Goal: Task Accomplishment & Management: Complete application form

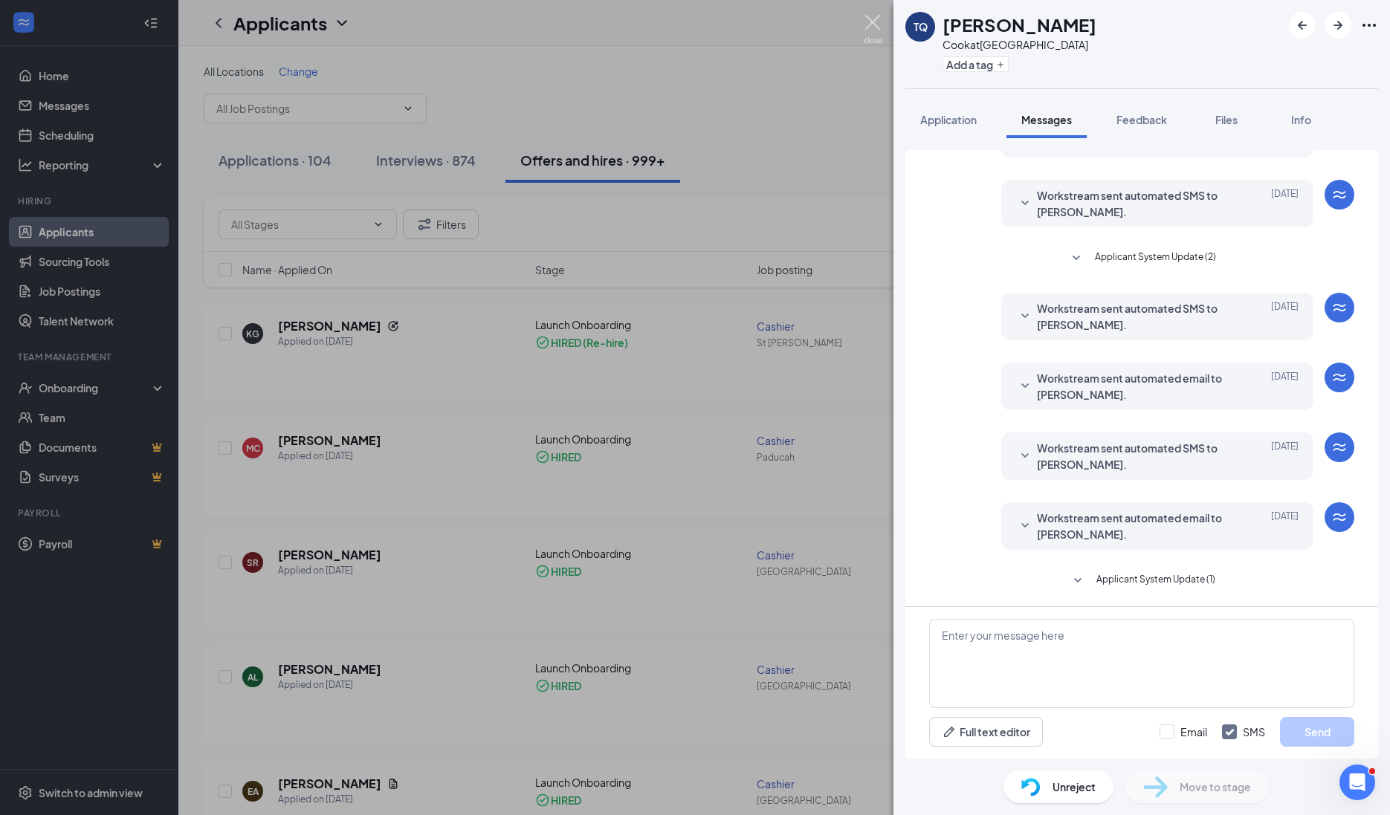
click at [875, 27] on img at bounding box center [873, 29] width 19 height 29
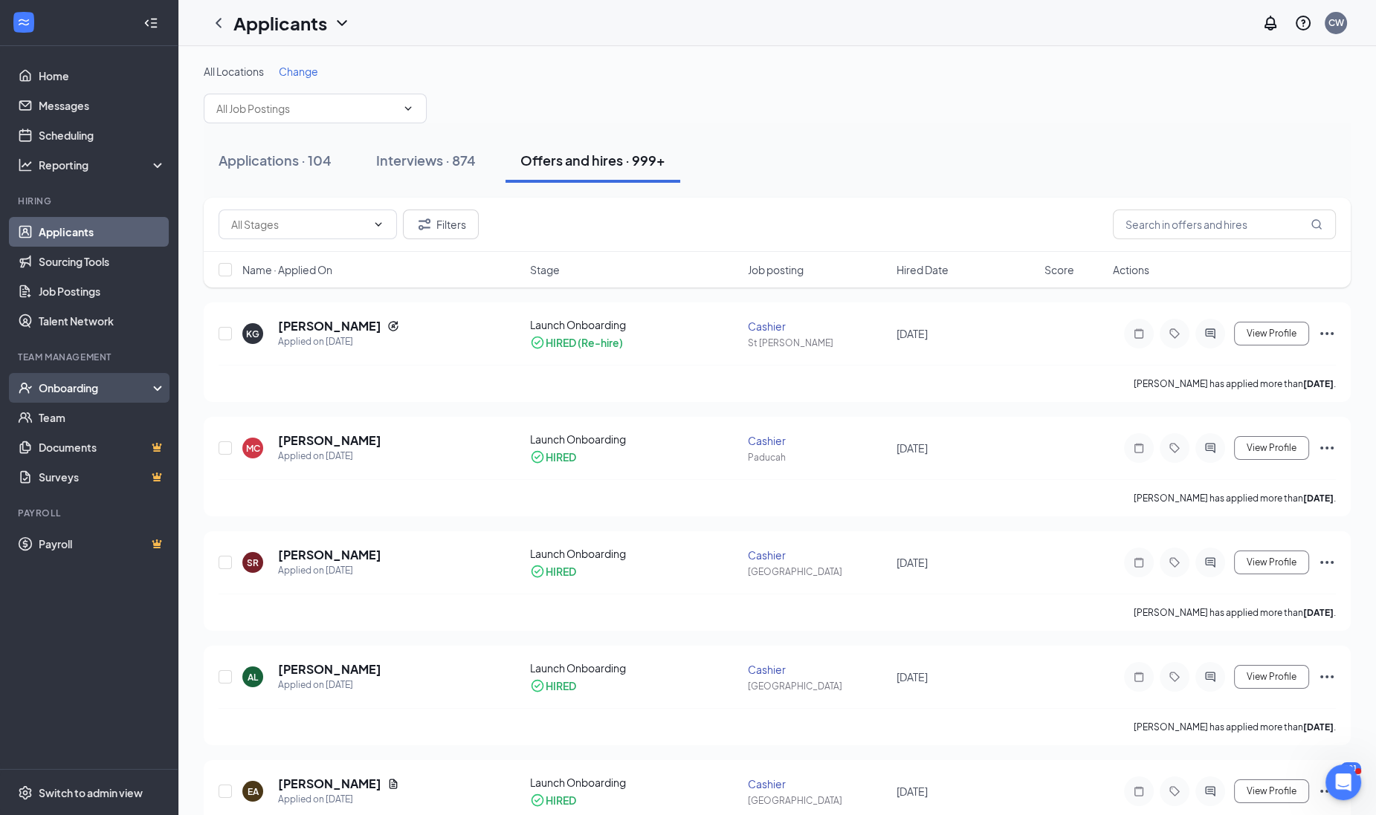
click at [93, 398] on div "Onboarding" at bounding box center [89, 388] width 178 height 30
drag, startPoint x: 93, startPoint y: 398, endPoint x: 78, endPoint y: 398, distance: 14.9
click at [78, 398] on div "Onboarding" at bounding box center [89, 388] width 178 height 30
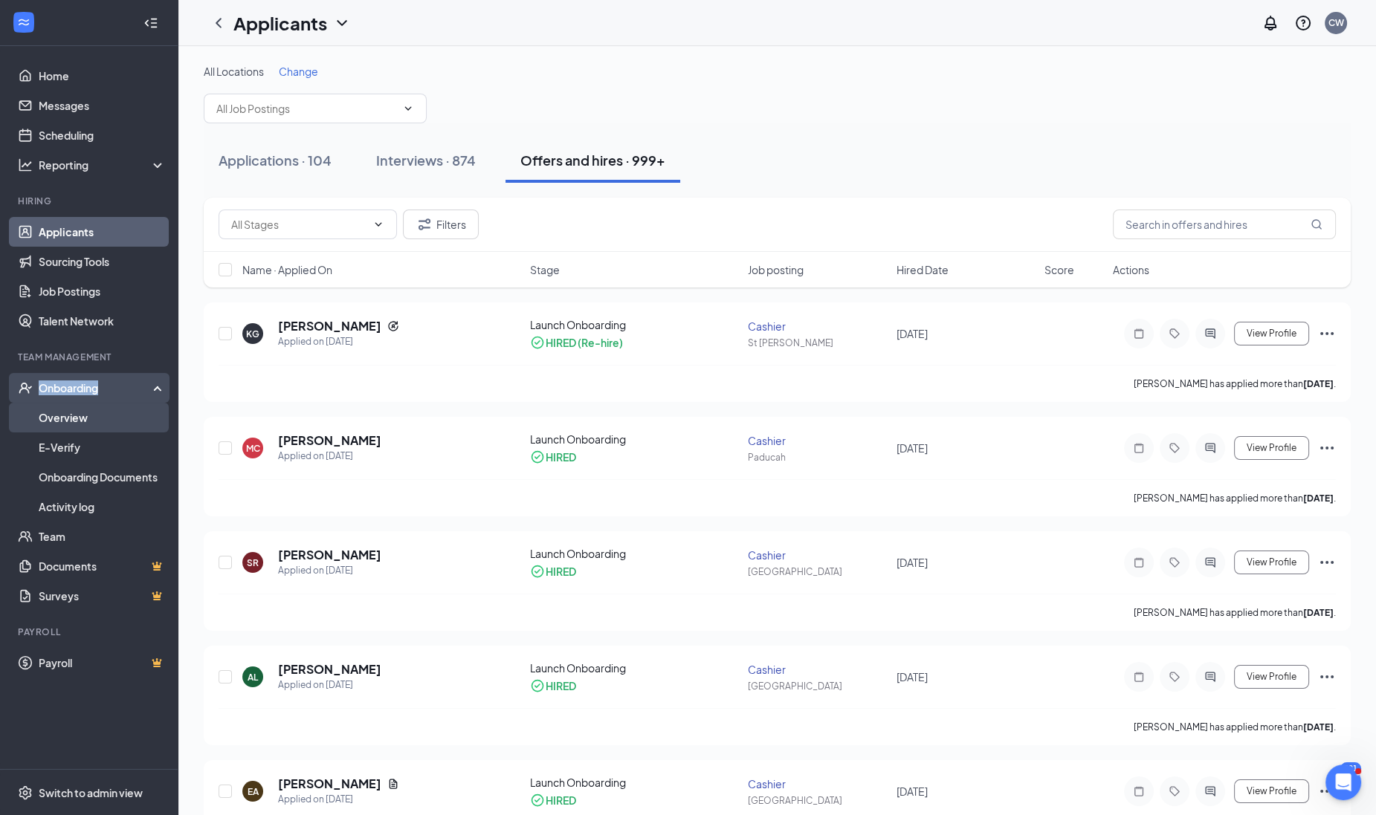
click at [75, 412] on link "Overview" at bounding box center [102, 418] width 127 height 30
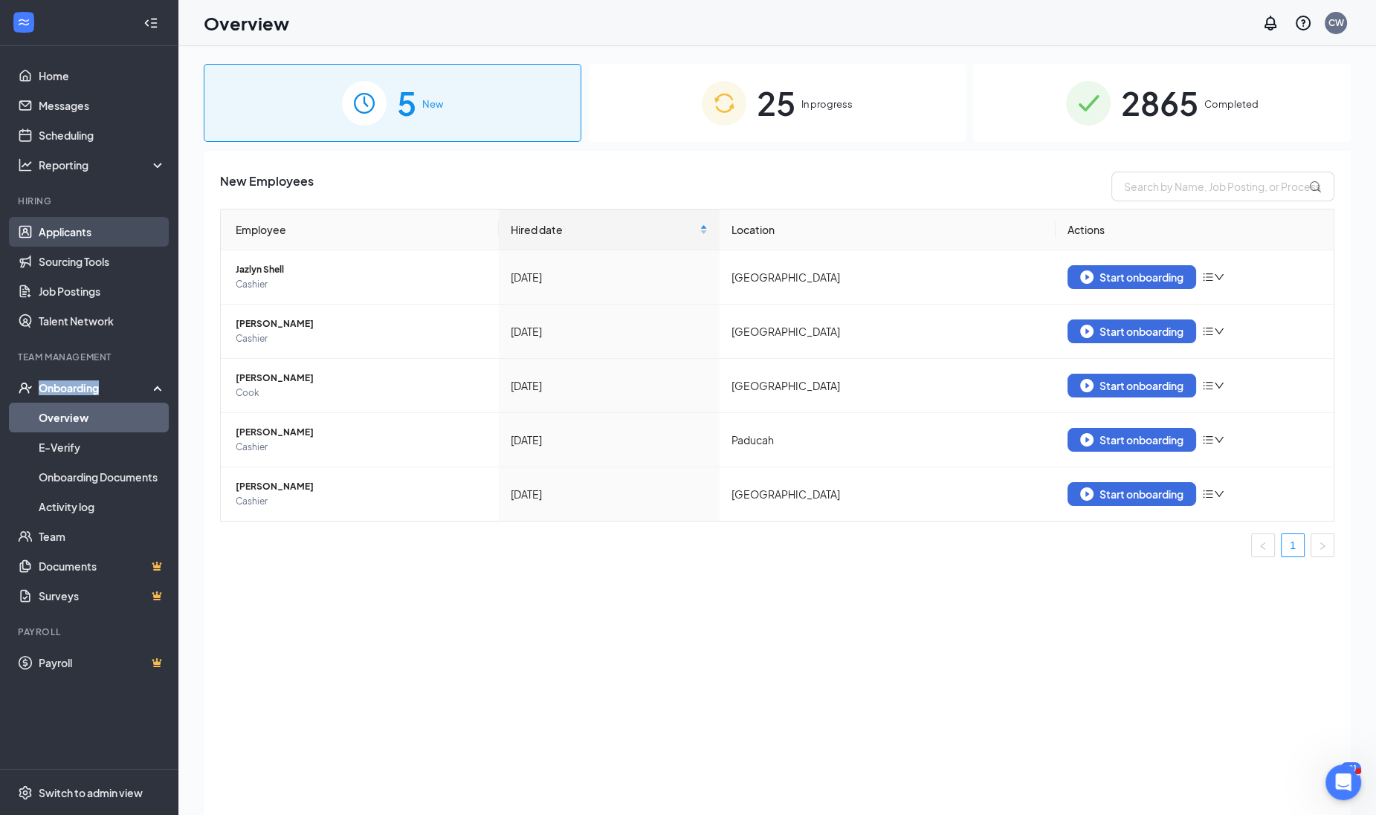
click at [80, 238] on link "Applicants" at bounding box center [102, 232] width 127 height 30
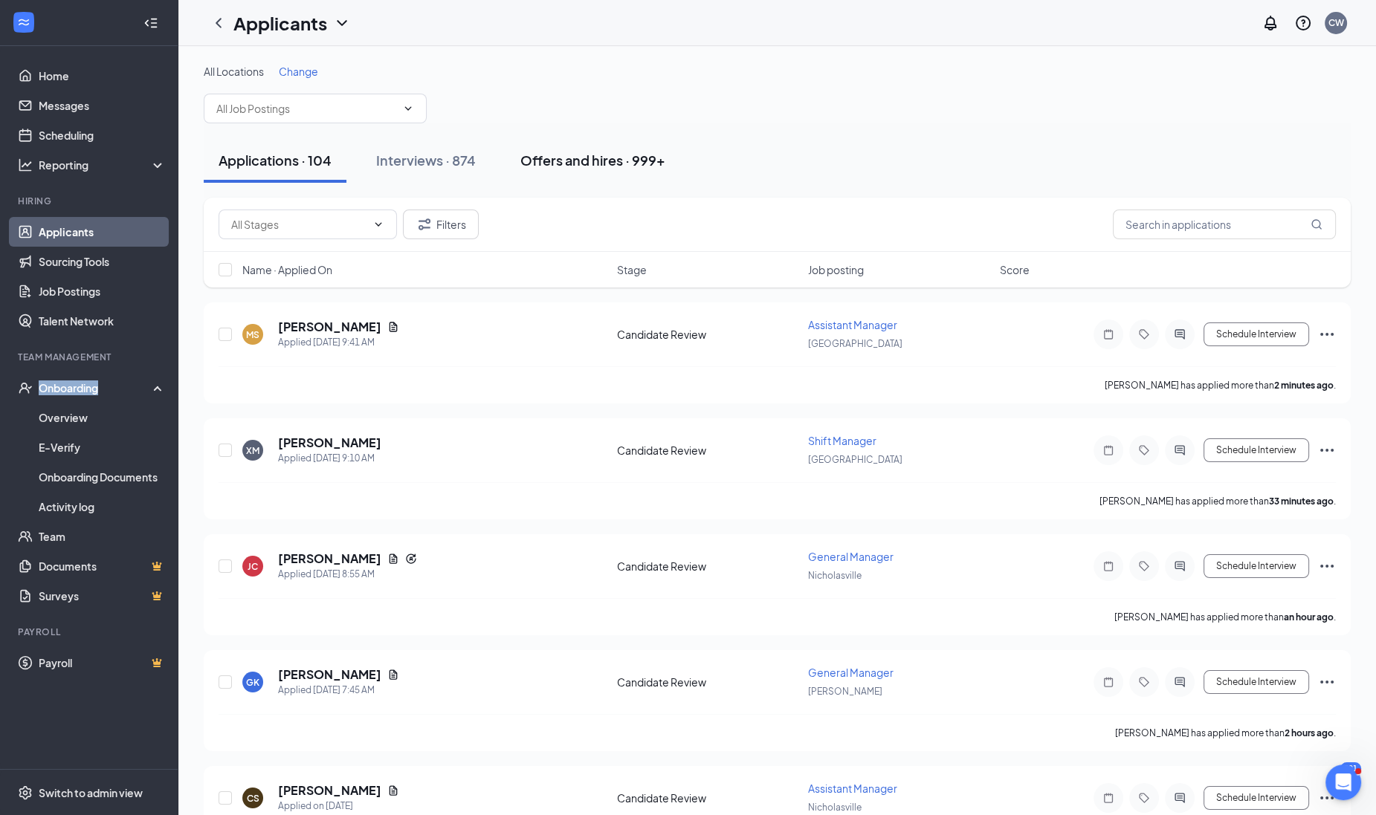
click at [574, 152] on div "Offers and hires · 999+" at bounding box center [592, 160] width 145 height 19
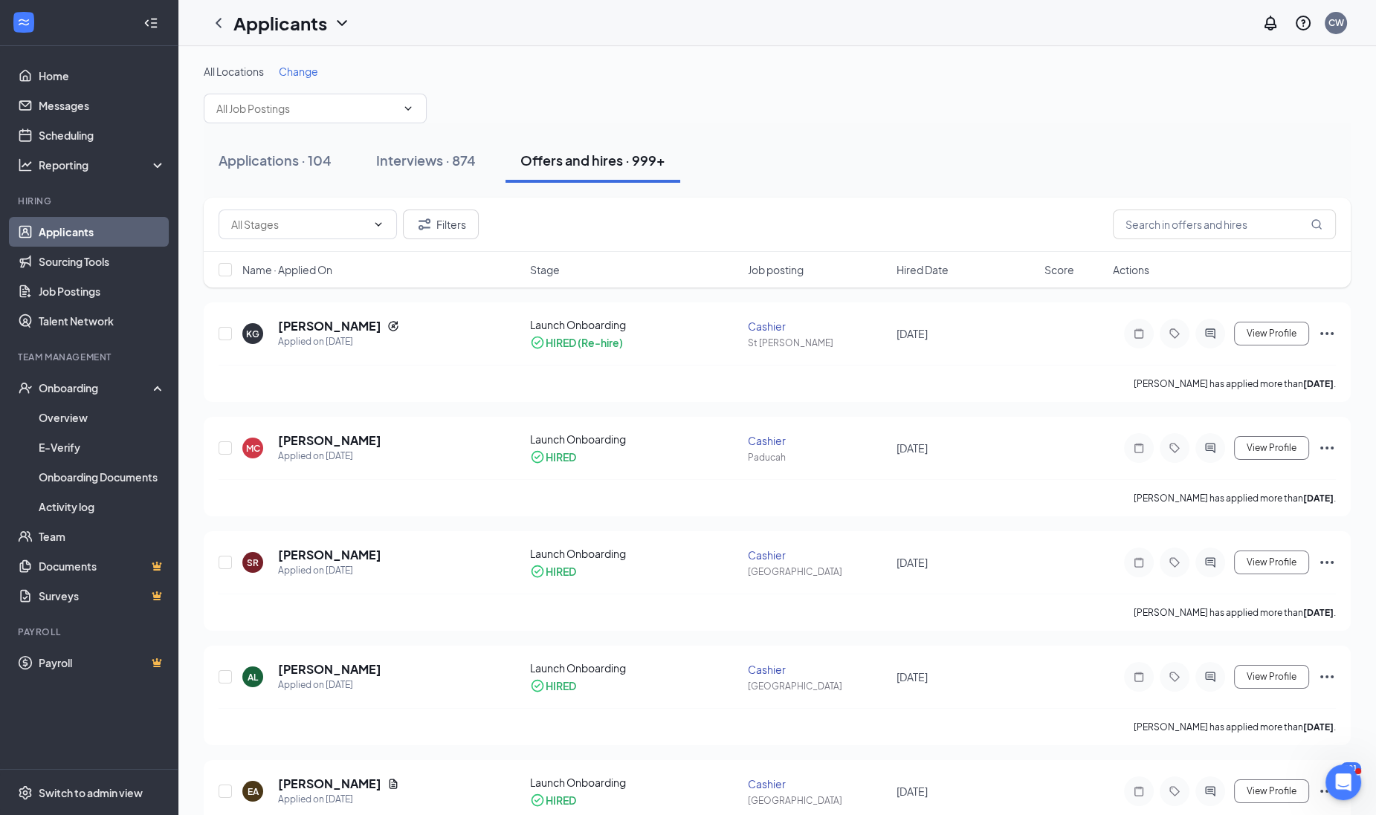
click at [918, 270] on span "Hired Date" at bounding box center [922, 269] width 52 height 15
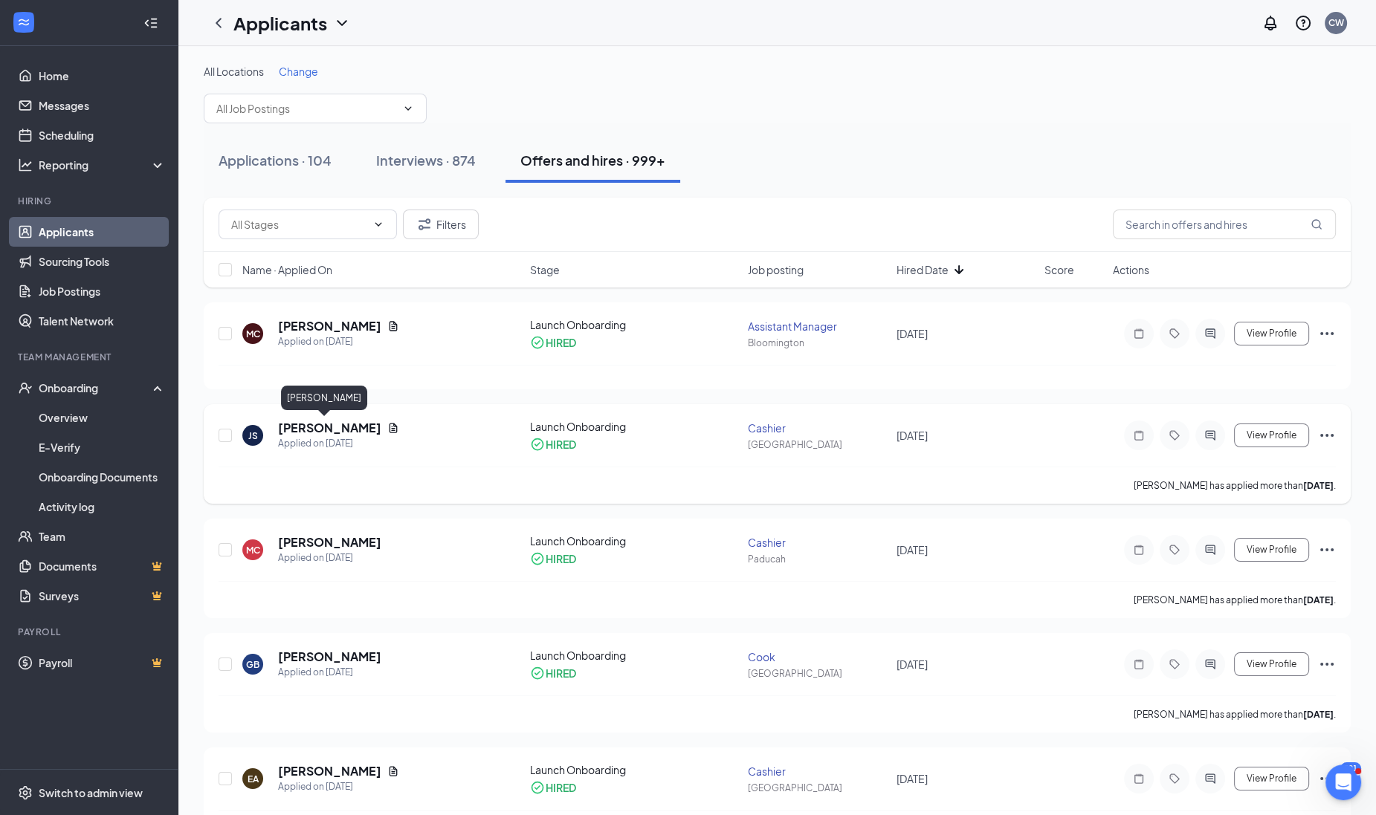
click at [324, 427] on h5 "[PERSON_NAME]" at bounding box center [329, 428] width 103 height 16
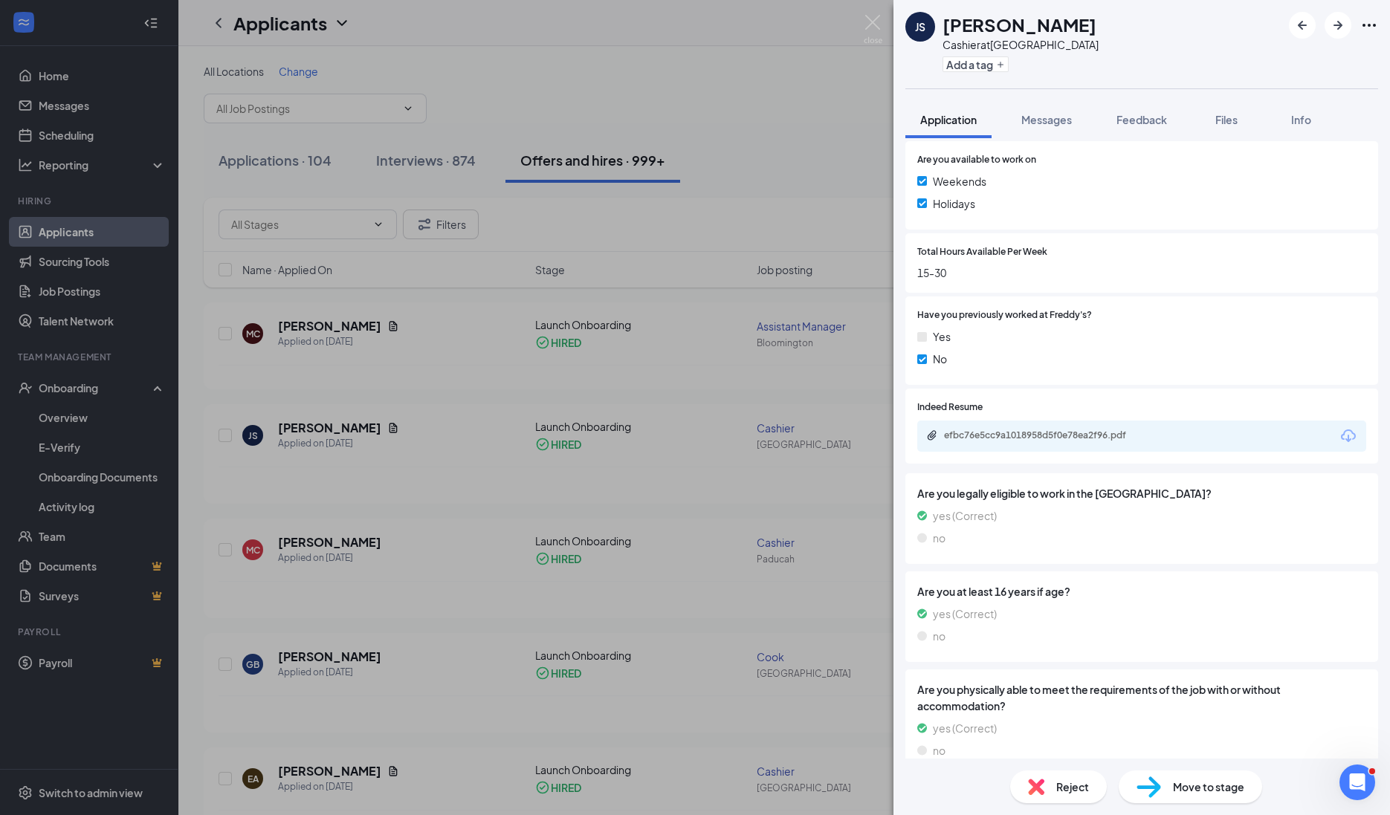
scroll to position [666, 0]
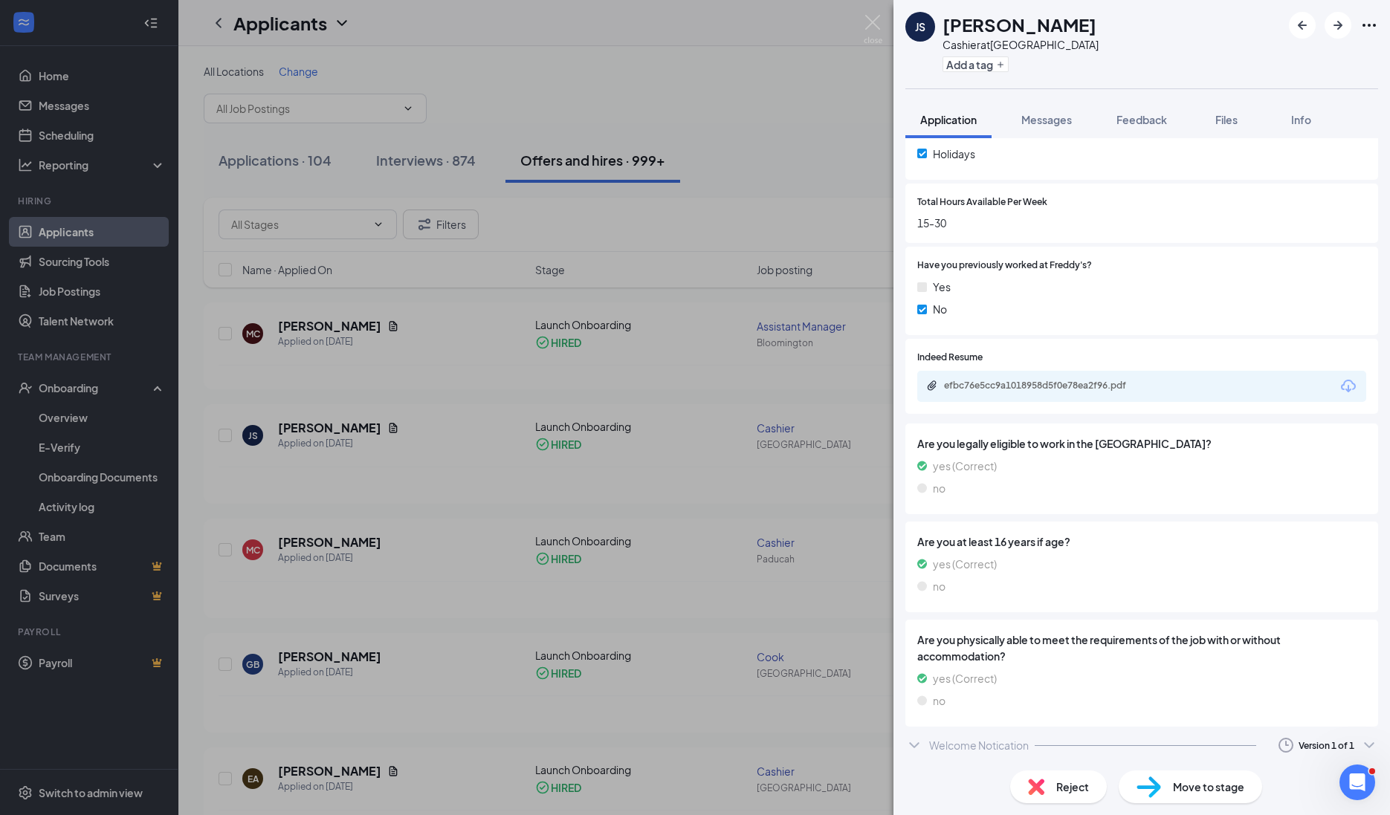
click at [938, 744] on div "Welcome Notication" at bounding box center [979, 745] width 100 height 15
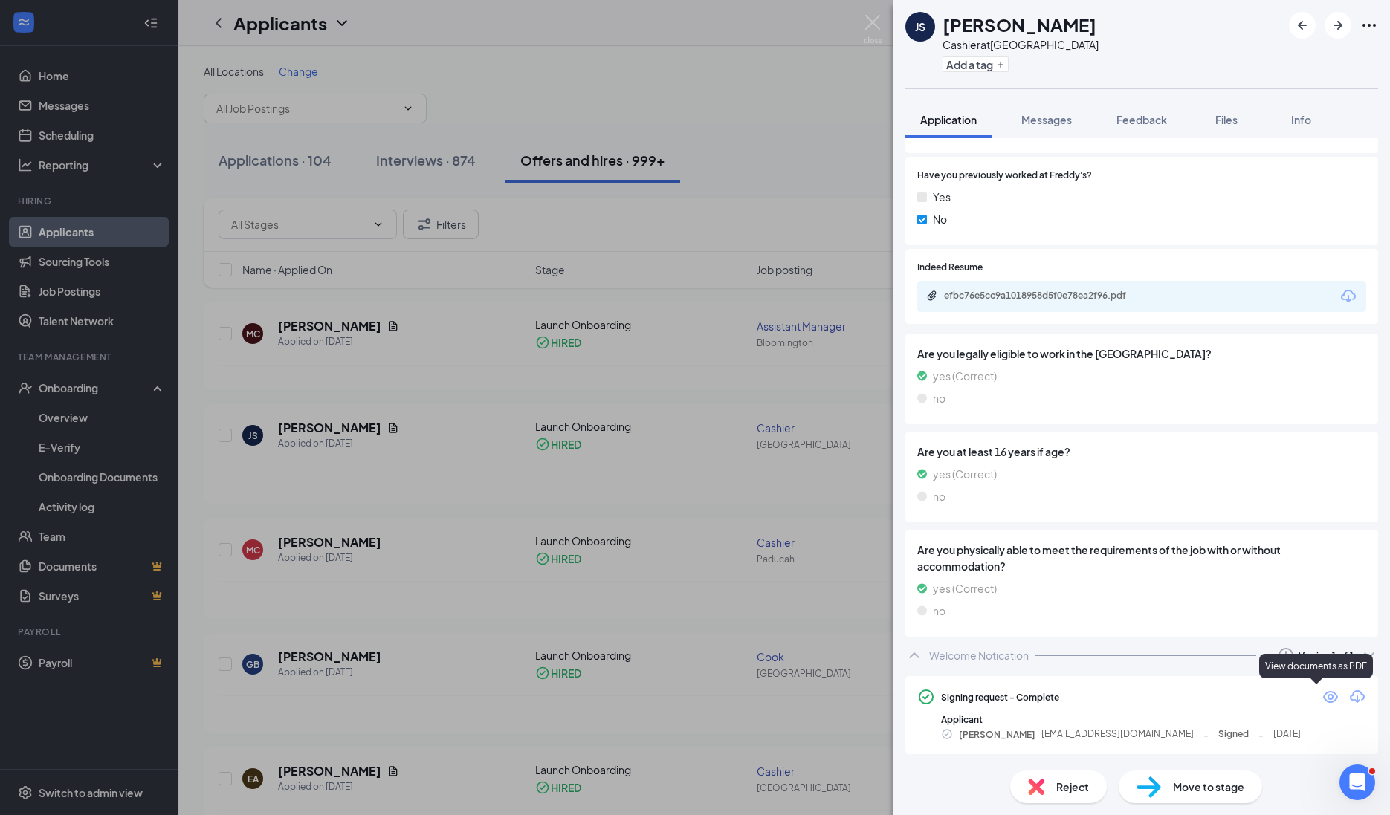
click at [1321, 696] on icon "Eye" at bounding box center [1330, 697] width 18 height 18
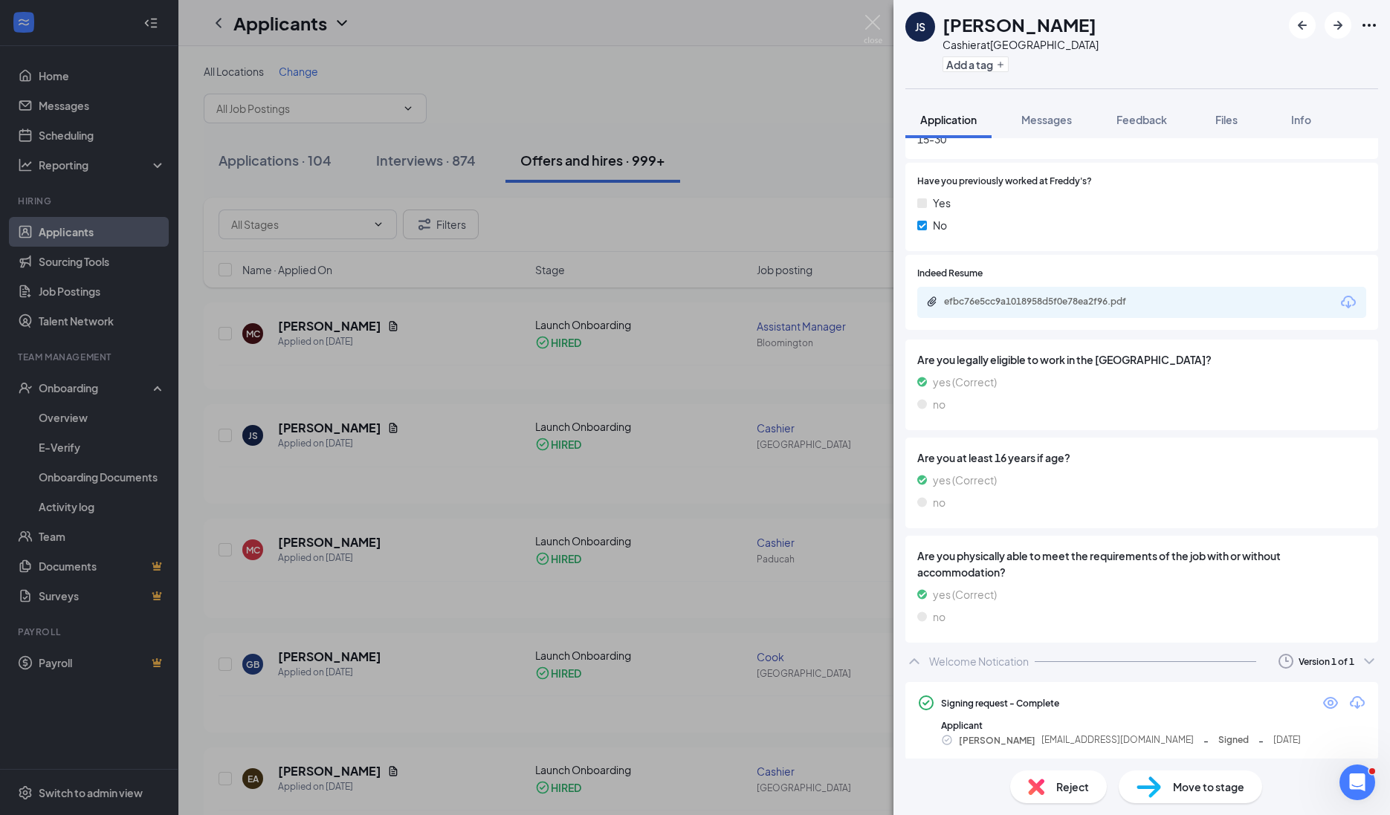
click at [518, 453] on div "JS [PERSON_NAME] at [GEOGRAPHIC_DATA] Add a tag Application Messages Feedback F…" at bounding box center [695, 407] width 1390 height 815
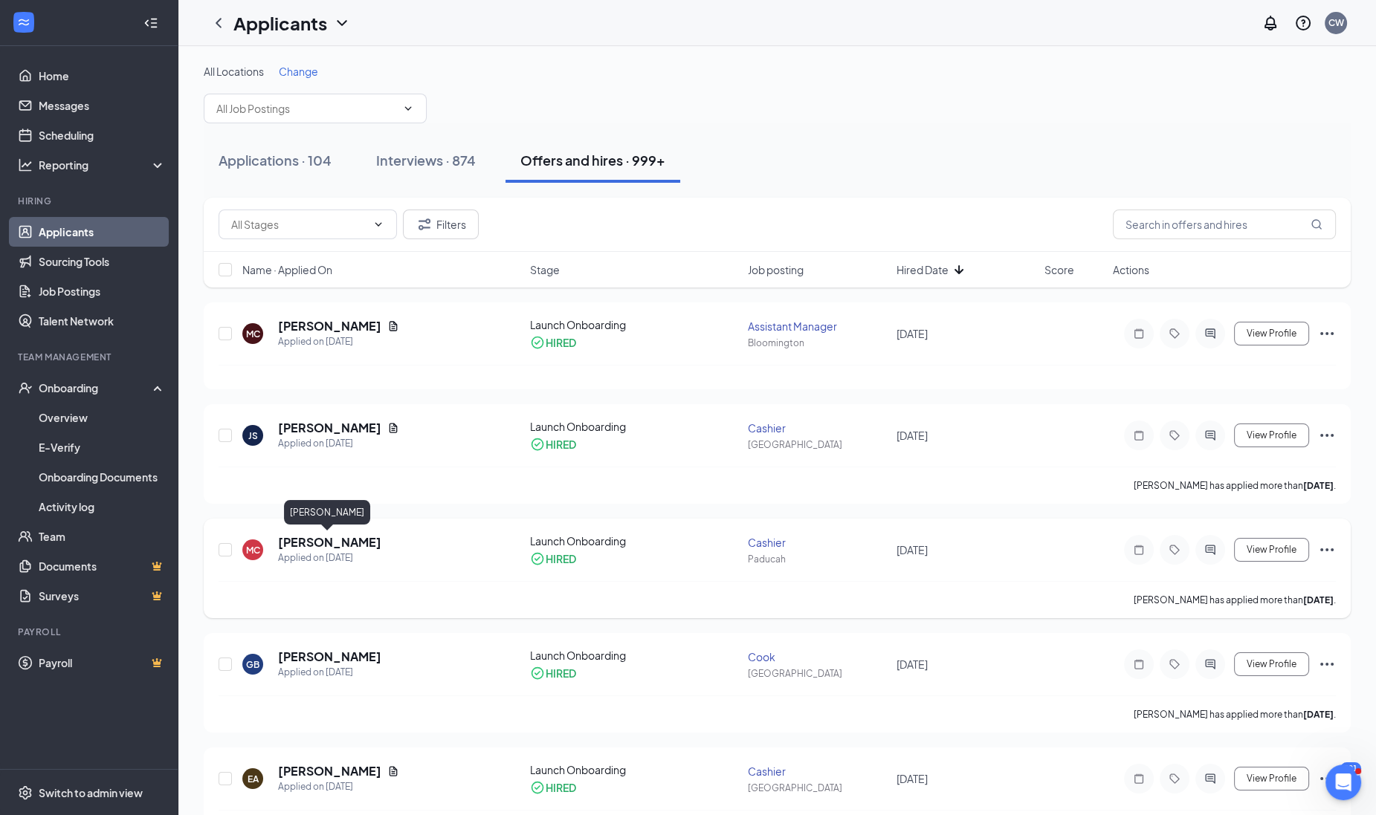
click at [305, 541] on h5 "[PERSON_NAME]" at bounding box center [329, 542] width 103 height 16
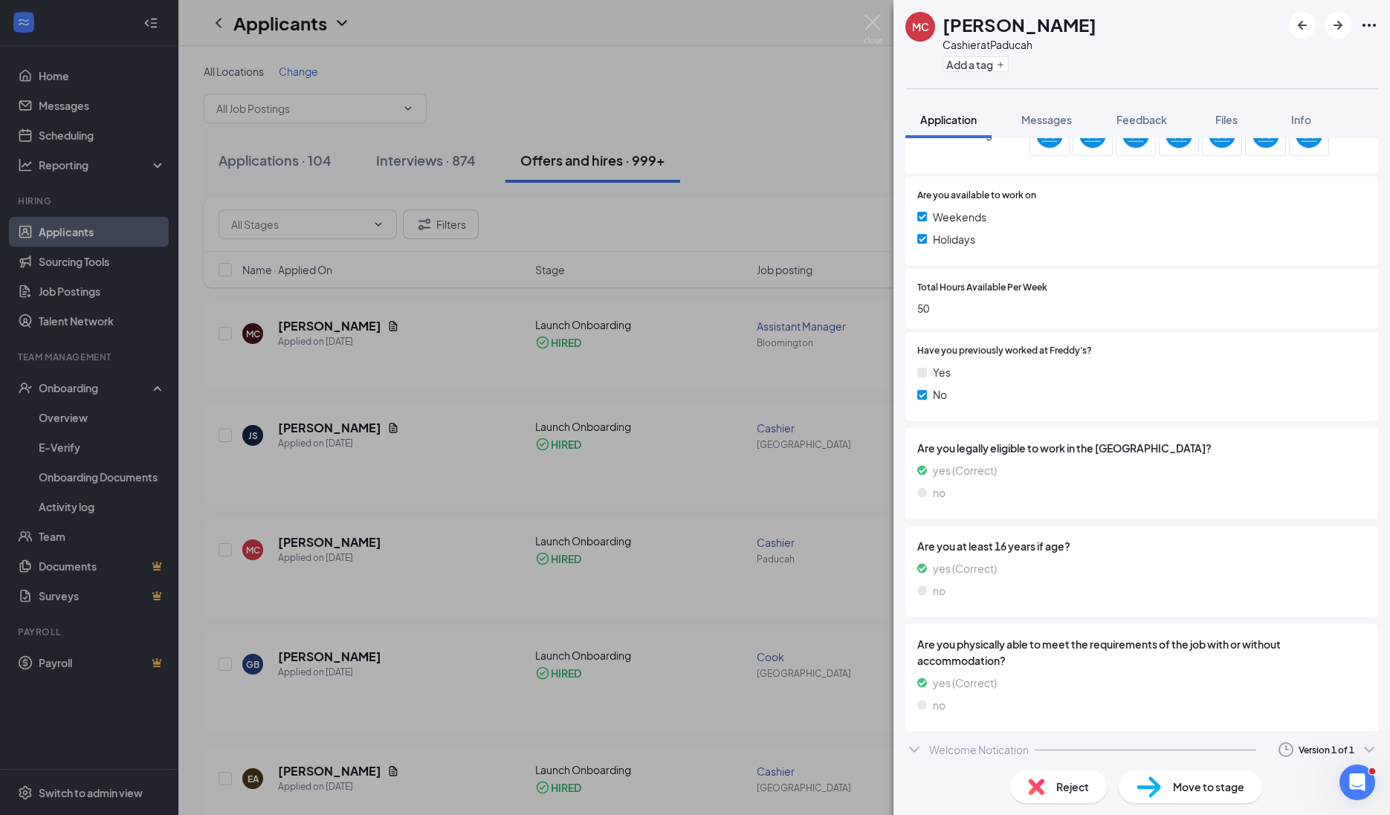
scroll to position [627, 0]
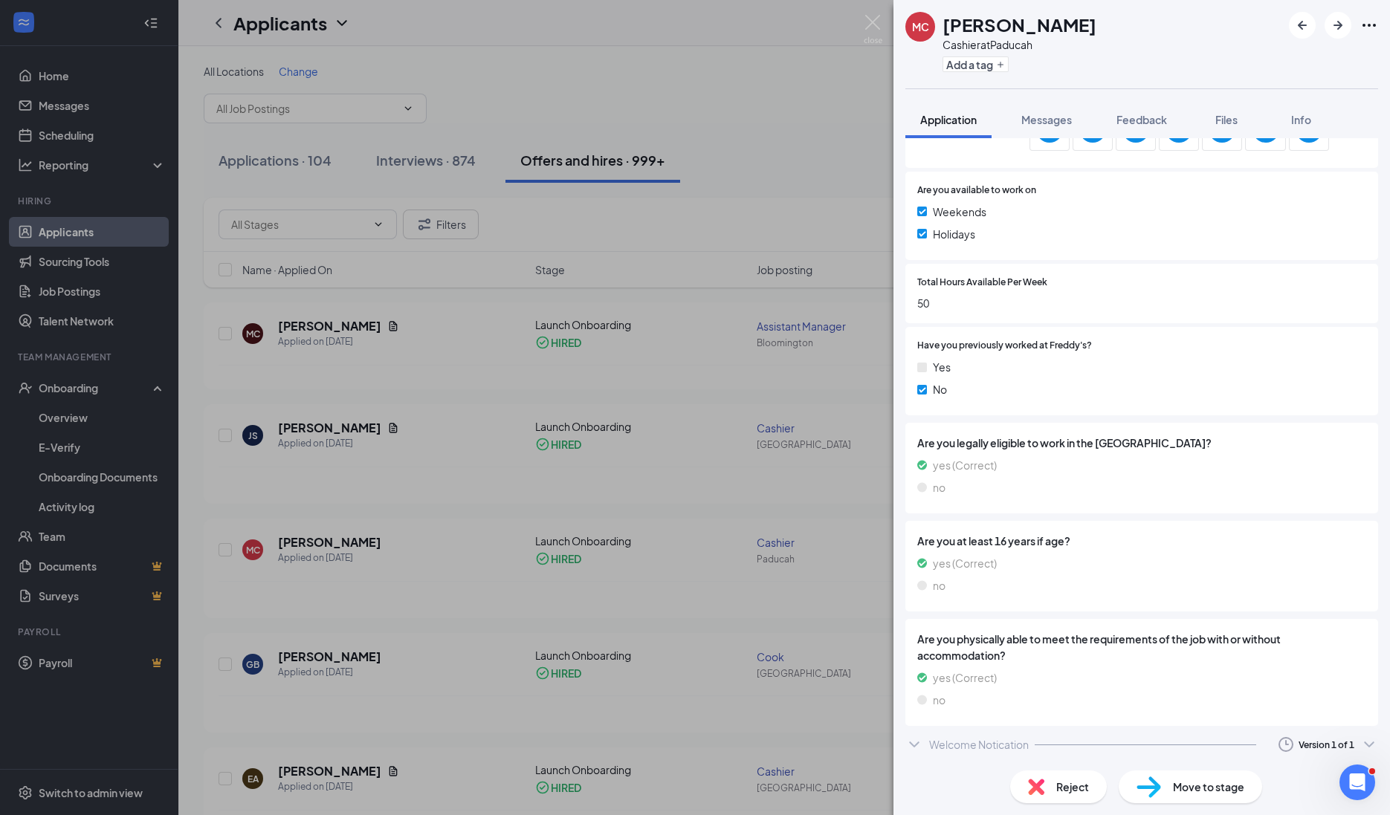
click at [927, 743] on div "Welcome Notication Version 1 of 1" at bounding box center [1141, 745] width 473 height 30
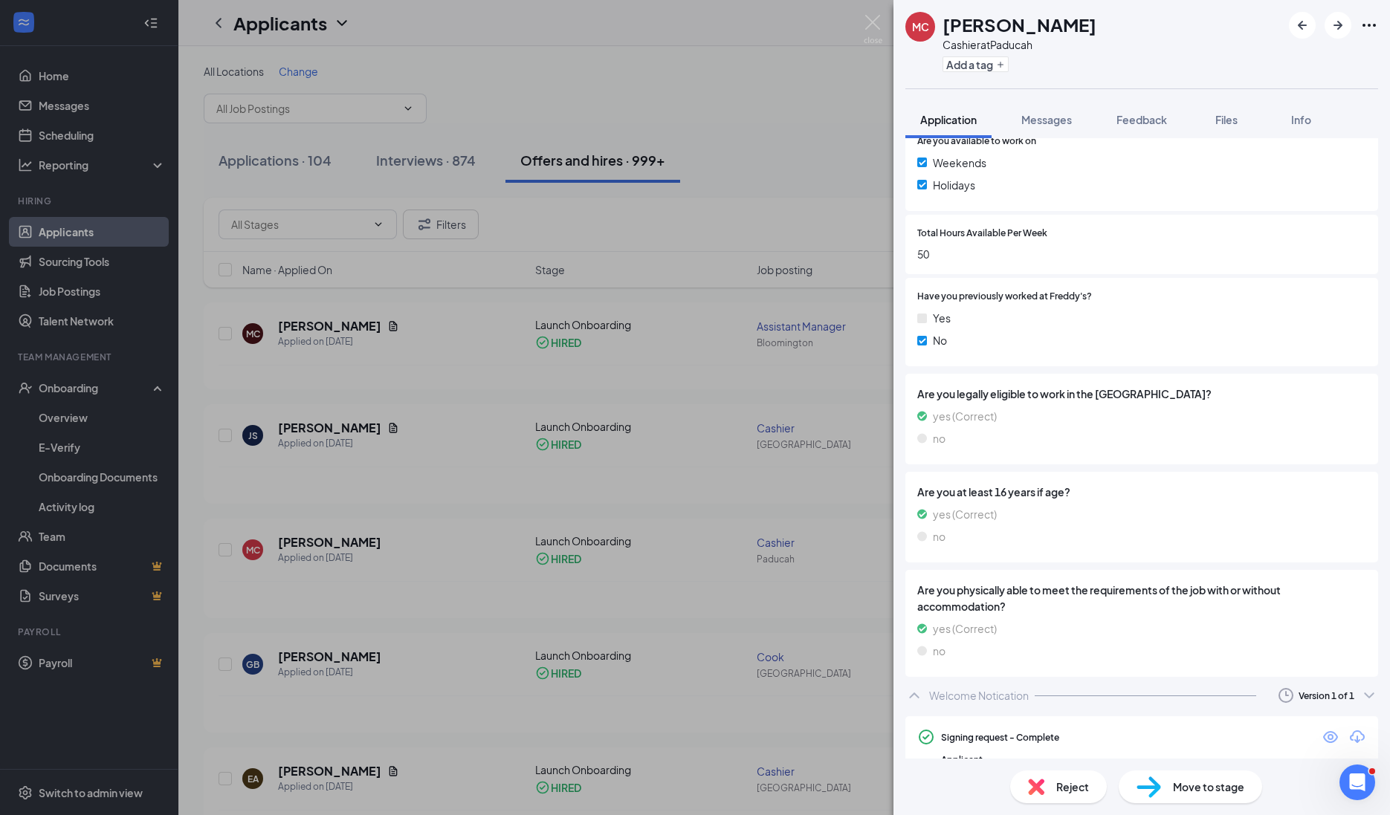
scroll to position [716, 0]
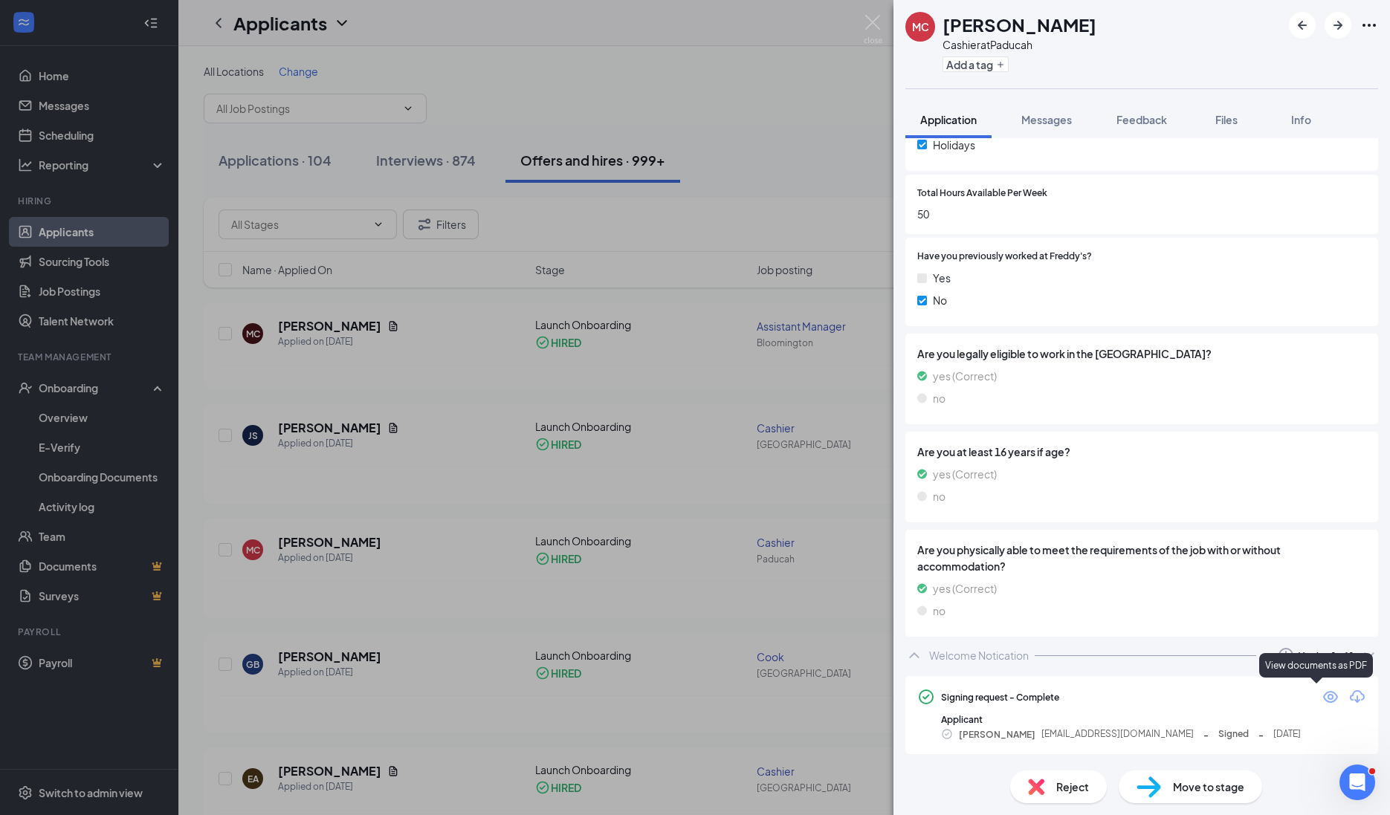
click at [1321, 702] on icon "Eye" at bounding box center [1330, 697] width 18 height 18
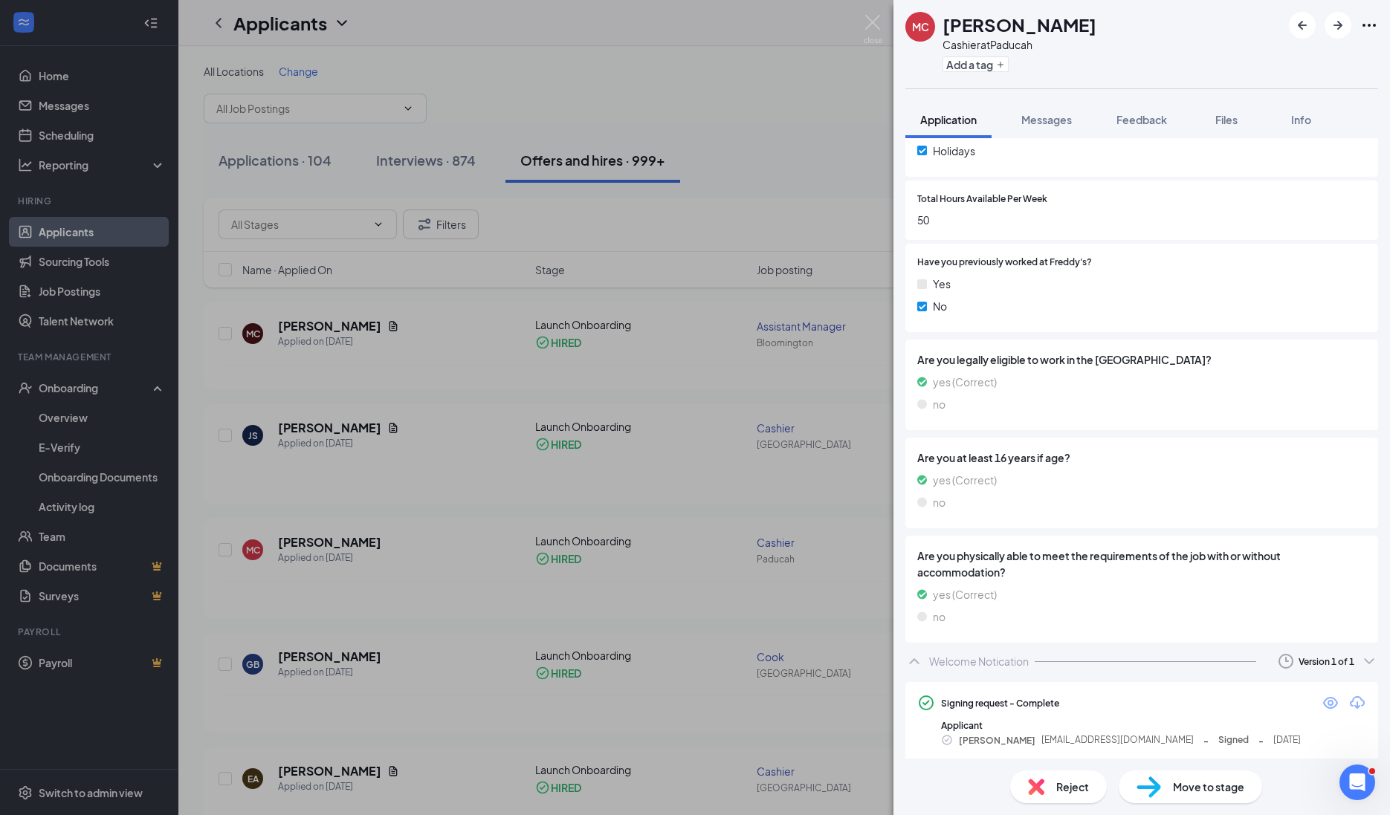
click at [414, 497] on div "MC [PERSON_NAME] Cashier at [GEOGRAPHIC_DATA] Add a tag Application Messages Fe…" at bounding box center [695, 407] width 1390 height 815
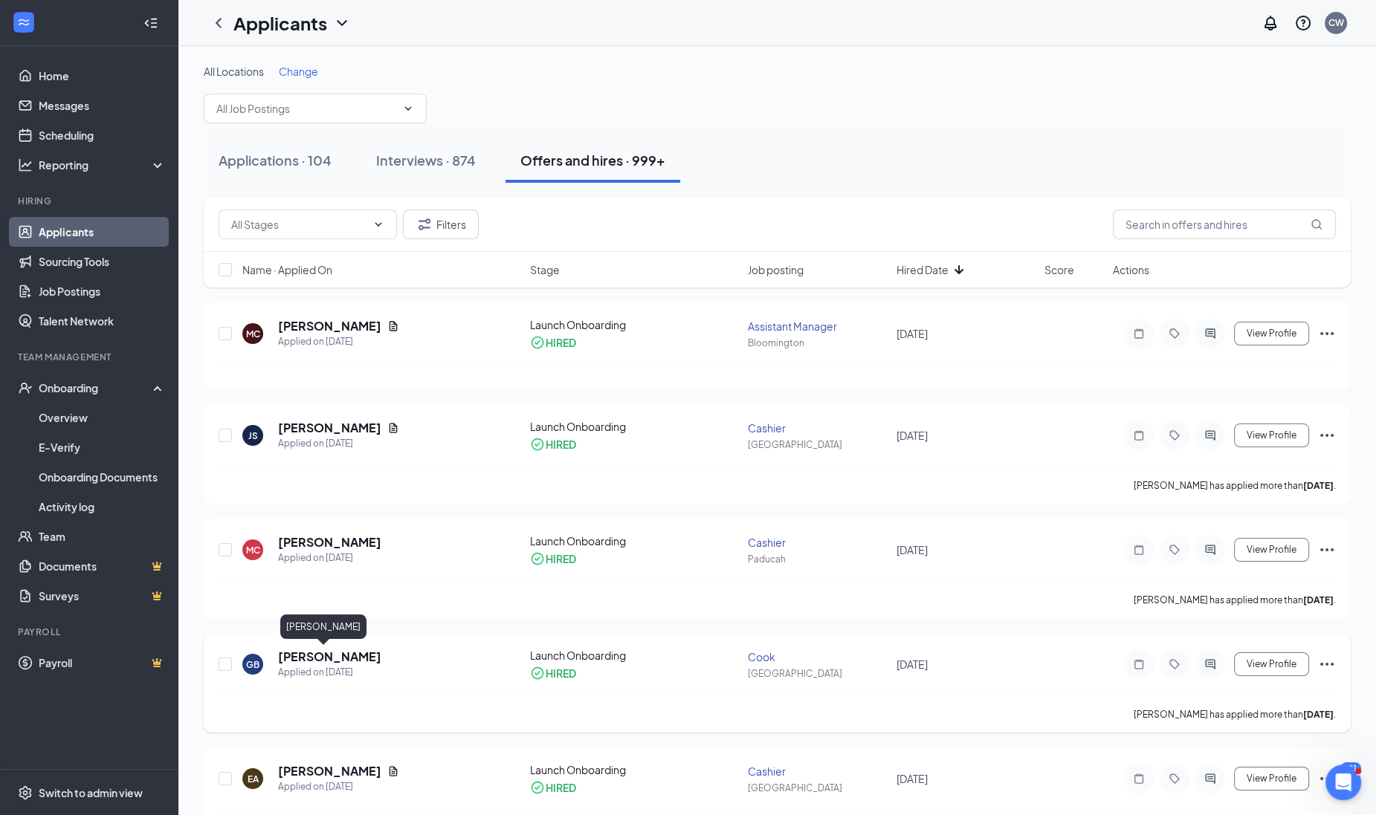
click at [296, 661] on h5 "[PERSON_NAME]" at bounding box center [329, 657] width 103 height 16
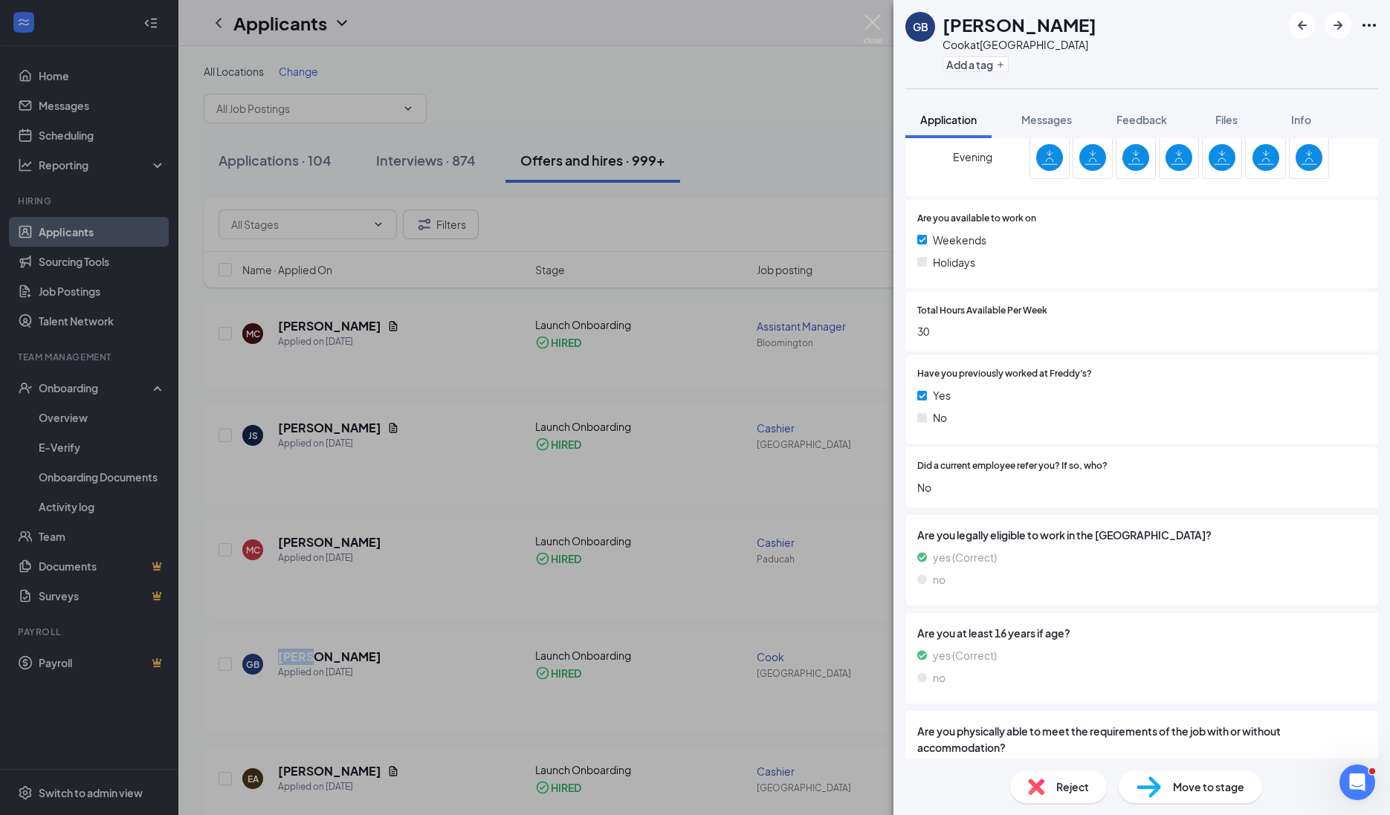
scroll to position [845, 0]
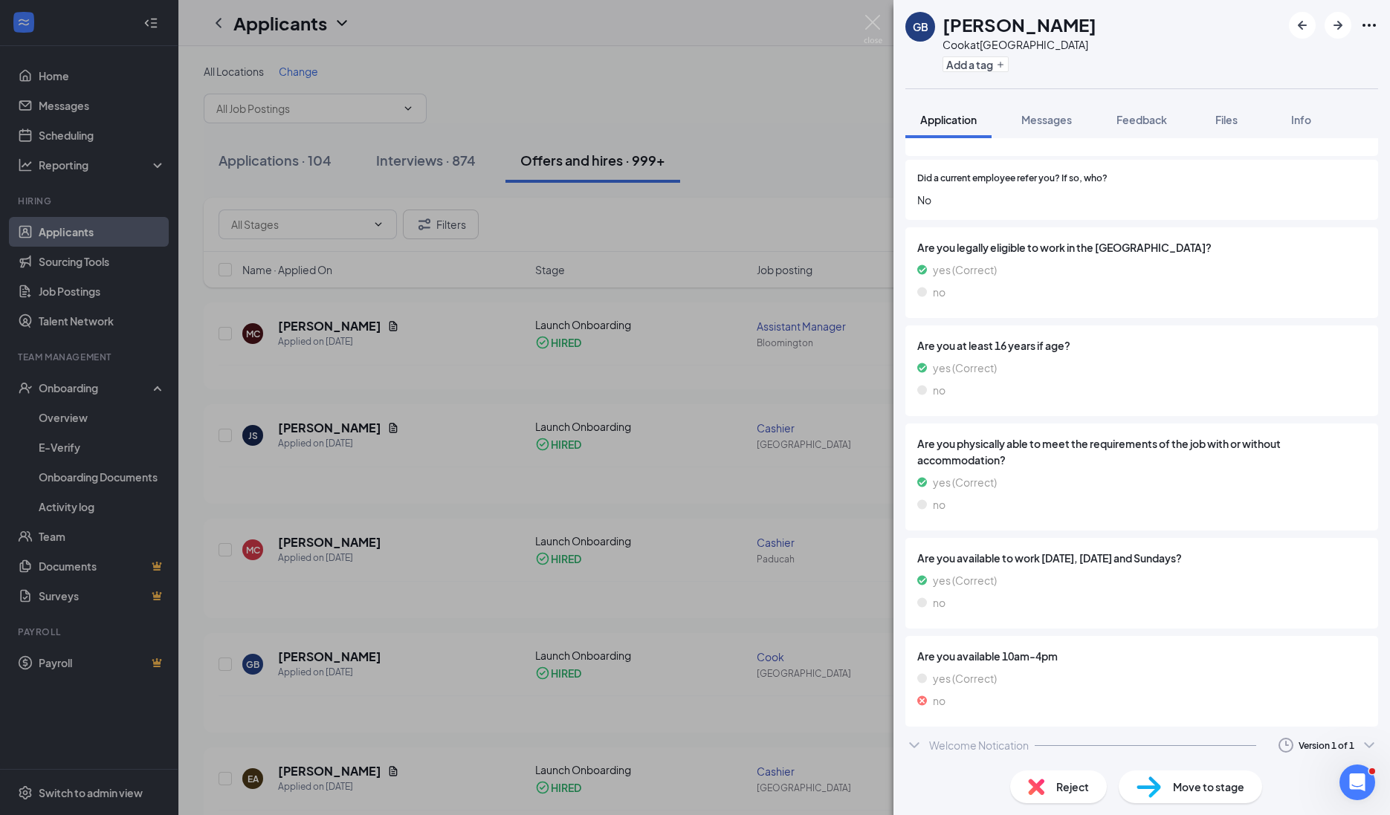
click at [926, 752] on div "Welcome Notication Version 1 of 1" at bounding box center [1141, 746] width 473 height 30
click at [918, 747] on icon "ChevronUp" at bounding box center [914, 745] width 18 height 18
click at [936, 749] on div "Welcome Notication" at bounding box center [979, 745] width 100 height 15
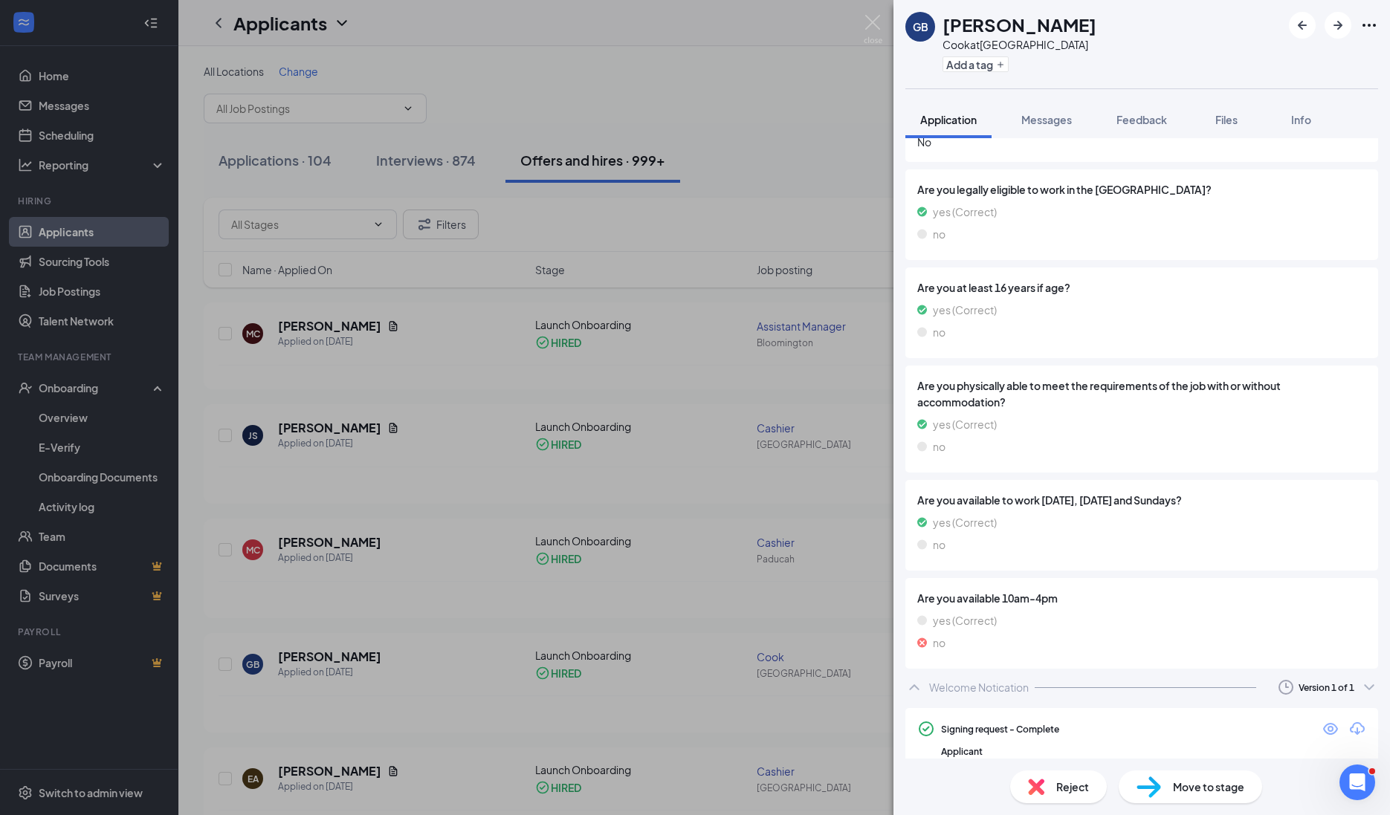
scroll to position [934, 0]
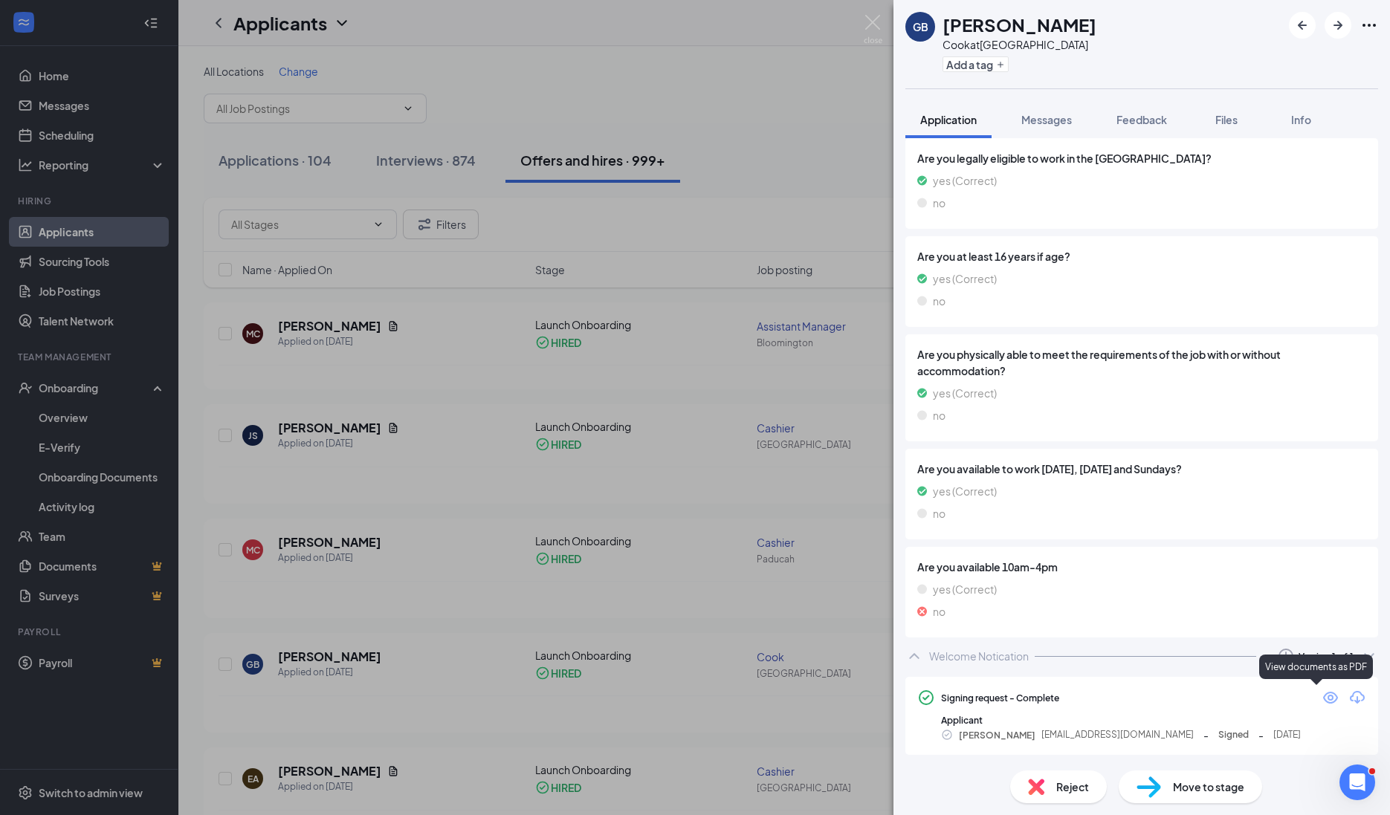
click at [1323, 696] on icon "Eye" at bounding box center [1330, 698] width 15 height 12
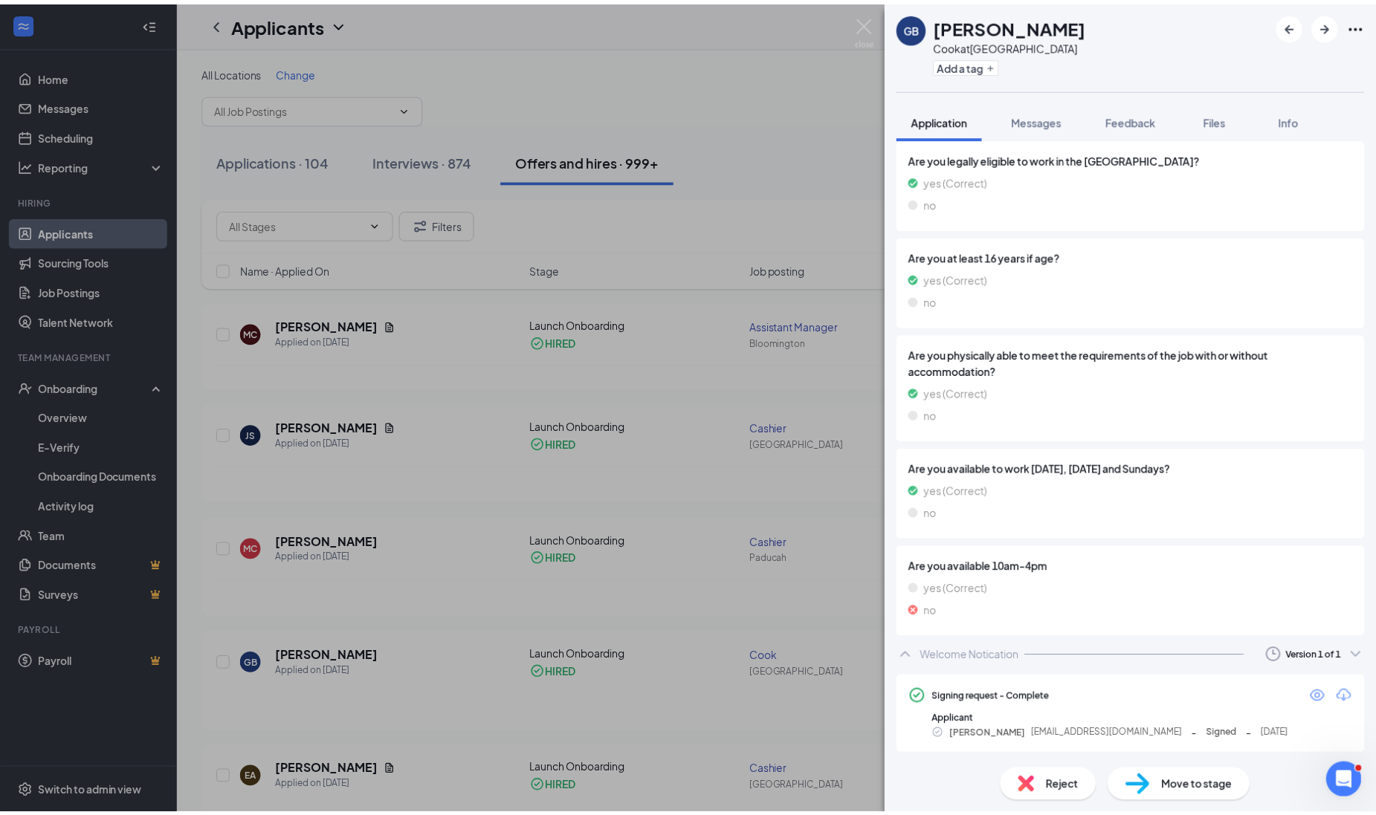
scroll to position [929, 0]
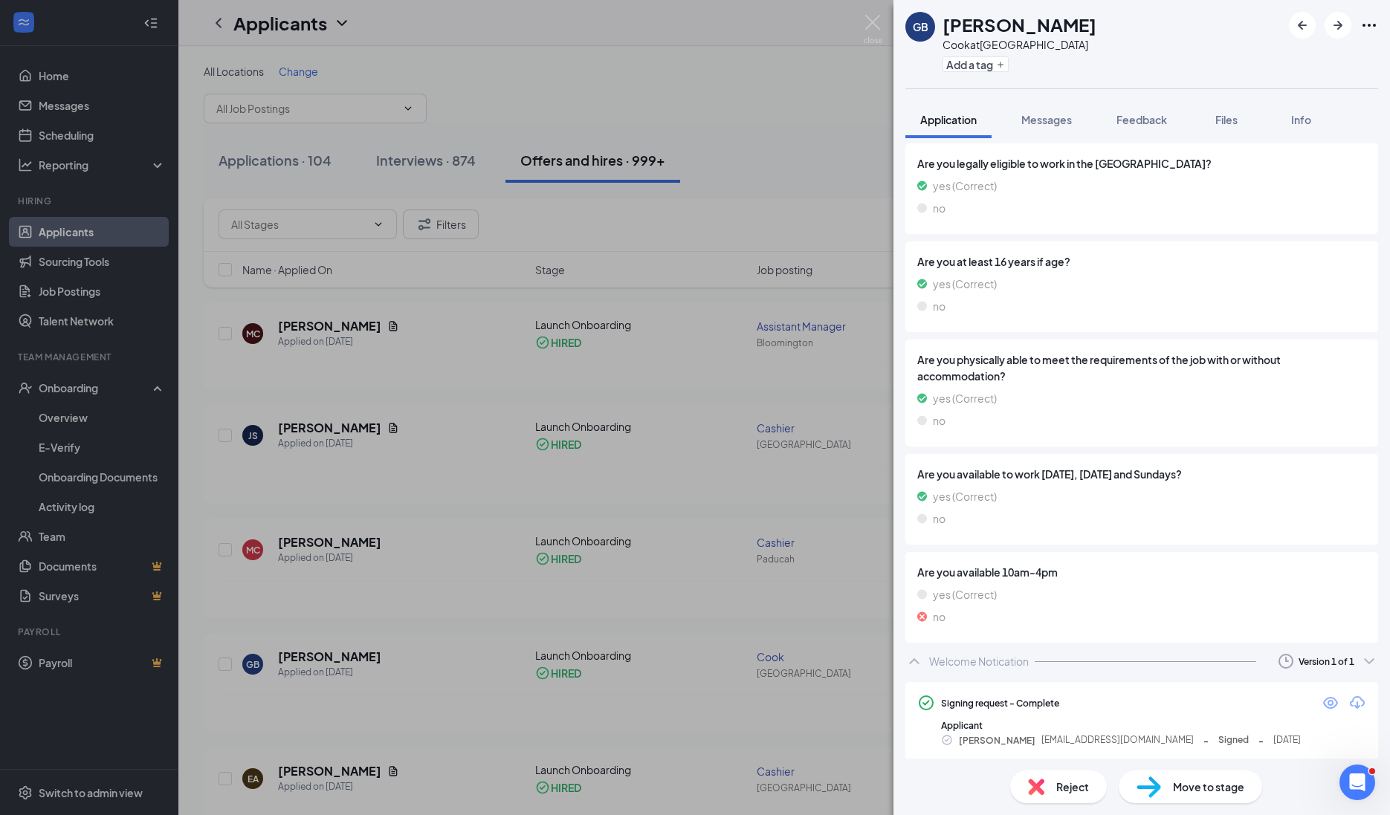
click at [353, 548] on div "GB [PERSON_NAME] [PERSON_NAME] at [GEOGRAPHIC_DATA] Add a tag Application Messa…" at bounding box center [695, 407] width 1390 height 815
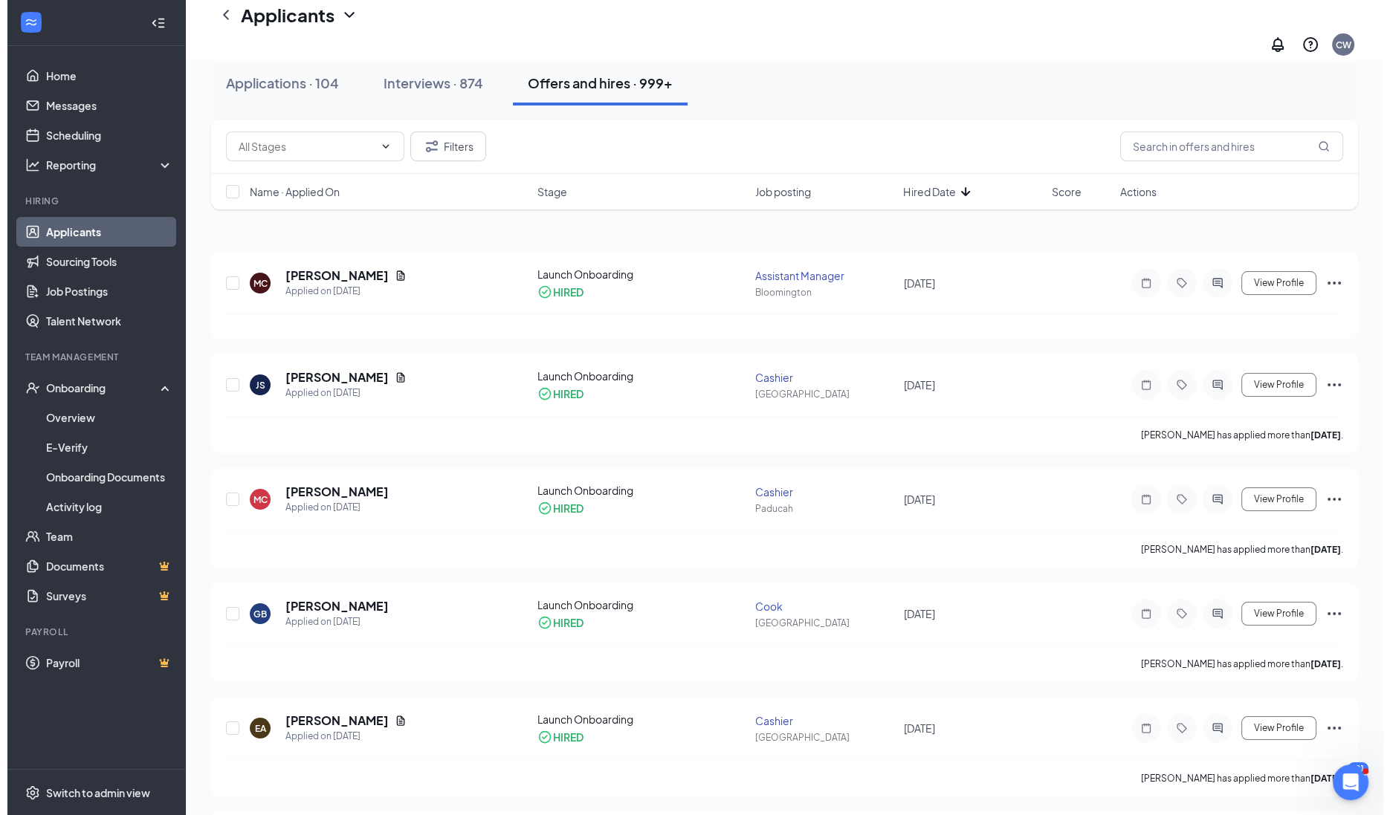
scroll to position [92, 0]
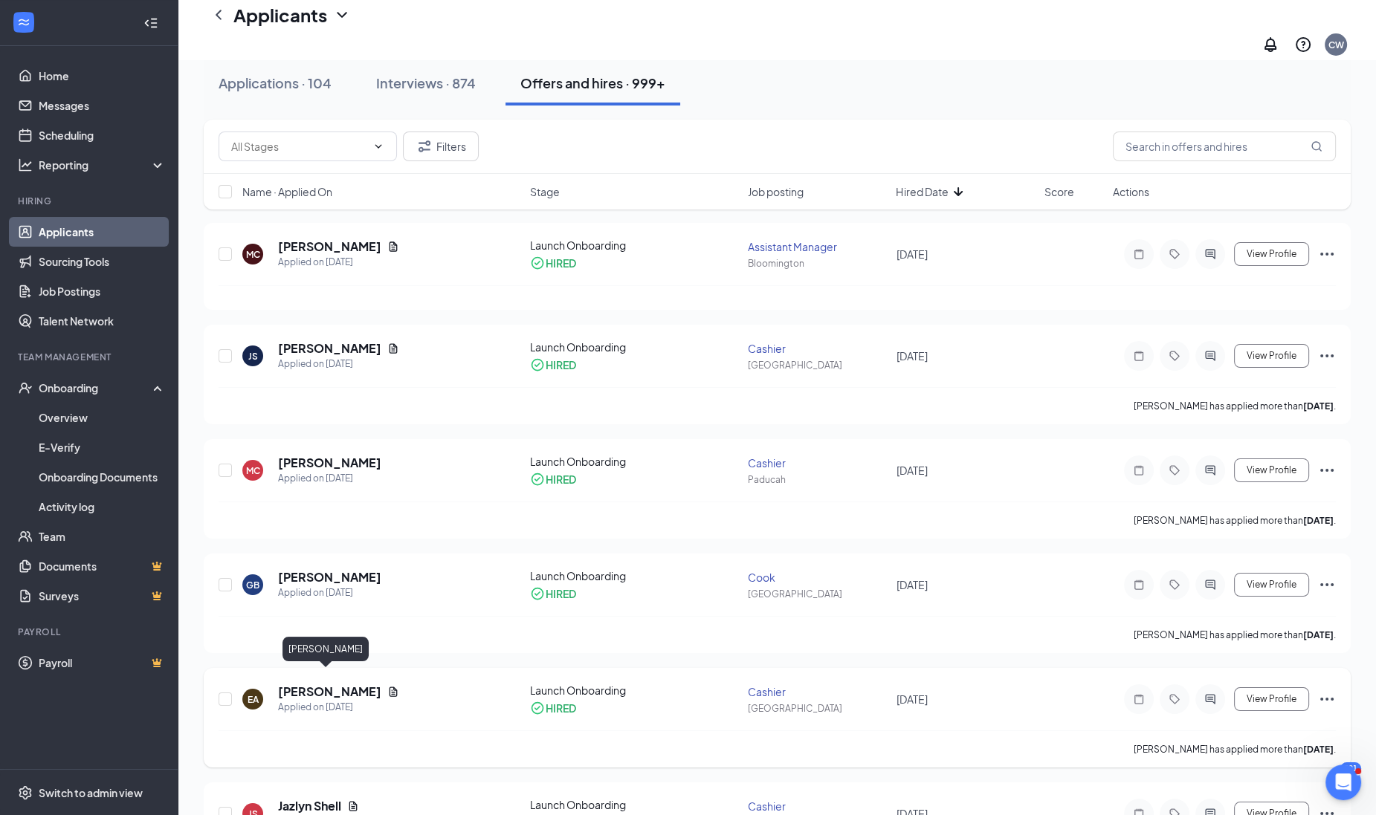
click at [342, 684] on h5 "[PERSON_NAME]" at bounding box center [329, 692] width 103 height 16
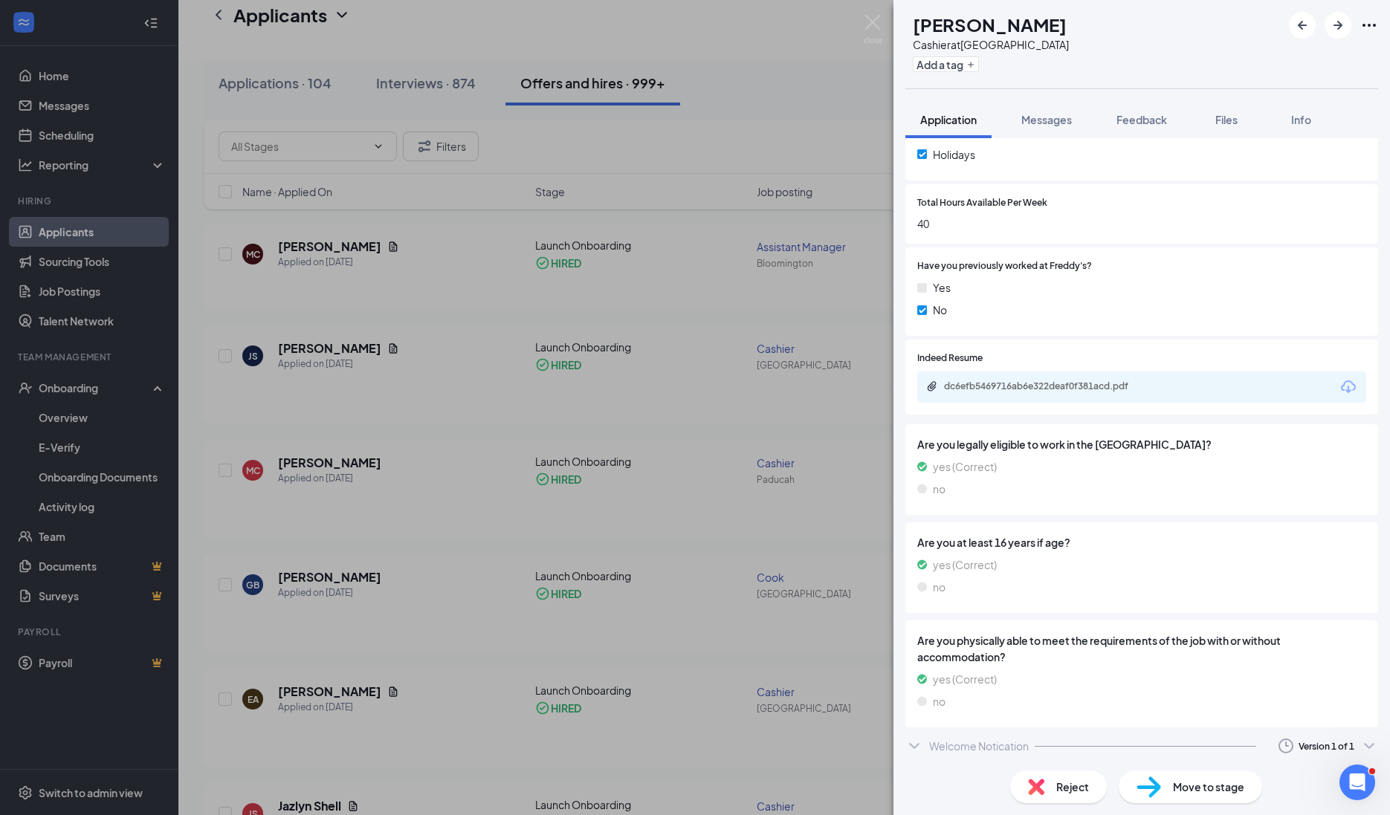
scroll to position [707, 0]
click at [929, 744] on div "Welcome Notication" at bounding box center [979, 745] width 100 height 15
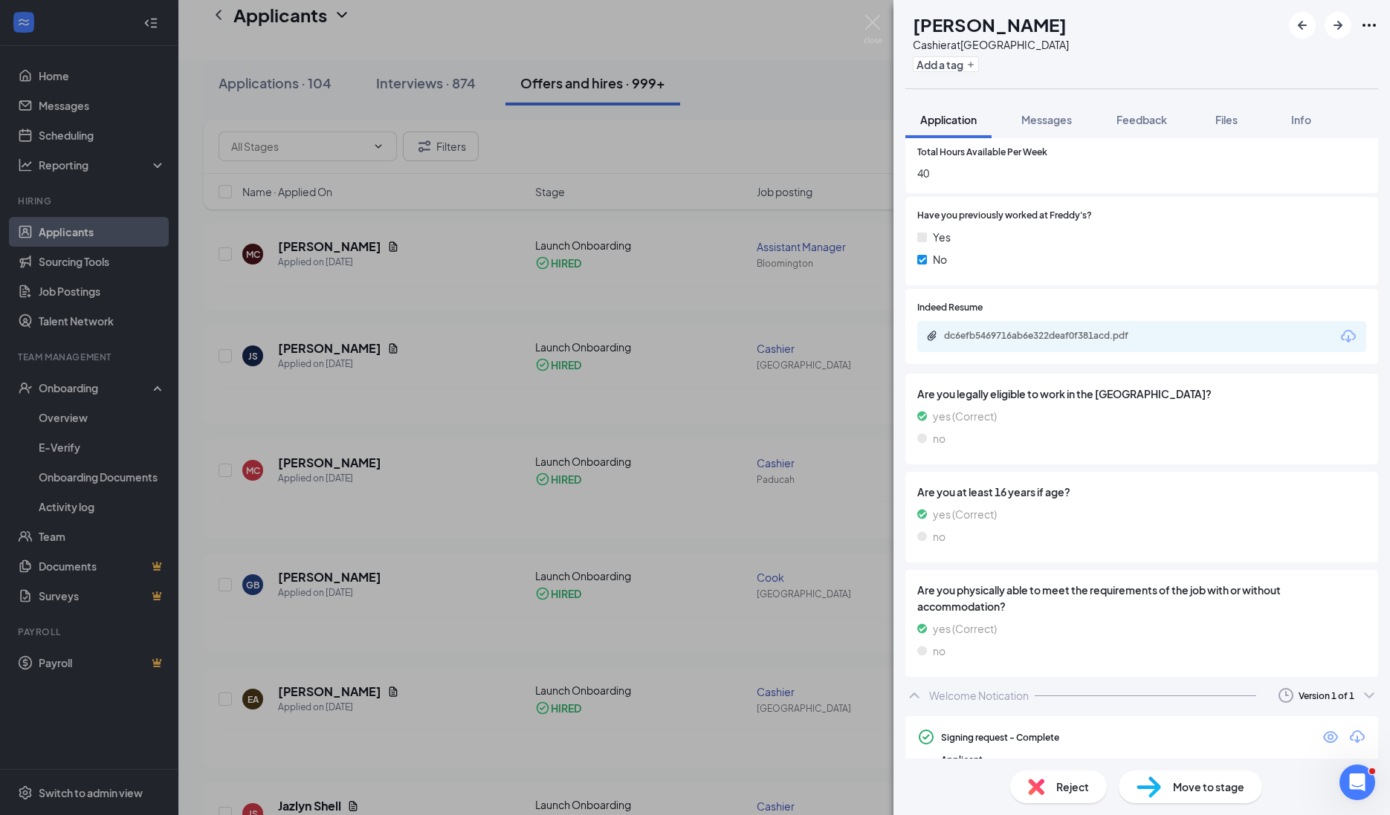
scroll to position [797, 0]
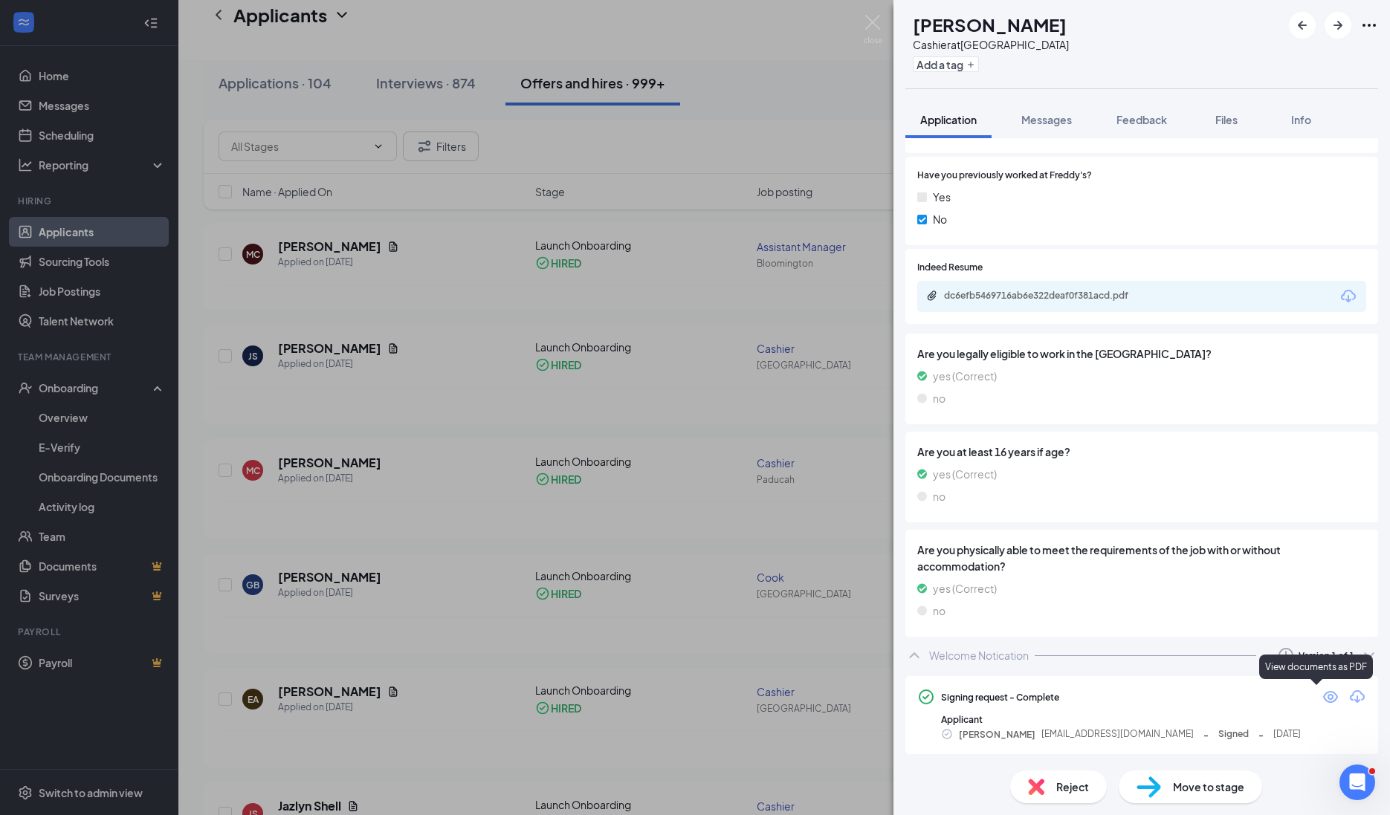
click at [1323, 699] on icon "Eye" at bounding box center [1330, 697] width 15 height 12
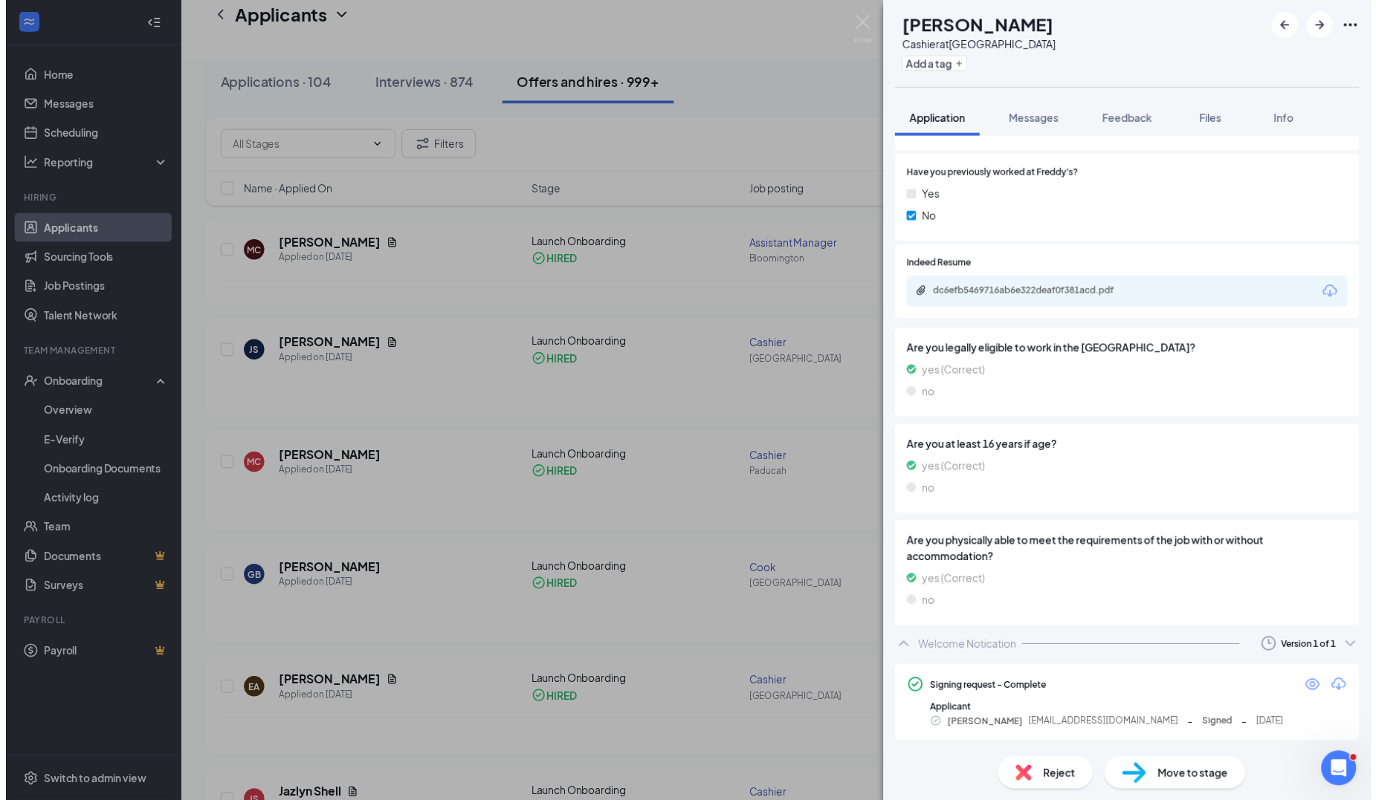
scroll to position [791, 0]
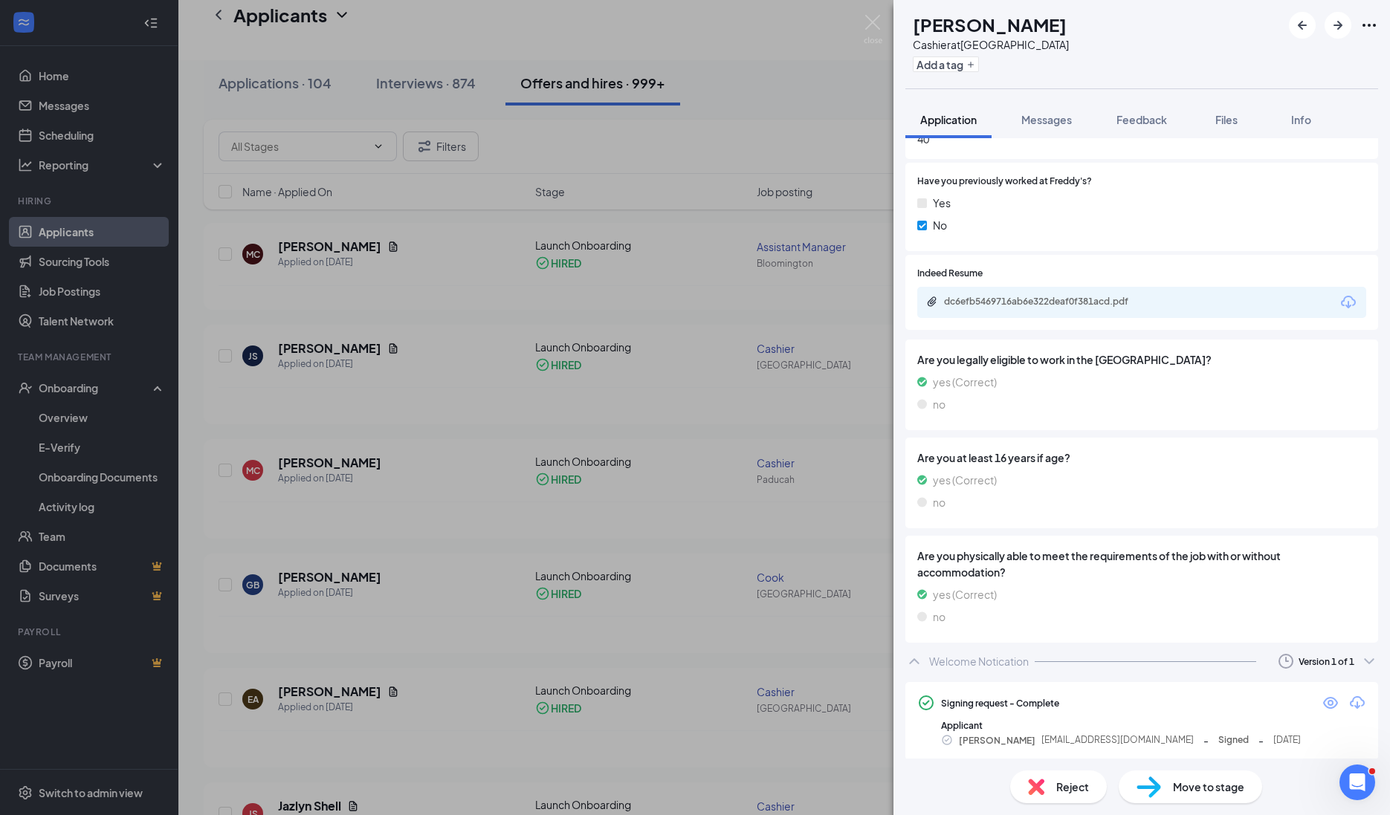
click at [500, 565] on div "[PERSON_NAME] at [GEOGRAPHIC_DATA] Add a tag Application Messages Feedback File…" at bounding box center [695, 407] width 1390 height 815
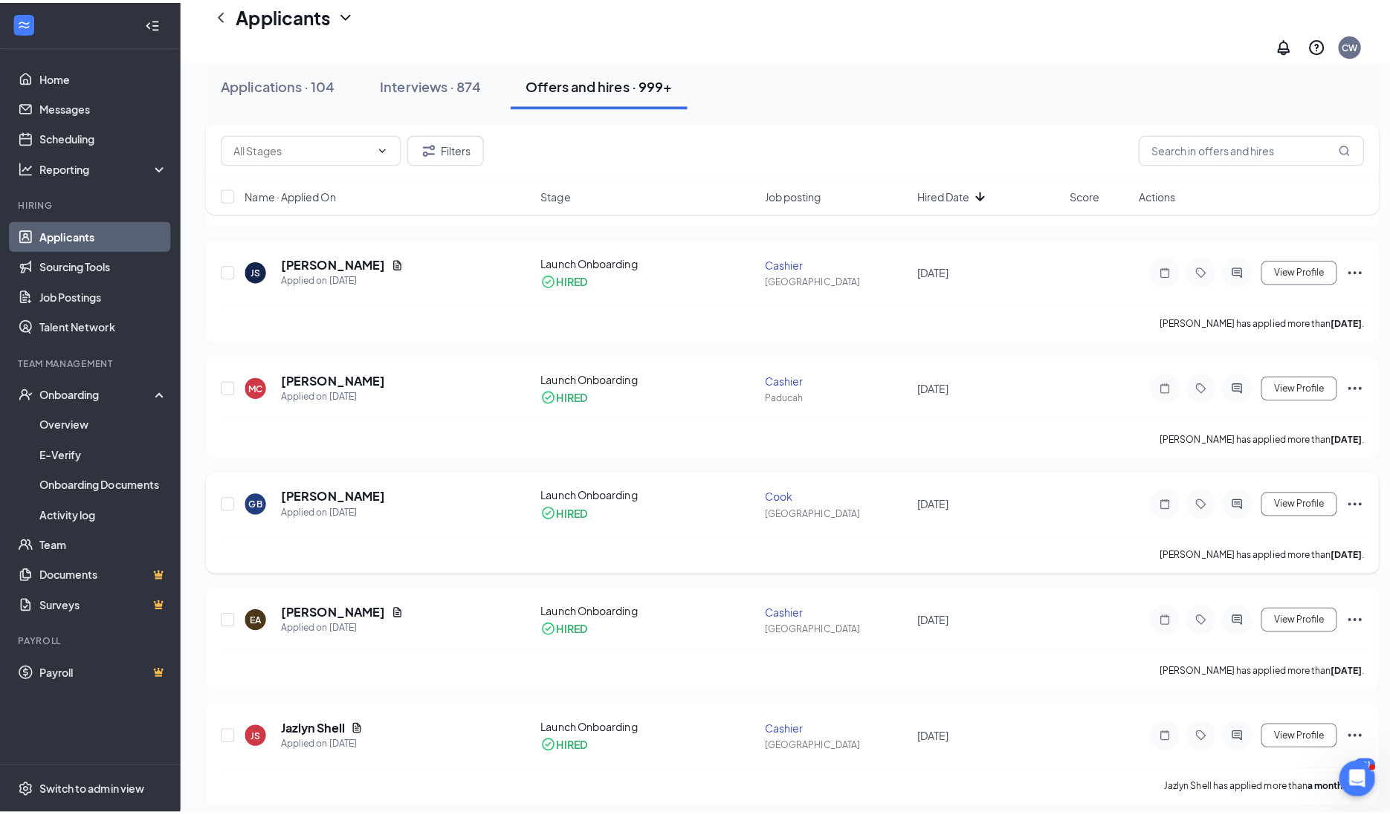
scroll to position [279, 0]
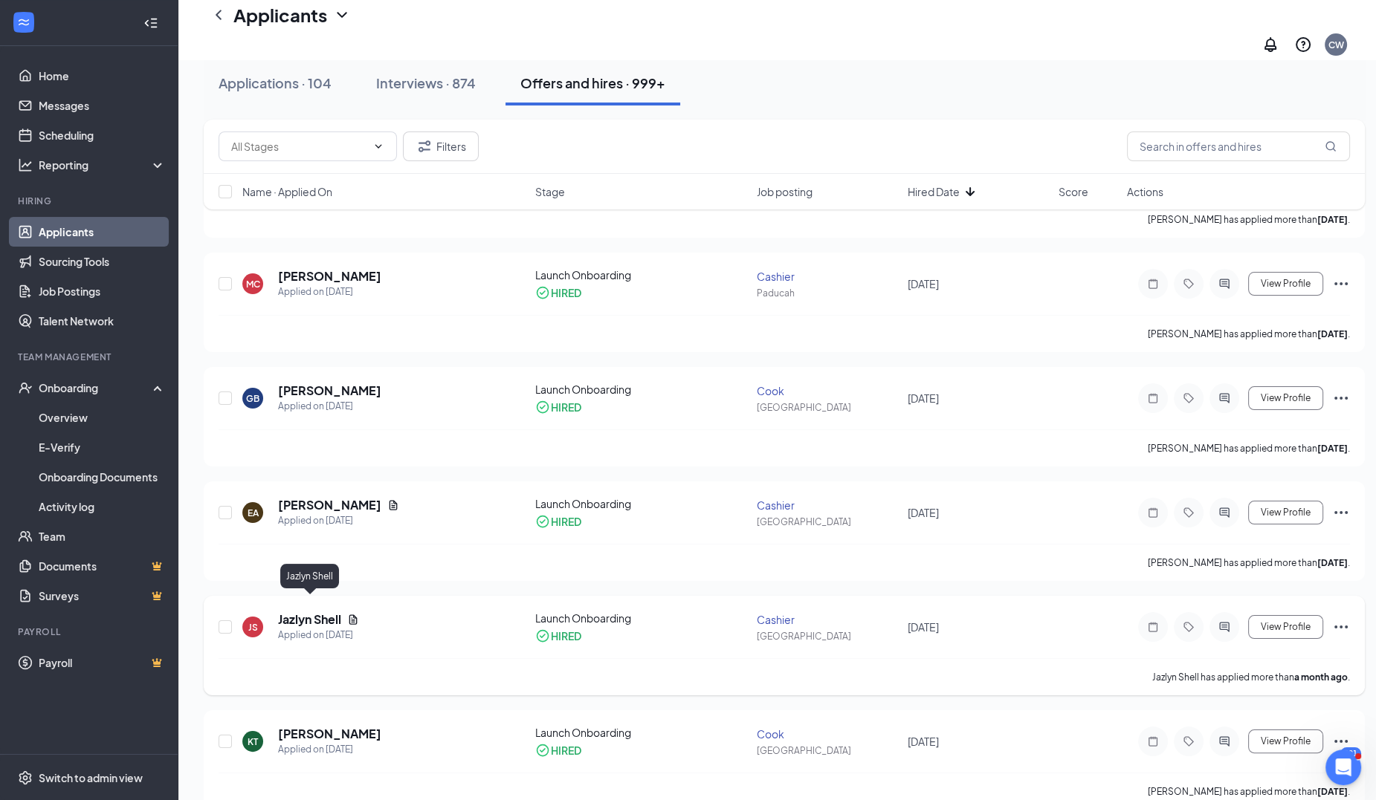
click at [314, 612] on h5 "Jazlyn Shell" at bounding box center [309, 620] width 63 height 16
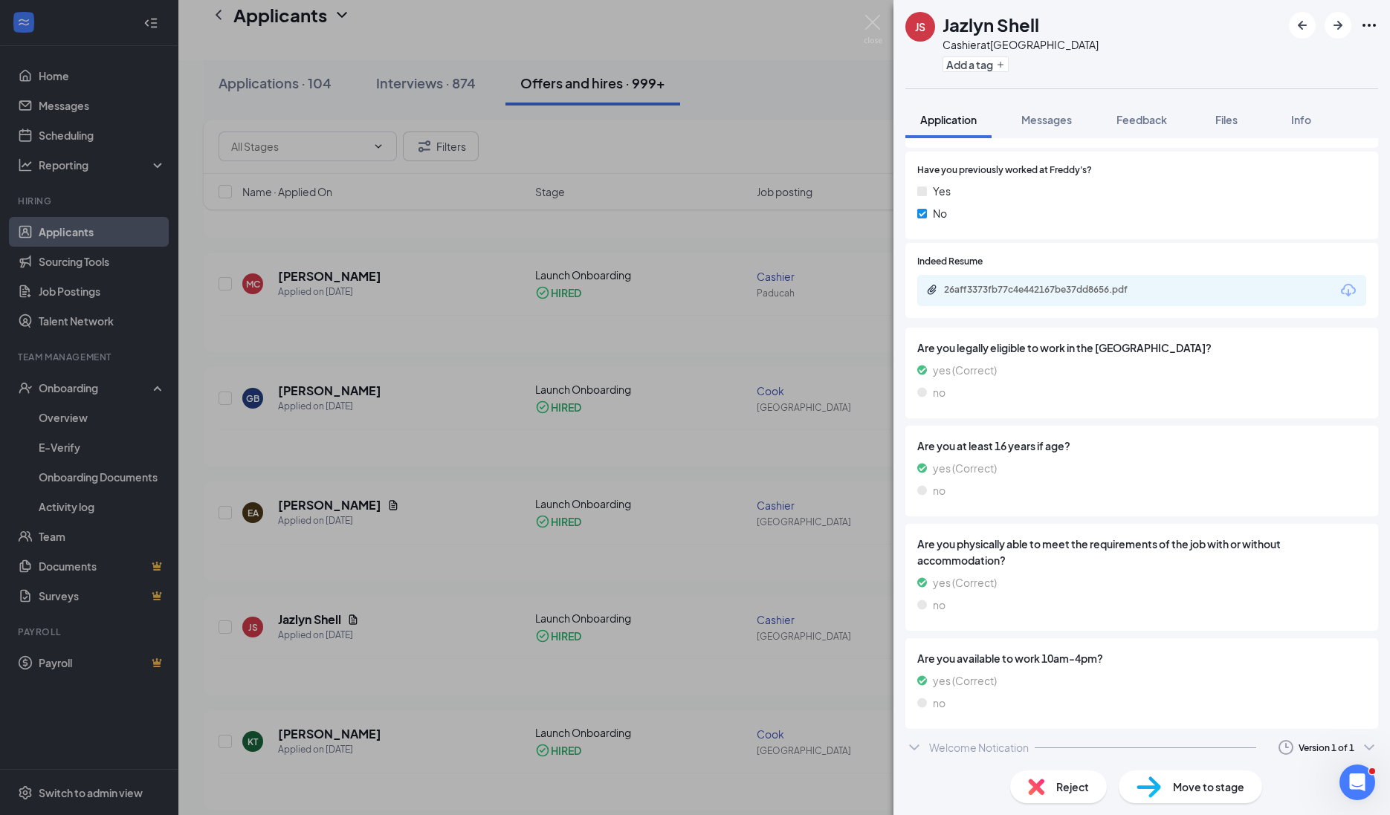
scroll to position [570, 0]
click at [918, 750] on icon "ChevronDown" at bounding box center [914, 745] width 18 height 18
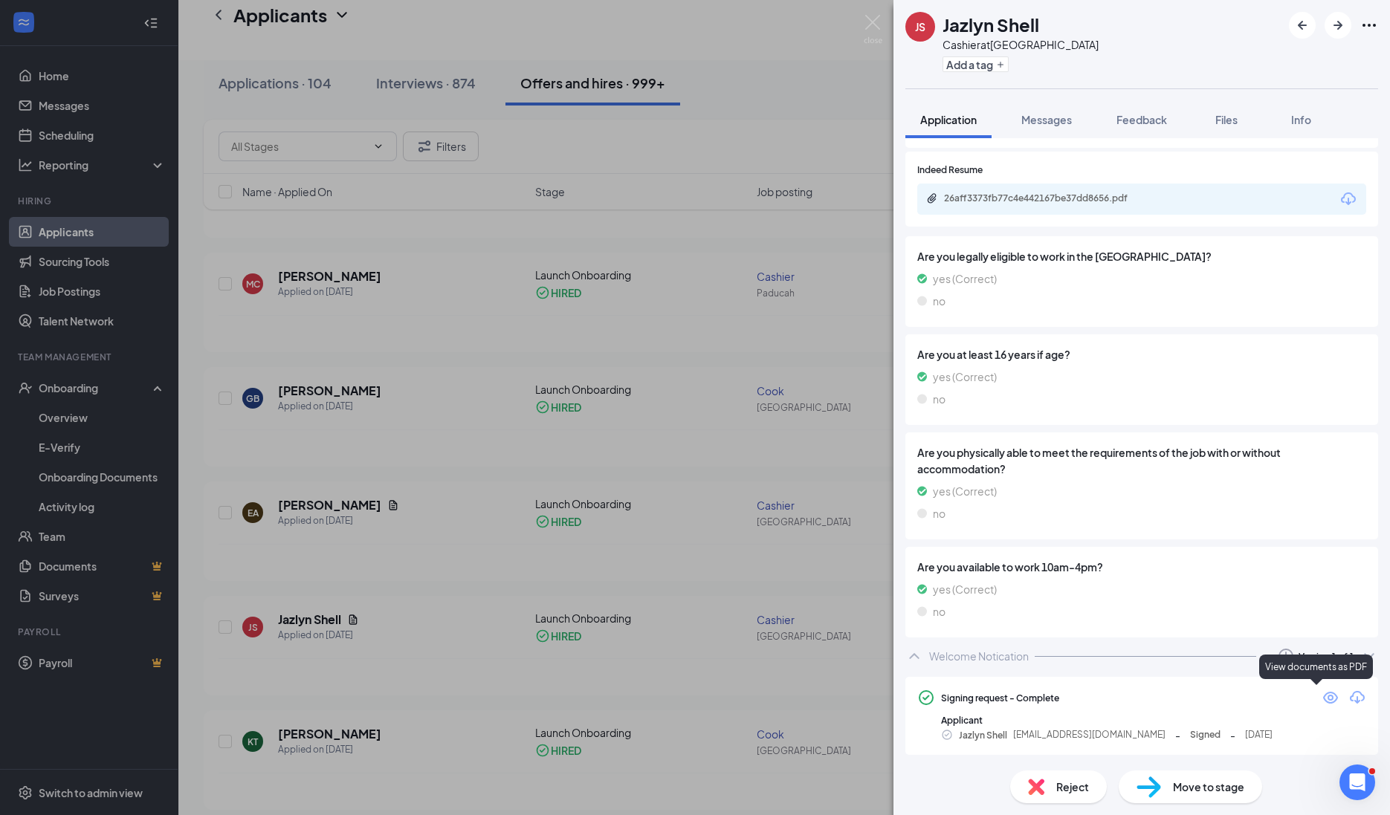
click at [1323, 699] on icon "Eye" at bounding box center [1330, 698] width 15 height 12
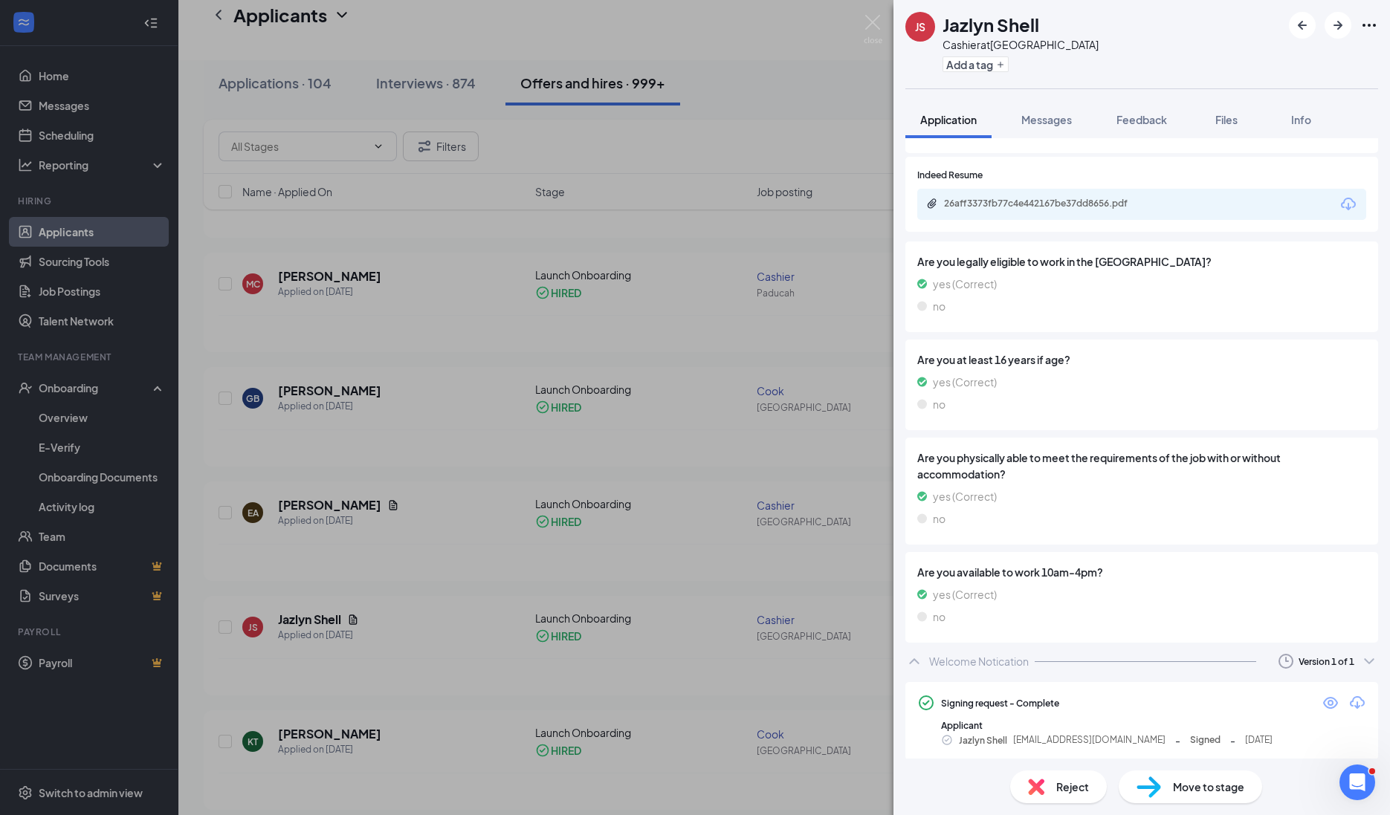
click at [291, 616] on div "JS Jazlyn Shell Cashier at [GEOGRAPHIC_DATA] Add a tag Application Messages Fee…" at bounding box center [695, 407] width 1390 height 815
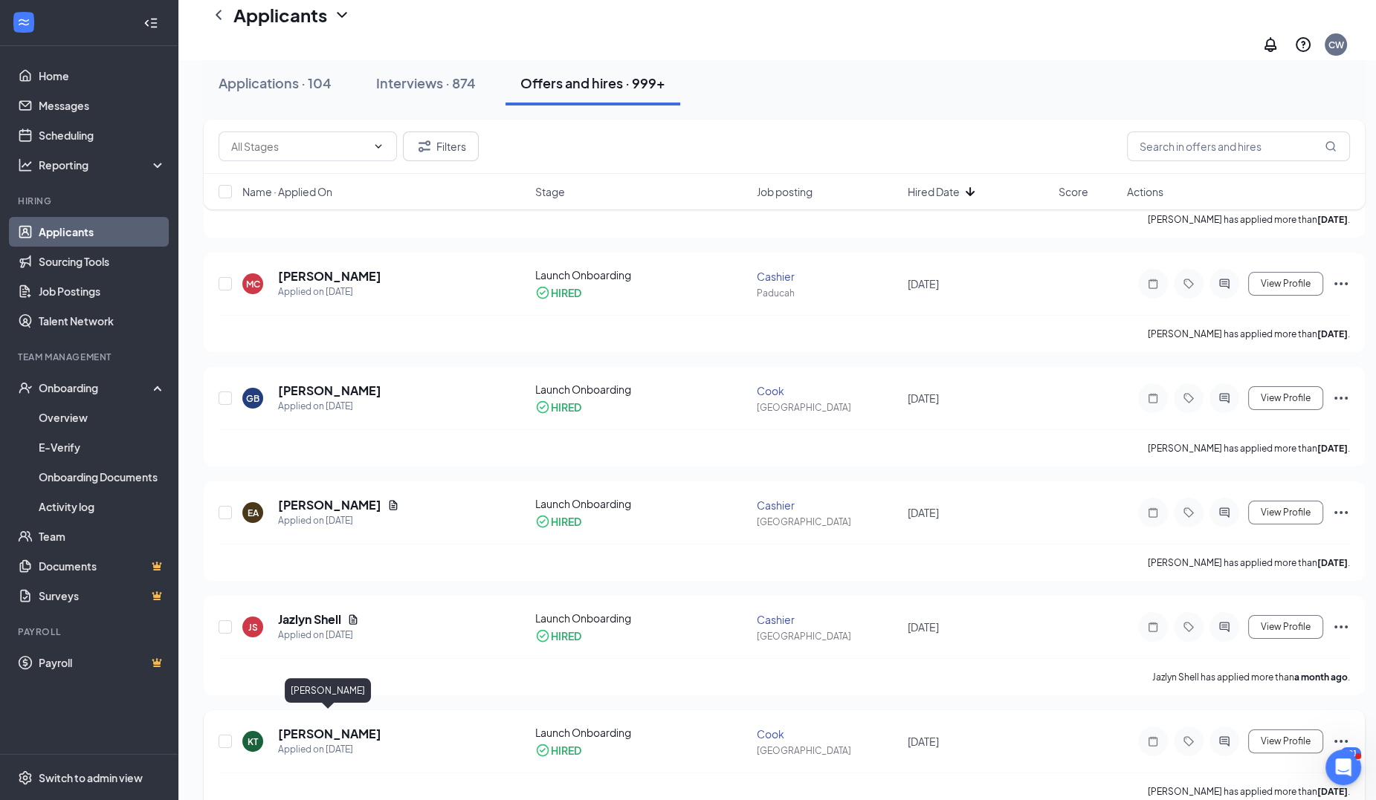
click at [328, 726] on h5 "[PERSON_NAME]" at bounding box center [329, 734] width 103 height 16
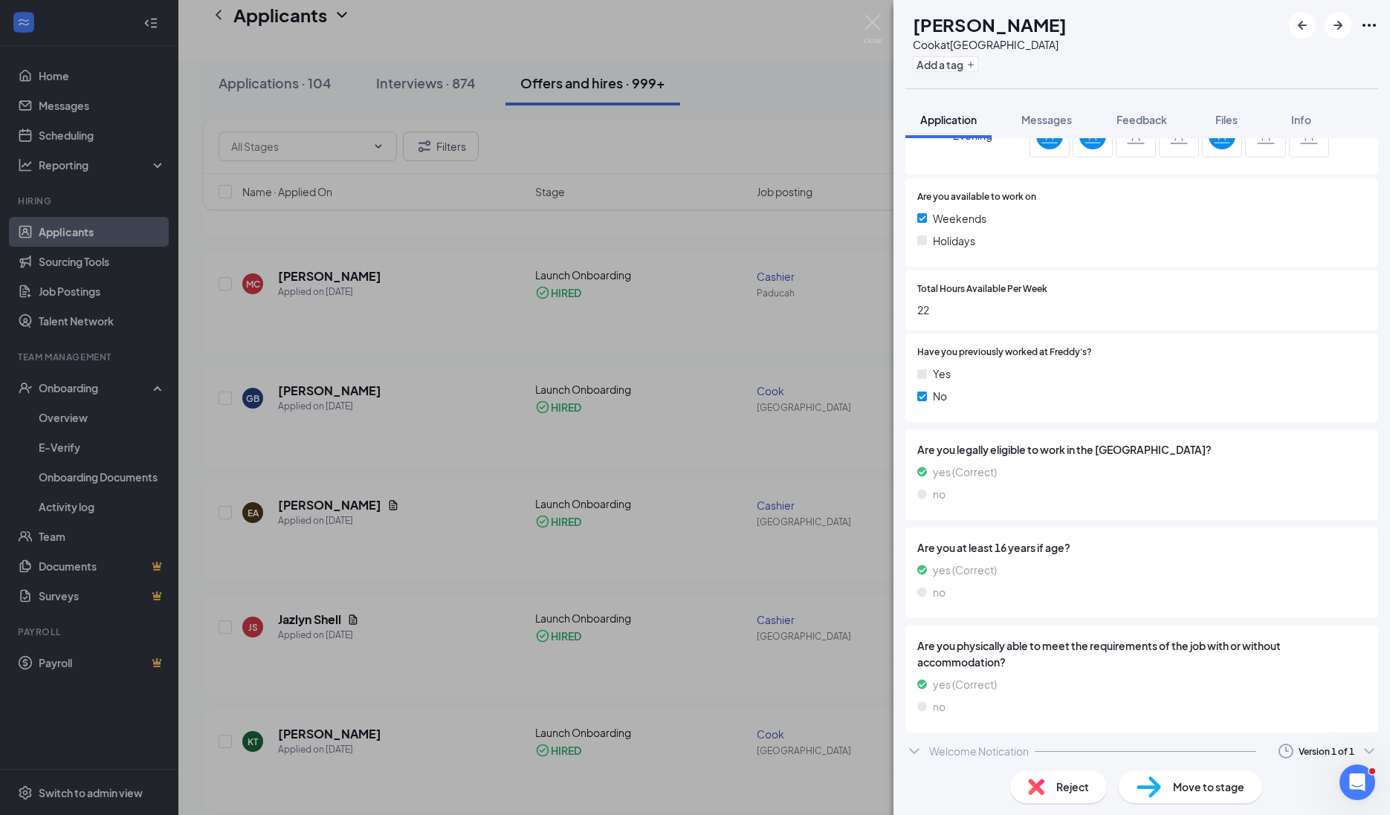
scroll to position [586, 0]
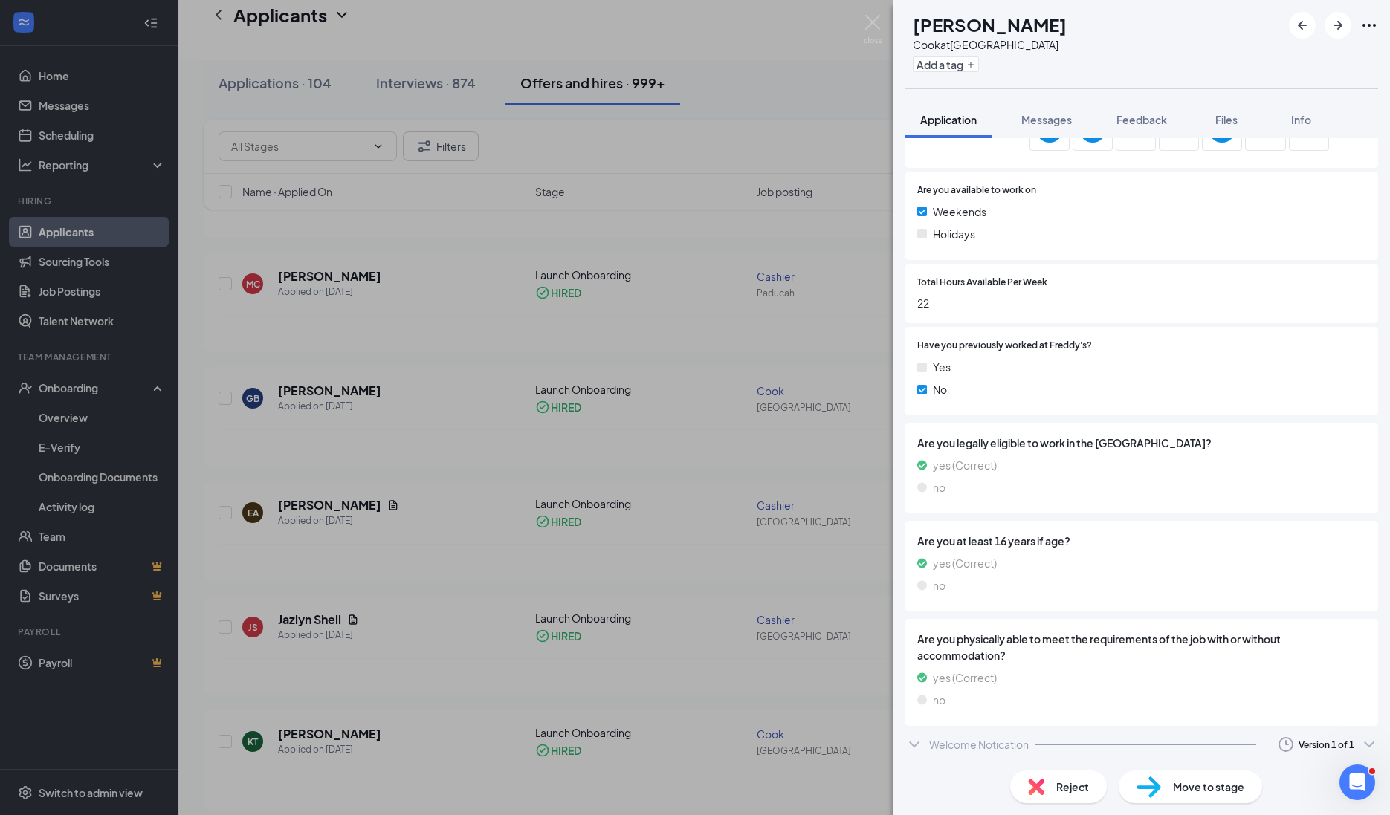
click at [948, 746] on div "Welcome Notication" at bounding box center [979, 744] width 100 height 15
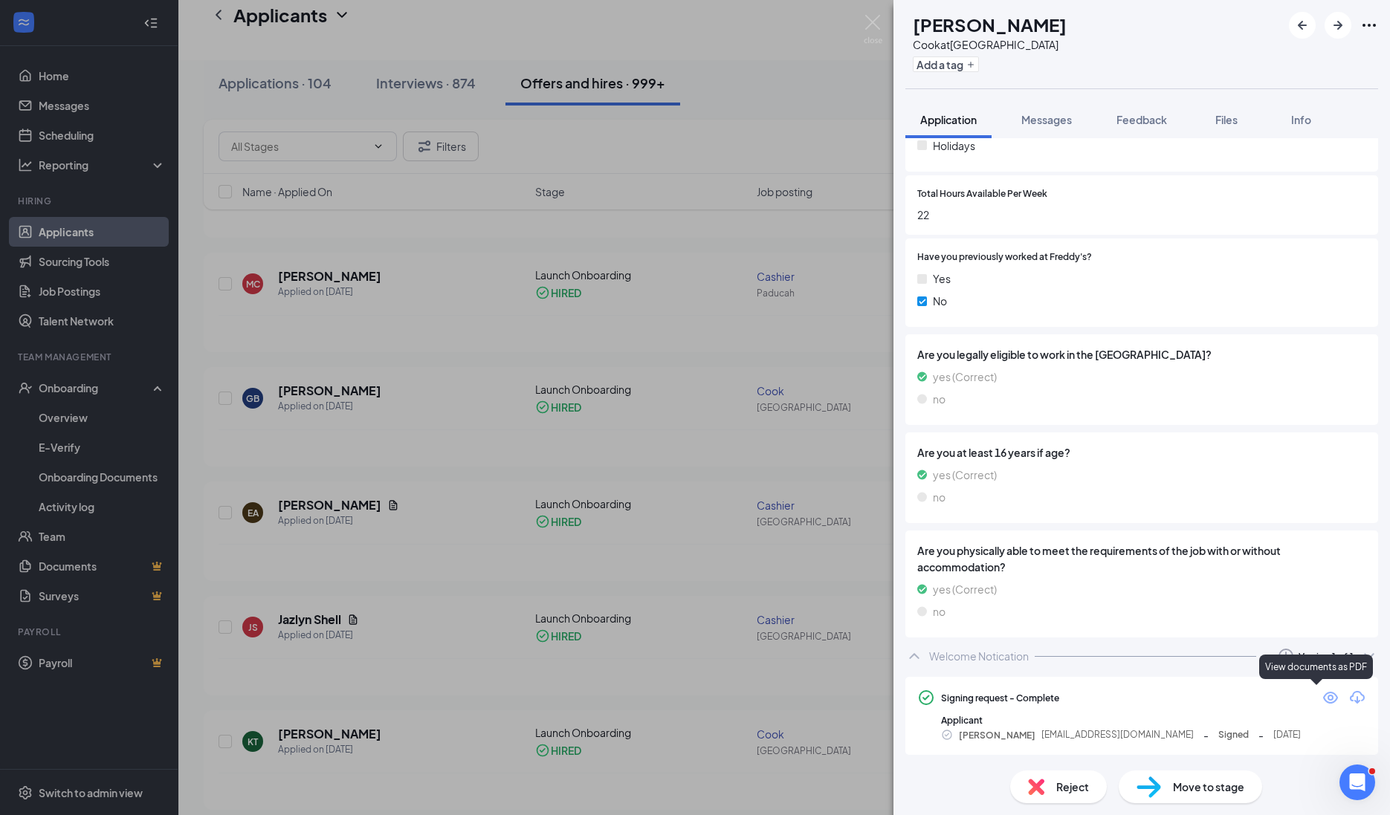
click at [1323, 699] on icon "Eye" at bounding box center [1330, 698] width 15 height 12
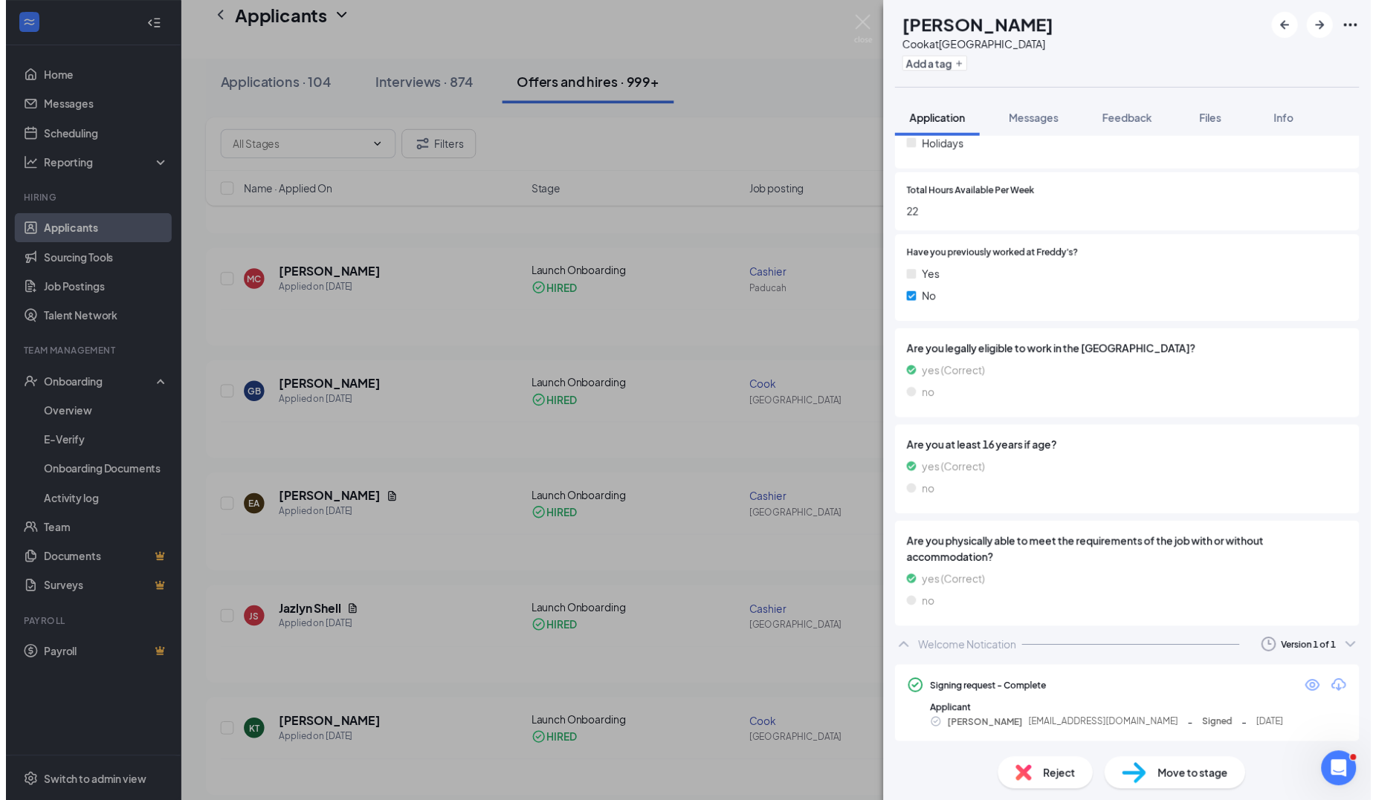
scroll to position [669, 0]
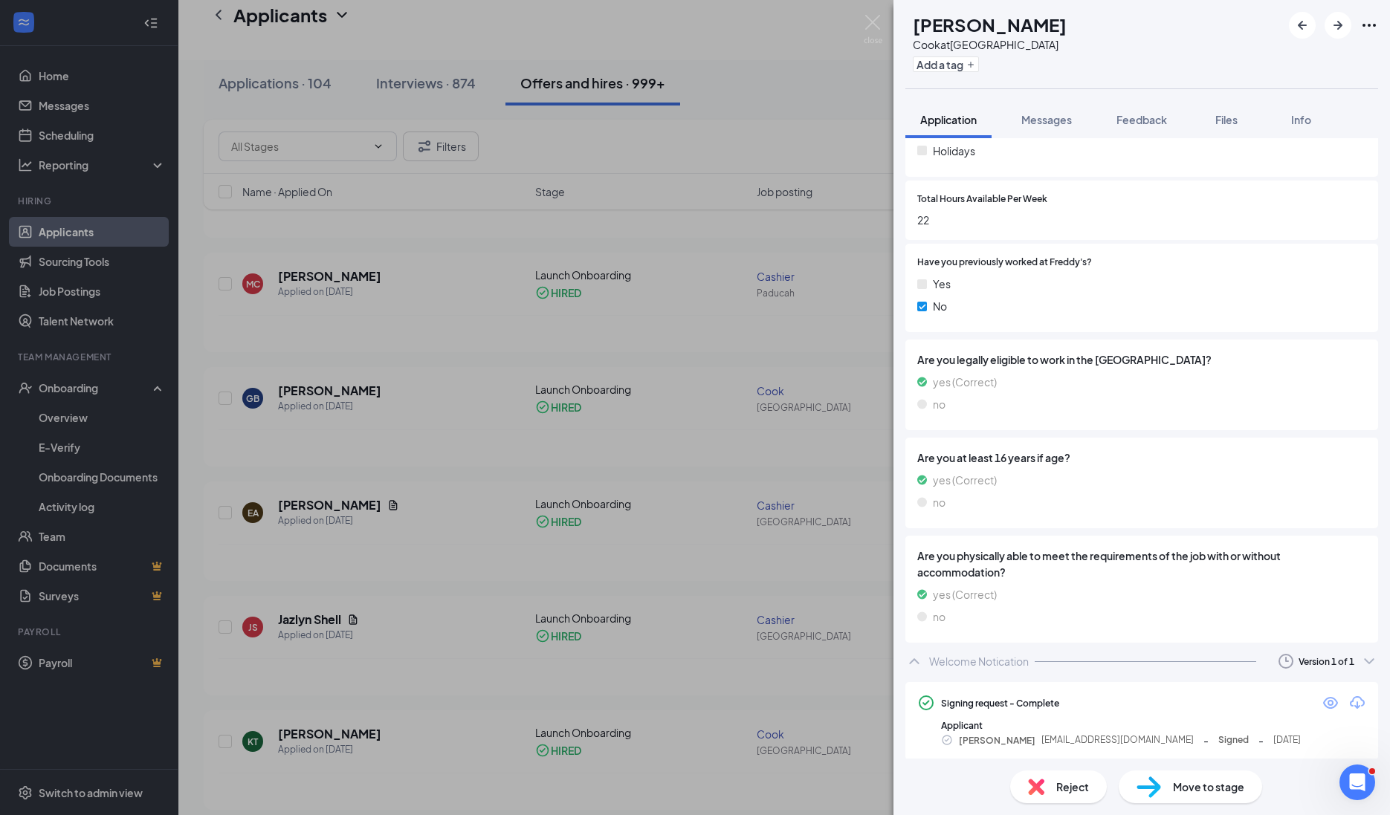
click at [654, 61] on div "[PERSON_NAME] [PERSON_NAME] at [GEOGRAPHIC_DATA] Add a tag Application Messages…" at bounding box center [695, 407] width 1390 height 815
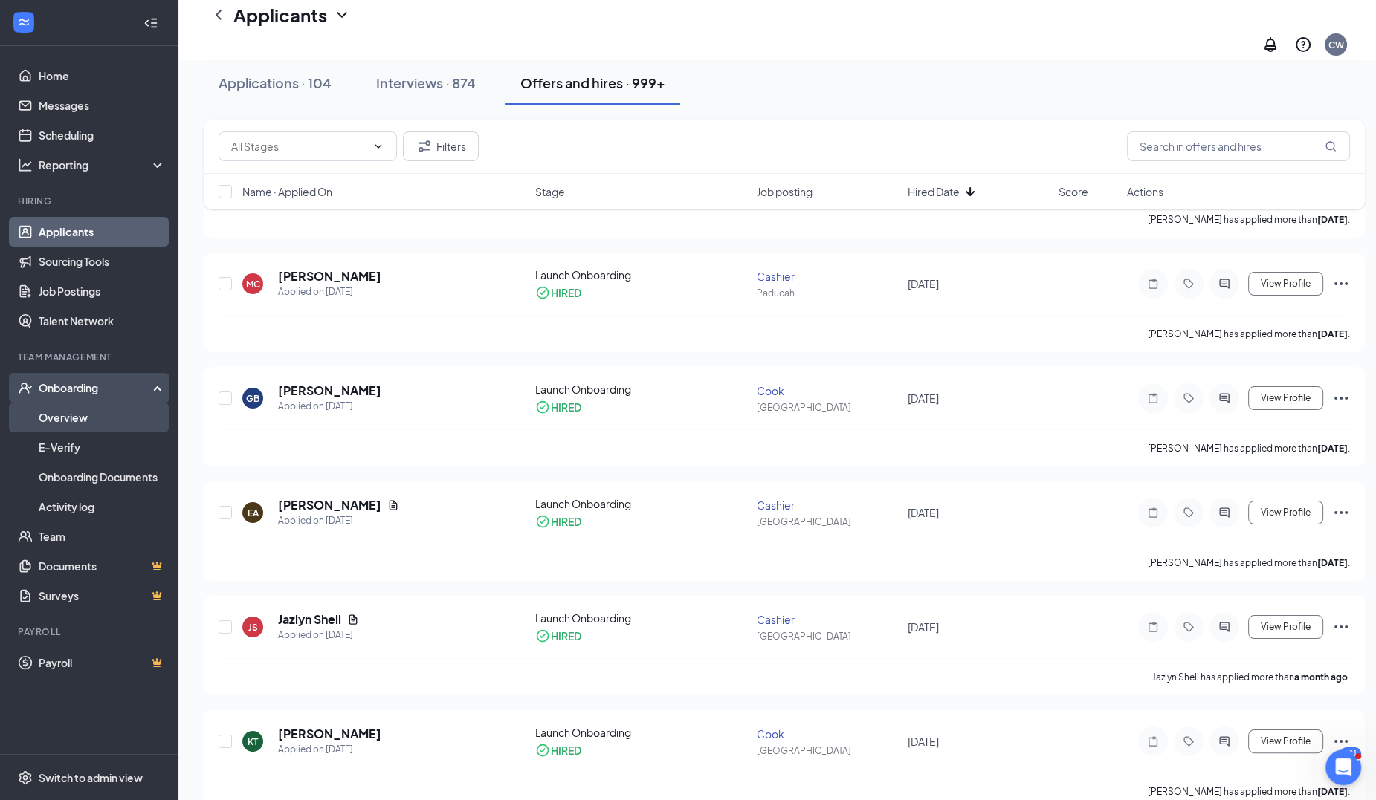
click at [80, 418] on link "Overview" at bounding box center [102, 418] width 127 height 30
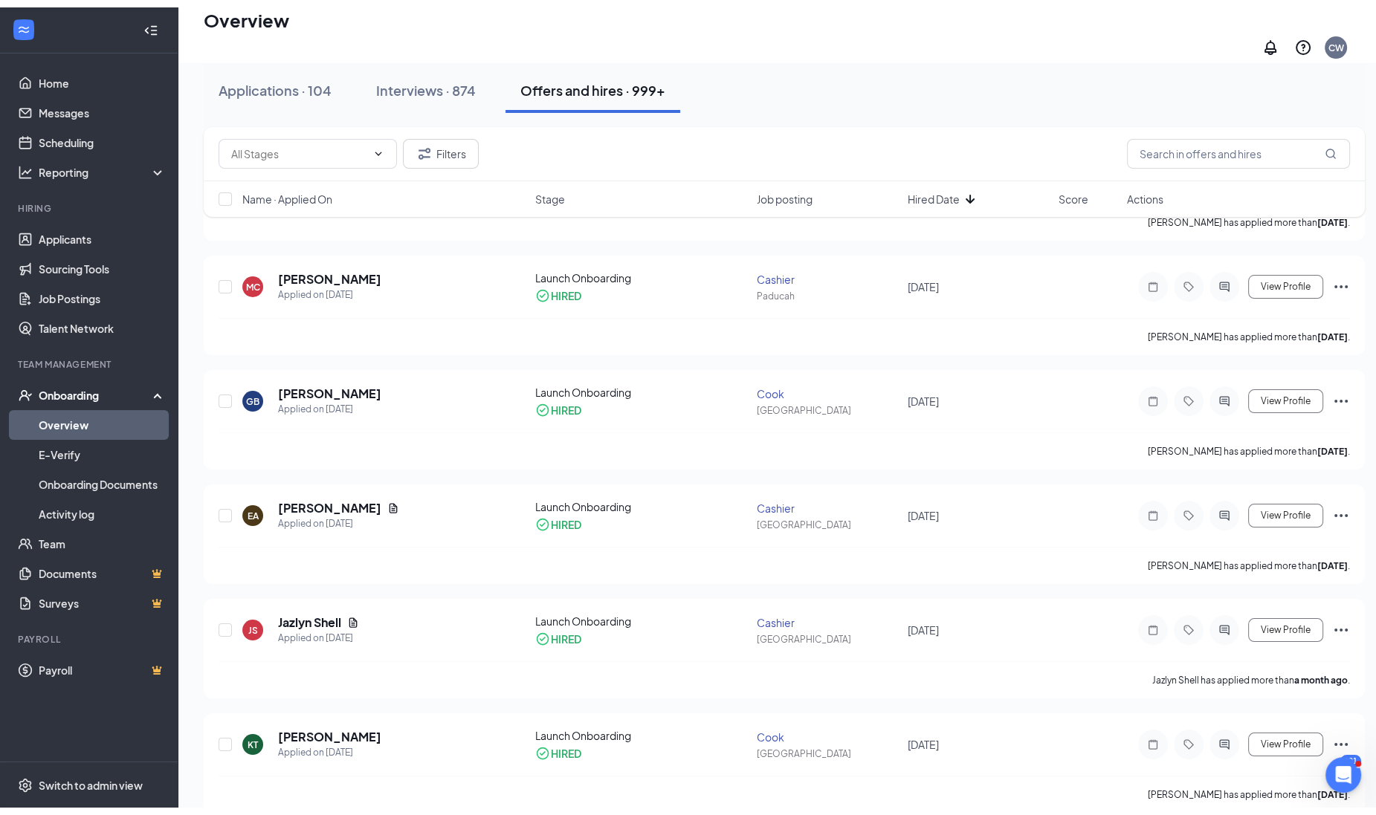
scroll to position [67, 0]
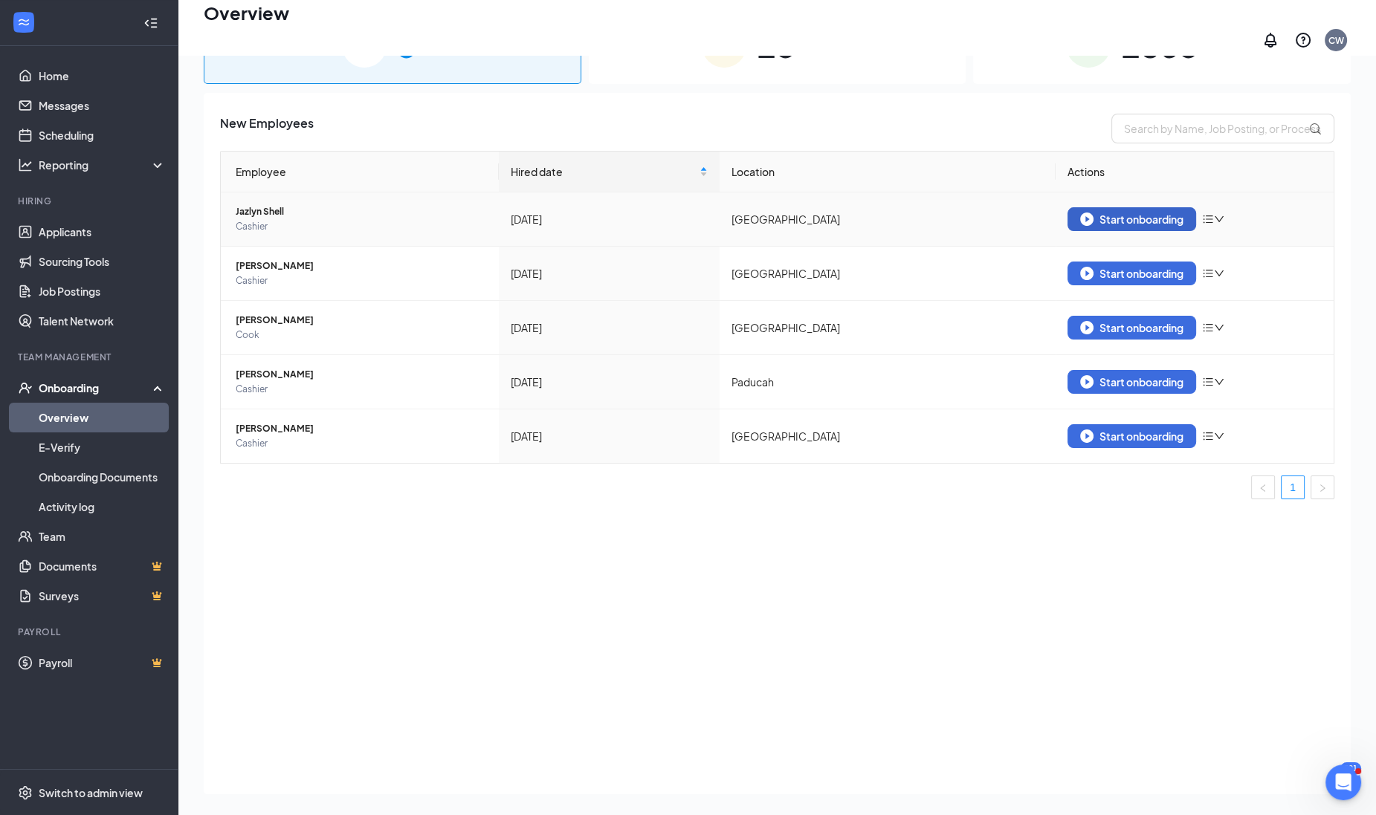
click at [1098, 207] on button "Start onboarding" at bounding box center [1131, 219] width 129 height 24
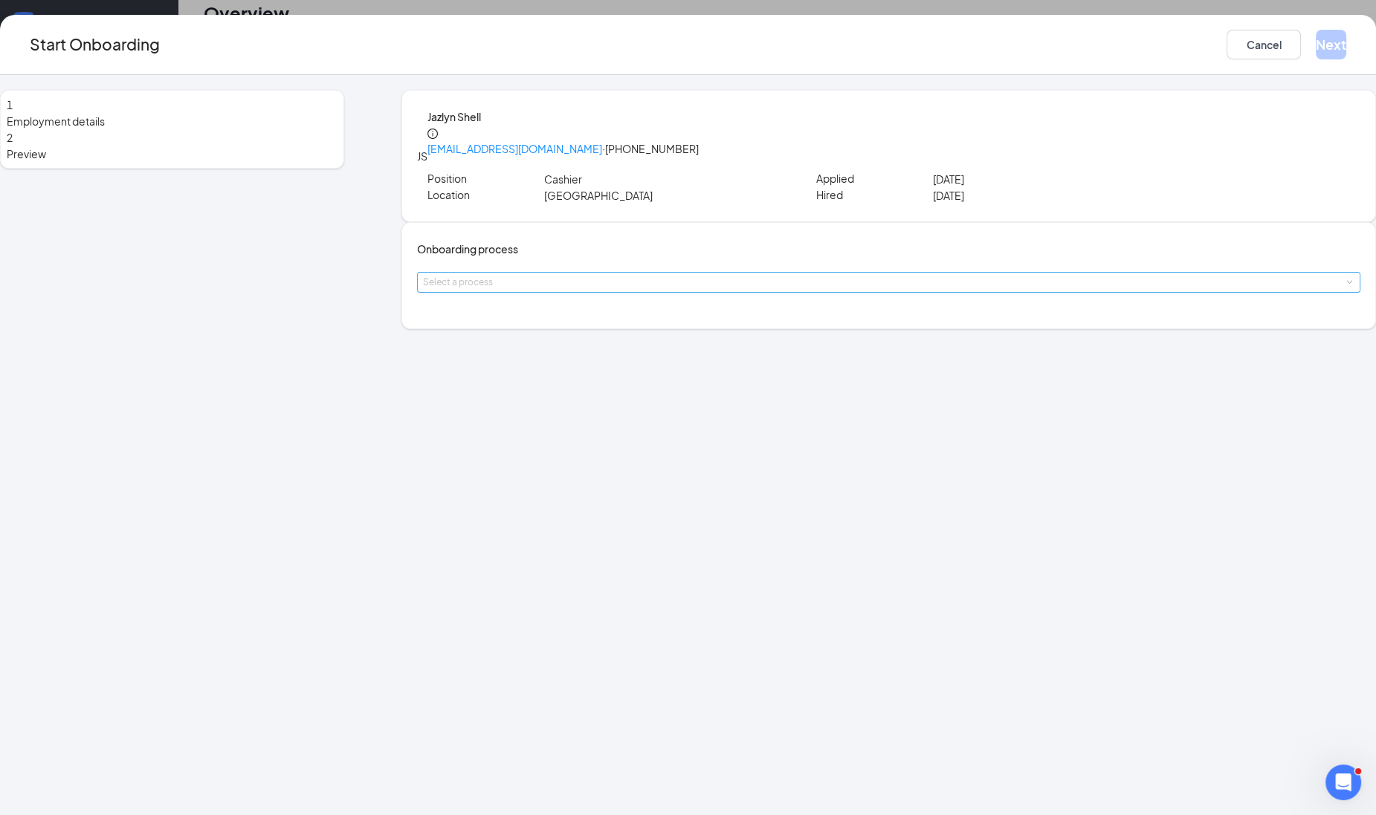
click at [597, 290] on div "Select a process" at bounding box center [885, 282] width 924 height 15
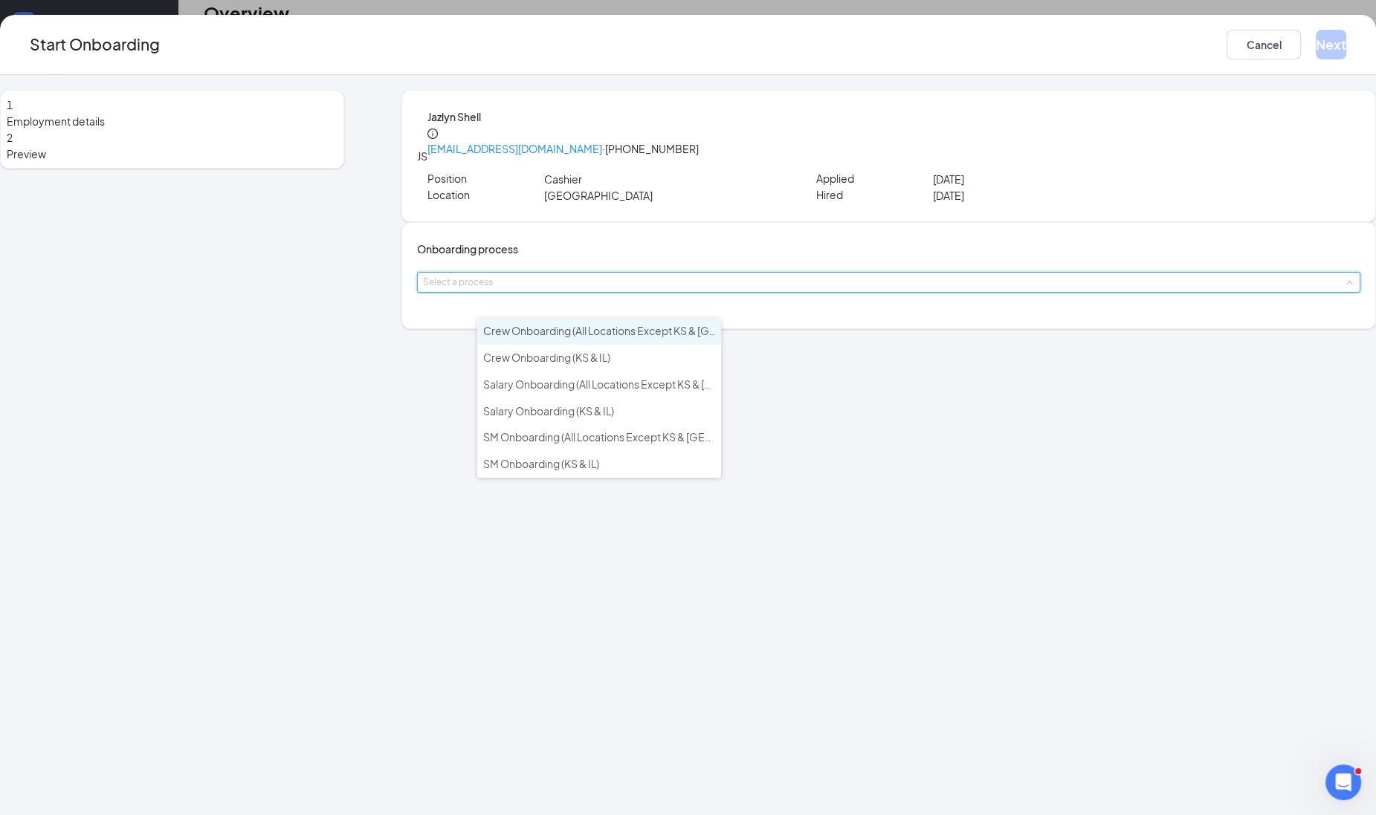
click at [608, 331] on span "Crew Onboarding (All Locations Except KS & [GEOGRAPHIC_DATA])" at bounding box center [645, 330] width 325 height 13
click at [608, 329] on div "Onboarding process Select a process" at bounding box center [888, 275] width 974 height 107
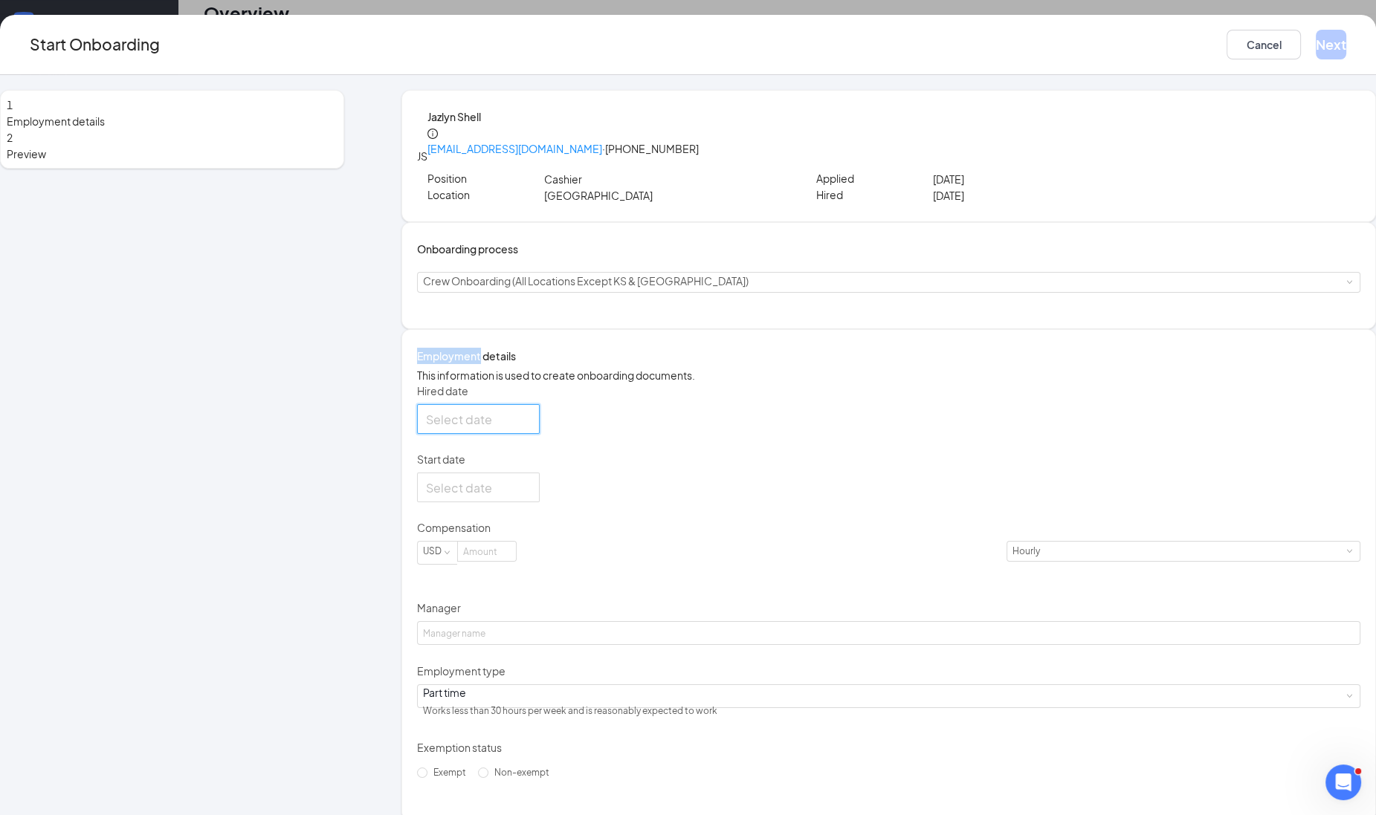
click at [528, 429] on input "Hired date" at bounding box center [477, 419] width 102 height 19
type input "[DATE]"
click at [528, 605] on div "27" at bounding box center [520, 596] width 18 height 18
click at [528, 497] on input "Start date" at bounding box center [477, 488] width 102 height 19
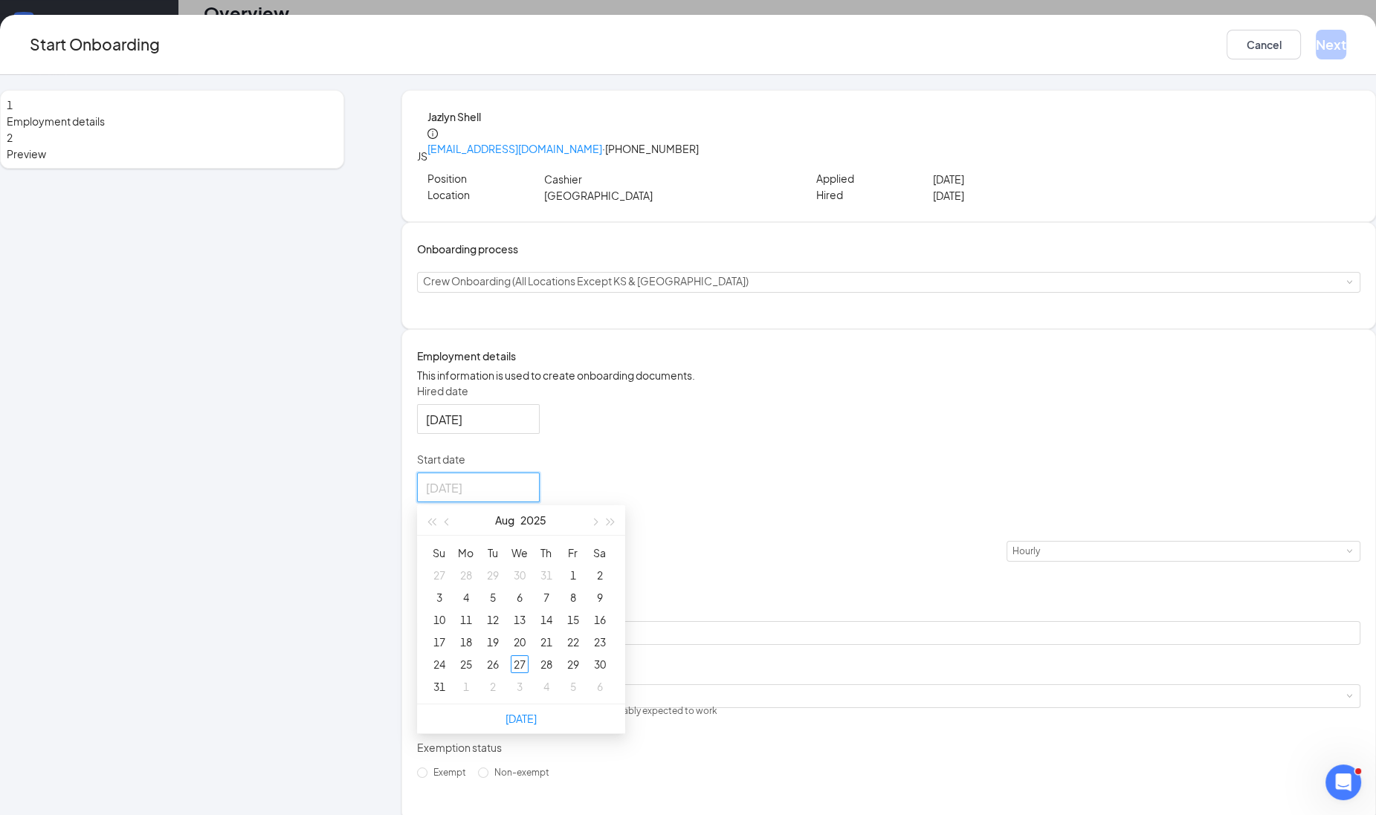
type input "[DATE]"
click at [555, 696] on div "4" at bounding box center [546, 687] width 18 height 18
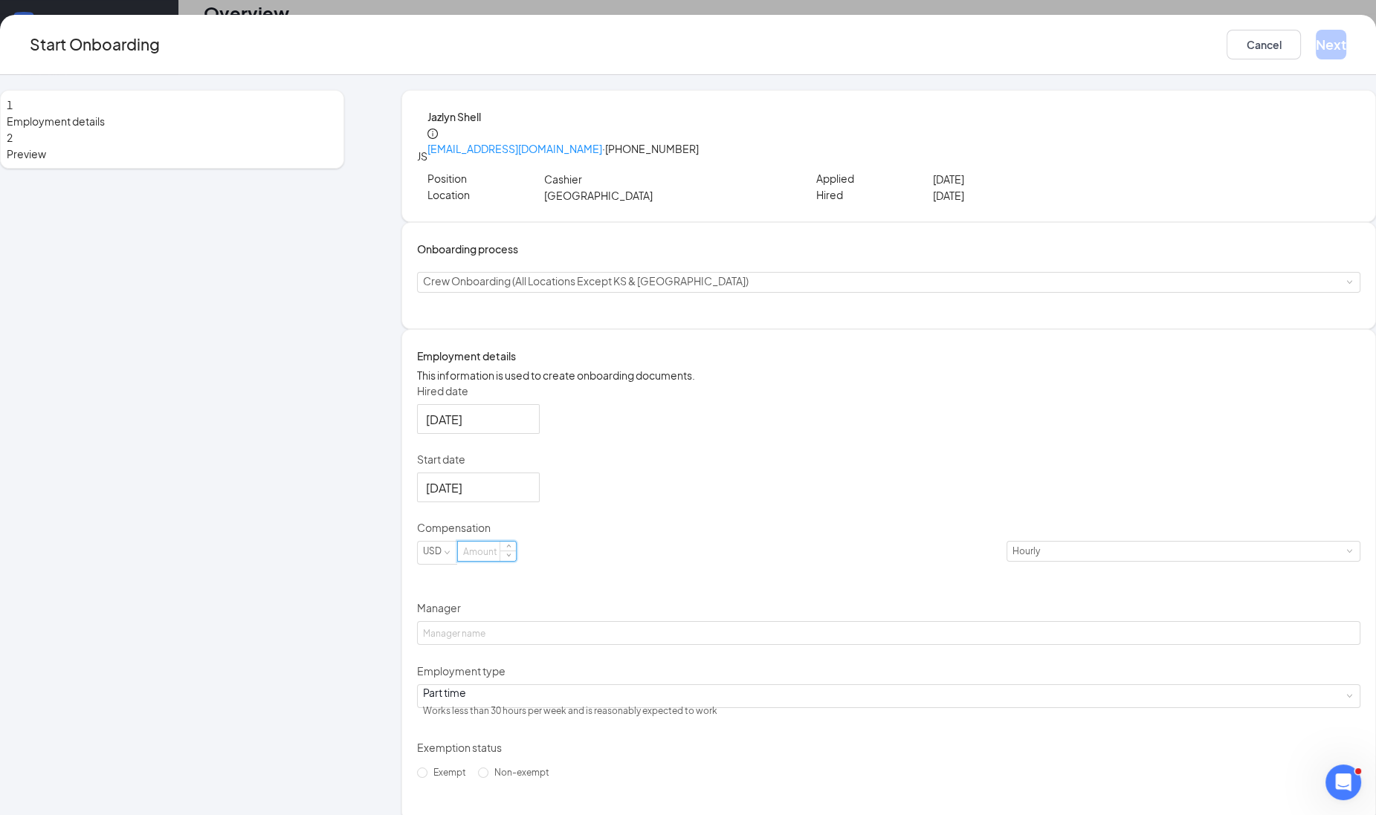
click at [516, 561] on input at bounding box center [487, 551] width 58 height 19
type input "12.5"
click at [525, 645] on input "Manager" at bounding box center [888, 633] width 943 height 24
paste input "6399"
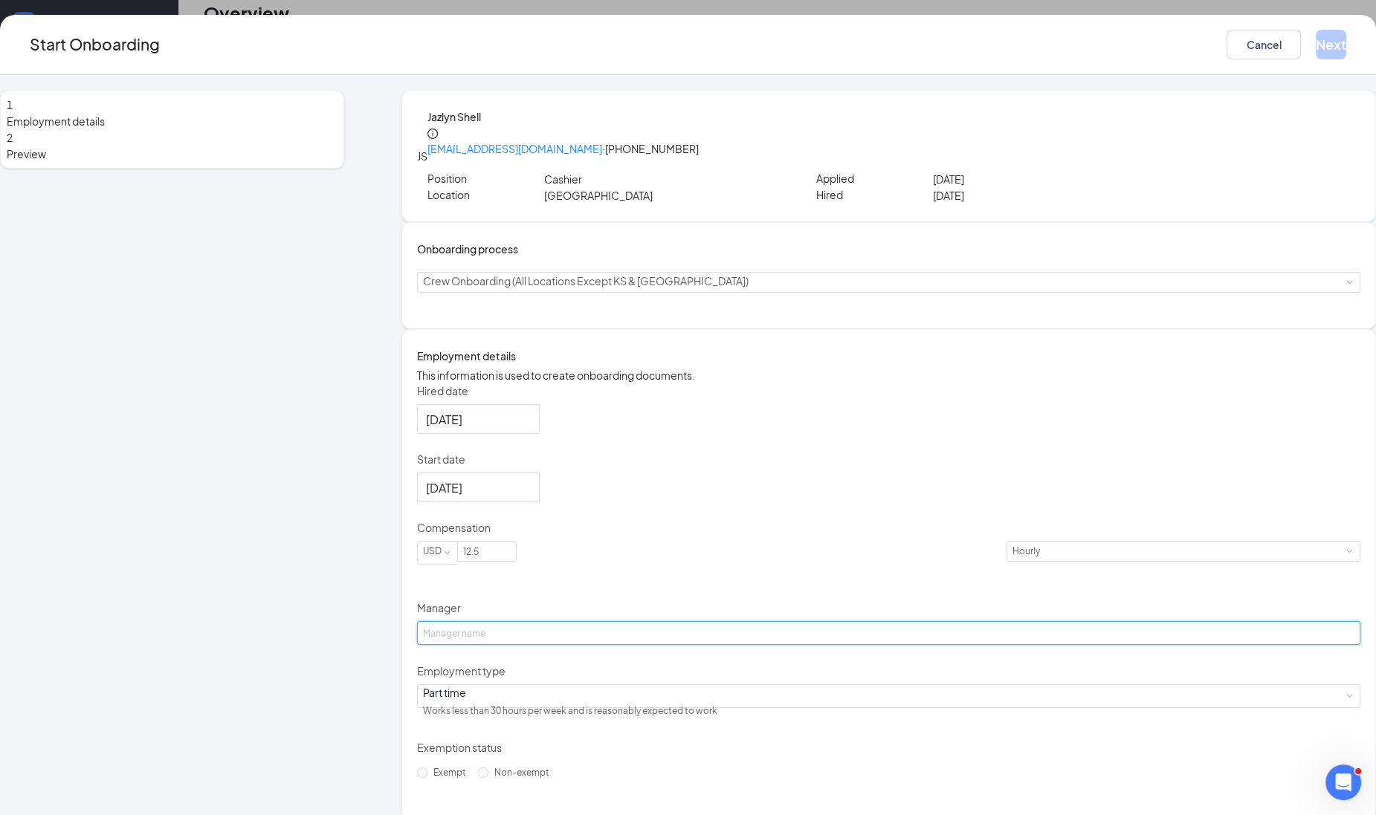
type input "6399"
click at [594, 474] on form "Hired date [DATE] [DATE] Su Mo Tu We Th Fr Sa 27 28 29 30 31 1 2 3 4 5 6 7 8 9 …" at bounding box center [888, 583] width 943 height 401
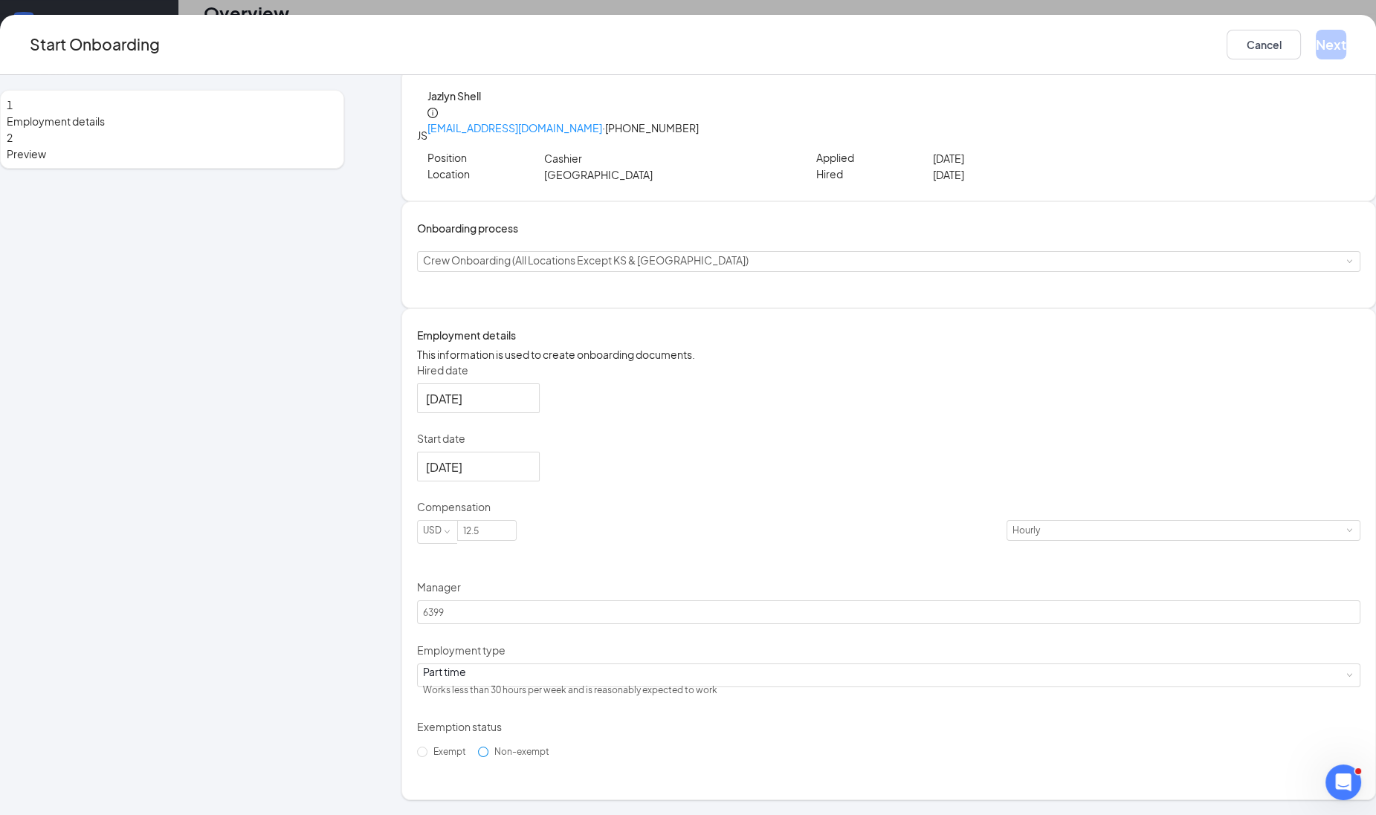
click at [539, 757] on span "Non-exempt" at bounding box center [521, 751] width 67 height 11
click at [488, 757] on input "Non-exempt" at bounding box center [483, 752] width 10 height 10
radio input "true"
click at [1315, 39] on button "Next" at bounding box center [1330, 45] width 30 height 30
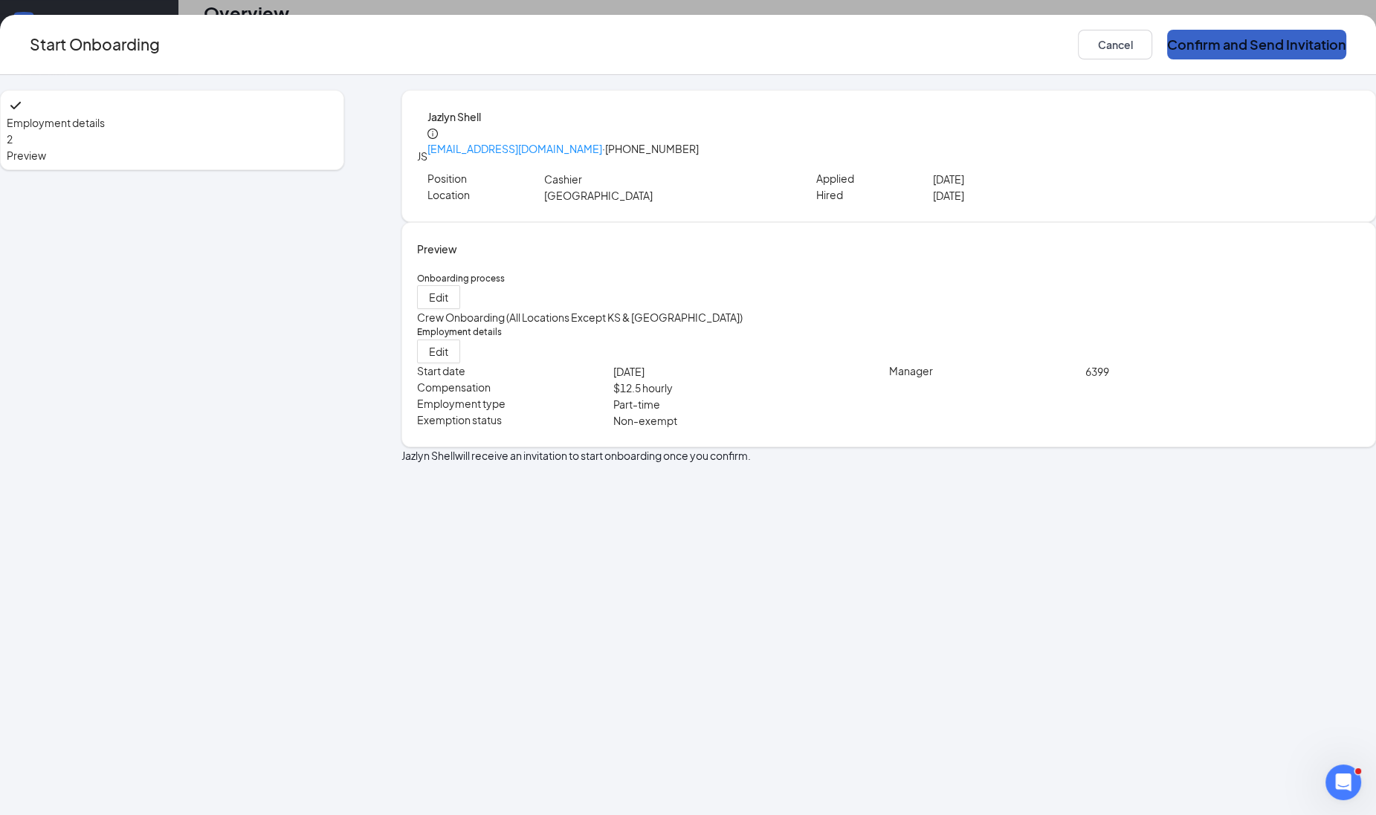
click at [1208, 39] on button "Confirm and Send Invitation" at bounding box center [1256, 45] width 179 height 30
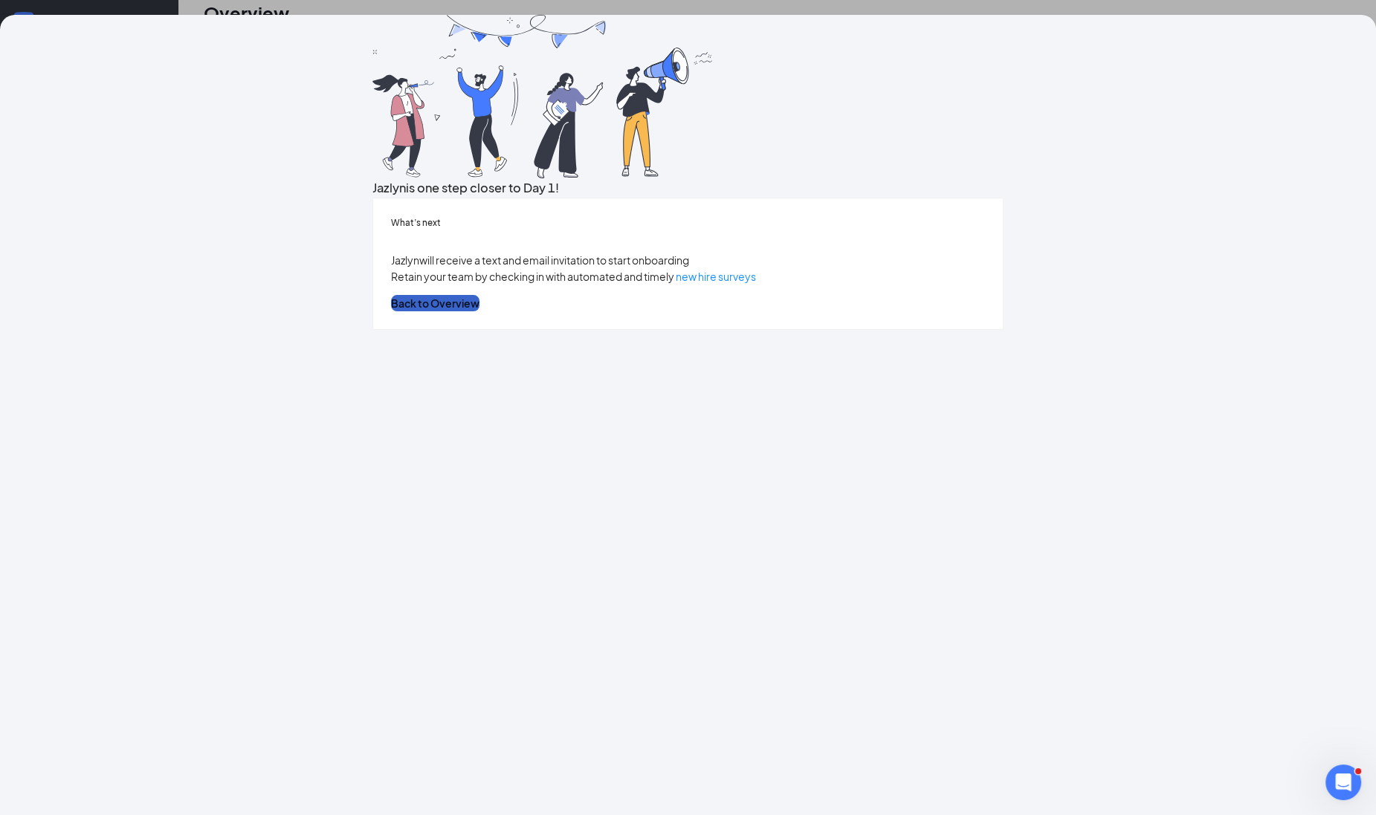
click at [479, 311] on button "Back to Overview" at bounding box center [435, 303] width 88 height 16
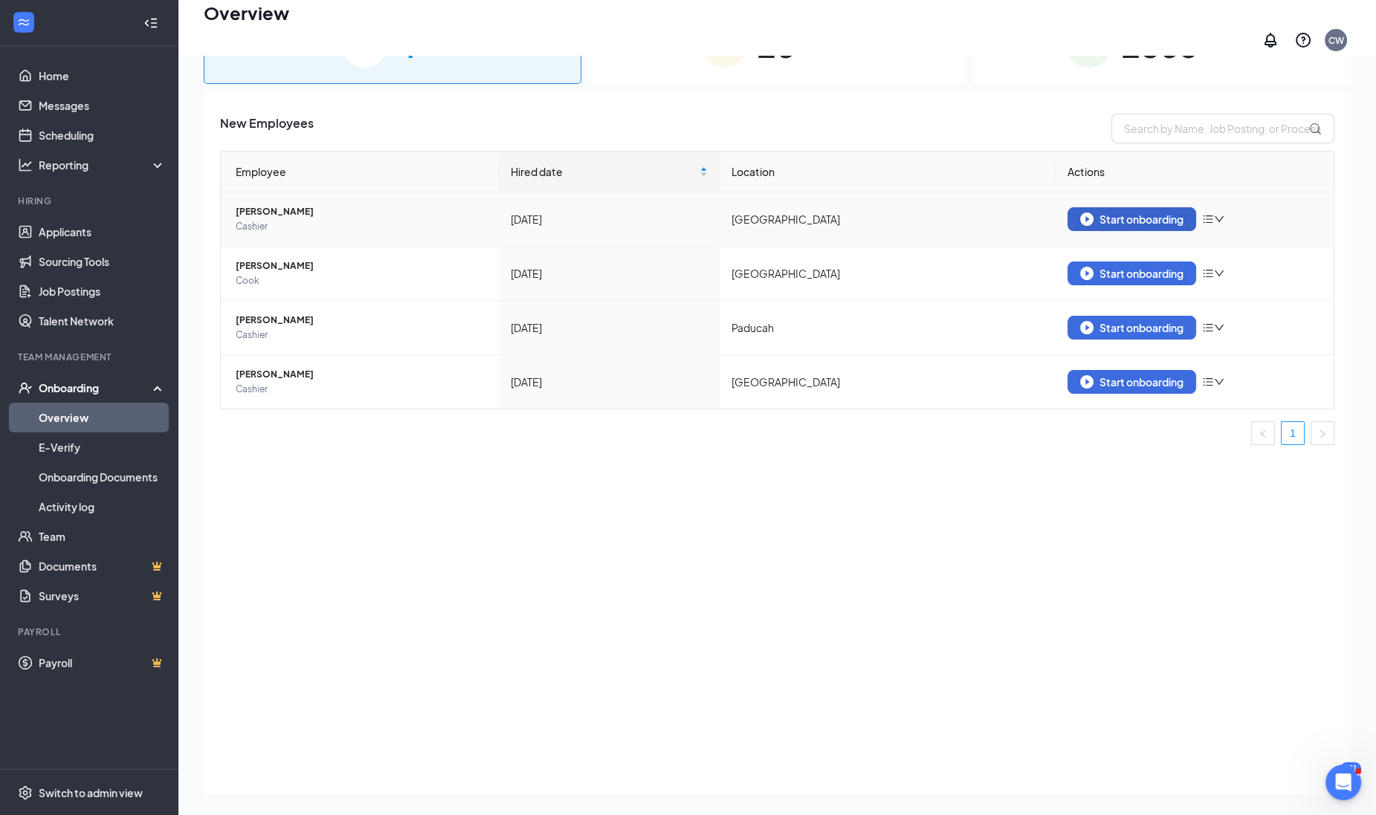
click at [1115, 207] on button "Start onboarding" at bounding box center [1131, 219] width 129 height 24
click at [1112, 215] on div "Start onboarding" at bounding box center [1131, 219] width 103 height 13
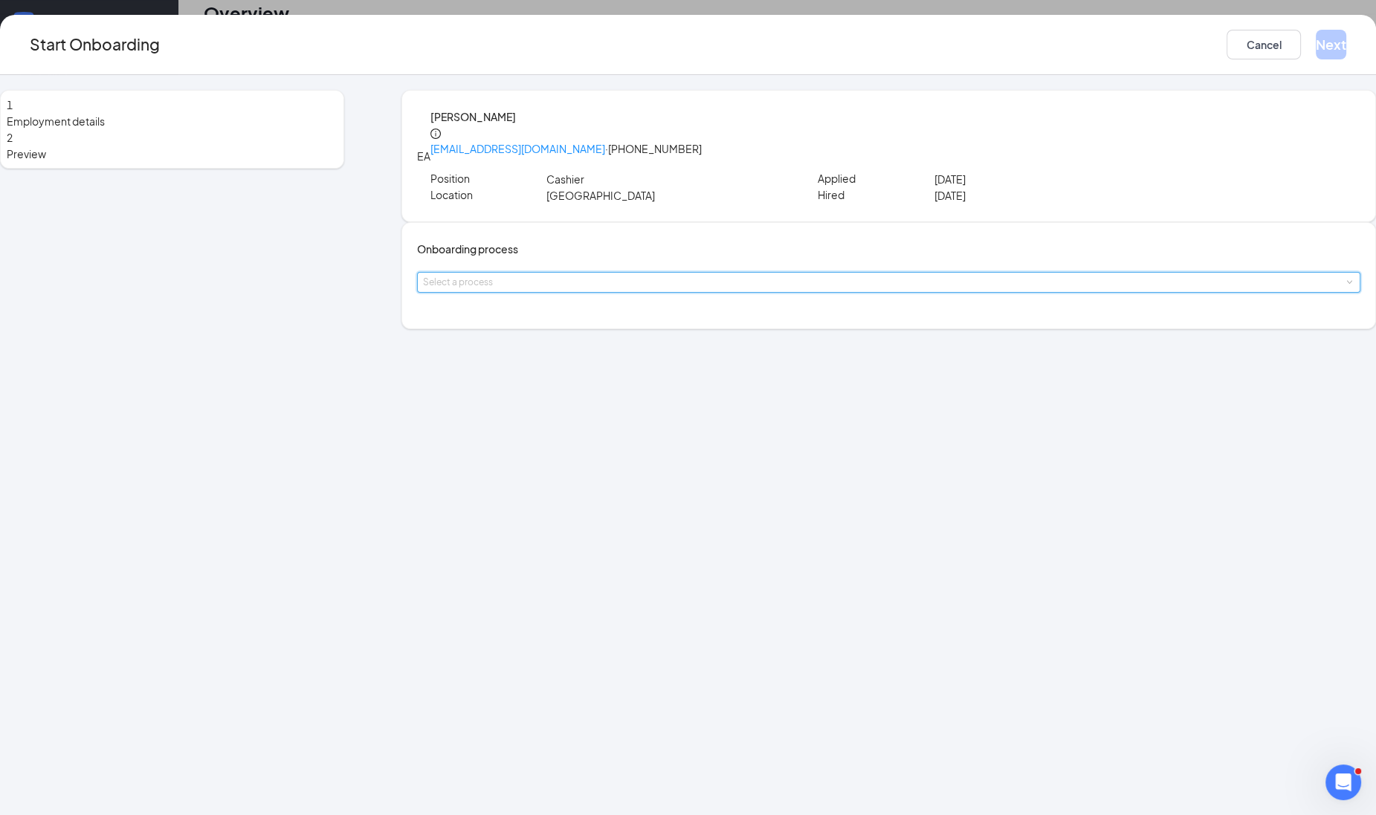
click at [601, 292] on div "Select a process" at bounding box center [888, 282] width 931 height 19
click at [0, 0] on input at bounding box center [0, 0] width 0 height 0
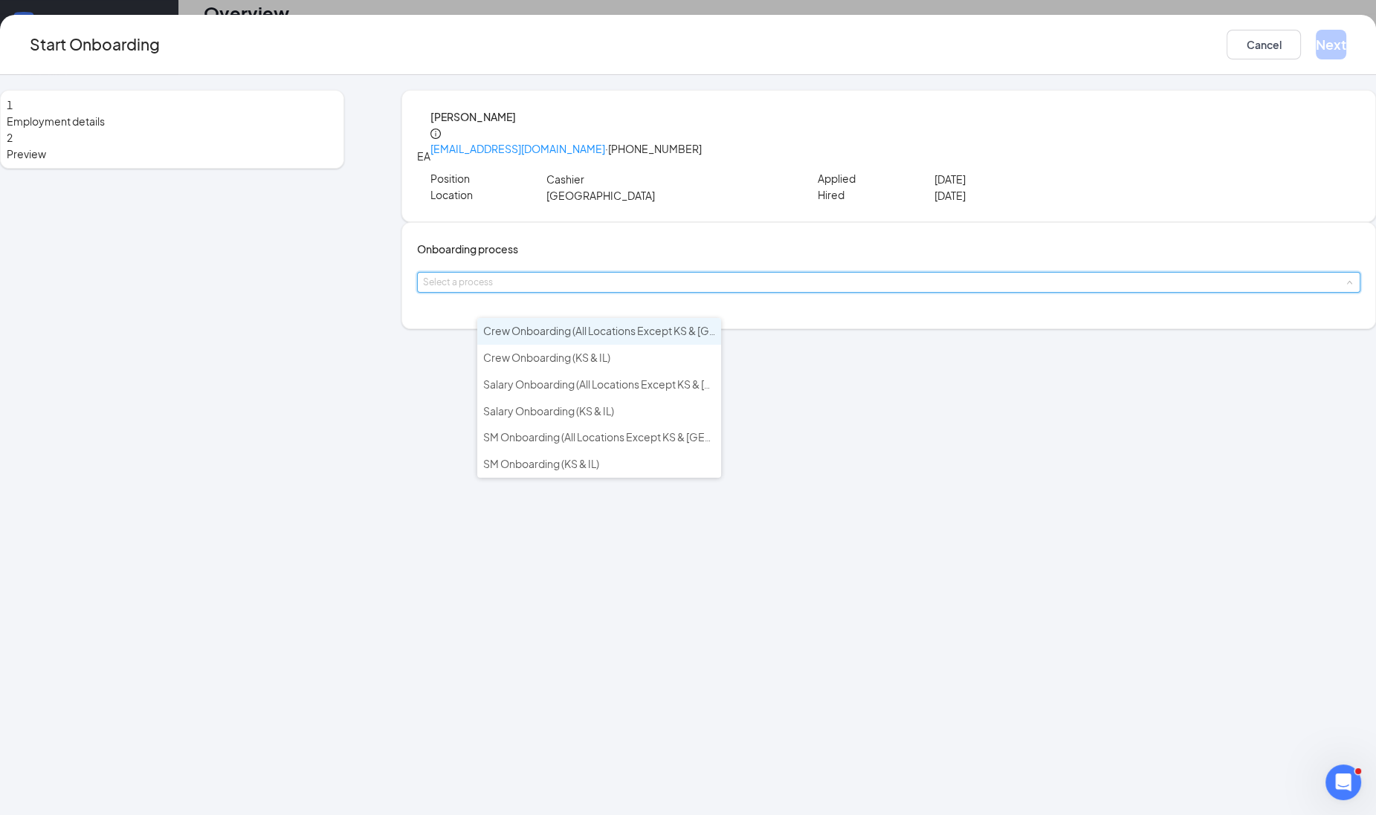
click at [595, 329] on span "Crew Onboarding (All Locations Except KS & [GEOGRAPHIC_DATA])" at bounding box center [645, 330] width 325 height 13
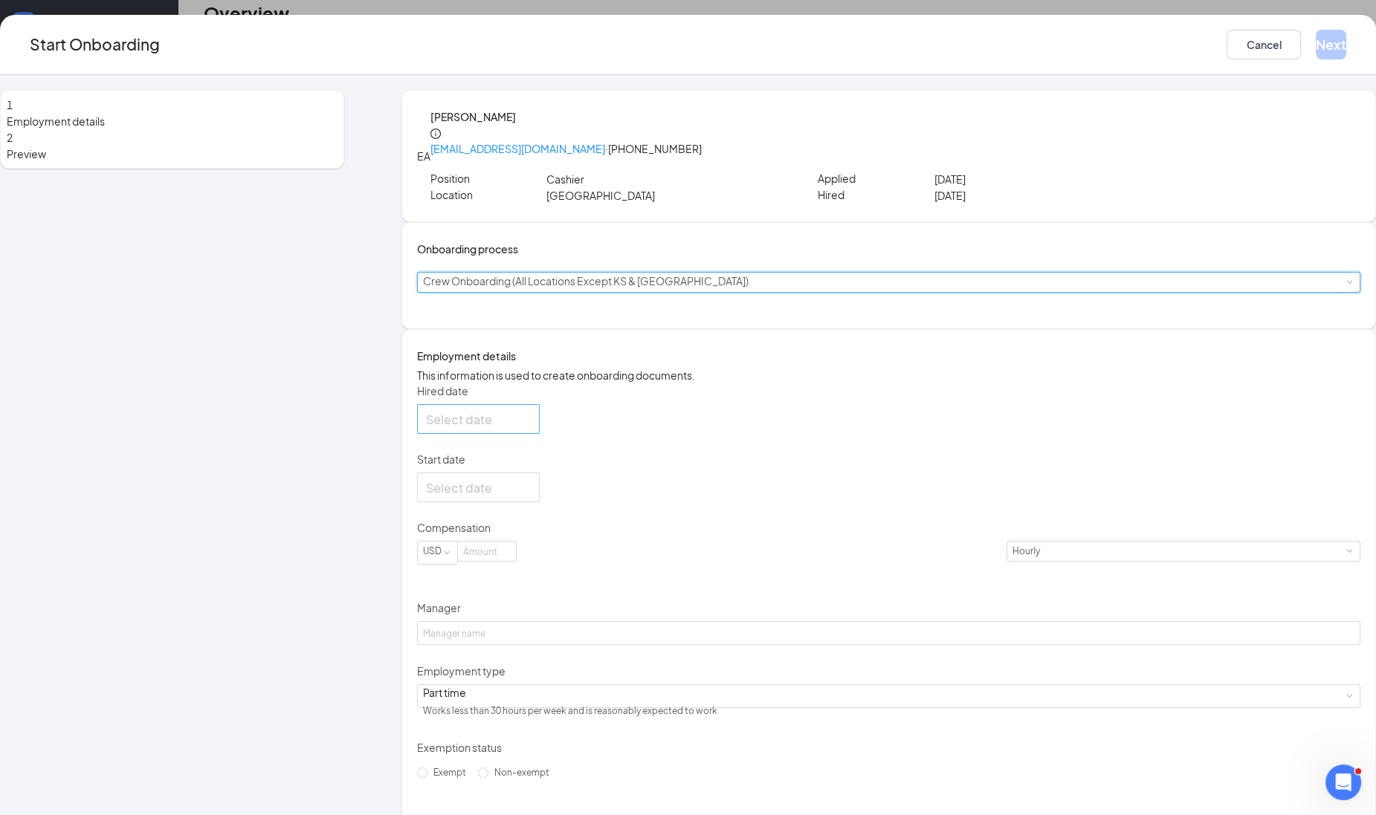
click at [528, 429] on input "Hired date" at bounding box center [477, 419] width 102 height 19
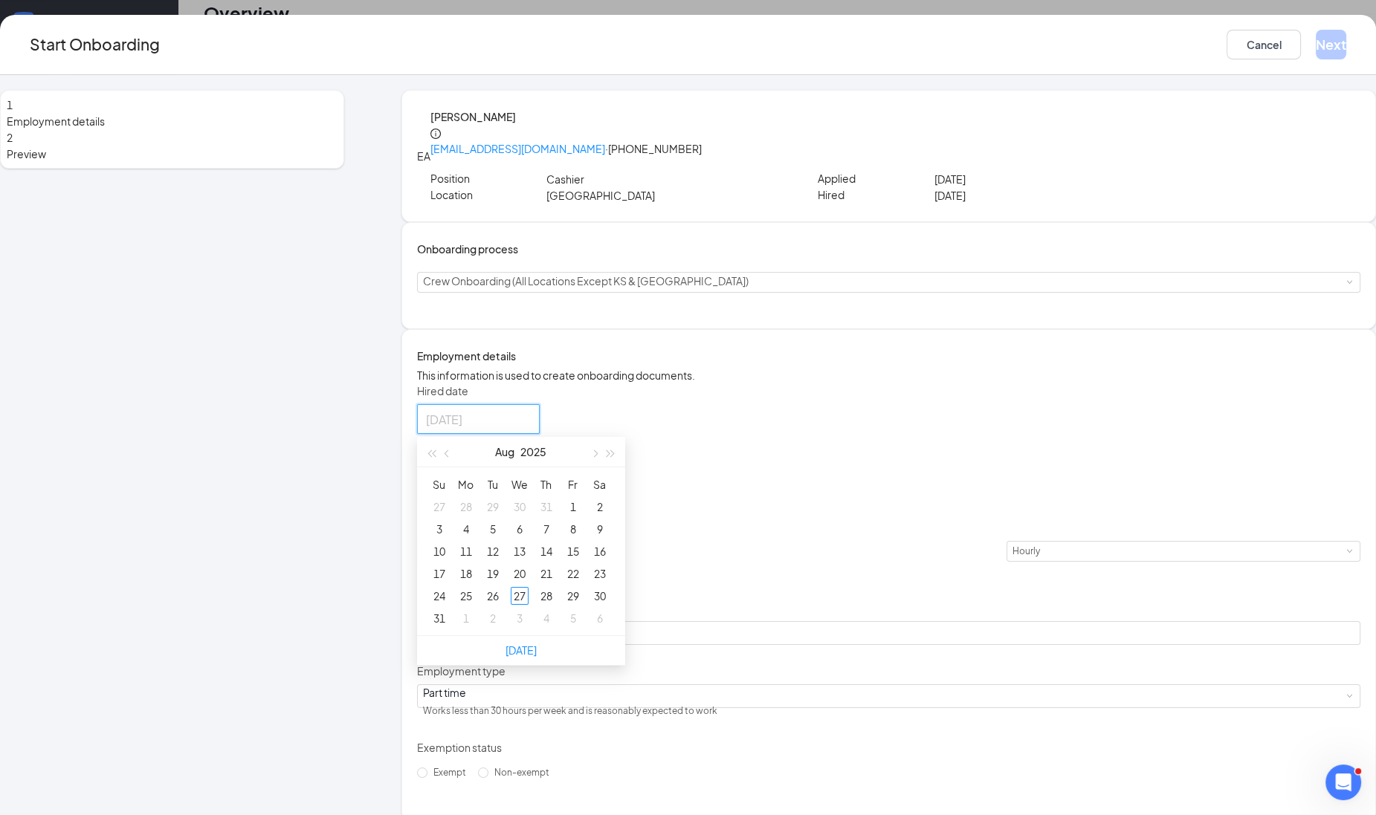
type input "[DATE]"
click at [528, 605] on div "27" at bounding box center [520, 596] width 18 height 18
click at [528, 497] on input "Start date" at bounding box center [477, 488] width 102 height 19
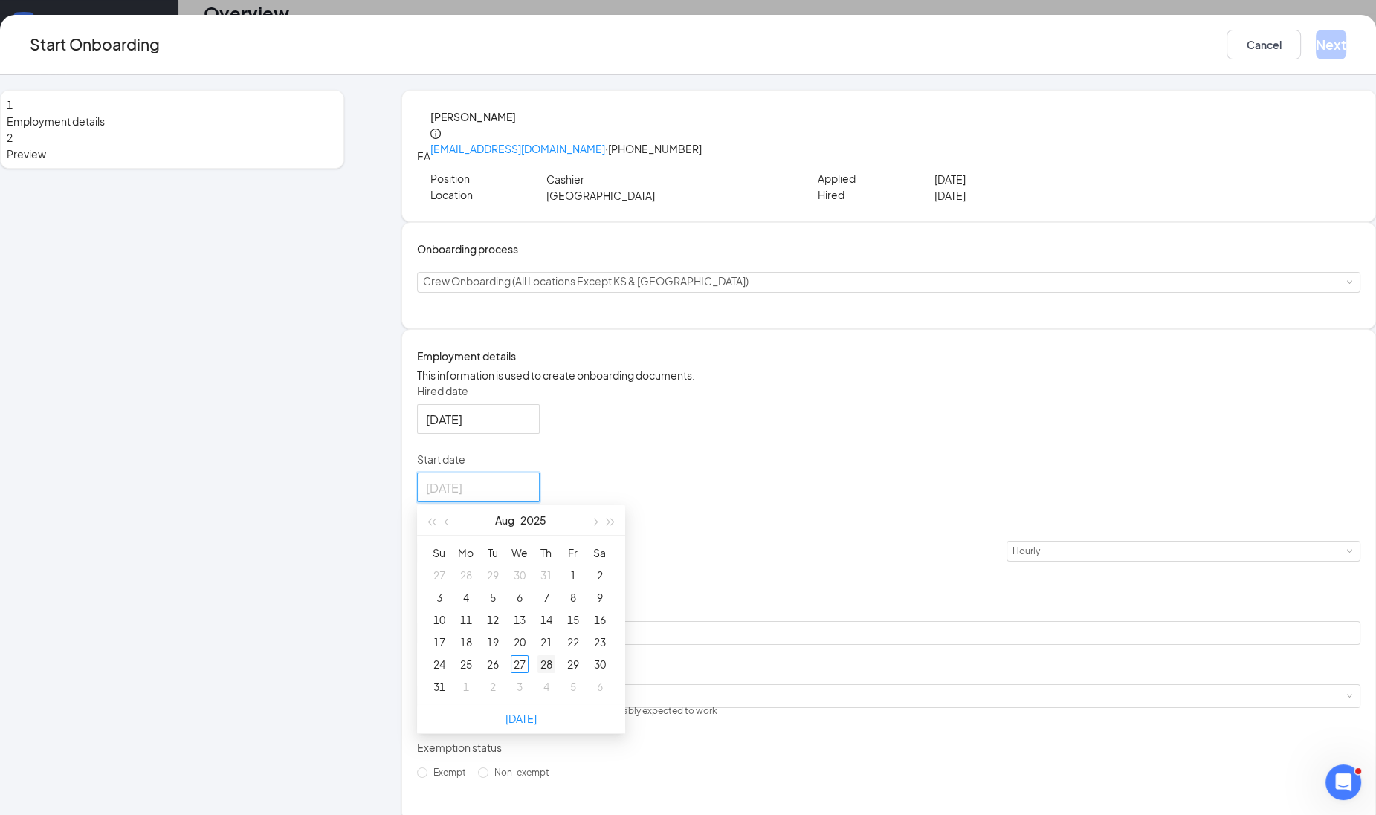
type input "[DATE]"
click at [555, 673] on div "28" at bounding box center [546, 664] width 18 height 18
click at [605, 699] on form "Hired date [DATE] [DATE] Su Mo Tu We Th Fr Sa 27 28 29 30 31 1 2 3 4 5 6 7 8 9 …" at bounding box center [888, 583] width 943 height 401
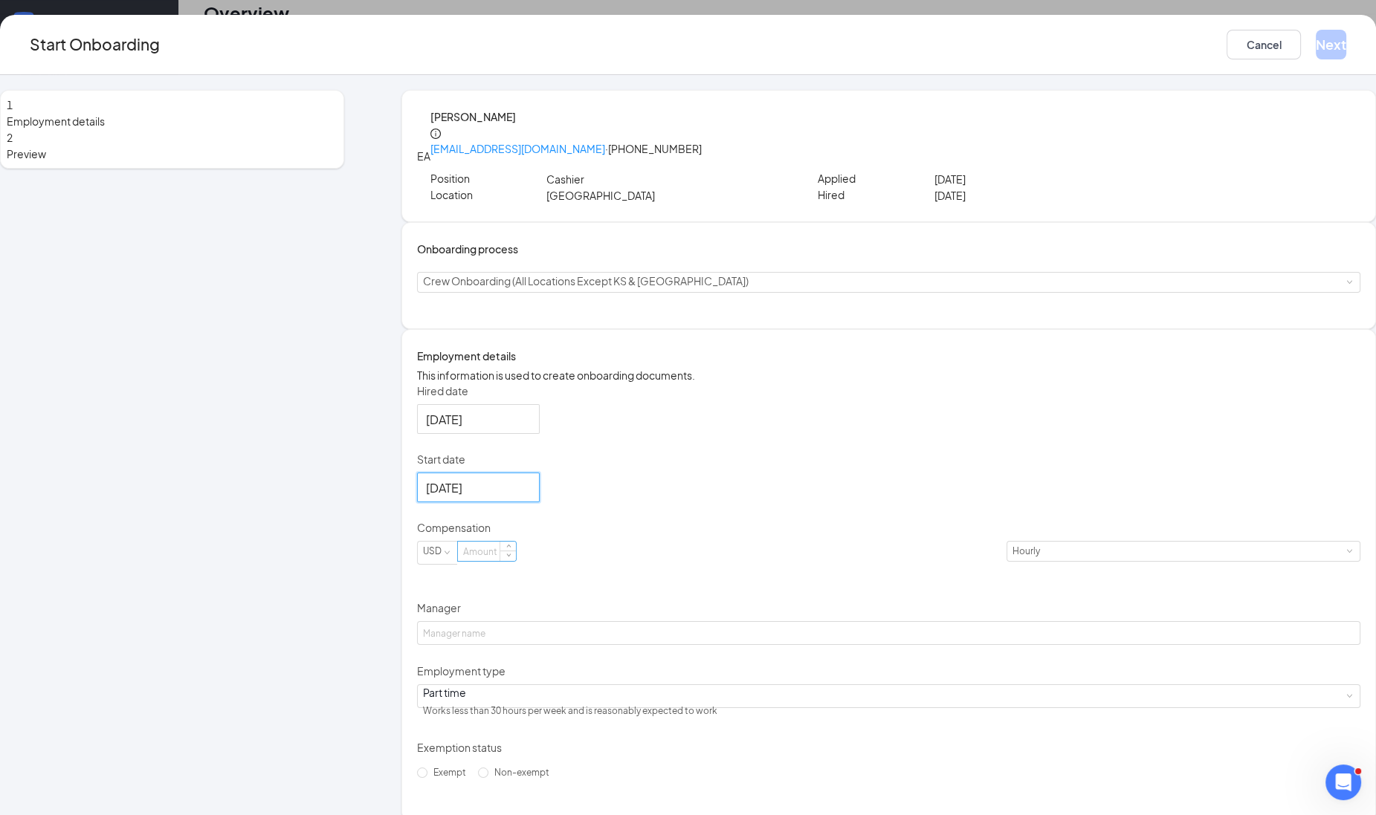
click at [516, 561] on input at bounding box center [487, 551] width 58 height 19
type input "14.5"
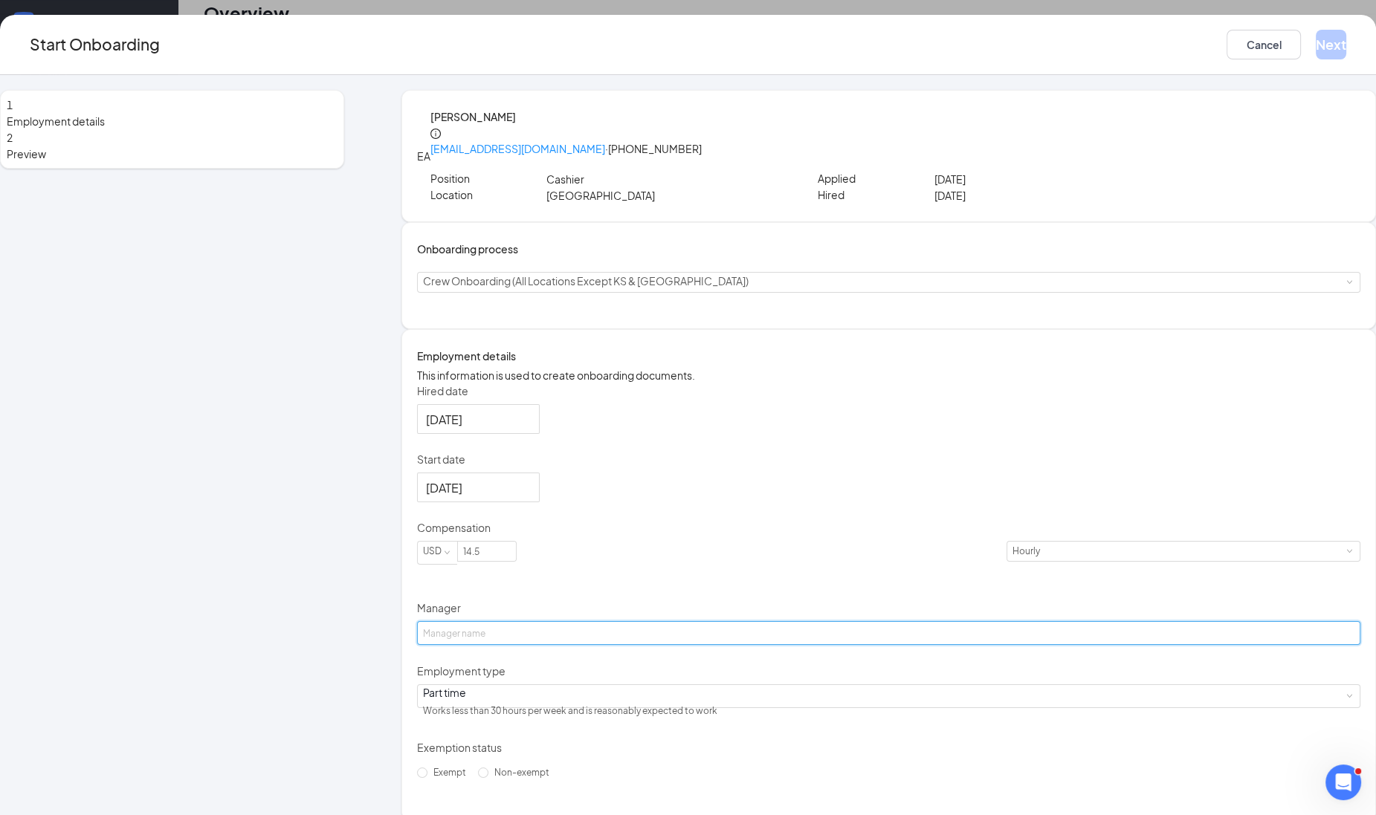
paste input "99658942"
type input "99658942"
click at [542, 486] on form "Hired date [DATE] [DATE] Su Mo Tu We Th Fr Sa 27 28 29 30 31 1 2 3 4 5 6 7 8 9 …" at bounding box center [888, 583] width 943 height 401
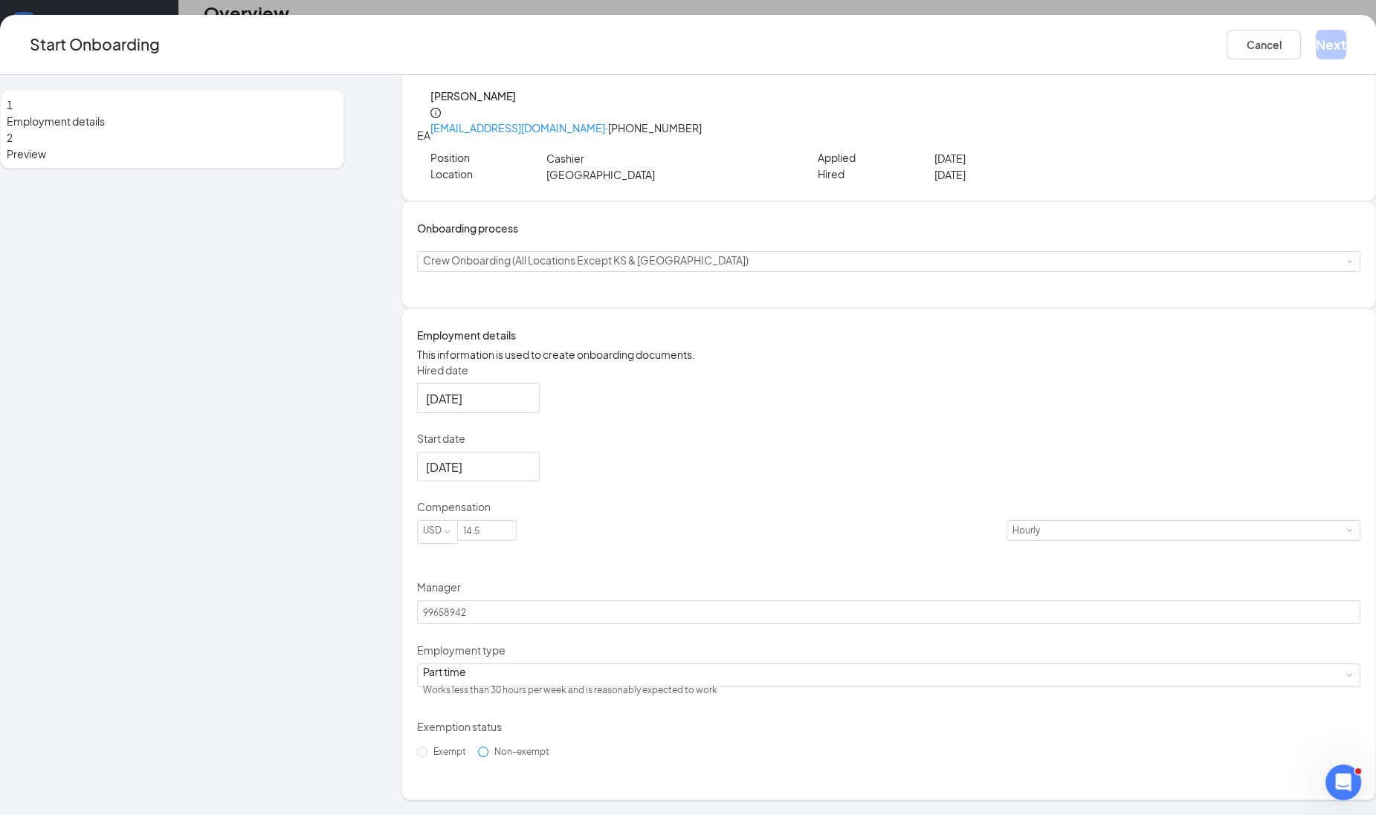
click at [522, 757] on span "Non-exempt" at bounding box center [521, 751] width 67 height 11
click at [488, 757] on input "Non-exempt" at bounding box center [483, 752] width 10 height 10
radio input "true"
click at [522, 757] on span "Non-exempt" at bounding box center [521, 751] width 67 height 11
click at [488, 757] on input "Non-exempt" at bounding box center [483, 752] width 10 height 10
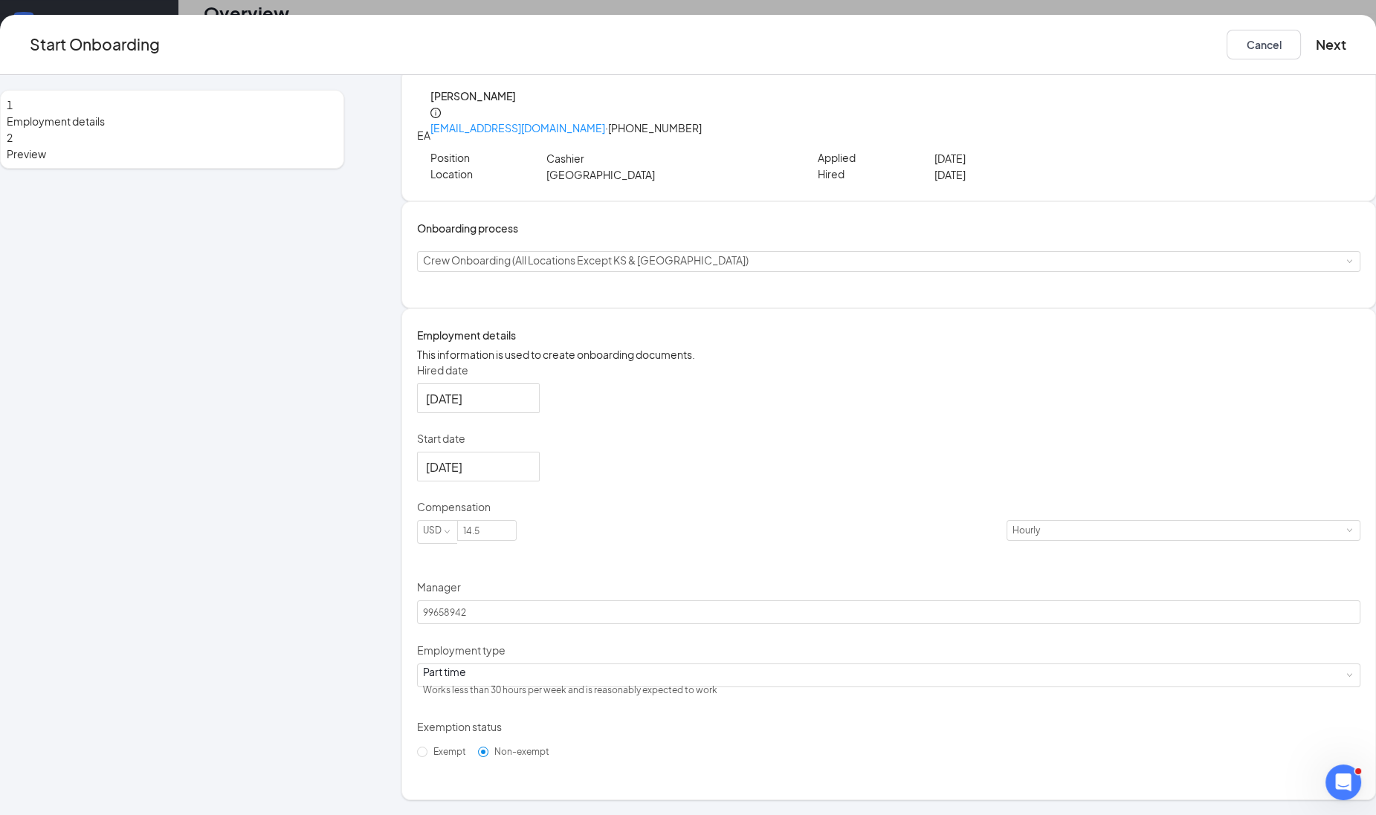
click at [1159, 59] on div "Start Onboarding Cancel Next" at bounding box center [688, 45] width 1376 height 60
click at [1315, 53] on button "Next" at bounding box center [1330, 45] width 30 height 30
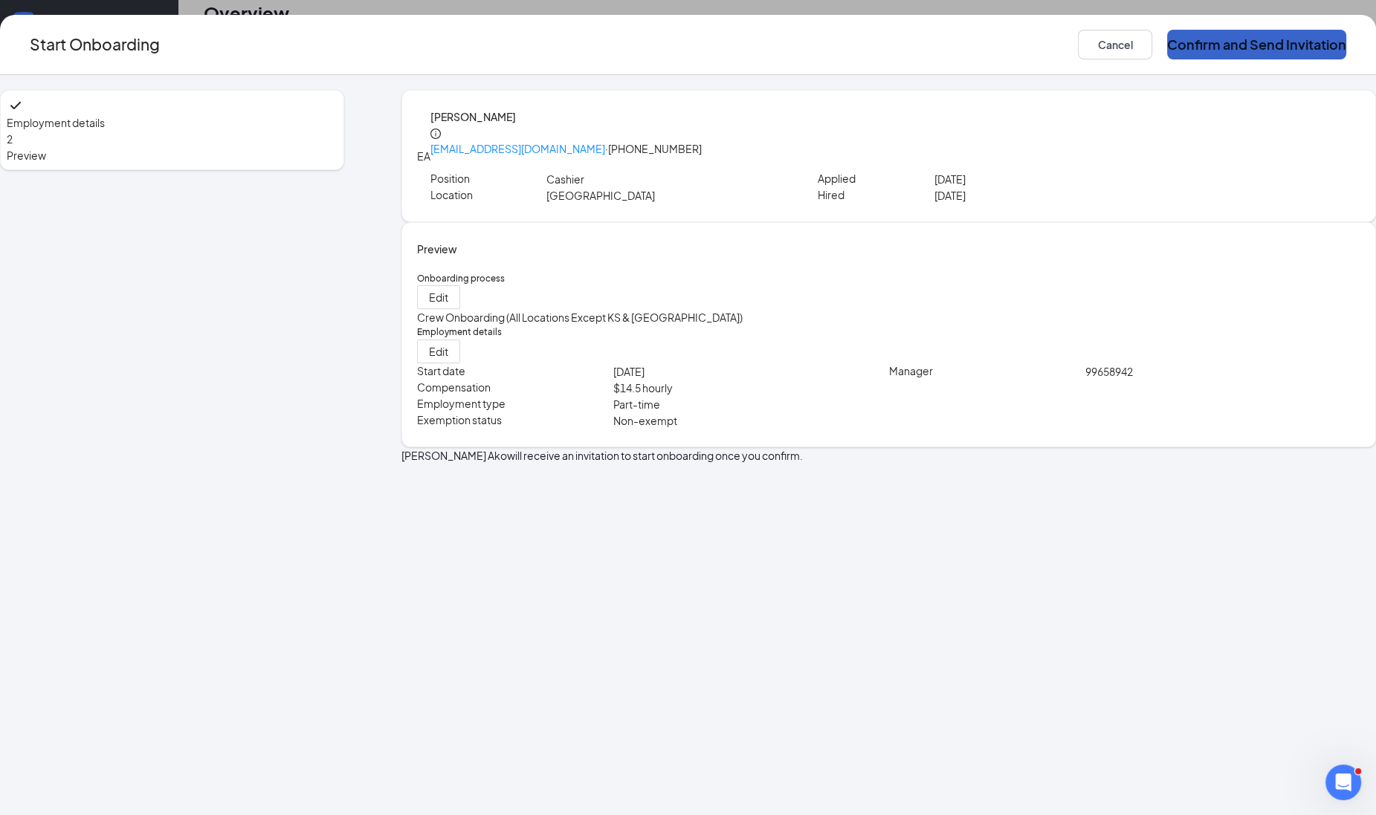
click at [1167, 53] on button "Confirm and Send Invitation" at bounding box center [1256, 45] width 179 height 30
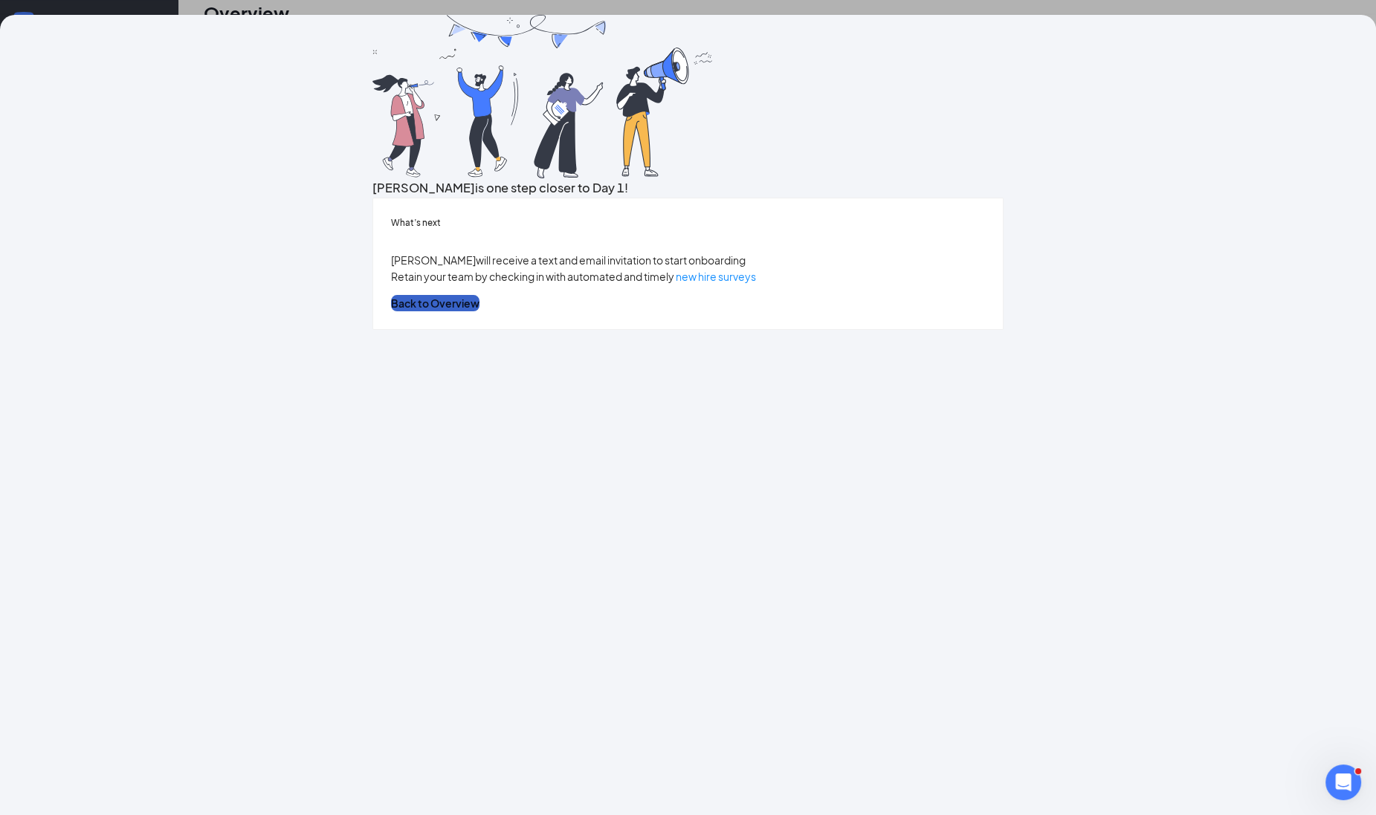
click at [479, 311] on button "Back to Overview" at bounding box center [435, 303] width 88 height 16
click at [710, 545] on div "[PERSON_NAME] is one step closer to Day 1! What’s next [PERSON_NAME] will recei…" at bounding box center [688, 415] width 1376 height 800
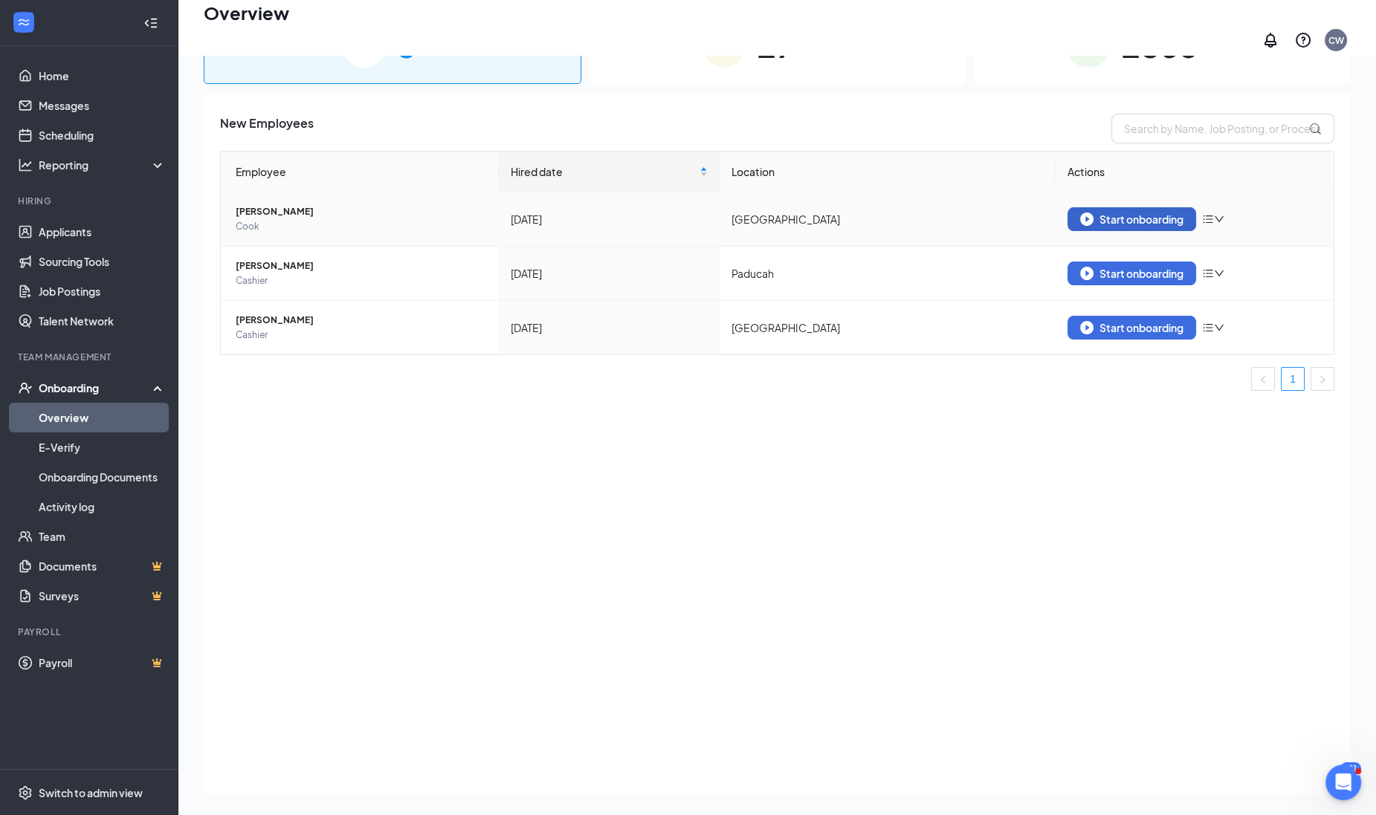
click at [1137, 213] on div "Start onboarding" at bounding box center [1131, 219] width 103 height 13
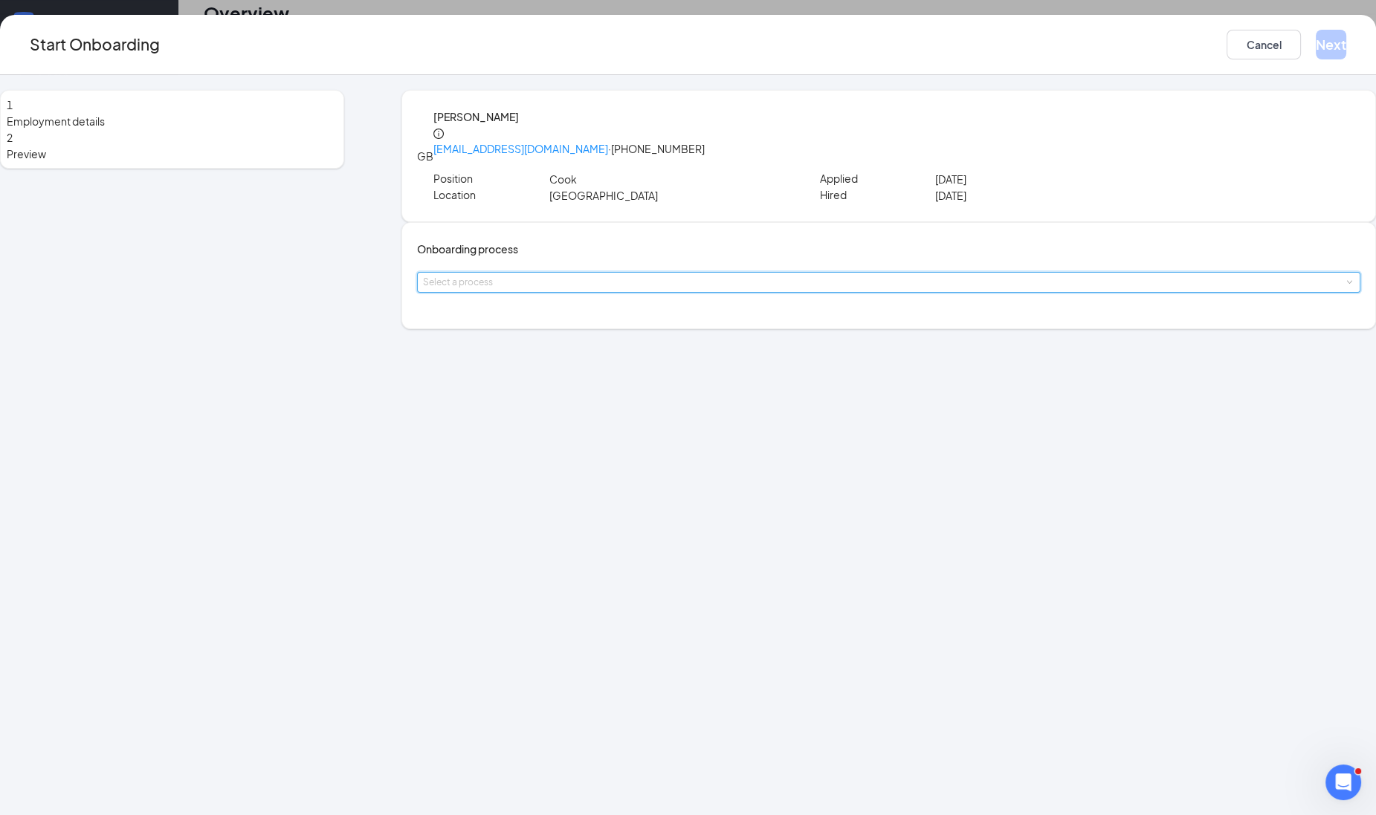
click at [553, 292] on div "Select a process" at bounding box center [888, 282] width 931 height 19
click at [553, 317] on div "Onboarding process Select a process" at bounding box center [888, 275] width 974 height 107
drag, startPoint x: 553, startPoint y: 317, endPoint x: 550, endPoint y: 308, distance: 8.7
click at [550, 292] on div "Select a process" at bounding box center [888, 282] width 931 height 19
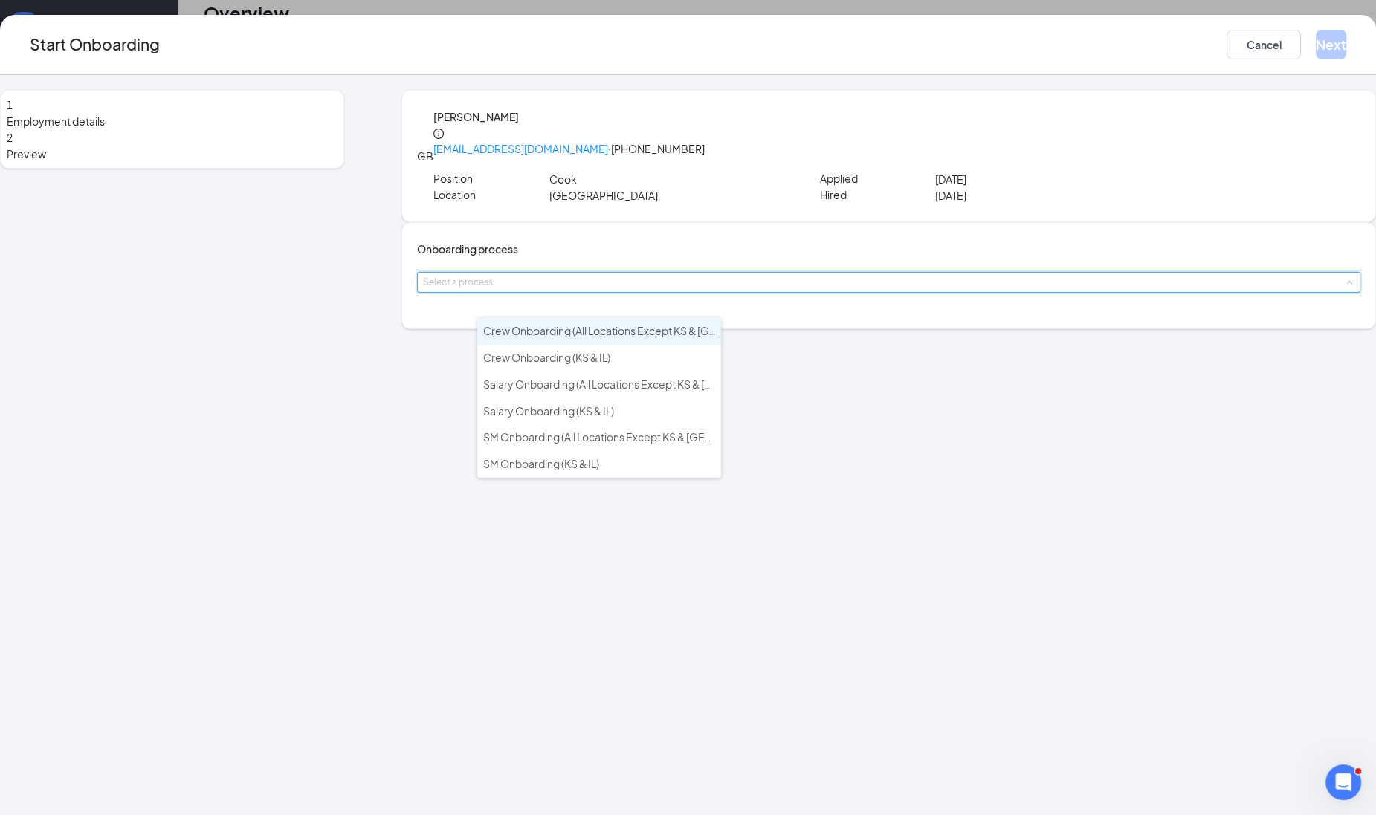
click at [550, 331] on span "Crew Onboarding (All Locations Except KS & [GEOGRAPHIC_DATA])" at bounding box center [645, 330] width 325 height 13
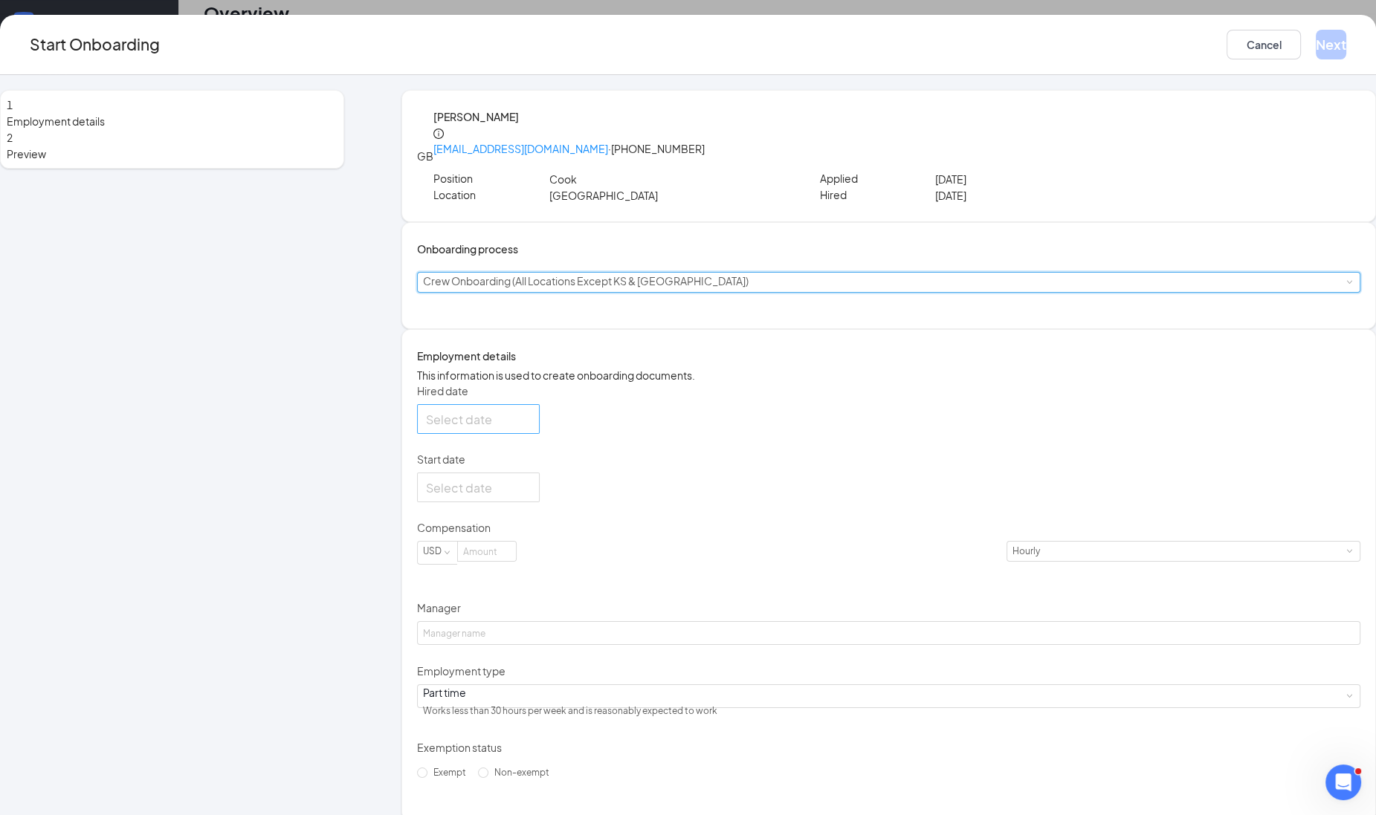
click at [528, 429] on input "Hired date" at bounding box center [477, 419] width 102 height 19
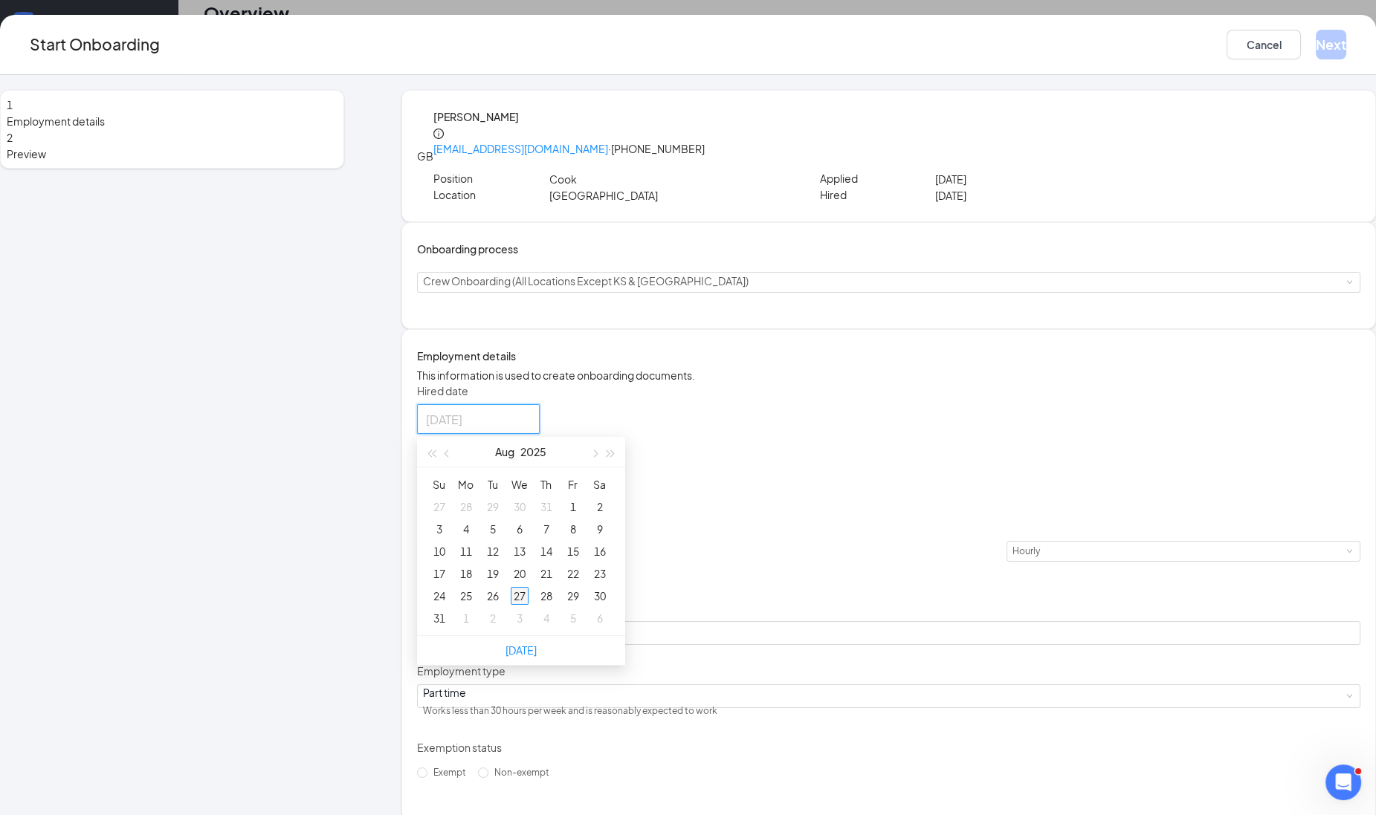
type input "[DATE]"
click at [528, 605] on div "27" at bounding box center [520, 596] width 18 height 18
click at [574, 615] on p "Manager" at bounding box center [888, 607] width 943 height 15
click at [574, 629] on input "Manager" at bounding box center [888, 633] width 943 height 24
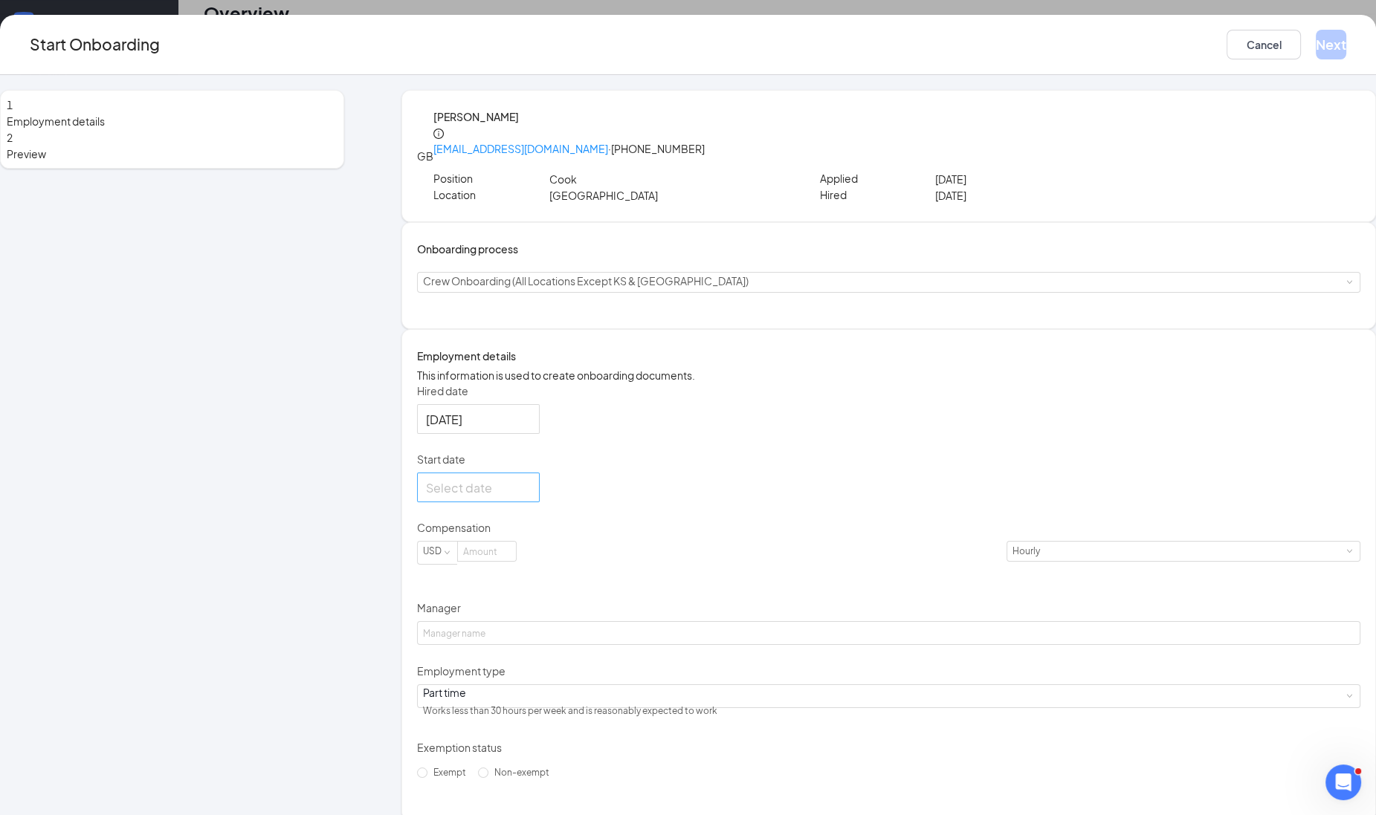
click at [519, 497] on input "Start date" at bounding box center [477, 488] width 102 height 19
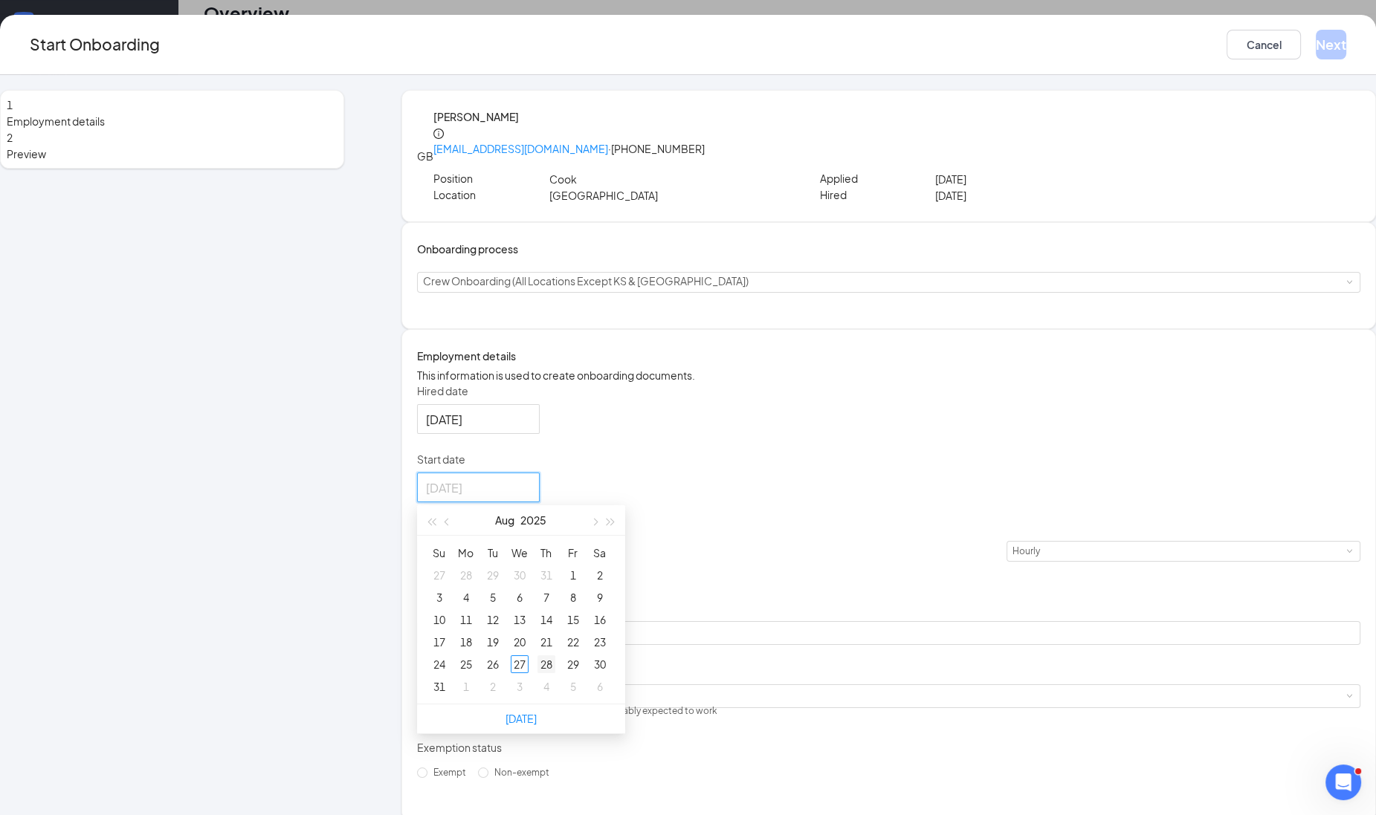
type input "[DATE]"
click at [555, 673] on div "28" at bounding box center [546, 664] width 18 height 18
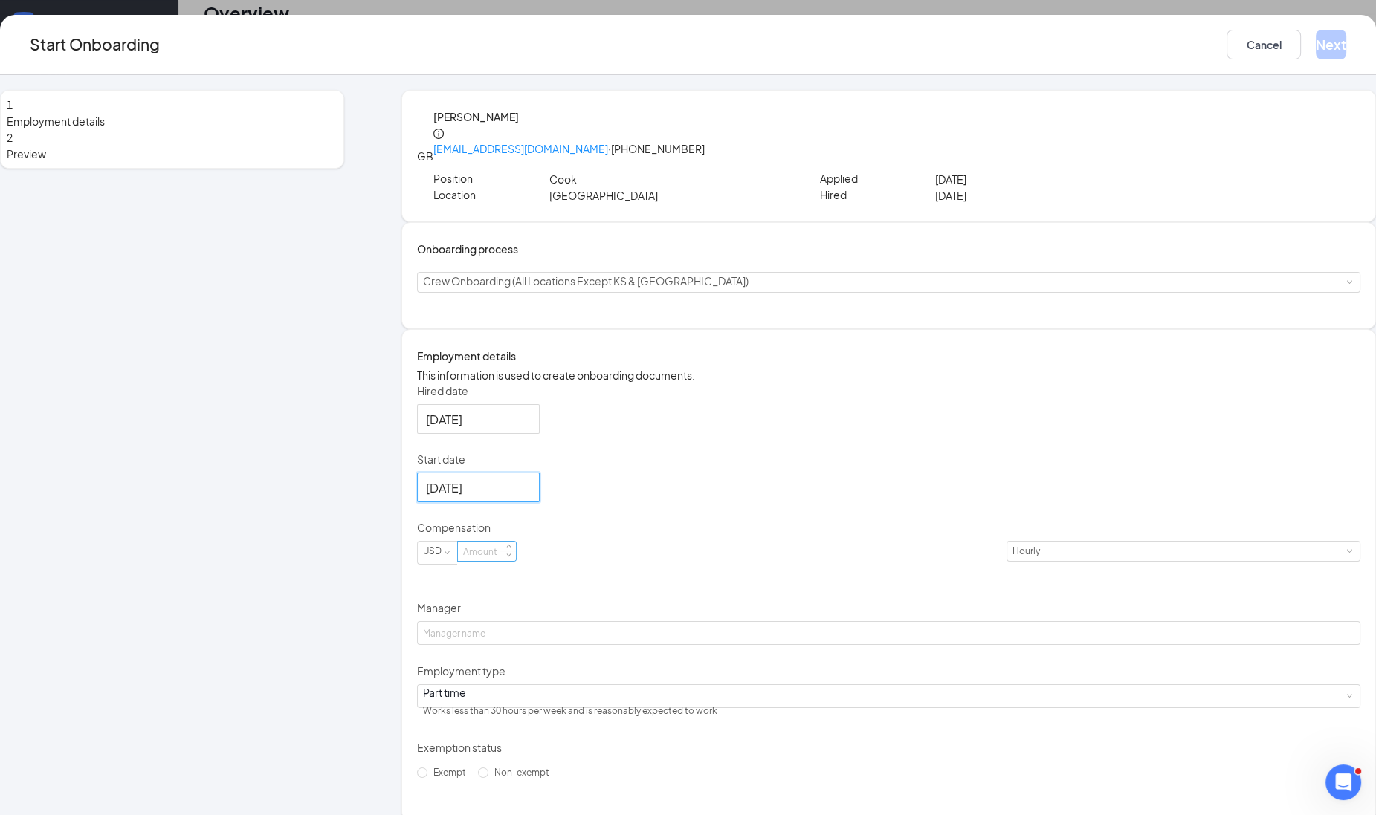
click at [516, 561] on input at bounding box center [487, 551] width 58 height 19
type input "12"
click at [502, 645] on input "Manager" at bounding box center [888, 633] width 943 height 24
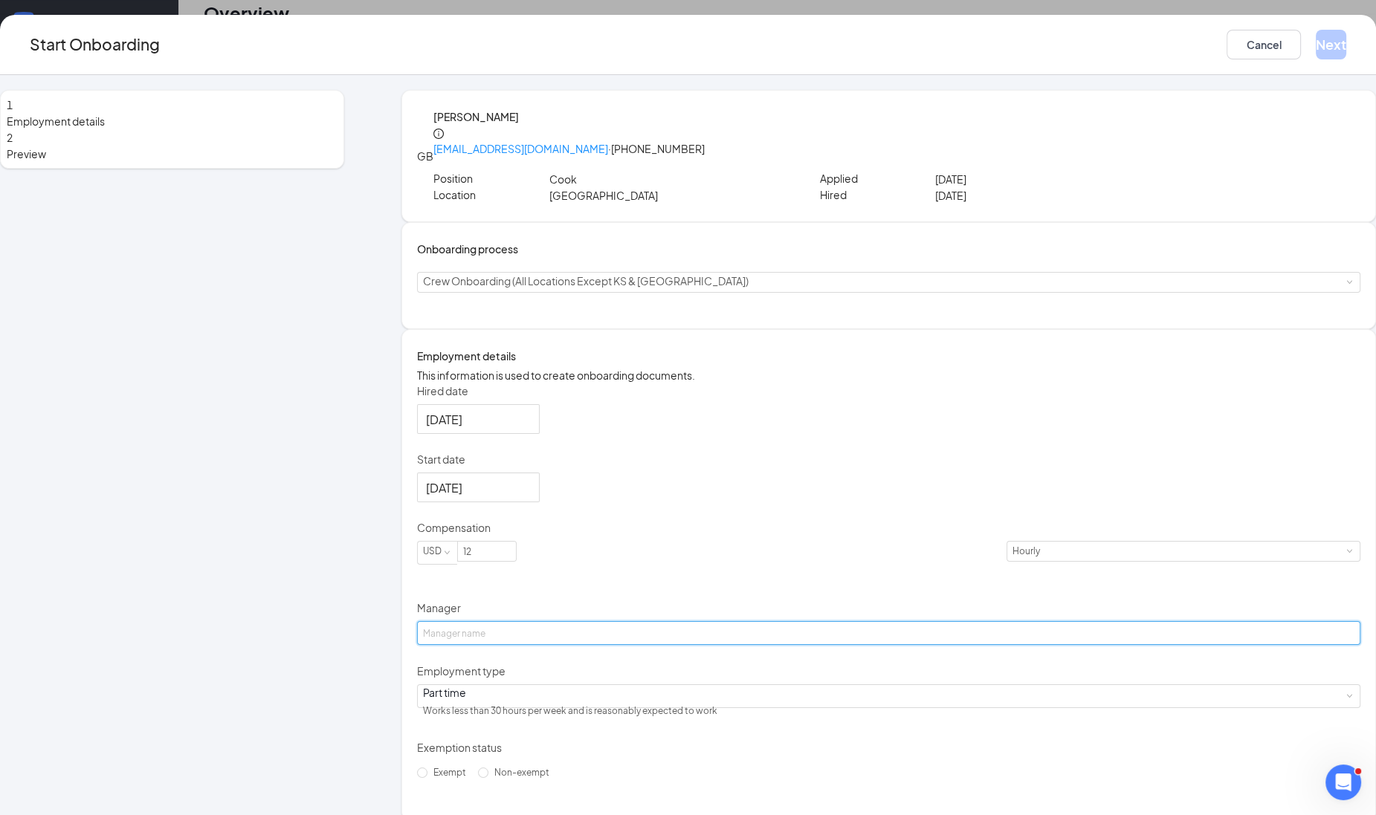
paste input "5794"
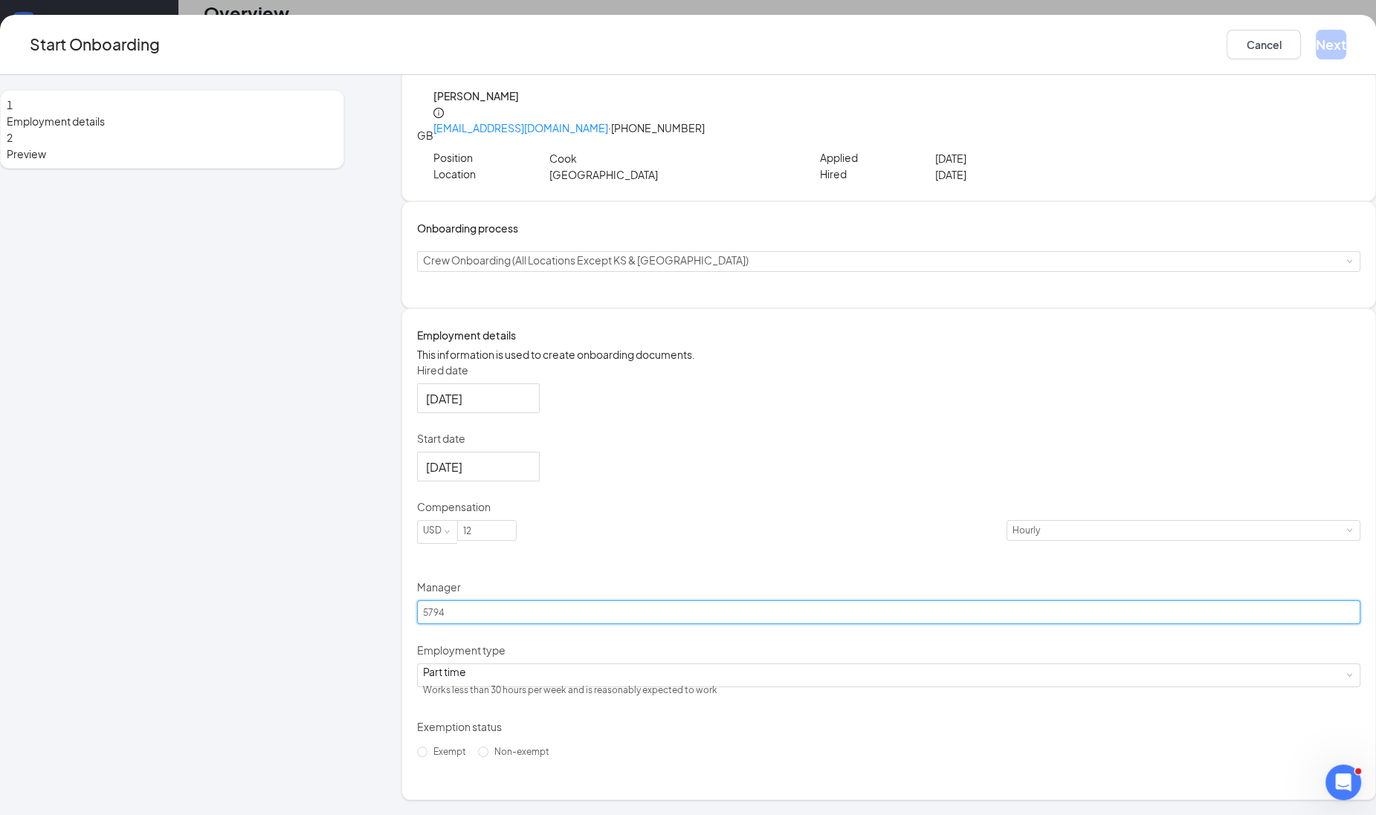
scroll to position [56, 0]
type input "5794"
click at [525, 757] on span "Non-exempt" at bounding box center [521, 751] width 67 height 11
click at [488, 757] on input "Non-exempt" at bounding box center [483, 752] width 10 height 10
radio input "true"
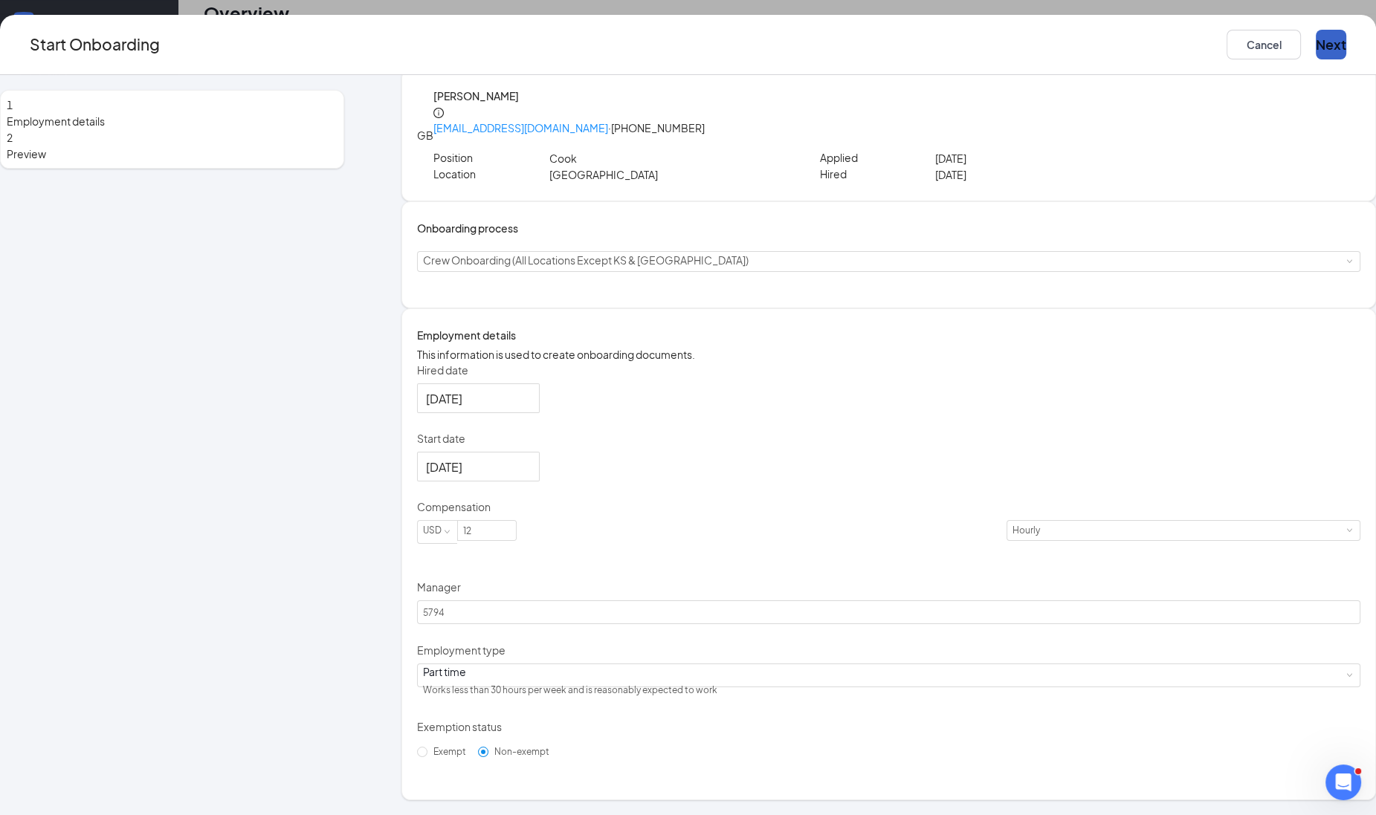
click at [1315, 47] on button "Next" at bounding box center [1330, 45] width 30 height 30
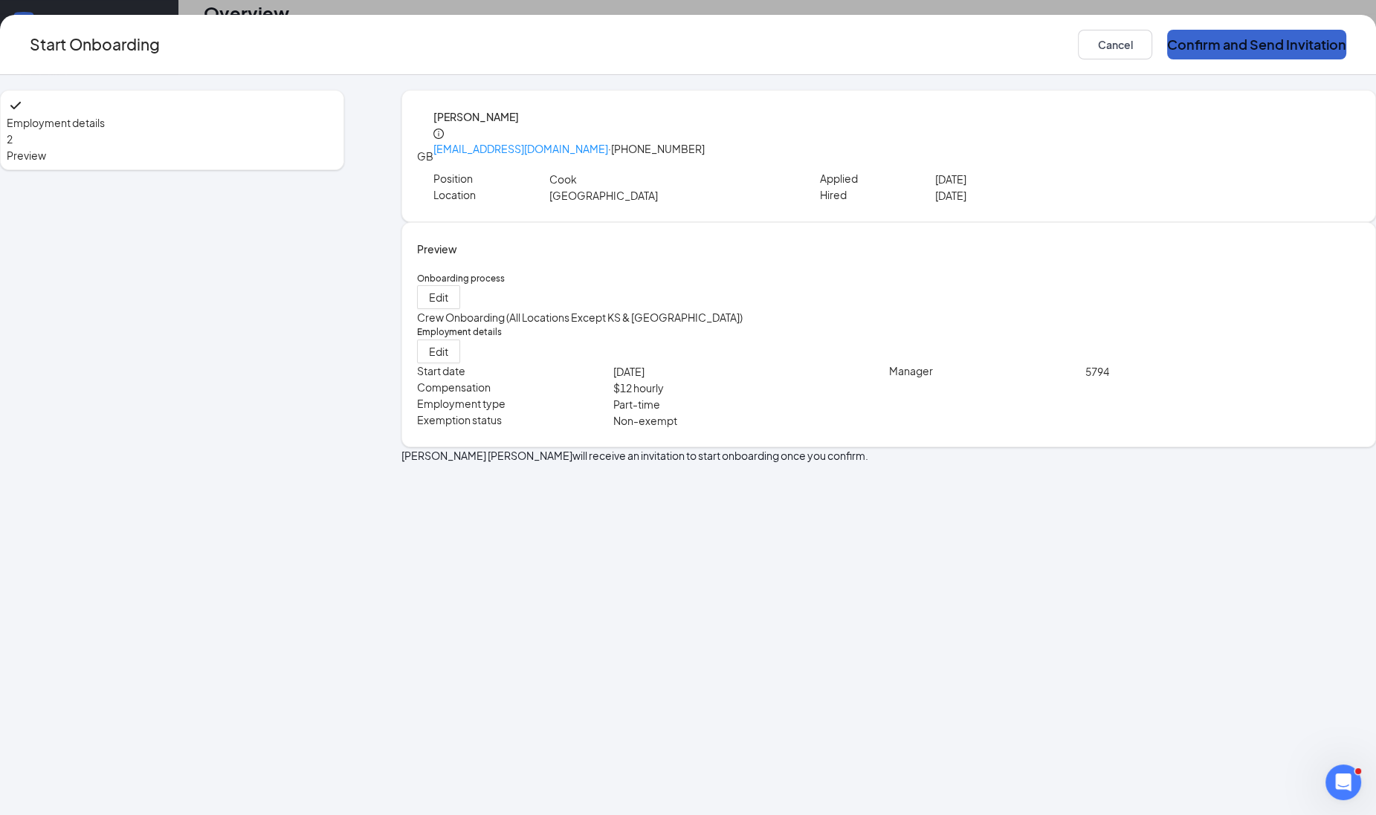
scroll to position [0, 0]
click at [1189, 47] on button "Confirm and Send Invitation" at bounding box center [1256, 45] width 179 height 30
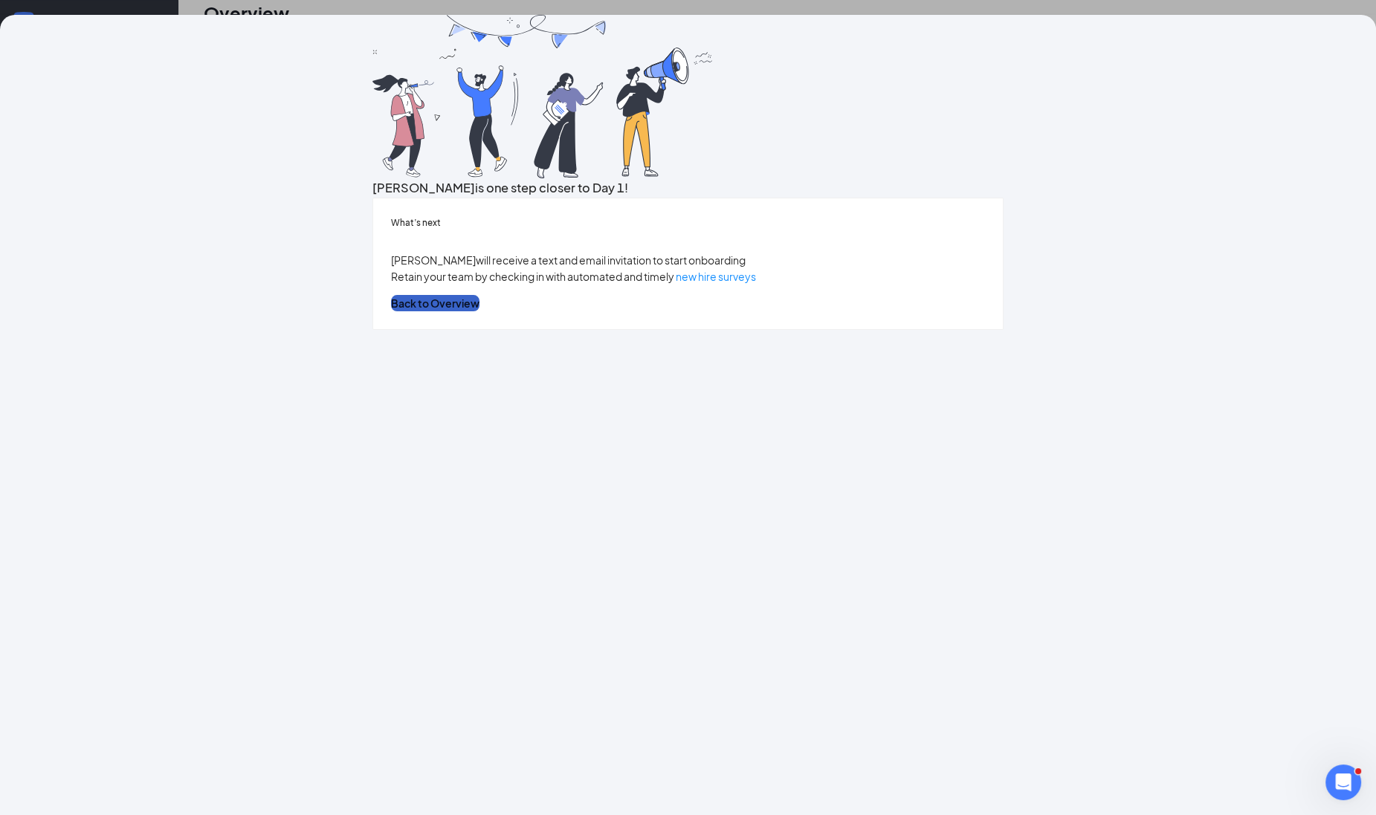
click at [479, 311] on button "Back to Overview" at bounding box center [435, 303] width 88 height 16
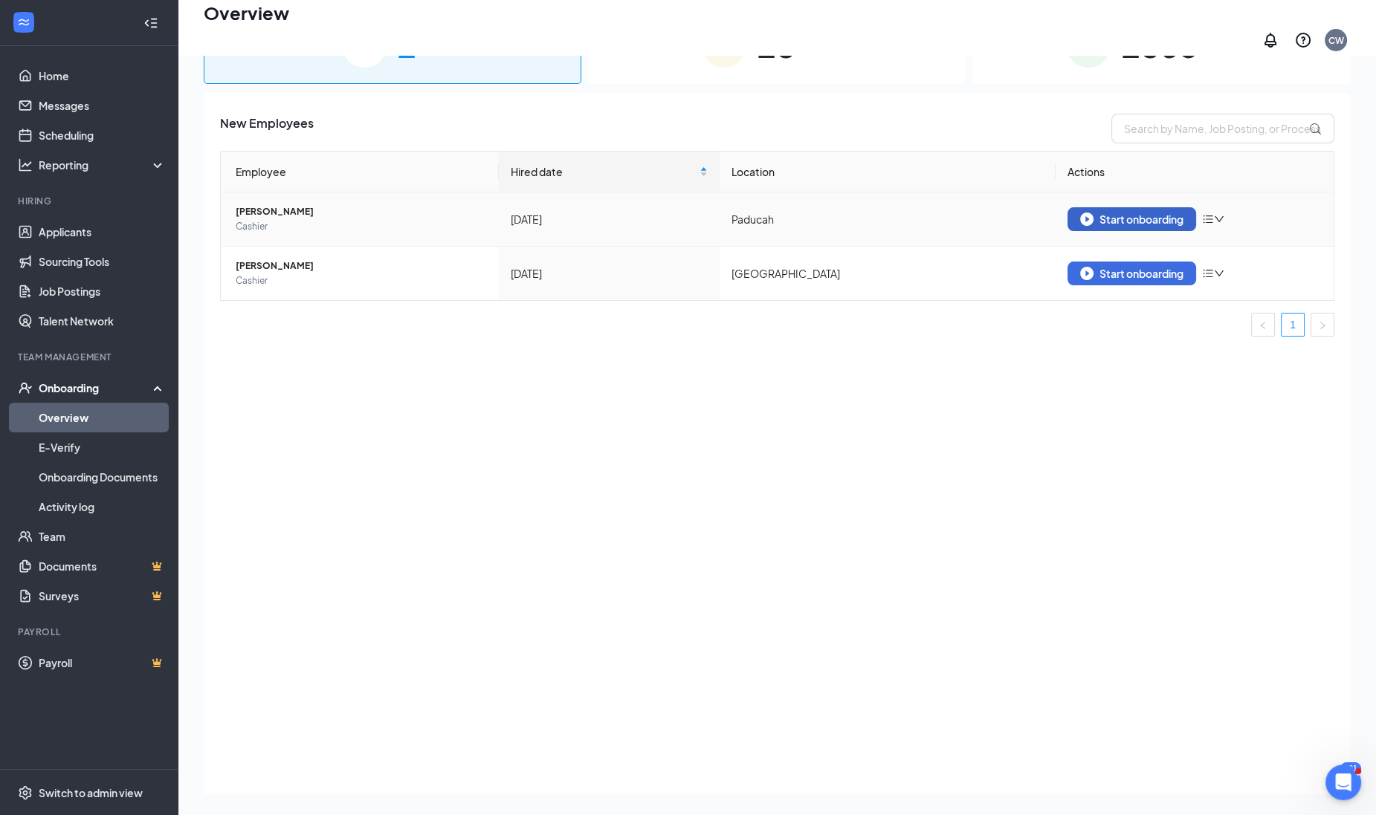
click at [1128, 214] on div "Start onboarding" at bounding box center [1131, 219] width 103 height 13
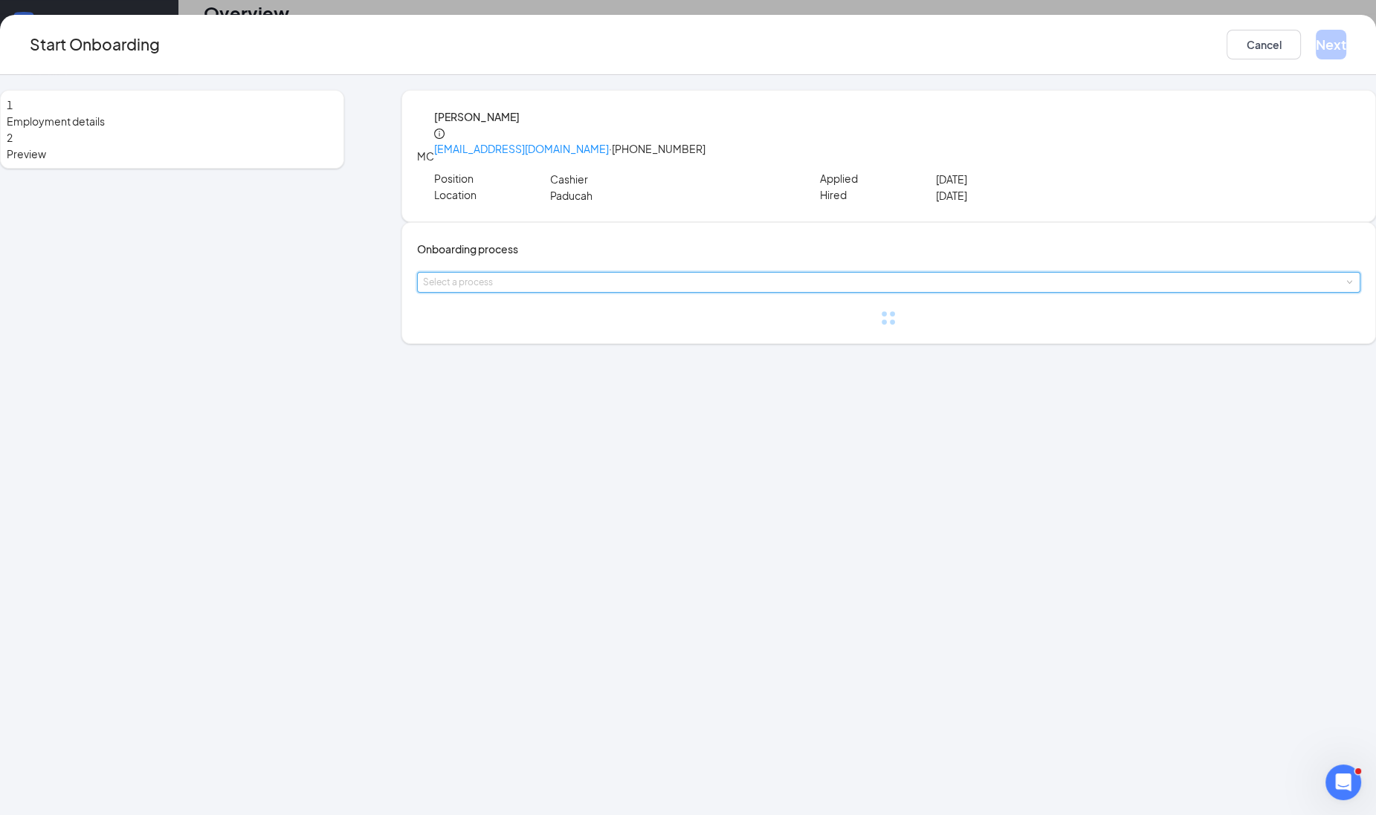
click at [591, 292] on div "Select a process" at bounding box center [888, 282] width 931 height 19
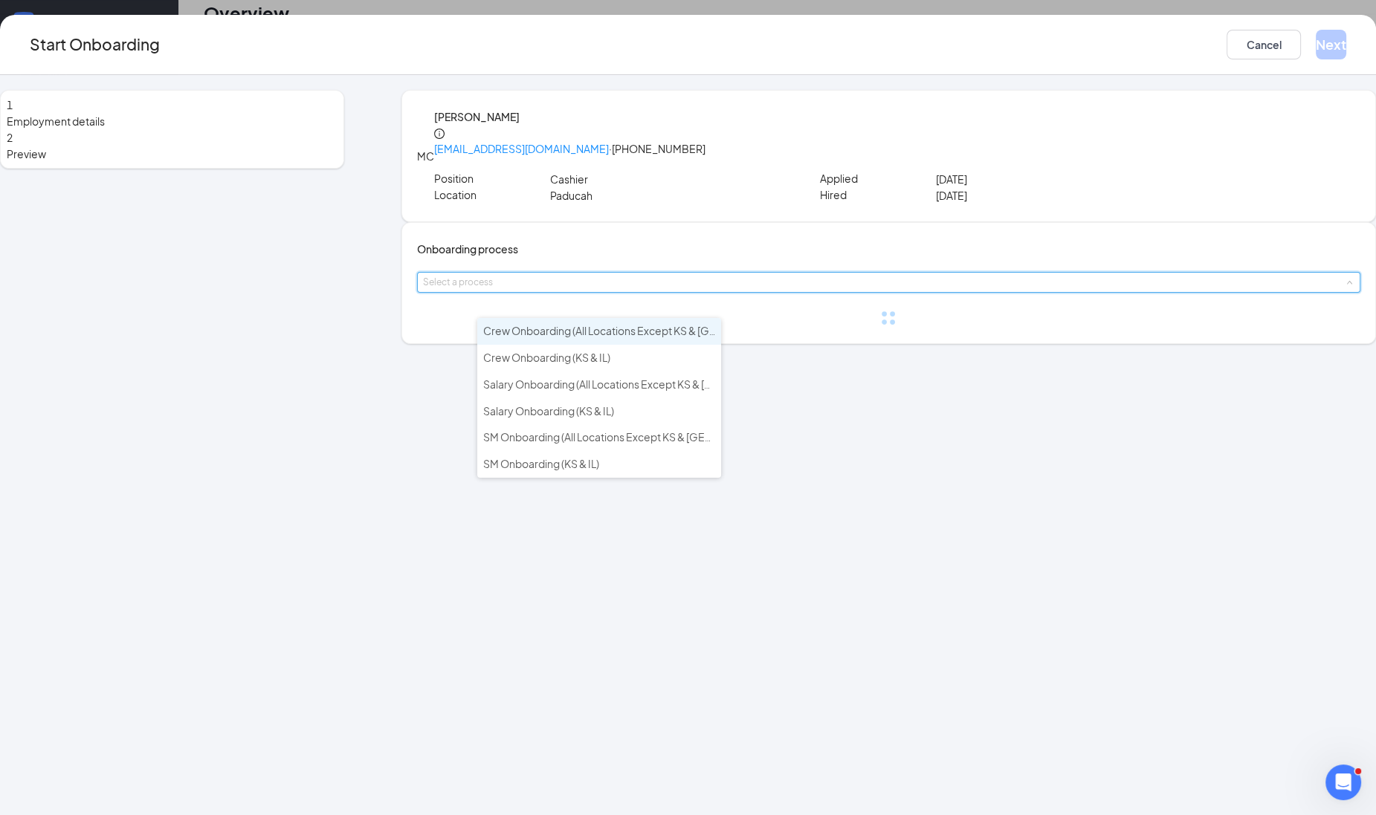
click at [591, 323] on li "Crew Onboarding (All Locations Except KS & [GEOGRAPHIC_DATA])" at bounding box center [599, 331] width 244 height 27
click at [591, 323] on div "Onboarding process Select a process" at bounding box center [888, 283] width 974 height 122
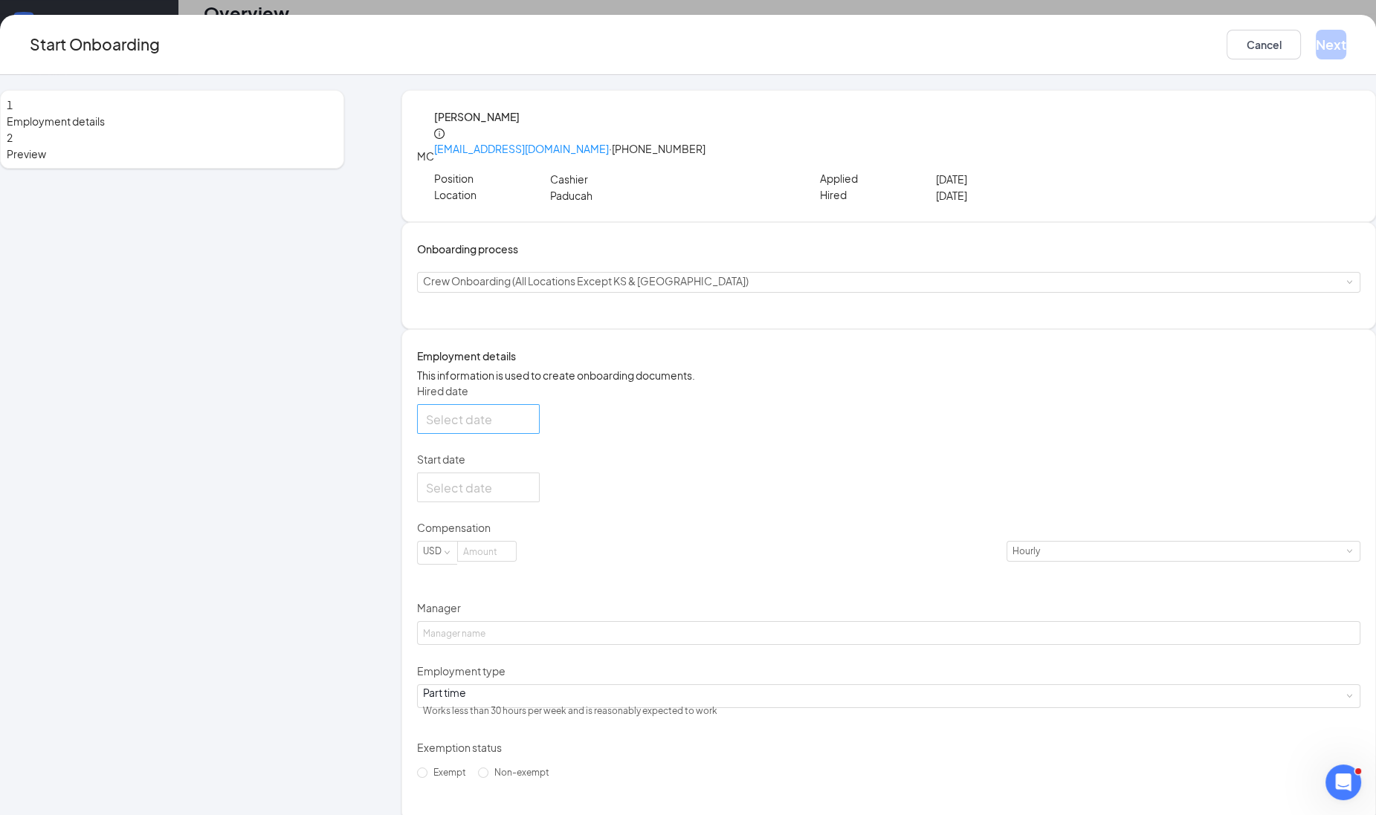
click at [531, 429] on div at bounding box center [478, 419] width 105 height 19
type input "[DATE]"
click at [528, 605] on div "27" at bounding box center [520, 596] width 18 height 18
click at [528, 497] on input "Start date" at bounding box center [477, 488] width 102 height 19
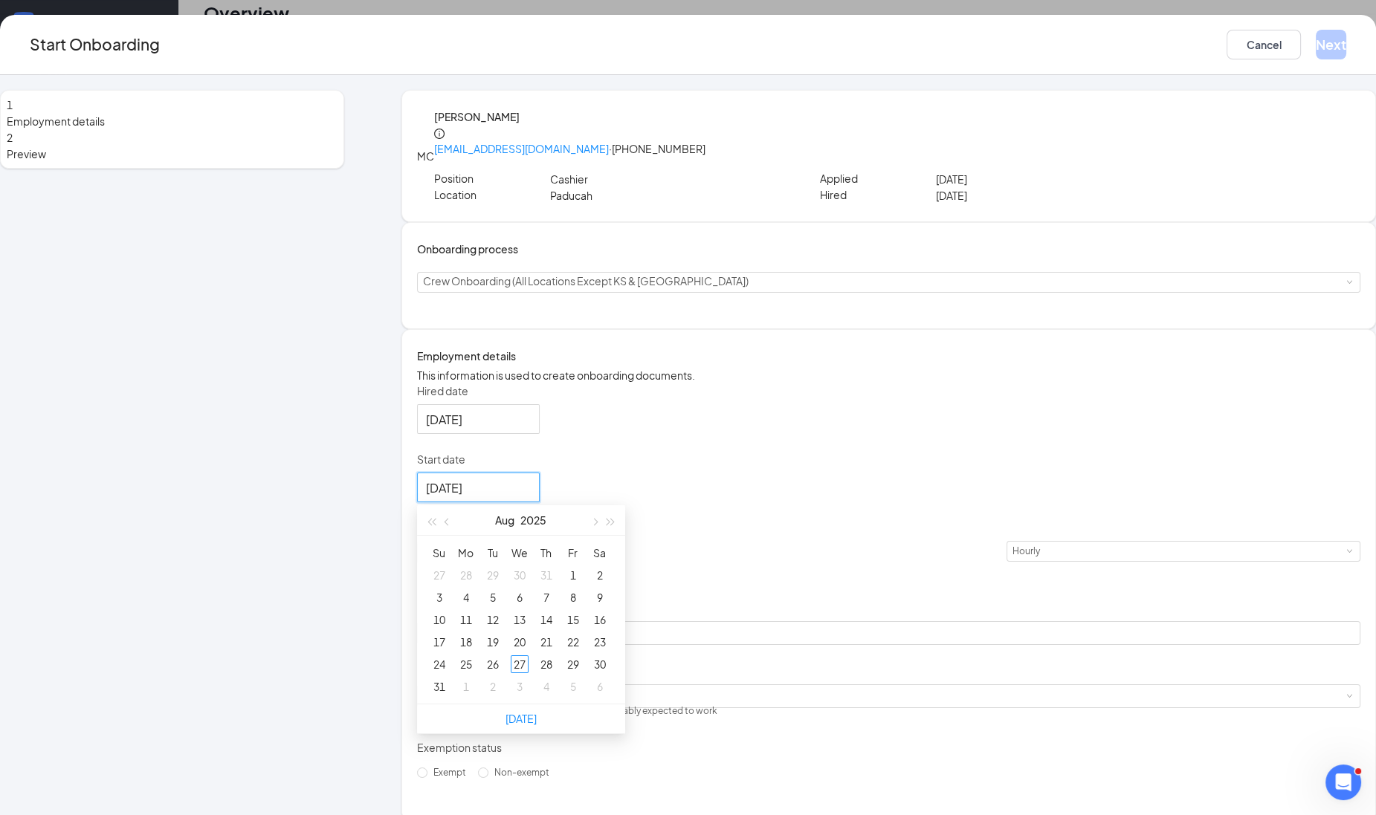
type input "[DATE]"
click at [475, 696] on div "1" at bounding box center [466, 687] width 18 height 18
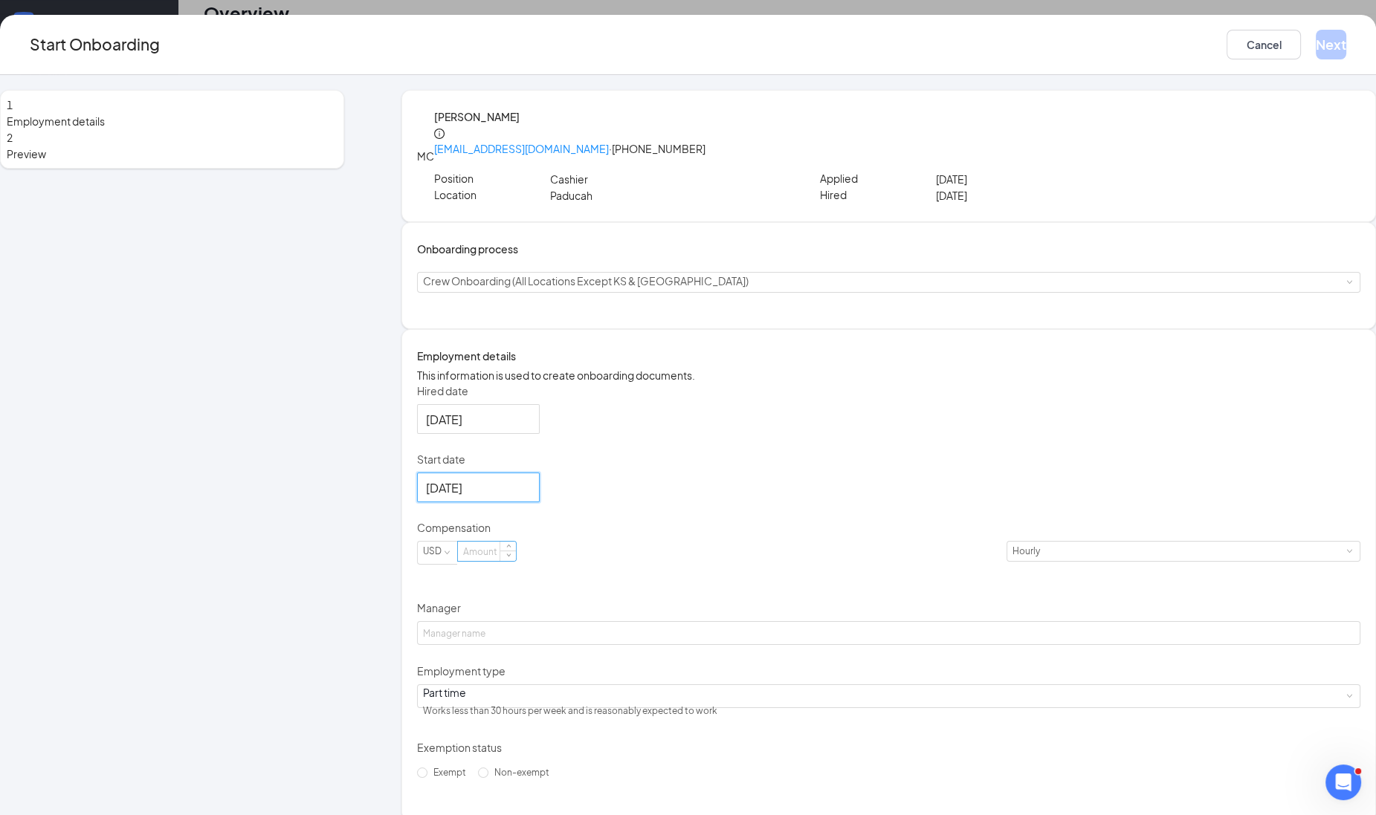
click at [516, 561] on input at bounding box center [487, 551] width 58 height 19
type input "14"
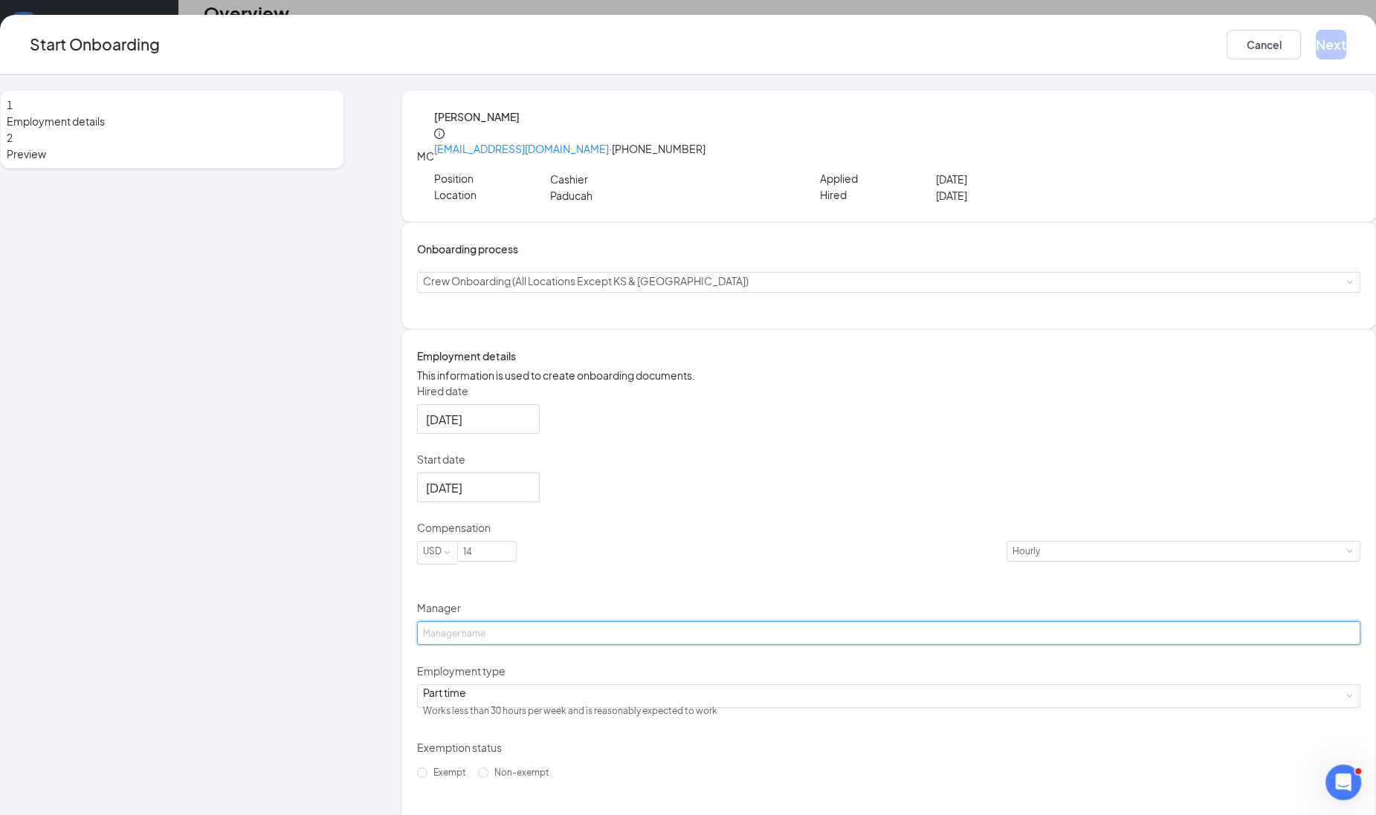
click at [526, 645] on input "Manager" at bounding box center [888, 633] width 943 height 24
paste input "38861"
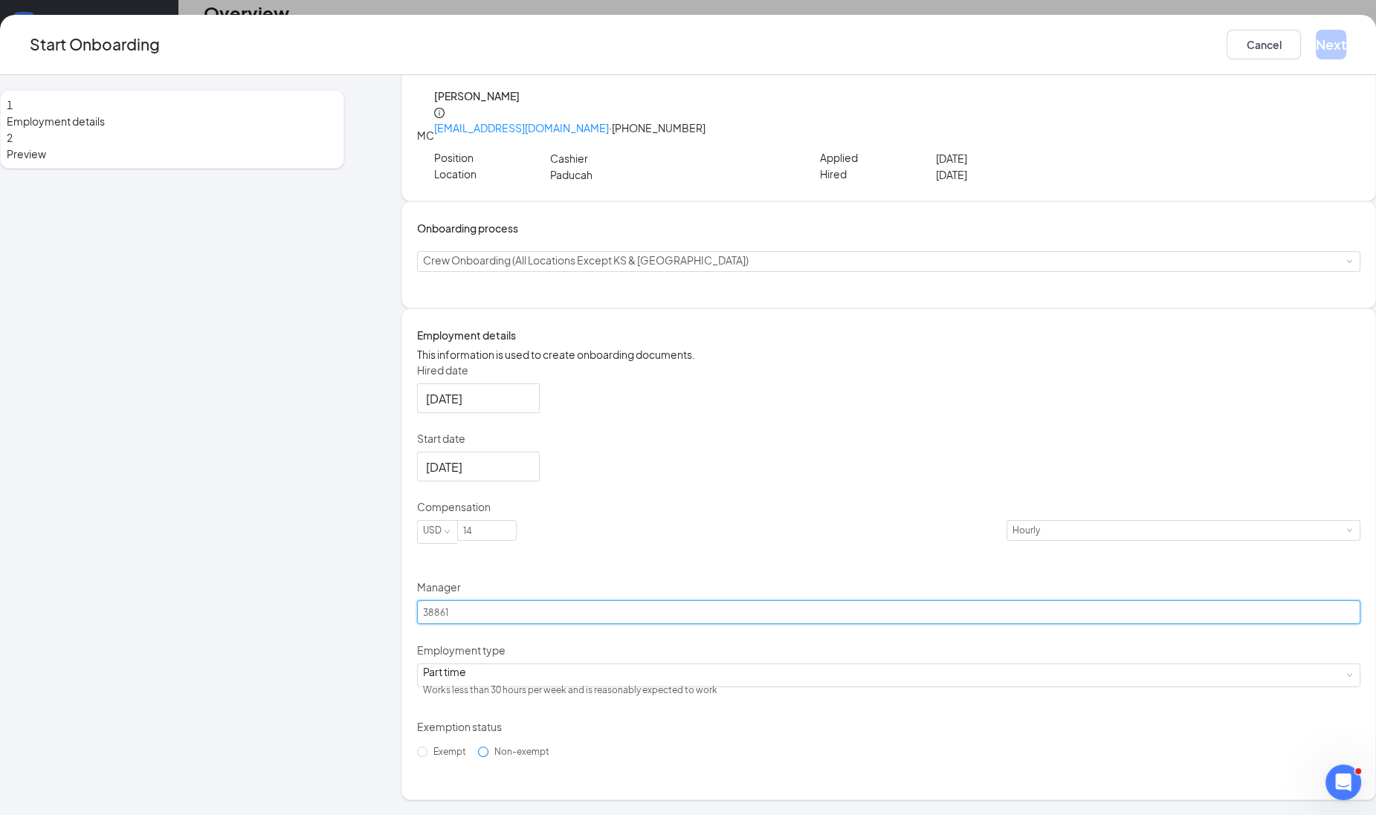
type input "38861"
click at [502, 757] on span "Non-exempt" at bounding box center [521, 751] width 67 height 11
click at [488, 757] on input "Non-exempt" at bounding box center [483, 752] width 10 height 10
radio input "true"
click at [1315, 41] on button "Next" at bounding box center [1330, 45] width 30 height 30
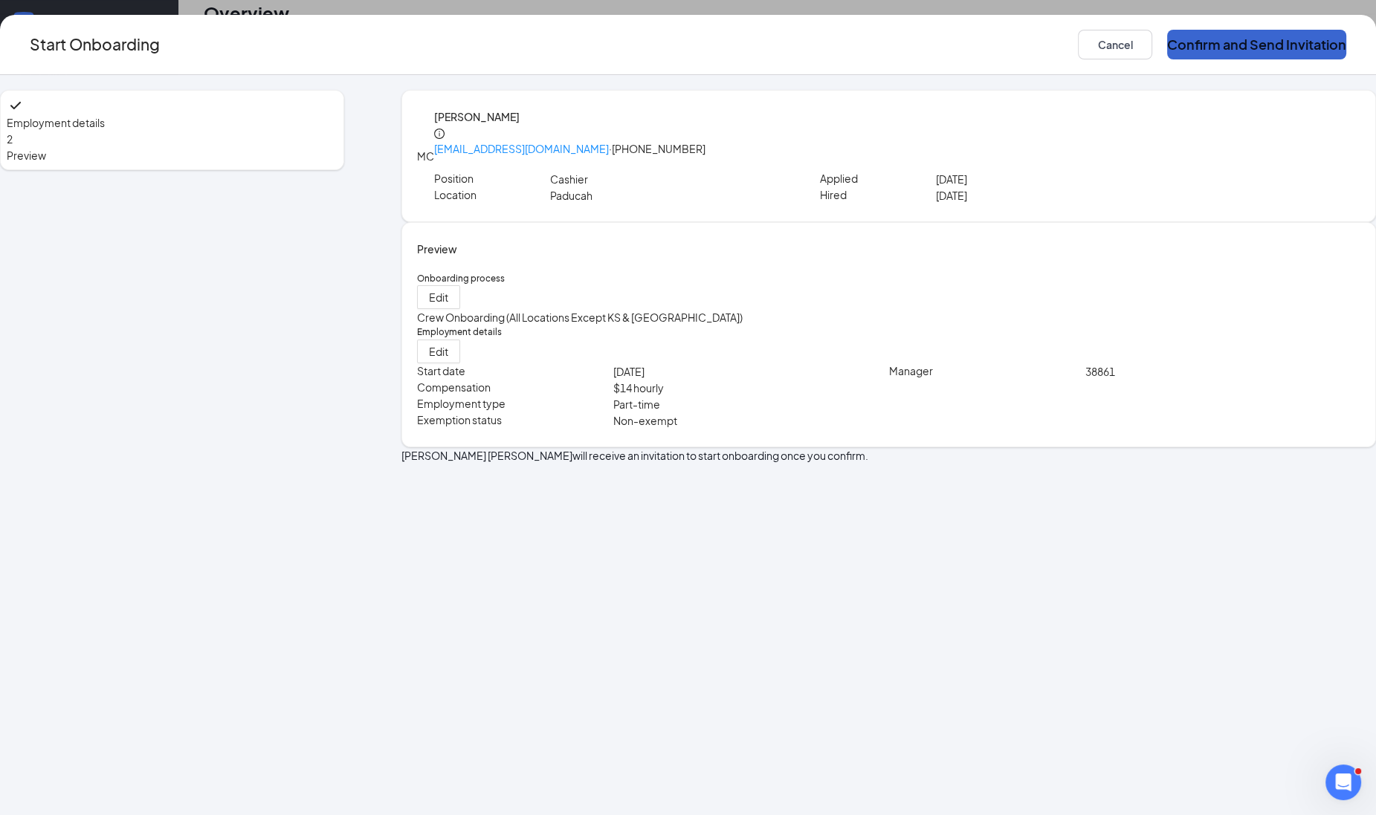
scroll to position [0, 0]
click at [1179, 41] on button "Confirm and Send Invitation" at bounding box center [1256, 45] width 179 height 30
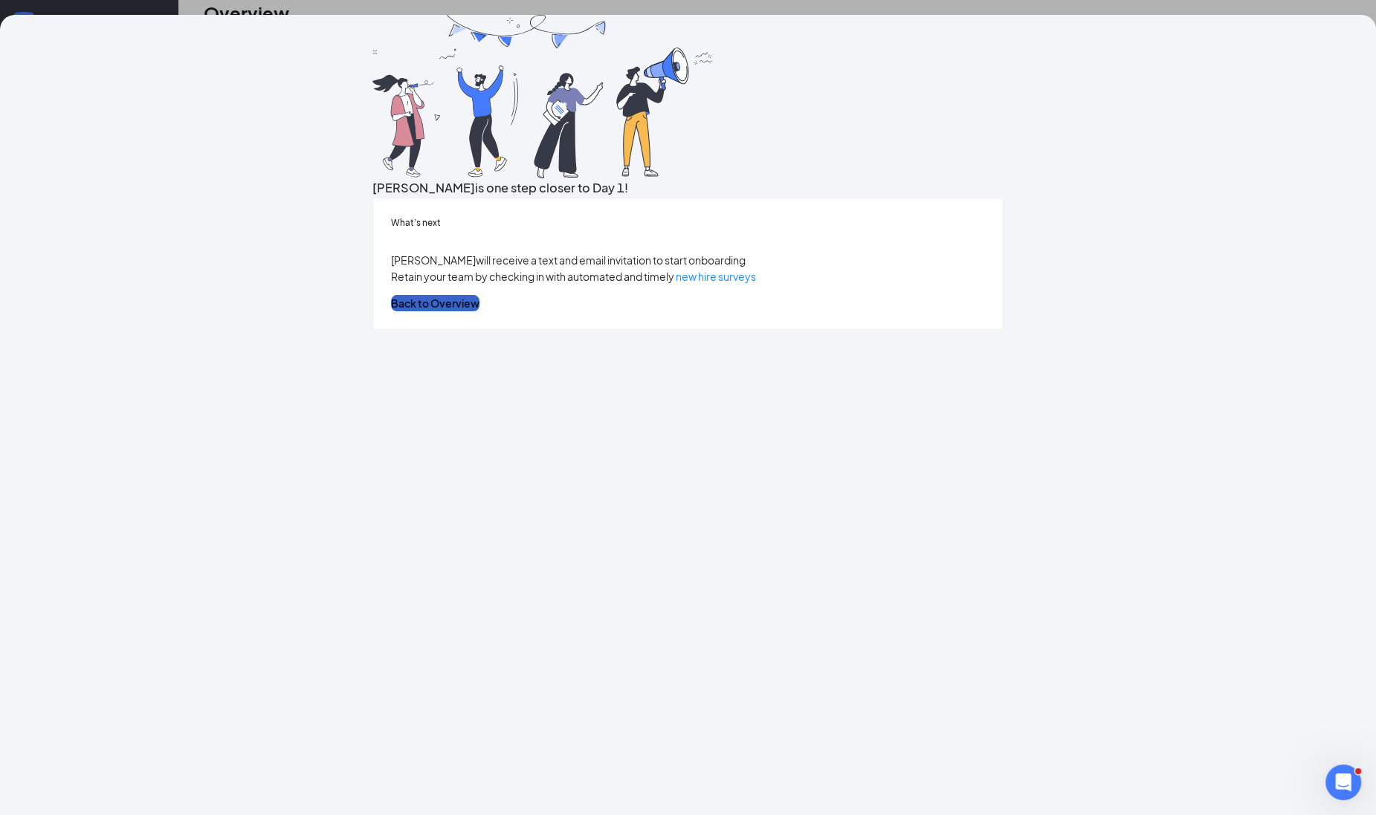
drag, startPoint x: 663, startPoint y: 562, endPoint x: 653, endPoint y: 592, distance: 32.0
click at [653, 330] on div "What’s next [PERSON_NAME] will receive a text and email invitation to start onb…" at bounding box center [687, 264] width 630 height 132
click at [479, 311] on button "Back to Overview" at bounding box center [435, 303] width 88 height 16
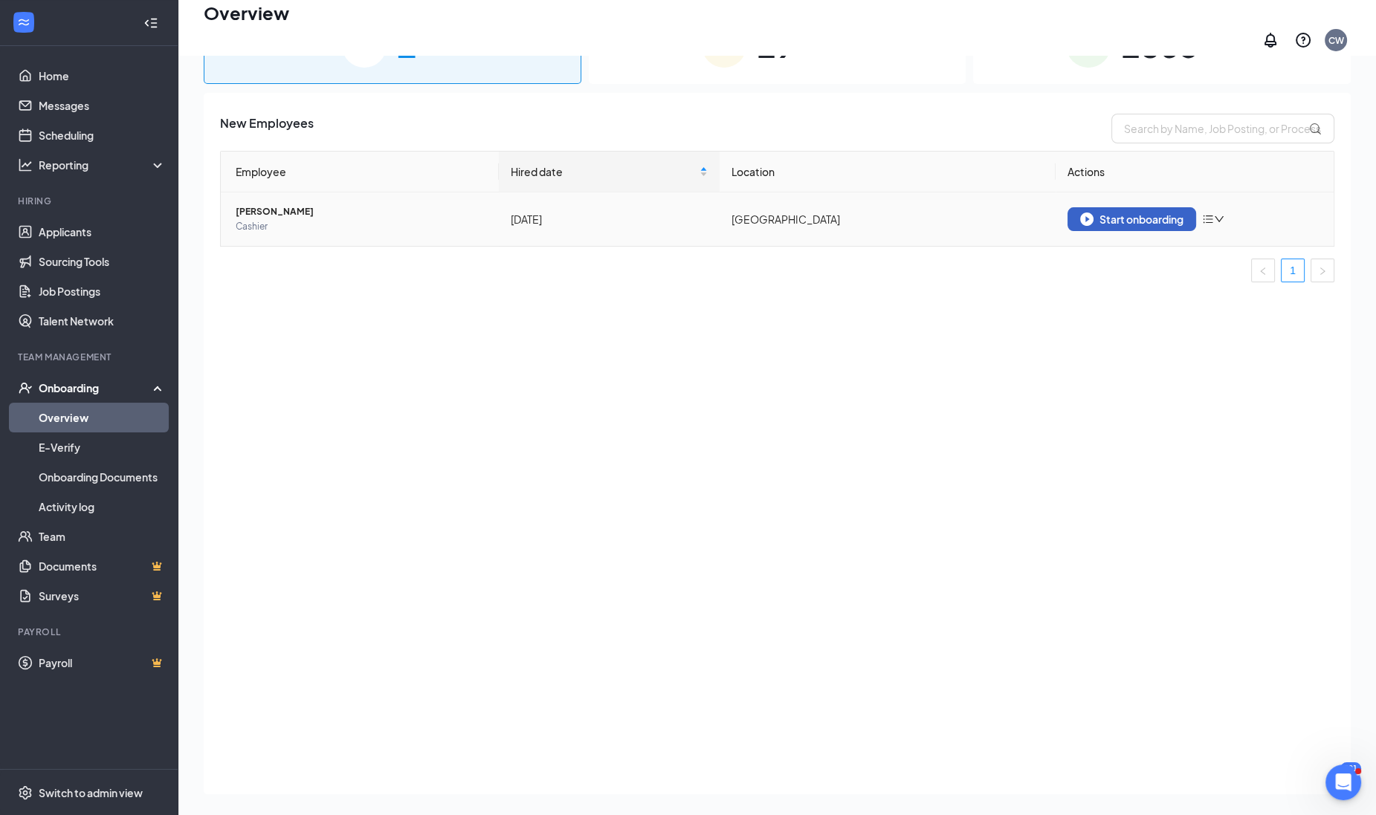
click at [1147, 207] on button "Start onboarding" at bounding box center [1131, 219] width 129 height 24
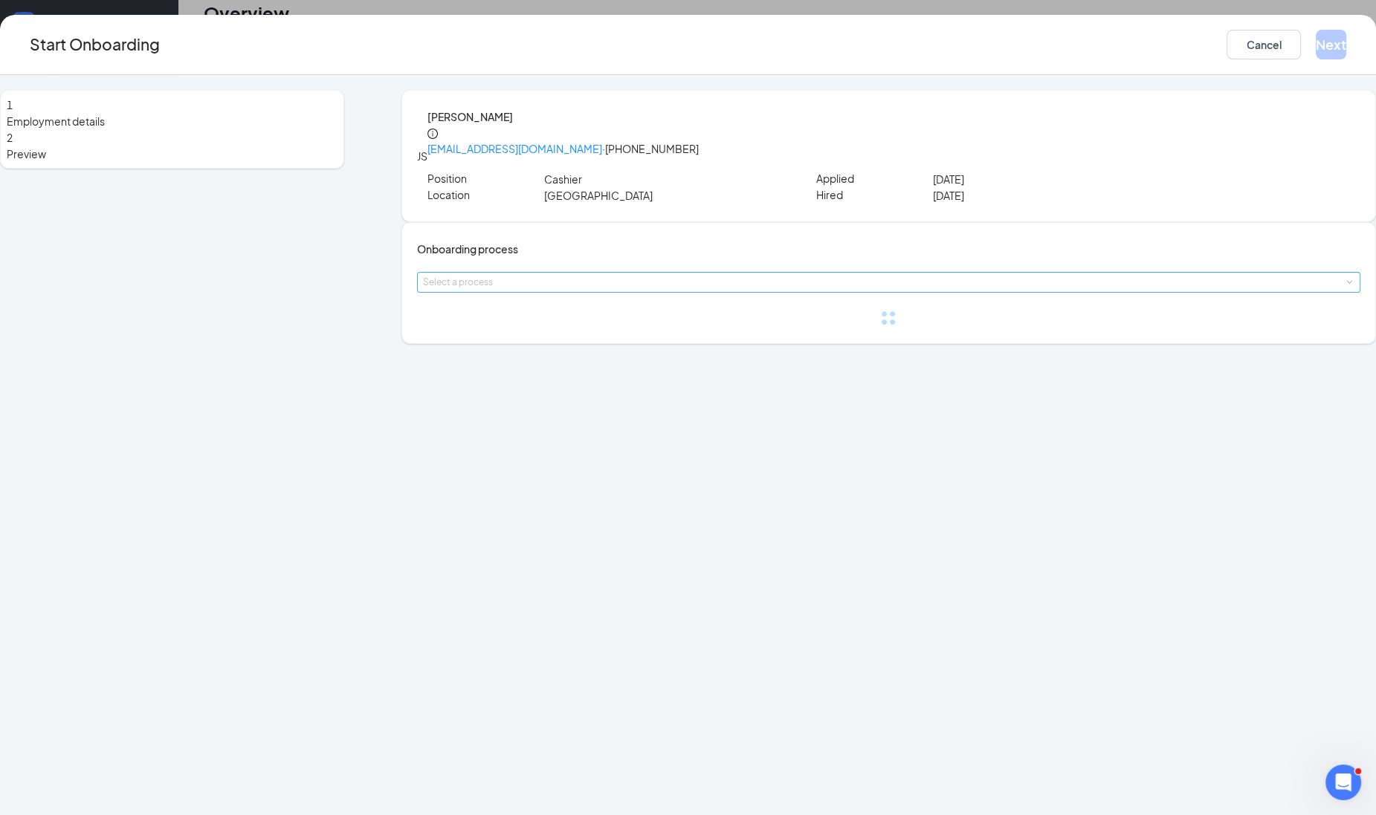
click at [510, 290] on div "Select a process" at bounding box center [885, 282] width 924 height 15
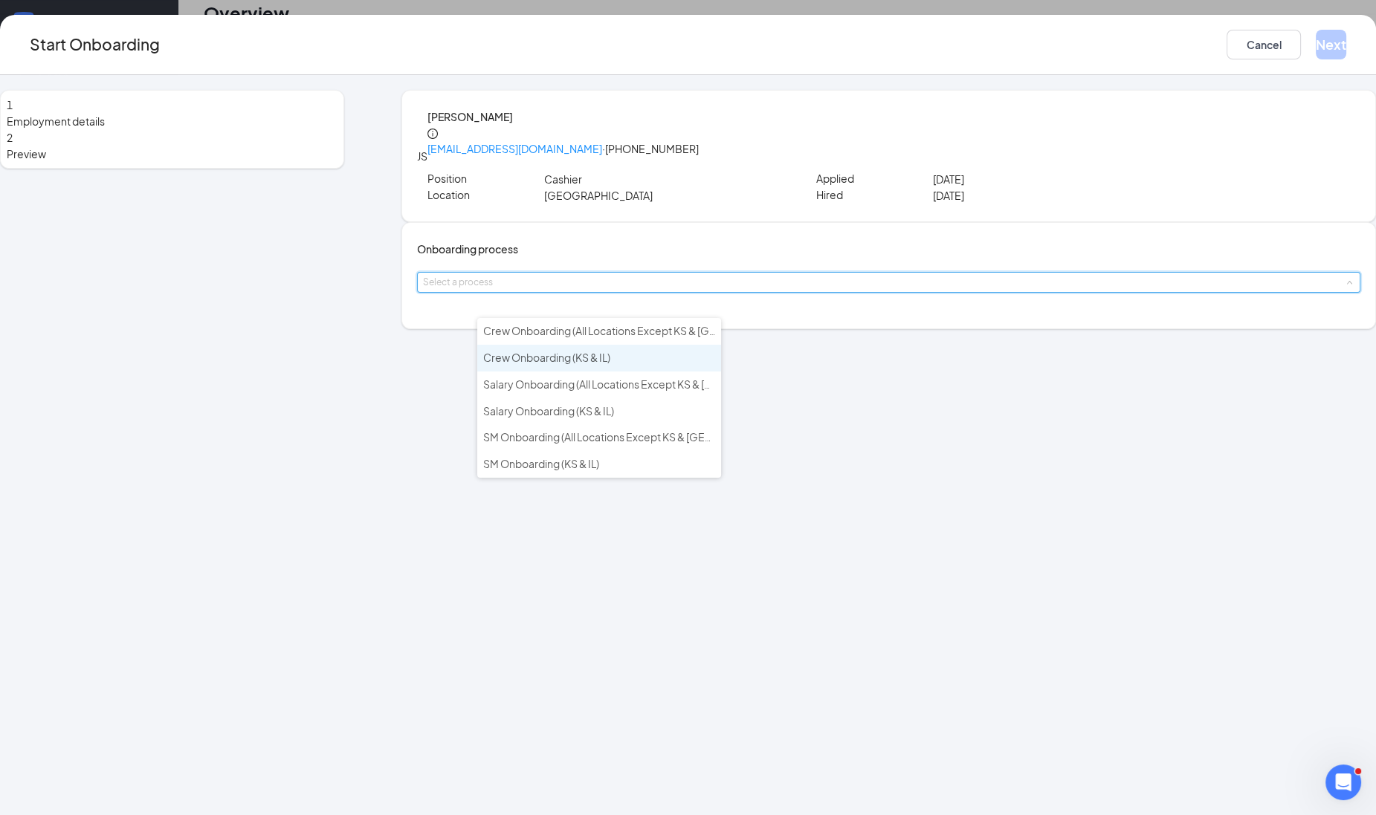
click at [514, 357] on span "Crew Onboarding (KS & IL)" at bounding box center [546, 357] width 127 height 13
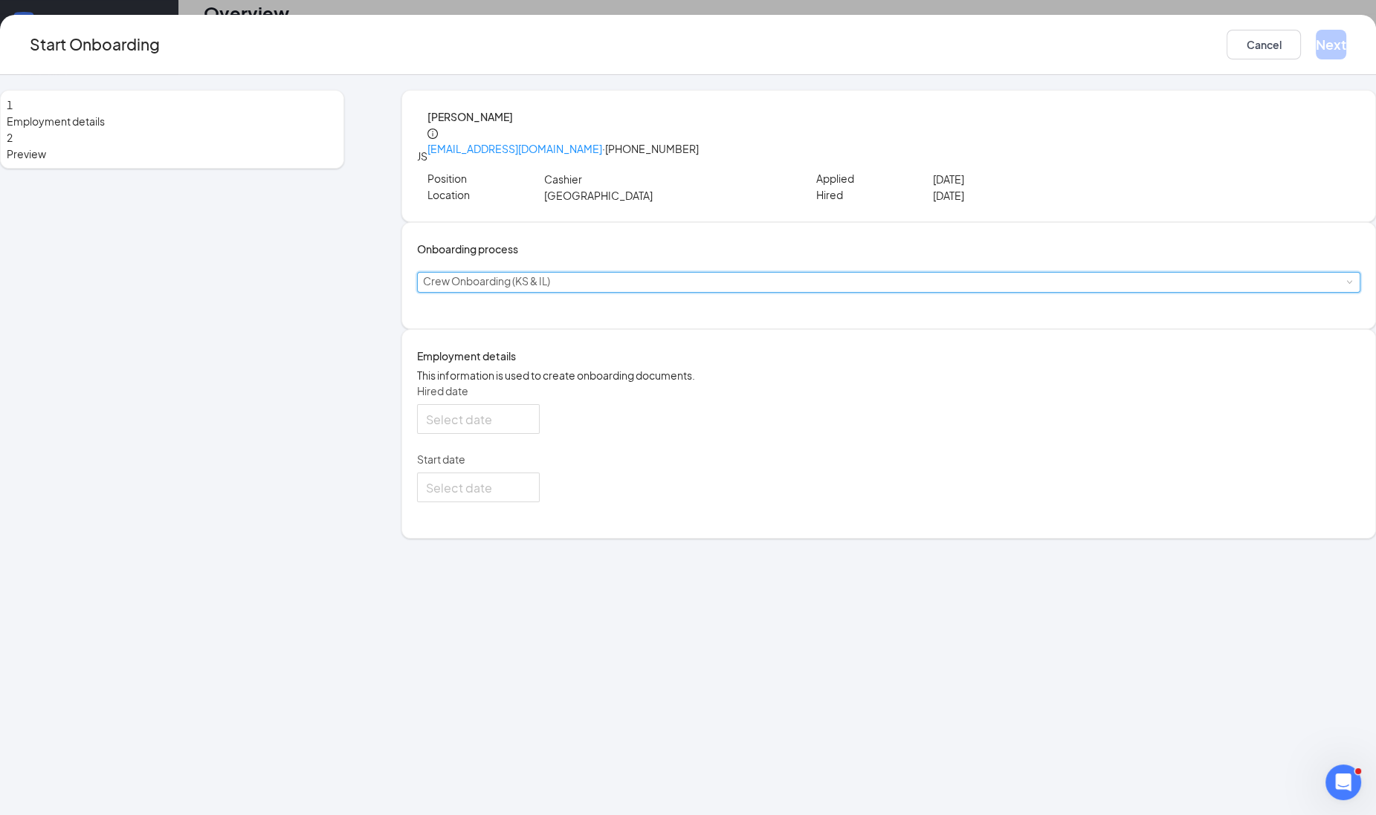
type input "[DATE]"
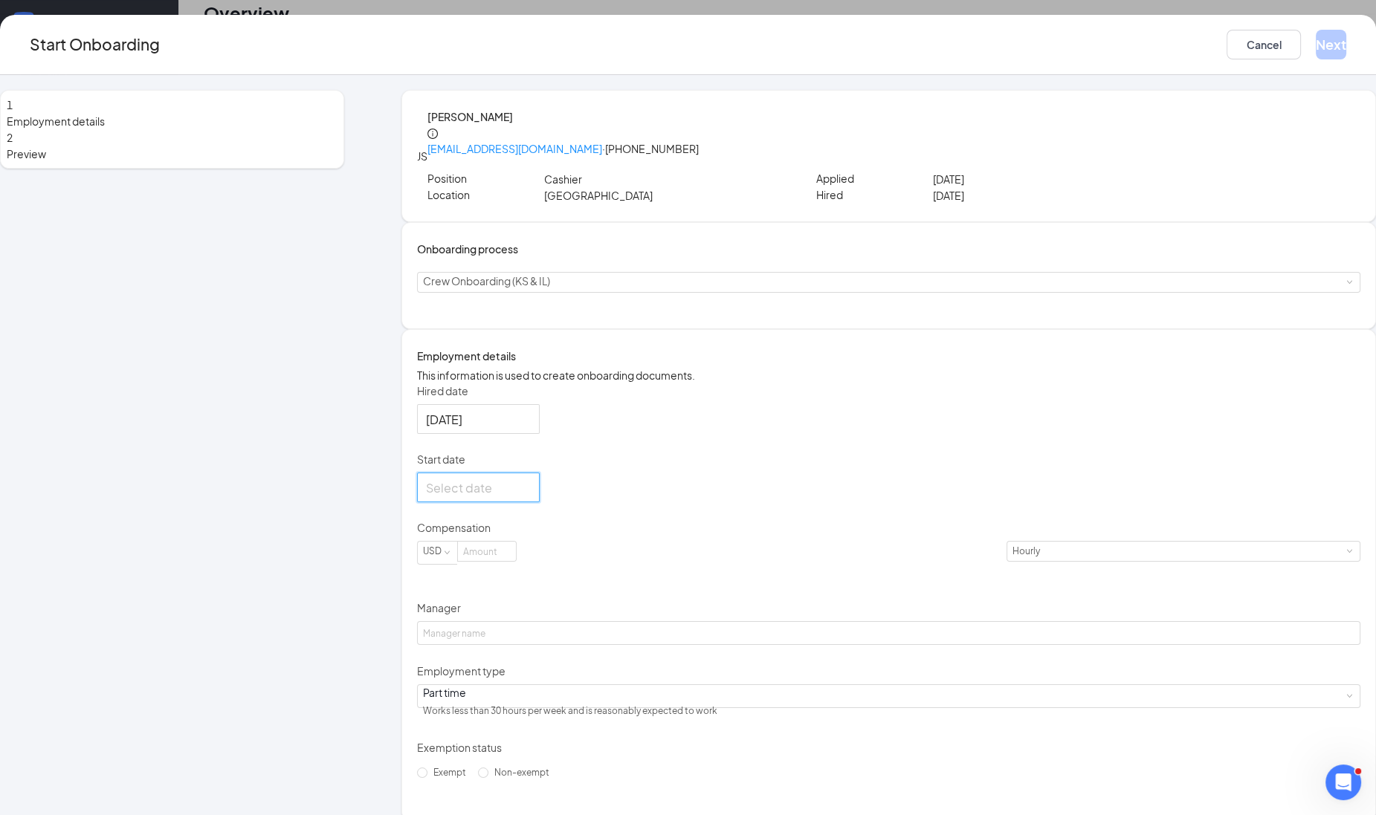
click at [513, 497] on input "Start date" at bounding box center [477, 488] width 102 height 19
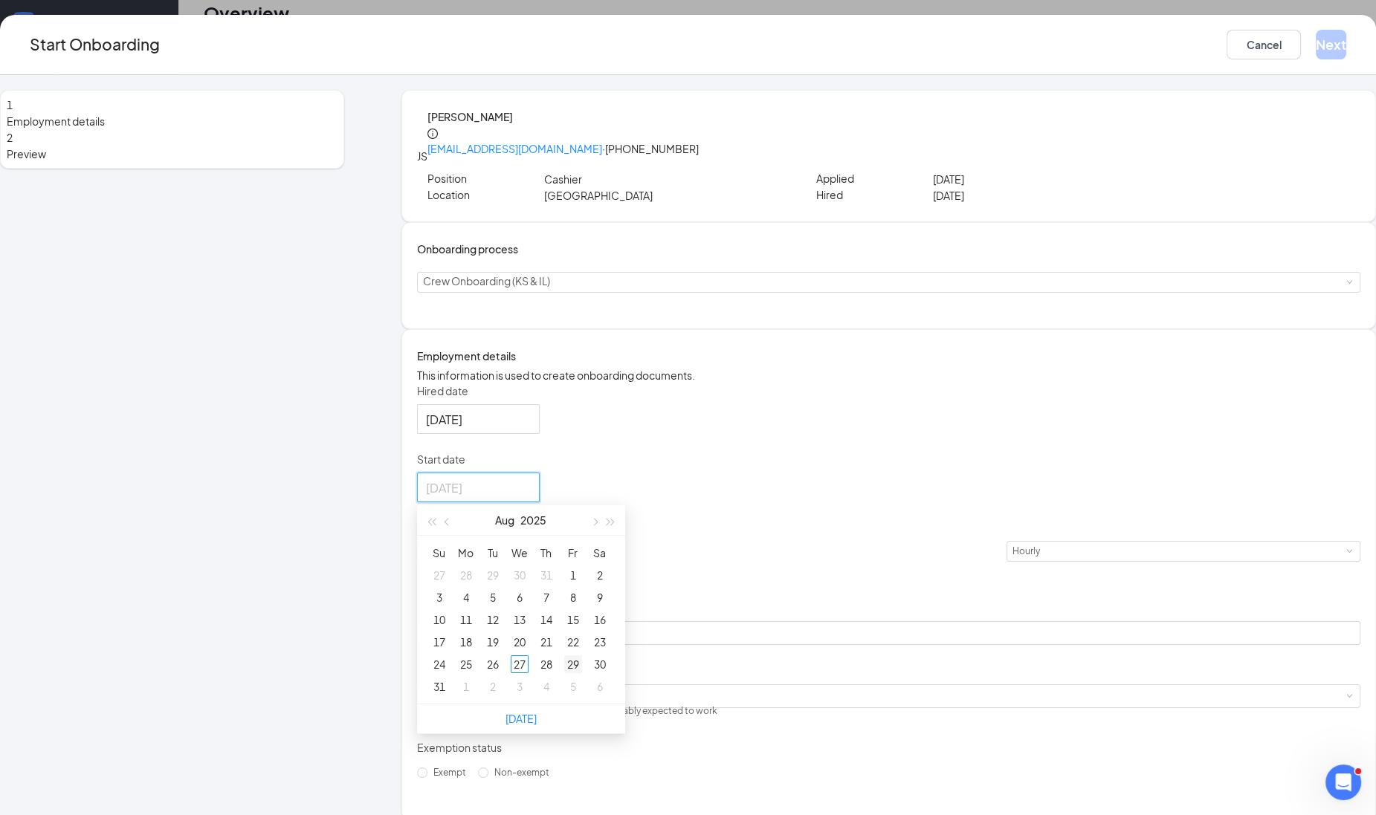
type input "[DATE]"
click at [582, 673] on div "29" at bounding box center [573, 664] width 18 height 18
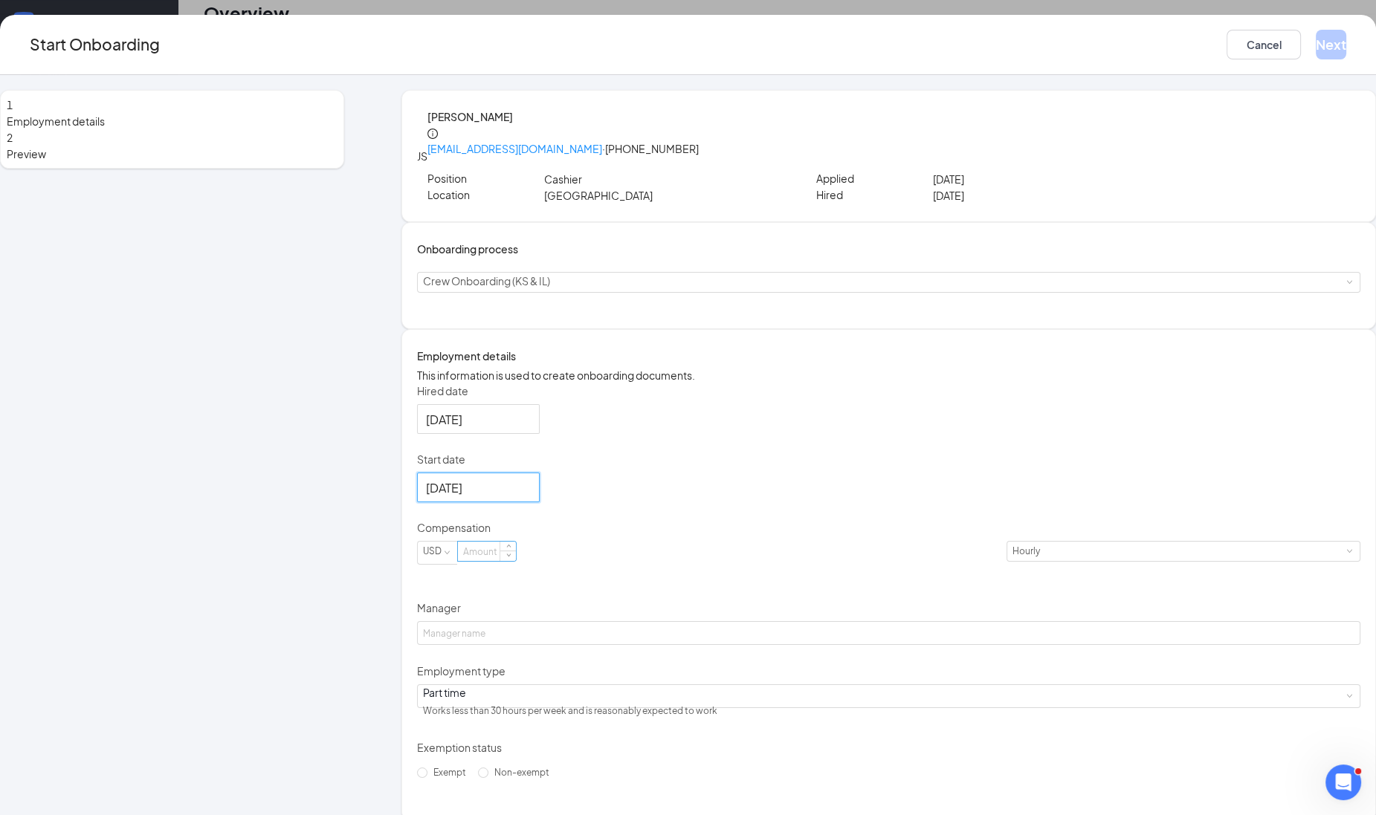
click at [516, 561] on input at bounding box center [487, 551] width 58 height 19
type input "15.5"
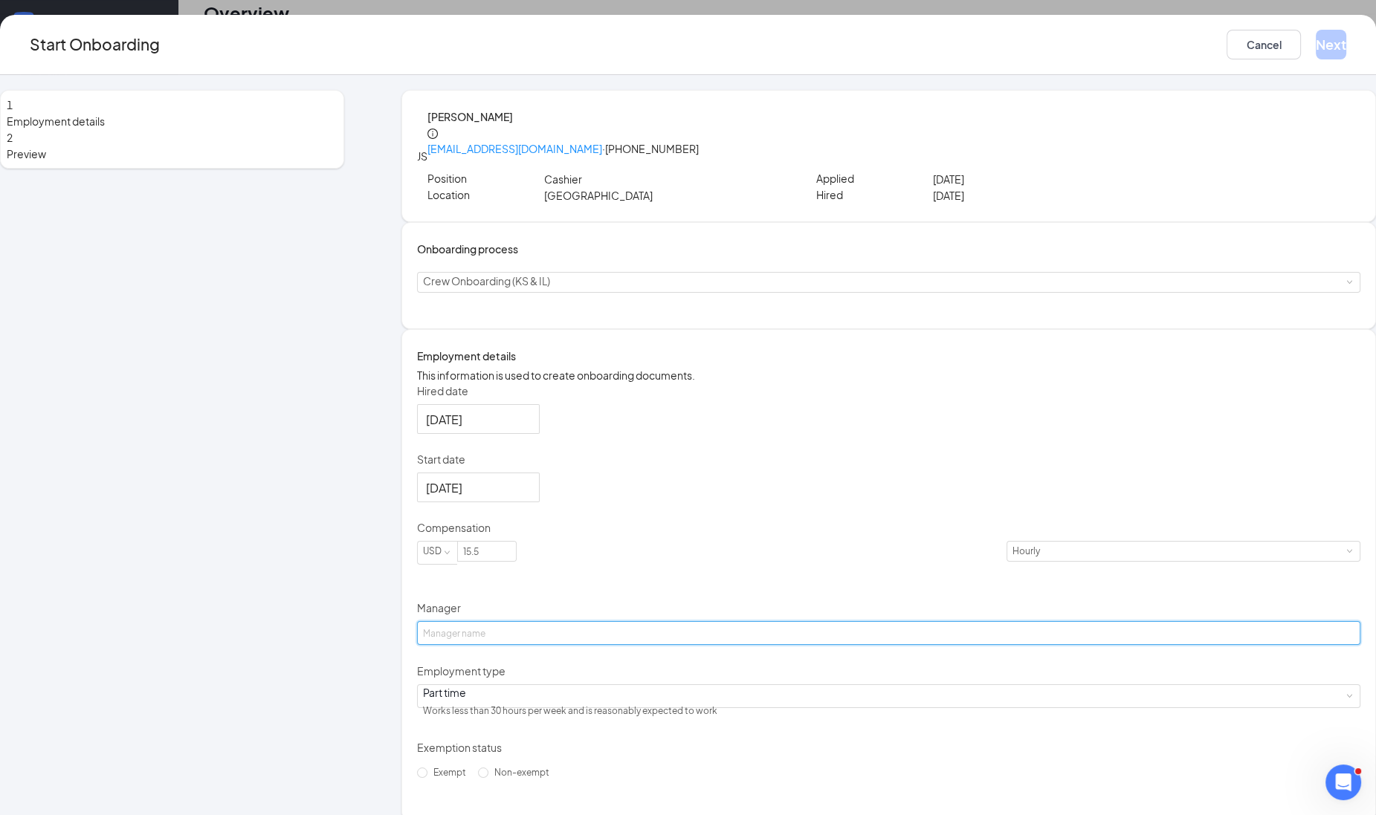
drag, startPoint x: 531, startPoint y: 664, endPoint x: 533, endPoint y: 657, distance: 7.6
click at [531, 645] on input "Manager" at bounding box center [888, 633] width 943 height 24
paste input "2468"
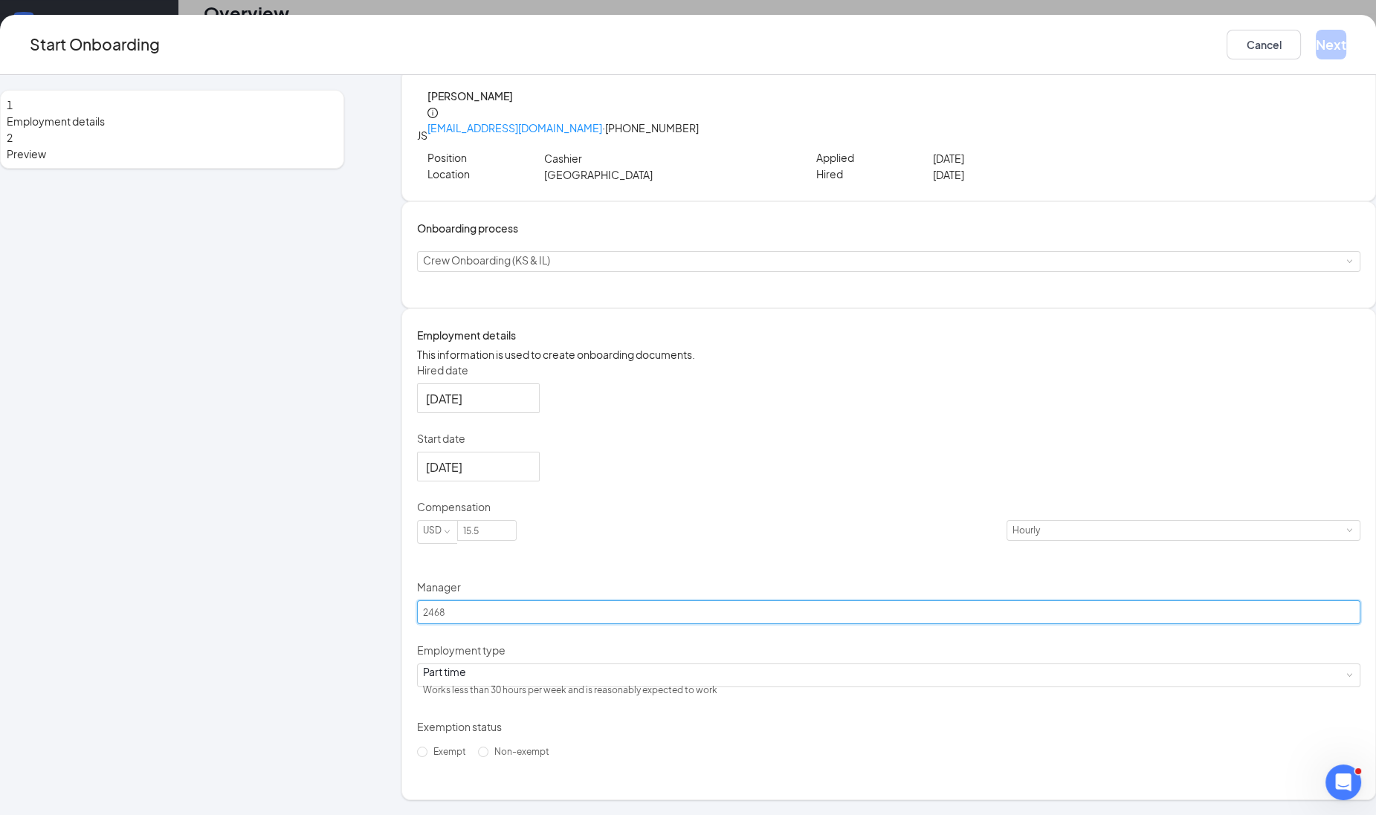
scroll to position [56, 0]
type input "2468"
click at [489, 757] on span "Non-exempt" at bounding box center [521, 751] width 67 height 11
click at [488, 757] on input "Non-exempt" at bounding box center [483, 752] width 10 height 10
radio input "true"
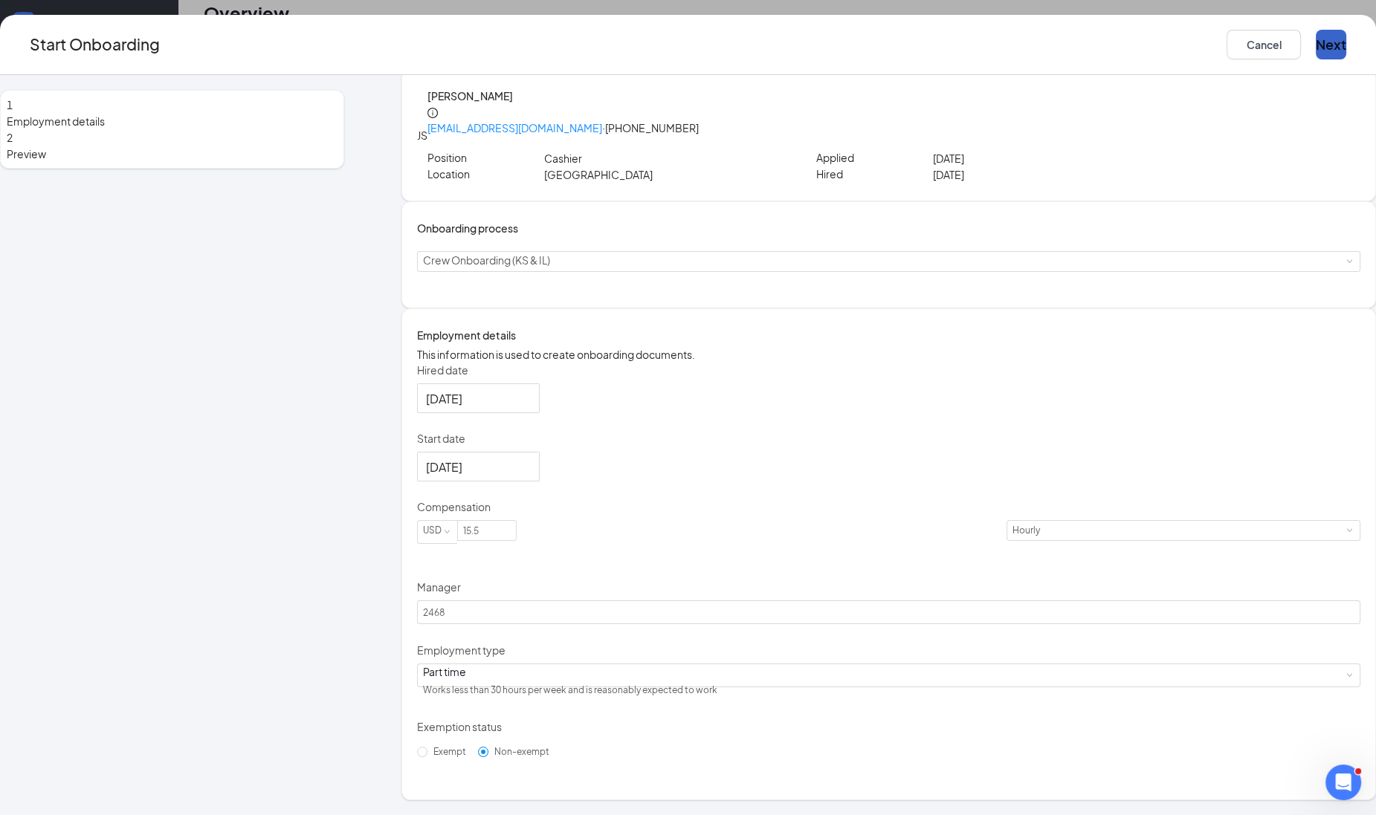
click at [1315, 46] on button "Next" at bounding box center [1330, 45] width 30 height 30
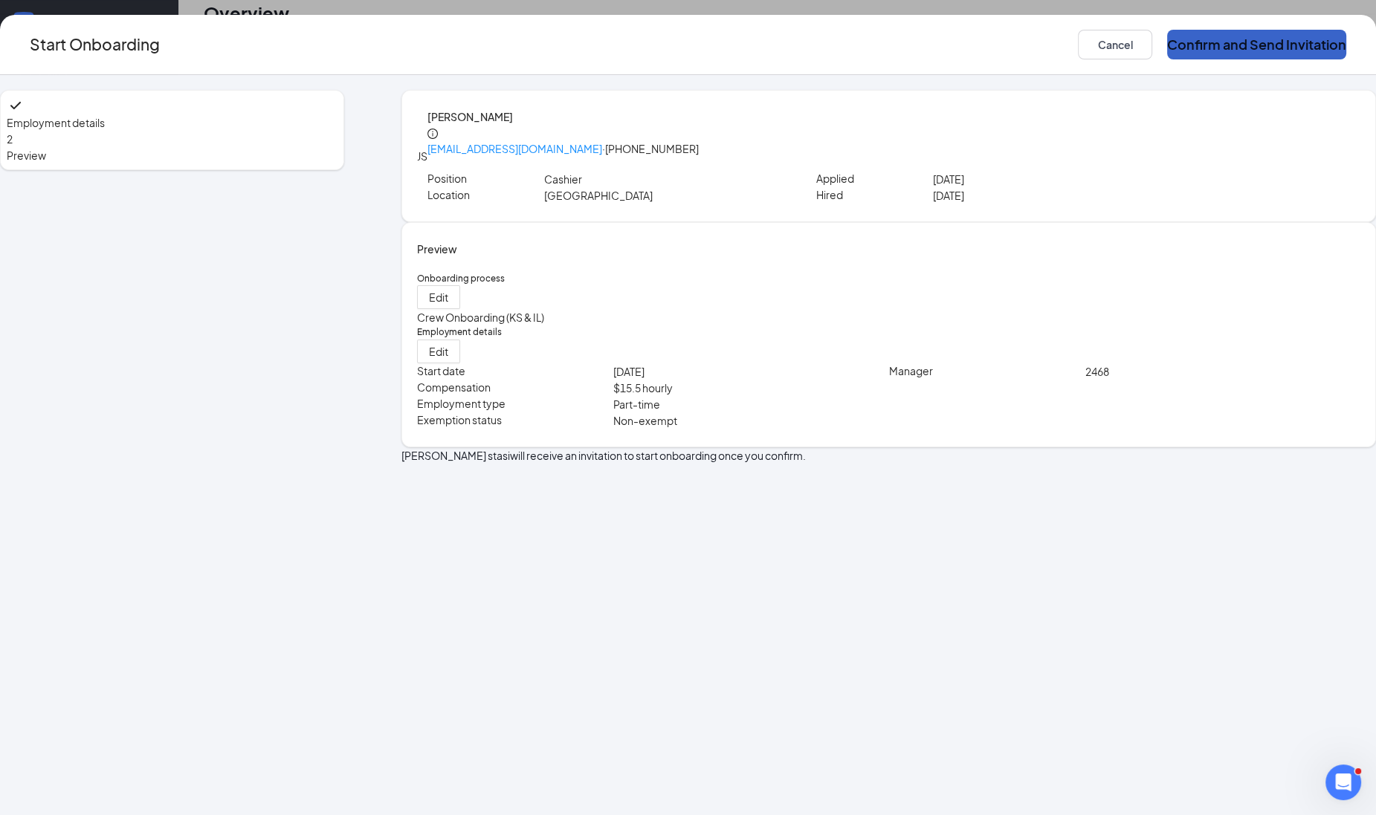
click at [1196, 46] on button "Confirm and Send Invitation" at bounding box center [1256, 45] width 179 height 30
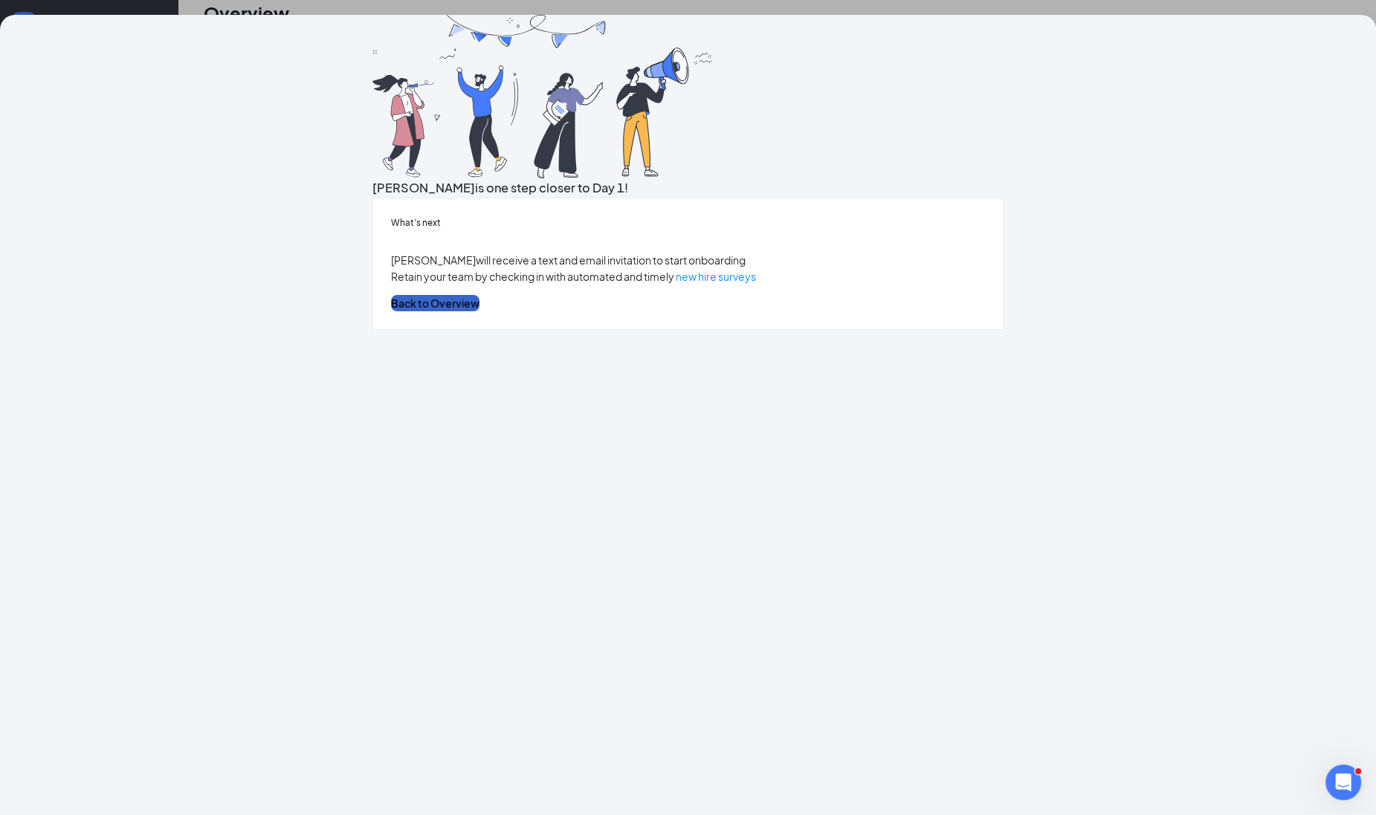
click at [479, 311] on button "Back to Overview" at bounding box center [435, 303] width 88 height 16
click at [700, 557] on div "[PERSON_NAME] is one step closer to Day 1! What’s next [PERSON_NAME] will recei…" at bounding box center [688, 415] width 1376 height 800
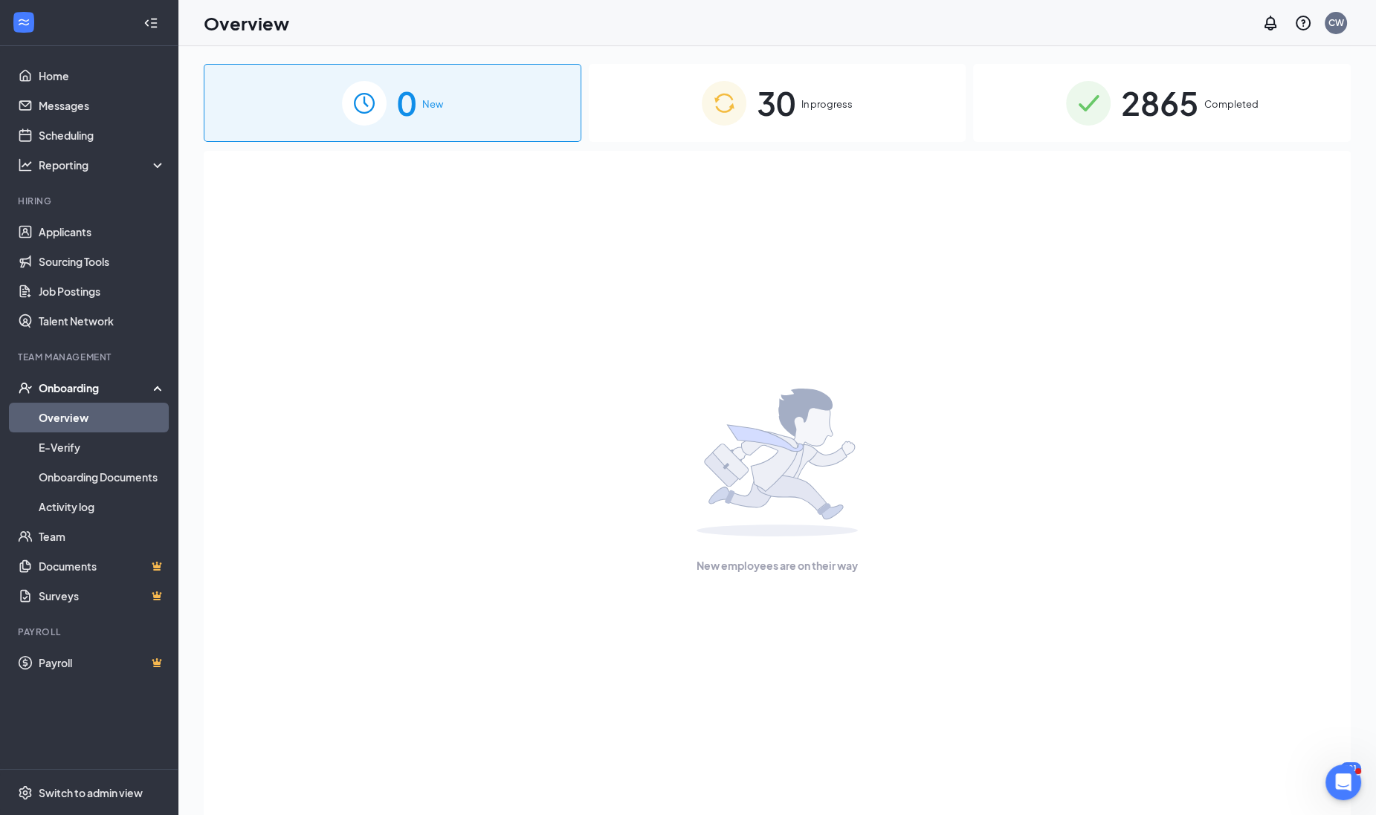
click at [838, 126] on div "30 In progress" at bounding box center [778, 103] width 378 height 78
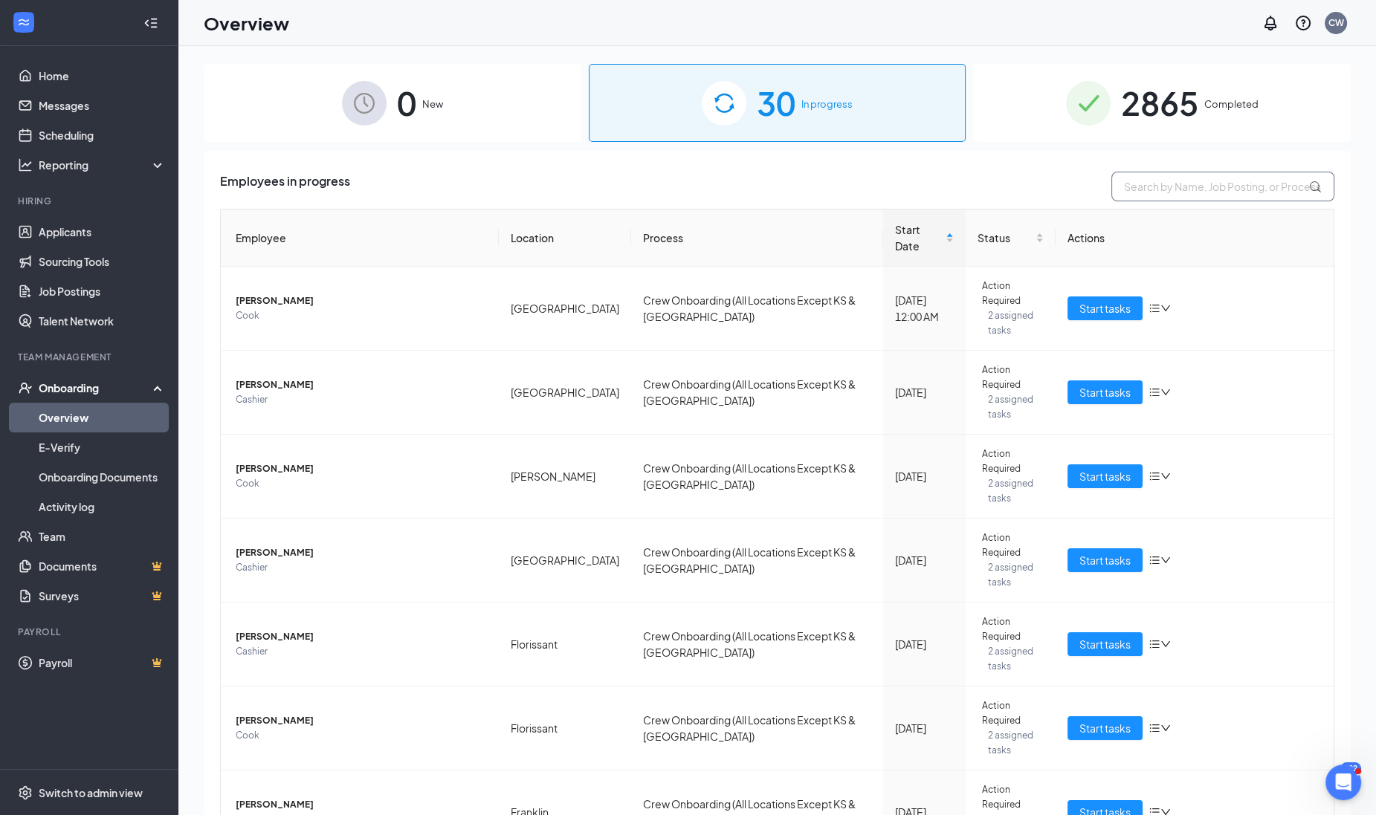
click at [1162, 184] on input "text" at bounding box center [1222, 187] width 223 height 30
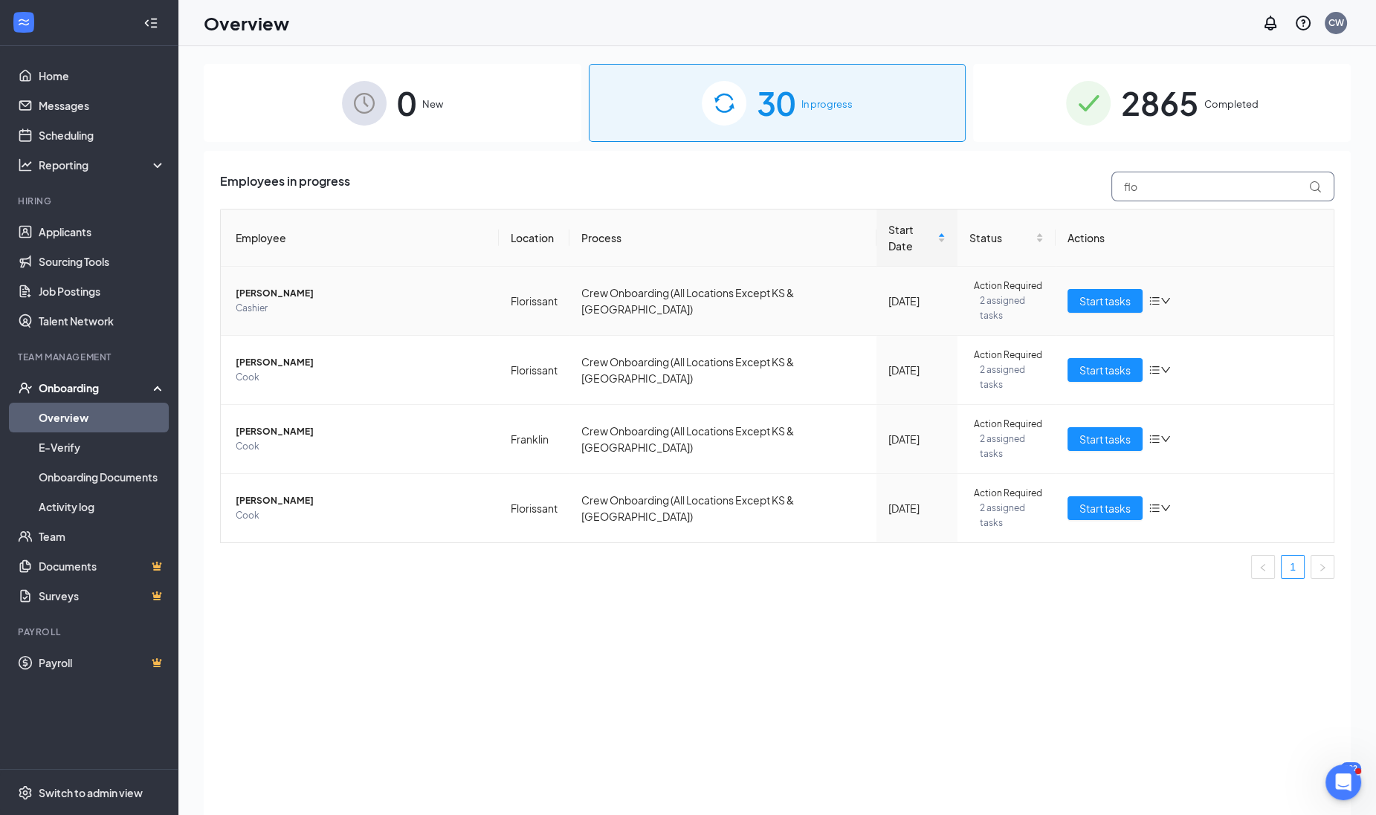
type input "flo"
click at [337, 301] on span "Cashier" at bounding box center [361, 308] width 251 height 15
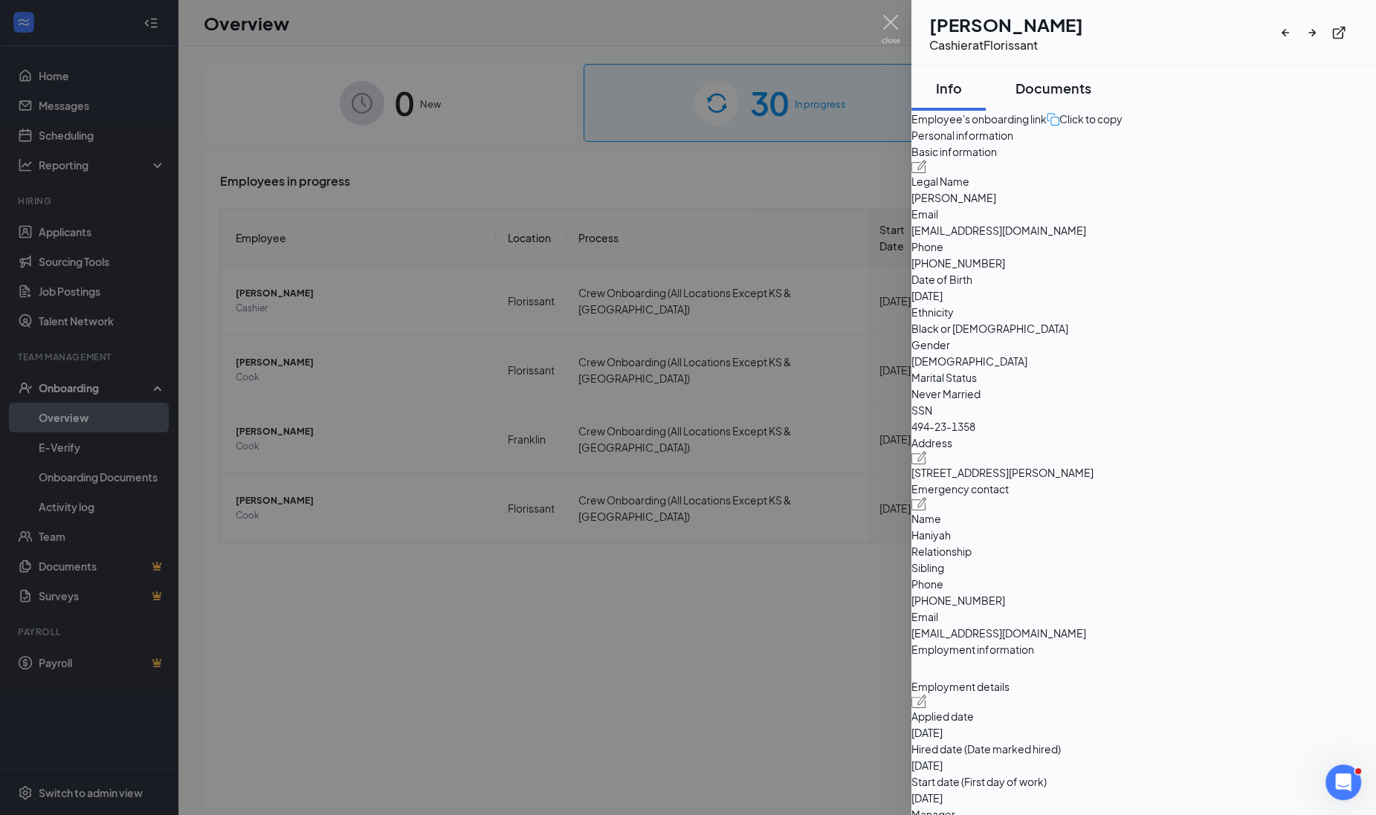
click at [1073, 66] on button "Documents" at bounding box center [1053, 88] width 106 height 45
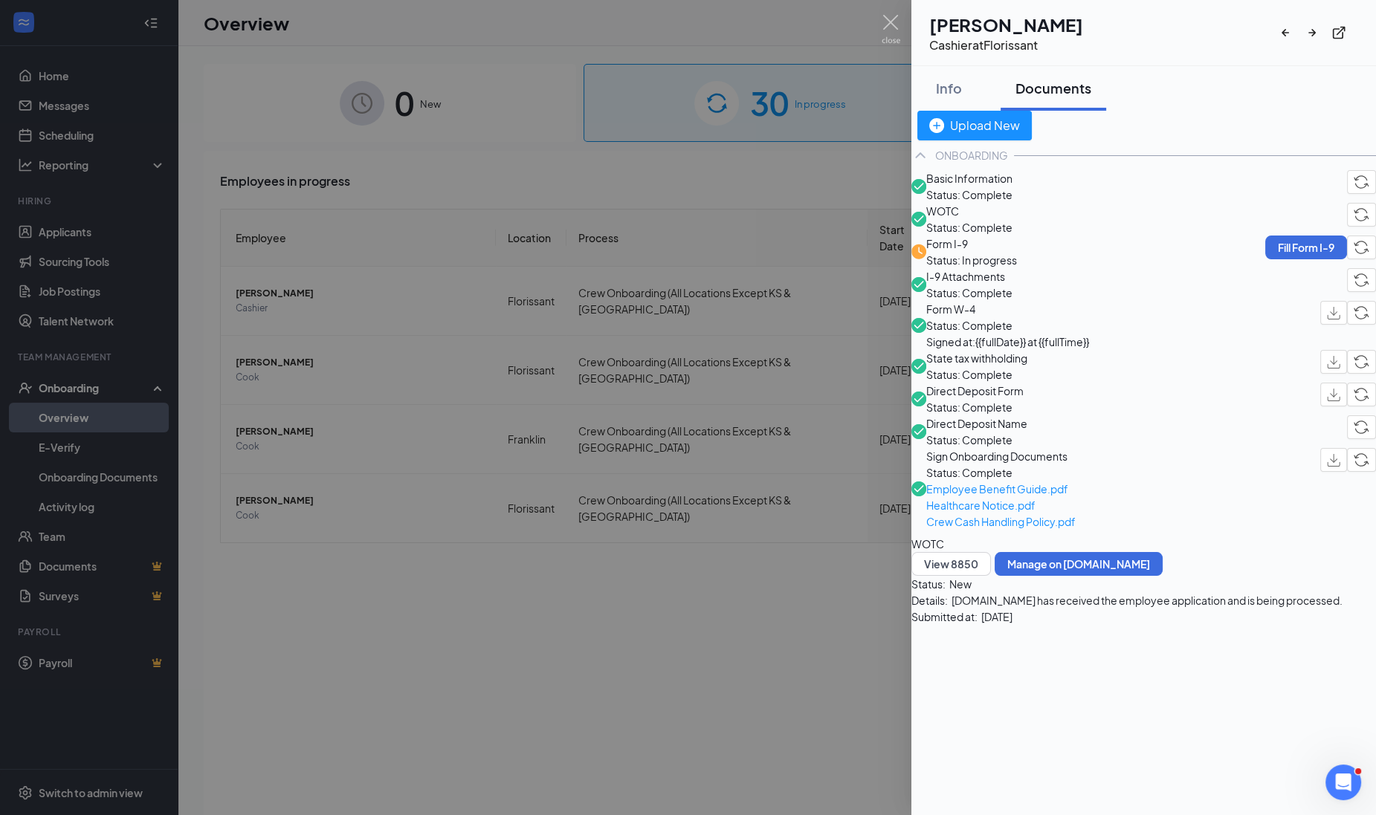
click at [820, 477] on div at bounding box center [688, 407] width 1376 height 815
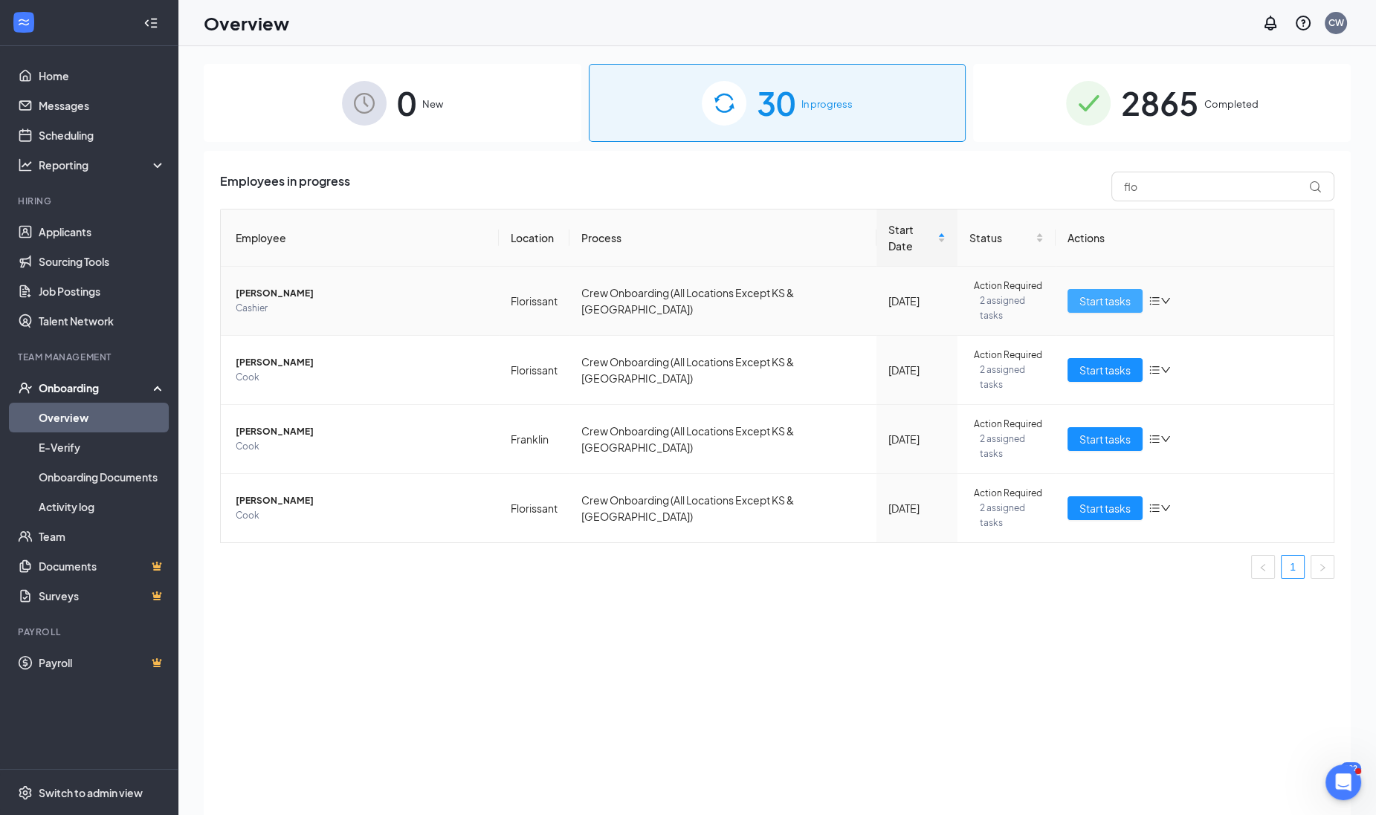
click at [1127, 293] on span "Start tasks" at bounding box center [1104, 301] width 51 height 16
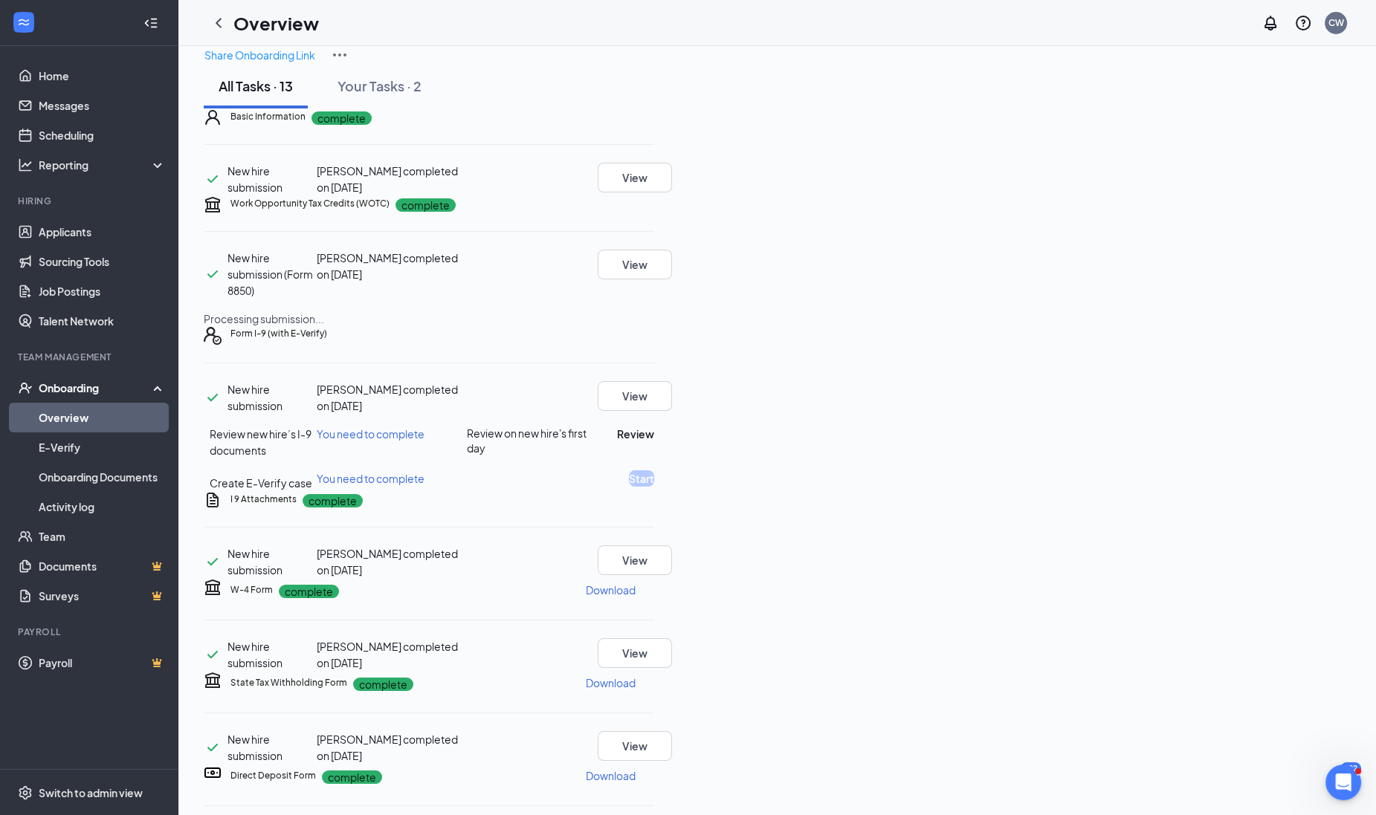
scroll to position [92, 0]
click at [672, 575] on button "View" at bounding box center [634, 560] width 74 height 30
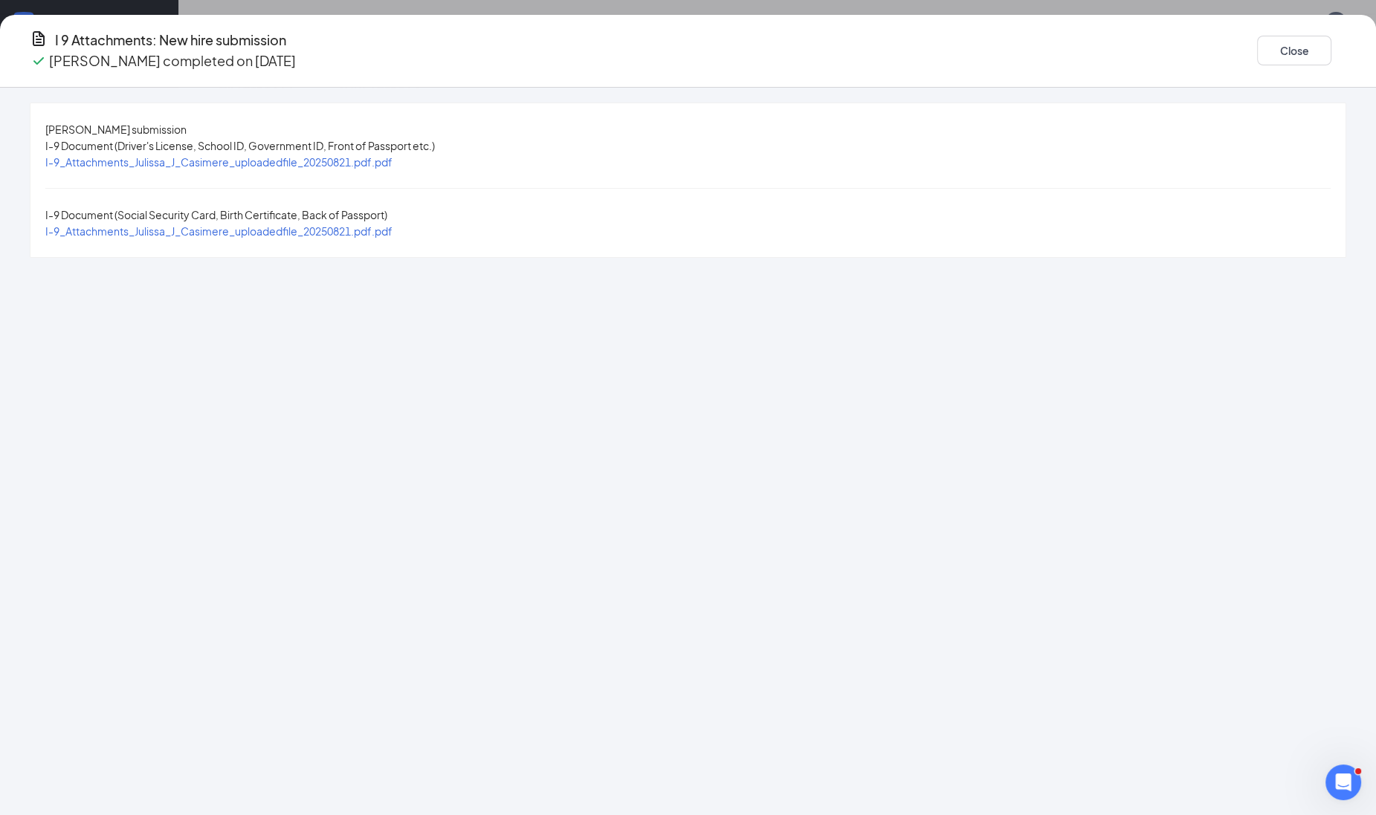
click at [392, 163] on span "I-9_Attachments_Julissa_J_Casimere_uploadedfile_20250821.pdf.pdf" at bounding box center [218, 161] width 347 height 13
click at [392, 224] on span "I-9_Attachments_Julissa_J_Casimere_uploadedfile_20250821.pdf.pdf" at bounding box center [218, 230] width 347 height 13
drag, startPoint x: 1145, startPoint y: 52, endPoint x: 1182, endPoint y: 76, distance: 43.5
click at [1257, 52] on button "Close" at bounding box center [1294, 51] width 74 height 30
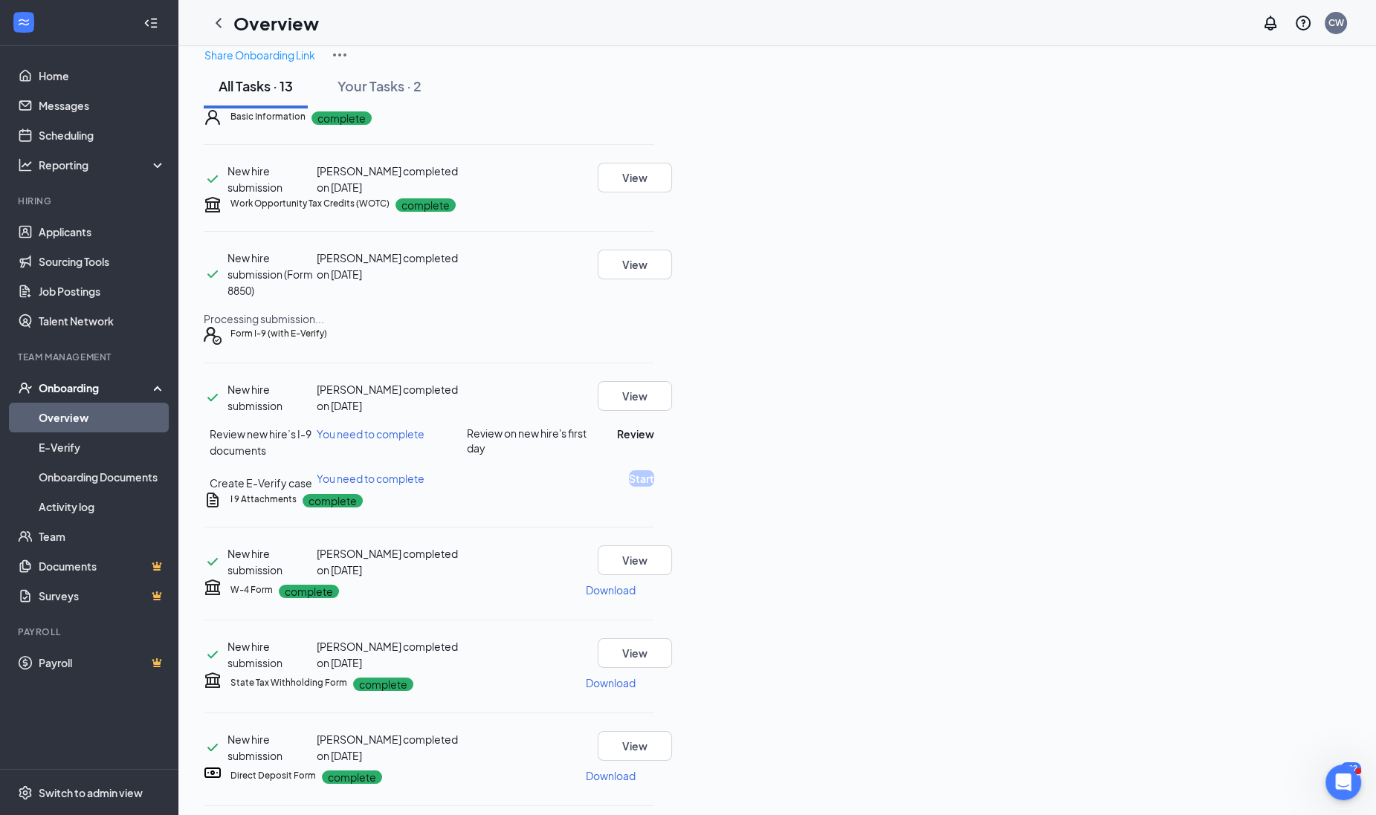
click at [654, 491] on div "New hire submission [PERSON_NAME] completed on [DATE] View Review new hire’s I-…" at bounding box center [429, 436] width 450 height 110
click at [672, 411] on button "View" at bounding box center [634, 396] width 74 height 30
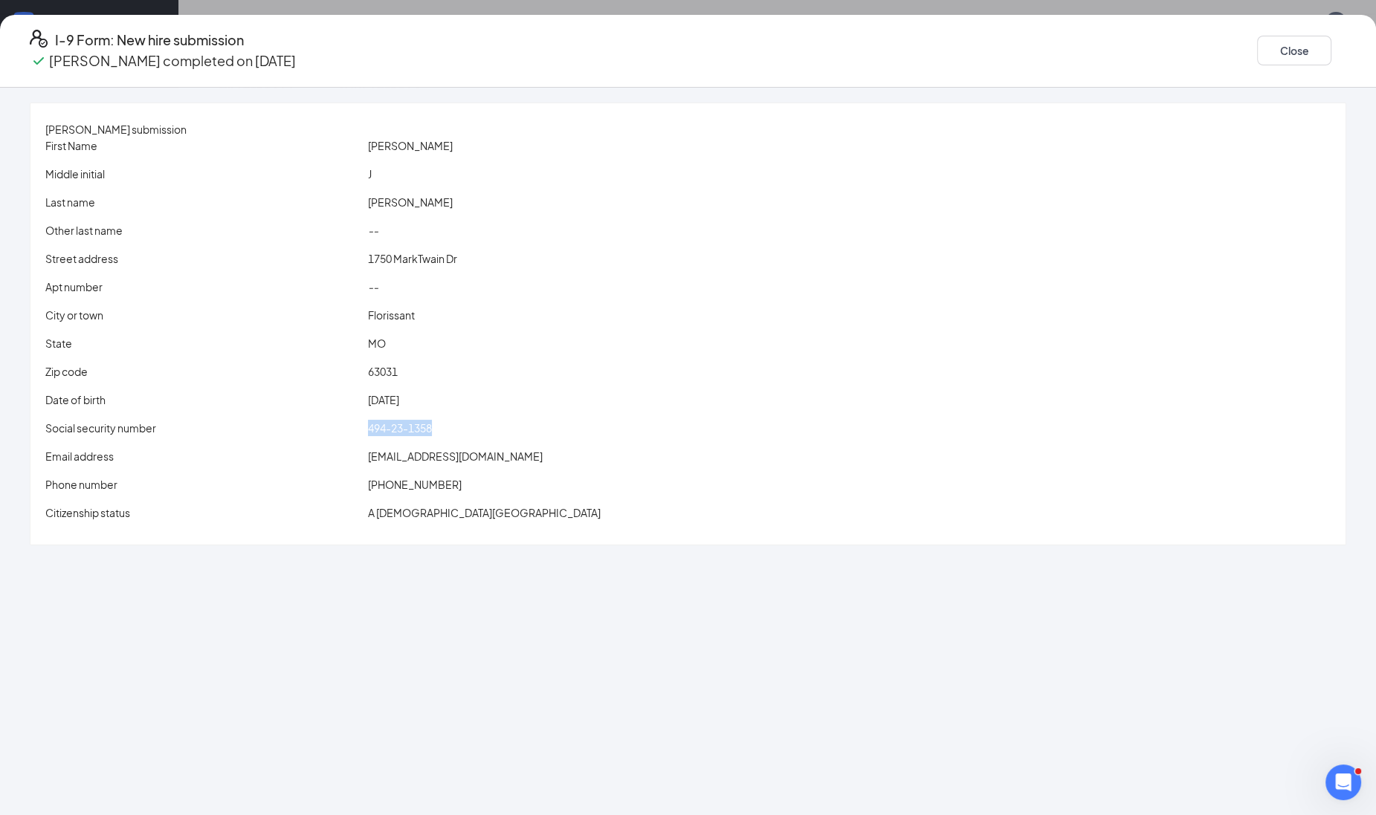
drag, startPoint x: 445, startPoint y: 426, endPoint x: 566, endPoint y: 424, distance: 120.4
click at [566, 424] on div "Social security number 494-23-1358" at bounding box center [687, 428] width 1291 height 16
drag, startPoint x: 566, startPoint y: 424, endPoint x: 511, endPoint y: 435, distance: 56.0
copy div "494-23-1358"
click at [1257, 56] on button "Close" at bounding box center [1294, 51] width 74 height 30
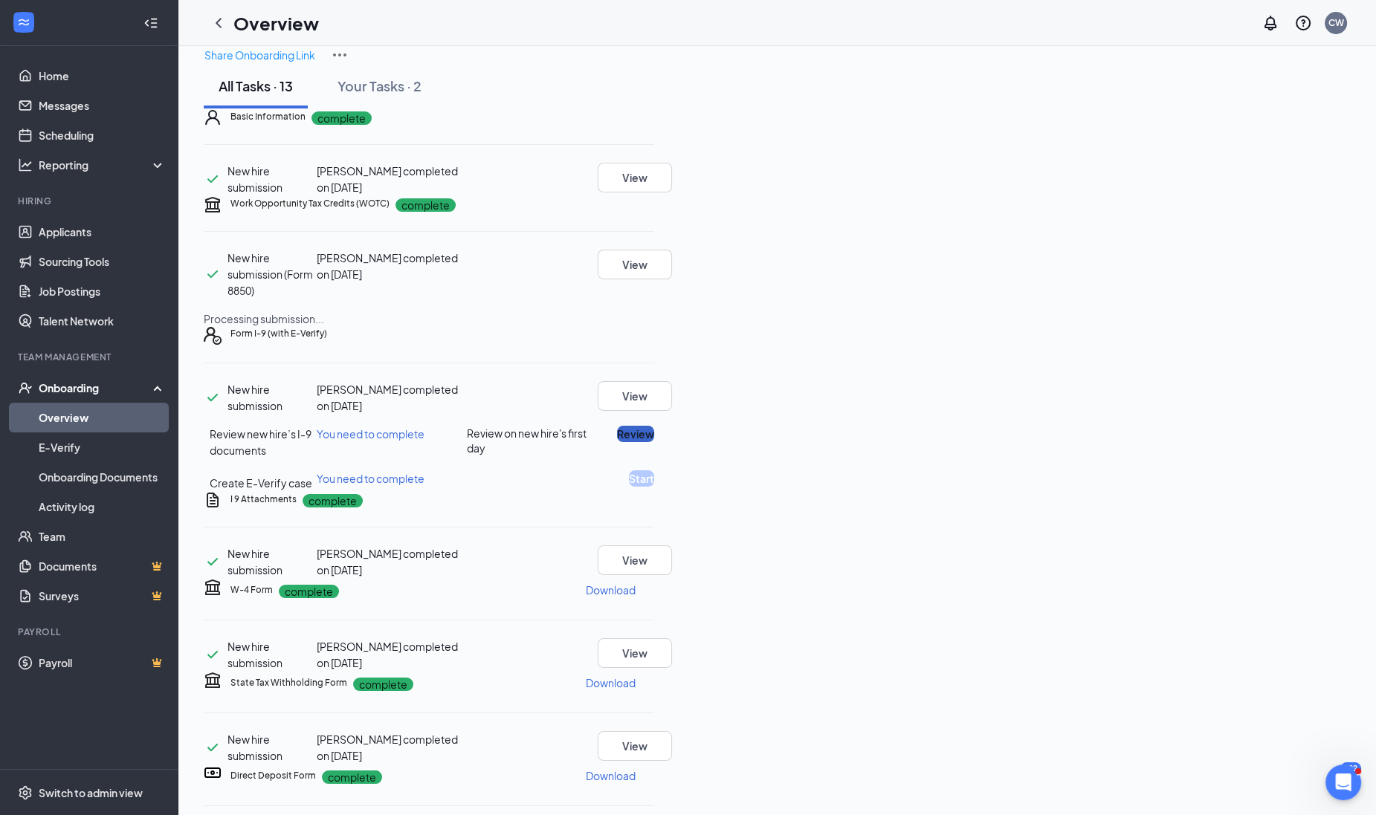
click at [654, 442] on button "Review" at bounding box center [635, 434] width 37 height 16
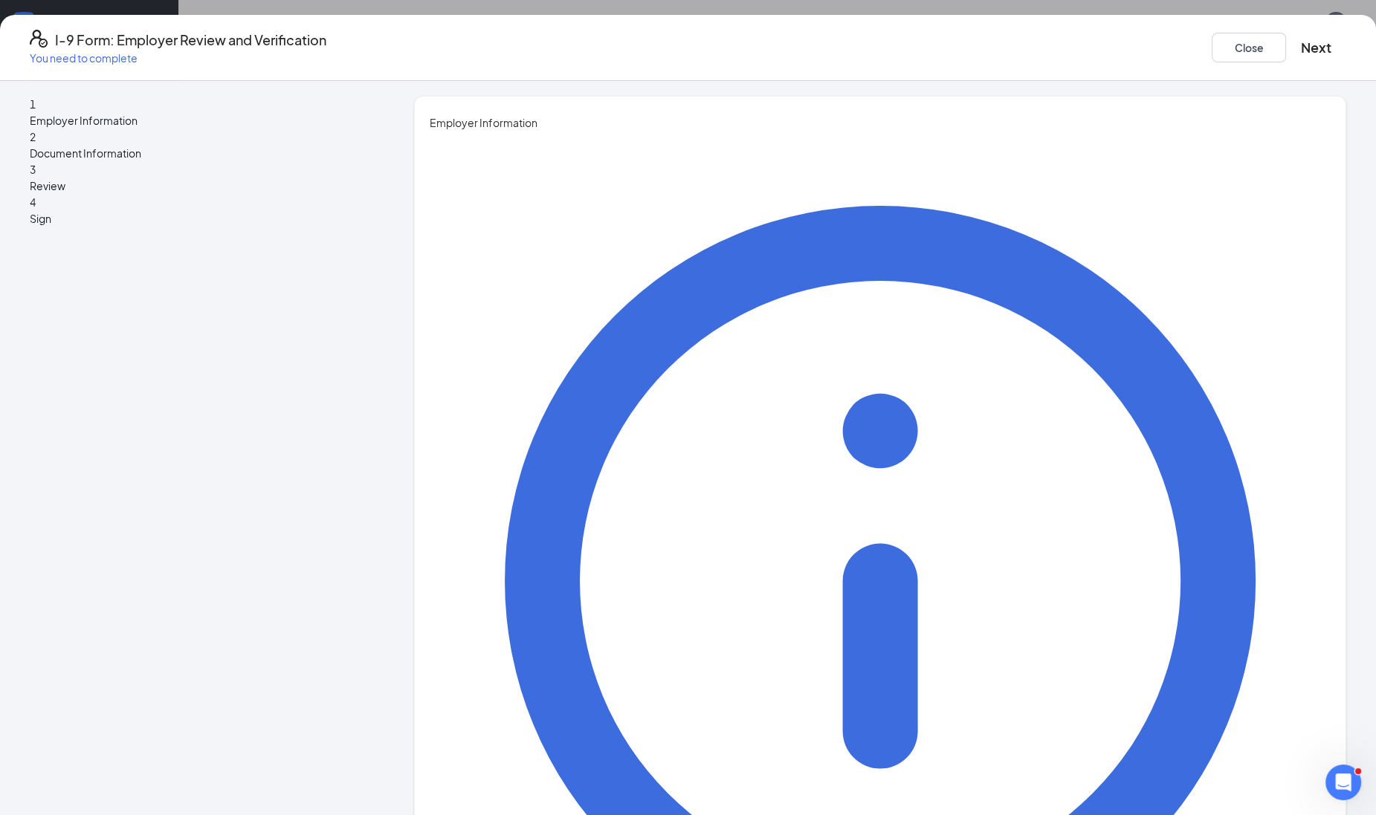
type input "[PERSON_NAME]"
type input "[PERSON_NAME][EMAIL_ADDRESS][PERSON_NAME][DOMAIN_NAME]"
type input "4063965388"
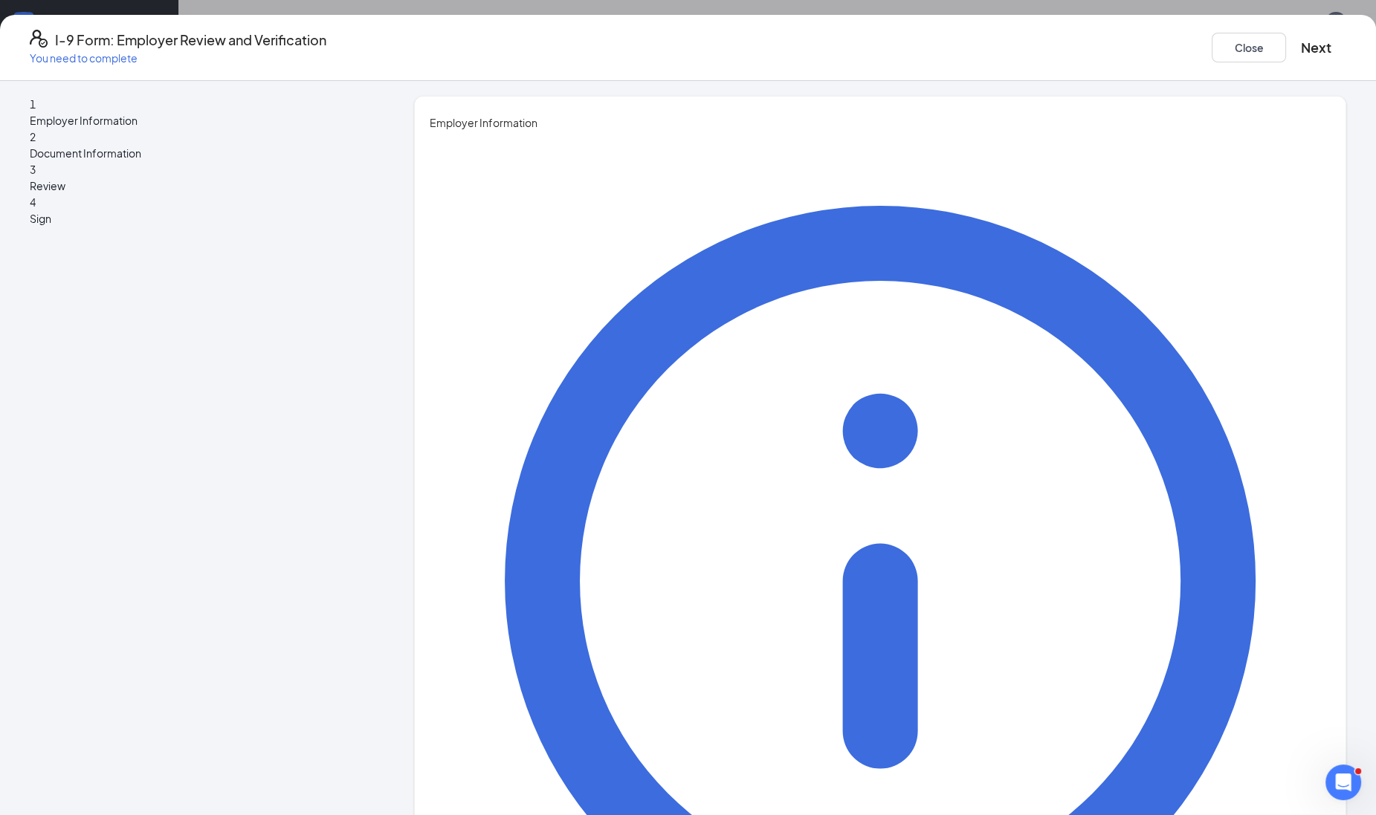
type input "Recruiter"
click at [1301, 49] on button "Next" at bounding box center [1316, 47] width 30 height 21
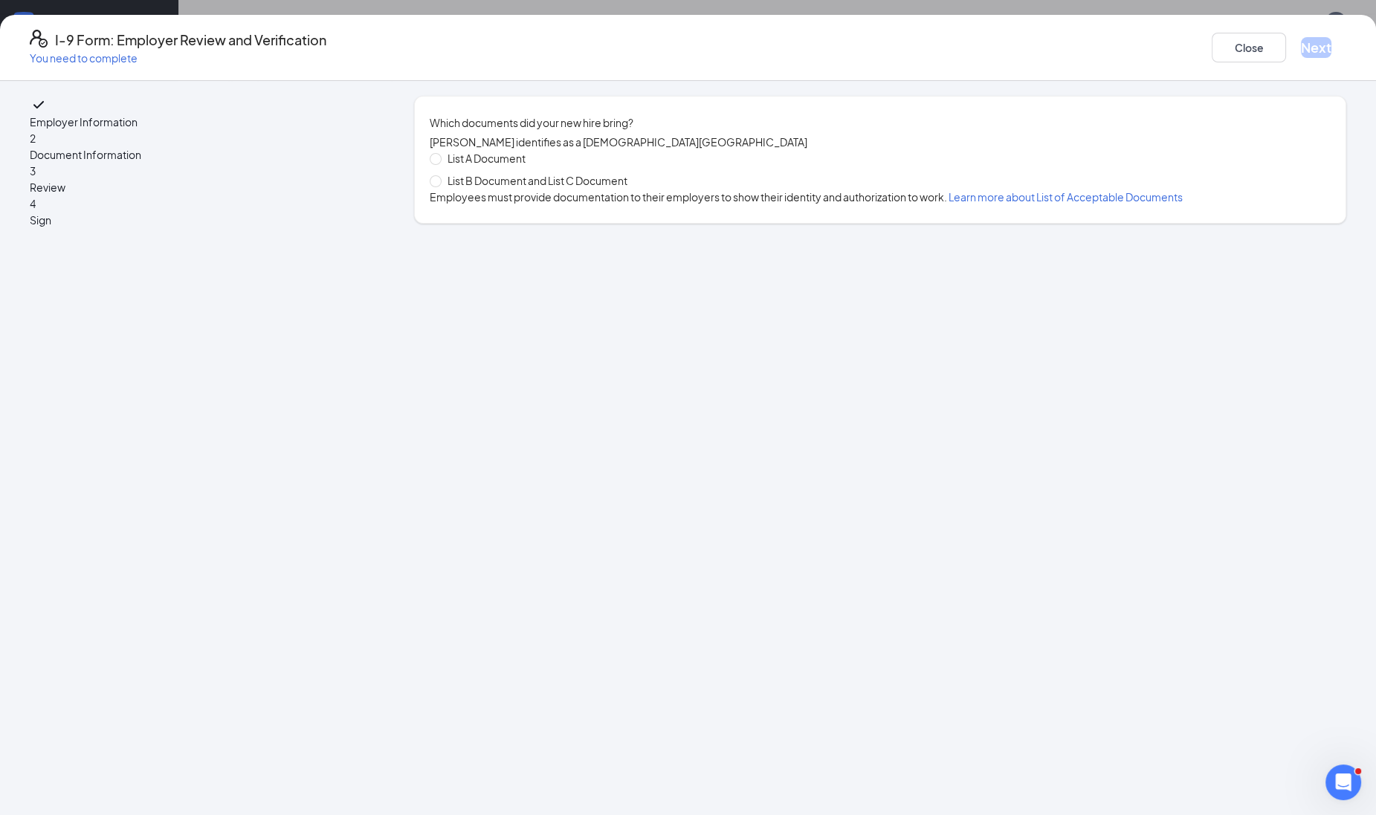
click at [516, 189] on span "List B Document and List C Document" at bounding box center [537, 180] width 192 height 16
click at [440, 186] on input "List B Document and List C Document" at bounding box center [435, 180] width 10 height 10
radio input "true"
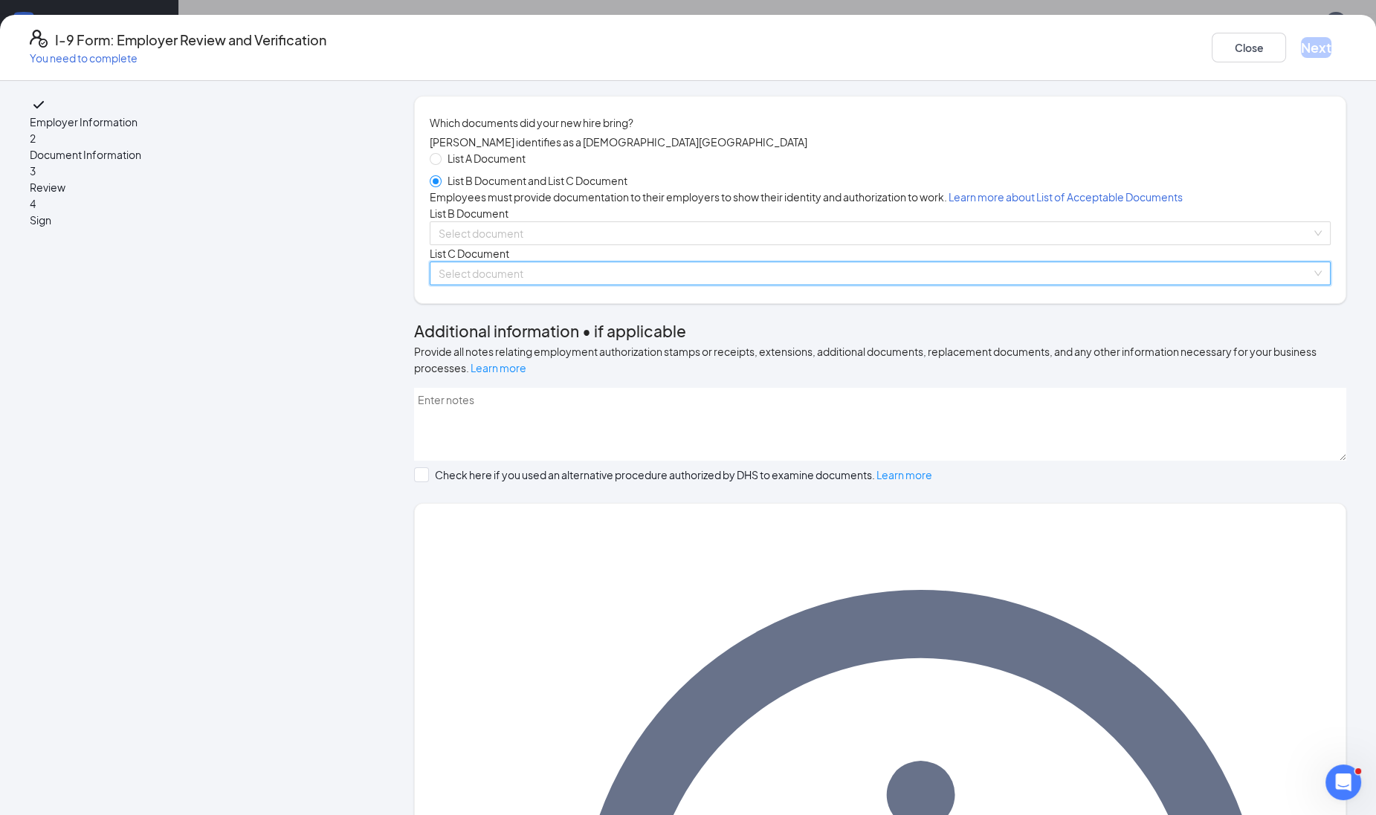
click at [505, 285] on input "search" at bounding box center [874, 273] width 872 height 22
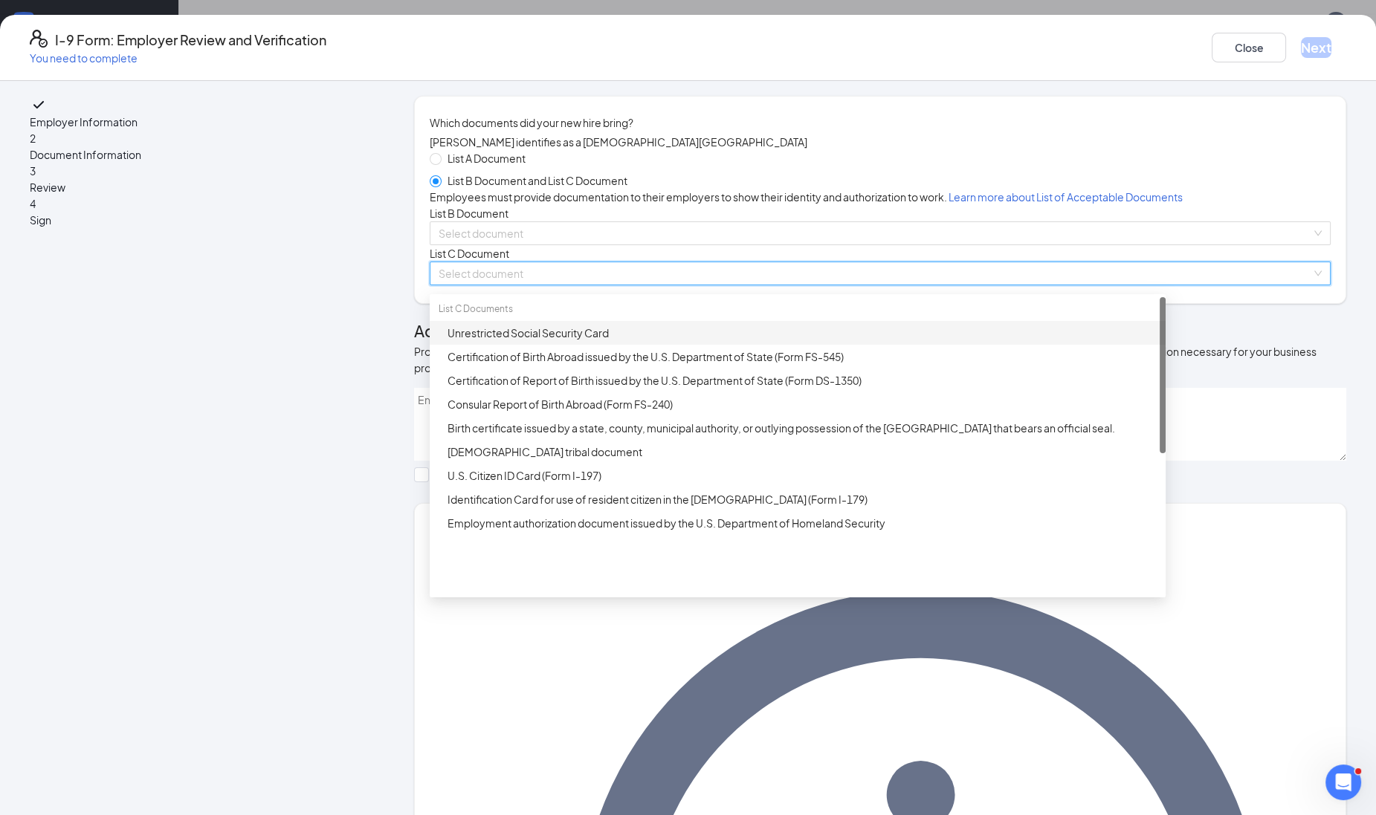
click at [536, 341] on div "Unrestricted Social Security Card" at bounding box center [801, 333] width 709 height 16
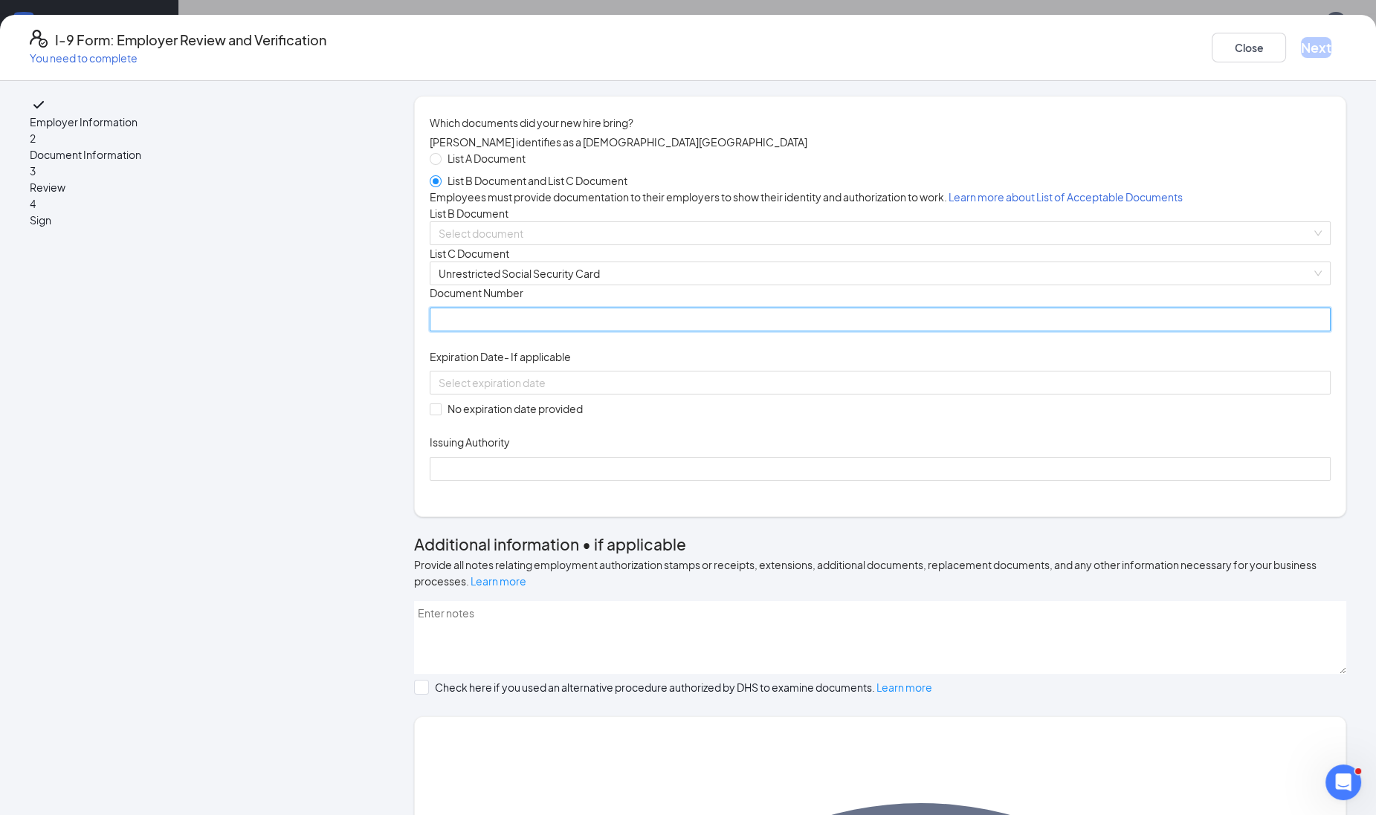
paste input "494-23-1358"
type input "494231358"
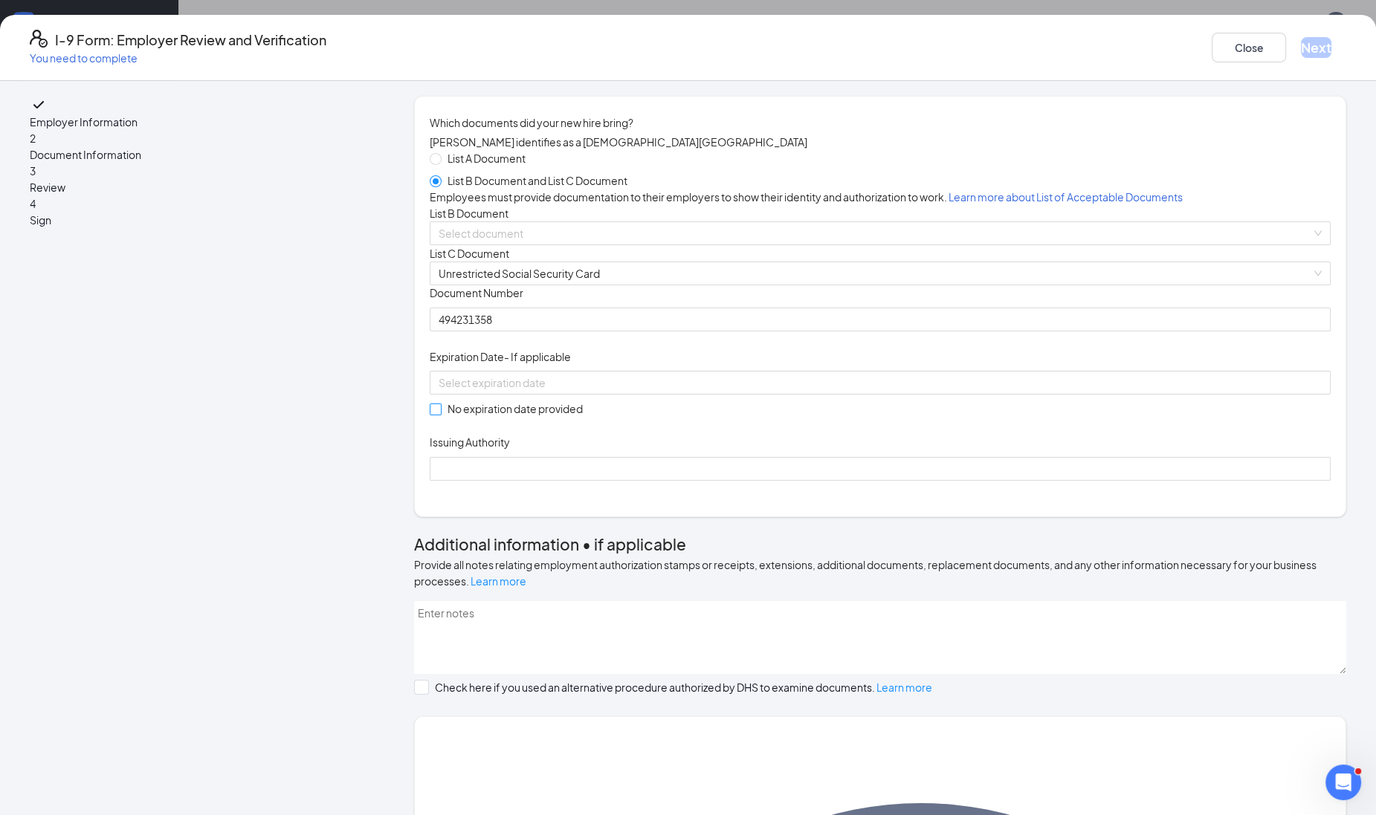
click at [476, 417] on label "No expiration date provided" at bounding box center [509, 409] width 159 height 16
click at [440, 414] on input "No expiration date provided" at bounding box center [435, 409] width 10 height 10
checkbox input "true"
click at [511, 483] on input "Issuing Authority" at bounding box center [880, 471] width 901 height 24
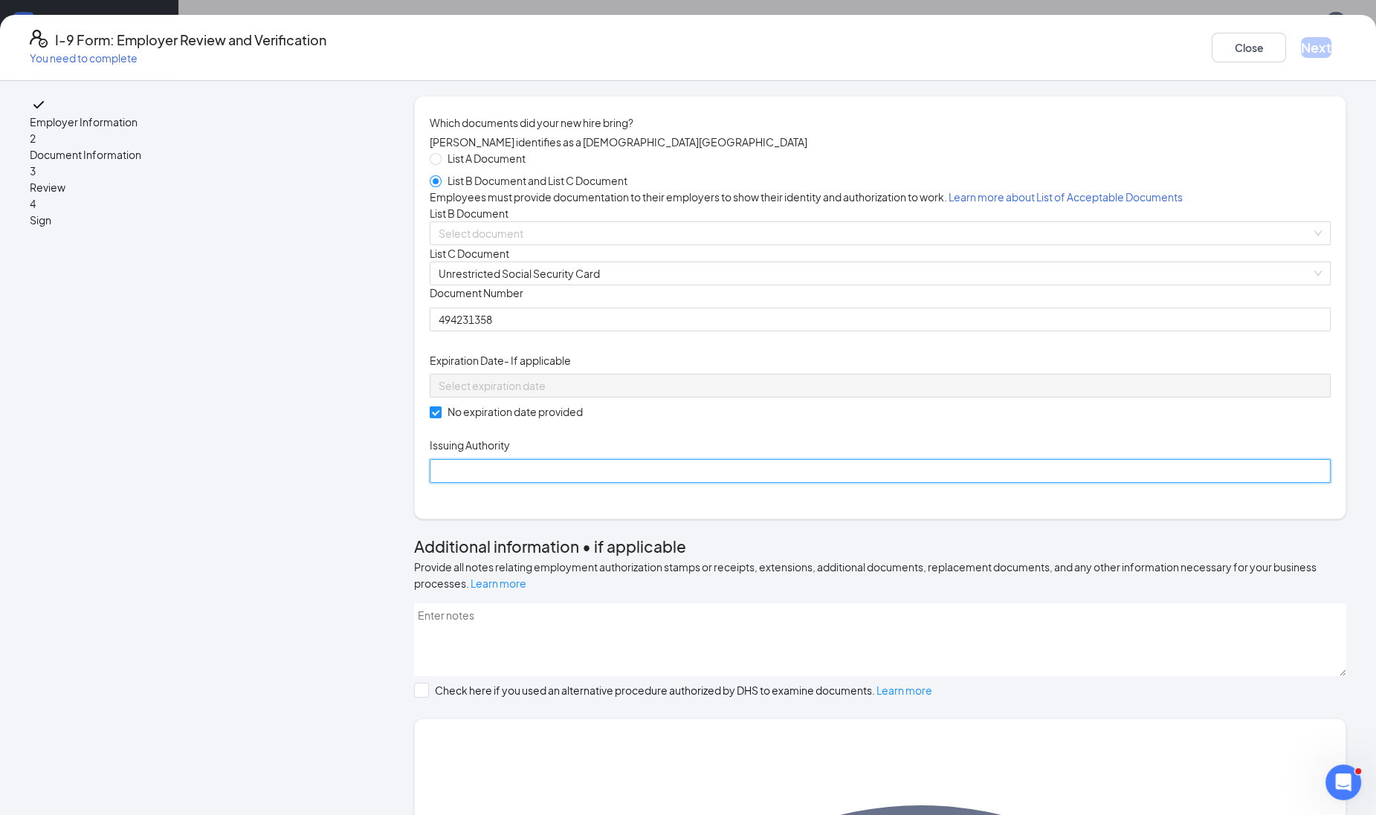
type input "Social Security Administration"
click at [603, 244] on input "search" at bounding box center [874, 233] width 872 height 22
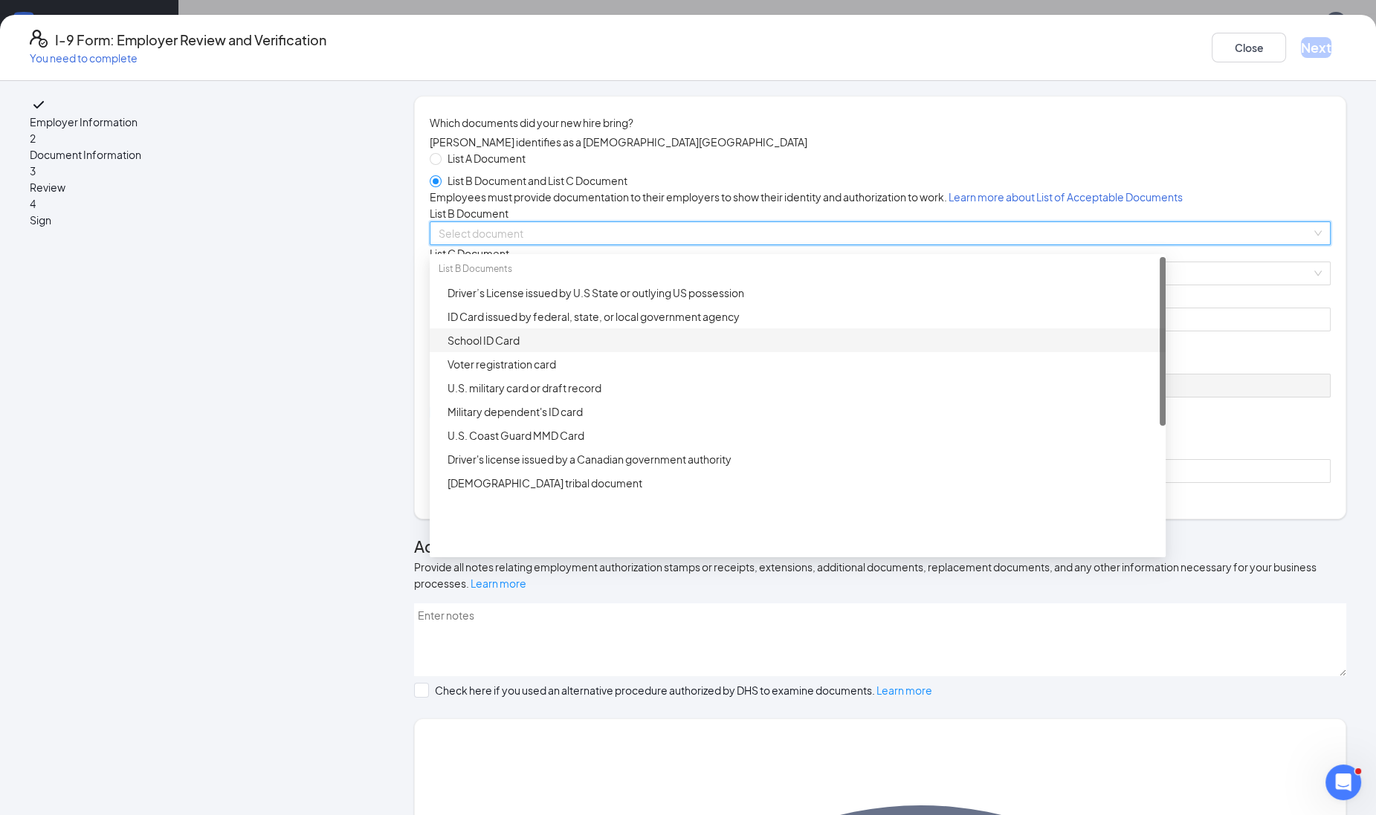
click at [529, 349] on div "School ID Card" at bounding box center [801, 340] width 709 height 16
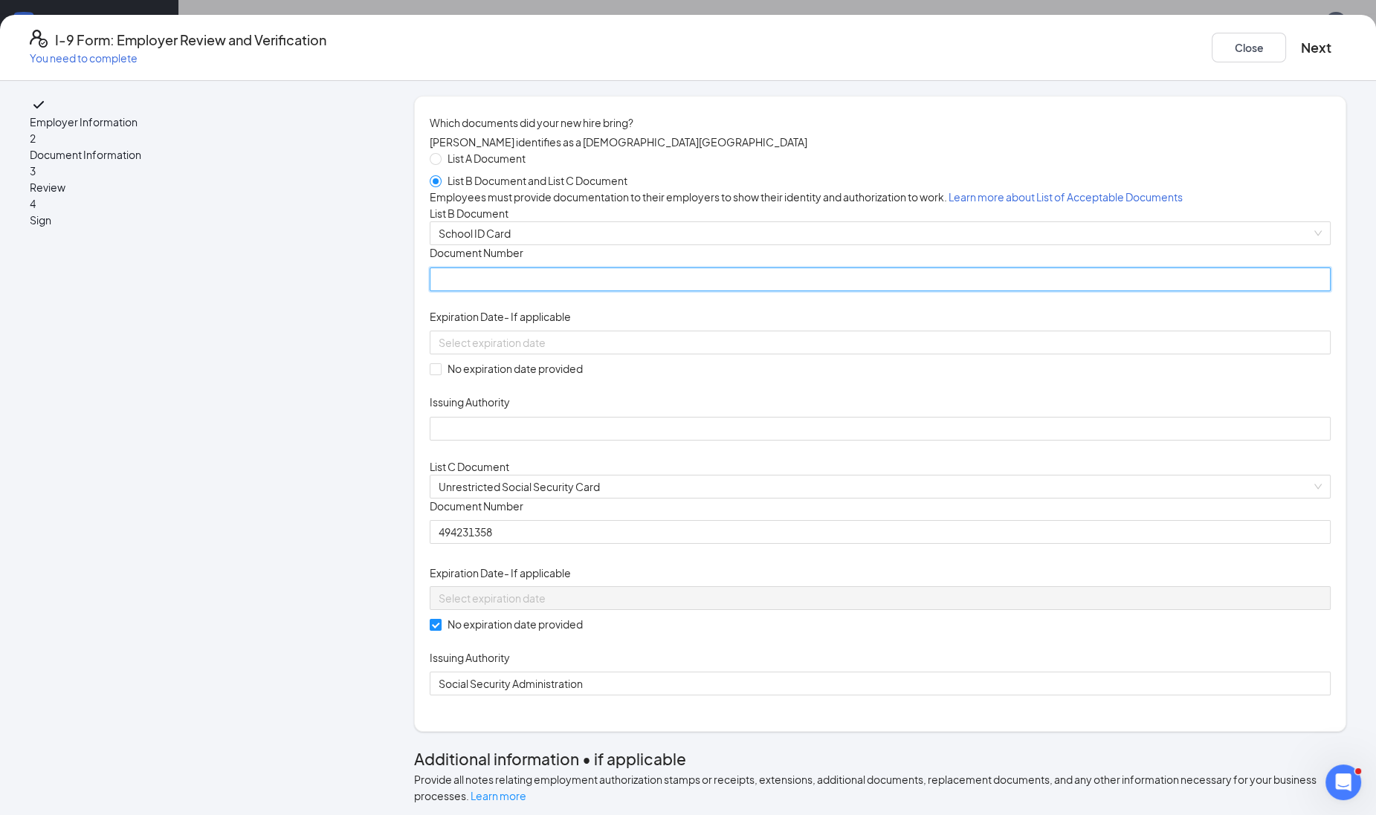
click at [542, 291] on input "Document Number" at bounding box center [880, 280] width 901 height 24
type input "118F031002"
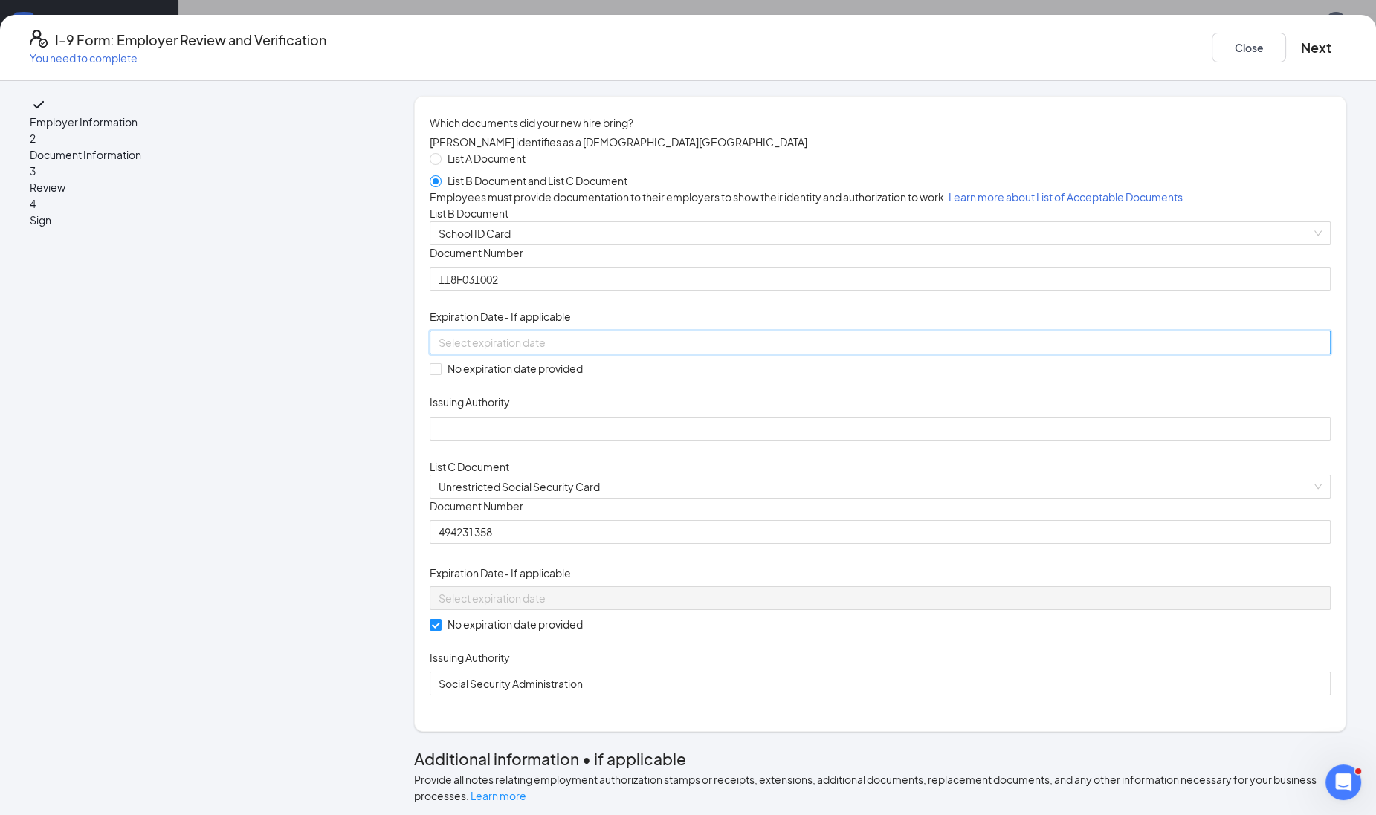
click at [552, 351] on input at bounding box center [878, 342] width 880 height 16
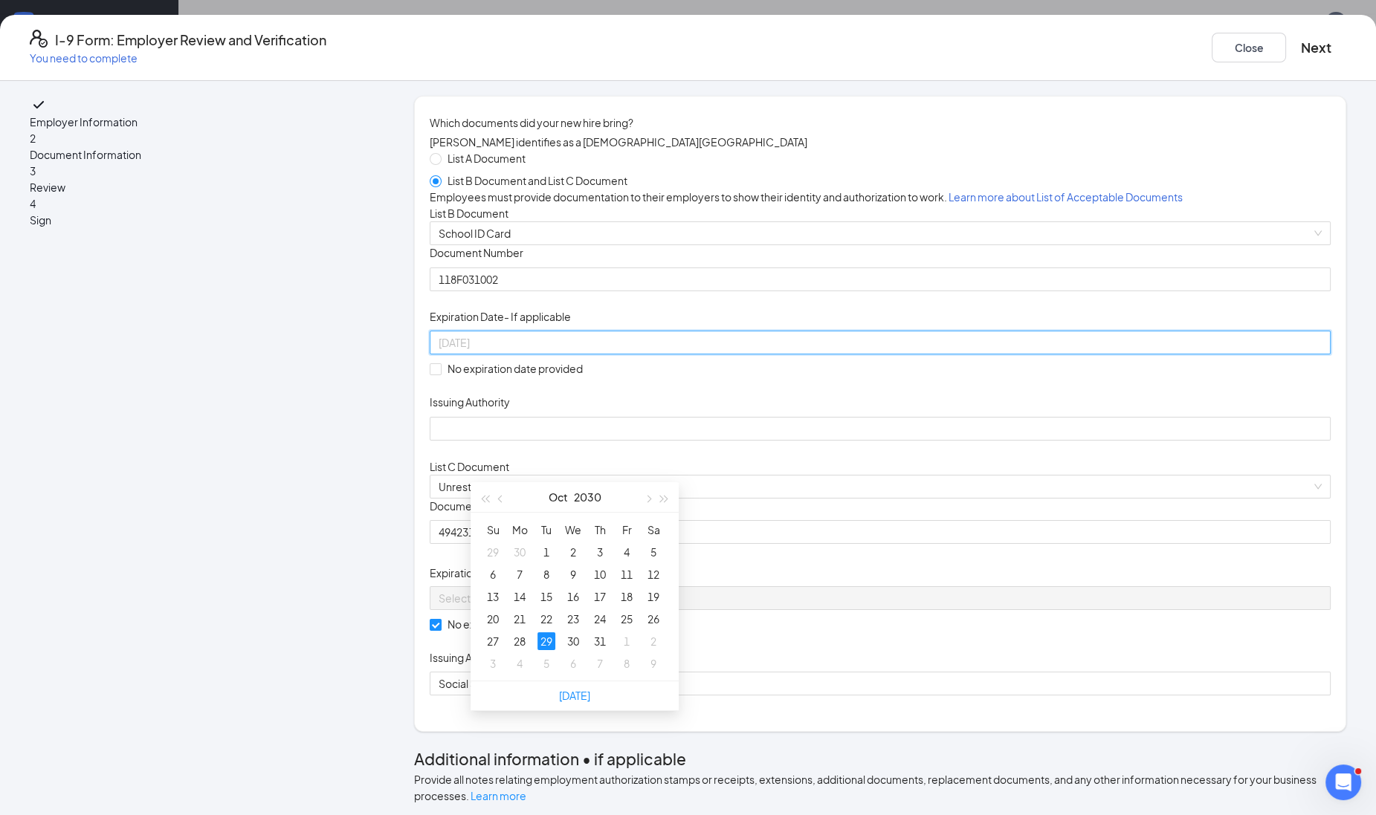
click at [539, 641] on div "29" at bounding box center [546, 641] width 18 height 18
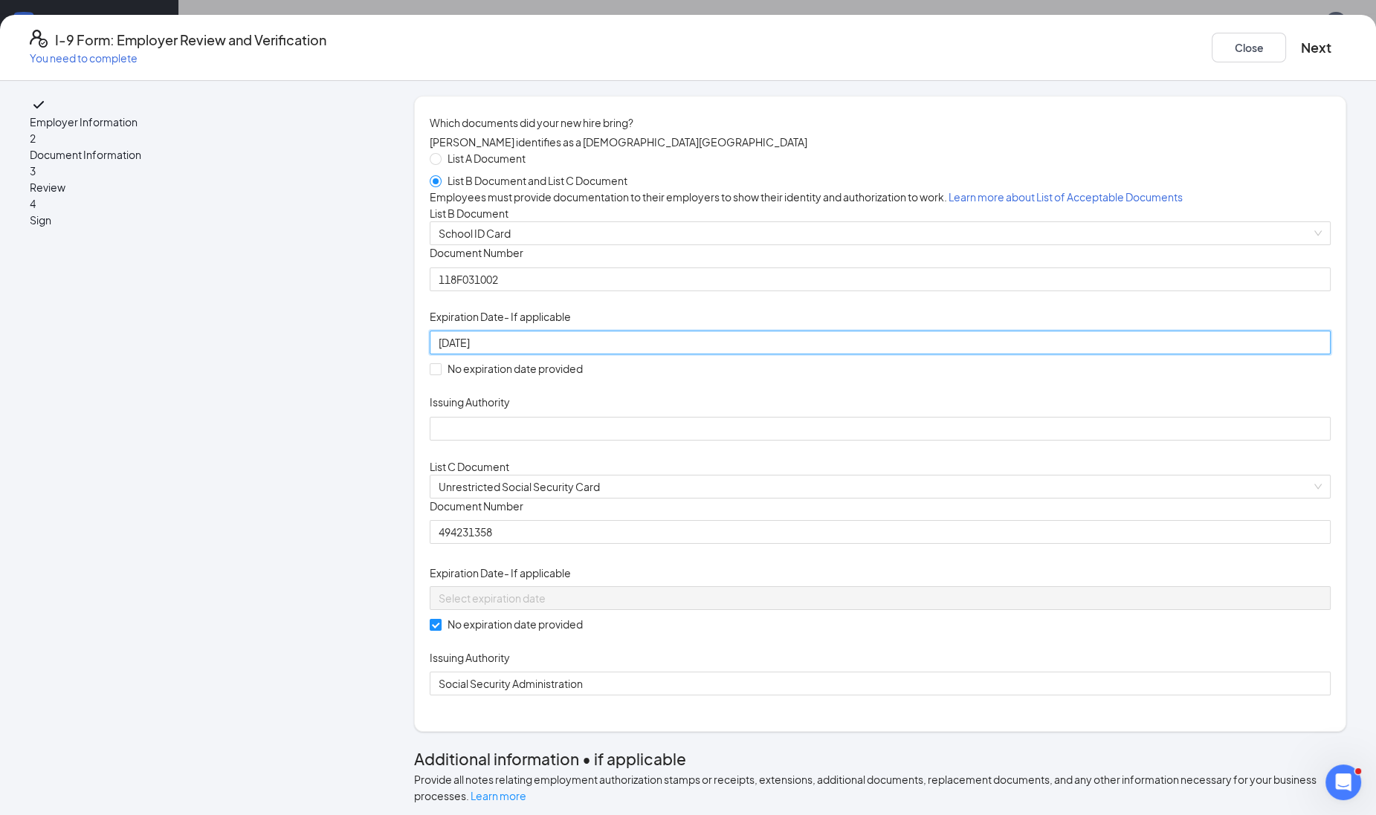
type input "[DATE]"
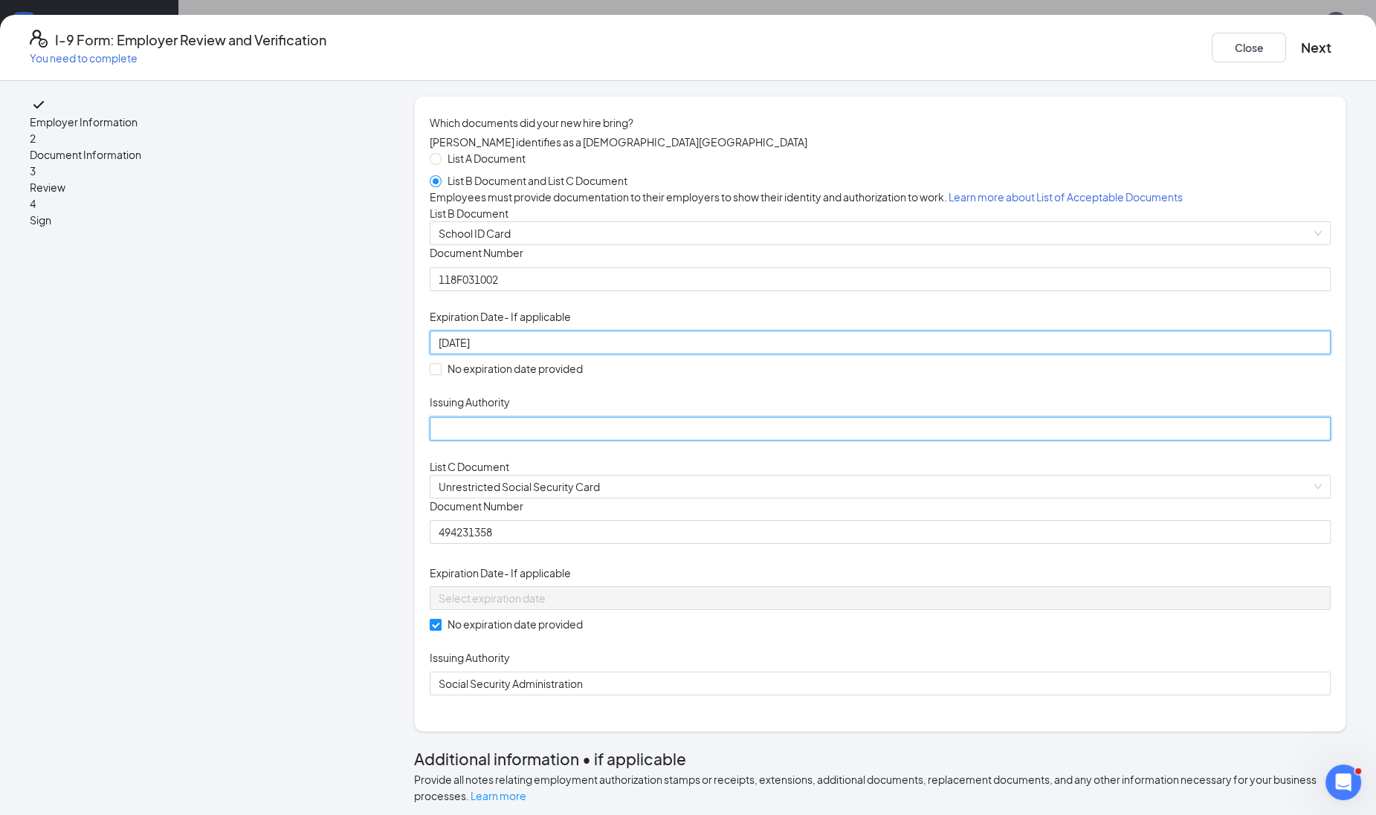
click at [534, 441] on input "Issuing Authority" at bounding box center [880, 429] width 901 height 24
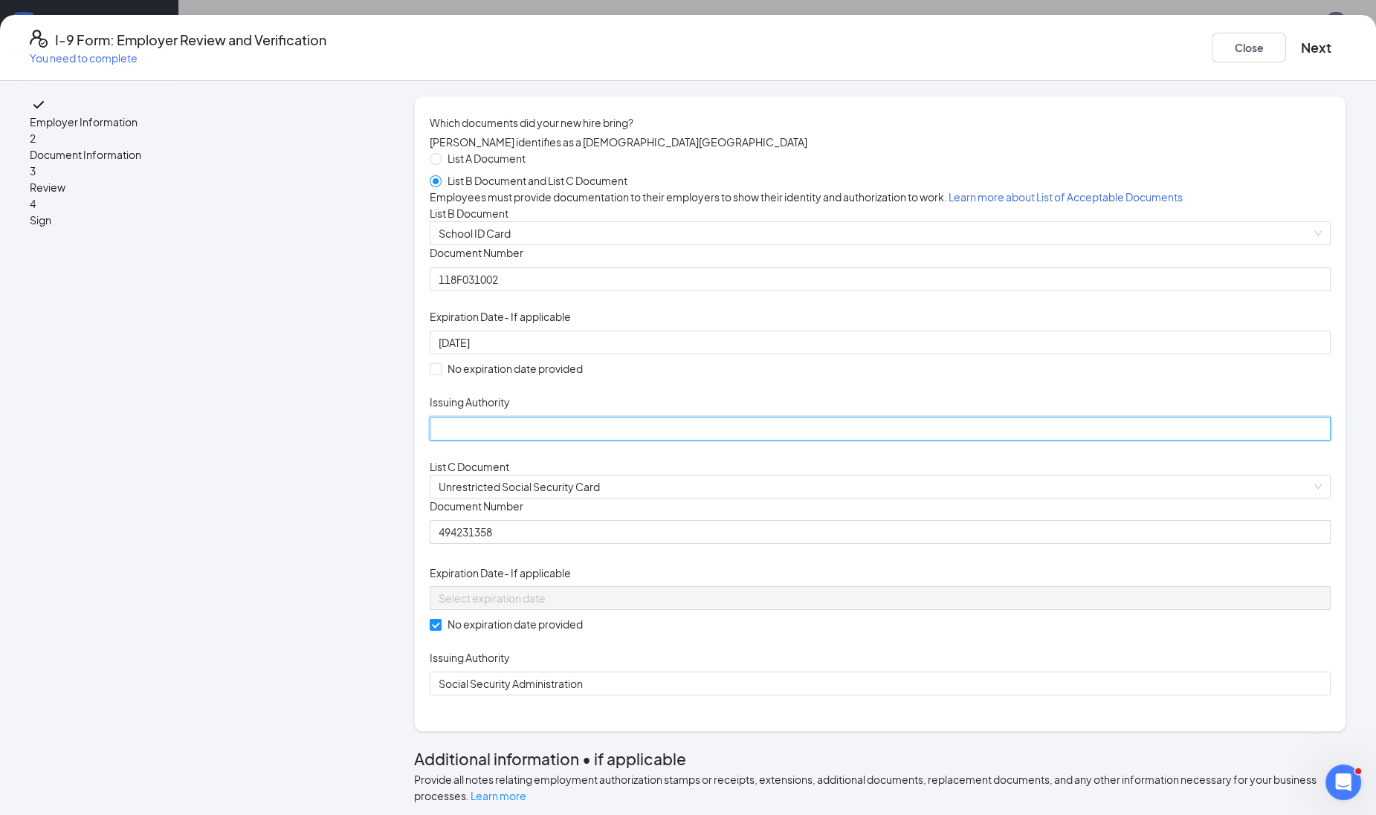
type input "[US_STATE]"
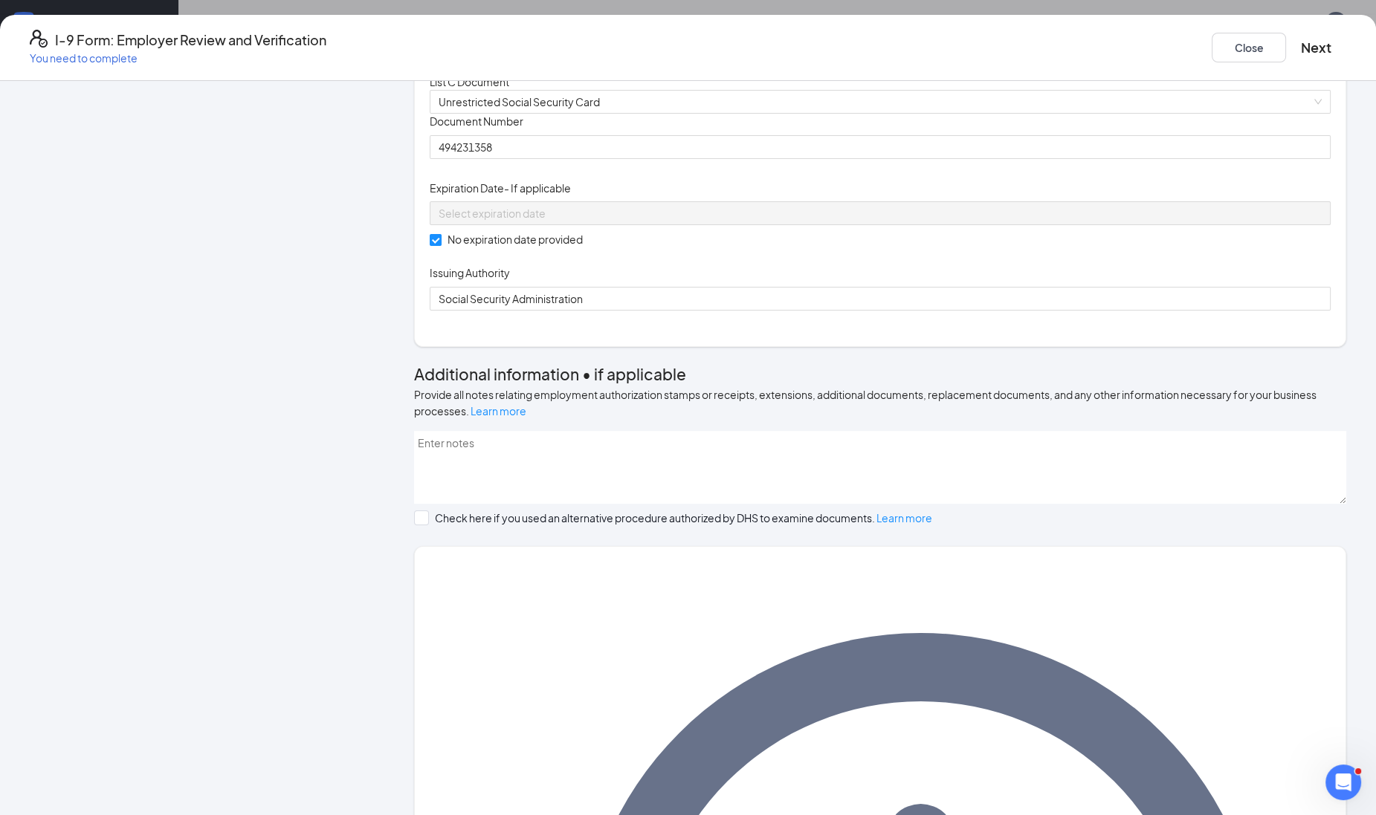
scroll to position [505, 0]
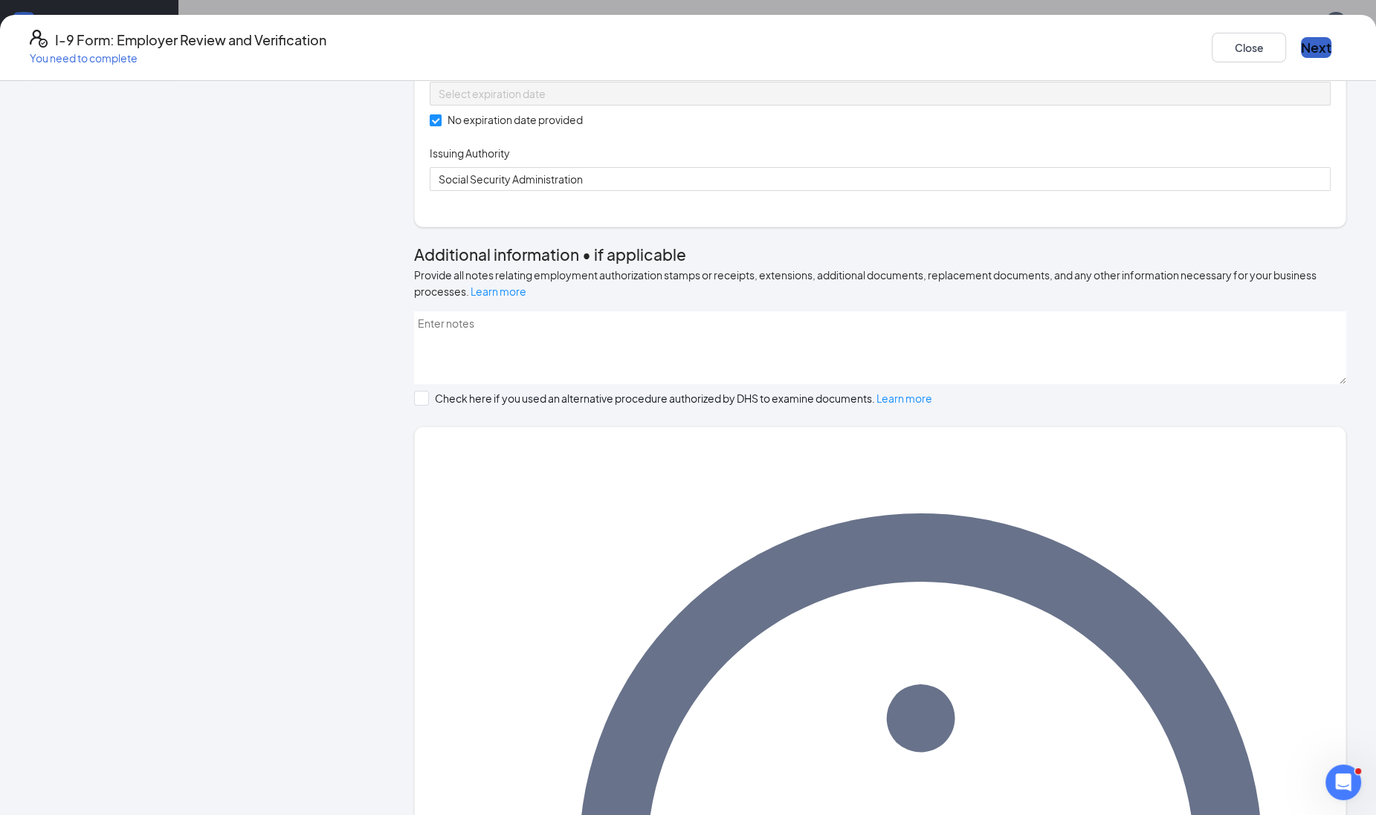
click at [1301, 38] on button "Next" at bounding box center [1316, 47] width 30 height 21
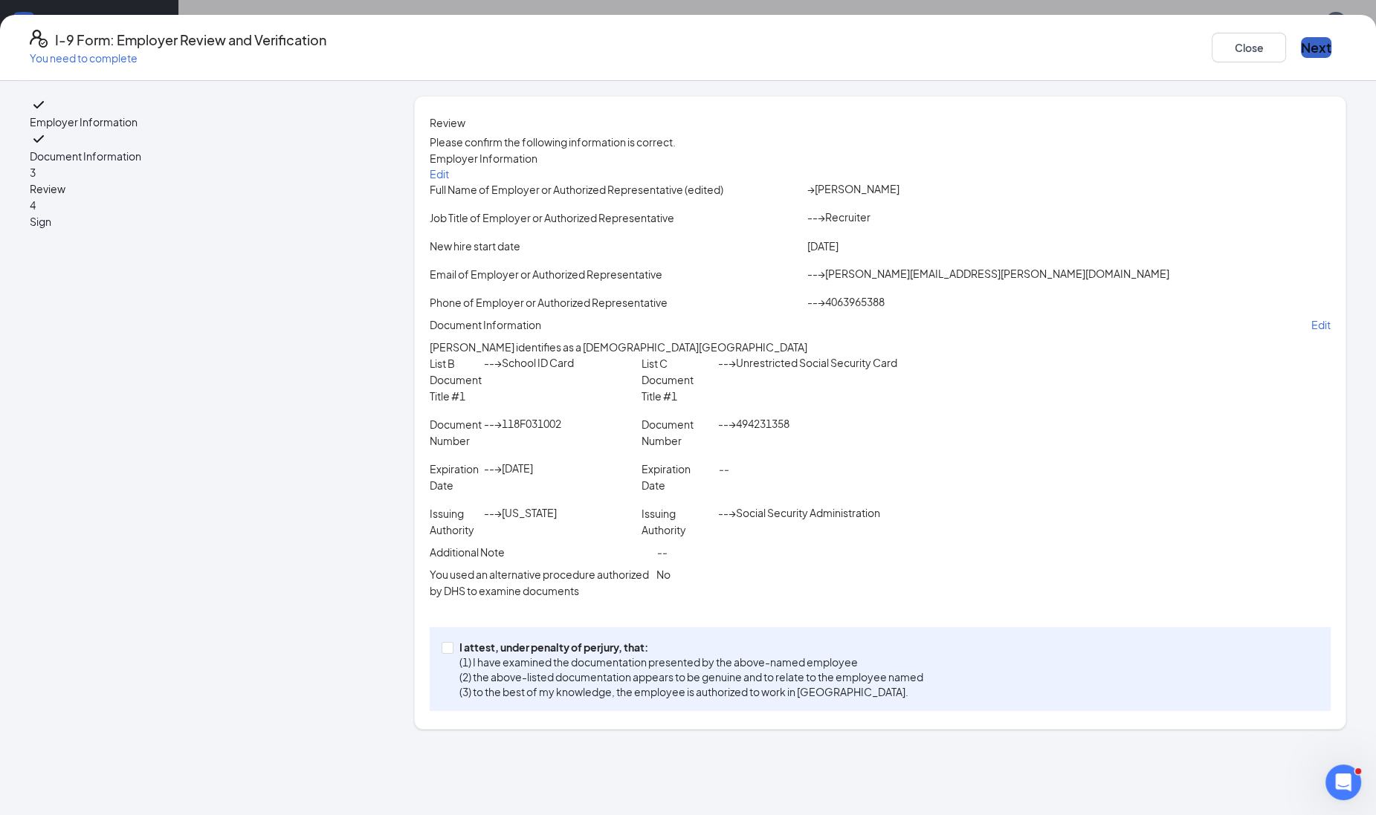
scroll to position [16, 0]
click at [452, 652] on input "I attest, under penalty of [PERSON_NAME], that: (1) I have examined the documen…" at bounding box center [446, 647] width 10 height 10
checkbox input "true"
click at [1301, 42] on button "Next" at bounding box center [1316, 47] width 30 height 21
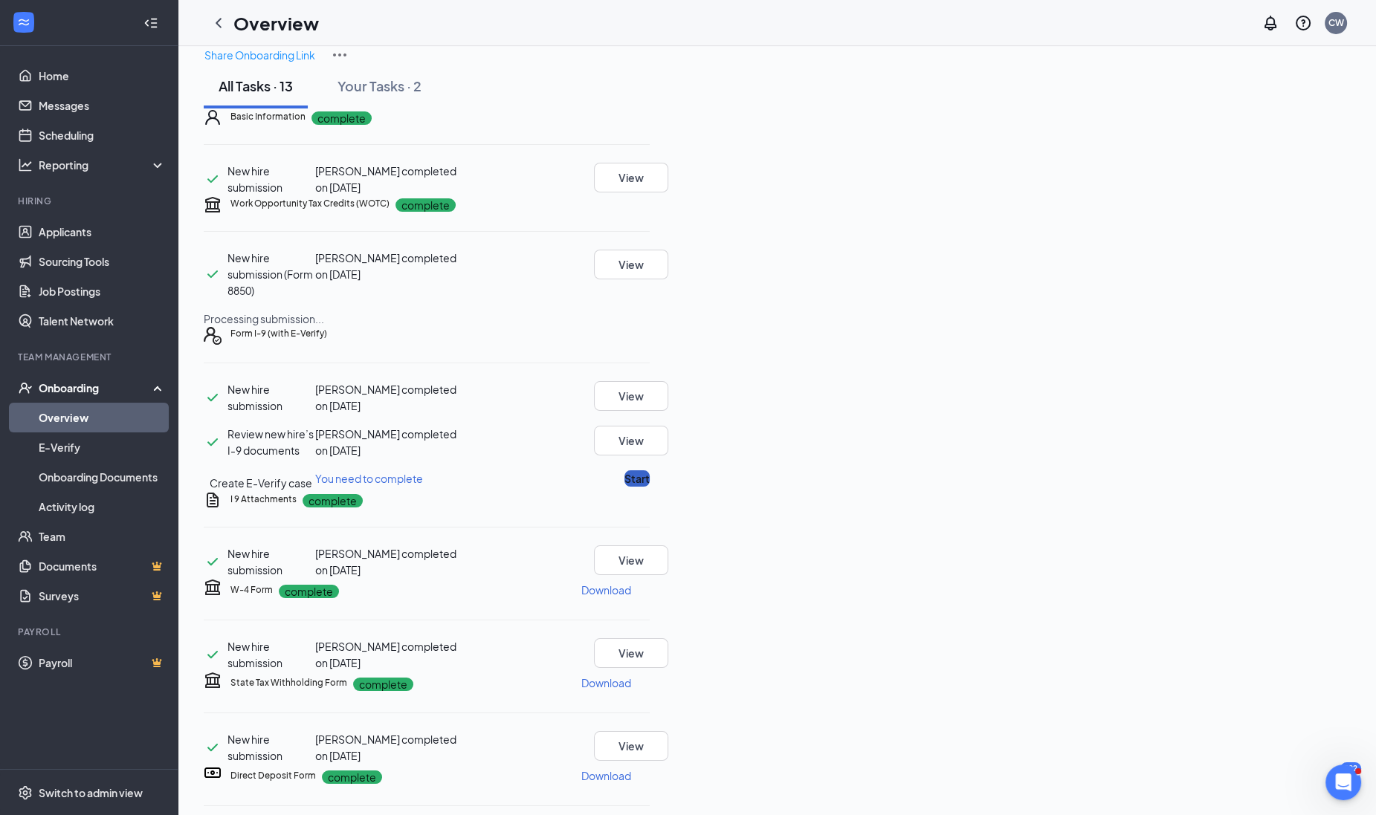
click at [650, 487] on button "Start" at bounding box center [636, 478] width 25 height 16
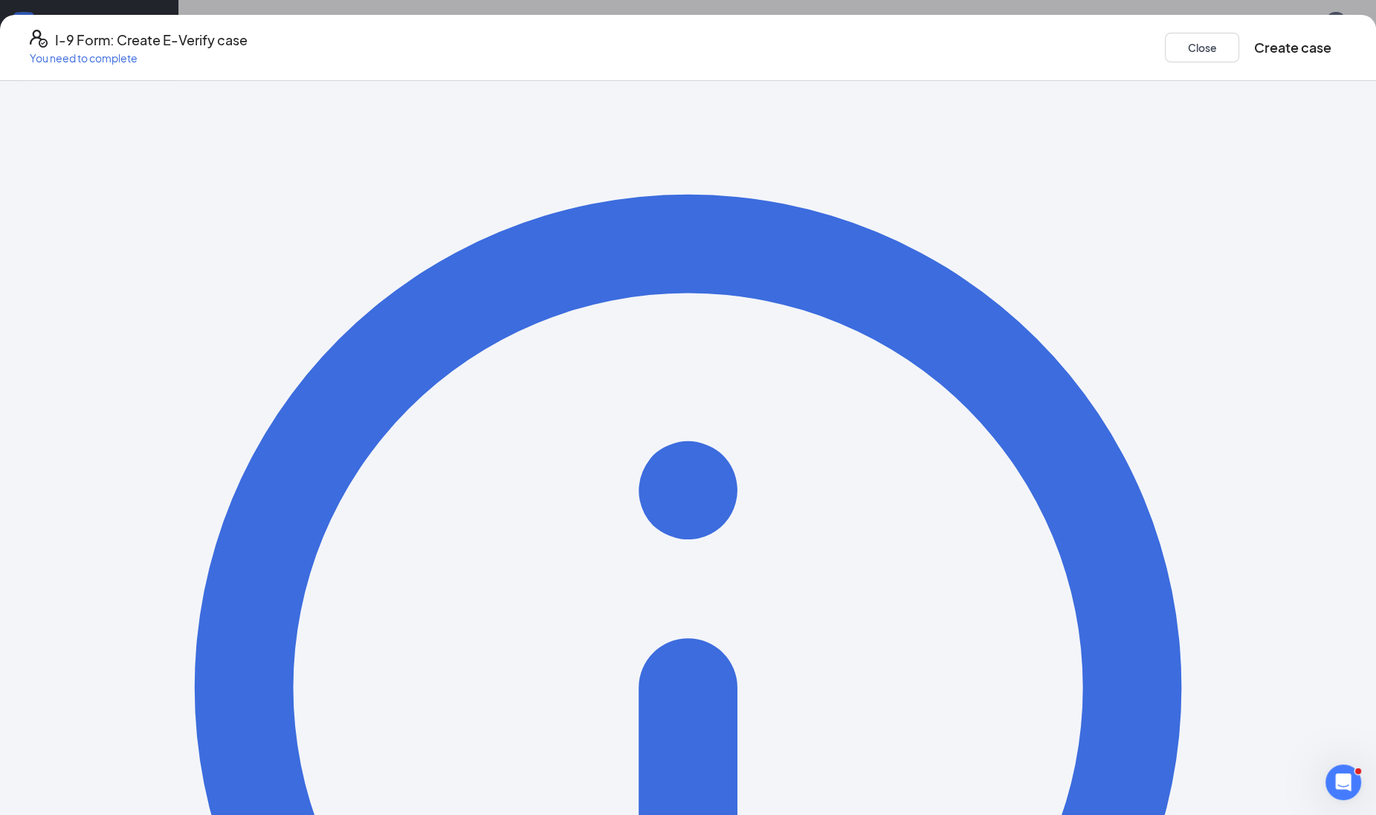
click at [1172, 30] on div "Close Create case" at bounding box center [1255, 48] width 181 height 36
click at [1254, 37] on button "Create case" at bounding box center [1292, 47] width 77 height 21
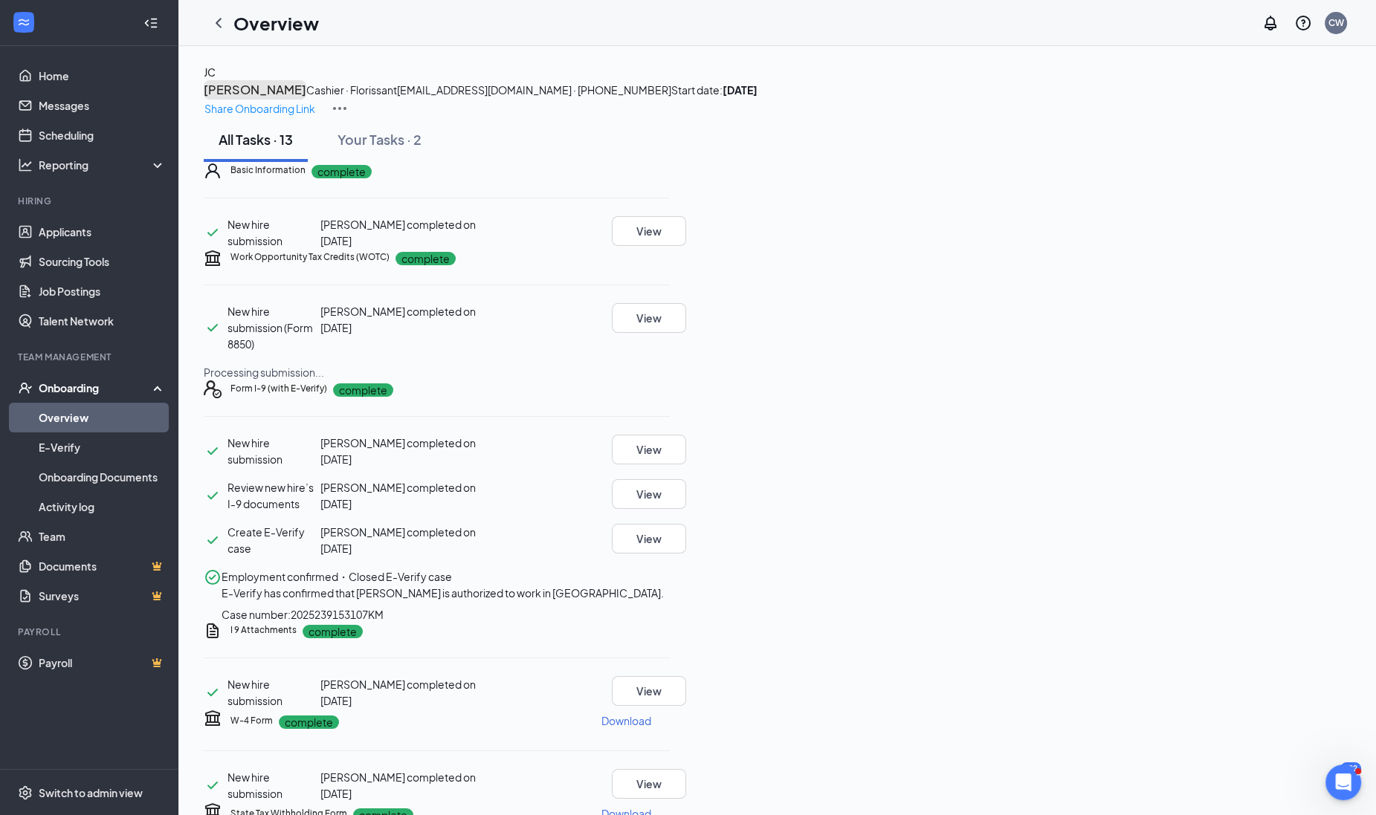
click at [306, 91] on h3 "[PERSON_NAME]" at bounding box center [255, 89] width 103 height 19
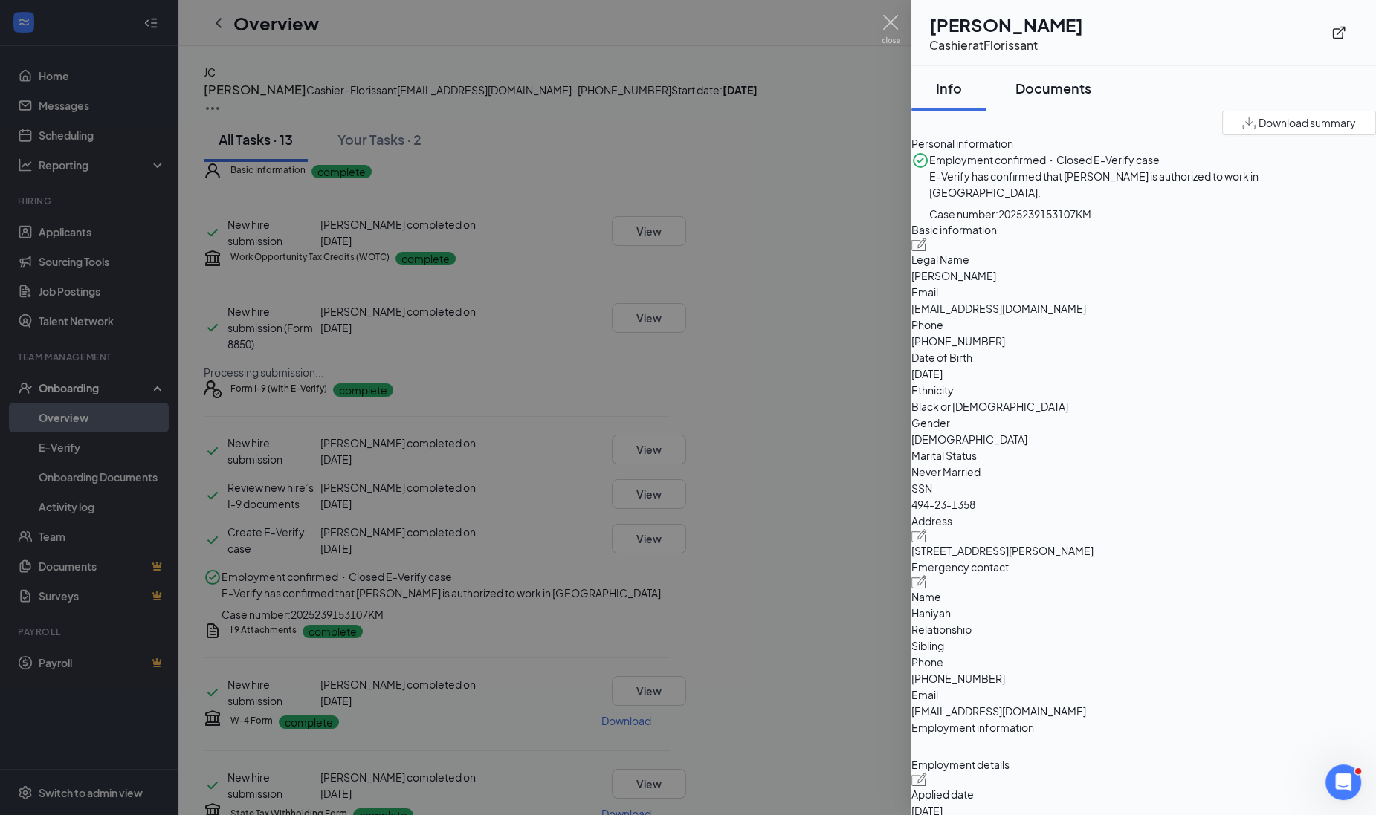
click at [1089, 74] on button "Documents" at bounding box center [1053, 88] width 106 height 45
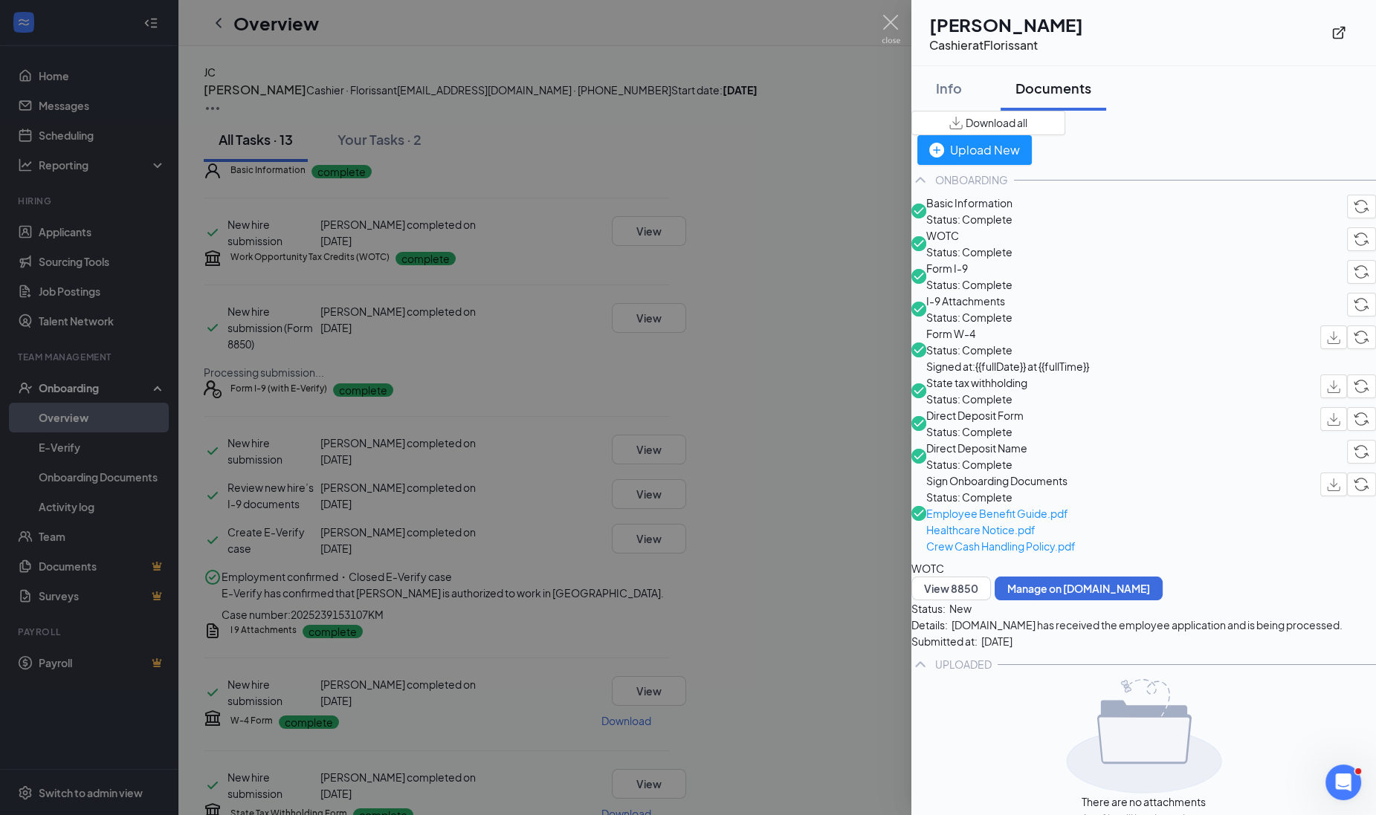
click at [1130, 94] on div "Info Documents" at bounding box center [1143, 88] width 464 height 45
click at [881, 20] on div at bounding box center [688, 407] width 1376 height 815
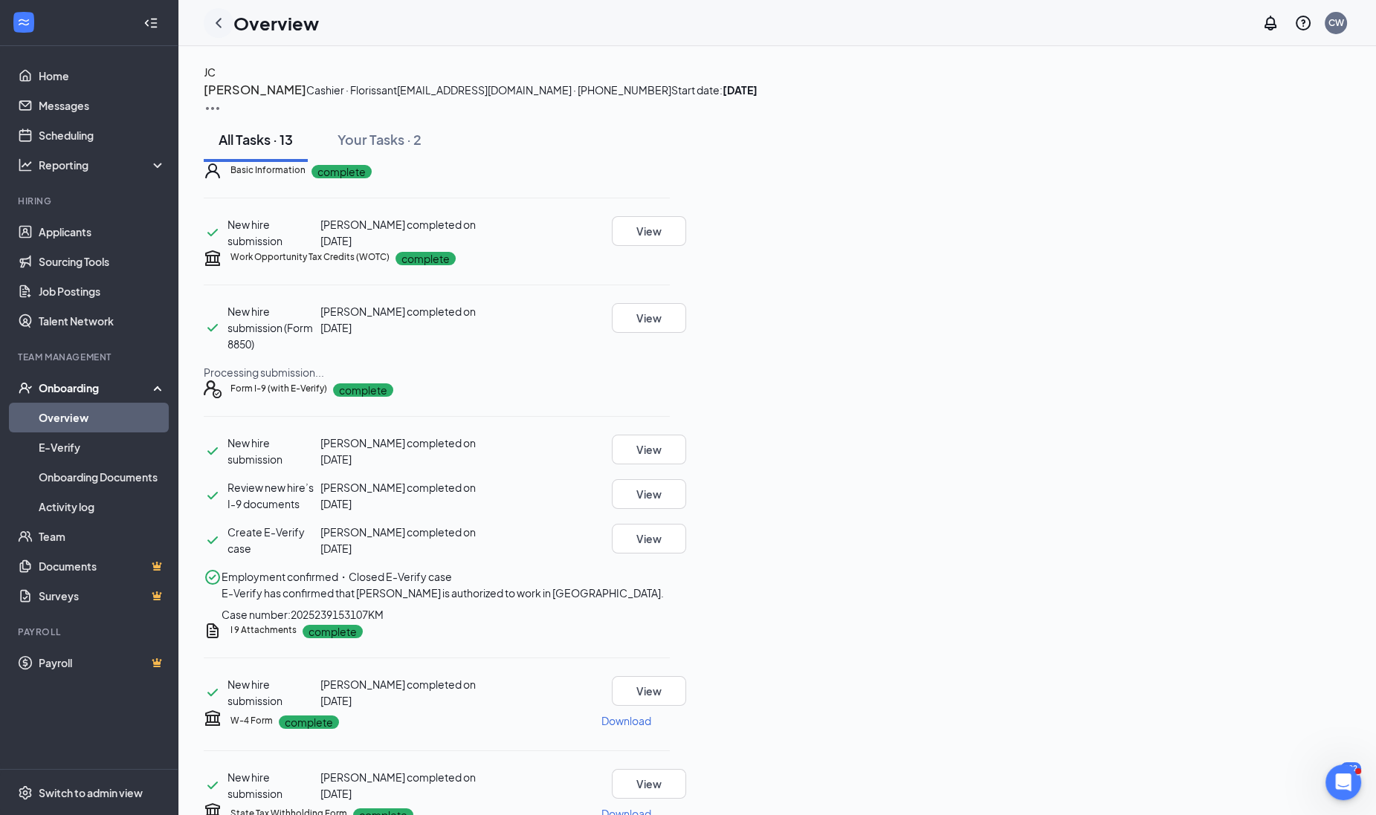
click at [223, 25] on icon "ChevronLeft" at bounding box center [219, 23] width 18 height 18
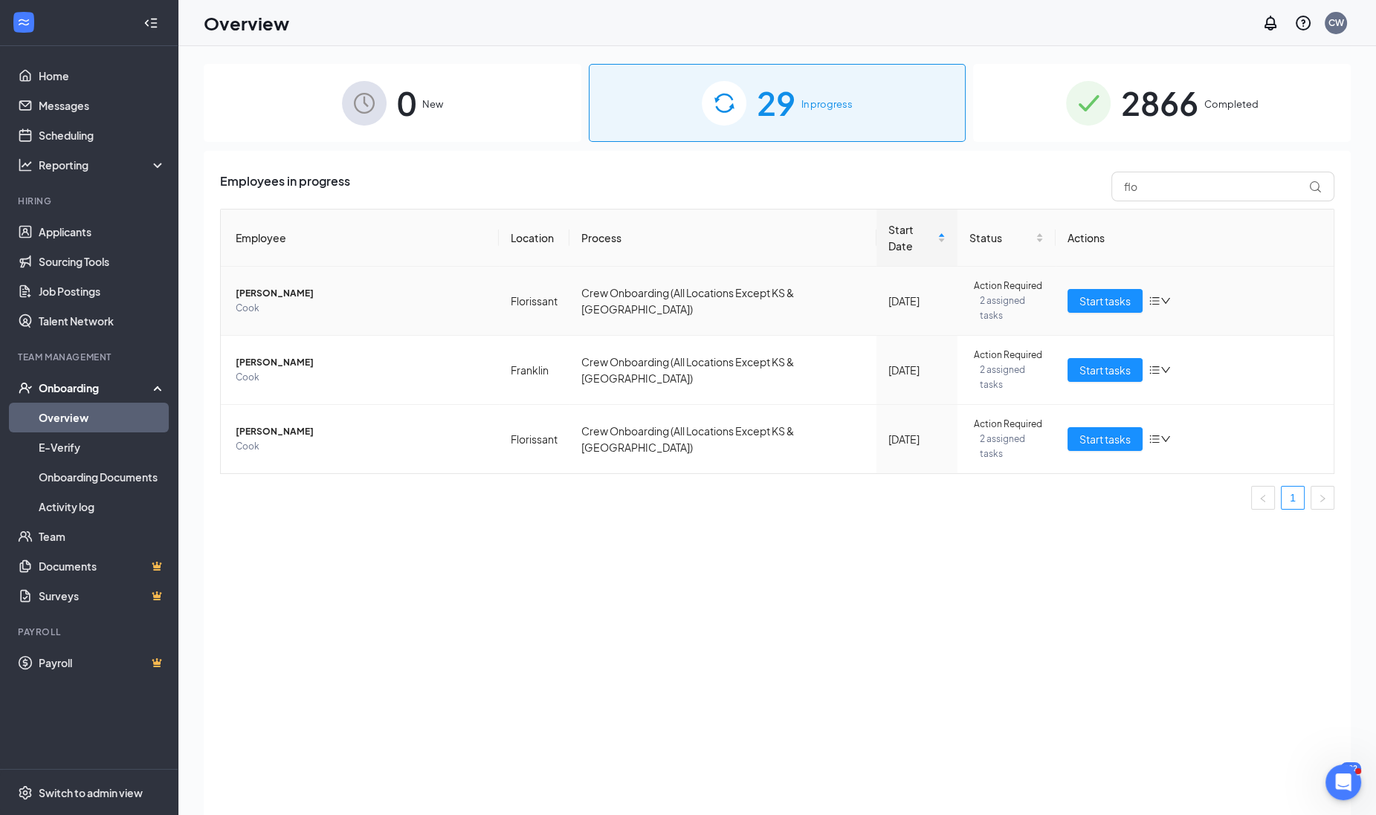
click at [275, 286] on span "[PERSON_NAME]" at bounding box center [361, 293] width 251 height 15
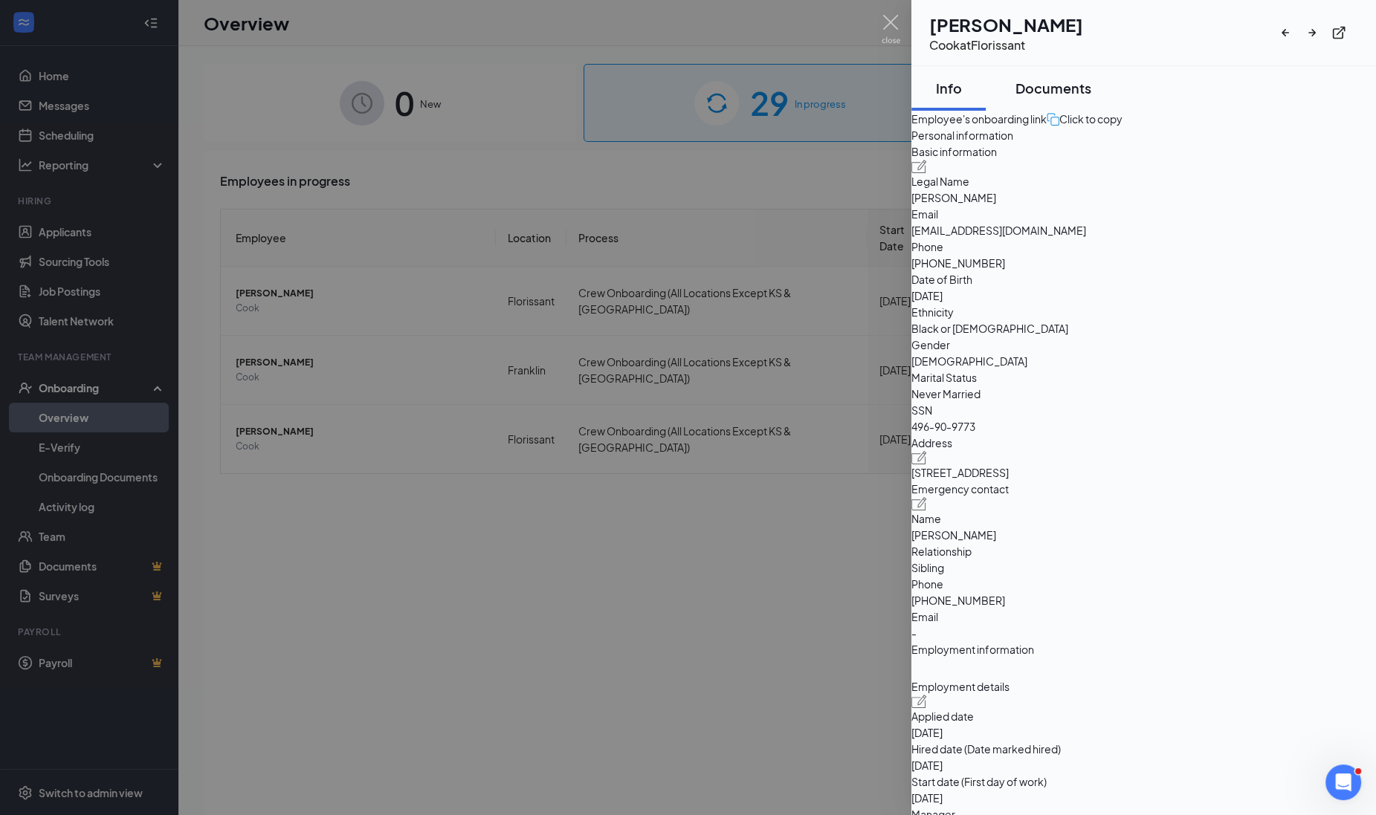
click at [1081, 71] on button "Documents" at bounding box center [1053, 88] width 106 height 45
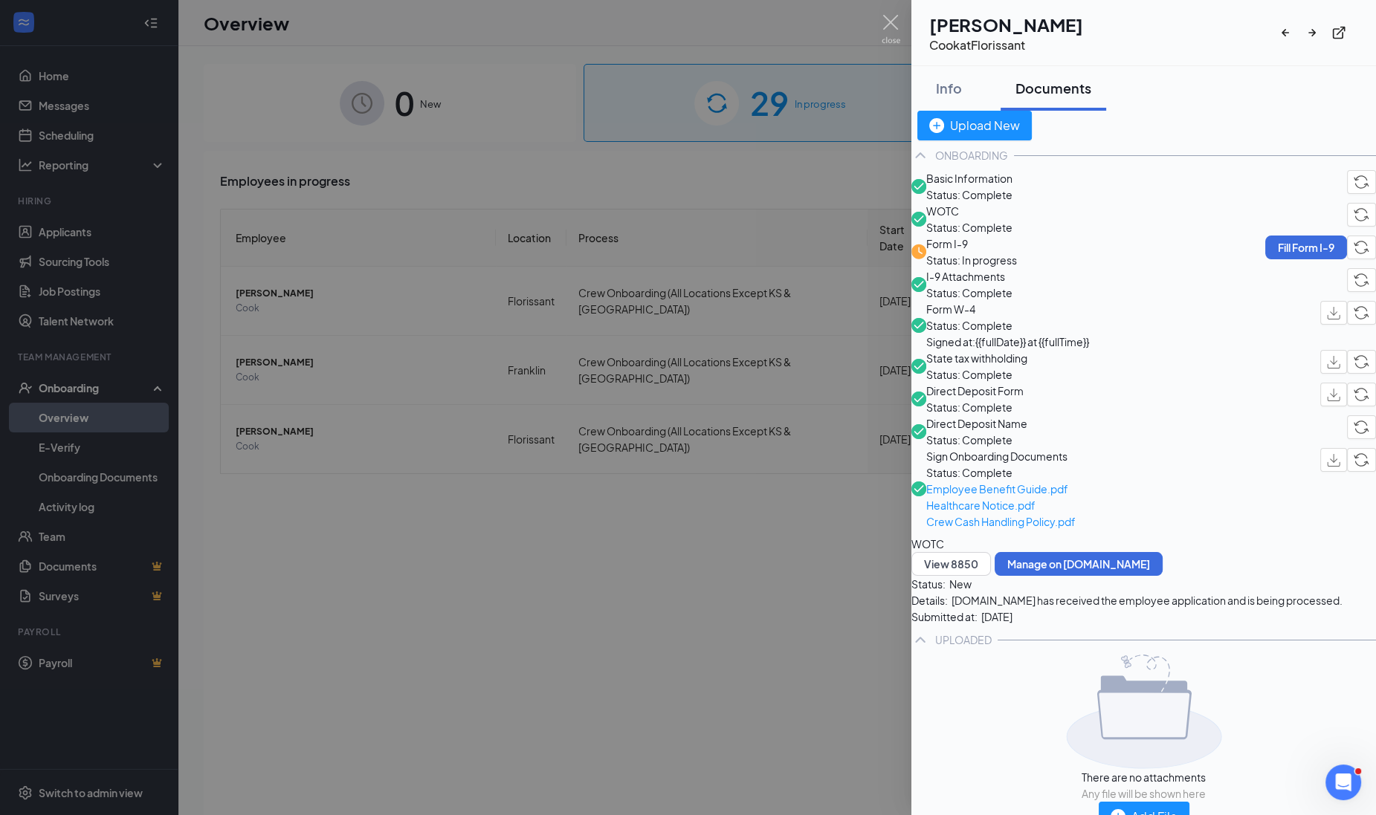
click at [842, 282] on div at bounding box center [688, 407] width 1376 height 815
click at [842, 282] on td "Crew Onboarding (All Locations Except KS & [GEOGRAPHIC_DATA])" at bounding box center [716, 301] width 301 height 69
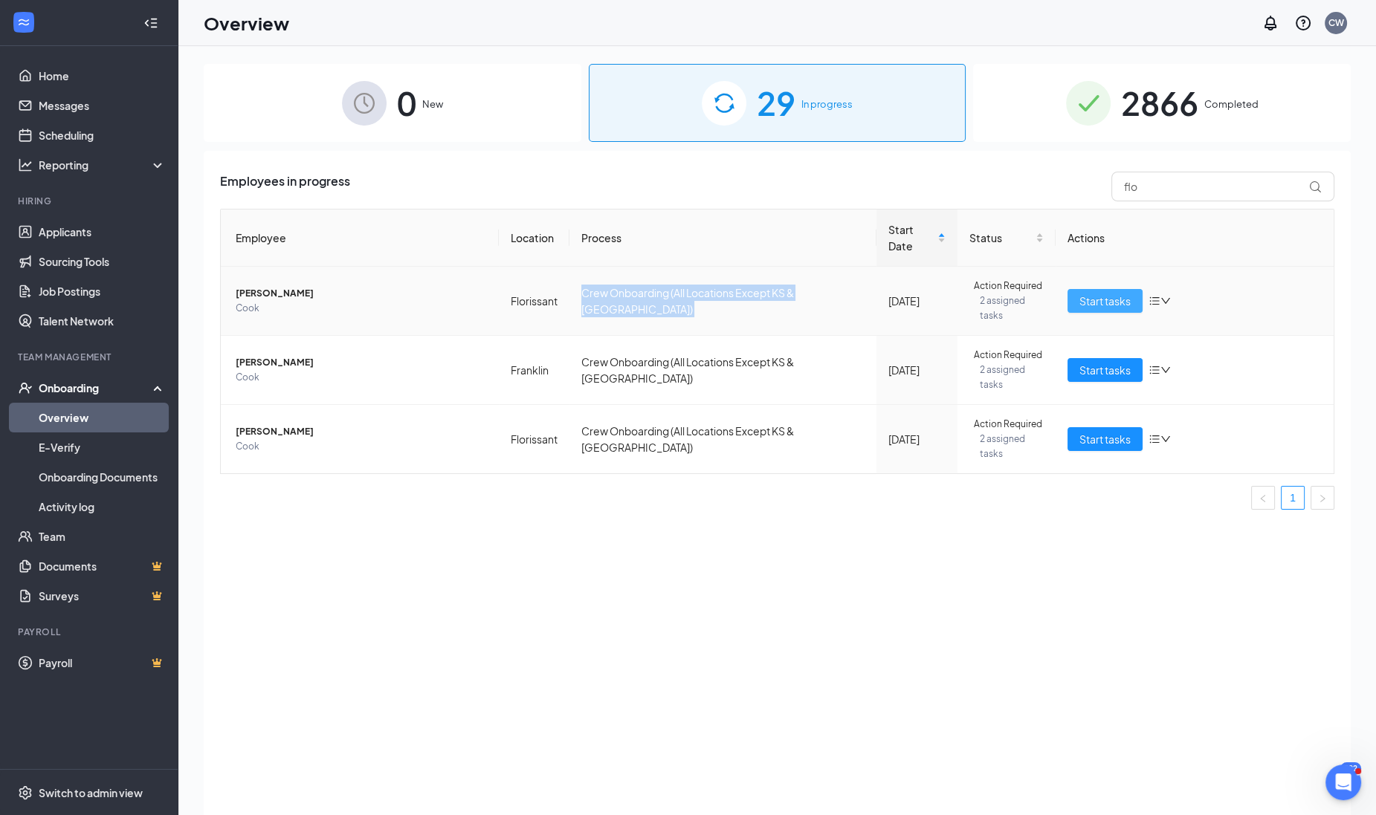
click at [1122, 289] on button "Start tasks" at bounding box center [1104, 301] width 75 height 24
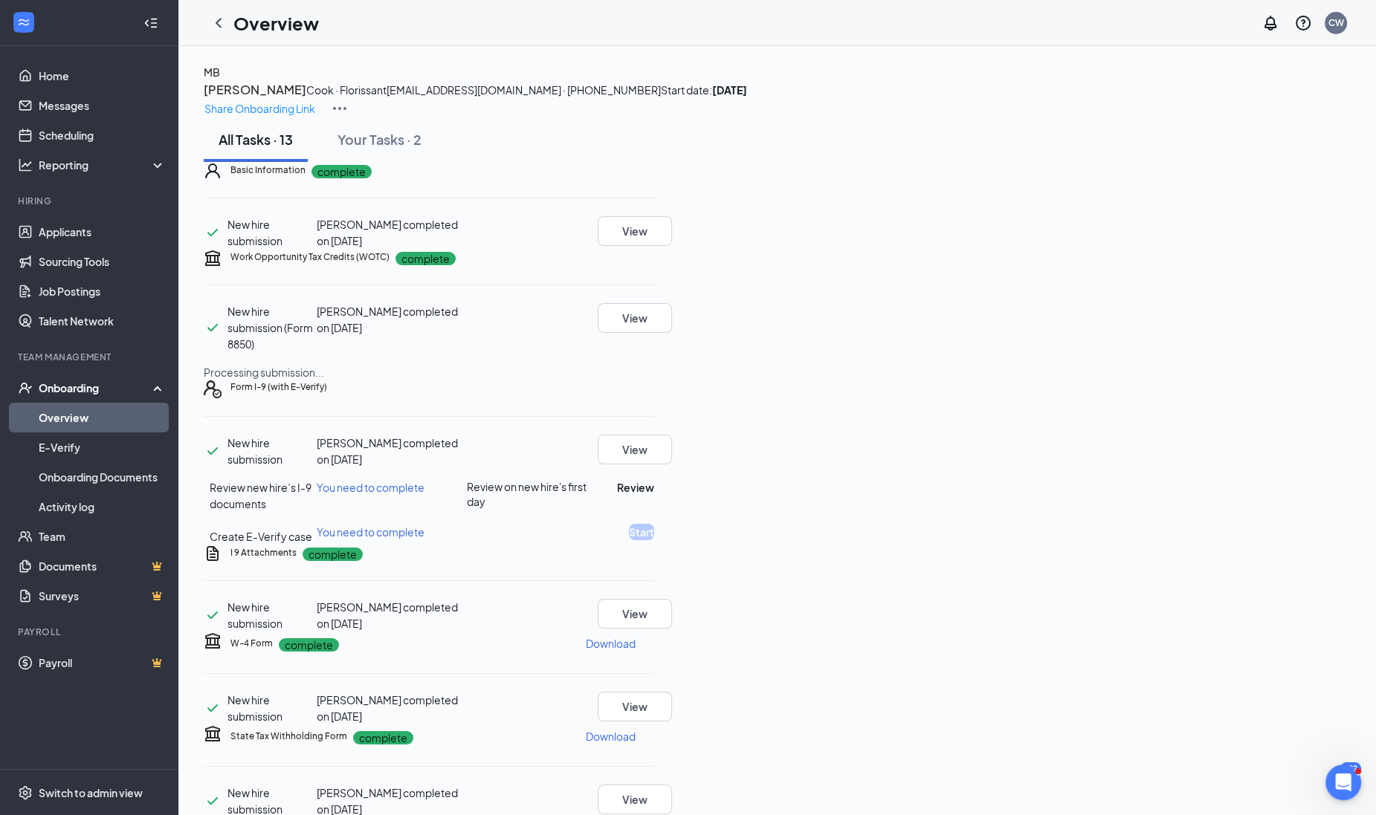
scroll to position [185, 0]
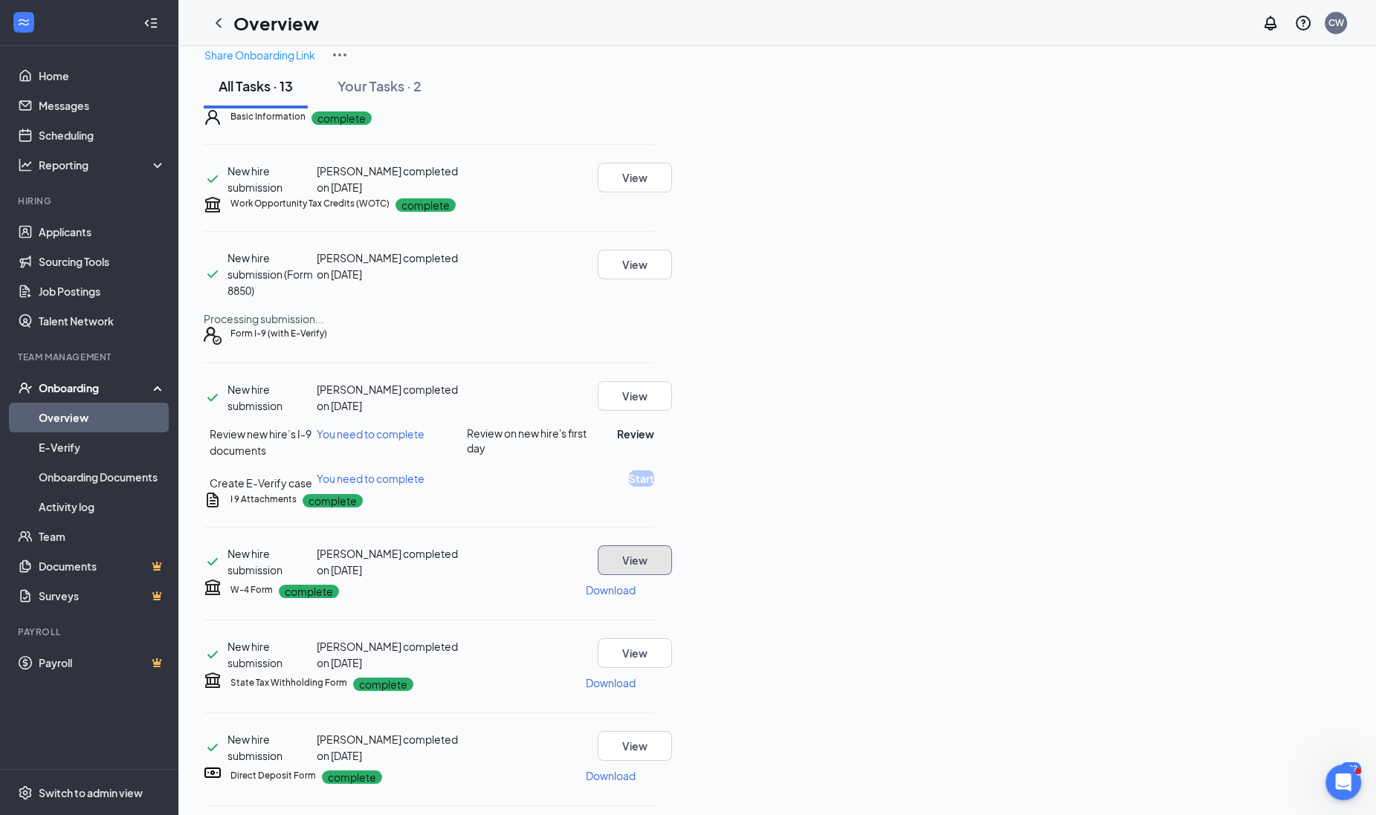
click at [672, 575] on button "View" at bounding box center [634, 560] width 74 height 30
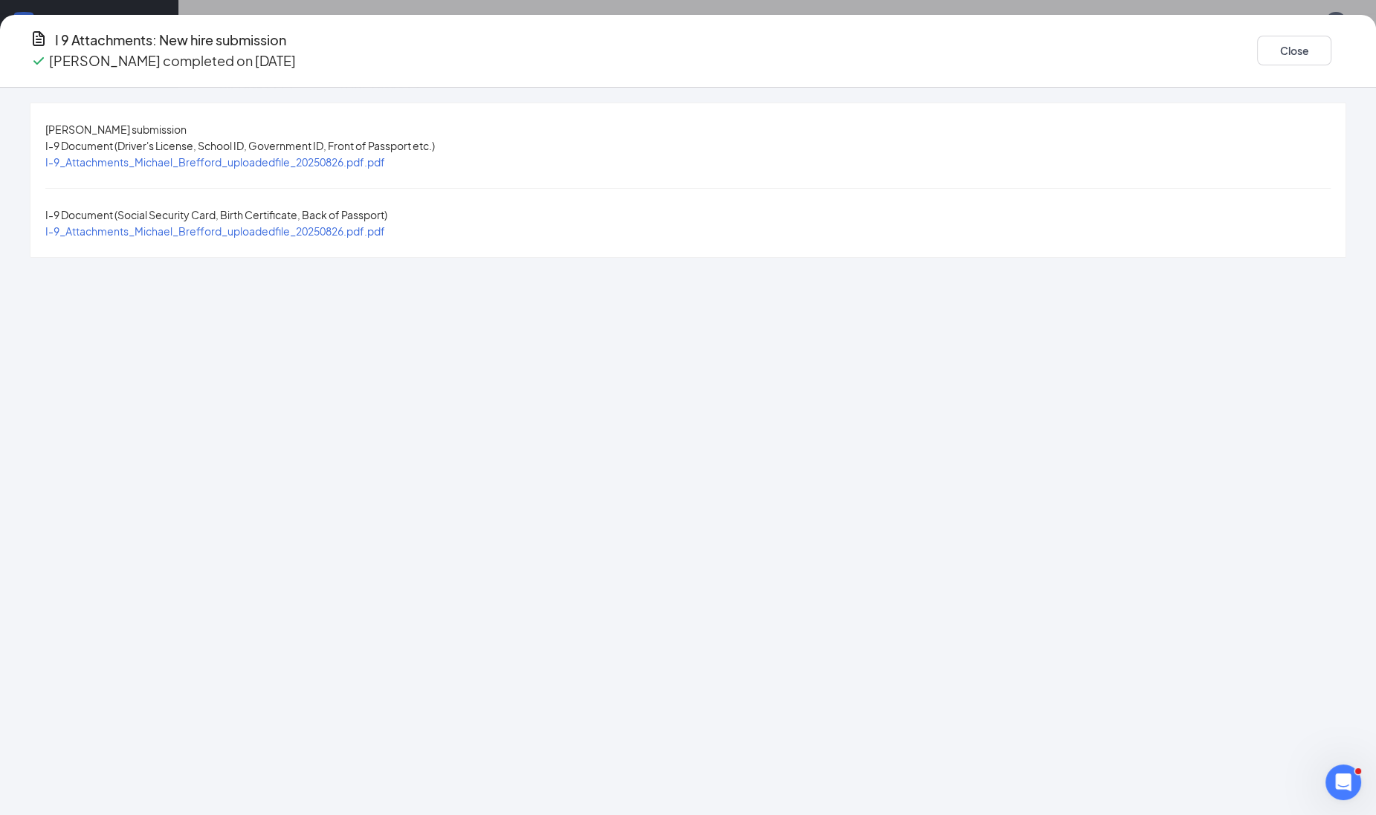
click at [385, 156] on span "I-9_Attachments_Michael_Brefford_uploadedfile_20250826.pdf.pdf" at bounding box center [215, 161] width 340 height 13
click at [385, 224] on span "I-9_Attachments_Michael_Brefford_uploadedfile_20250826.pdf.pdf" at bounding box center [215, 230] width 340 height 13
click at [1257, 56] on button "Close" at bounding box center [1294, 51] width 74 height 30
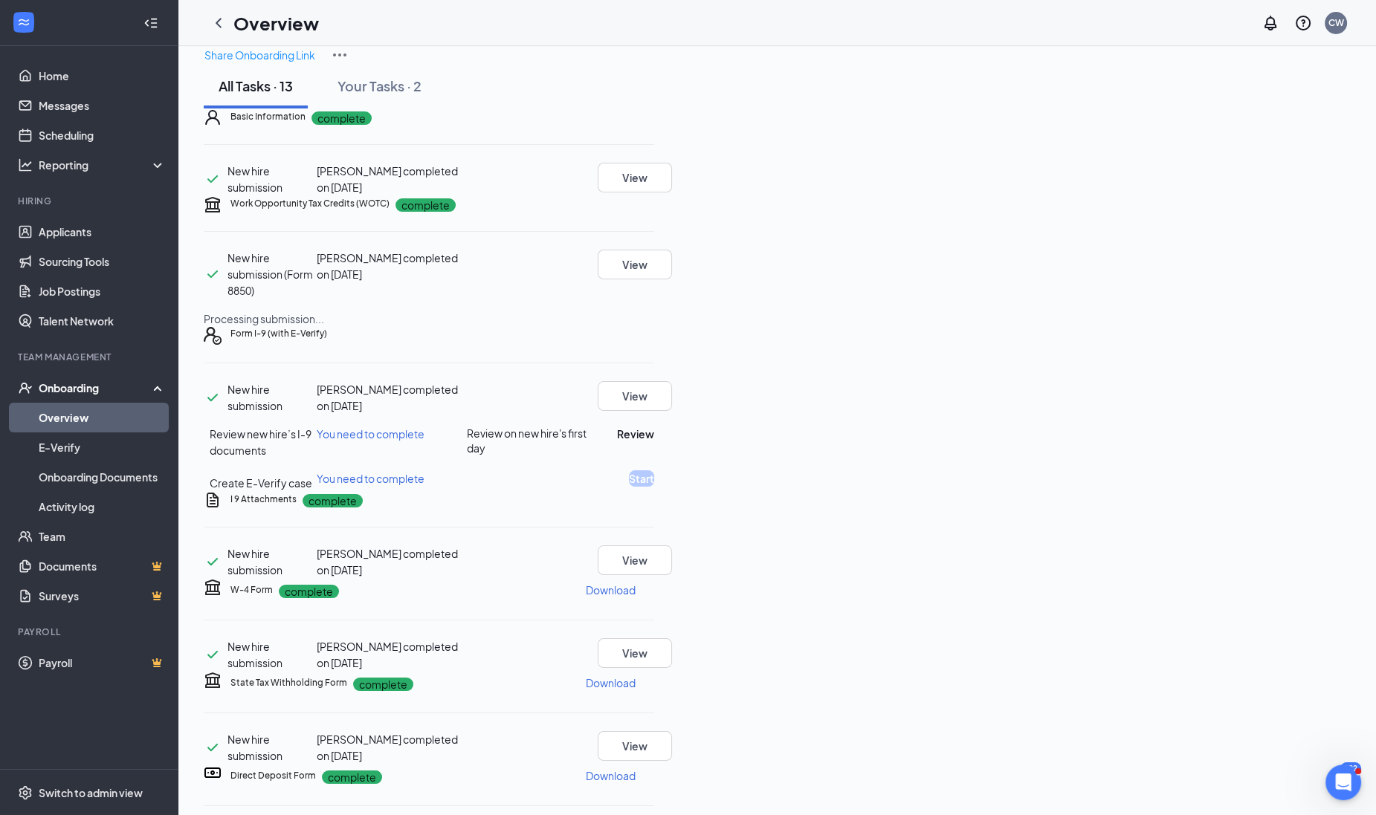
click at [654, 499] on icon "Ellipses" at bounding box center [654, 499] width 0 height 0
click at [1286, 581] on span "Restart" at bounding box center [1282, 588] width 36 height 15
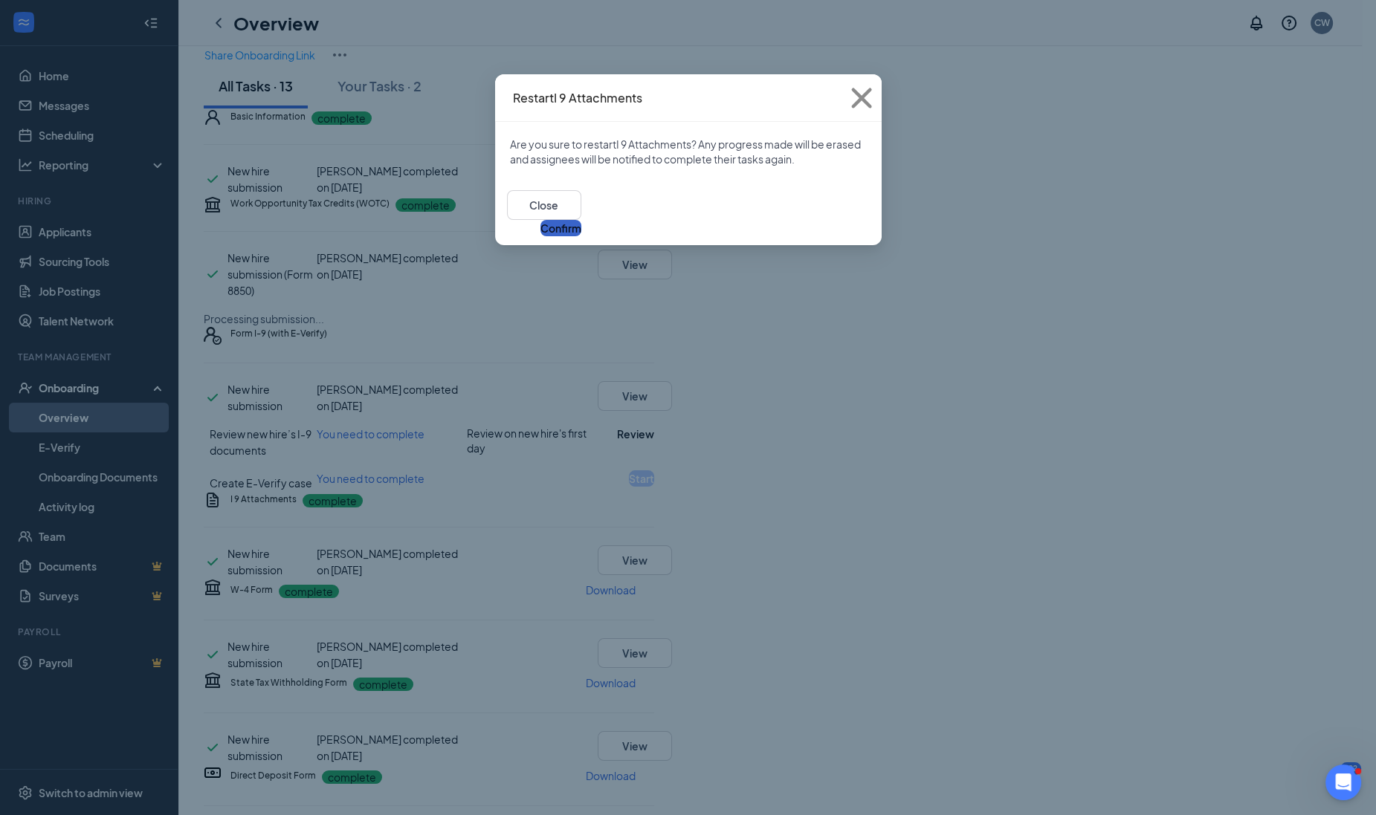
click at [581, 220] on button "Confirm" at bounding box center [560, 228] width 41 height 16
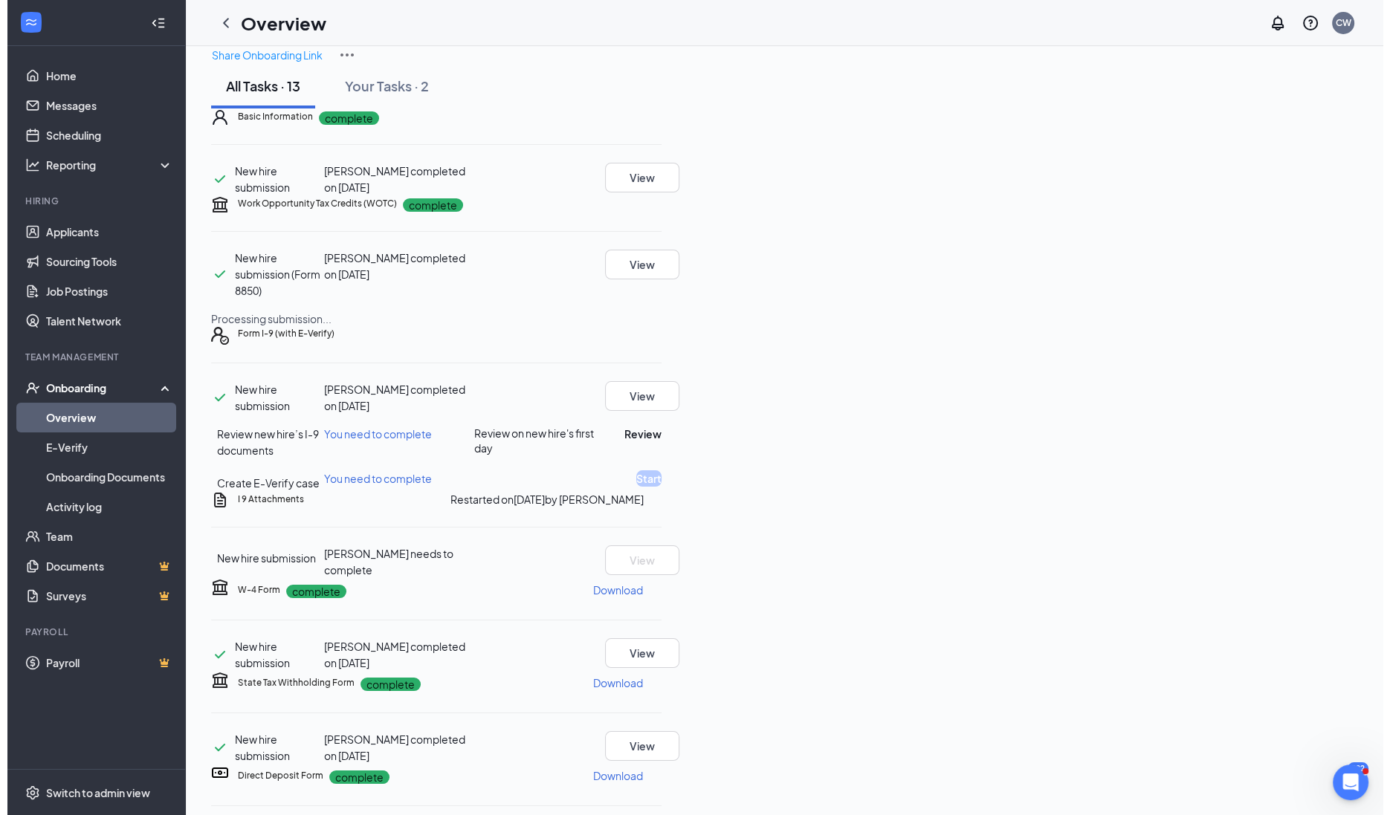
scroll to position [0, 0]
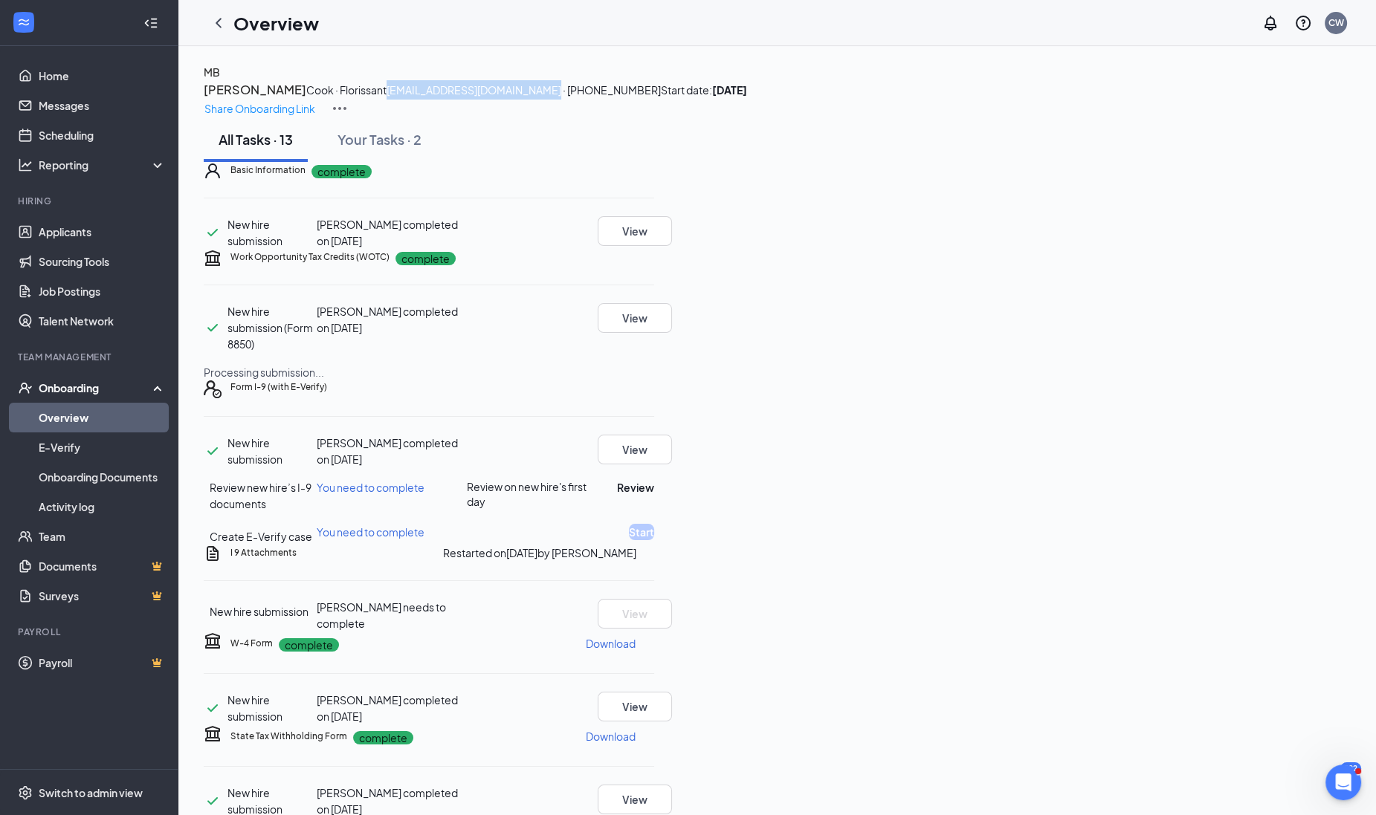
drag, startPoint x: 325, startPoint y: 144, endPoint x: 480, endPoint y: 141, distance: 154.6
click at [480, 117] on div "MB [PERSON_NAME] · Florissant [EMAIL_ADDRESS][DOMAIN_NAME] · [PHONE_NUMBER] Sta…" at bounding box center [777, 91] width 1147 height 54
drag, startPoint x: 480, startPoint y: 141, endPoint x: 463, endPoint y: 145, distance: 17.5
copy span "[EMAIL_ADDRESS][DOMAIN_NAME]"
click at [85, 229] on link "Applicants" at bounding box center [102, 232] width 127 height 30
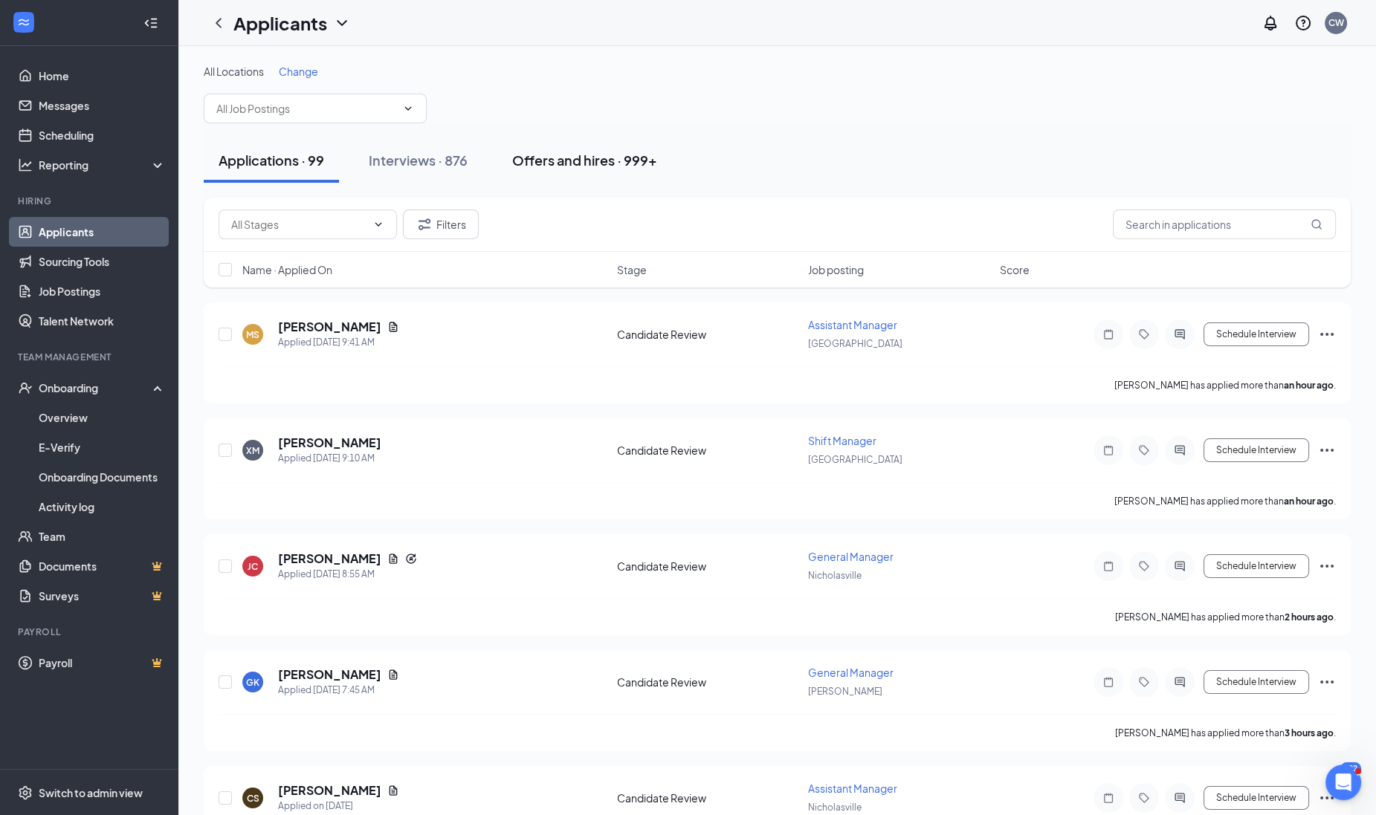
click at [560, 147] on button "Offers and hires · 999+" at bounding box center [584, 160] width 175 height 45
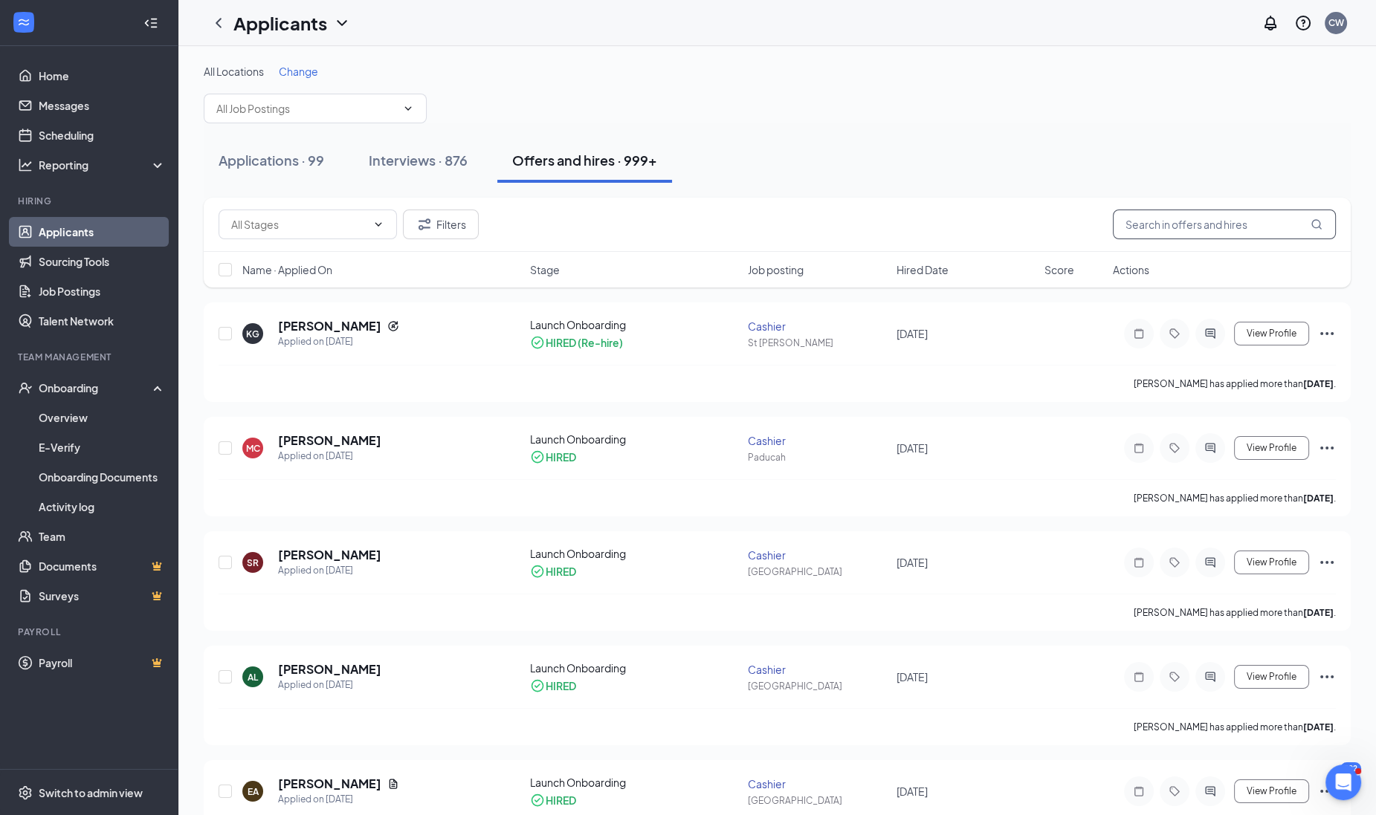
paste input "[EMAIL_ADDRESS][DOMAIN_NAME]"
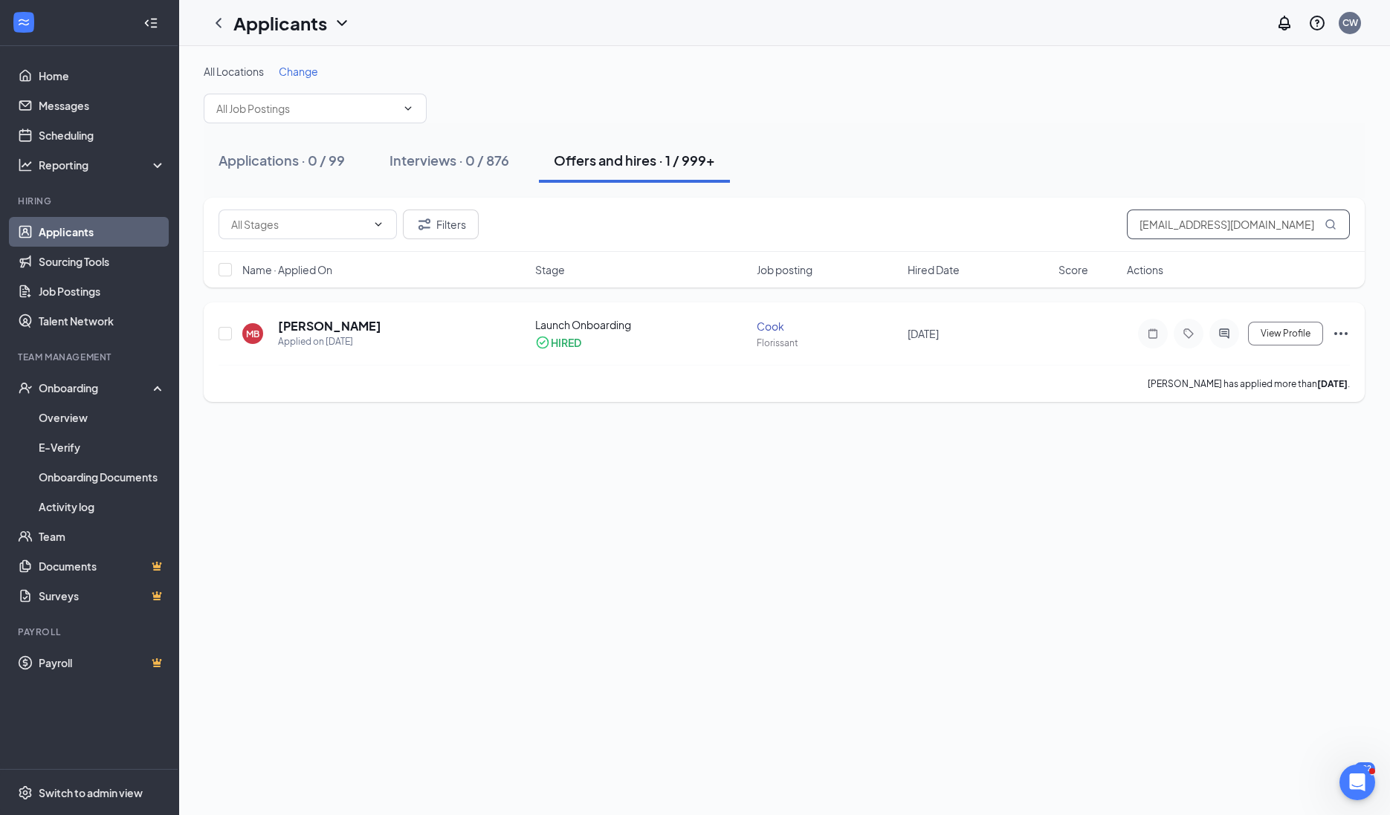
type input "[EMAIL_ADDRESS][DOMAIN_NAME]"
click at [1227, 343] on div at bounding box center [1224, 334] width 30 height 30
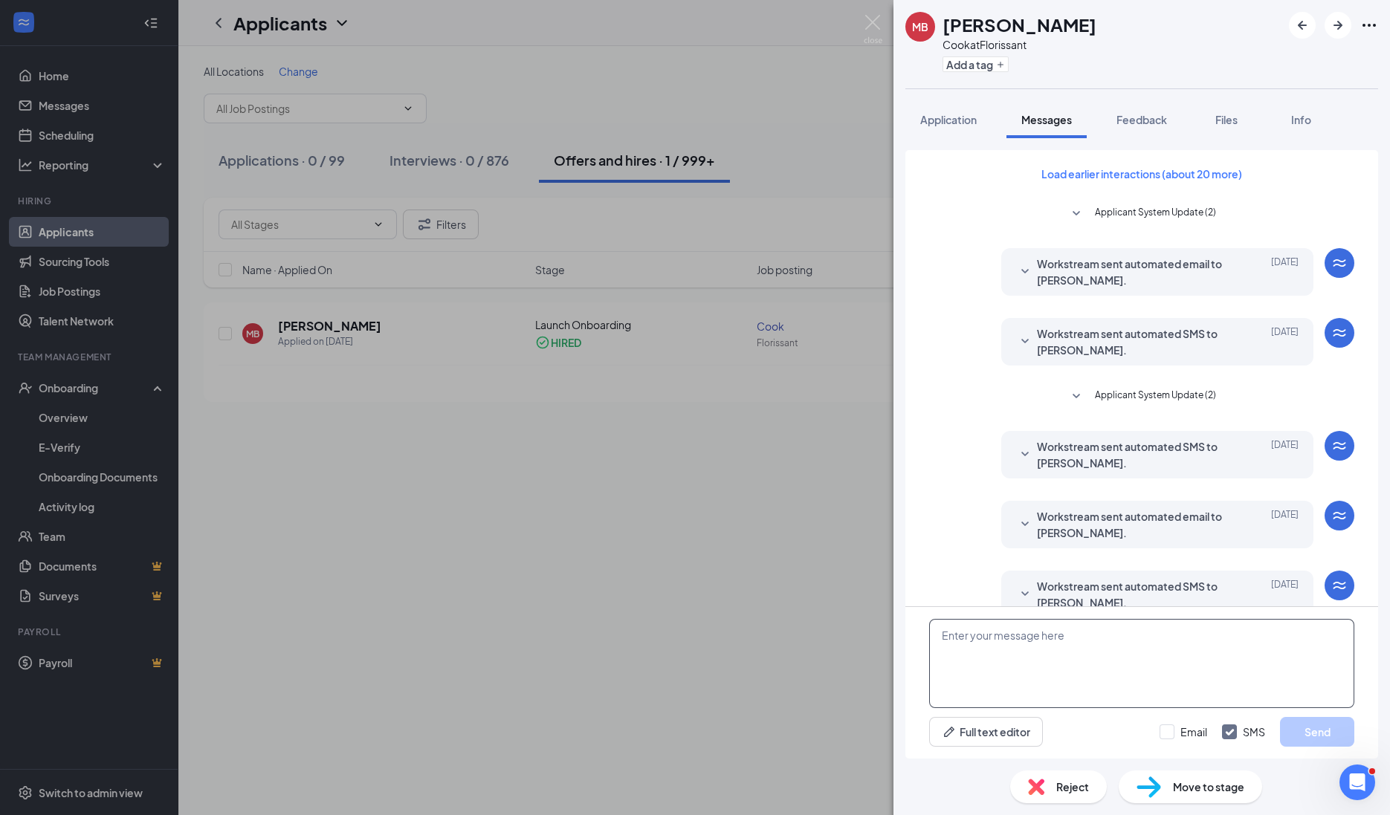
scroll to position [96, 0]
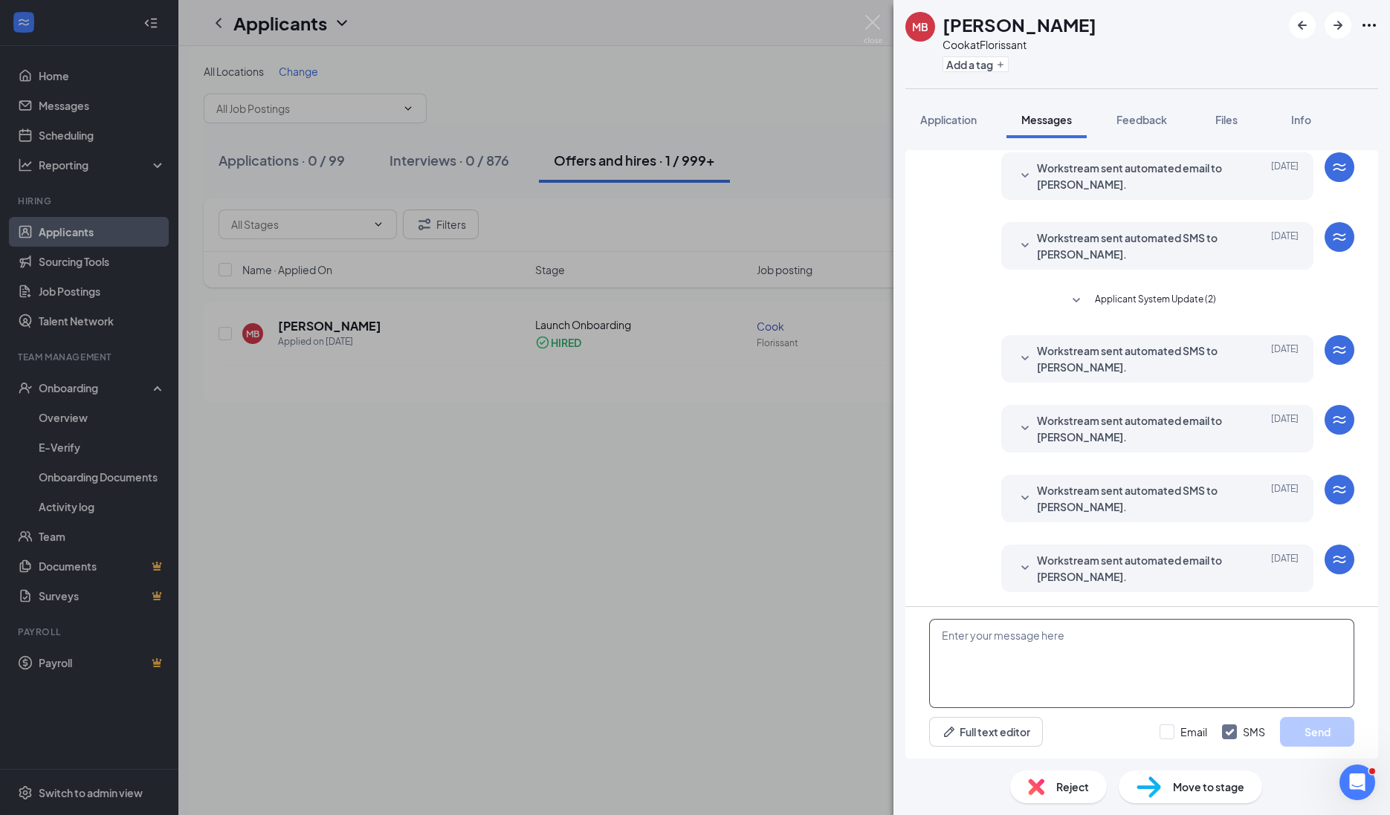
click at [1029, 661] on textarea at bounding box center [1141, 663] width 425 height 89
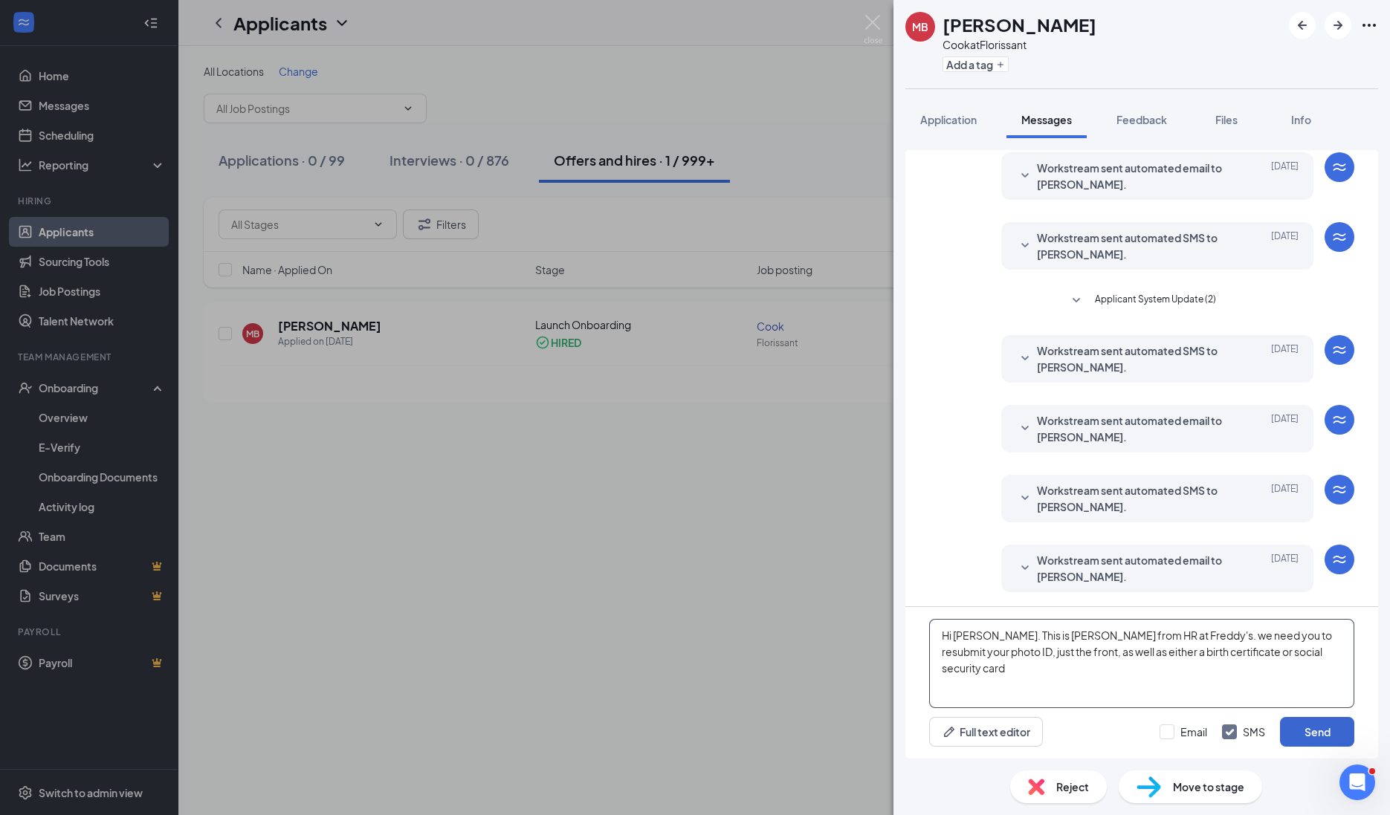
type textarea "Hi [PERSON_NAME]. This is [PERSON_NAME] from HR at Freddy's. we need you to res…"
click at [1297, 728] on button "Send" at bounding box center [1317, 732] width 74 height 30
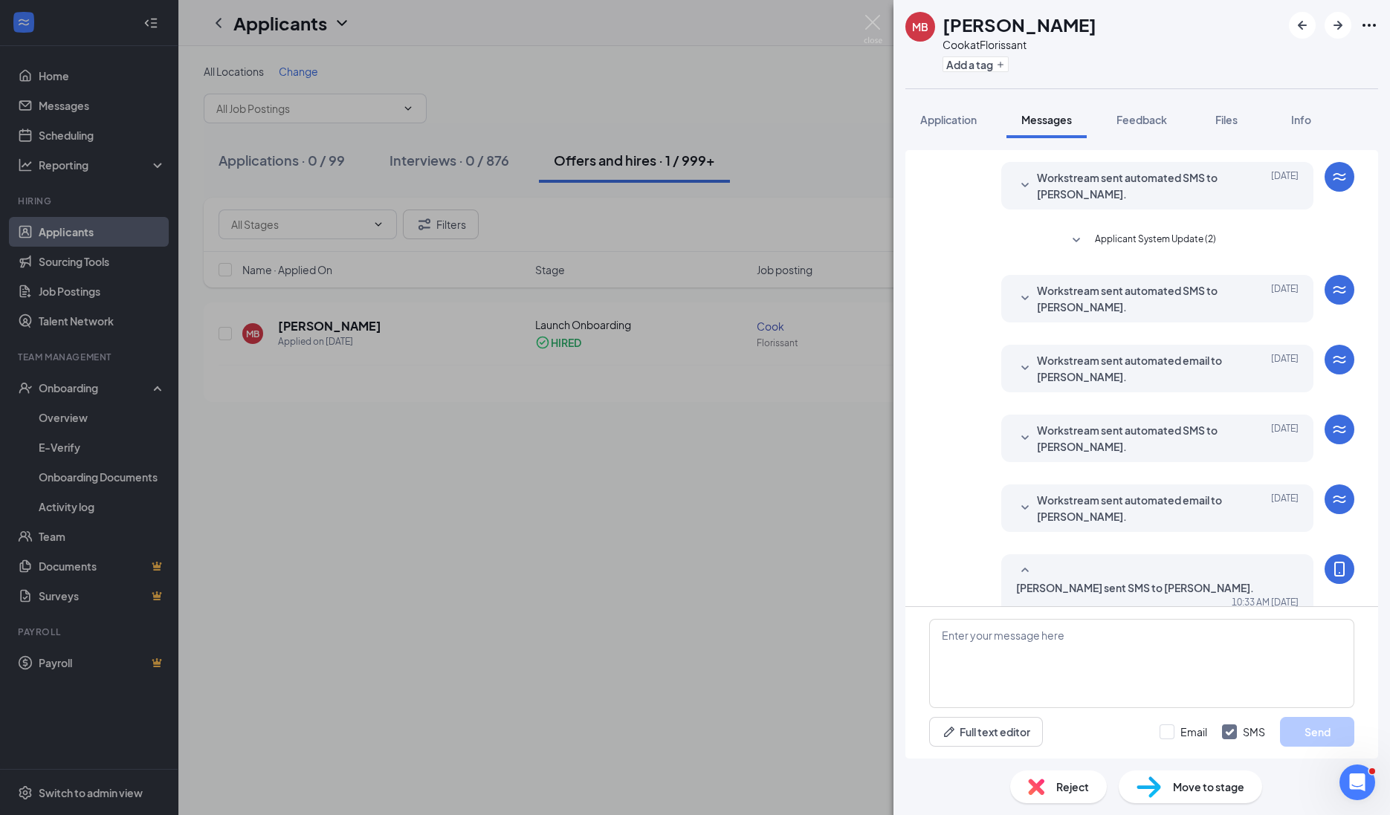
scroll to position [223, 0]
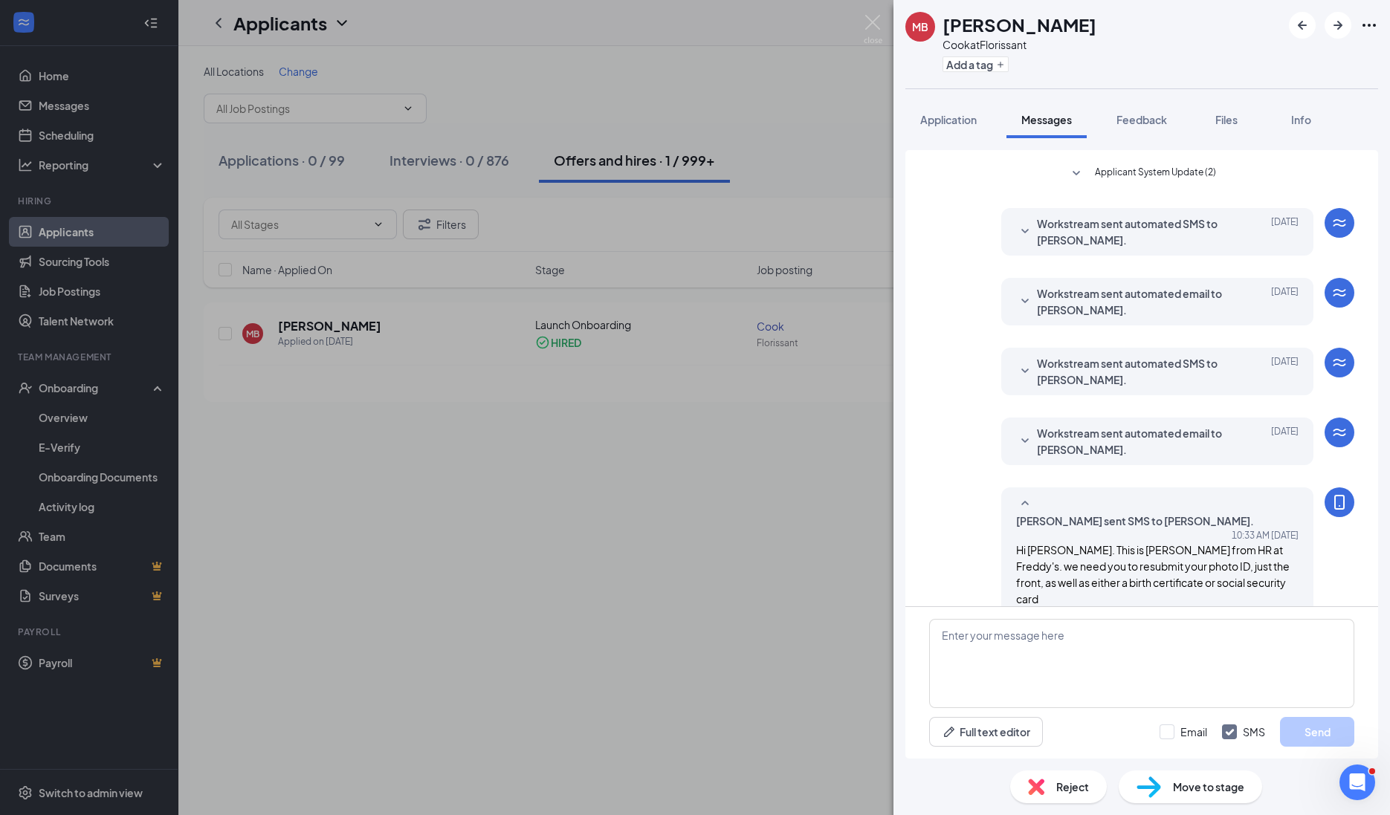
drag, startPoint x: 940, startPoint y: 16, endPoint x: 1087, endPoint y: 19, distance: 147.2
click at [1087, 19] on div "MB [PERSON_NAME] at Florissant Add a tag" at bounding box center [1141, 44] width 496 height 88
drag, startPoint x: 1087, startPoint y: 19, endPoint x: 1063, endPoint y: 21, distance: 24.6
copy h1 "[PERSON_NAME]"
click at [869, 14] on div "MB [PERSON_NAME] at Florissant Add a tag Application Messages Feedback Files In…" at bounding box center [695, 407] width 1390 height 815
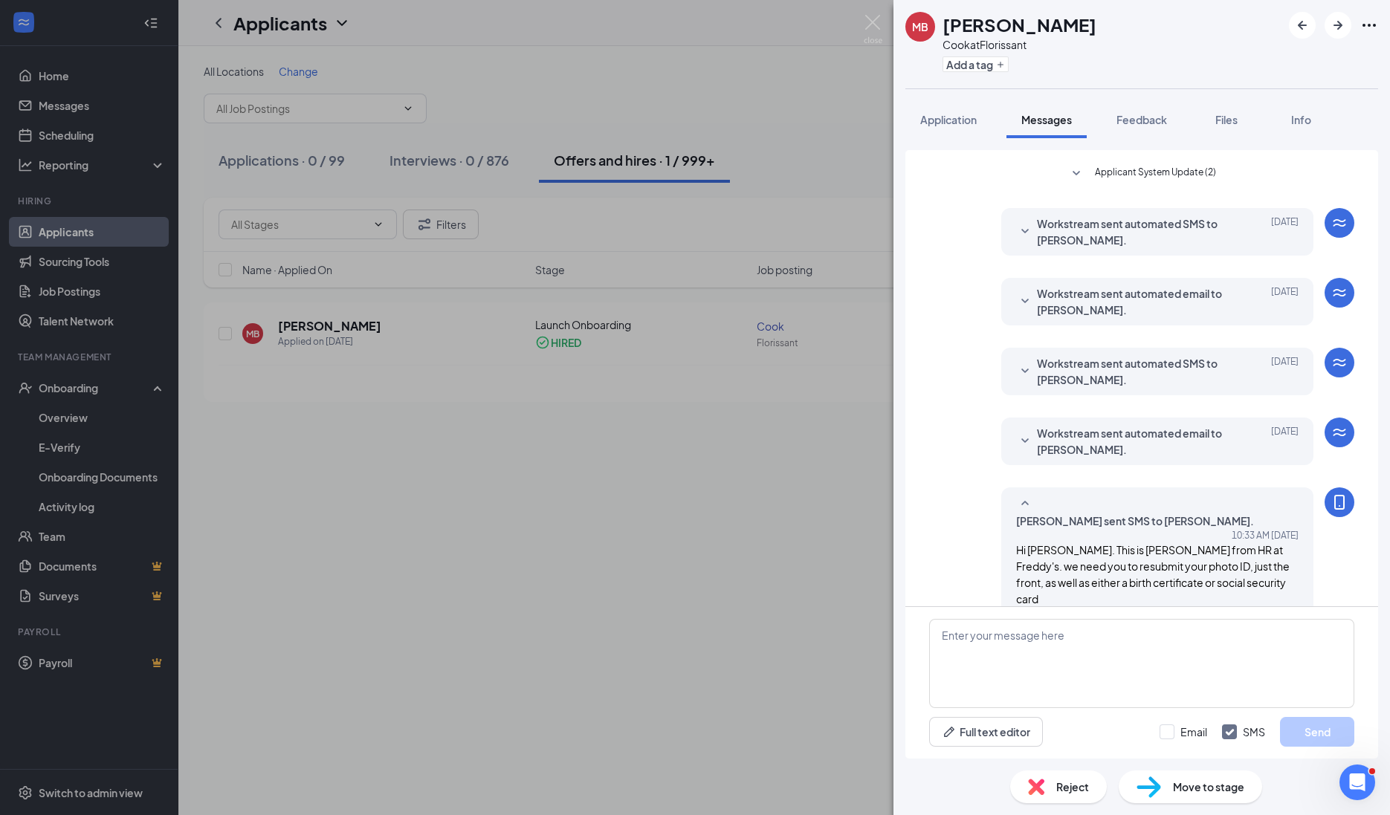
click at [883, 20] on div "MB [PERSON_NAME] at Florissant Add a tag Application Messages Feedback Files In…" at bounding box center [695, 407] width 1390 height 815
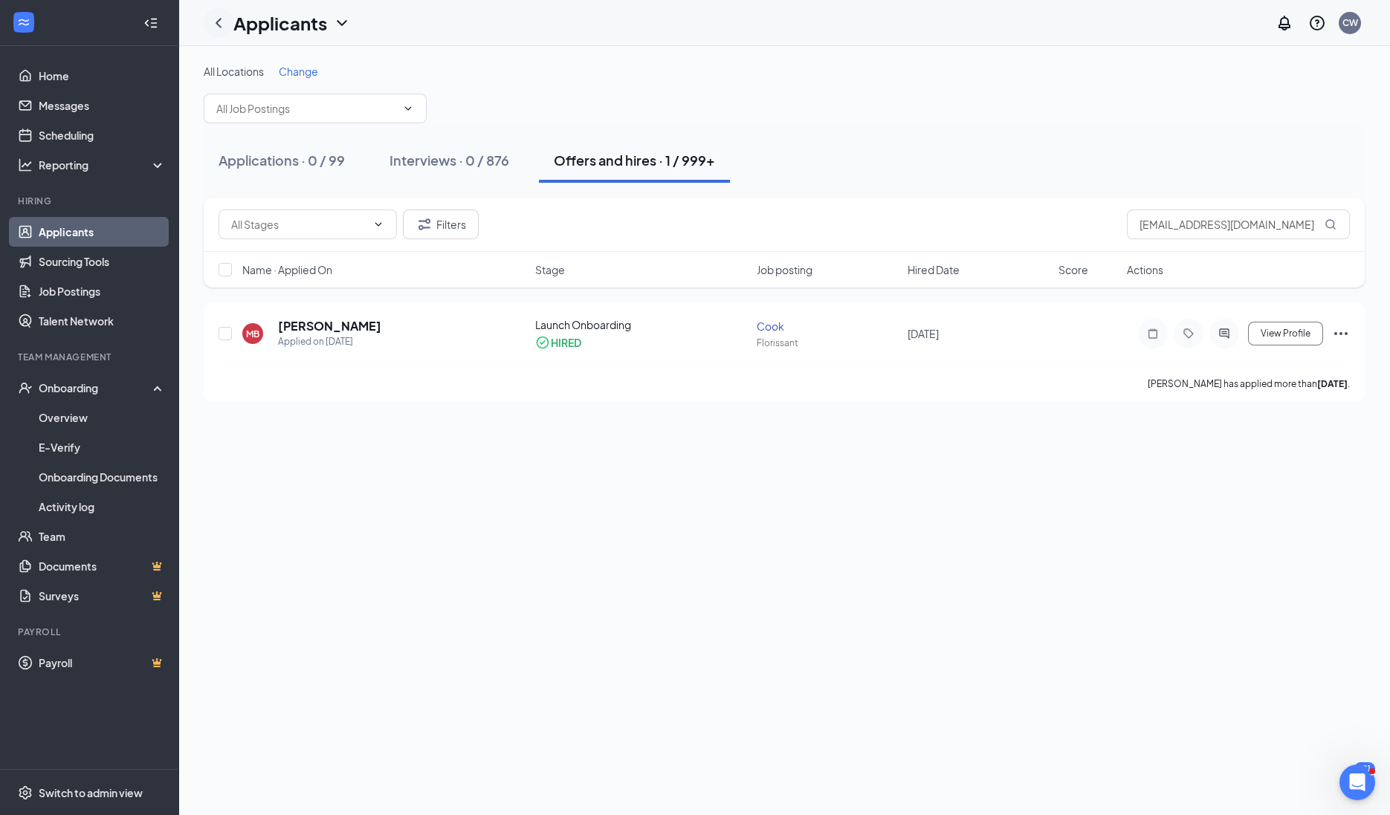
click at [216, 19] on icon "ChevronLeft" at bounding box center [219, 23] width 18 height 18
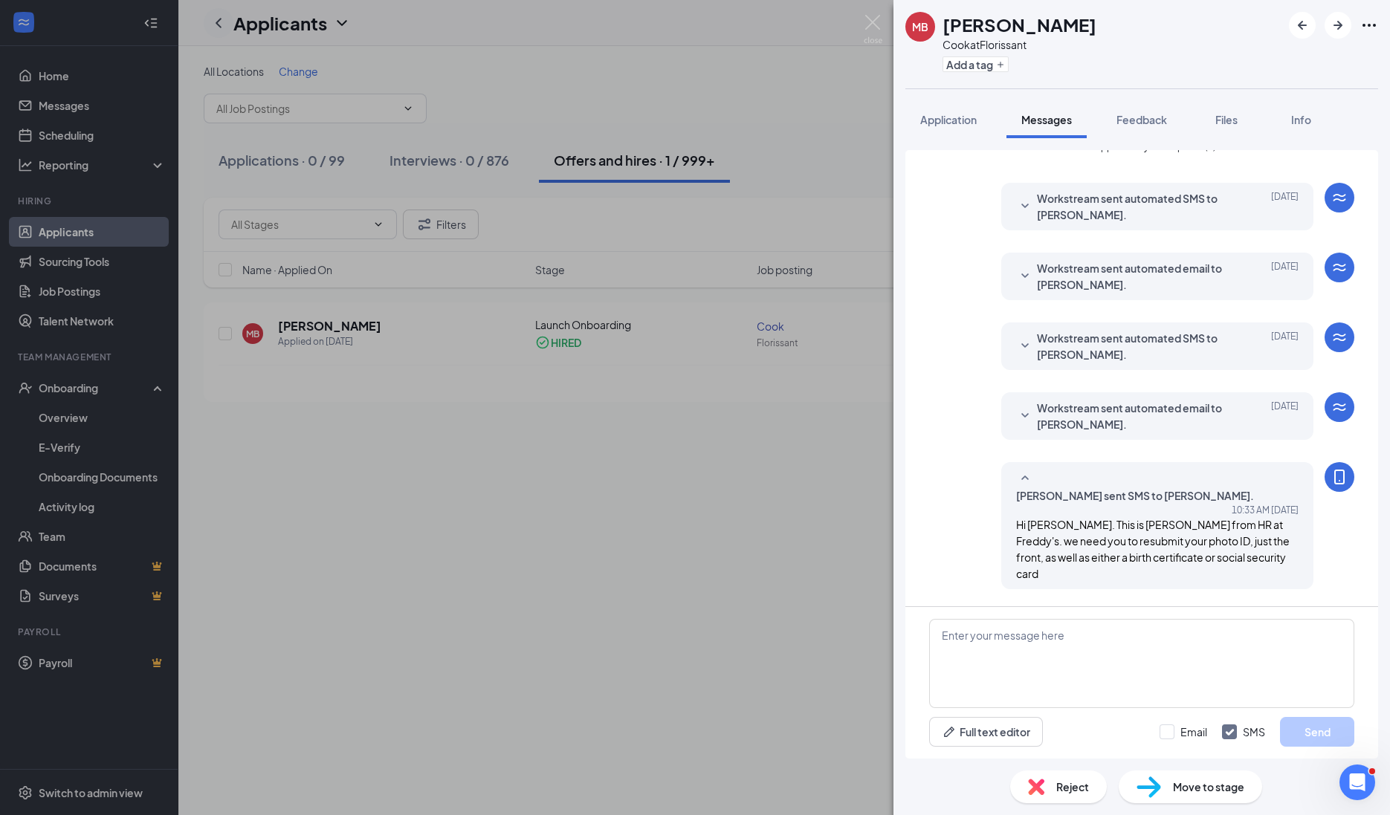
scroll to position [260, 0]
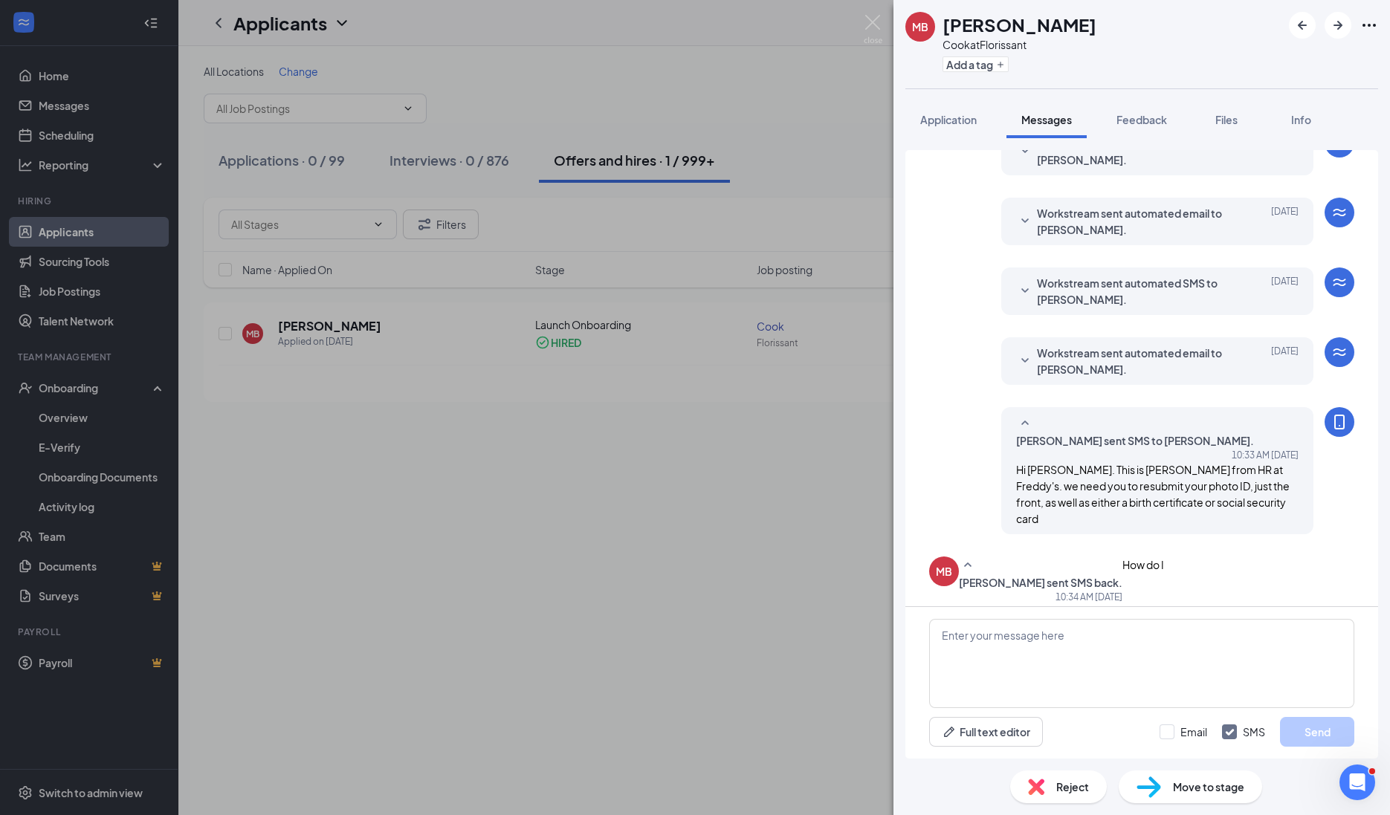
click at [47, 427] on div "MB [PERSON_NAME] at Florissant Add a tag Application Messages Feedback Files In…" at bounding box center [695, 407] width 1390 height 815
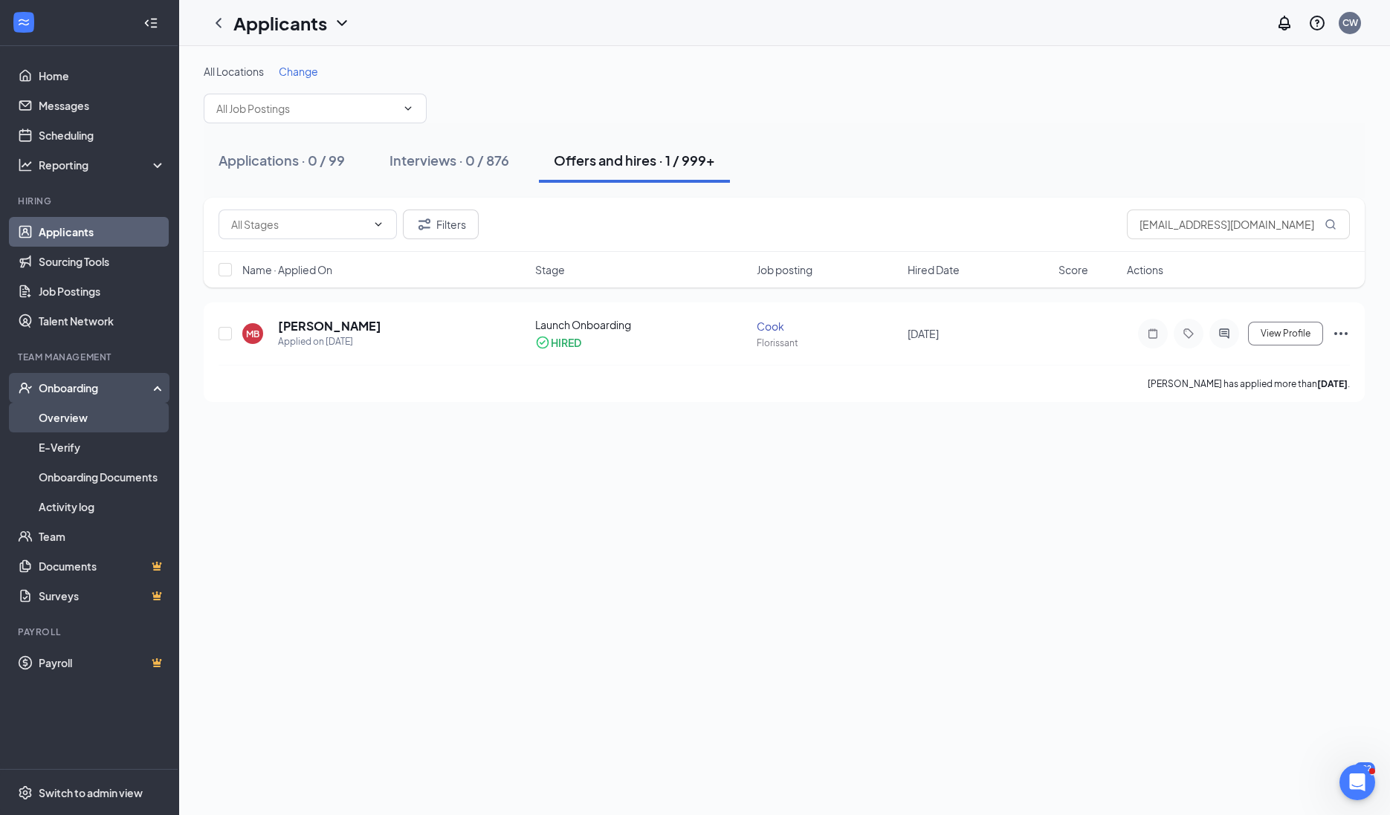
click at [70, 416] on link "Overview" at bounding box center [102, 418] width 127 height 30
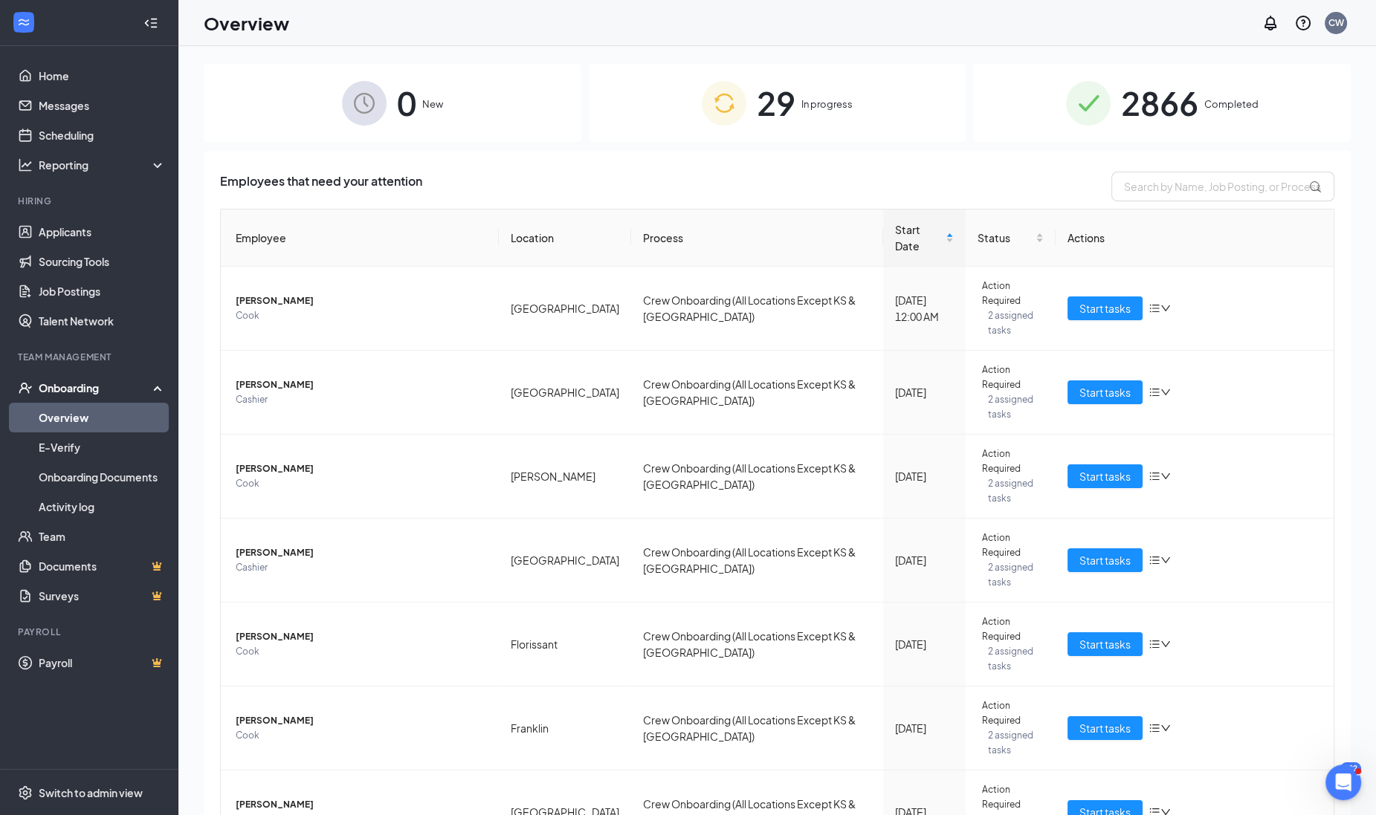
click at [853, 91] on div "29 In progress" at bounding box center [778, 103] width 378 height 78
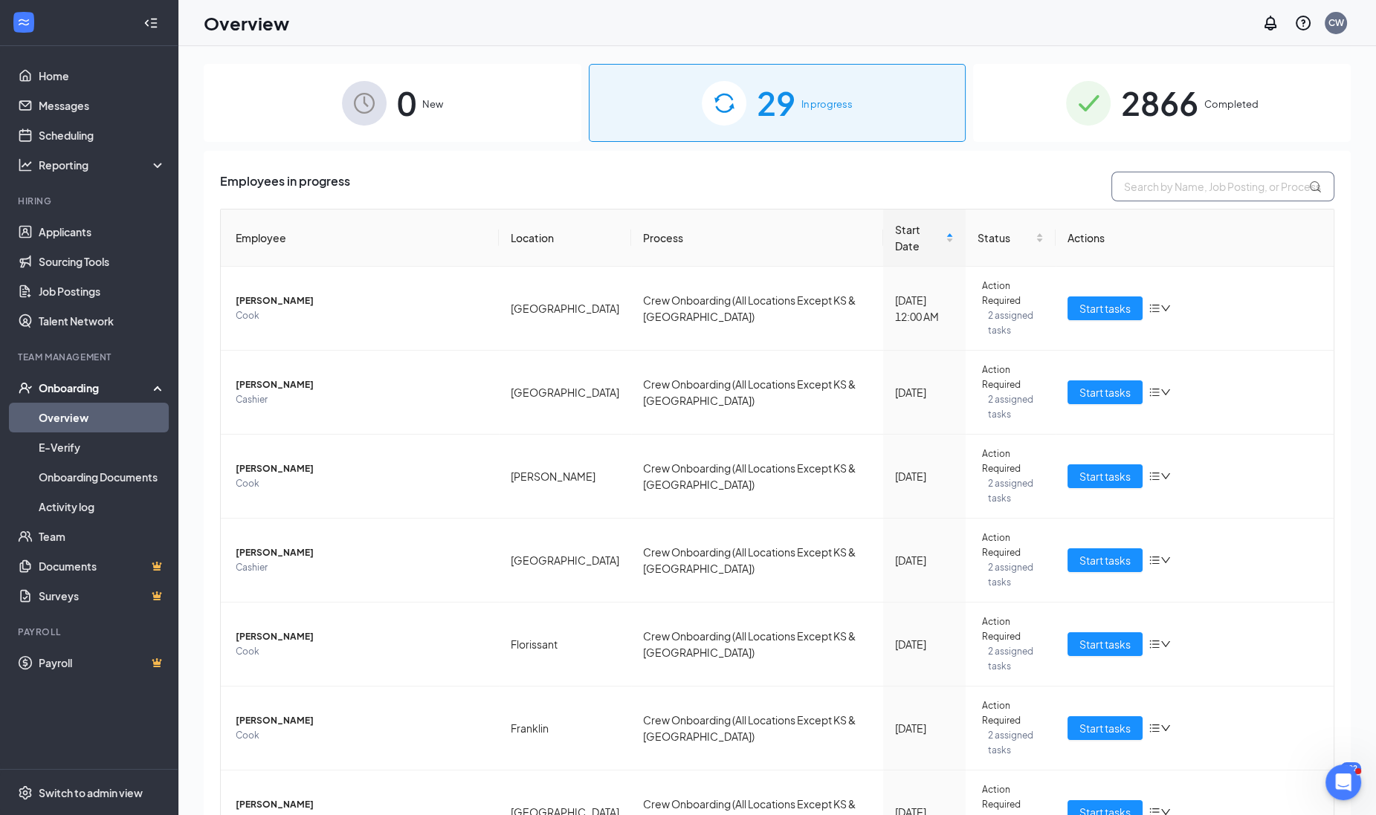
click at [1137, 192] on input "text" at bounding box center [1222, 187] width 223 height 30
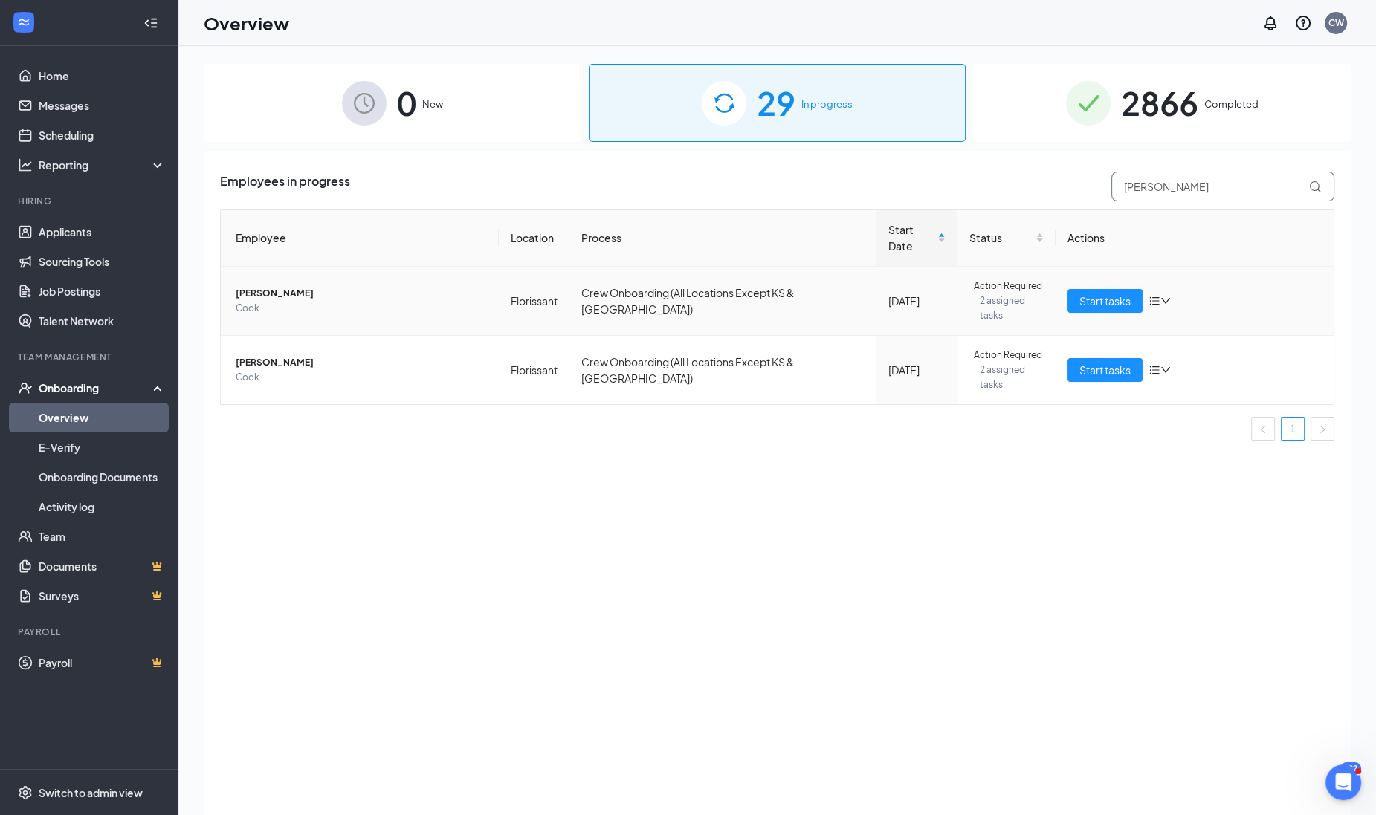
type input "[PERSON_NAME]"
click at [250, 286] on span "[PERSON_NAME]" at bounding box center [361, 293] width 251 height 15
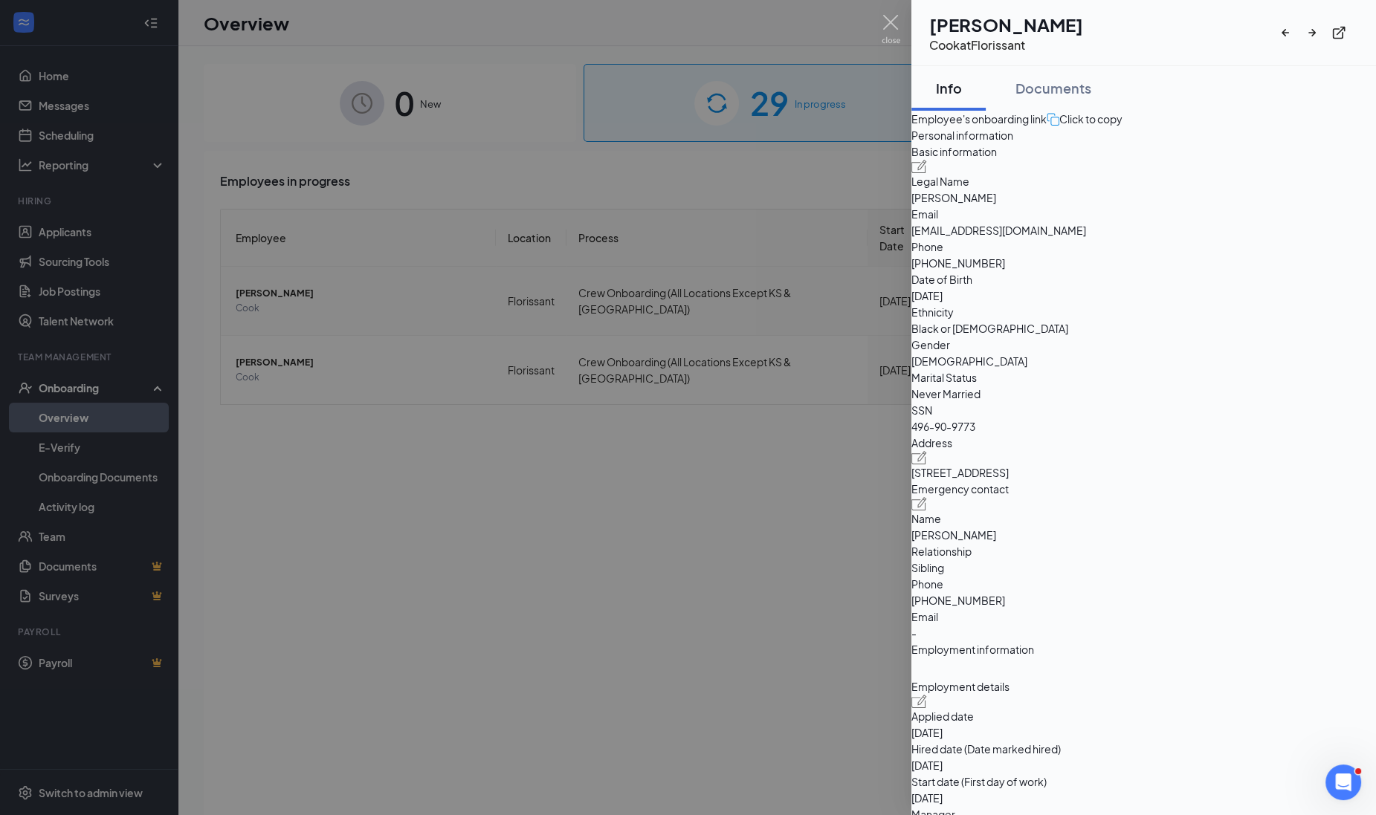
drag, startPoint x: 721, startPoint y: 303, endPoint x: 733, endPoint y: 302, distance: 12.0
click at [721, 304] on div at bounding box center [688, 407] width 1376 height 815
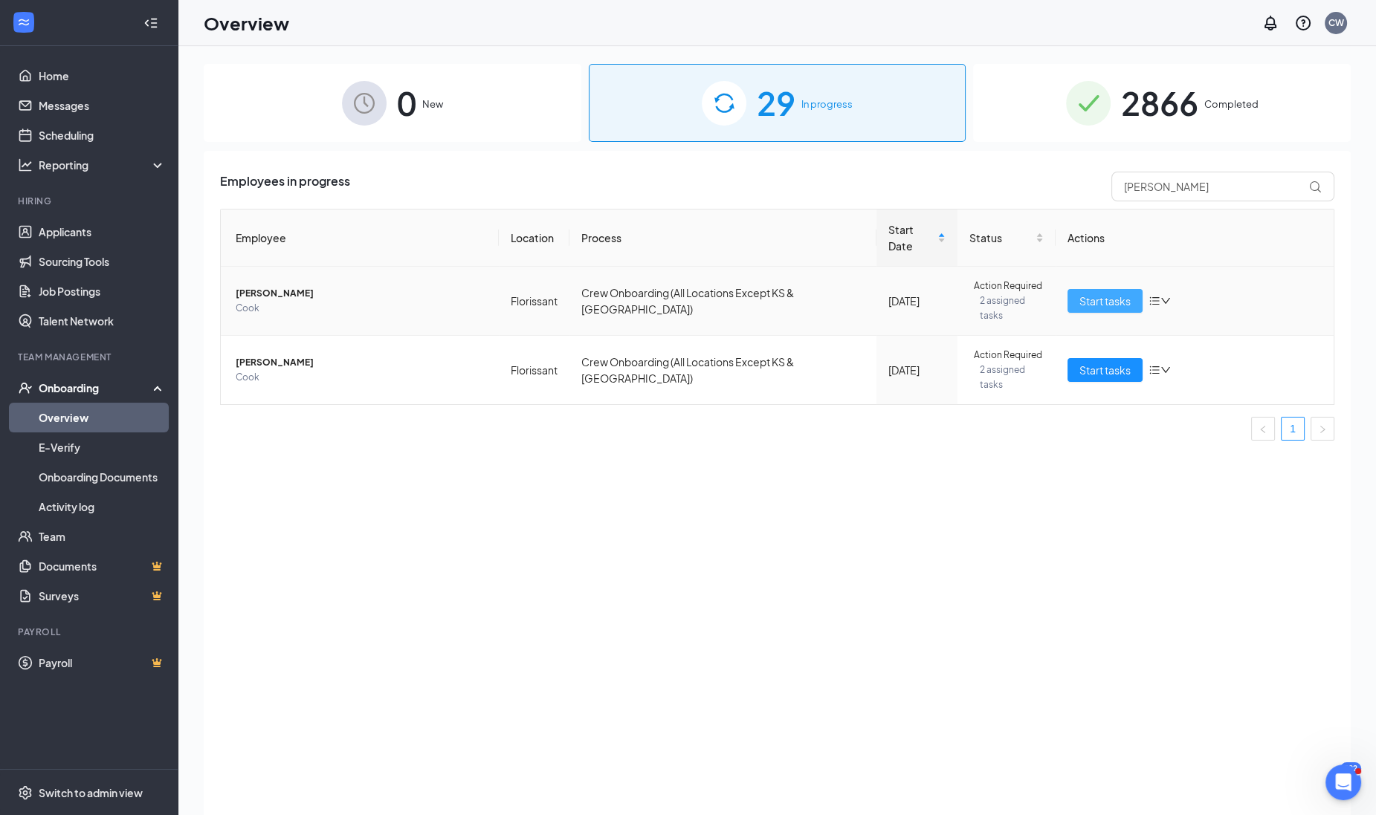
click at [1090, 293] on span "Start tasks" at bounding box center [1104, 301] width 51 height 16
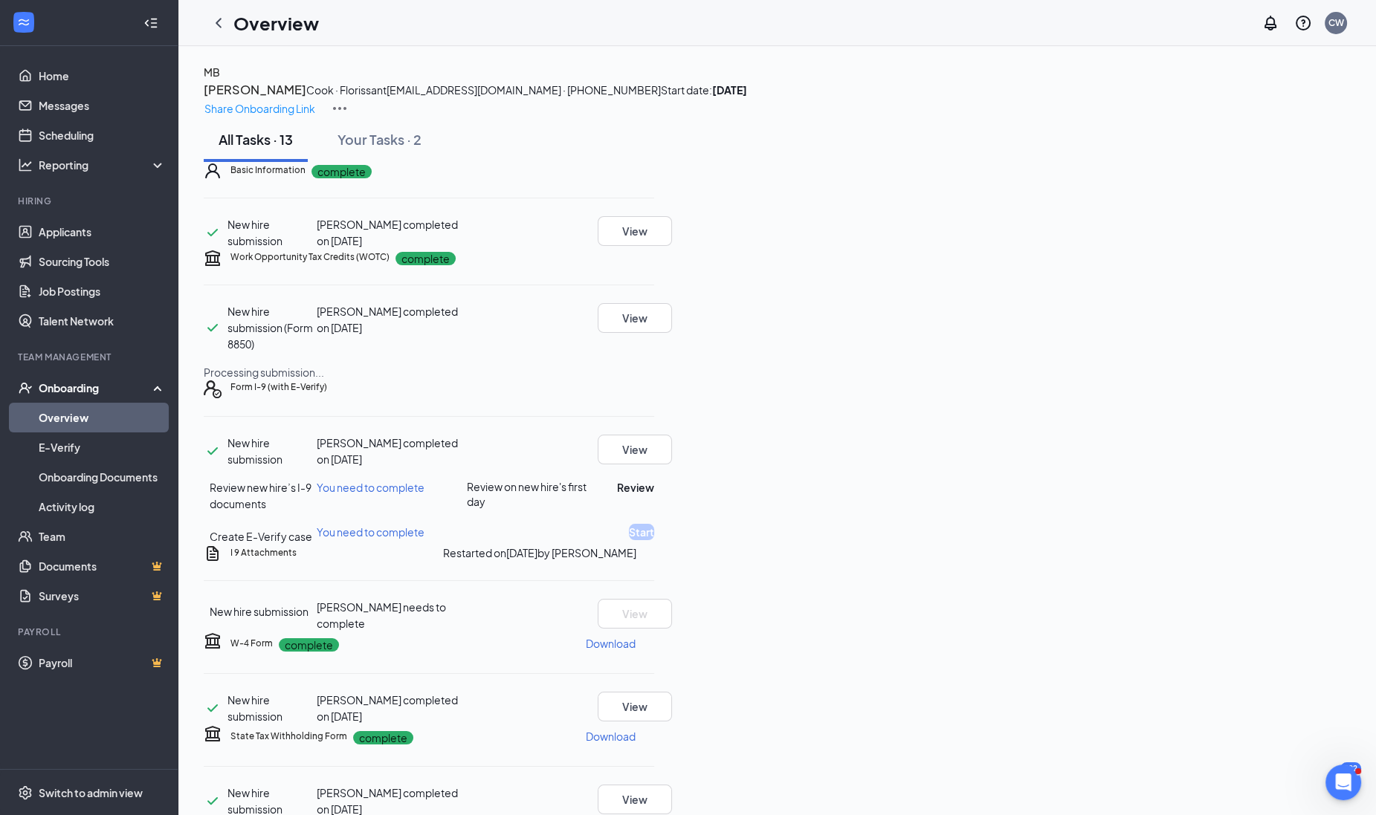
click at [1263, 84] on div "MB [PERSON_NAME] · Florissant [EMAIL_ADDRESS][DOMAIN_NAME] · [PHONE_NUMBER] Sta…" at bounding box center [777, 91] width 1147 height 54
click at [1262, 86] on div "MB [PERSON_NAME] · Florissant [EMAIL_ADDRESS][DOMAIN_NAME] · [PHONE_NUMBER] Sta…" at bounding box center [777, 91] width 1147 height 54
click at [315, 100] on p "Share Onboarding Link" at bounding box center [259, 108] width 111 height 16
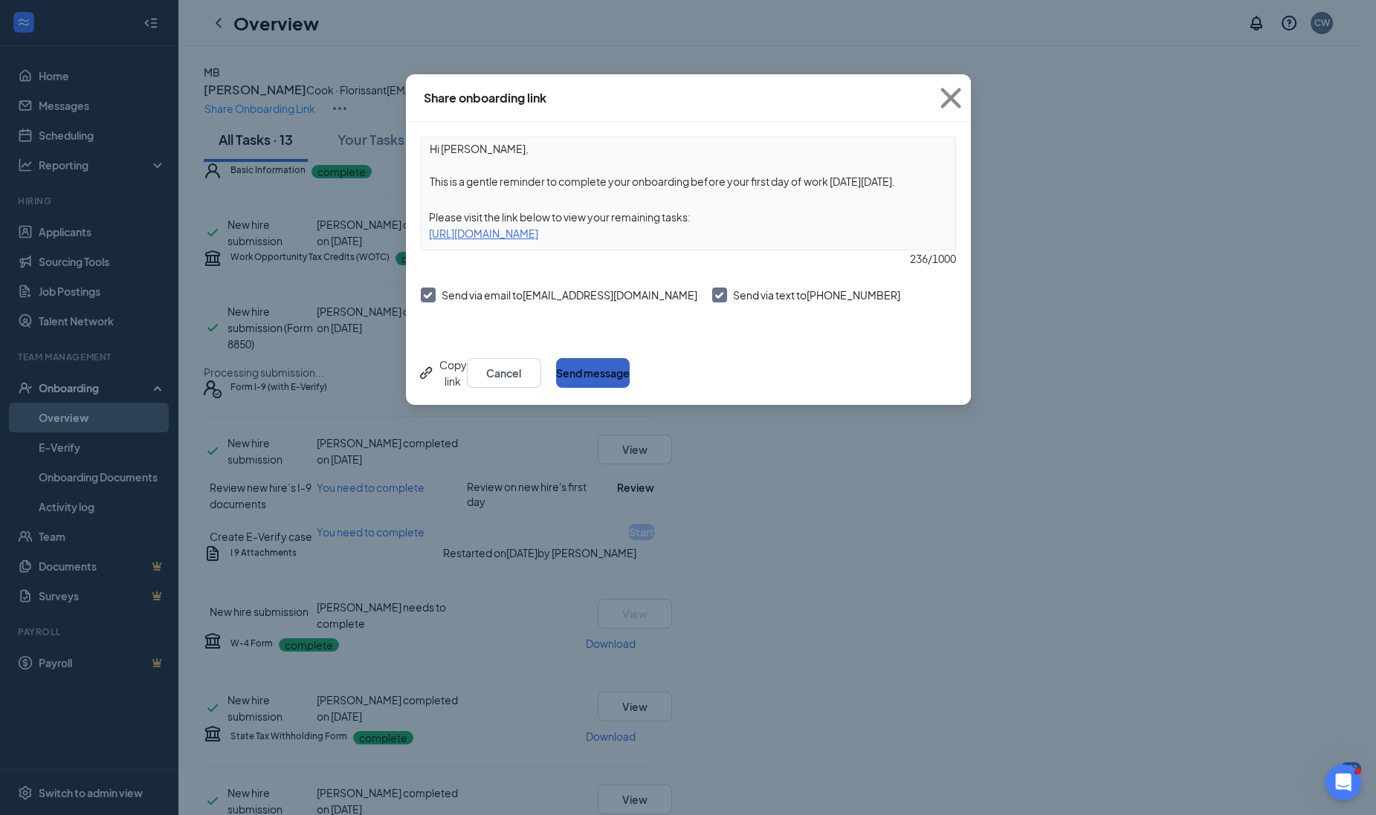
click at [629, 372] on button "Send message" at bounding box center [593, 373] width 74 height 30
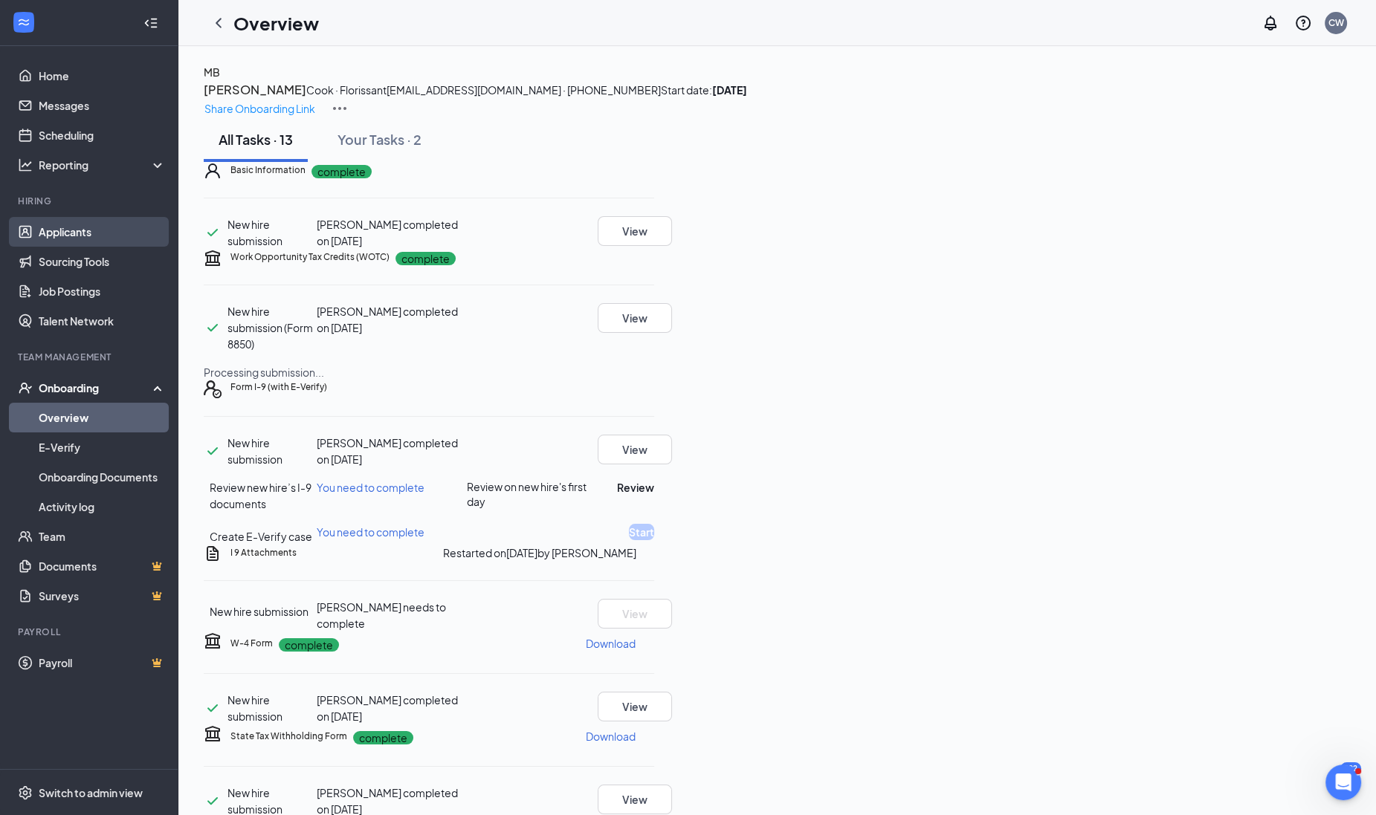
click at [48, 229] on link "Applicants" at bounding box center [102, 232] width 127 height 30
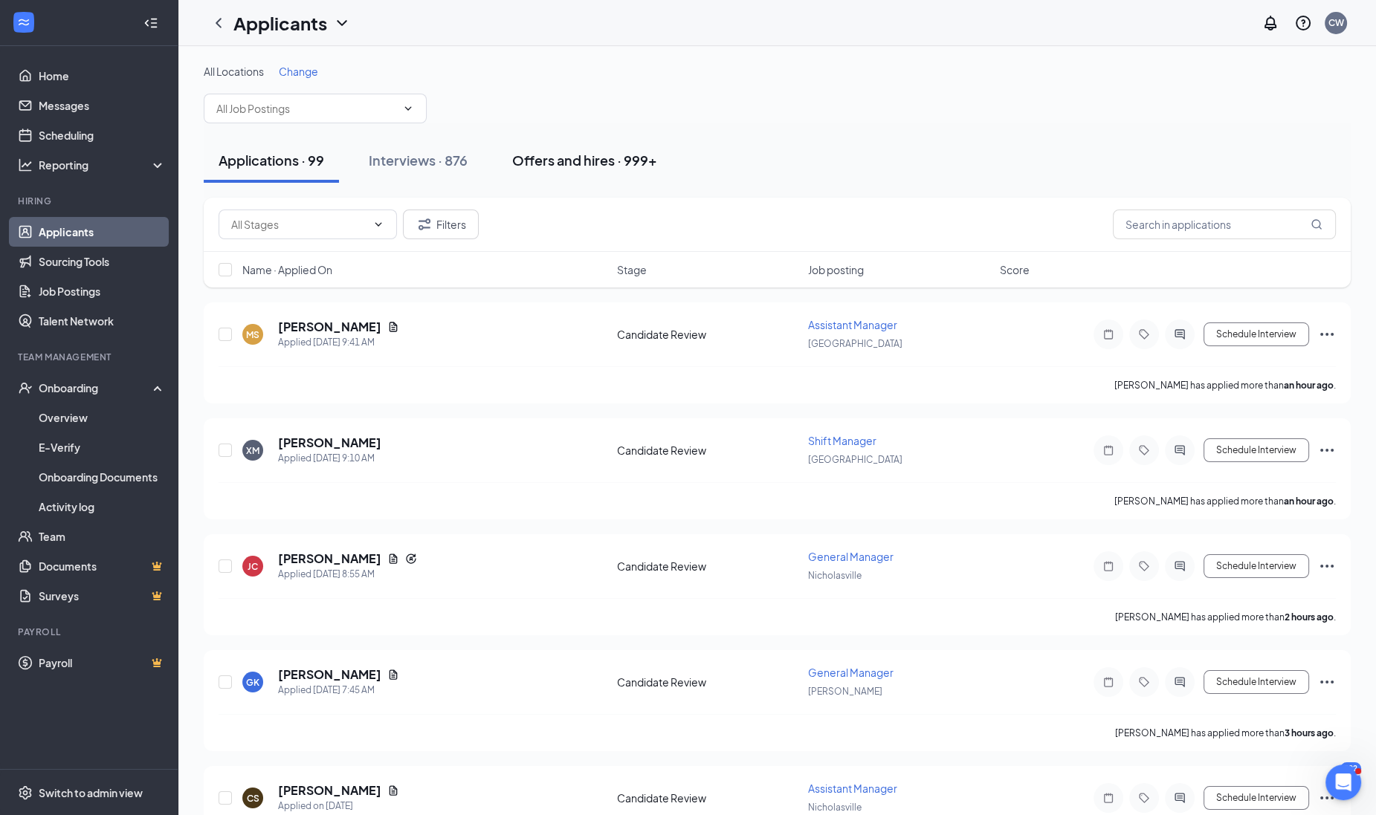
click at [606, 160] on div "Offers and hires · 999+" at bounding box center [584, 160] width 145 height 19
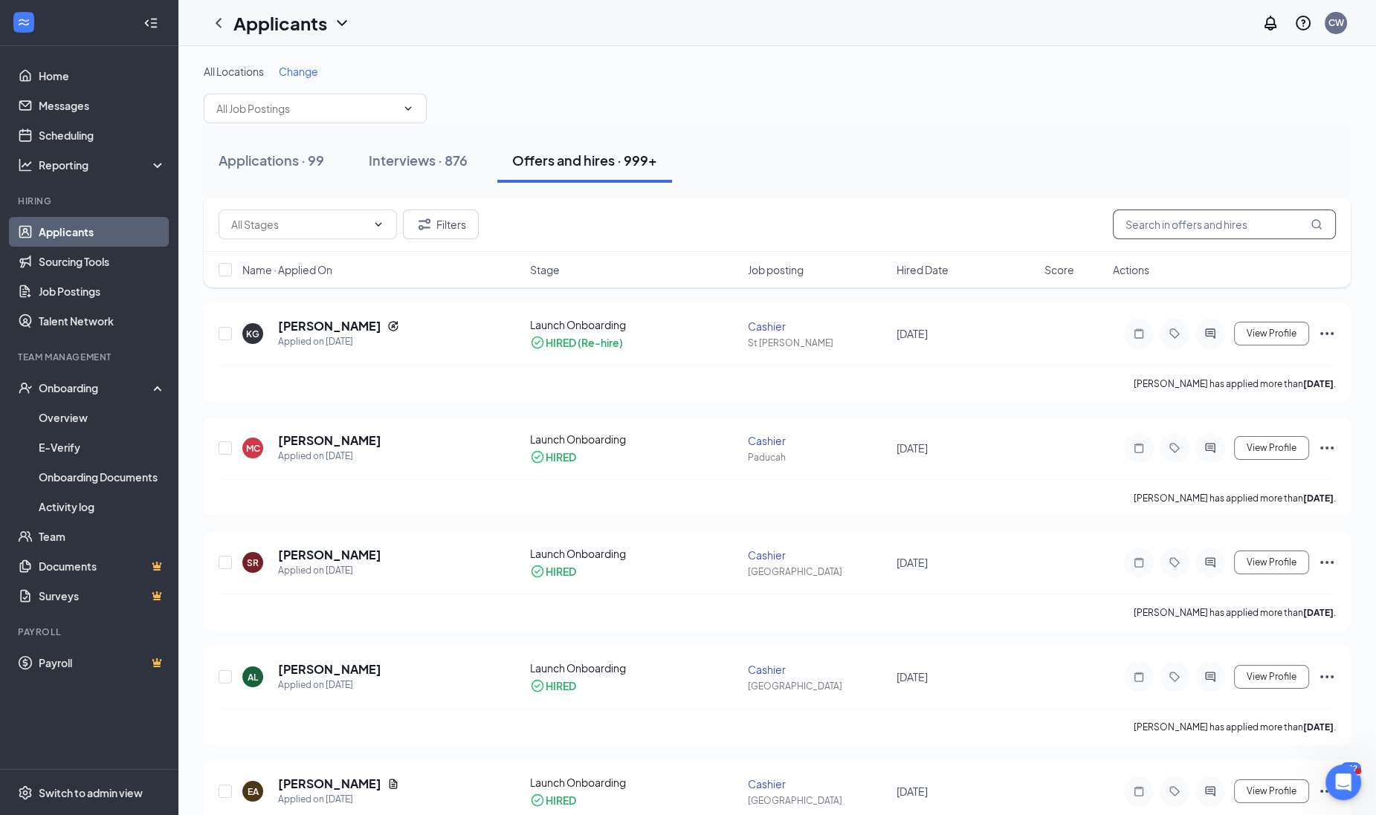
paste input "[PERSON_NAME]"
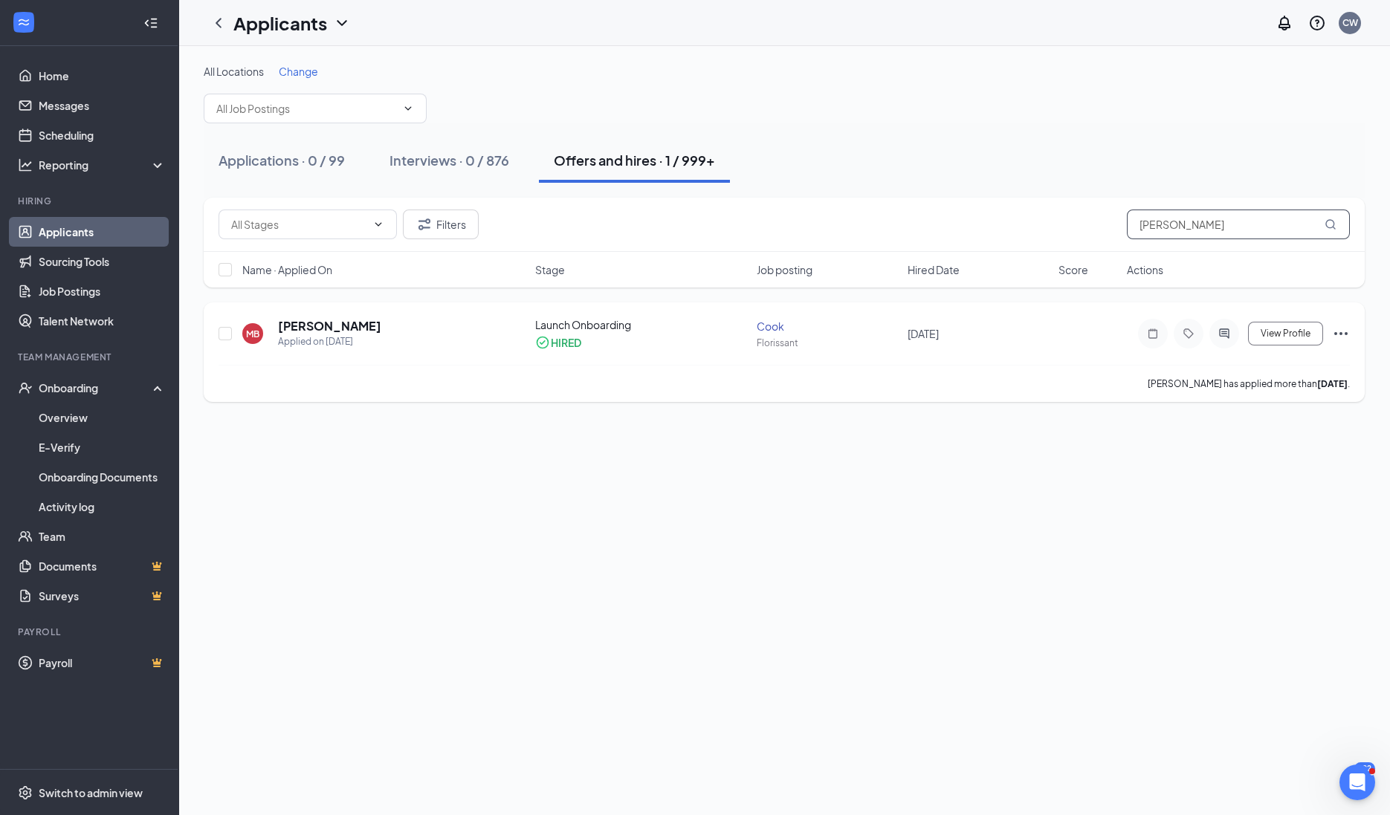
type input "[PERSON_NAME]"
click at [1226, 333] on icon "ActiveChat" at bounding box center [1224, 333] width 10 height 10
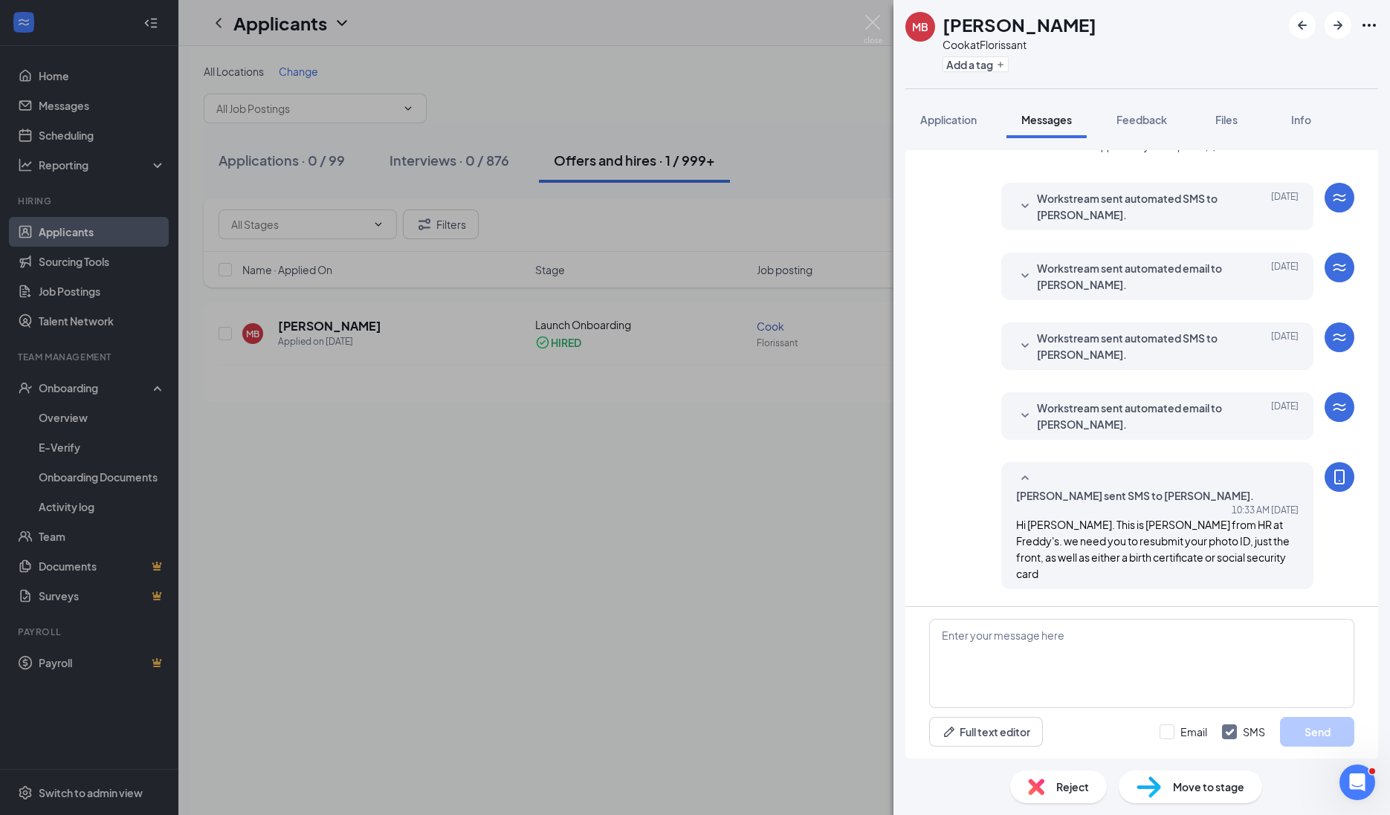
scroll to position [260, 0]
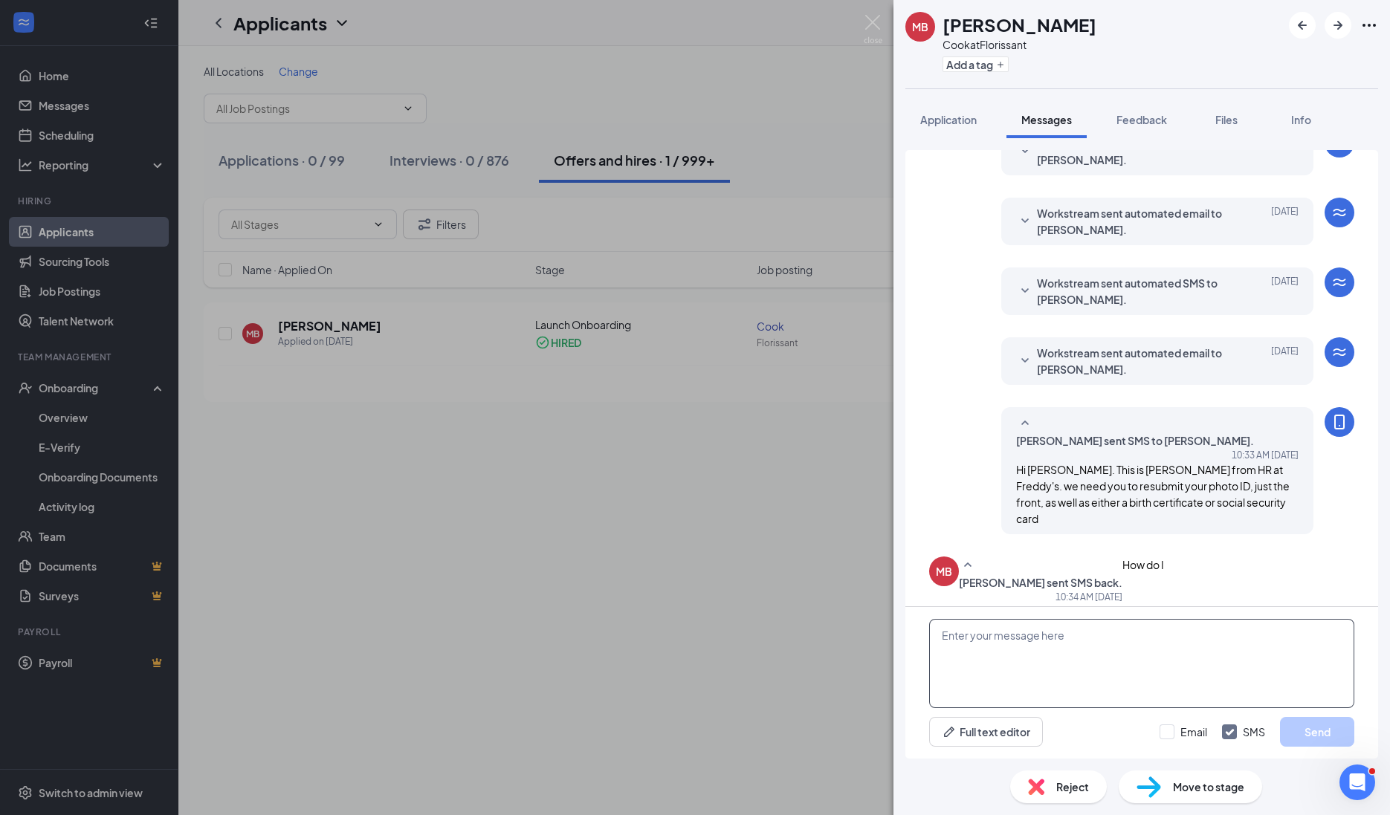
click at [1092, 638] on textarea at bounding box center [1141, 663] width 425 height 89
type textarea "I just resent the onboarding link"
click at [1309, 736] on button "Send" at bounding box center [1317, 732] width 74 height 30
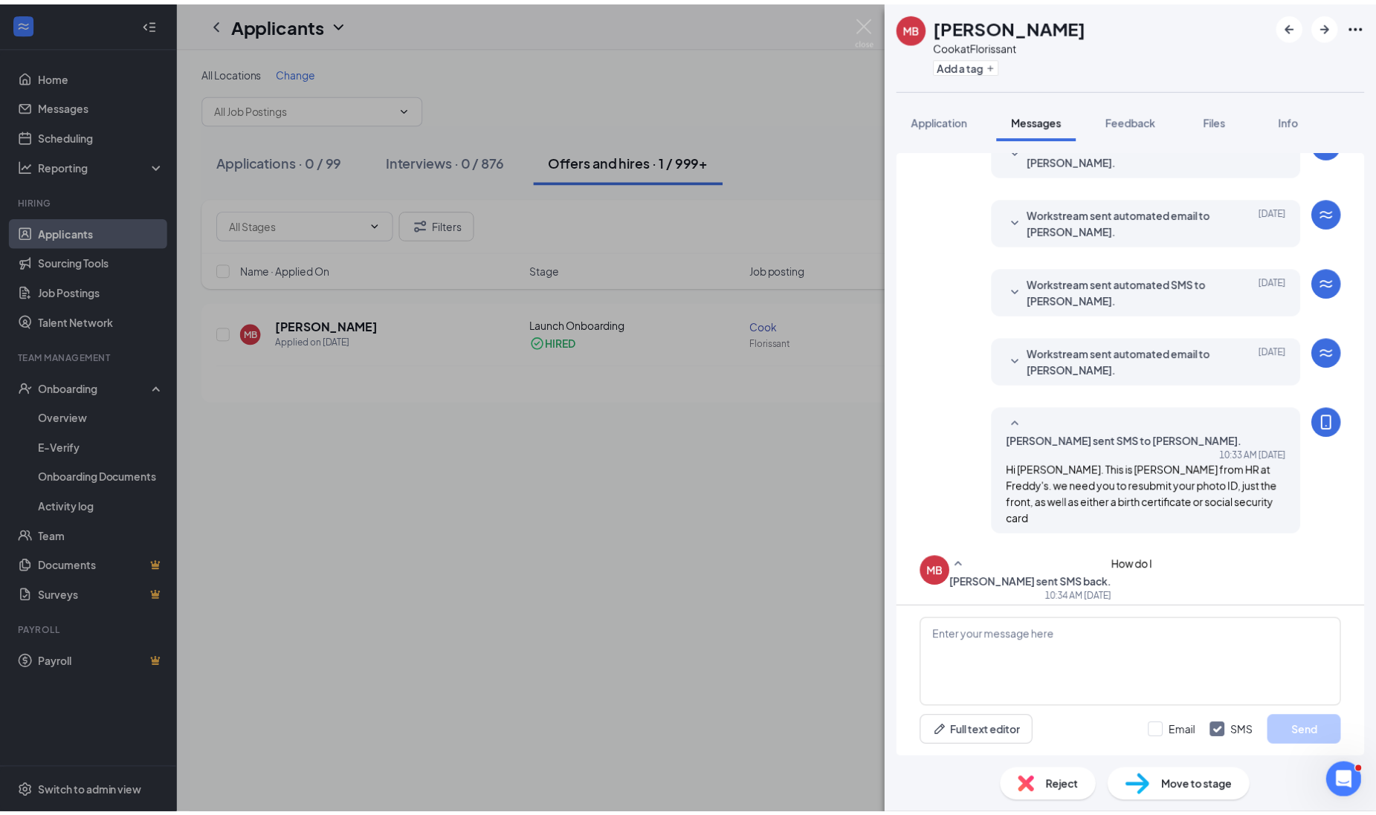
scroll to position [356, 0]
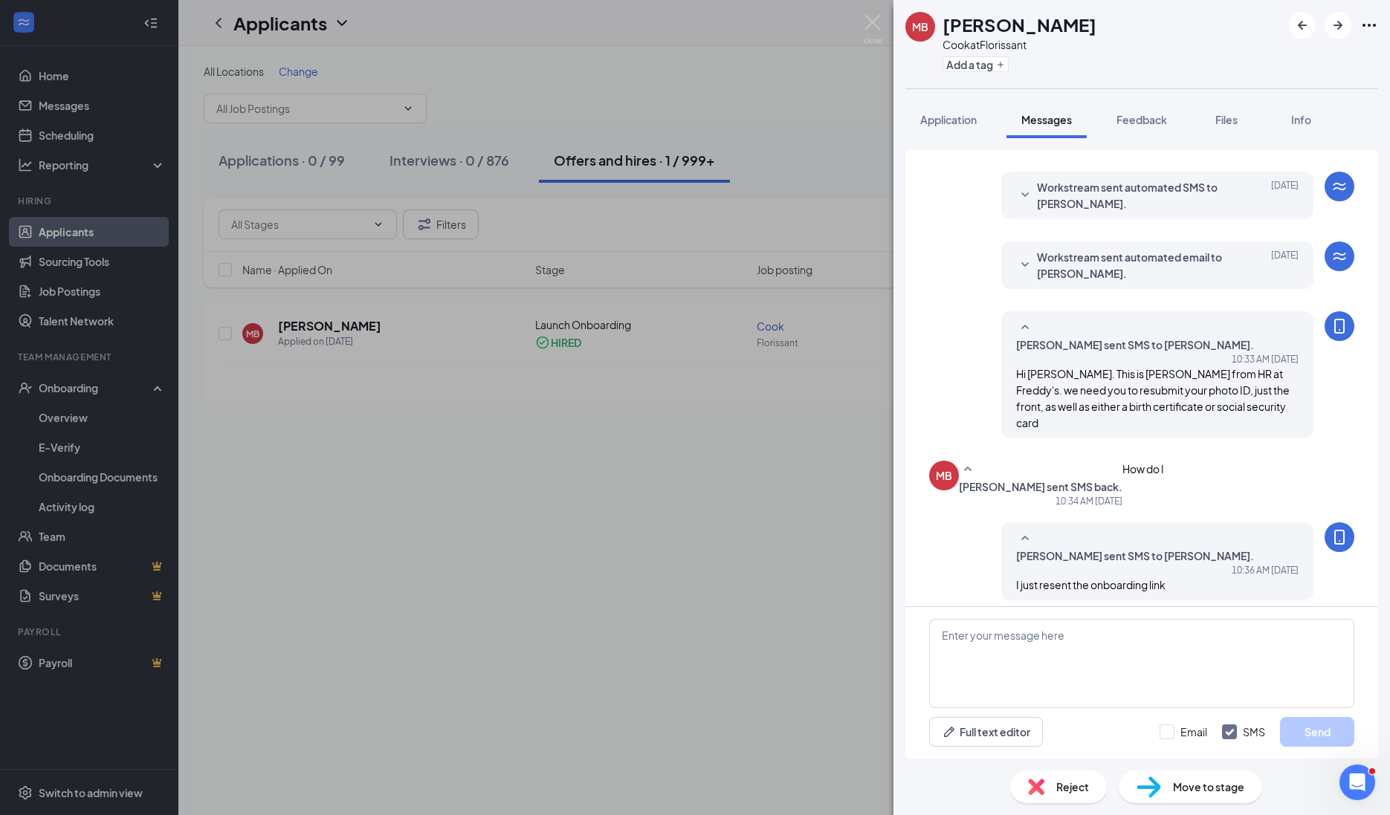
click at [762, 641] on div "MB [PERSON_NAME] at Florissant Add a tag Application Messages Feedback Files In…" at bounding box center [695, 407] width 1390 height 815
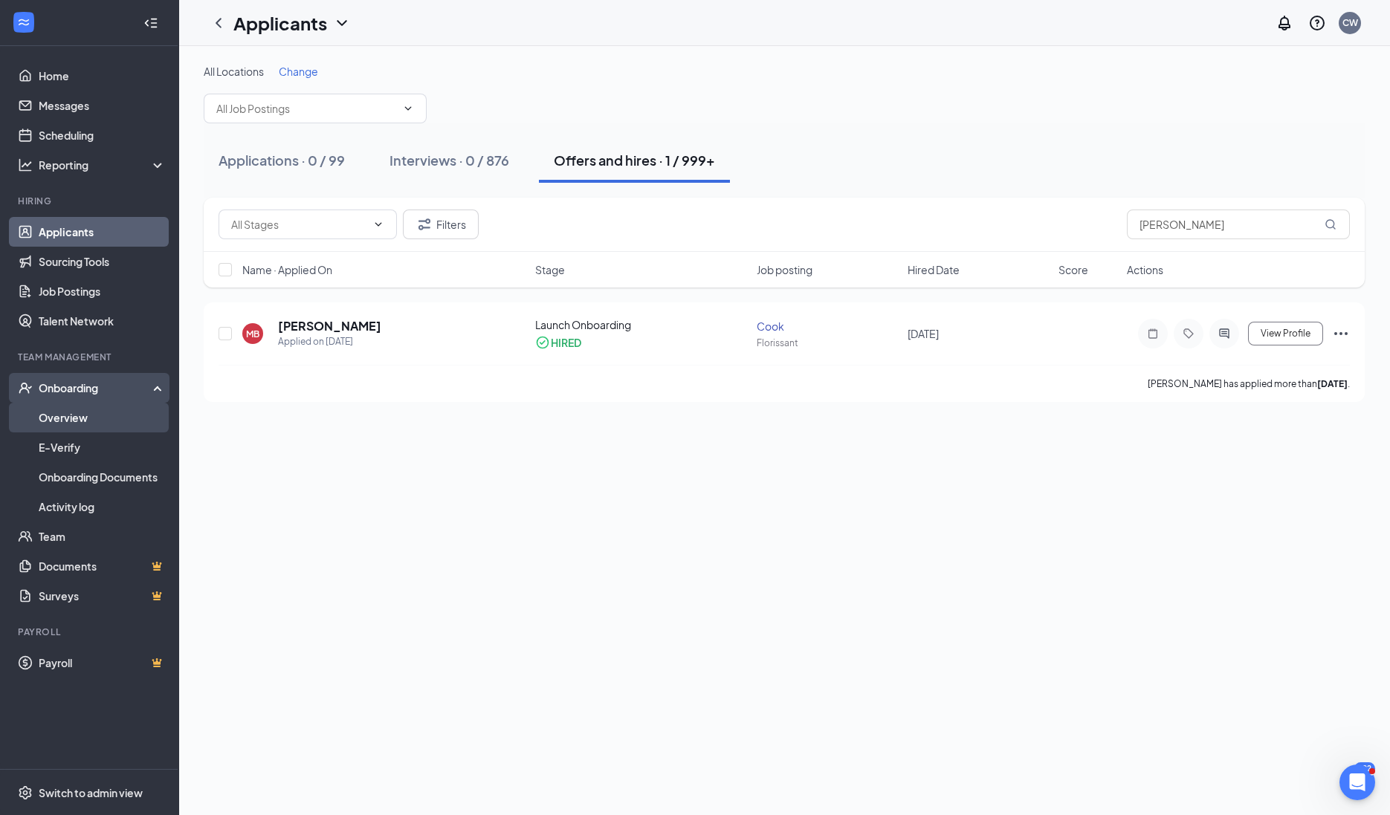
click at [82, 412] on link "Overview" at bounding box center [102, 418] width 127 height 30
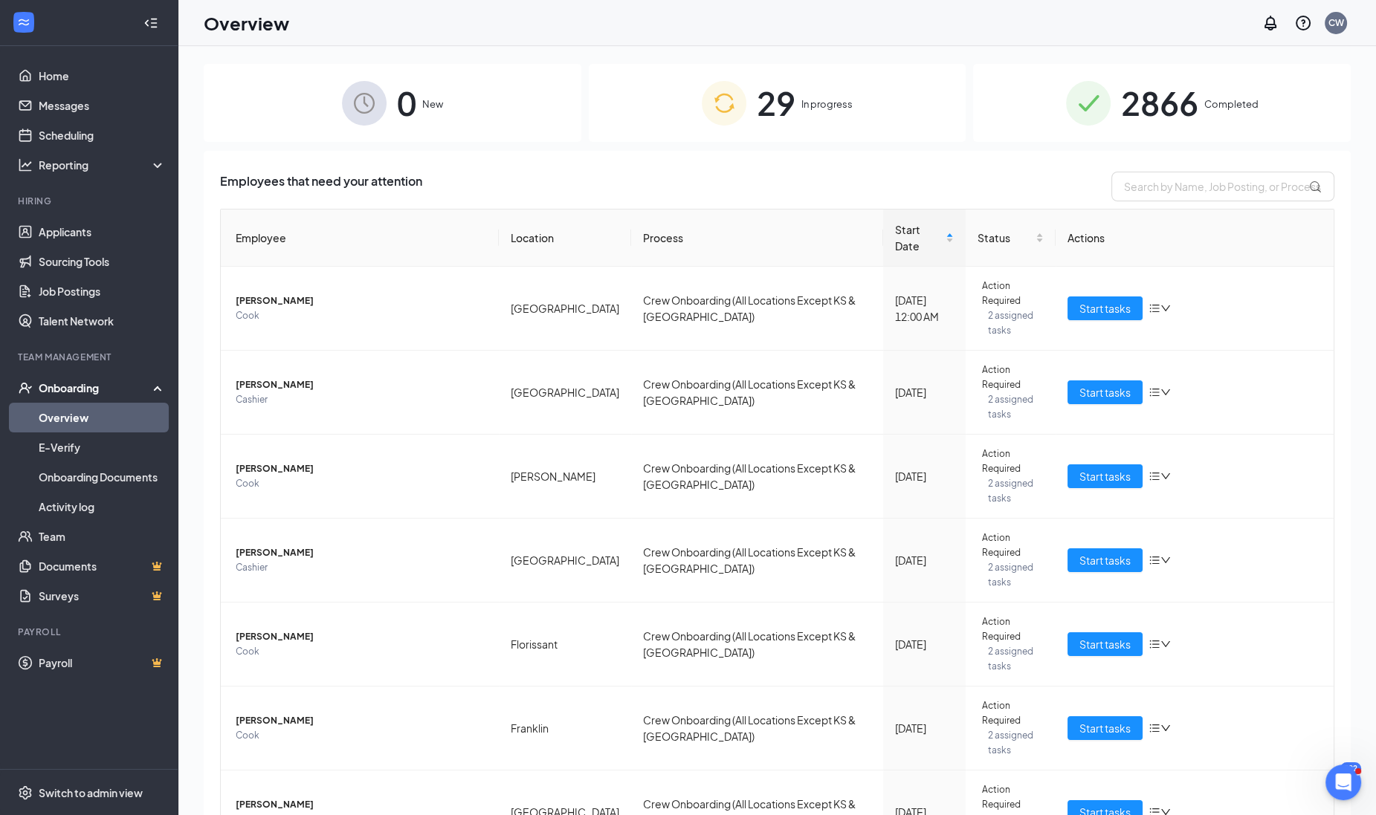
click at [869, 107] on div "29 In progress" at bounding box center [778, 103] width 378 height 78
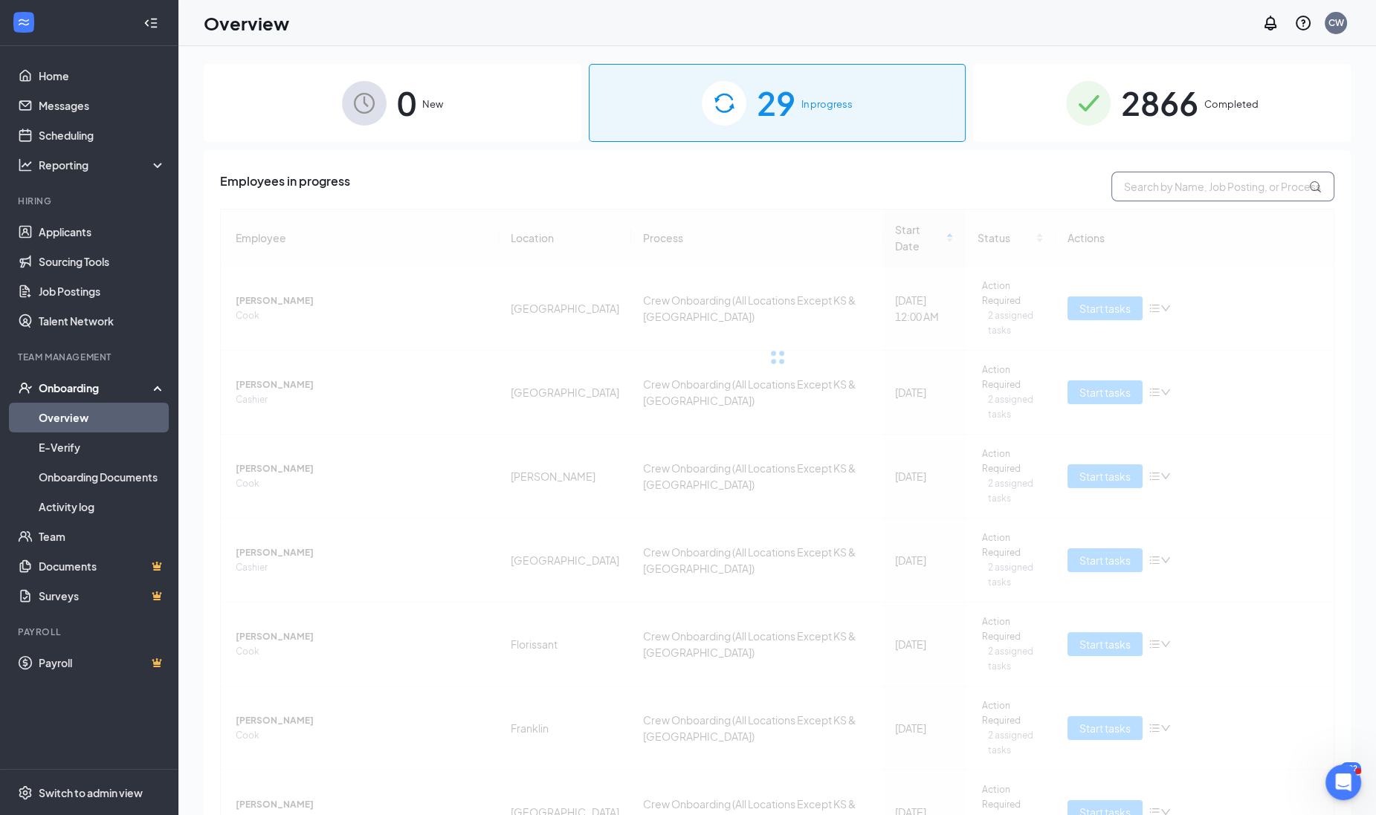
click at [1161, 184] on input "text" at bounding box center [1222, 187] width 223 height 30
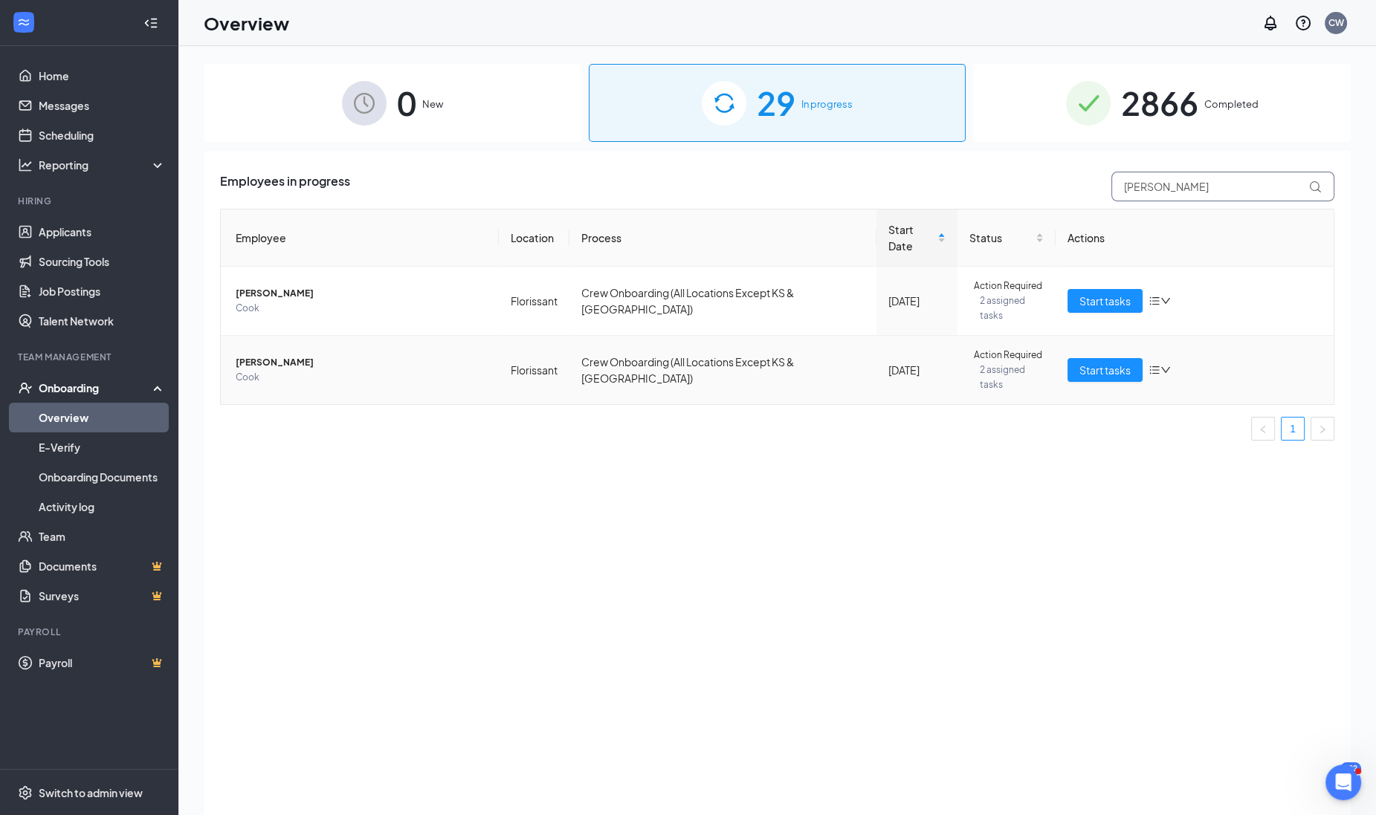
type input "[PERSON_NAME]"
click at [323, 370] on span "Cook" at bounding box center [361, 377] width 251 height 15
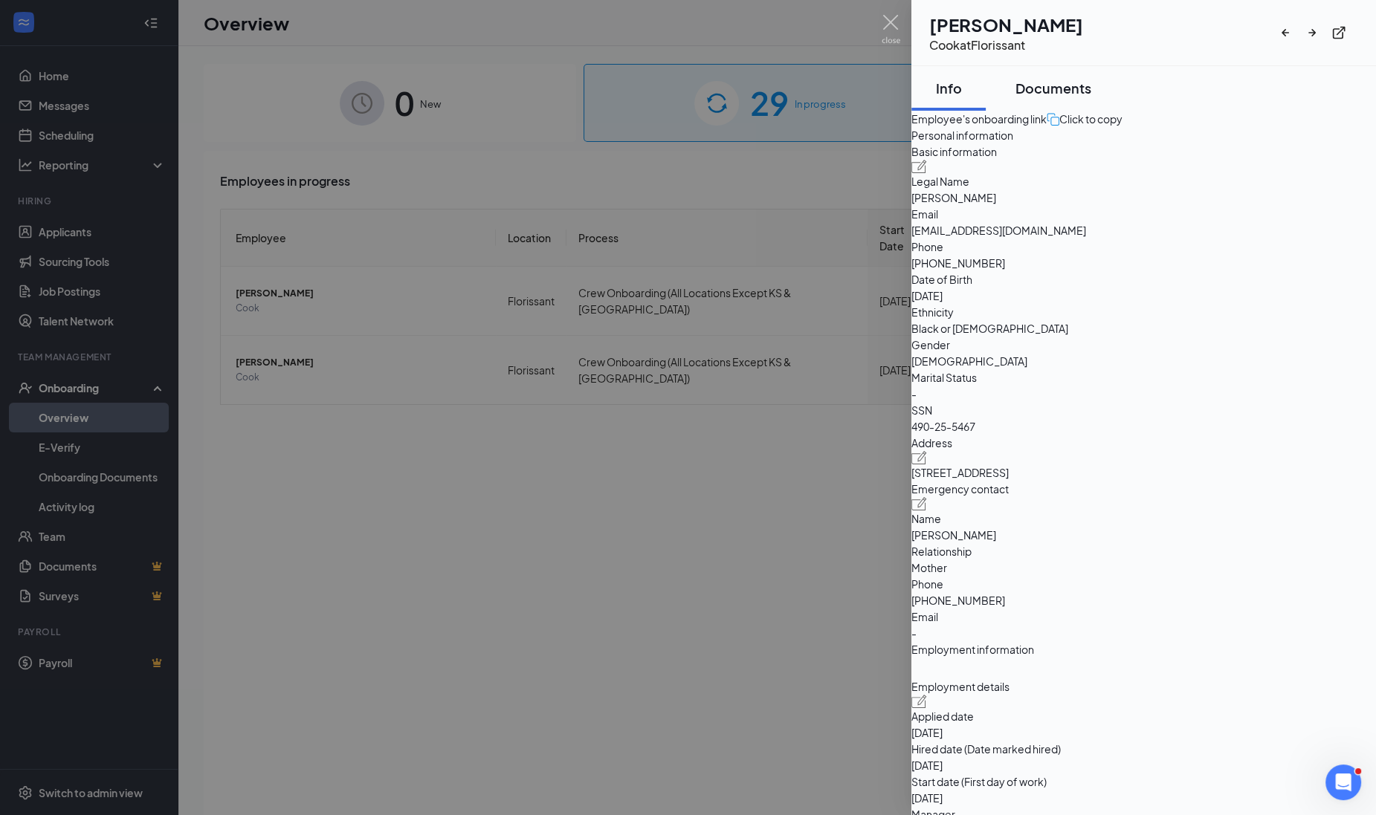
click at [1086, 82] on div "Documents" at bounding box center [1053, 88] width 76 height 19
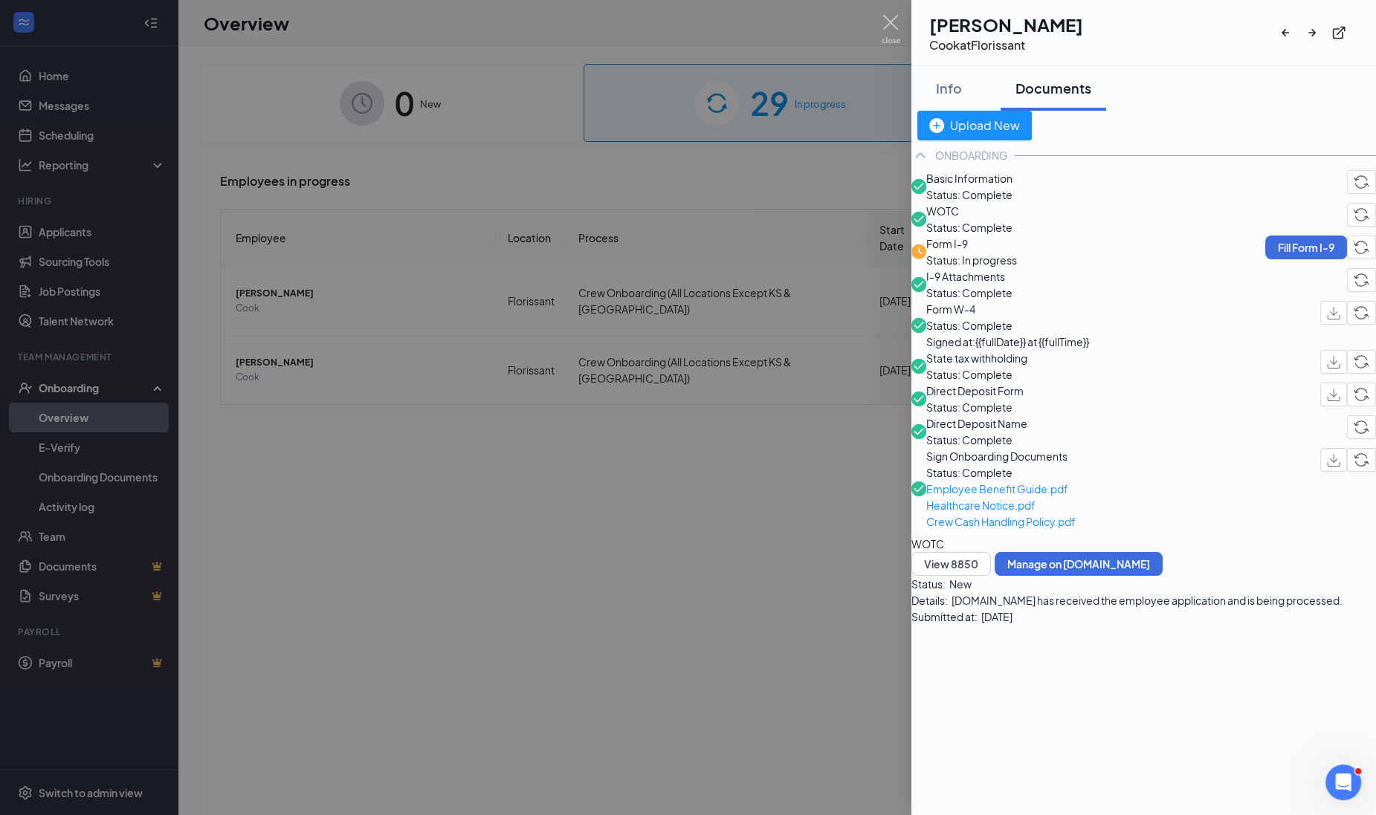
click at [692, 555] on div at bounding box center [688, 407] width 1376 height 815
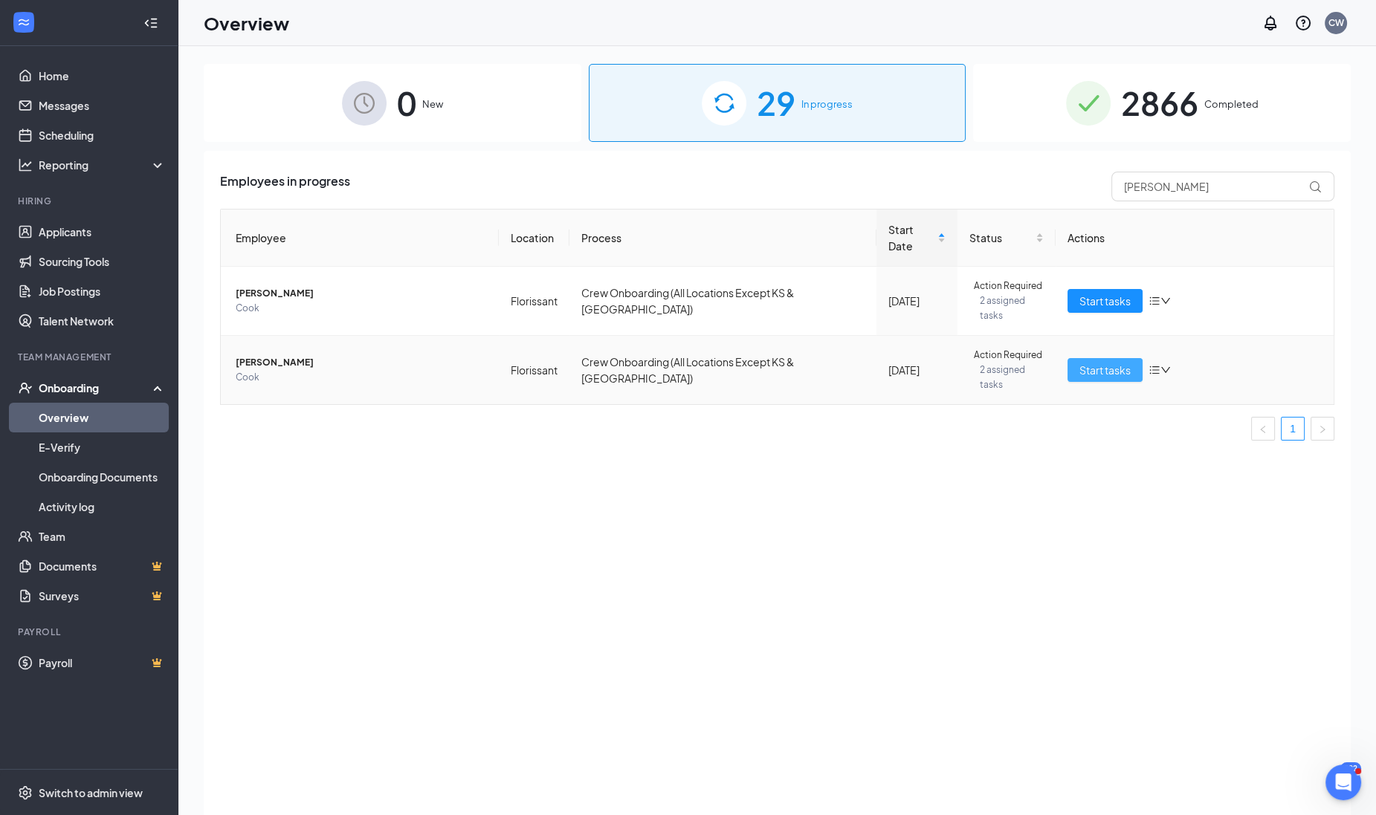
click at [1098, 362] on span "Start tasks" at bounding box center [1104, 370] width 51 height 16
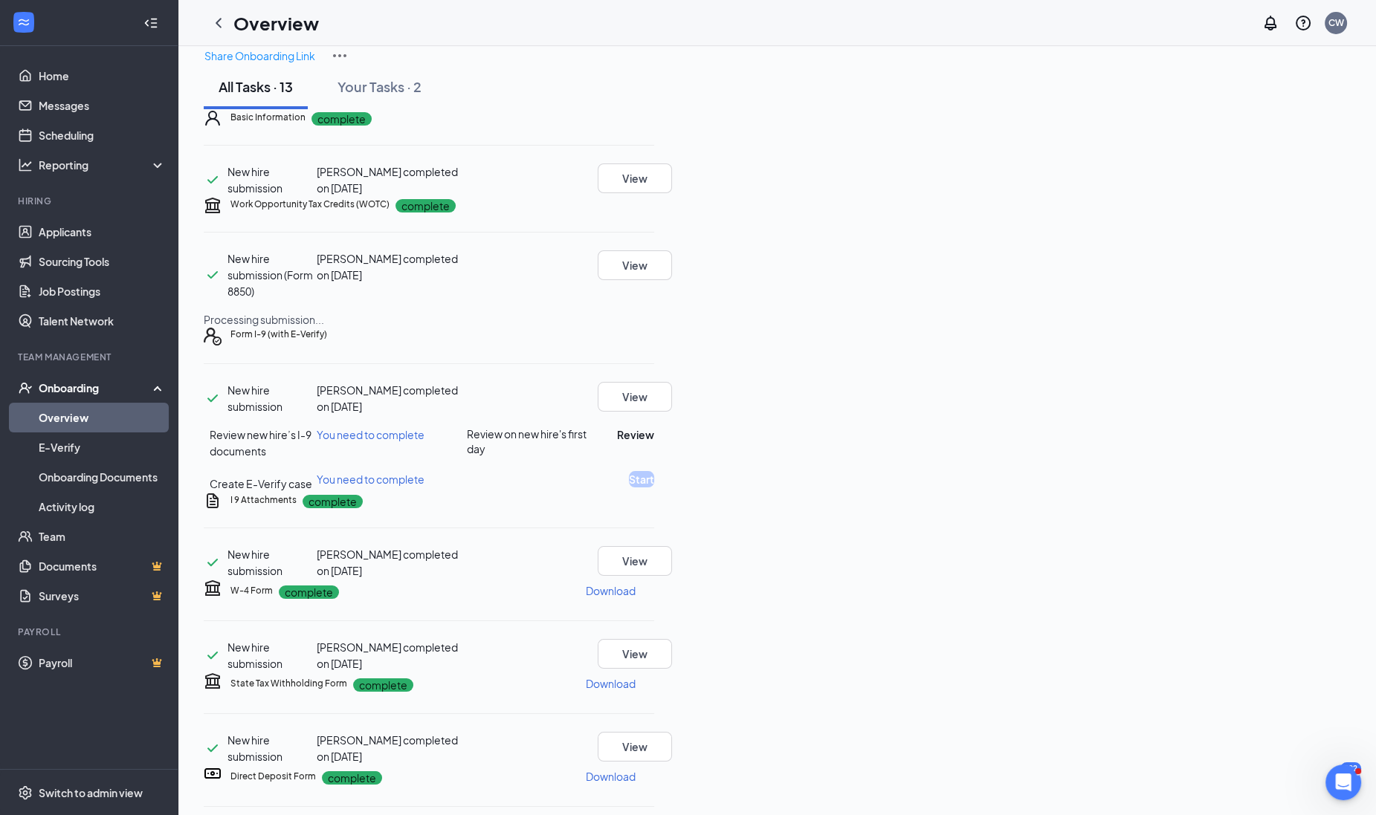
scroll to position [92, 0]
click at [672, 575] on button "View" at bounding box center [634, 560] width 74 height 30
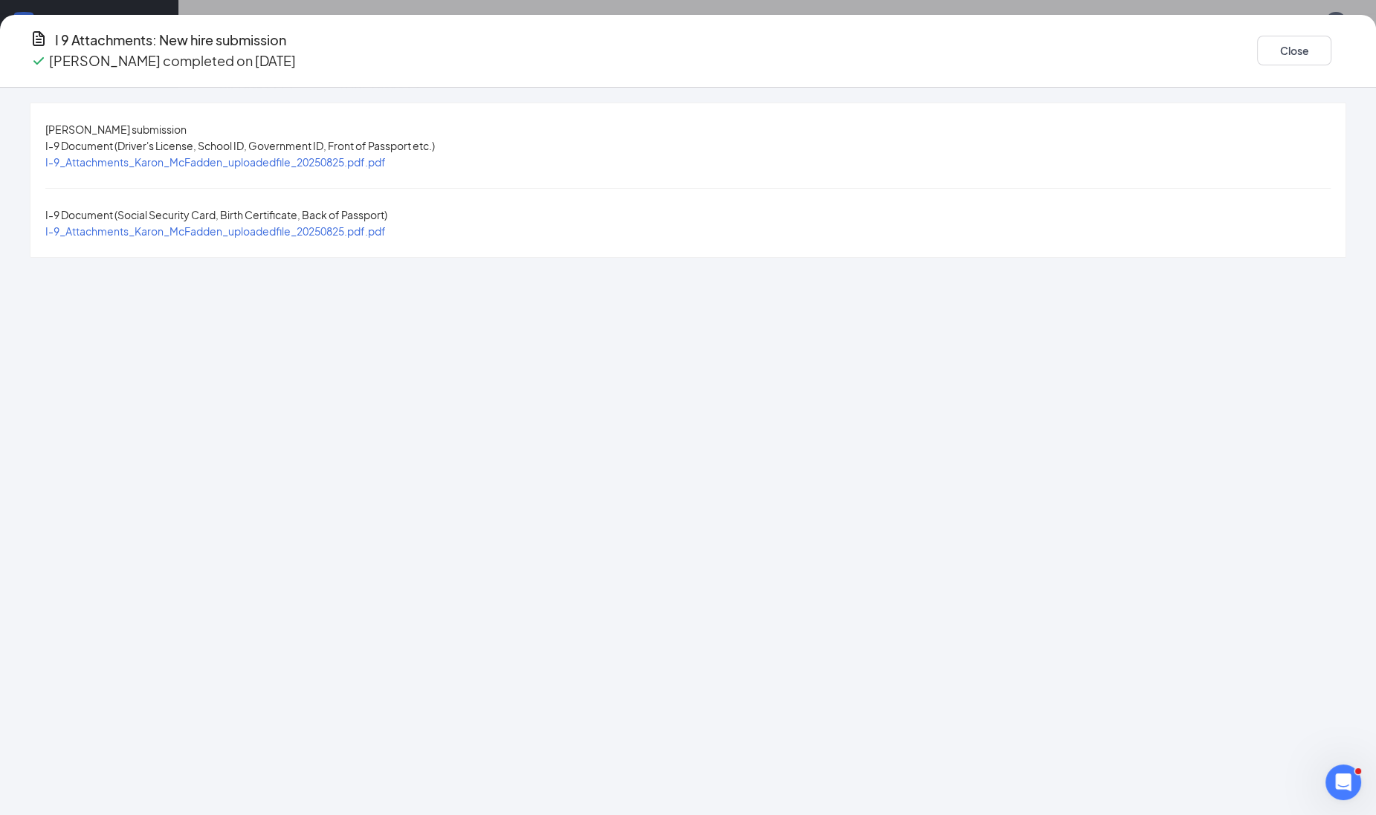
click at [386, 160] on span "I-9_Attachments_Karon_McFadden_uploadedfile_20250825.pdf.pdf" at bounding box center [215, 161] width 340 height 13
click at [386, 224] on span "I-9_Attachments_Karon_McFadden_uploadedfile_20250825.pdf.pdf" at bounding box center [215, 230] width 340 height 13
click at [1257, 45] on button "Close" at bounding box center [1294, 51] width 74 height 30
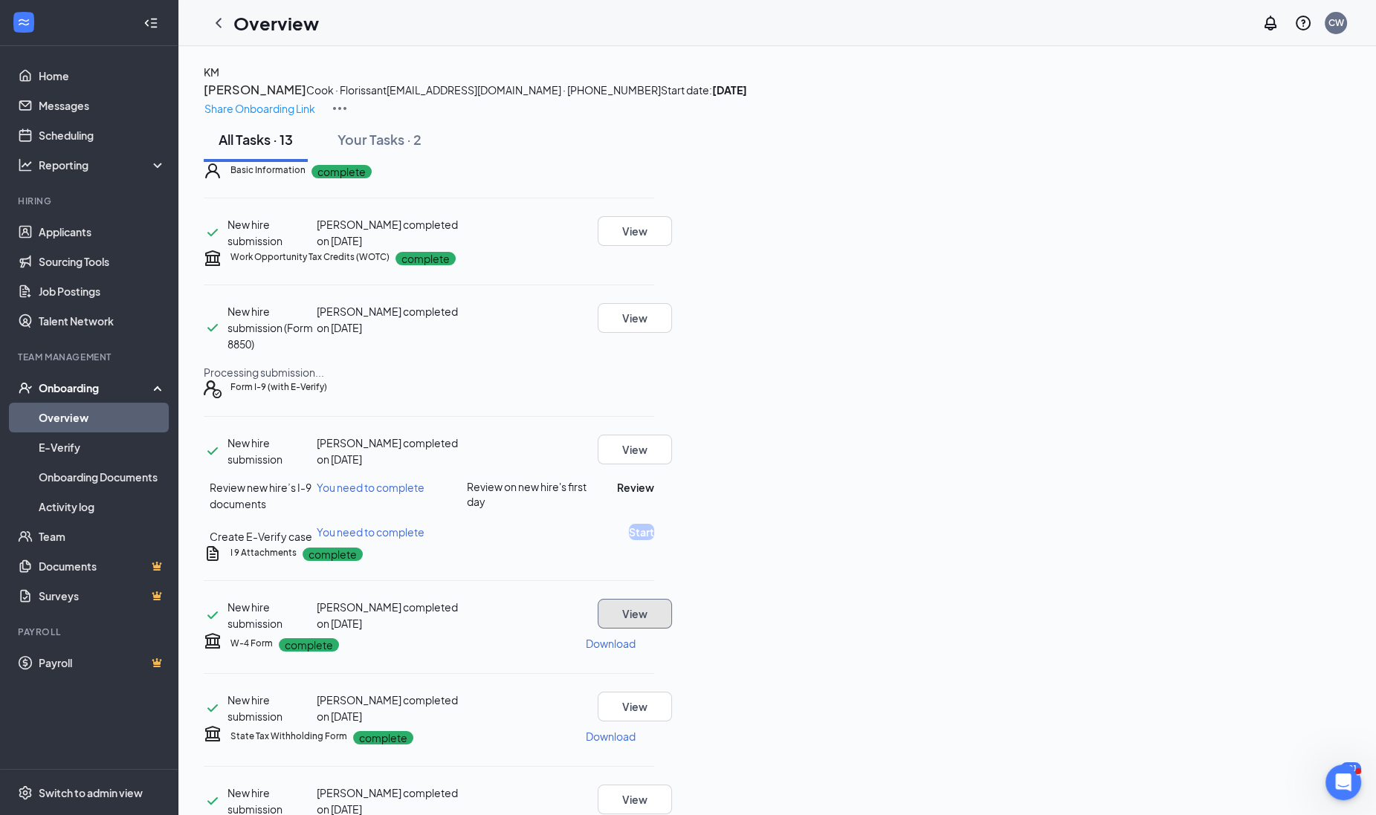
scroll to position [185, 0]
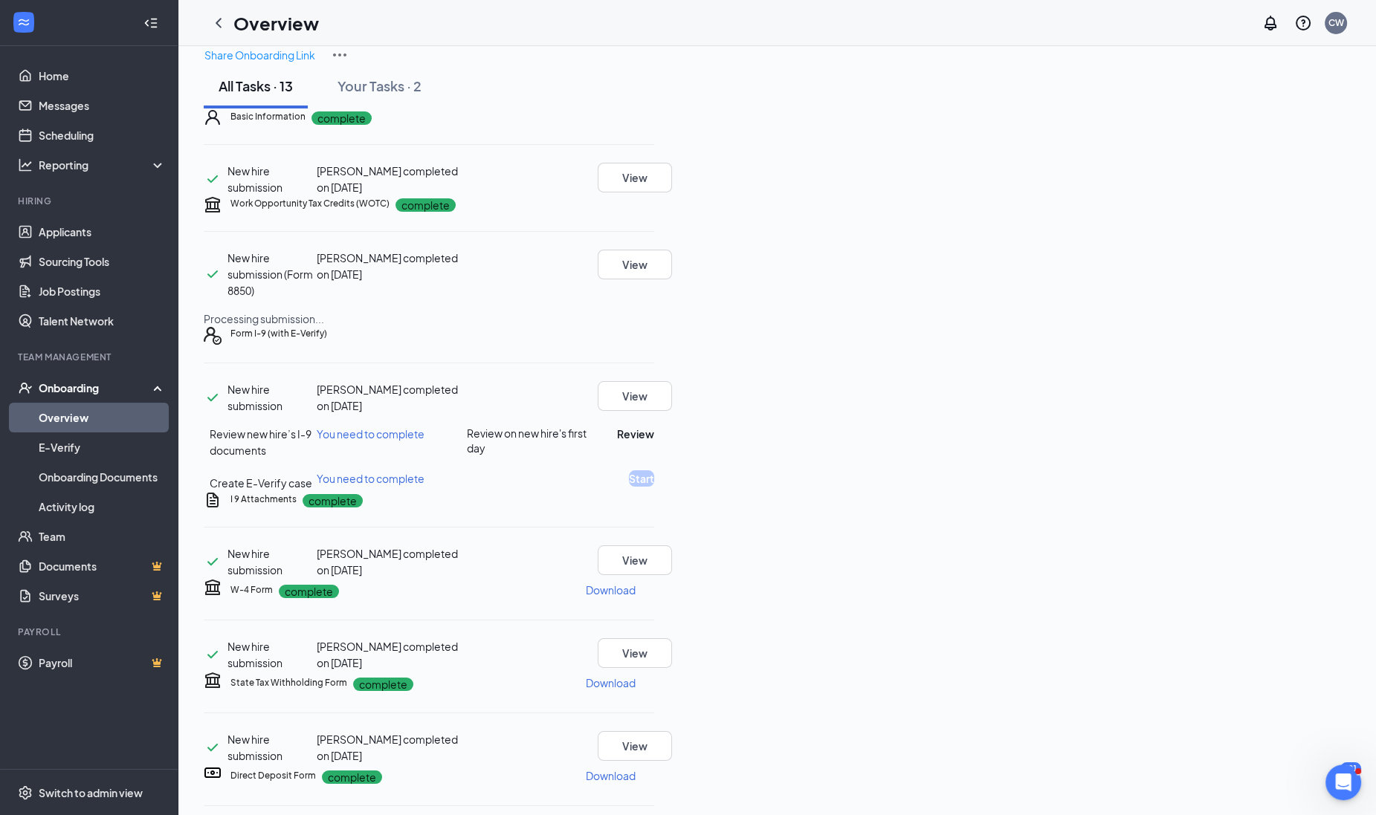
click at [654, 499] on icon "Ellipses" at bounding box center [654, 499] width 0 height 0
click at [1274, 585] on span "Restart" at bounding box center [1282, 588] width 36 height 15
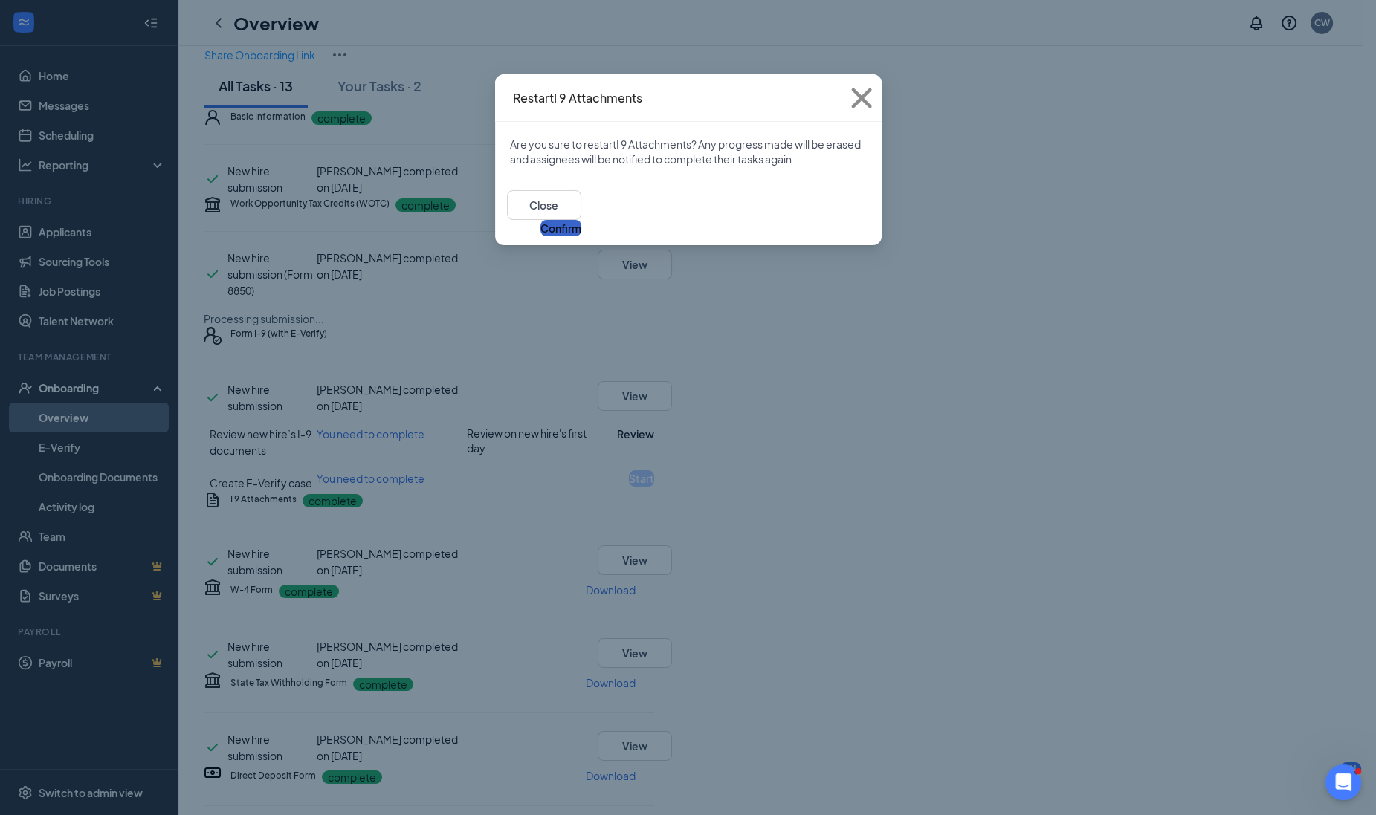
click at [581, 220] on button "Confirm" at bounding box center [560, 228] width 41 height 16
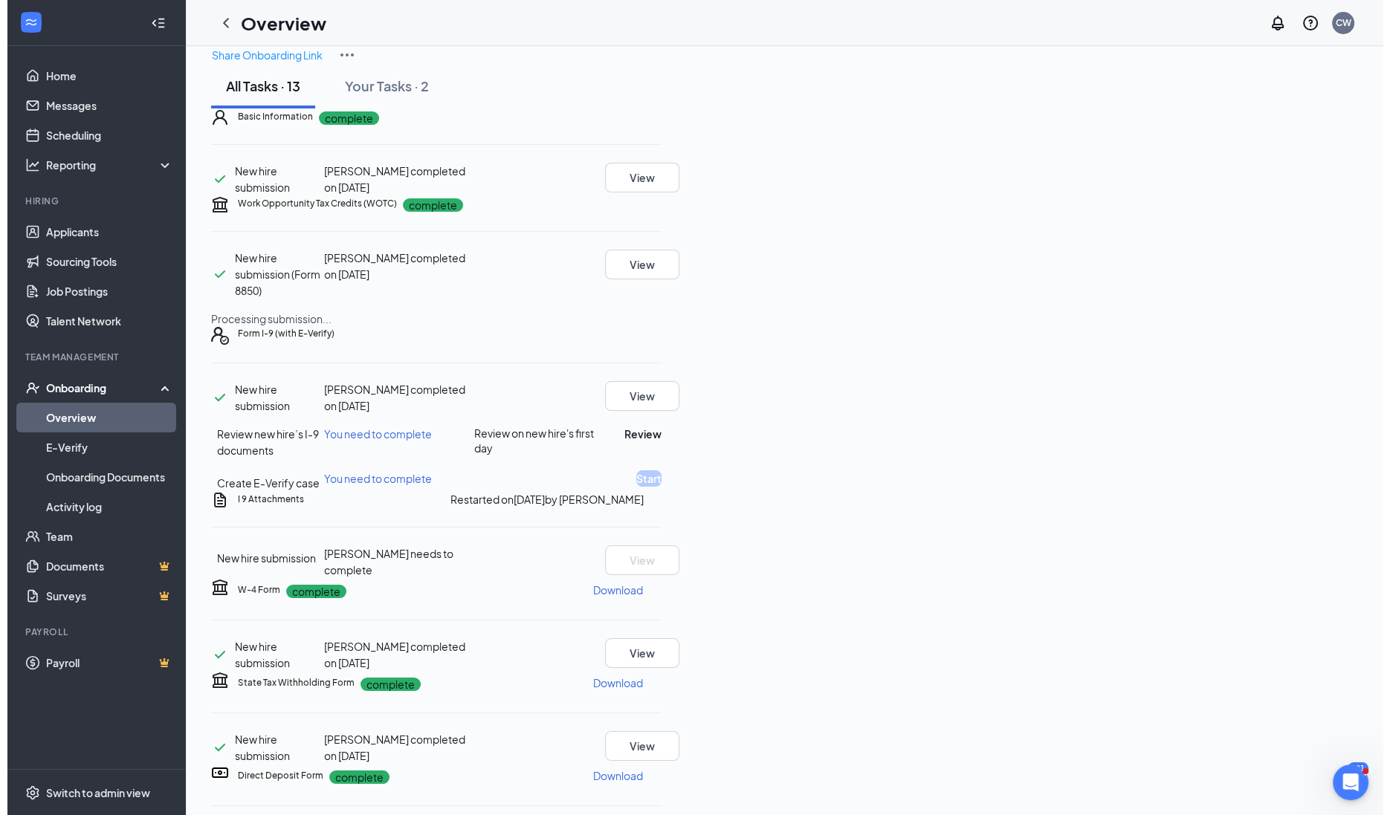
scroll to position [0, 0]
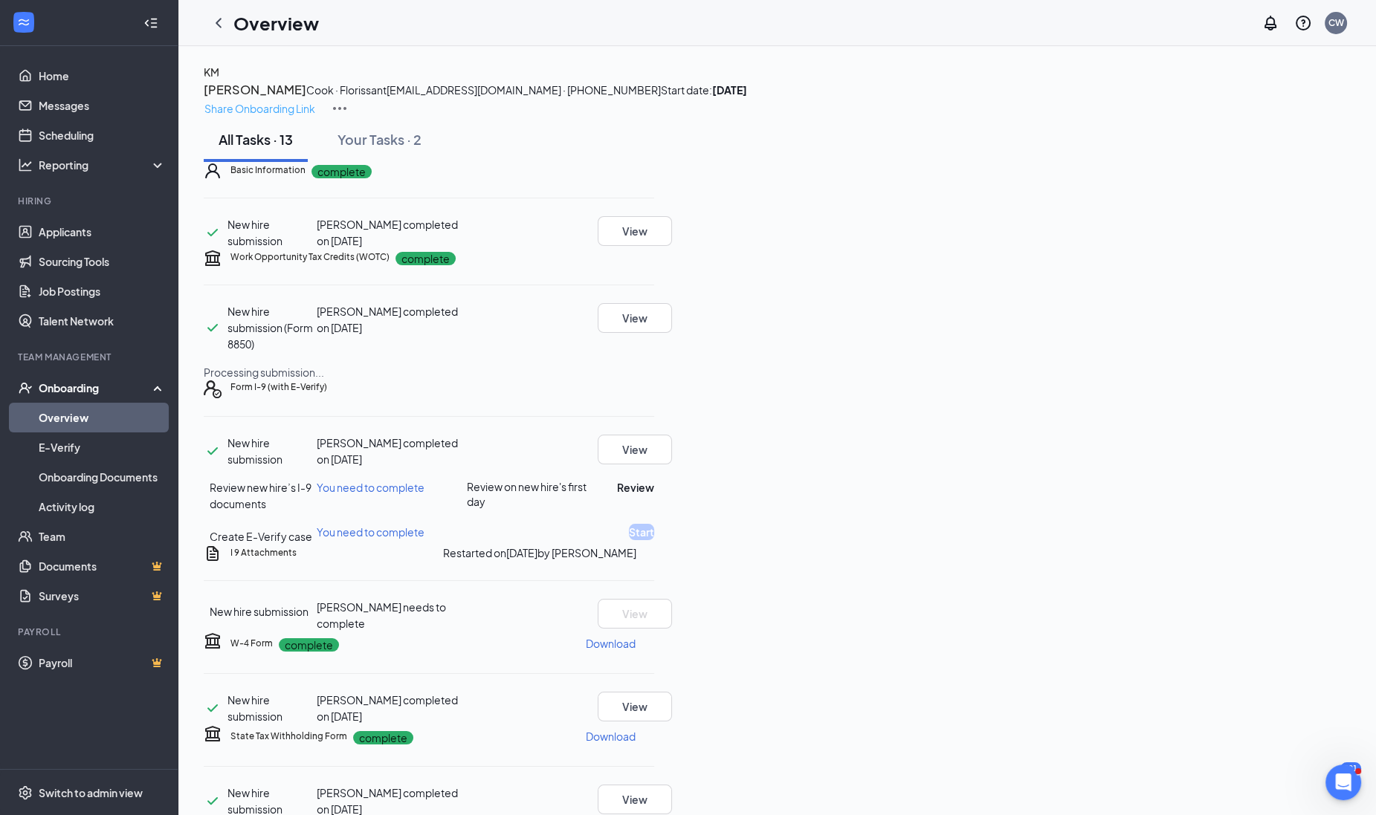
click at [315, 100] on p "Share Onboarding Link" at bounding box center [259, 108] width 111 height 16
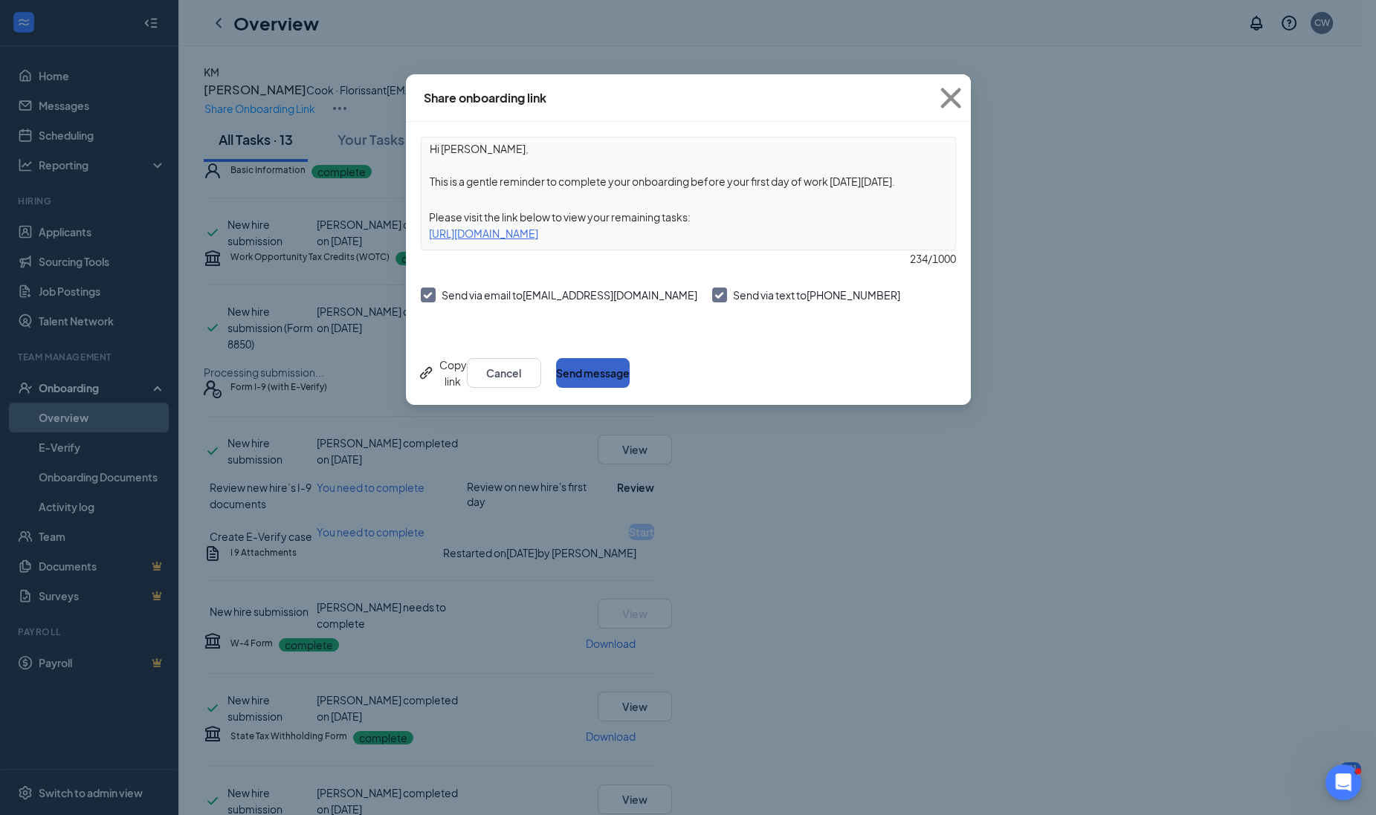
click at [629, 360] on button "Send message" at bounding box center [593, 373] width 74 height 30
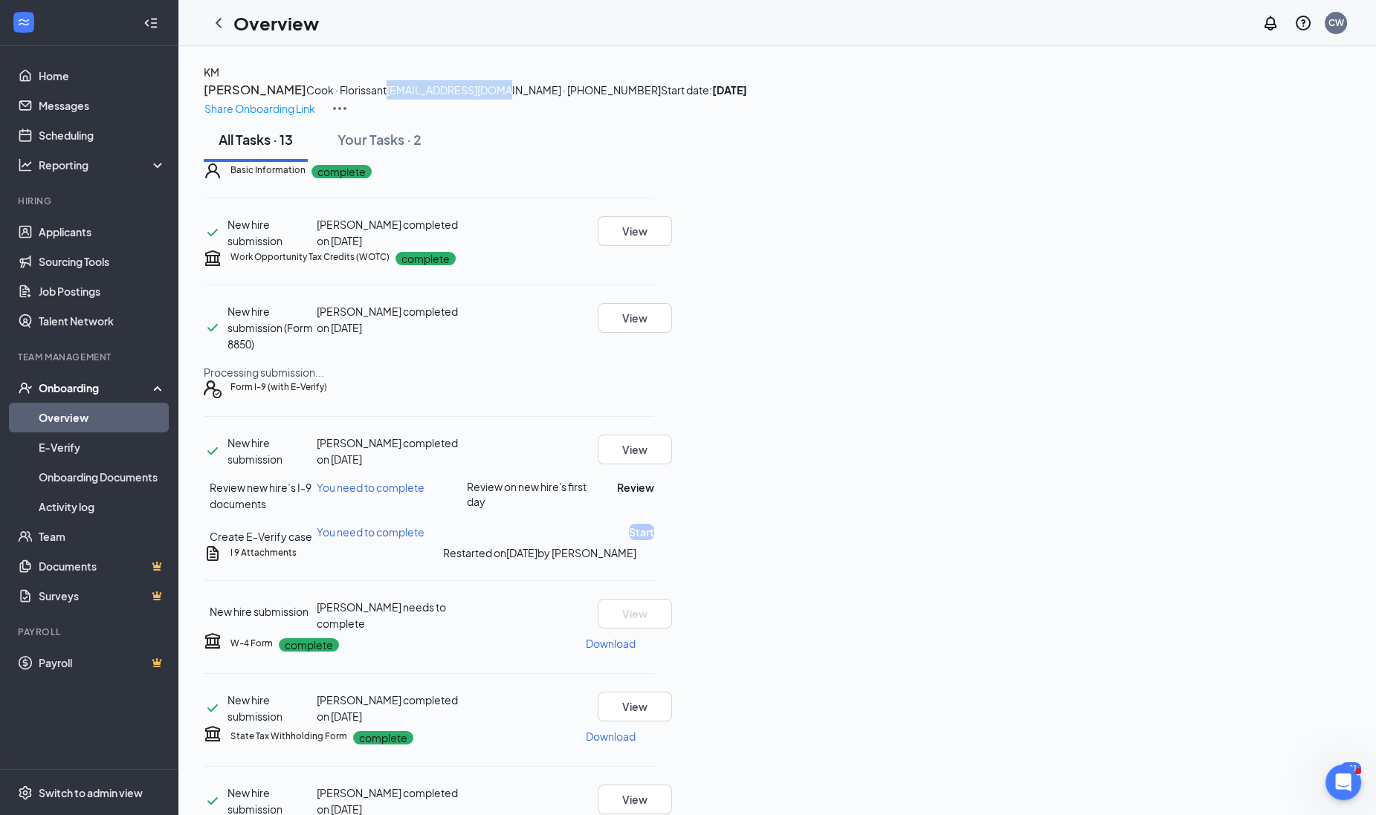
drag, startPoint x: 323, startPoint y: 146, endPoint x: 450, endPoint y: 147, distance: 127.1
click at [450, 117] on div "KM [PERSON_NAME] · Florissant [EMAIL_ADDRESS][DOMAIN_NAME] · [PHONE_NUMBER] Sta…" at bounding box center [777, 91] width 1147 height 54
drag, startPoint x: 450, startPoint y: 147, endPoint x: 434, endPoint y: 146, distance: 16.4
copy span "[EMAIL_ADDRESS][DOMAIN_NAME]"
click at [59, 232] on link "Applicants" at bounding box center [102, 232] width 127 height 30
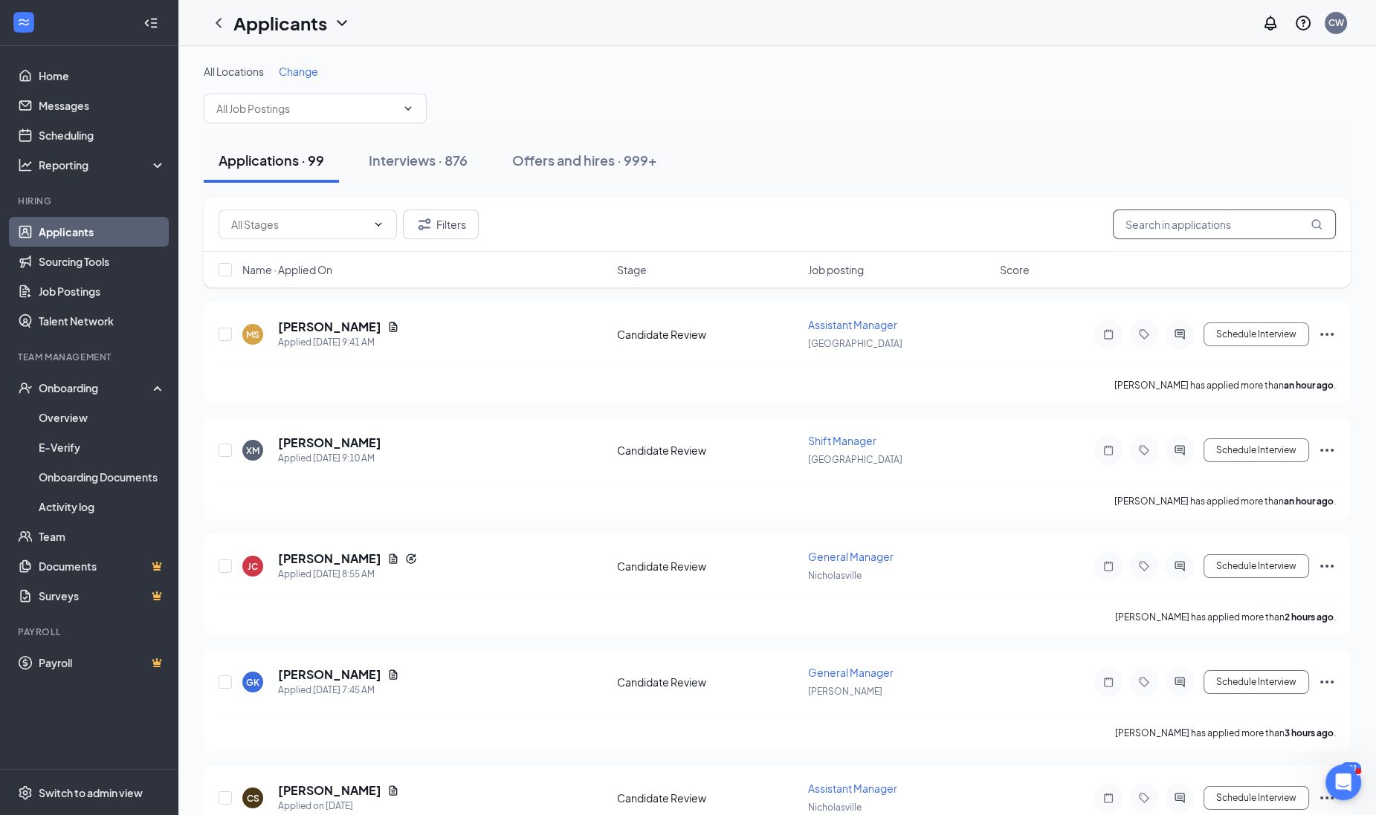
paste input "[EMAIL_ADDRESS][DOMAIN_NAME]"
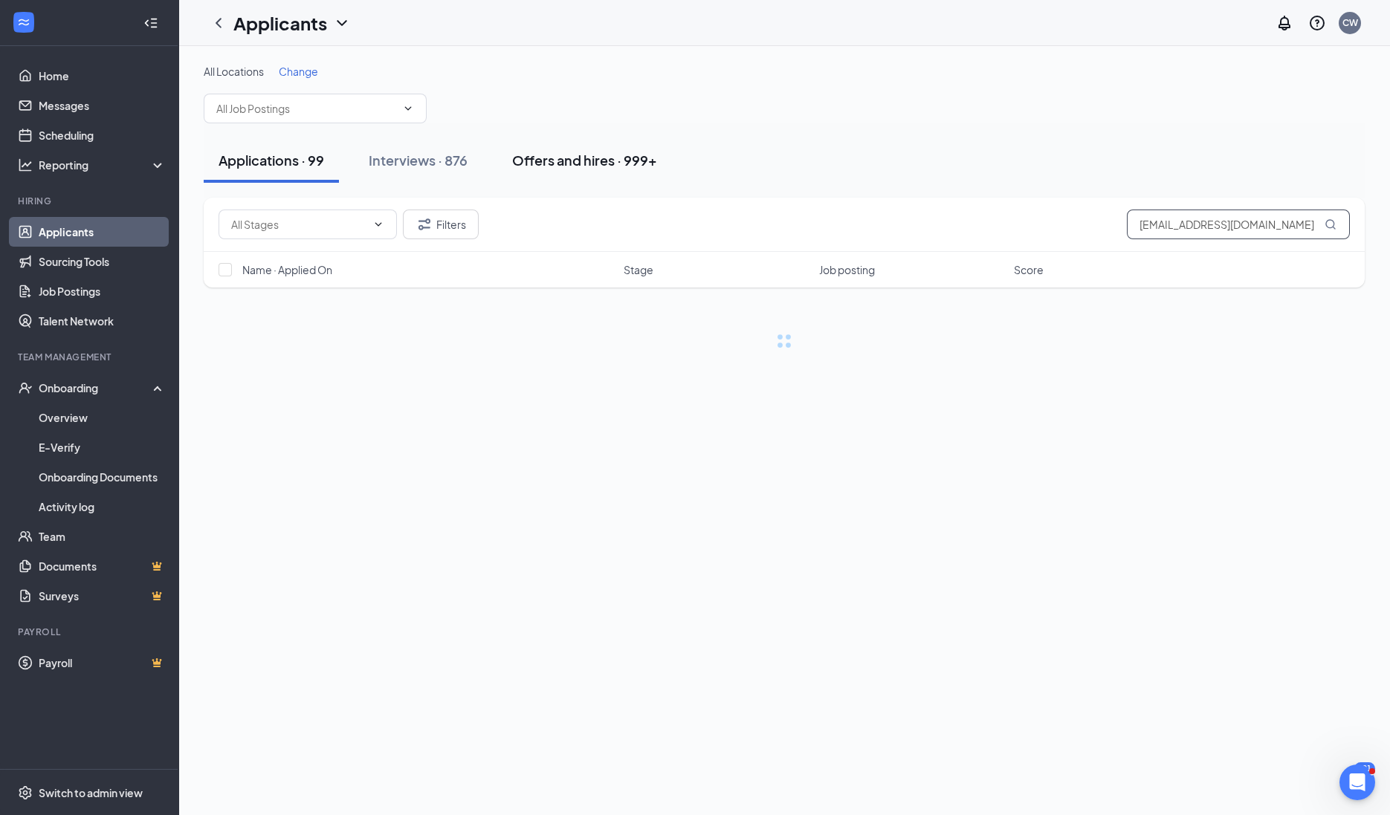
type input "[EMAIL_ADDRESS][DOMAIN_NAME]"
click at [585, 146] on button "Offers and hires · 999+" at bounding box center [584, 160] width 175 height 45
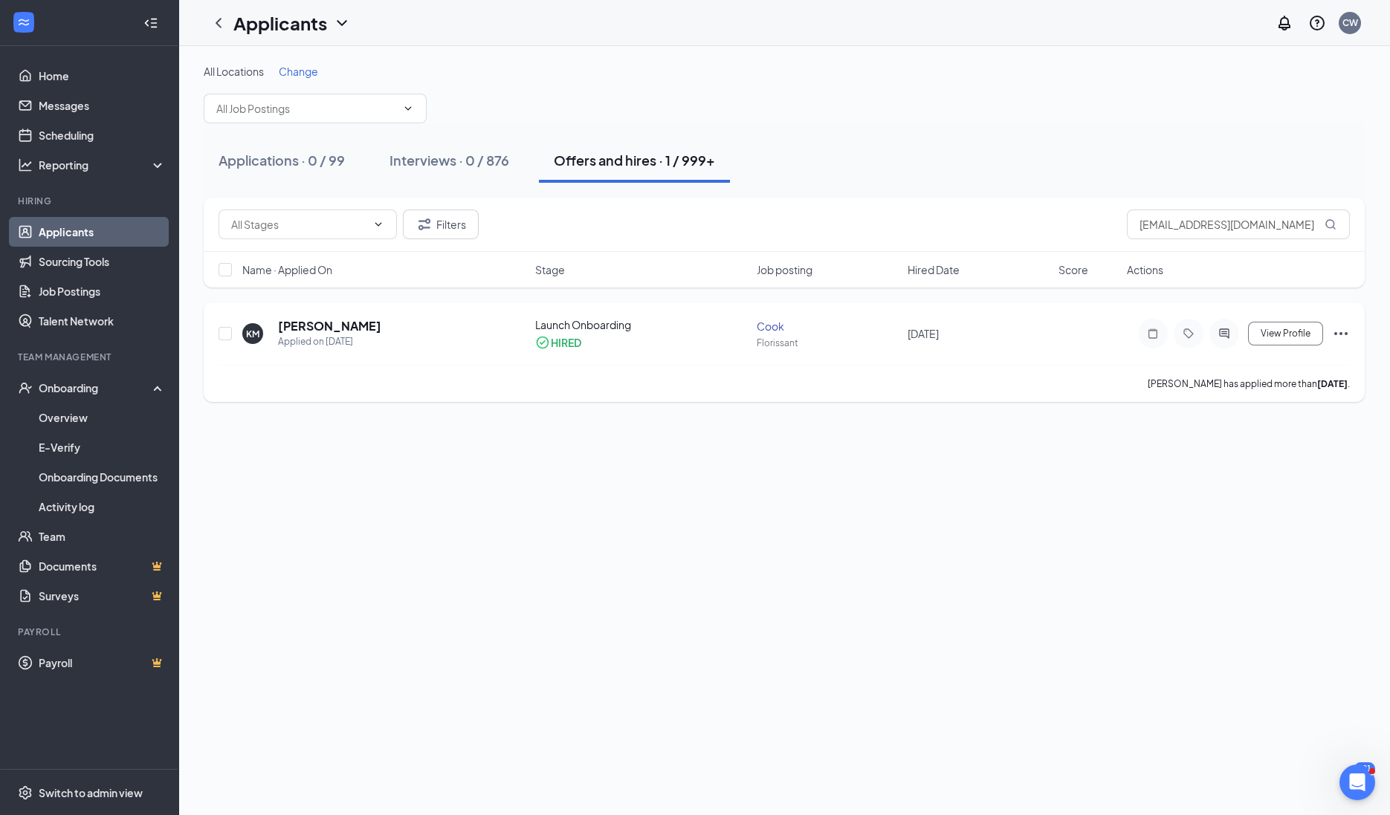
click at [1233, 340] on div at bounding box center [1224, 334] width 30 height 30
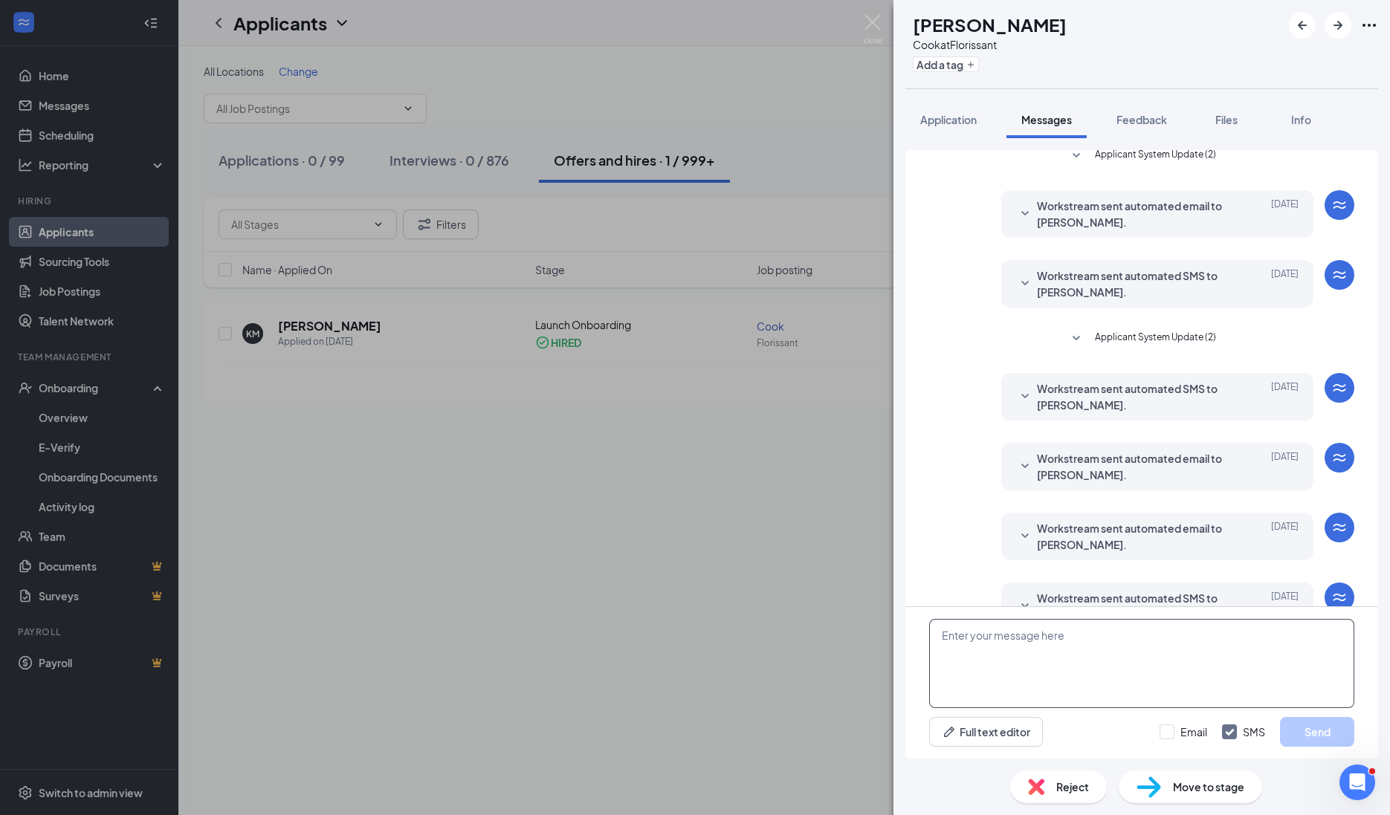
scroll to position [96, 0]
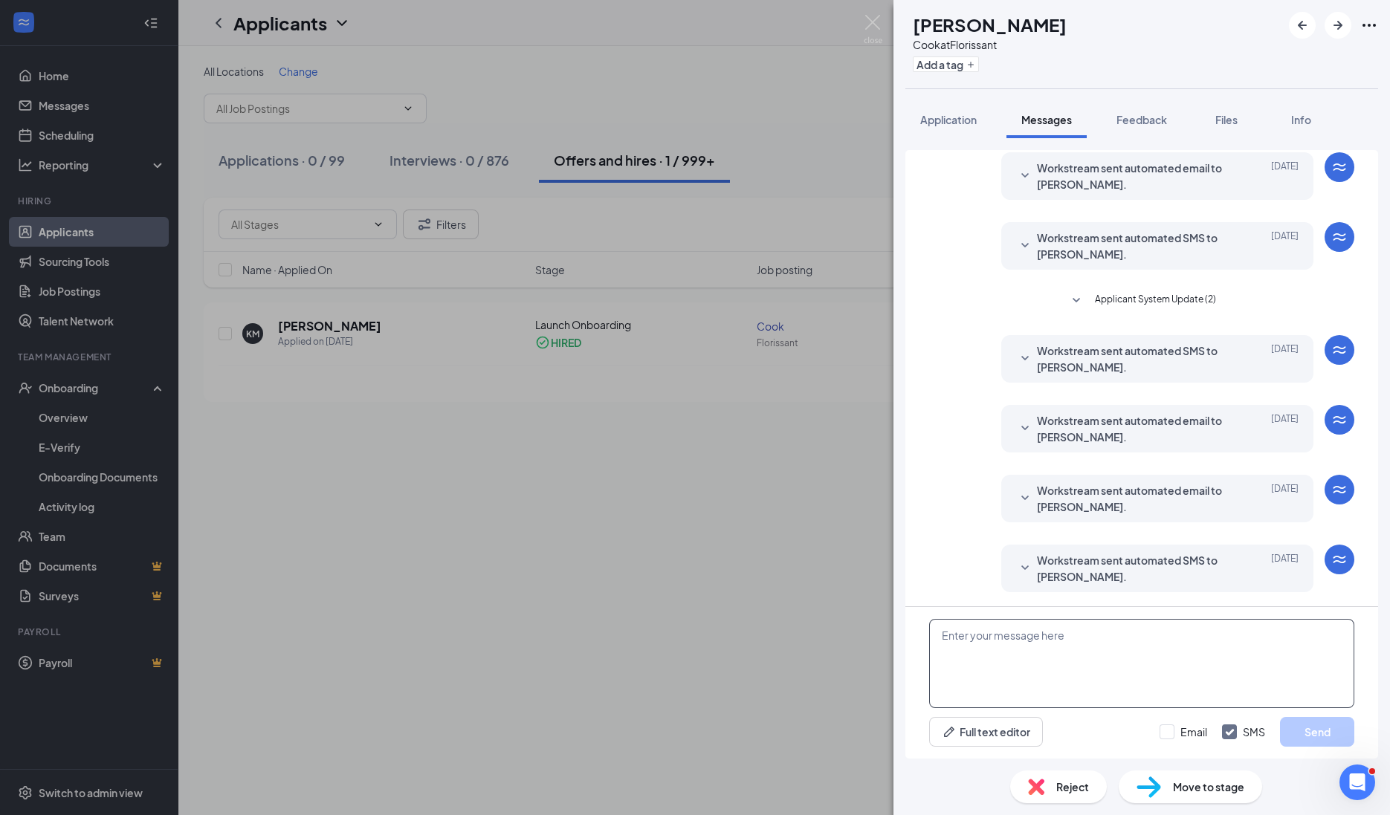
click at [985, 661] on textarea at bounding box center [1141, 663] width 425 height 89
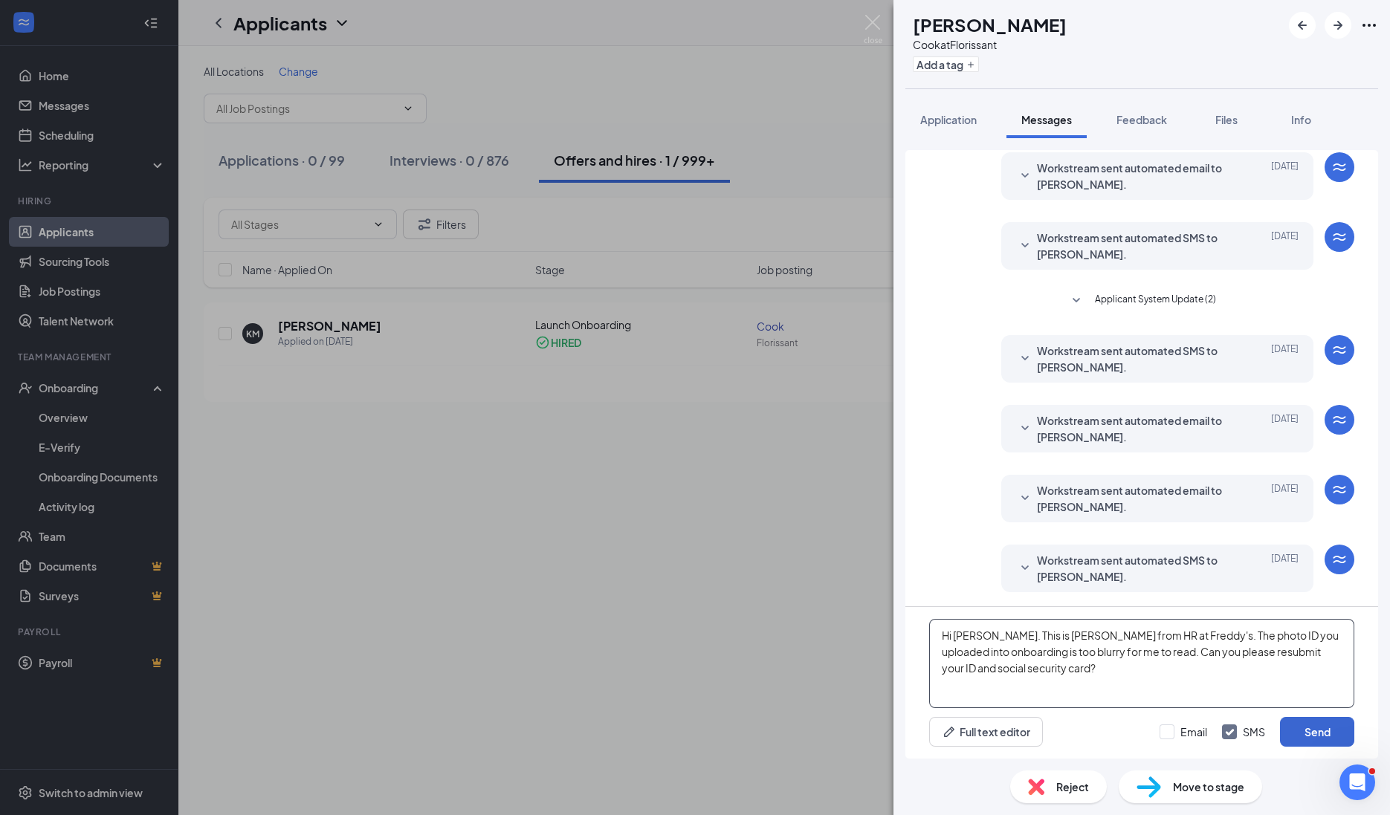
type textarea "Hi [PERSON_NAME]. This is [PERSON_NAME] from HR at Freddy's. The photo ID you u…"
click at [1312, 727] on button "Send" at bounding box center [1317, 732] width 74 height 30
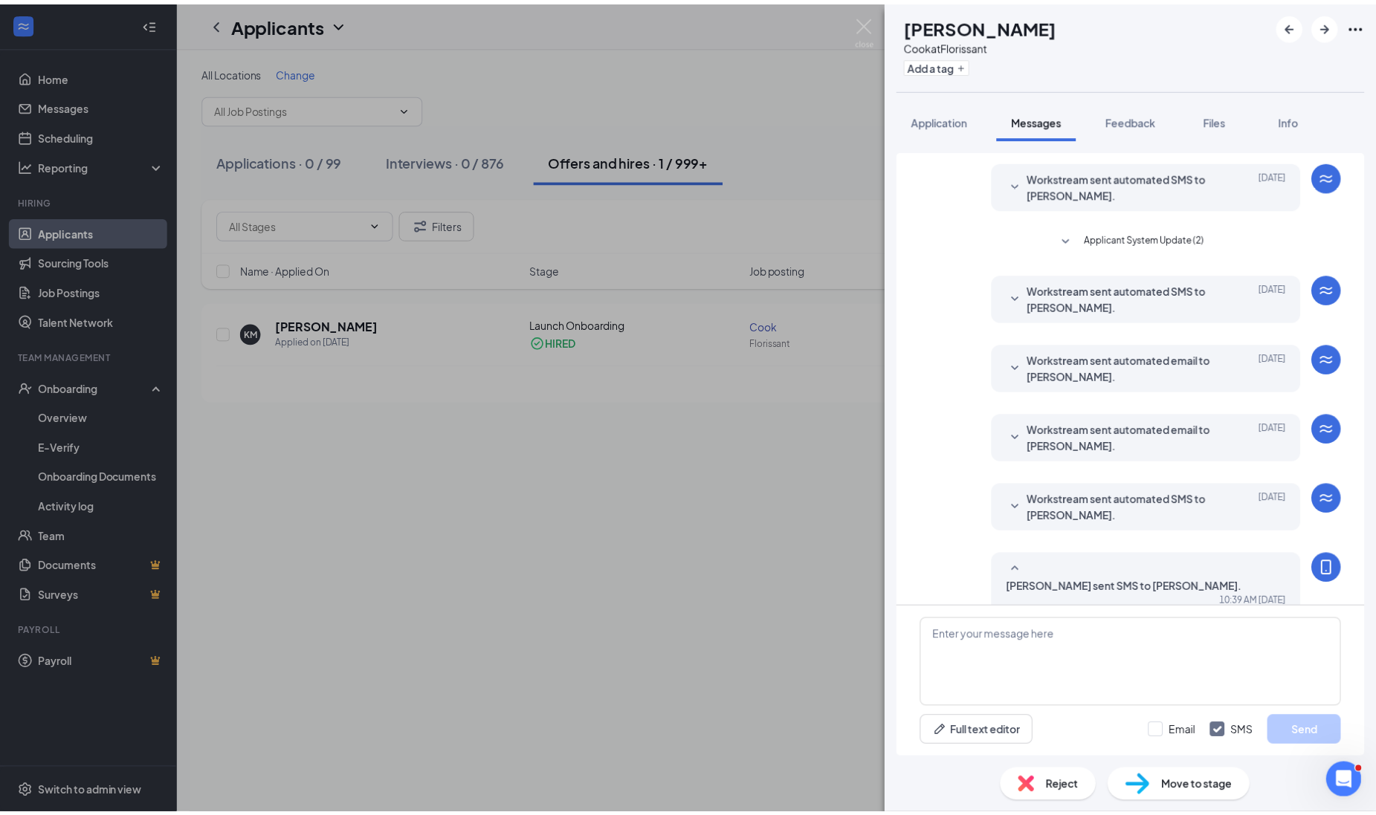
scroll to position [223, 0]
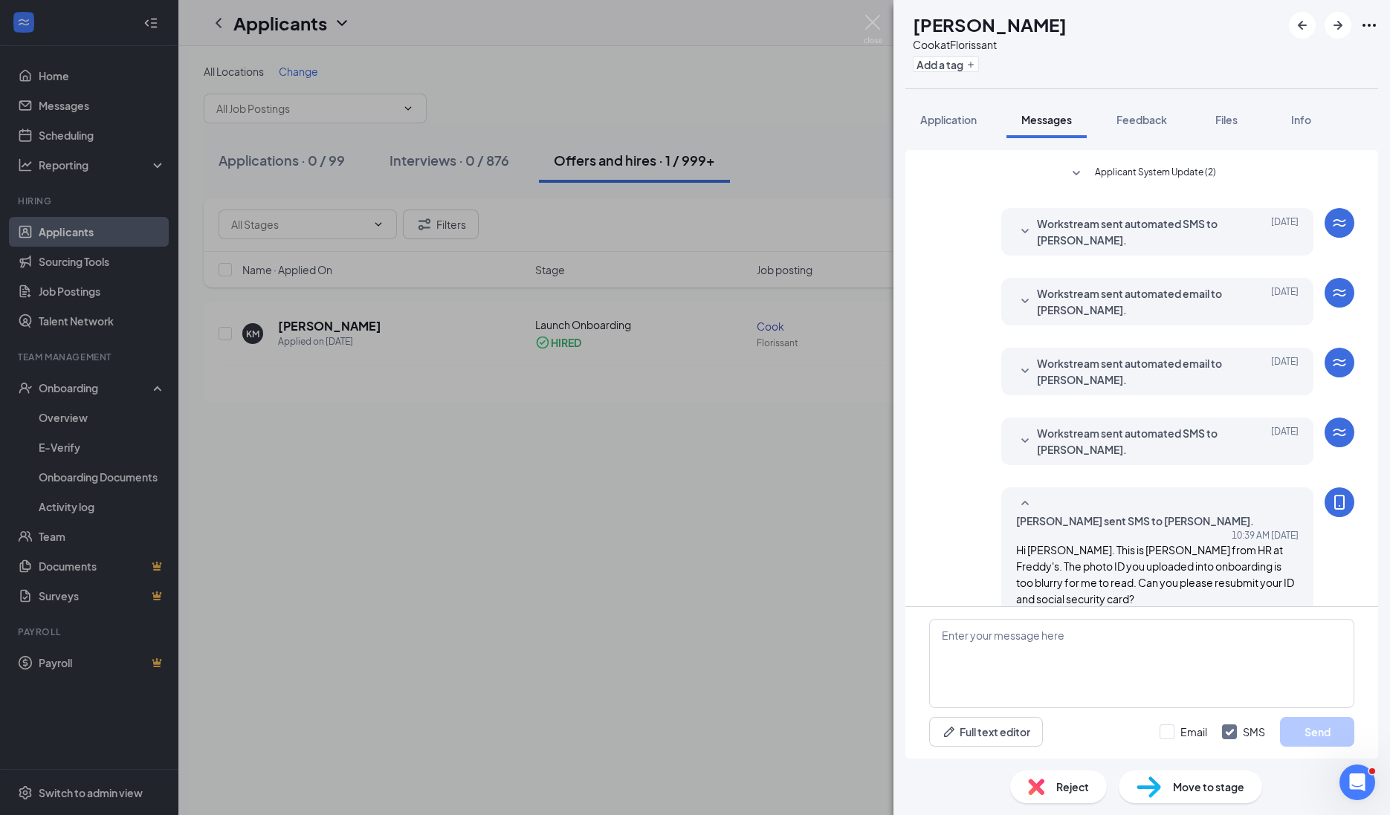
click at [849, 617] on div "KM [PERSON_NAME] at Florissant Add a tag Application Messages Feedback Files In…" at bounding box center [695, 407] width 1390 height 815
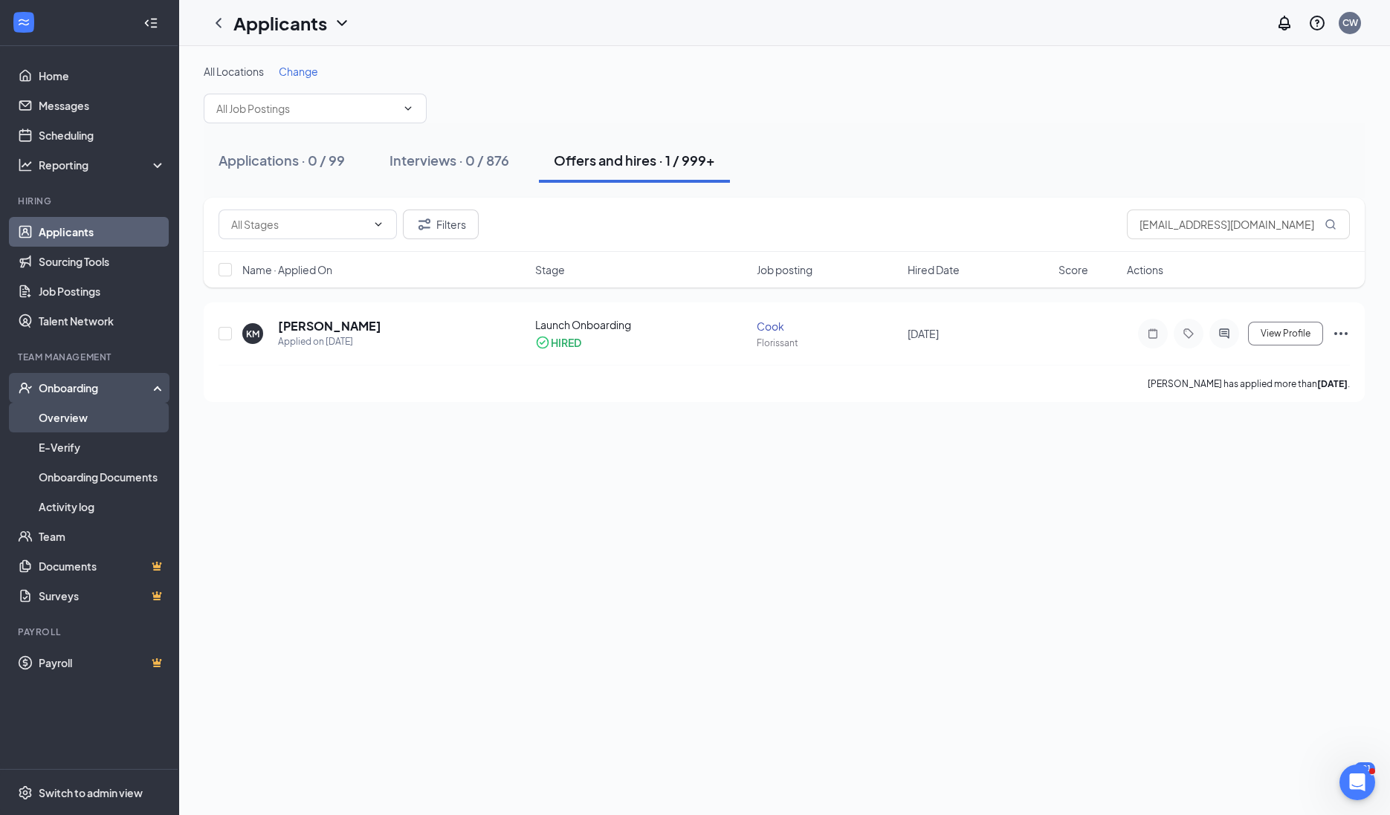
click at [56, 420] on link "Overview" at bounding box center [102, 418] width 127 height 30
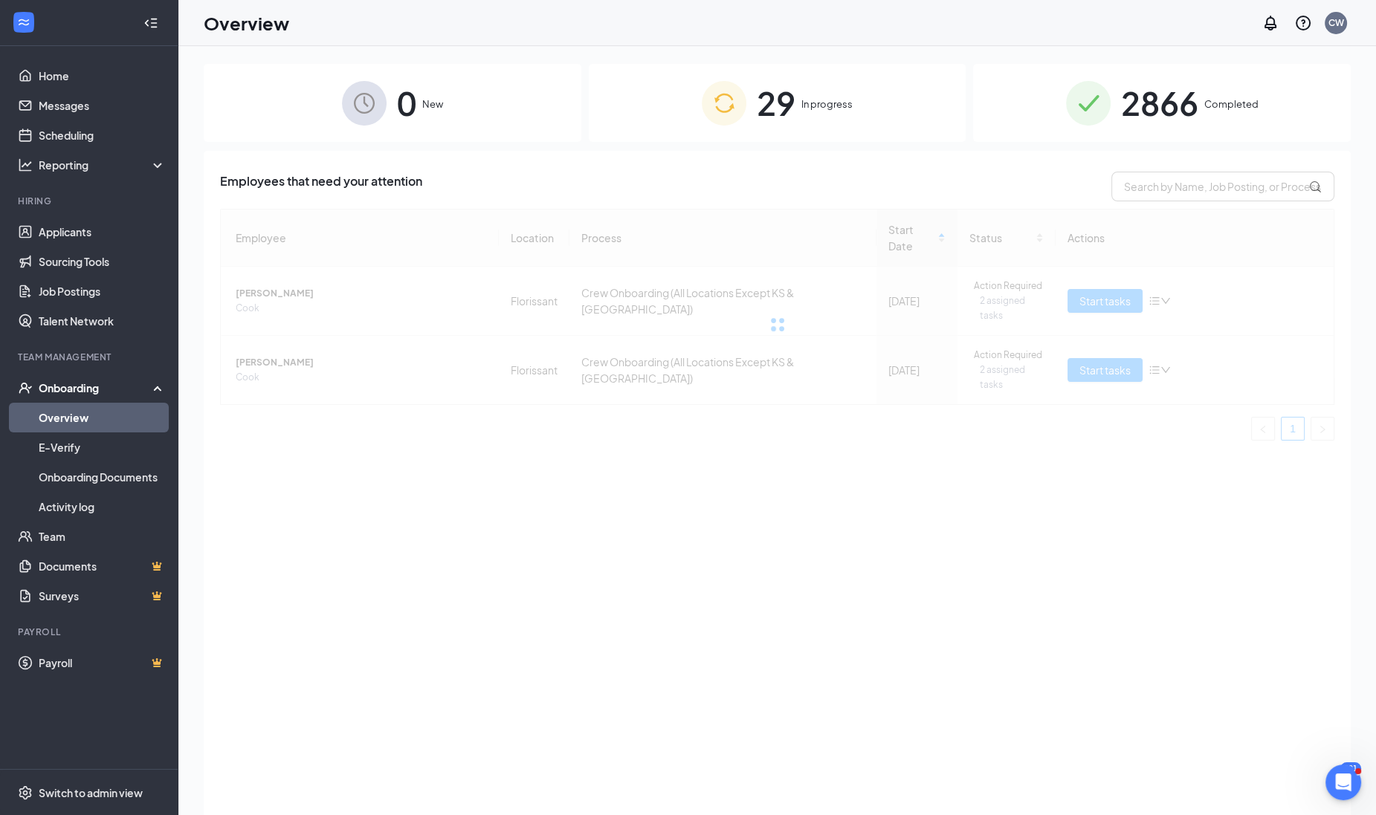
click at [786, 88] on span "29" at bounding box center [776, 102] width 39 height 51
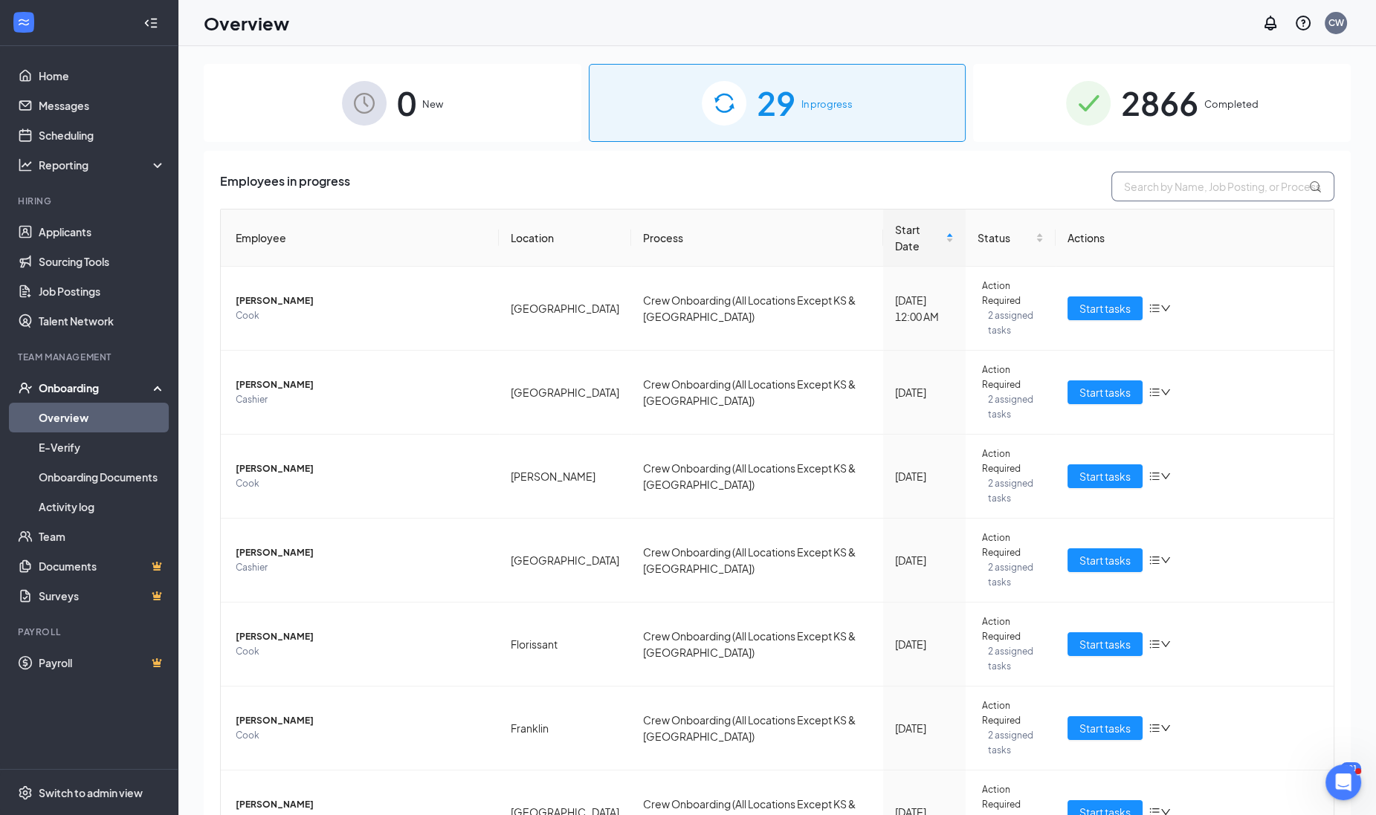
click at [1192, 179] on input "text" at bounding box center [1222, 187] width 223 height 30
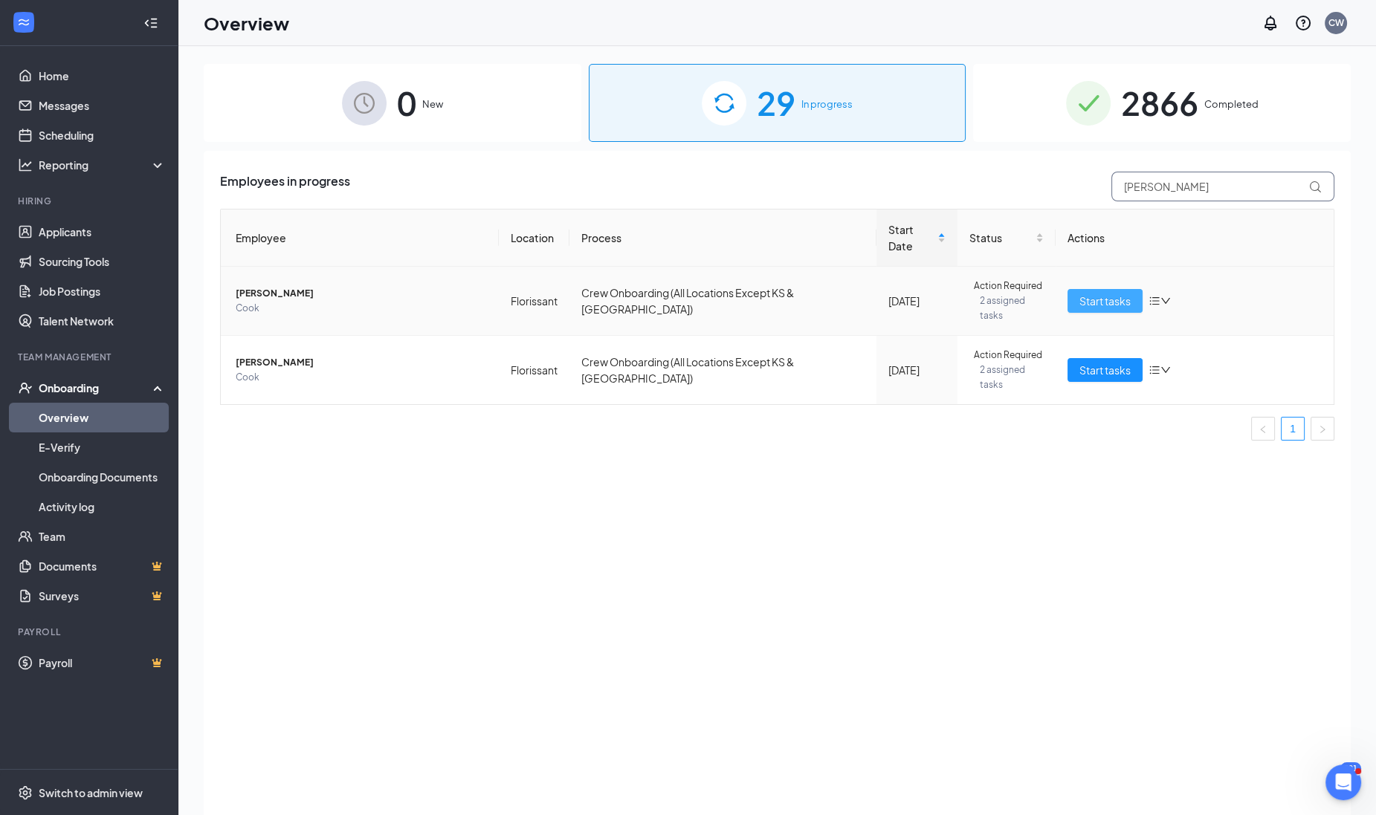
type input "[PERSON_NAME]"
click at [1115, 293] on span "Start tasks" at bounding box center [1104, 301] width 51 height 16
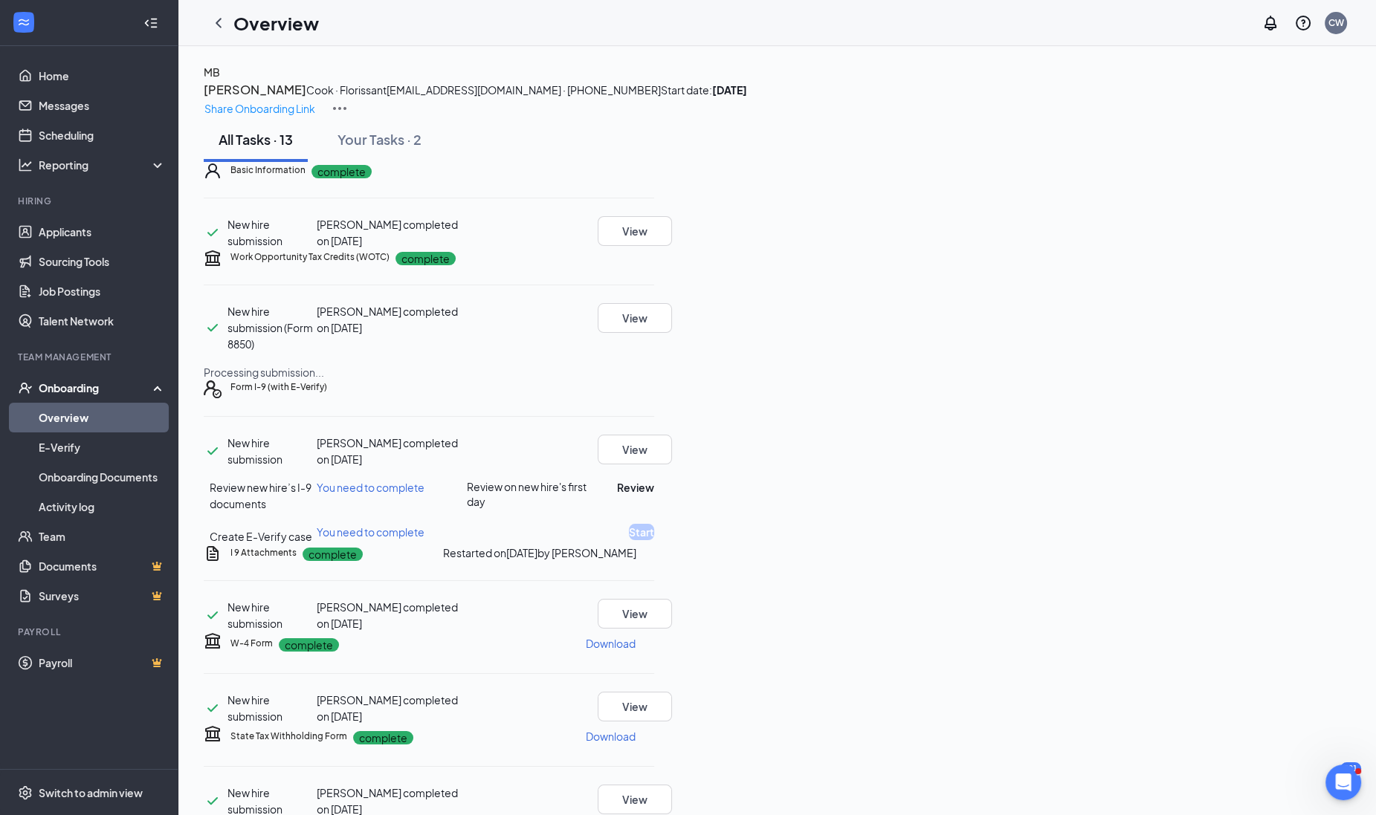
scroll to position [279, 0]
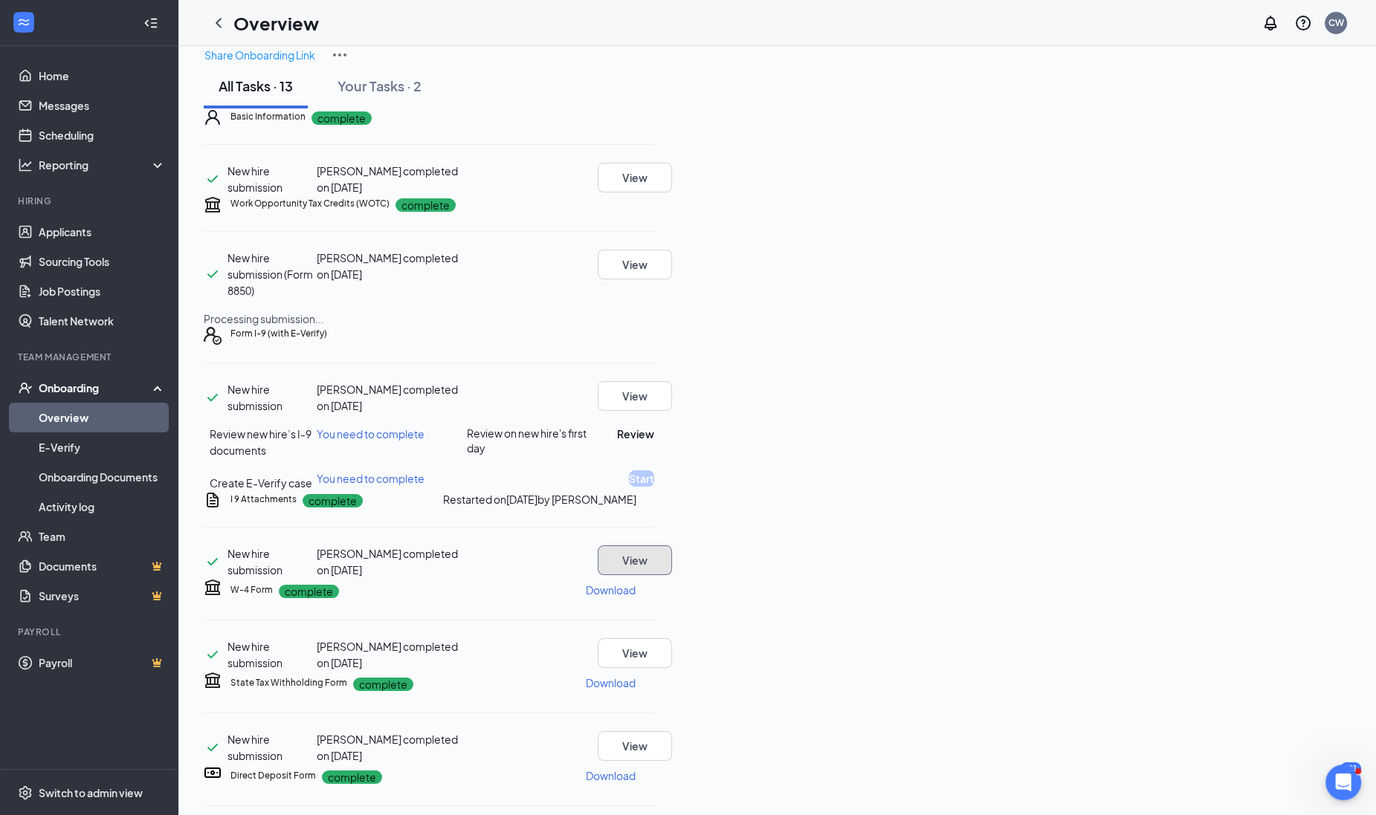
click at [672, 545] on button "View" at bounding box center [634, 560] width 74 height 30
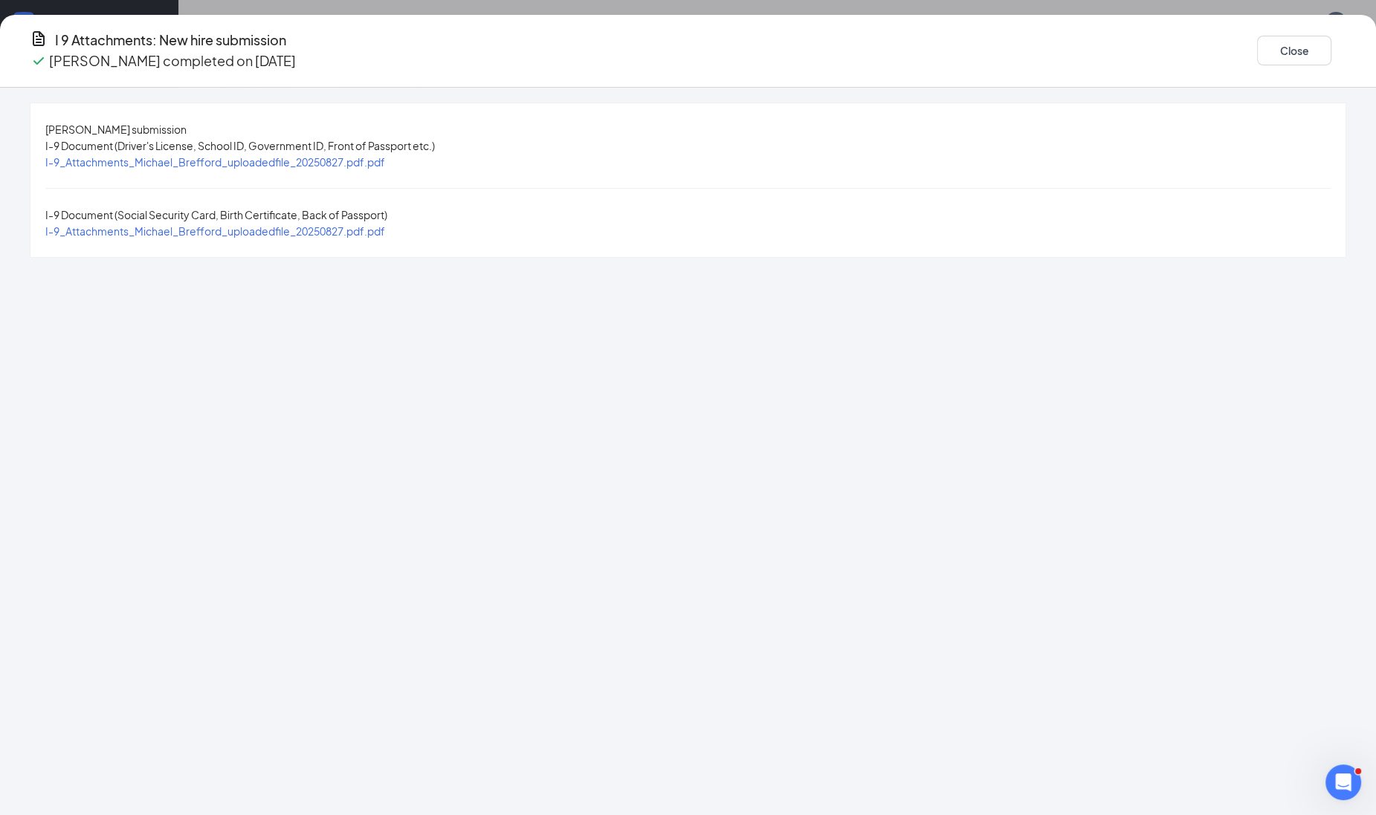
click at [385, 166] on span "I-9_Attachments_Michael_Brefford_uploadedfile_20250827.pdf.pdf" at bounding box center [215, 161] width 340 height 13
click at [385, 224] on span "I-9_Attachments_Michael_Brefford_uploadedfile_20250827.pdf.pdf" at bounding box center [215, 230] width 340 height 13
click at [1257, 41] on button "Close" at bounding box center [1294, 51] width 74 height 30
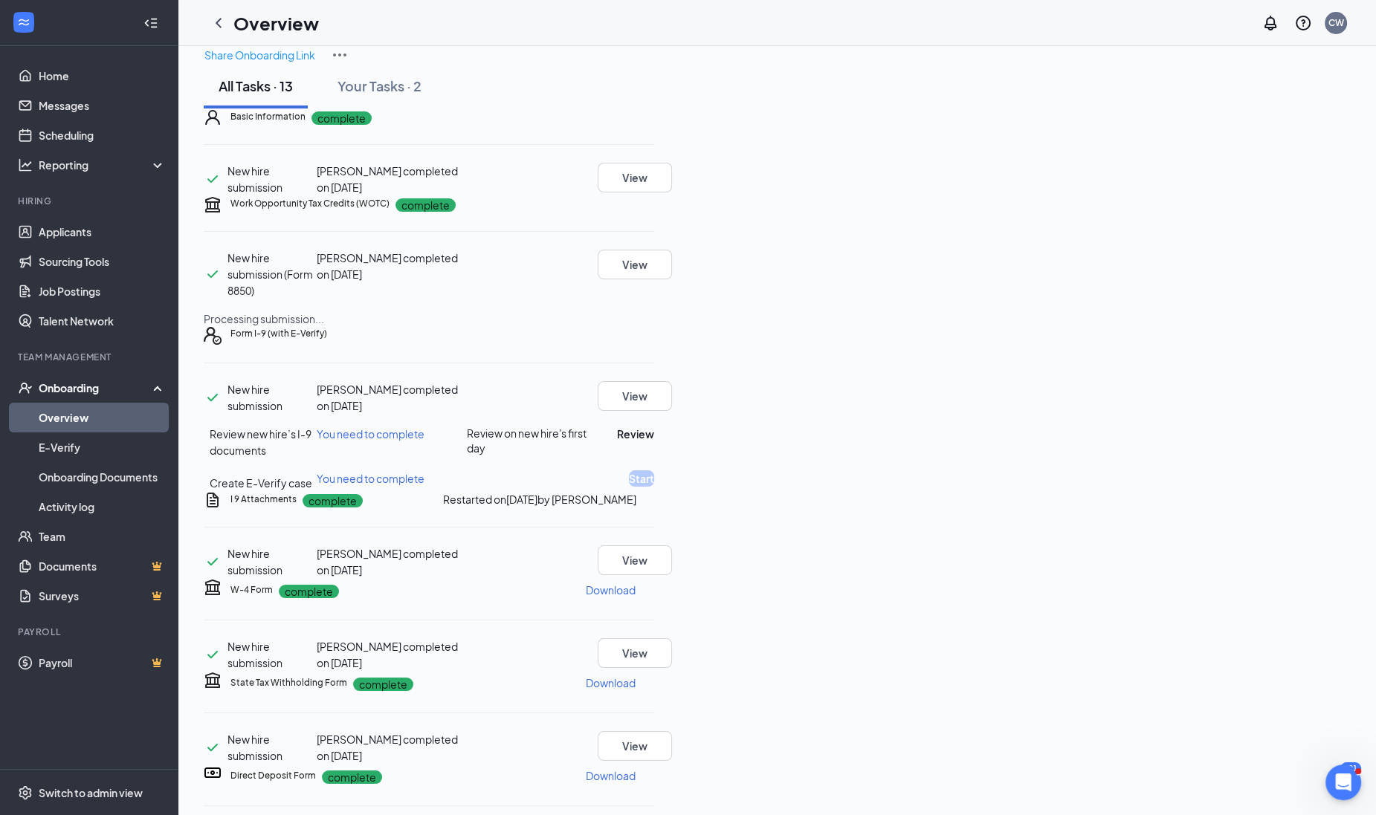
click at [654, 499] on icon "Ellipses" at bounding box center [654, 499] width 0 height 0
click at [1282, 496] on span "Restart" at bounding box center [1282, 495] width 36 height 15
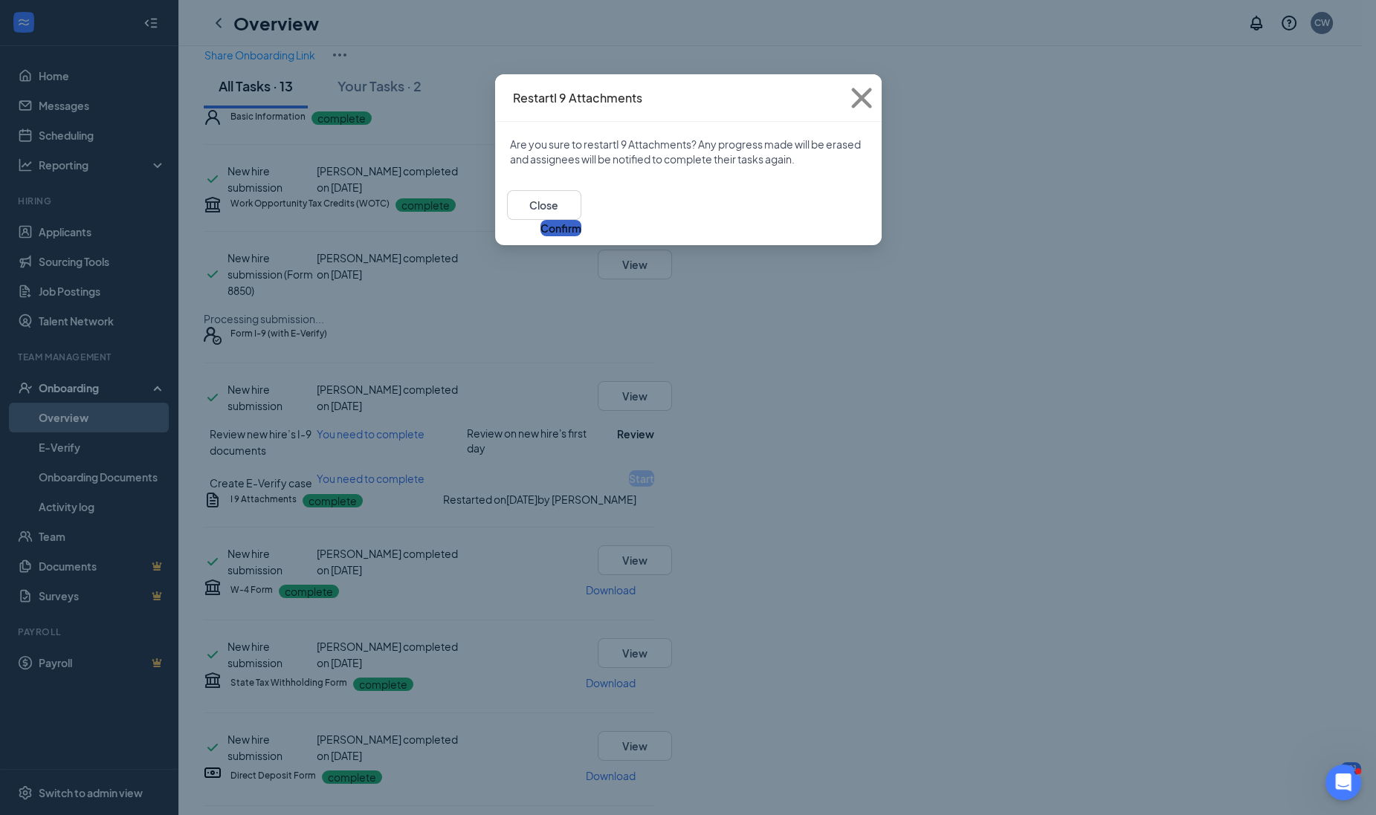
click at [581, 220] on button "Confirm" at bounding box center [560, 228] width 41 height 16
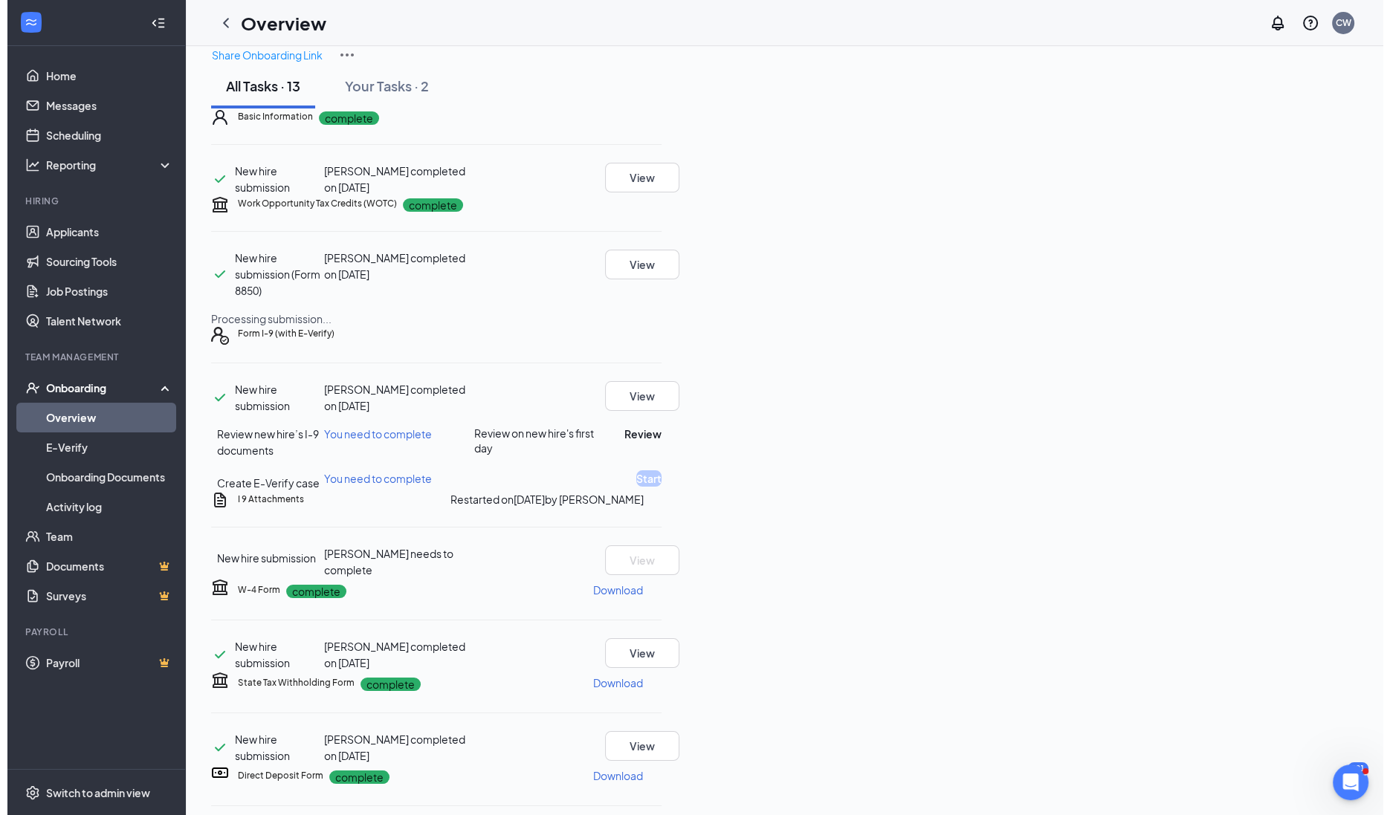
scroll to position [0, 0]
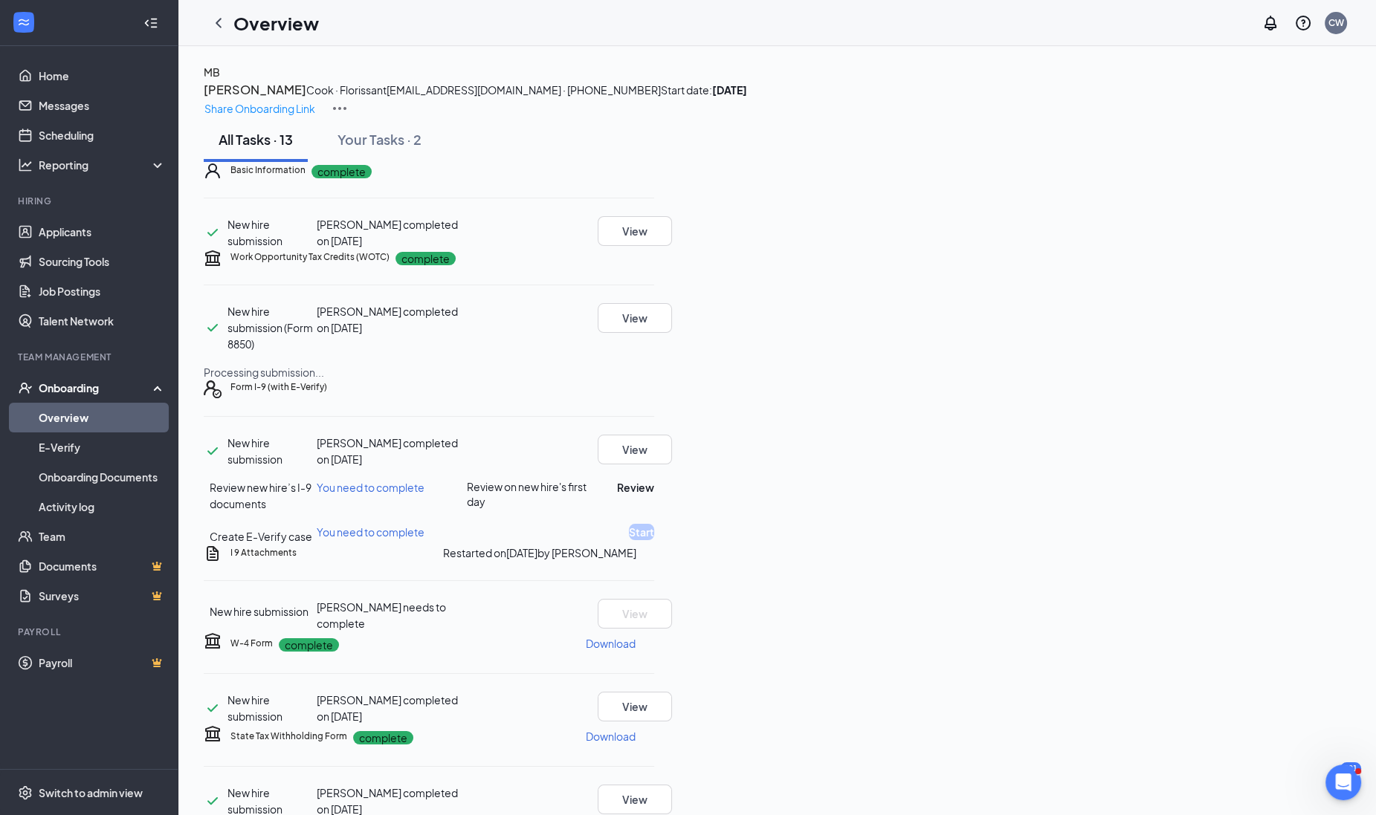
click at [1190, 75] on div "MB [PERSON_NAME] · Florissant [EMAIL_ADDRESS][DOMAIN_NAME] · [PHONE_NUMBER] Sta…" at bounding box center [777, 91] width 1147 height 54
click at [315, 100] on p "Share Onboarding Link" at bounding box center [259, 108] width 111 height 16
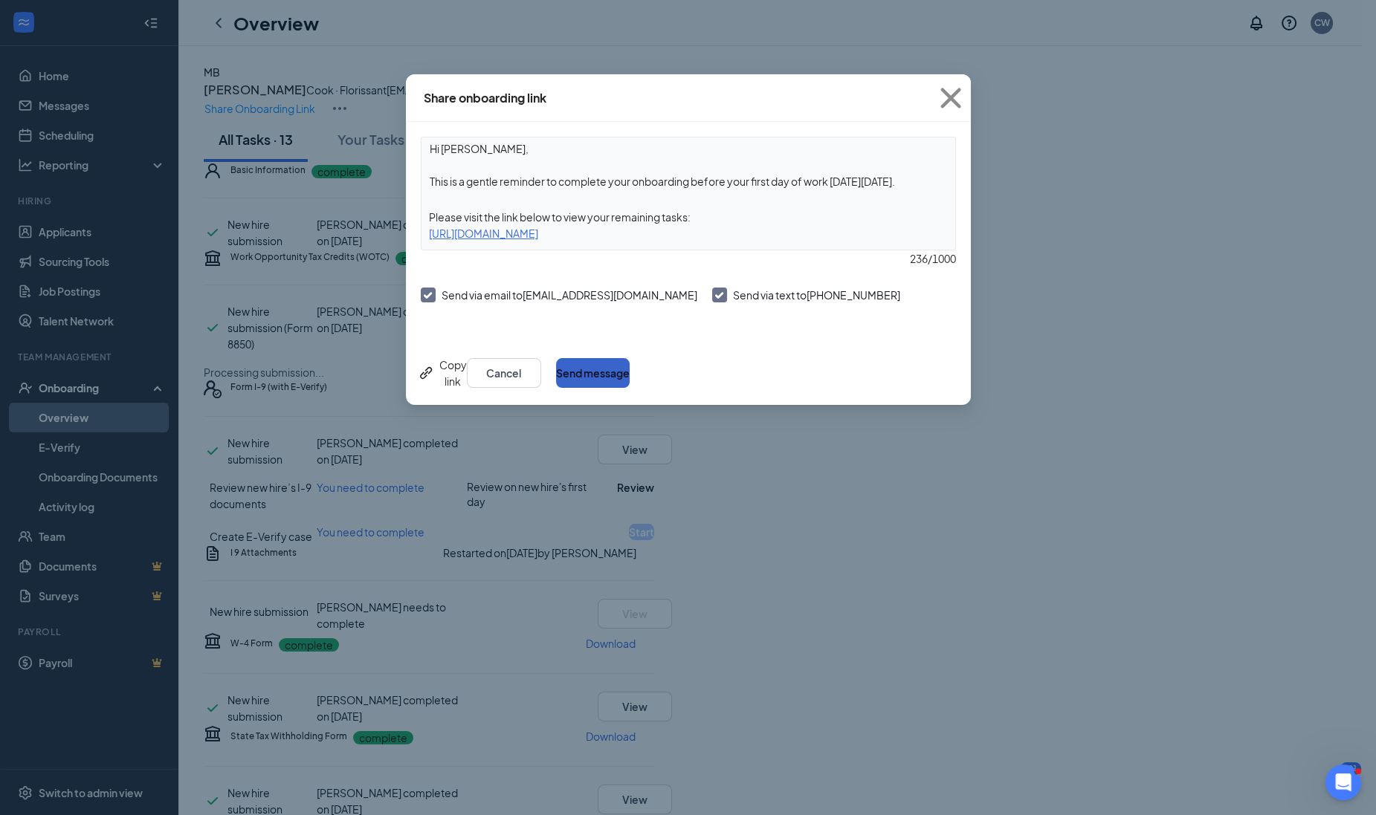
click at [629, 383] on button "Send message" at bounding box center [593, 373] width 74 height 30
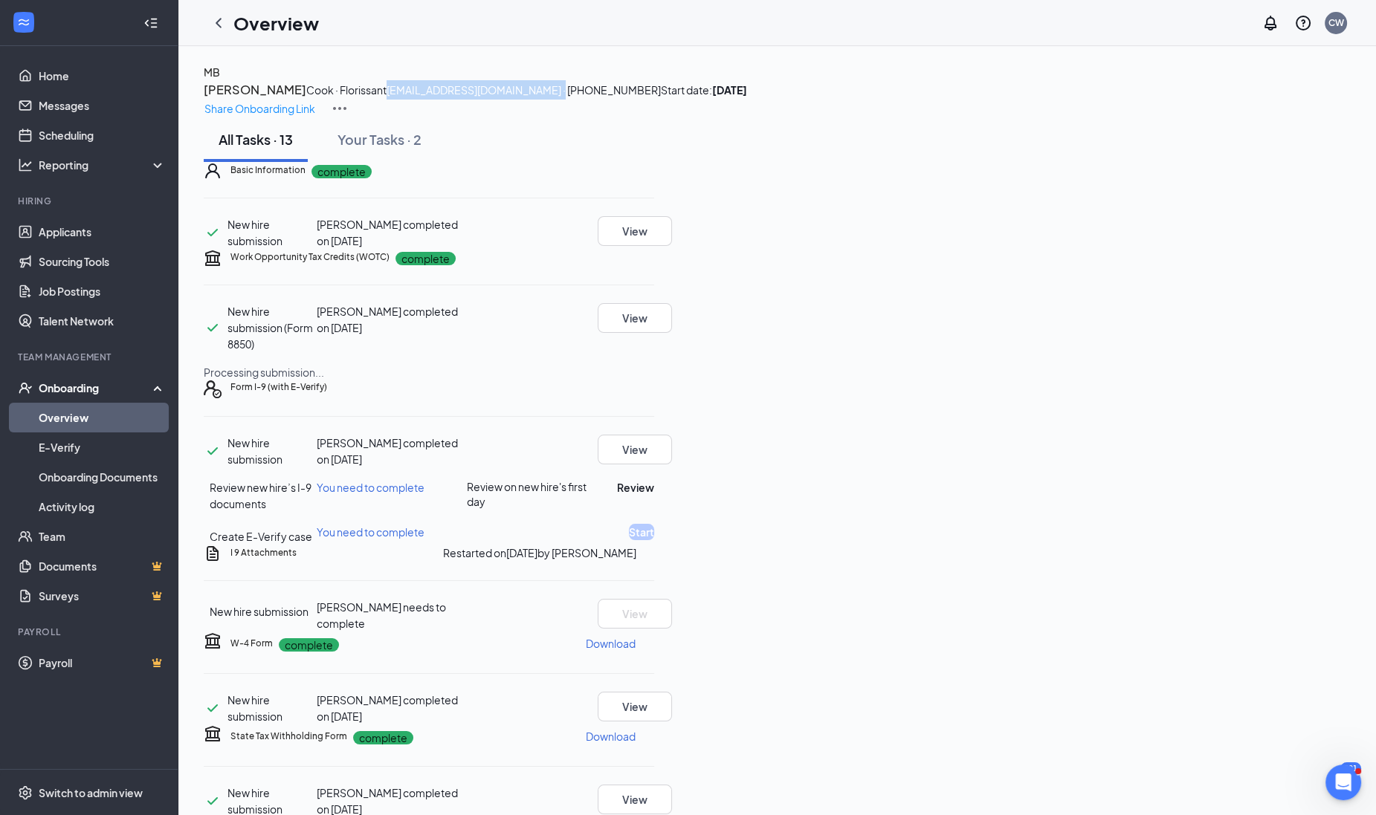
drag, startPoint x: 324, startPoint y: 142, endPoint x: 483, endPoint y: 151, distance: 159.3
click at [483, 117] on div "MB [PERSON_NAME] · Florissant [EMAIL_ADDRESS][DOMAIN_NAME] · [PHONE_NUMBER] Sta…" at bounding box center [777, 91] width 1147 height 54
drag, startPoint x: 483, startPoint y: 151, endPoint x: 467, endPoint y: 149, distance: 16.5
copy span "[EMAIL_ADDRESS][DOMAIN_NAME] ·"
click at [59, 235] on link "Applicants" at bounding box center [102, 232] width 127 height 30
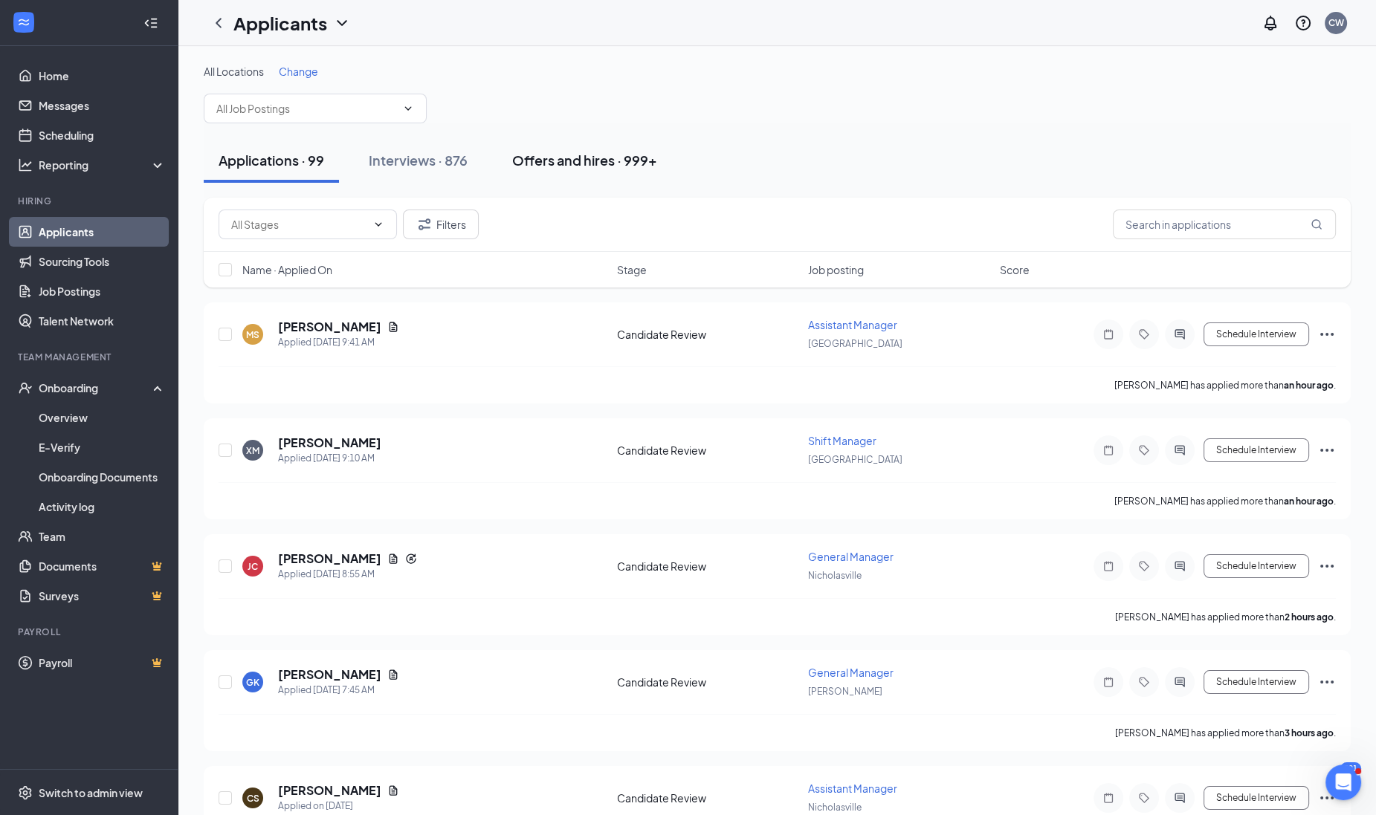
click at [581, 152] on div "Offers and hires · 999+" at bounding box center [584, 160] width 145 height 19
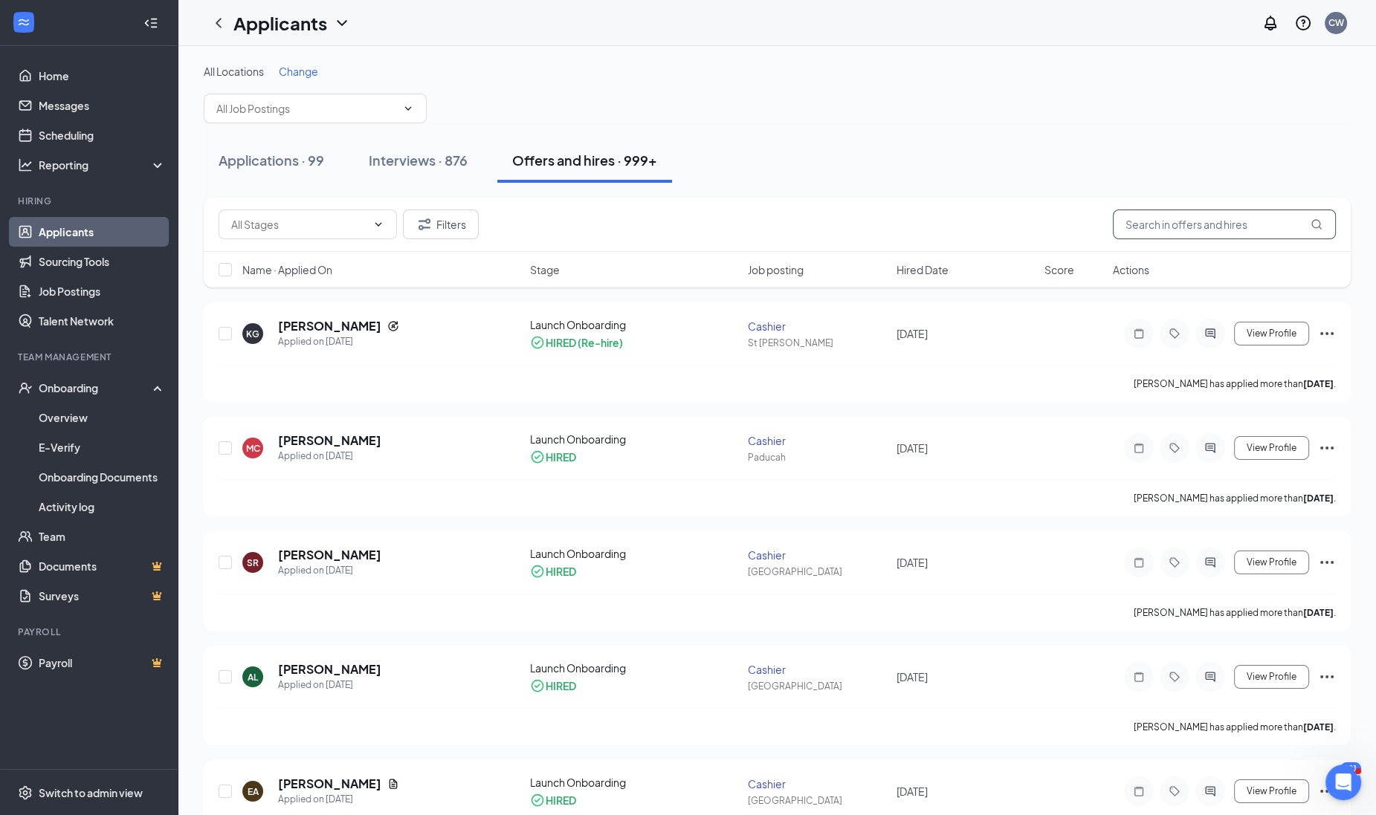
paste input "[EMAIL_ADDRESS][DOMAIN_NAME] ·"
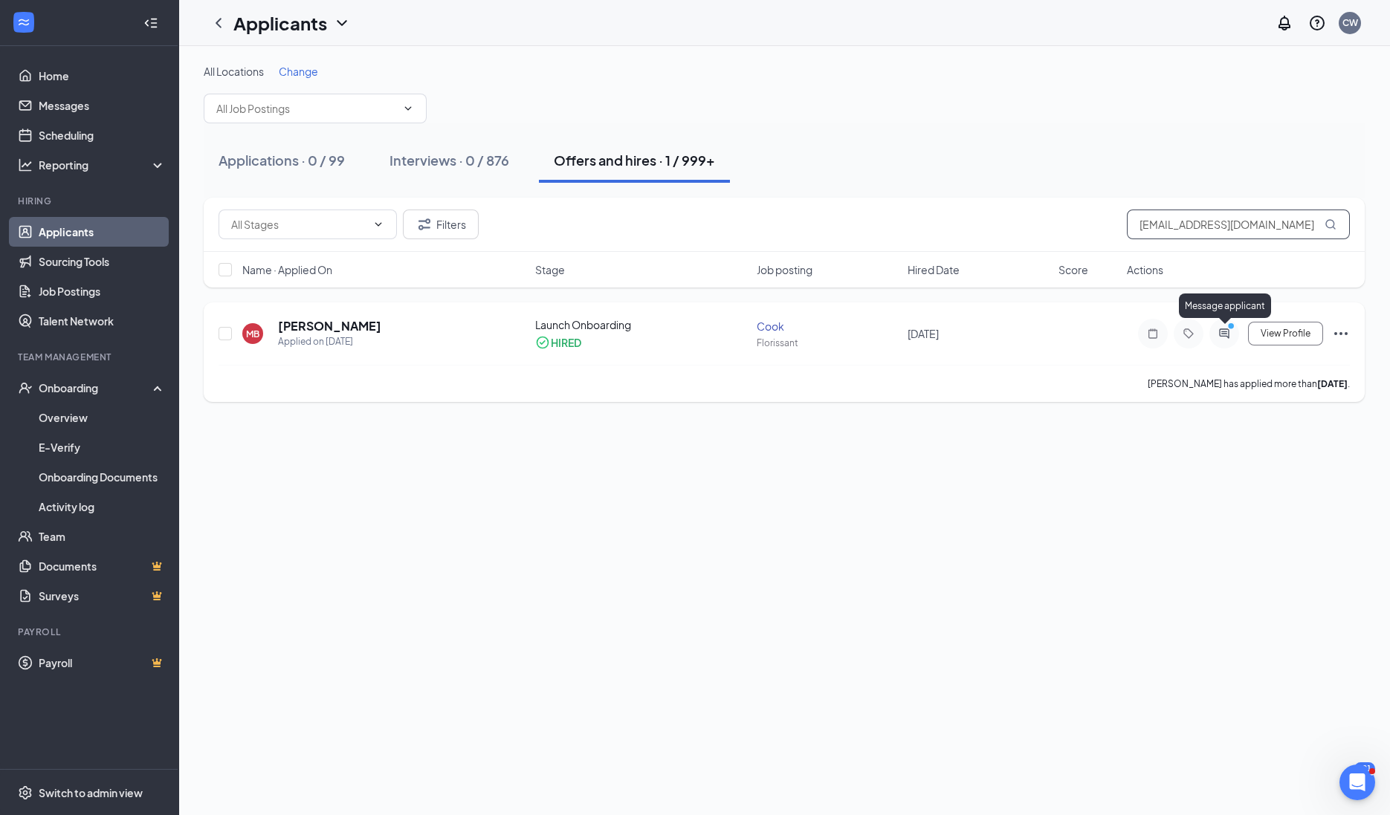
type input "[EMAIL_ADDRESS][DOMAIN_NAME]"
click at [1233, 328] on circle "PrimaryDot" at bounding box center [1230, 326] width 7 height 7
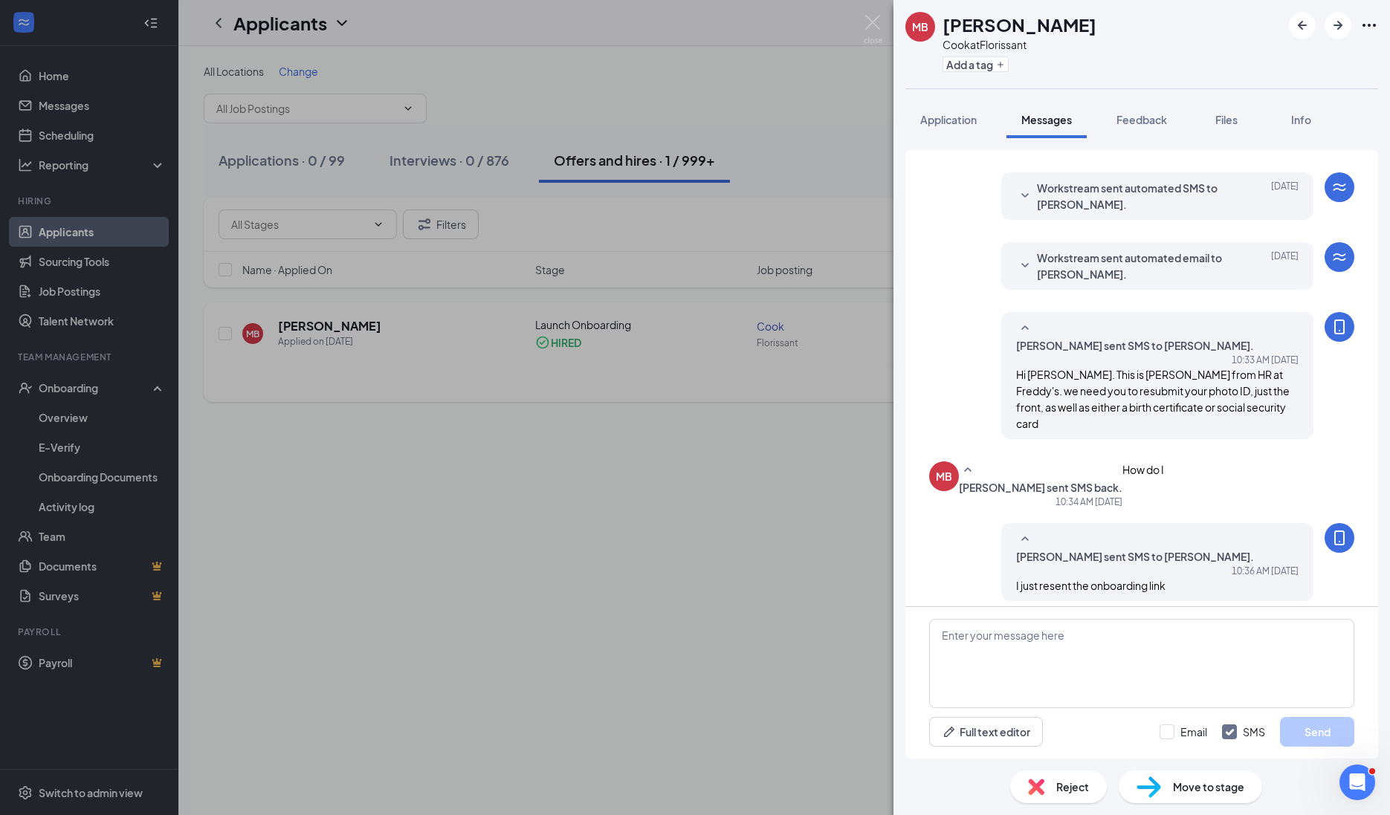
scroll to position [297, 0]
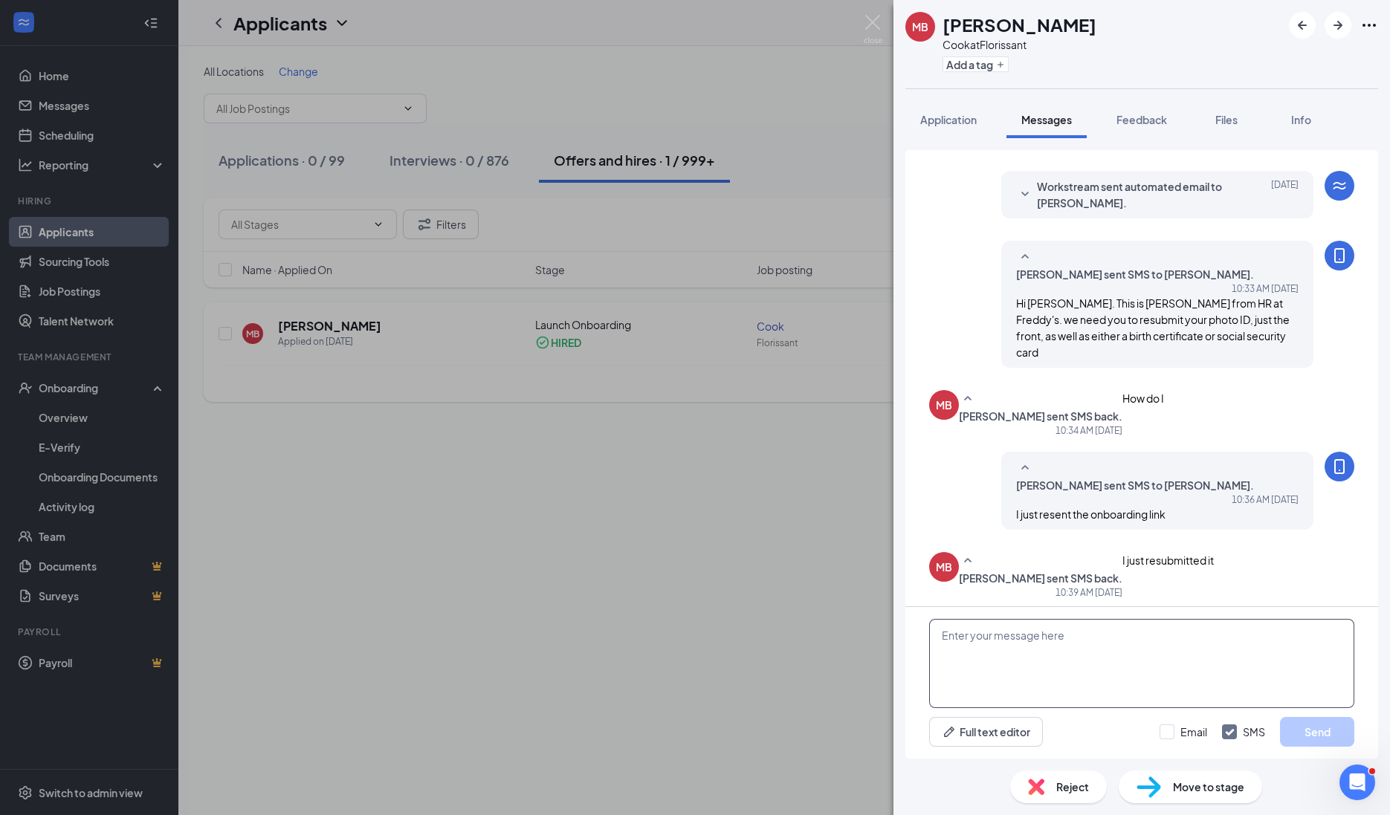
click at [1024, 641] on textarea at bounding box center [1141, 663] width 425 height 89
click at [1023, 660] on textarea "Hi [PERSON_NAME]. we need both a photo ID and either your social security card …" at bounding box center [1141, 663] width 425 height 89
click at [1004, 662] on textarea "Hi [PERSON_NAME]. we need both a photo ID and either your social security card …" at bounding box center [1141, 663] width 425 height 89
click at [1055, 638] on textarea "Hi [PERSON_NAME]. we need both a photo ID and either your social security card …" at bounding box center [1141, 663] width 425 height 89
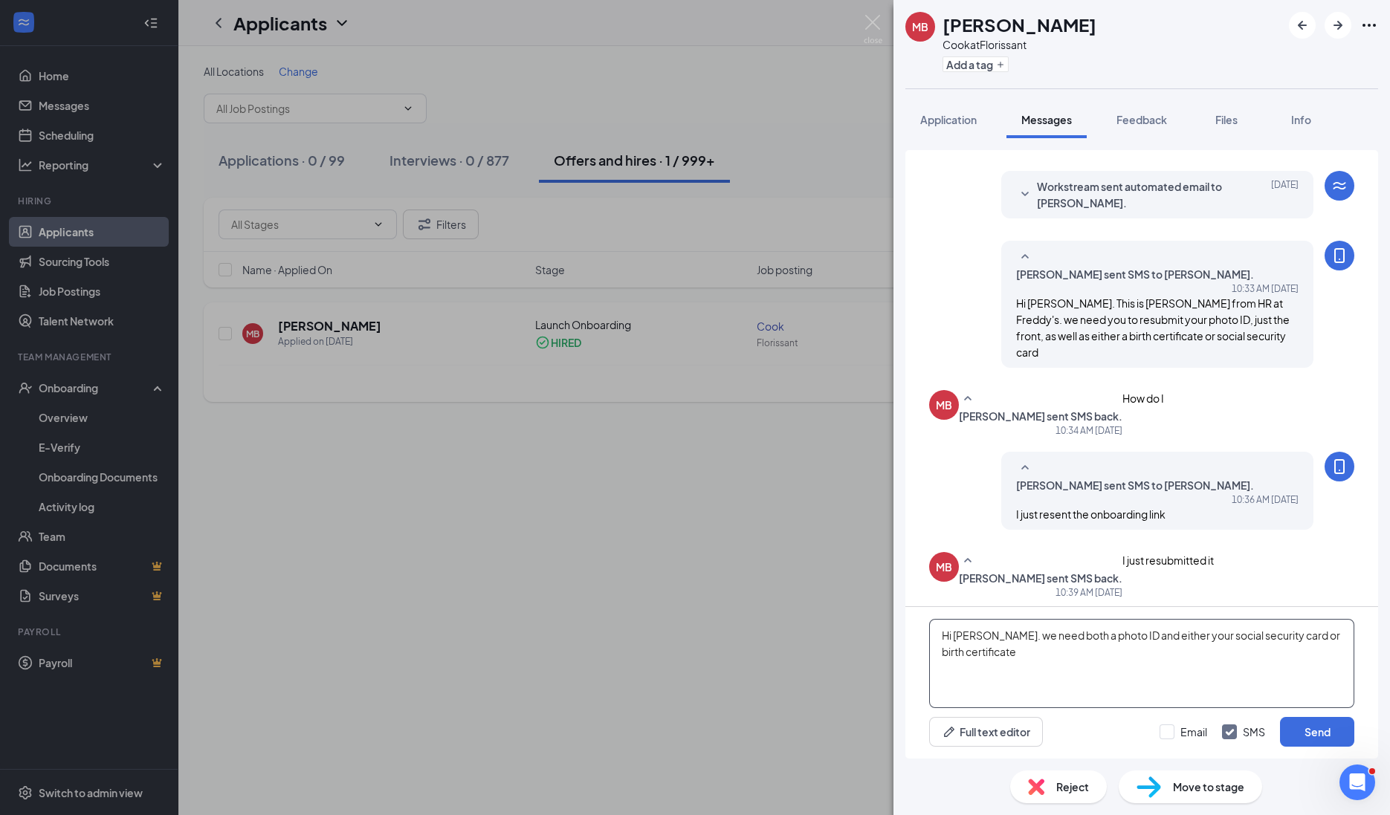
click at [1055, 638] on textarea "Hi [PERSON_NAME]. we need both a photo ID and either your social security card …" at bounding box center [1141, 663] width 425 height 89
click at [1008, 647] on textarea "Hi [PERSON_NAME]. we need a photo ID and either your social security card or bi…" at bounding box center [1141, 663] width 425 height 89
type textarea "Hi [PERSON_NAME]. we need a photo ID and either your social security card or bi…"
click at [1322, 728] on button "Send" at bounding box center [1317, 732] width 74 height 30
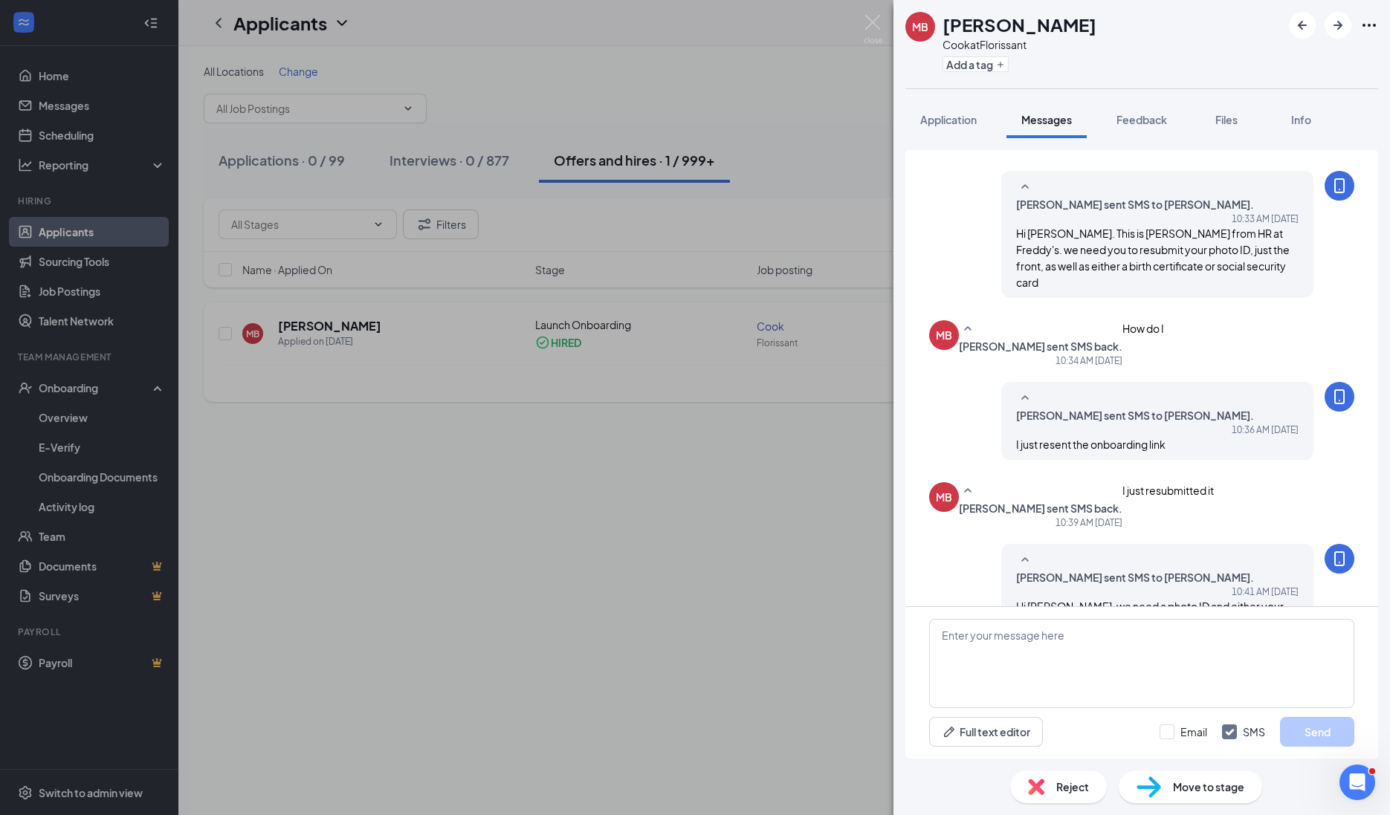
scroll to position [424, 0]
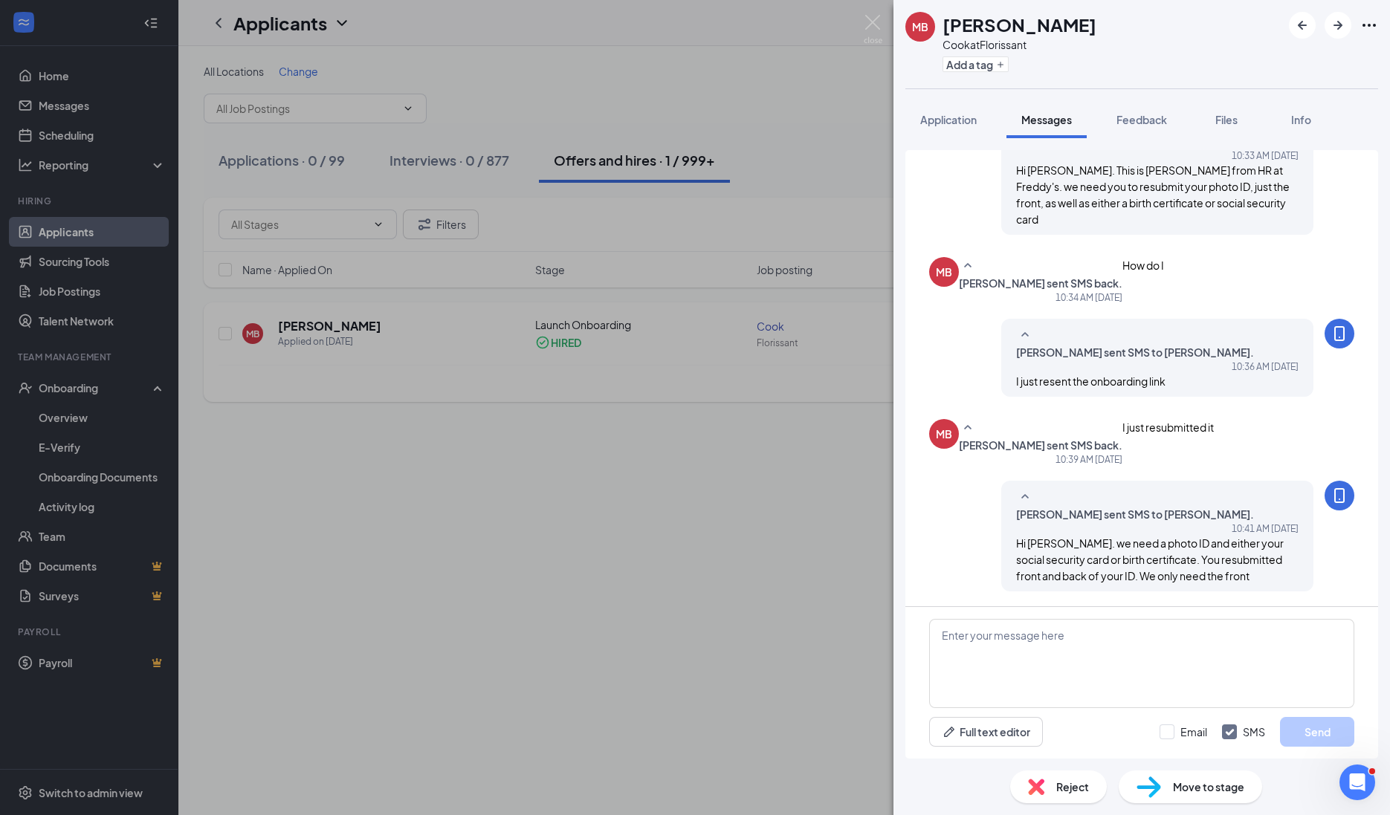
click at [639, 566] on div "MB [PERSON_NAME] at Florissant Add a tag Application Messages Feedback Files In…" at bounding box center [695, 407] width 1390 height 815
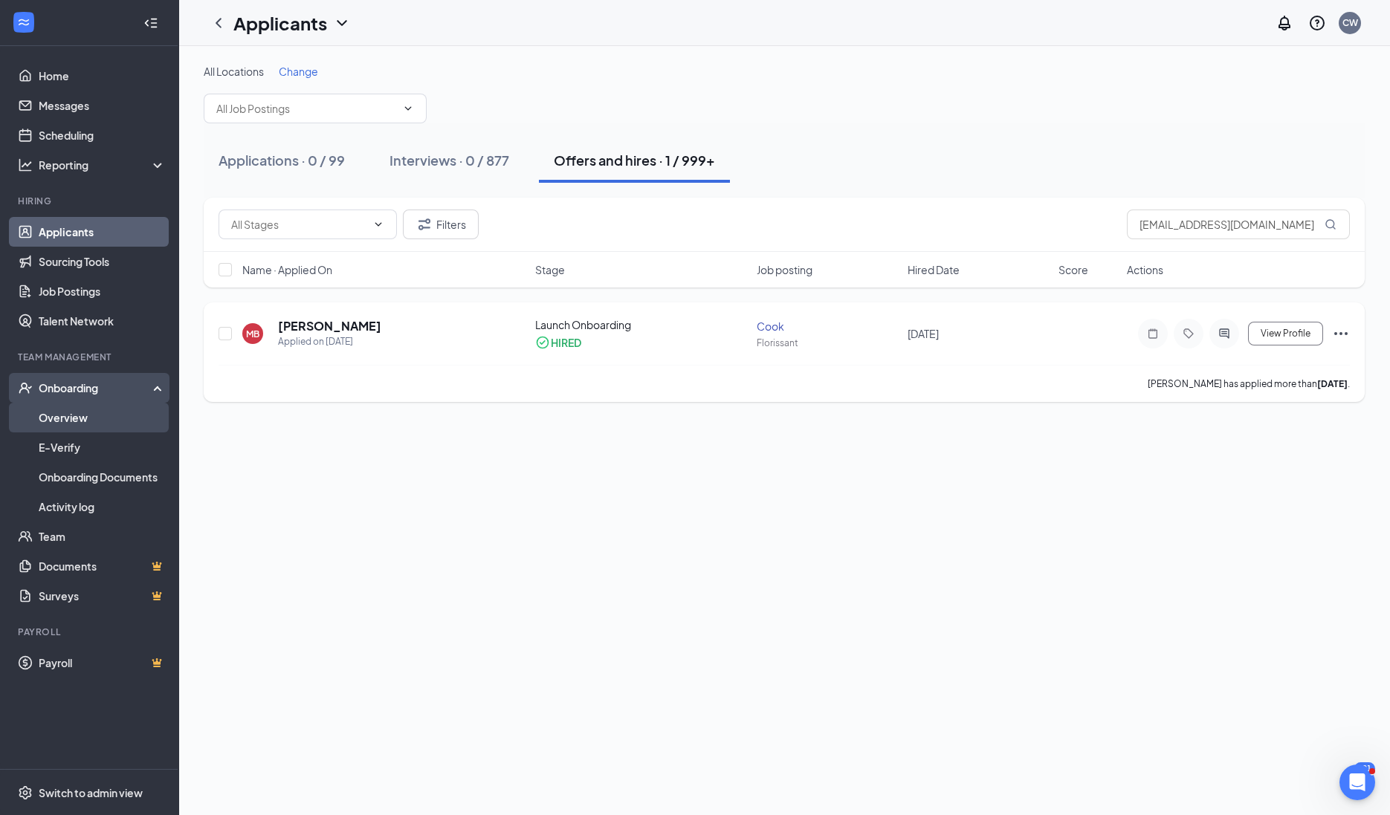
click at [82, 410] on link "Overview" at bounding box center [102, 418] width 127 height 30
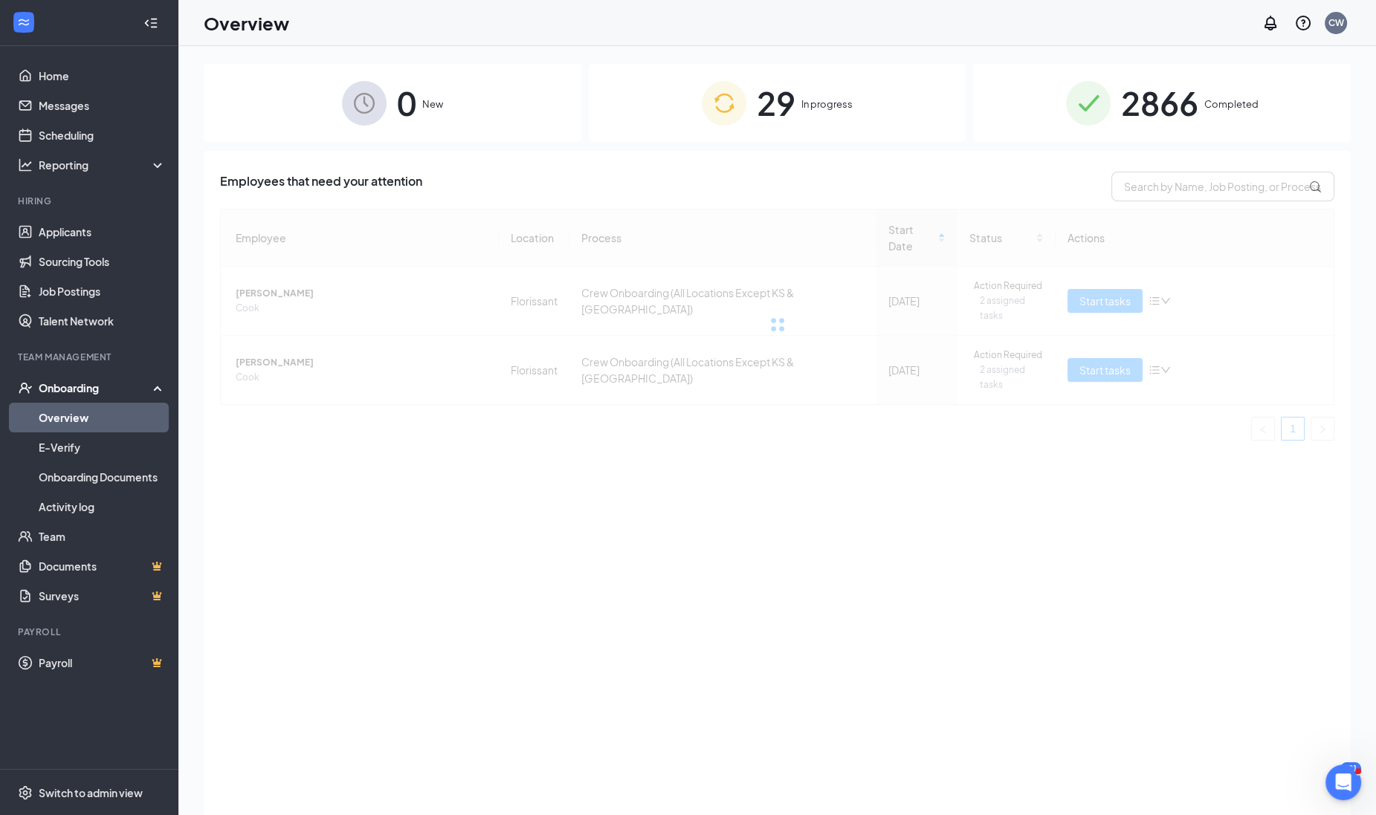
click at [862, 109] on div "29 In progress" at bounding box center [778, 103] width 378 height 78
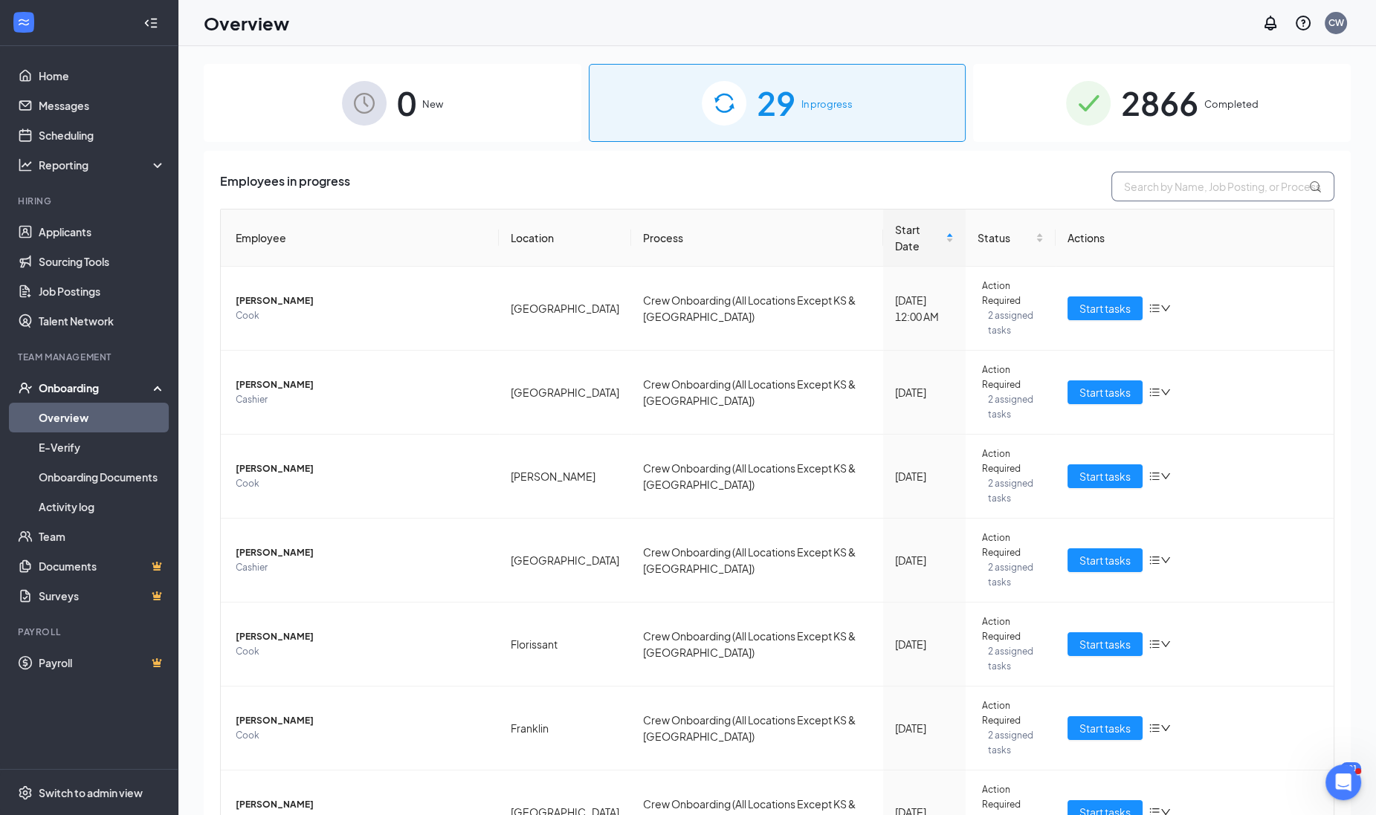
click at [1126, 181] on input "text" at bounding box center [1222, 187] width 223 height 30
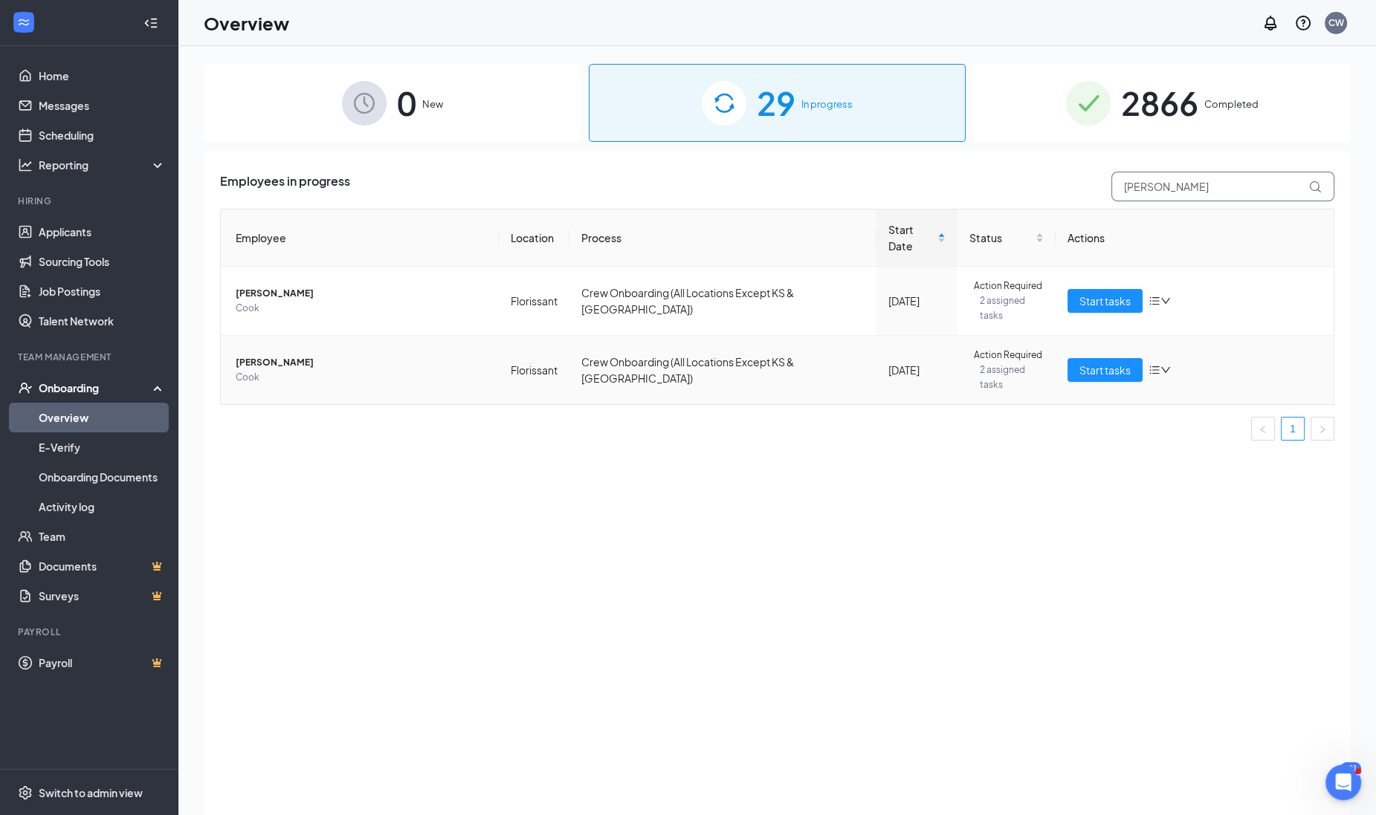
type input "[PERSON_NAME]"
click at [297, 370] on span "Cook" at bounding box center [361, 377] width 251 height 15
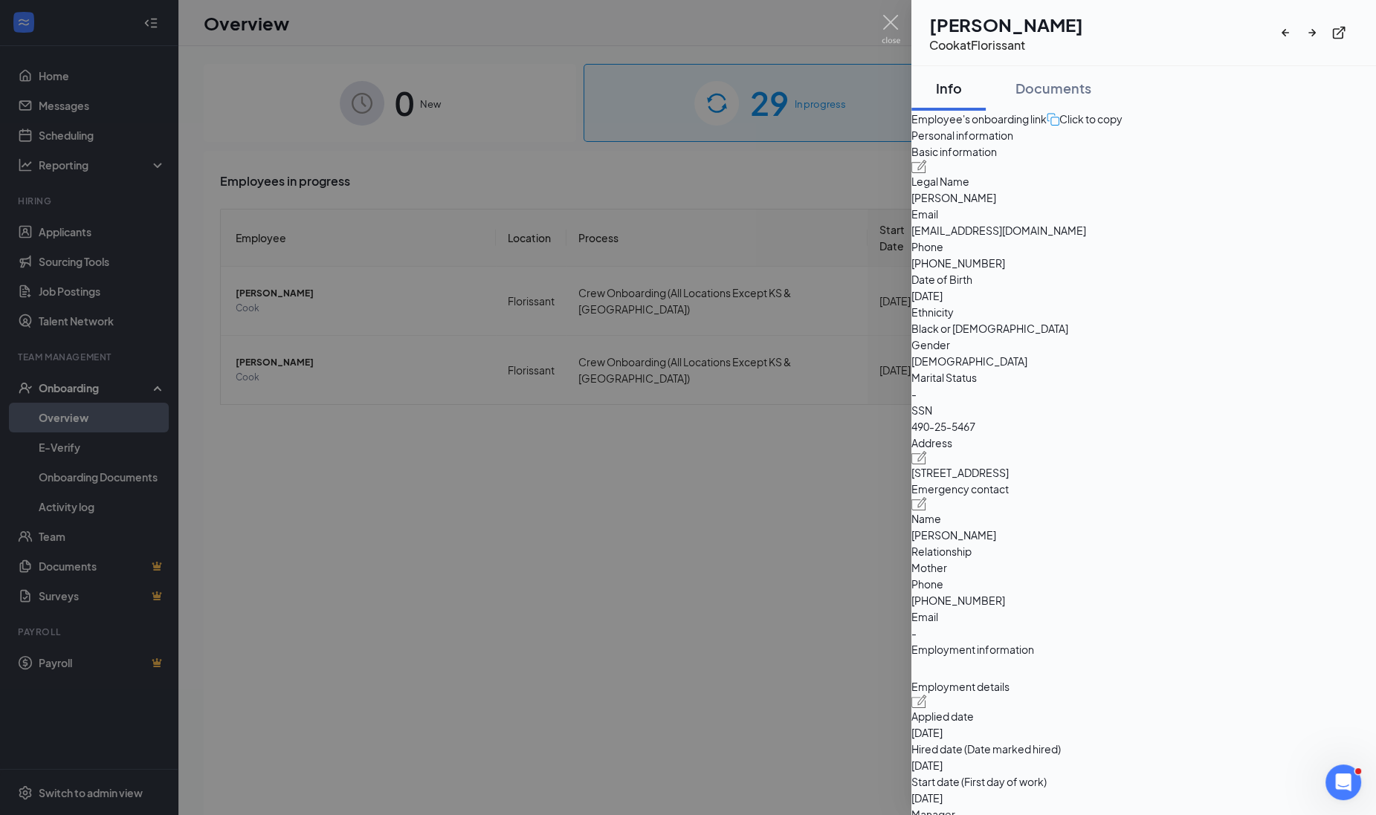
drag, startPoint x: 962, startPoint y: 21, endPoint x: 1138, endPoint y: 35, distance: 176.0
click at [1138, 35] on div "KM [PERSON_NAME] at [GEOGRAPHIC_DATA]" at bounding box center [1143, 33] width 429 height 42
drag, startPoint x: 1138, startPoint y: 35, endPoint x: 1084, endPoint y: 23, distance: 55.5
copy h1 "[PERSON_NAME]"
click at [71, 230] on div at bounding box center [688, 407] width 1376 height 815
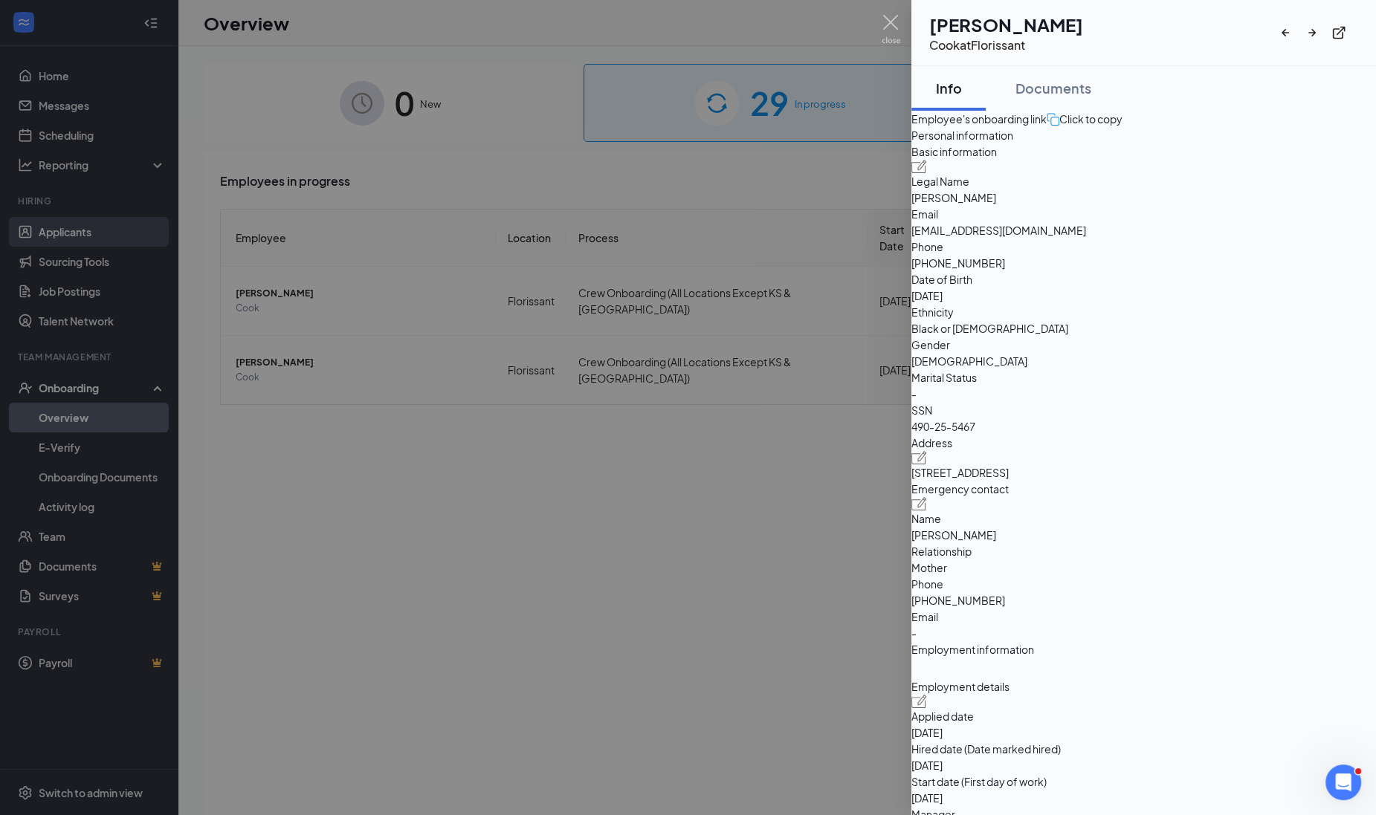
click at [71, 230] on div at bounding box center [688, 407] width 1376 height 815
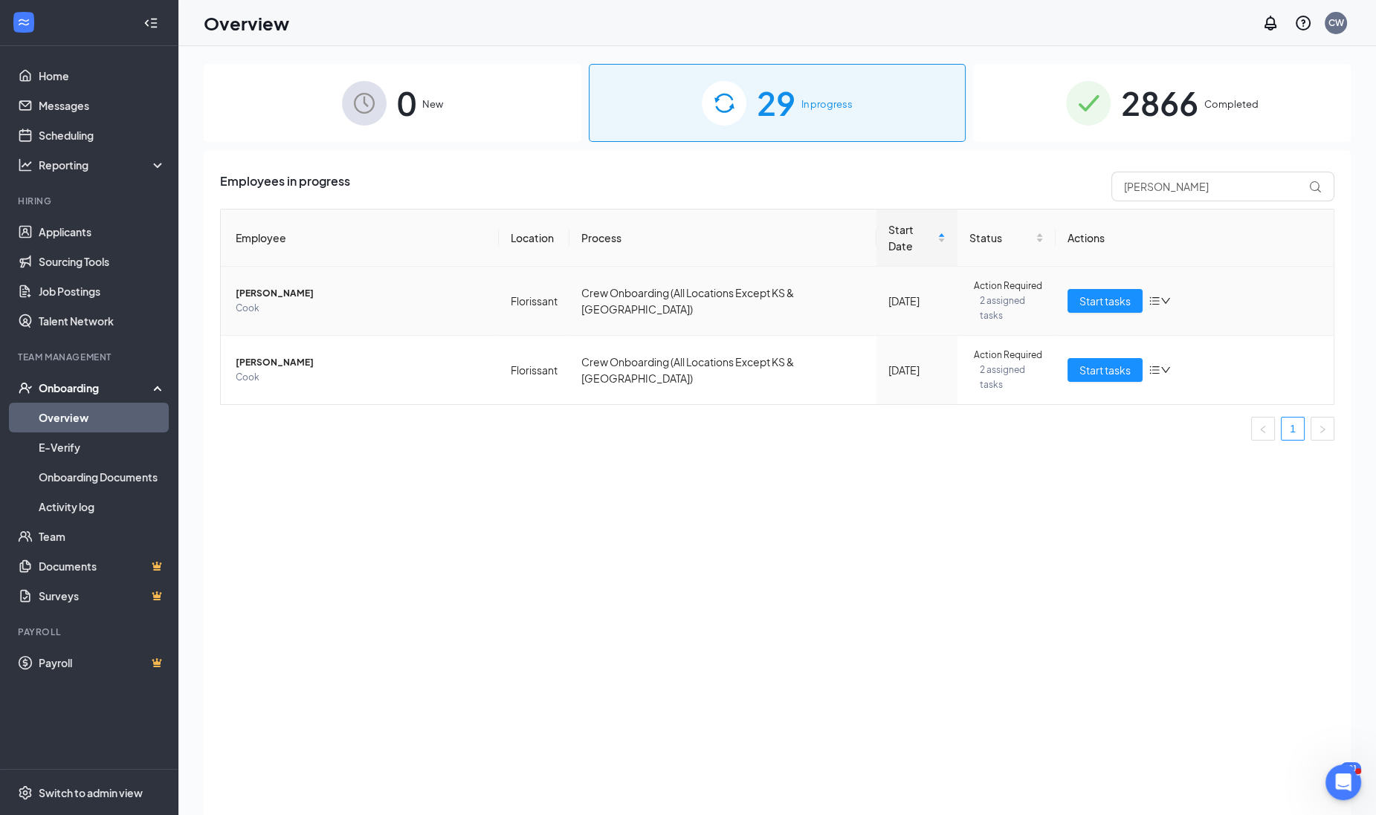
click at [261, 286] on span "[PERSON_NAME]" at bounding box center [361, 293] width 251 height 15
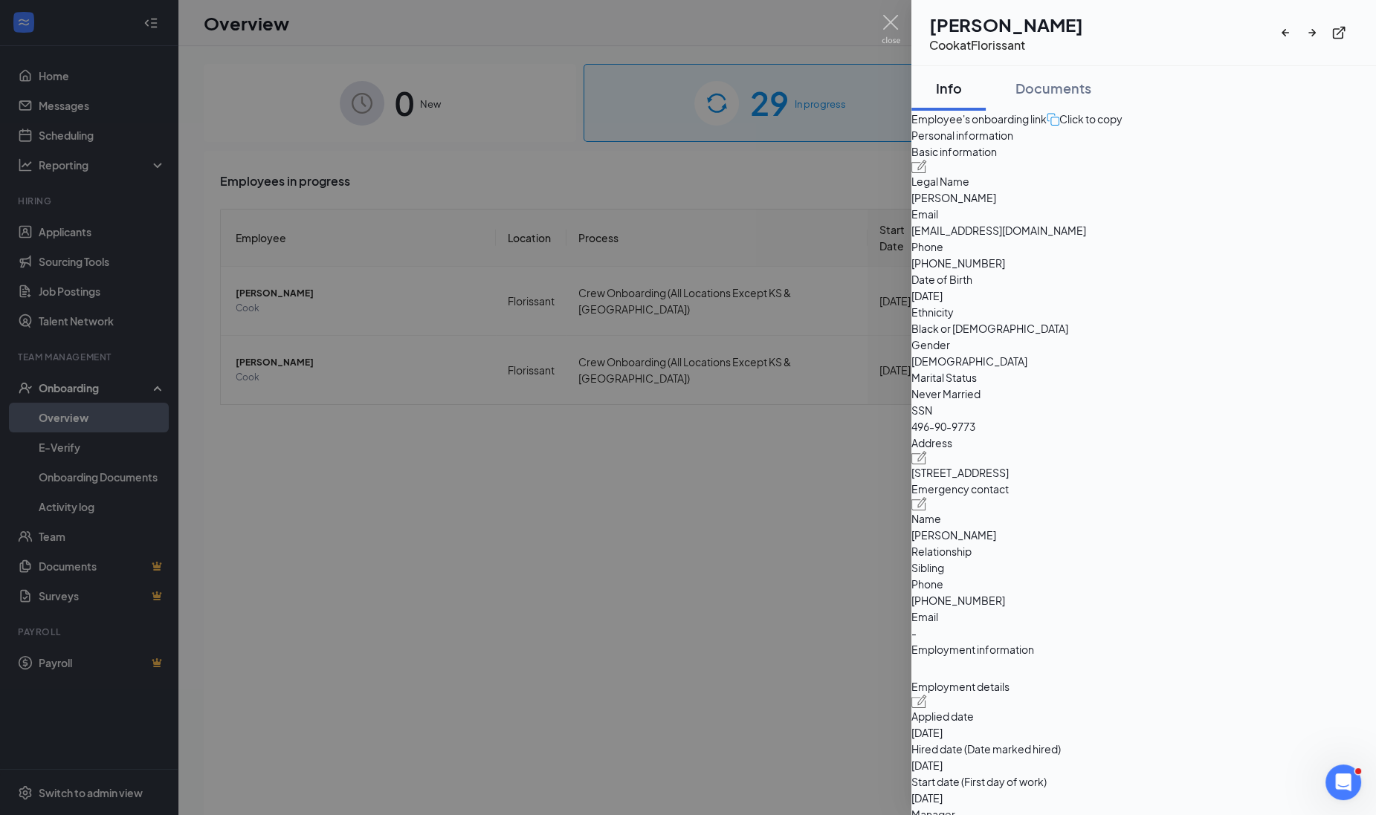
drag, startPoint x: 961, startPoint y: 25, endPoint x: 1159, endPoint y: 36, distance: 198.7
click at [1159, 36] on div "MB [PERSON_NAME] at [GEOGRAPHIC_DATA]" at bounding box center [1143, 33] width 429 height 42
drag, startPoint x: 1159, startPoint y: 36, endPoint x: 1072, endPoint y: 19, distance: 89.2
copy div "[PERSON_NAME]"
click at [67, 224] on div at bounding box center [688, 407] width 1376 height 815
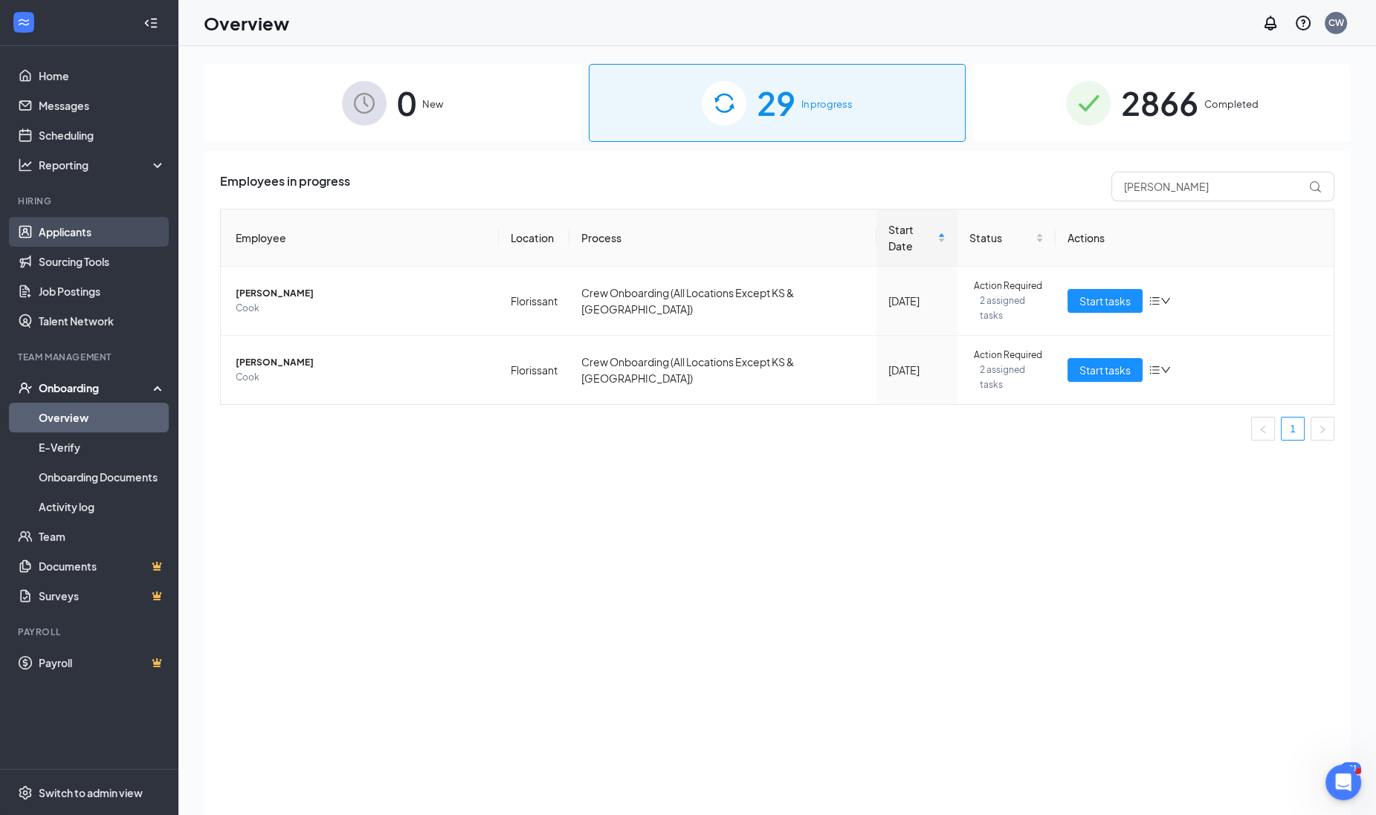
click at [63, 227] on link "Applicants" at bounding box center [102, 232] width 127 height 30
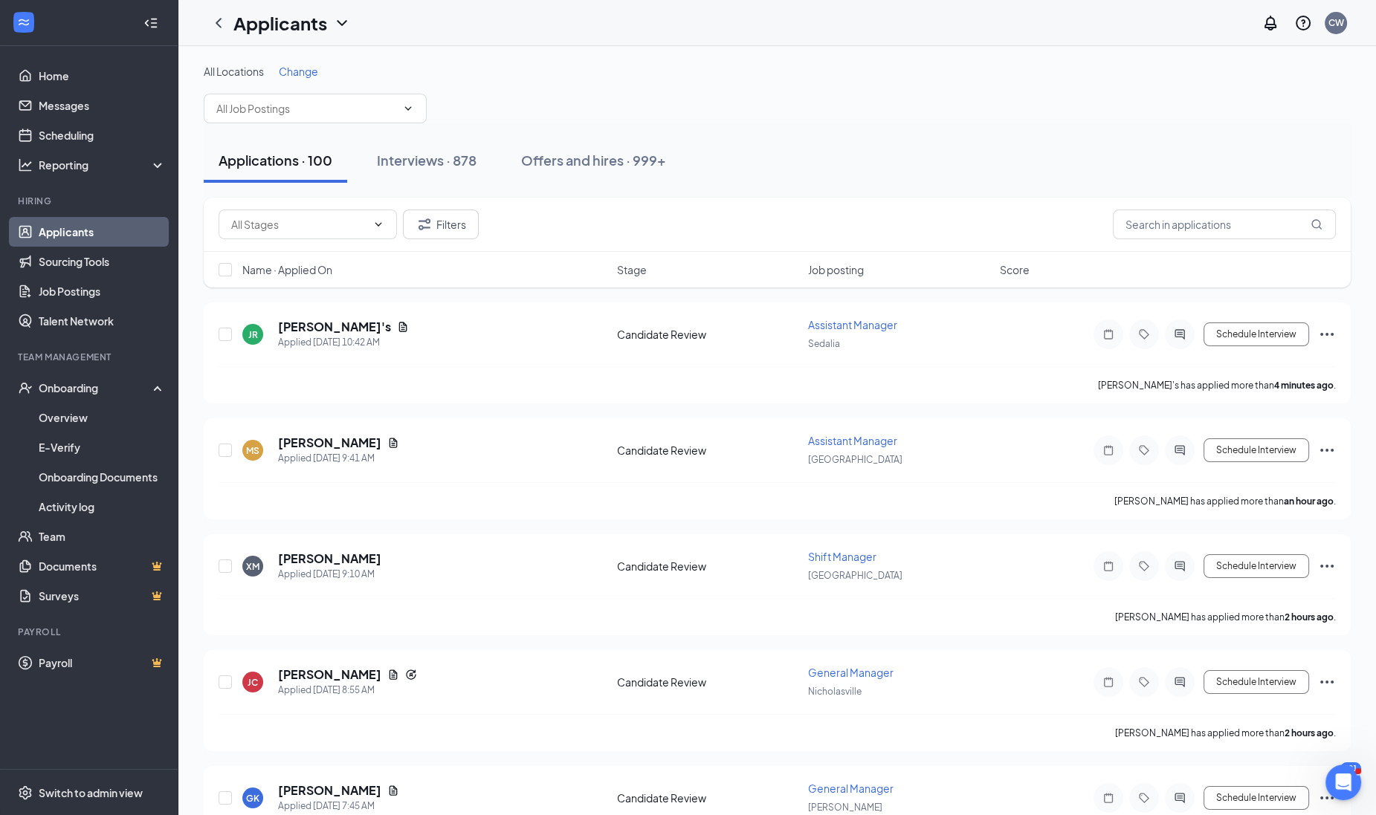
click at [306, 74] on span "Change" at bounding box center [298, 71] width 39 height 13
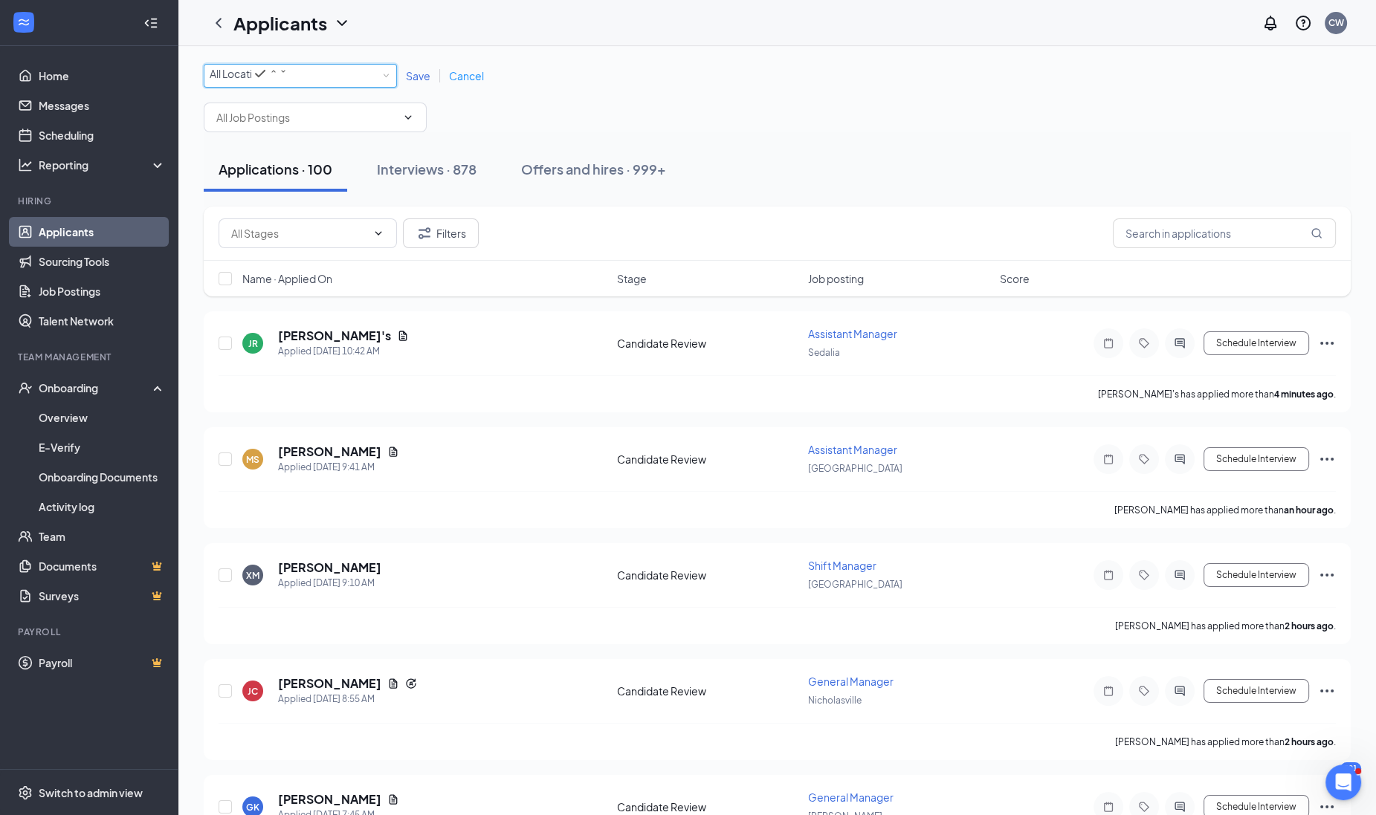
click at [288, 76] on div "All Locations" at bounding box center [249, 74] width 78 height 18
type input "flo"
click at [264, 119] on div "Florissant" at bounding box center [299, 110] width 181 height 18
drag, startPoint x: 264, startPoint y: 120, endPoint x: 305, endPoint y: 104, distance: 44.0
click at [264, 119] on div "Florissant" at bounding box center [299, 110] width 181 height 18
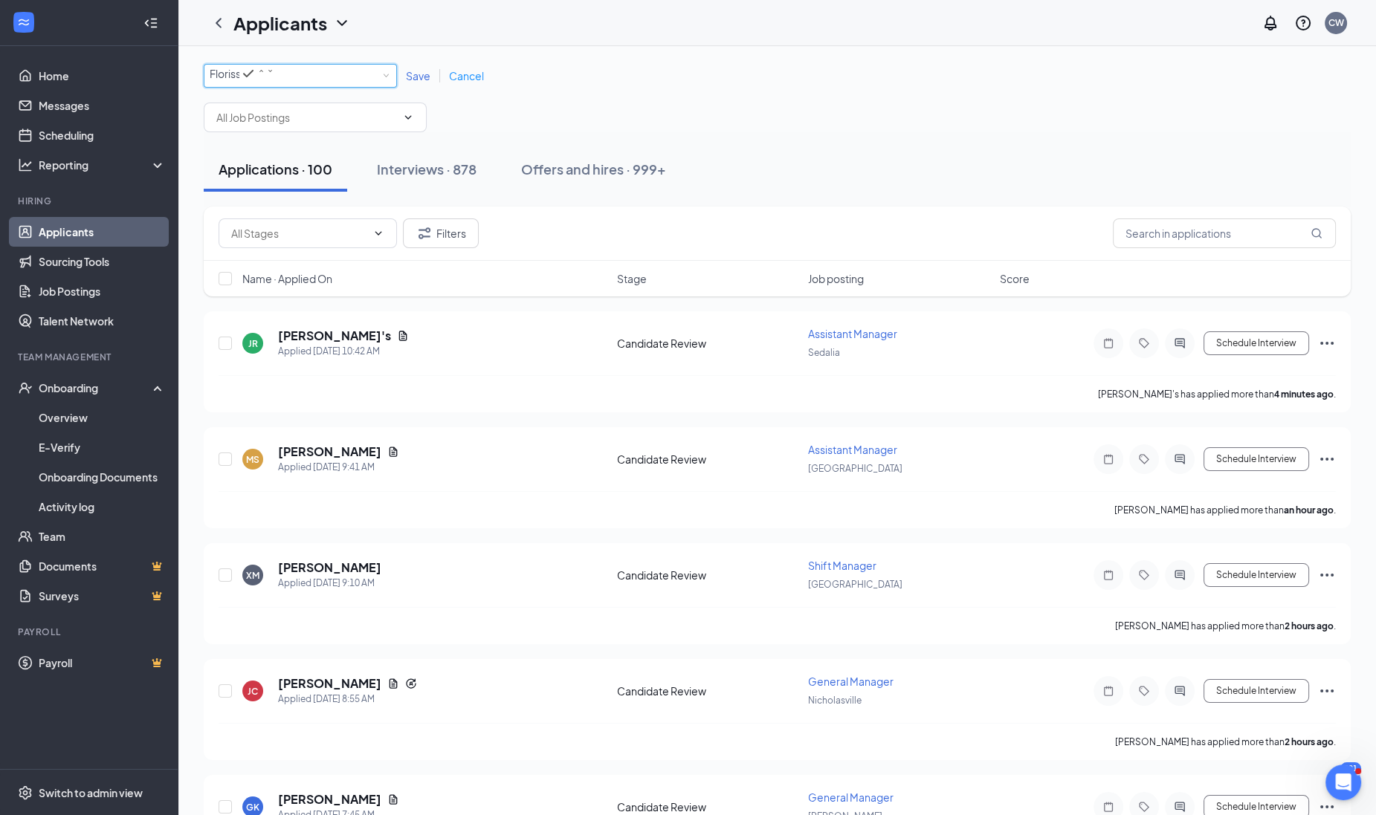
click at [409, 78] on span "Save" at bounding box center [418, 75] width 25 height 13
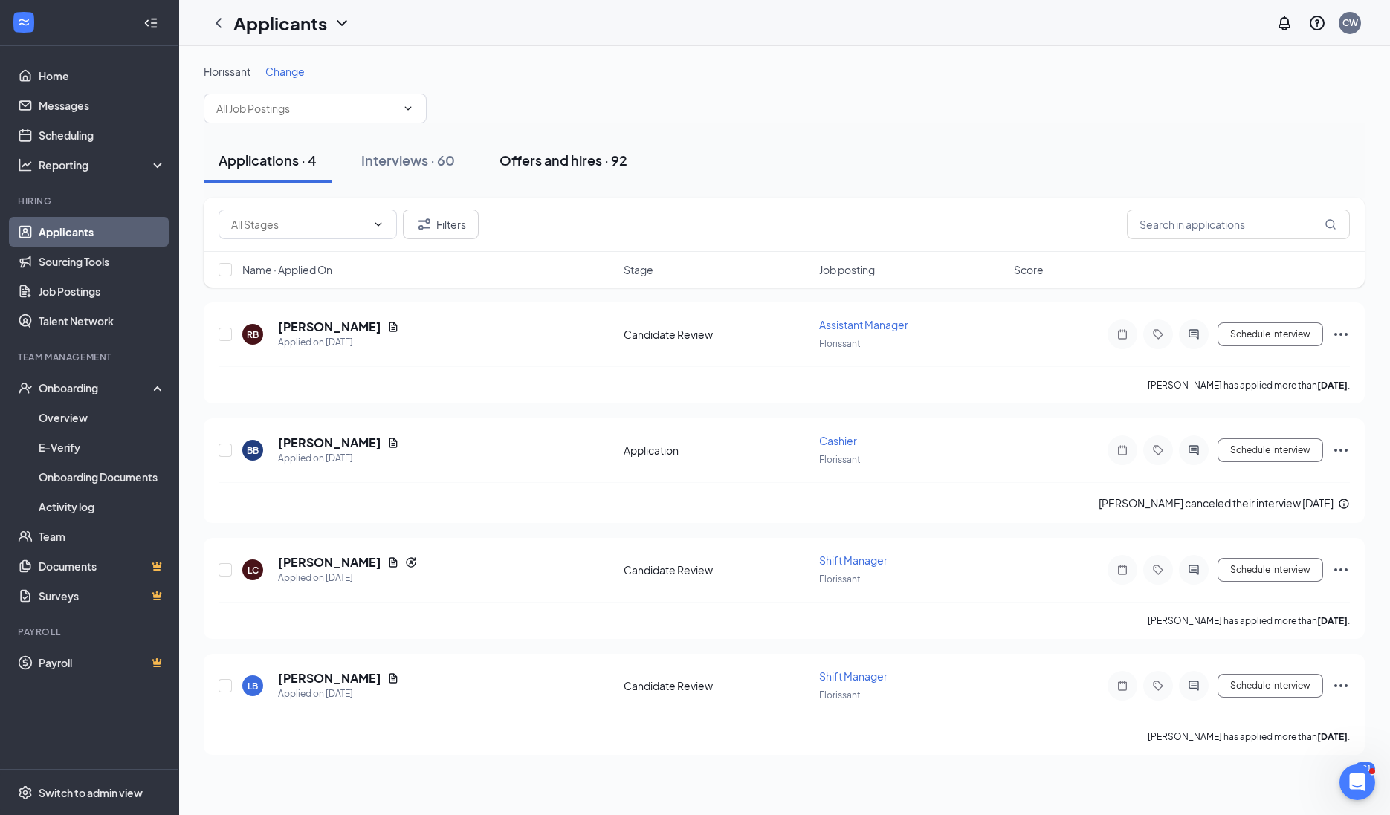
click at [583, 173] on button "Offers and hires · 92" at bounding box center [564, 160] width 158 height 45
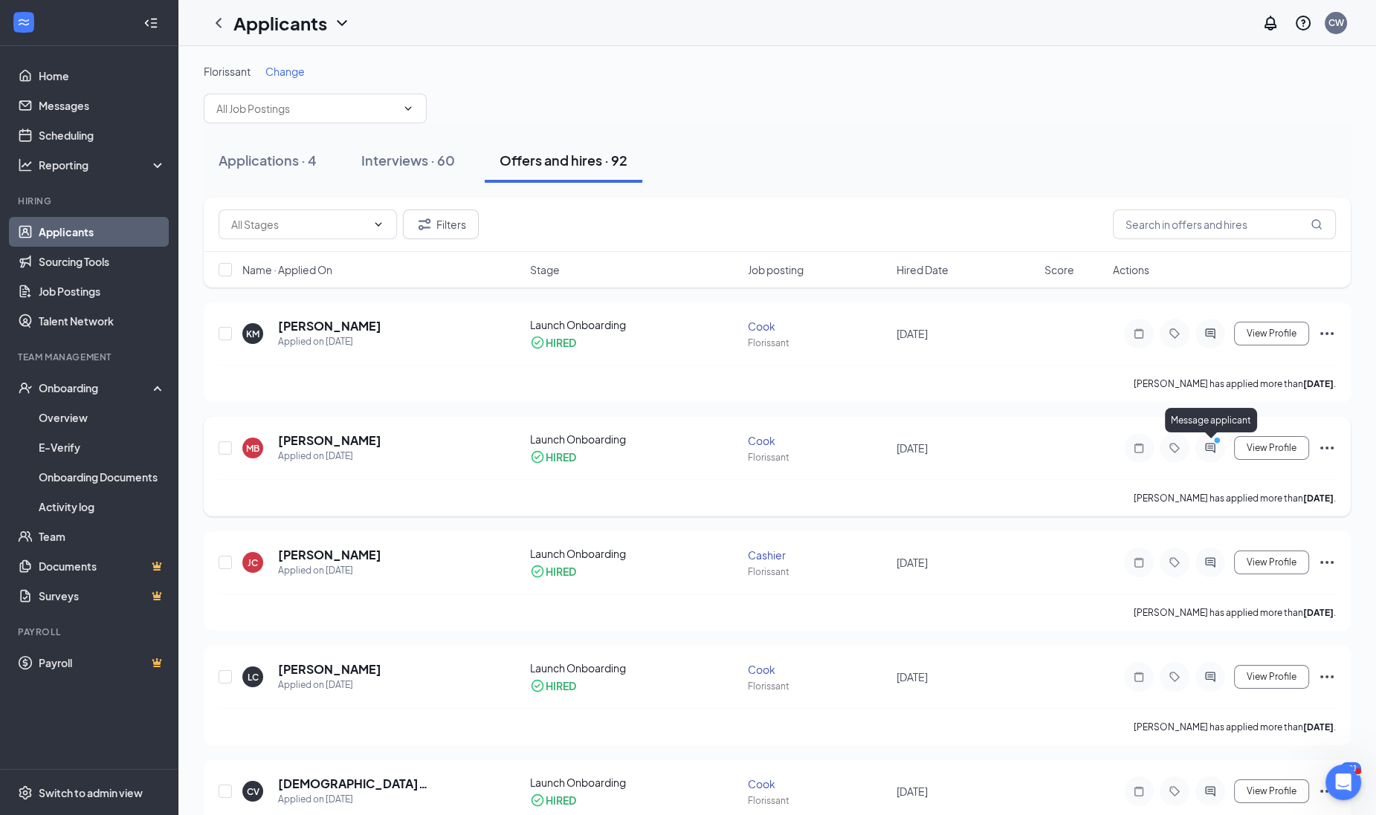
click at [1217, 443] on circle "PrimaryDot" at bounding box center [1216, 440] width 7 height 7
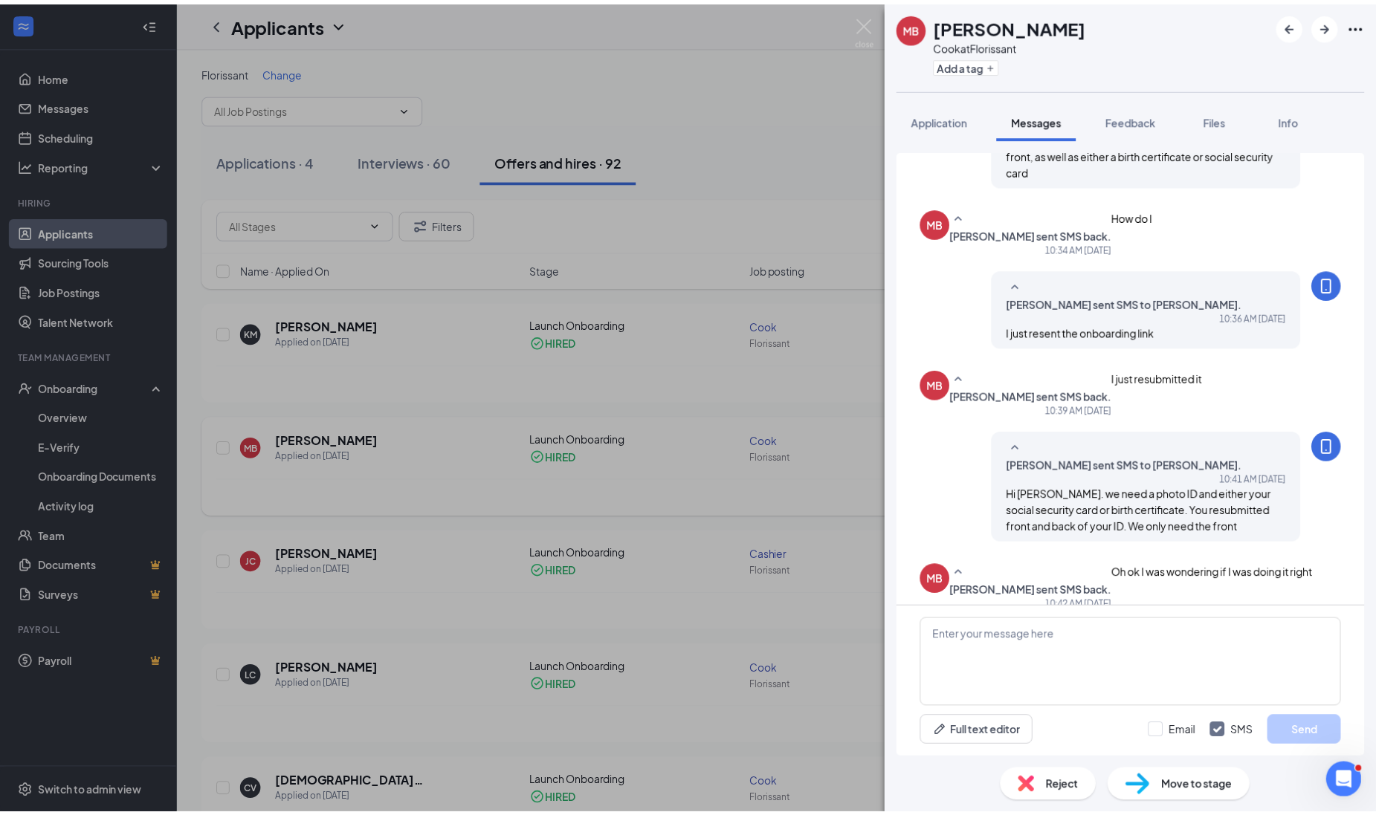
scroll to position [461, 0]
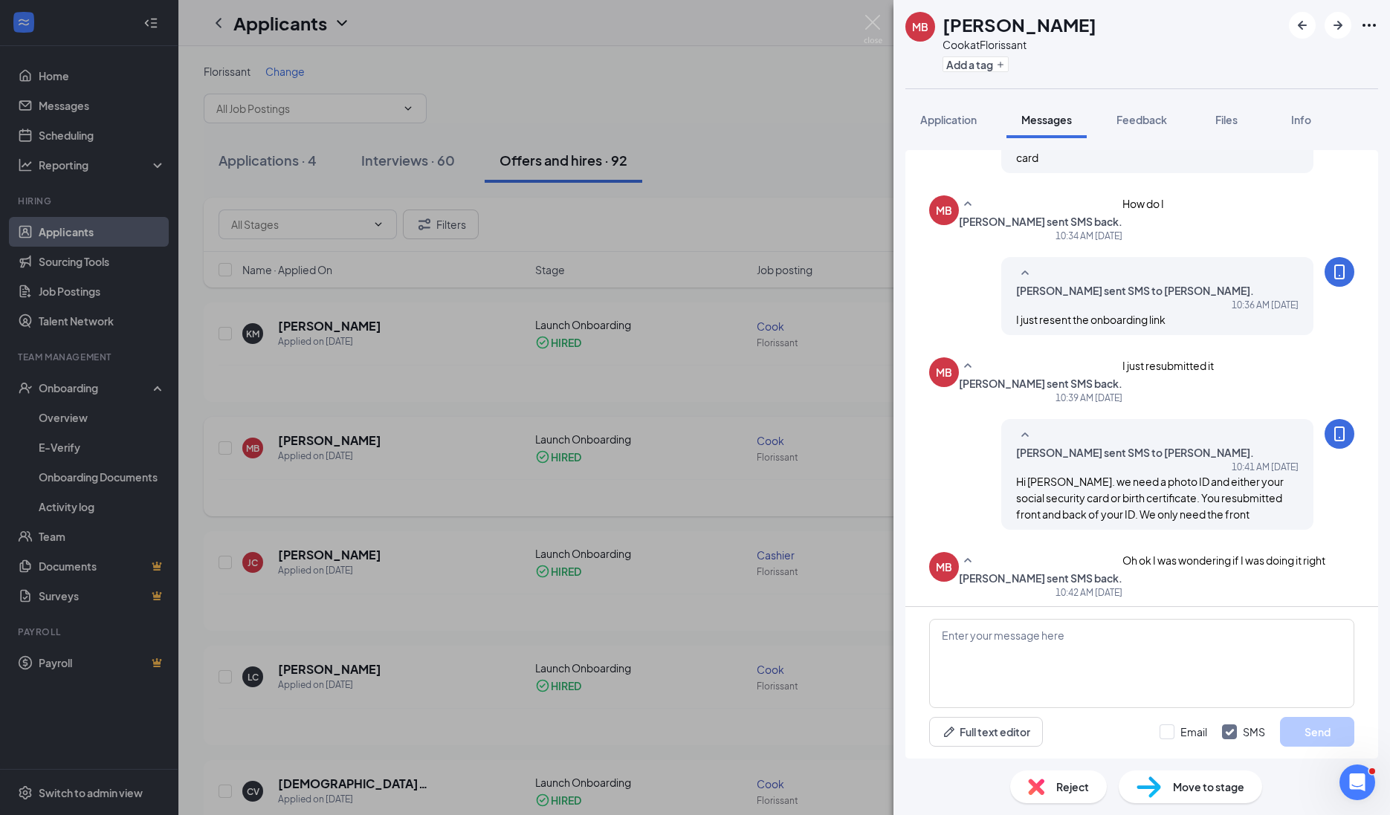
click at [758, 228] on div "MB [PERSON_NAME] at Florissant Add a tag Application Messages Feedback Files In…" at bounding box center [695, 407] width 1390 height 815
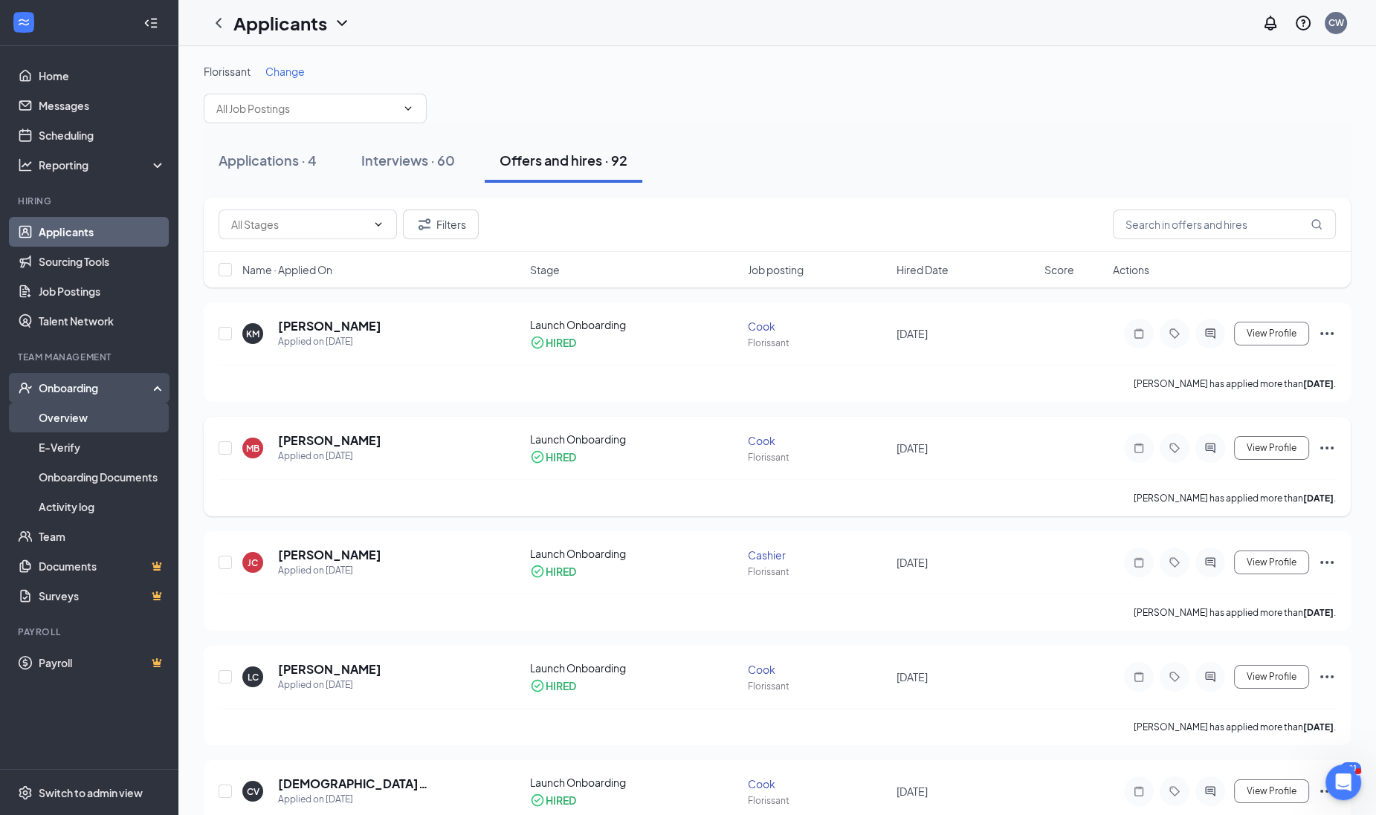
click at [74, 411] on link "Overview" at bounding box center [102, 418] width 127 height 30
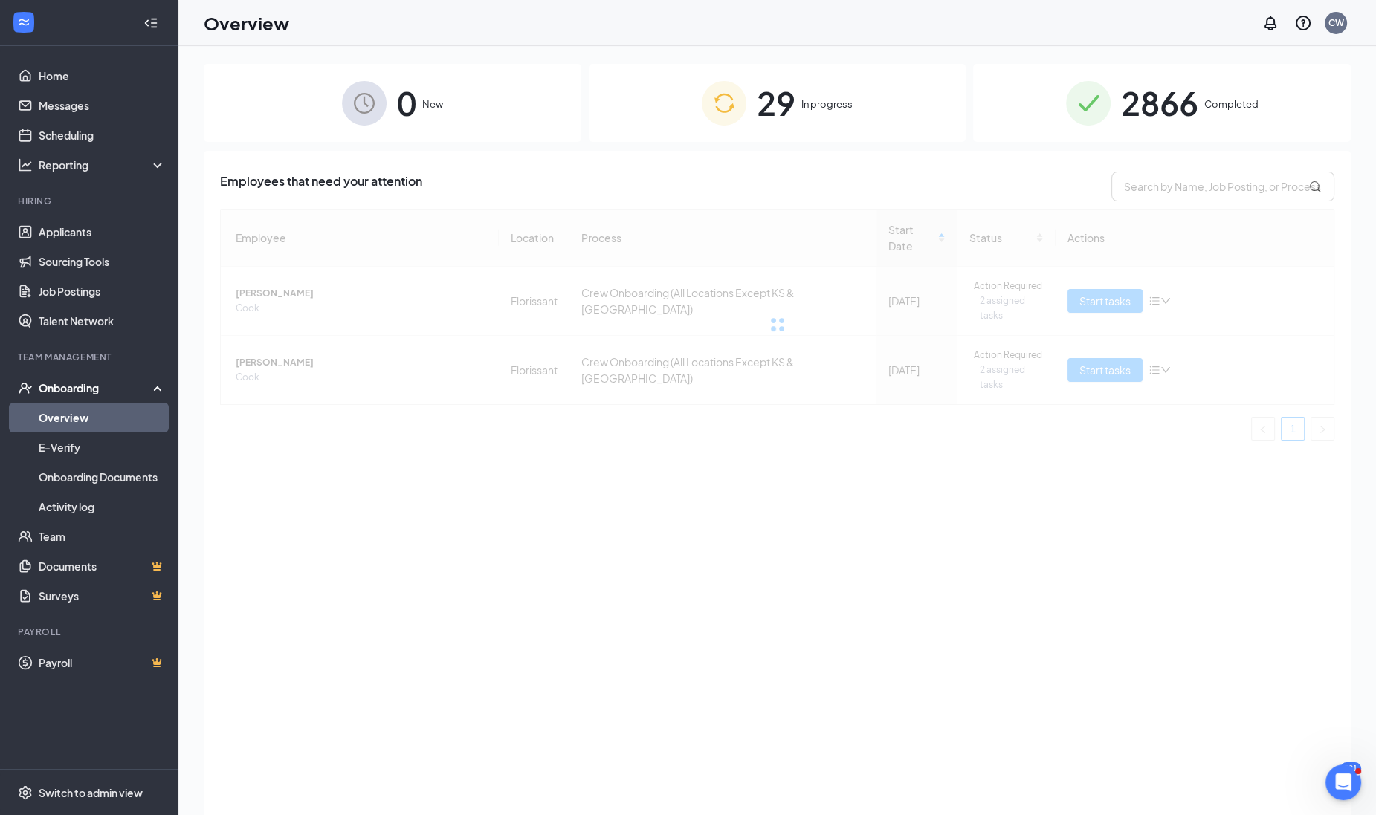
click at [856, 101] on div "29 In progress" at bounding box center [778, 103] width 378 height 78
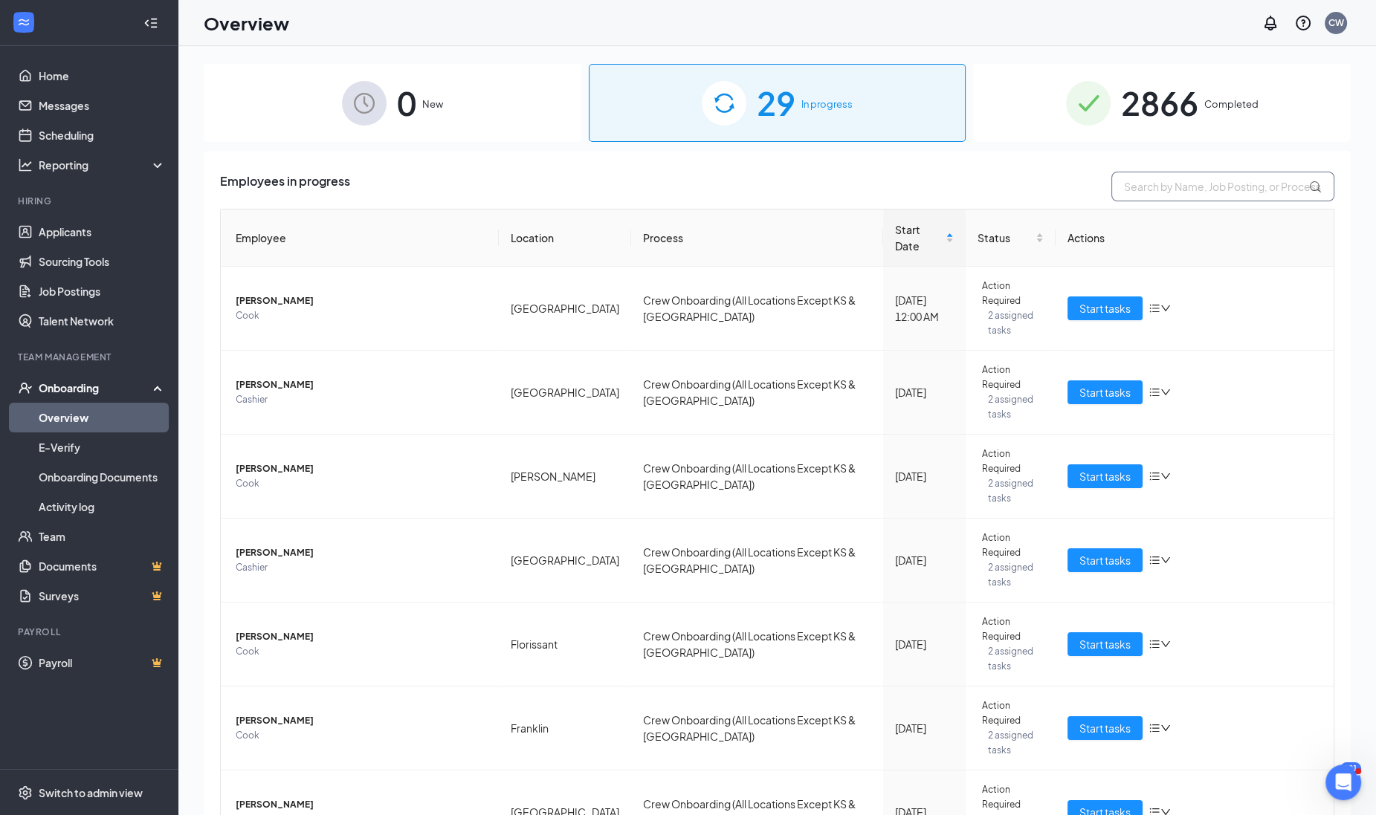
click at [1147, 189] on input "text" at bounding box center [1222, 187] width 223 height 30
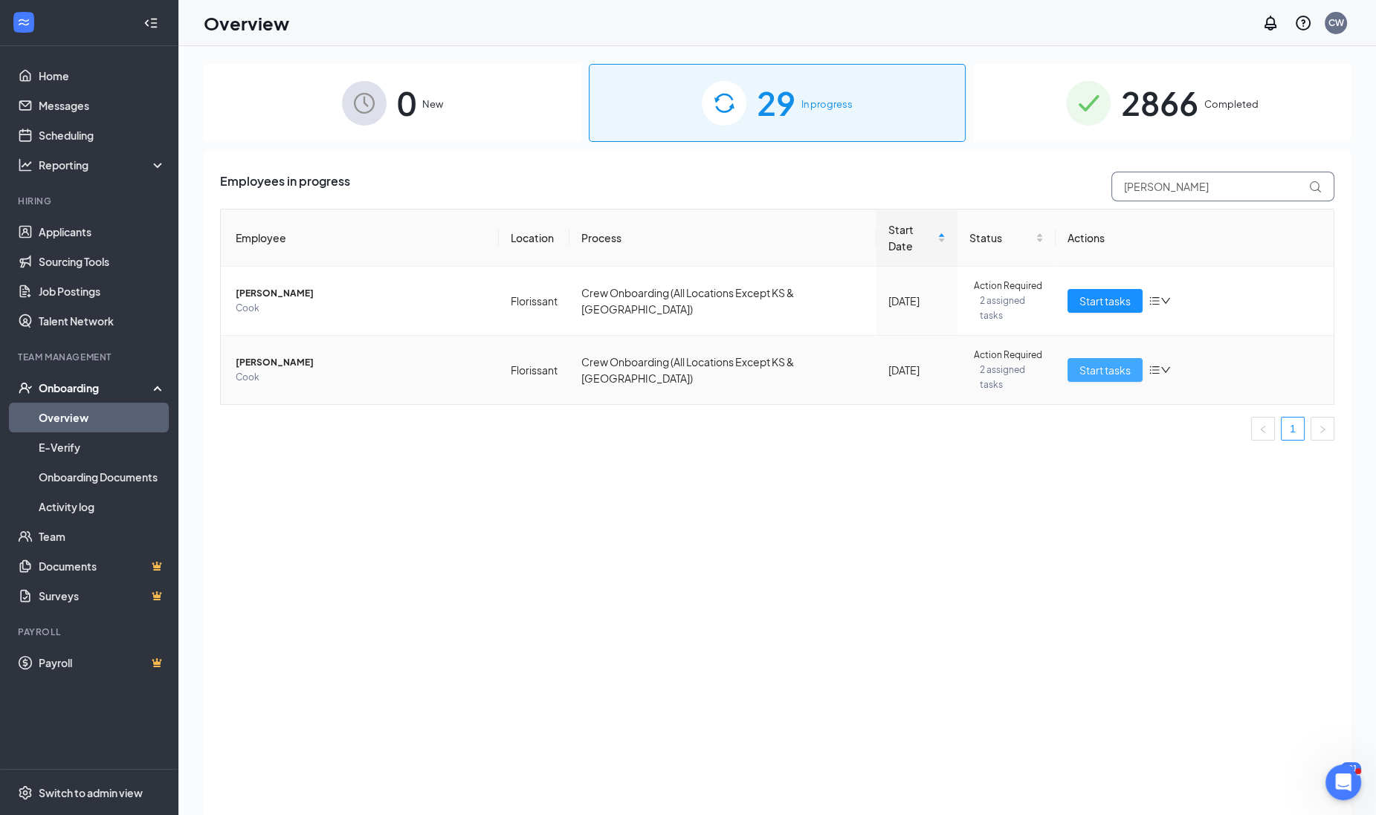
type input "[PERSON_NAME]"
click at [1103, 362] on span "Start tasks" at bounding box center [1104, 370] width 51 height 16
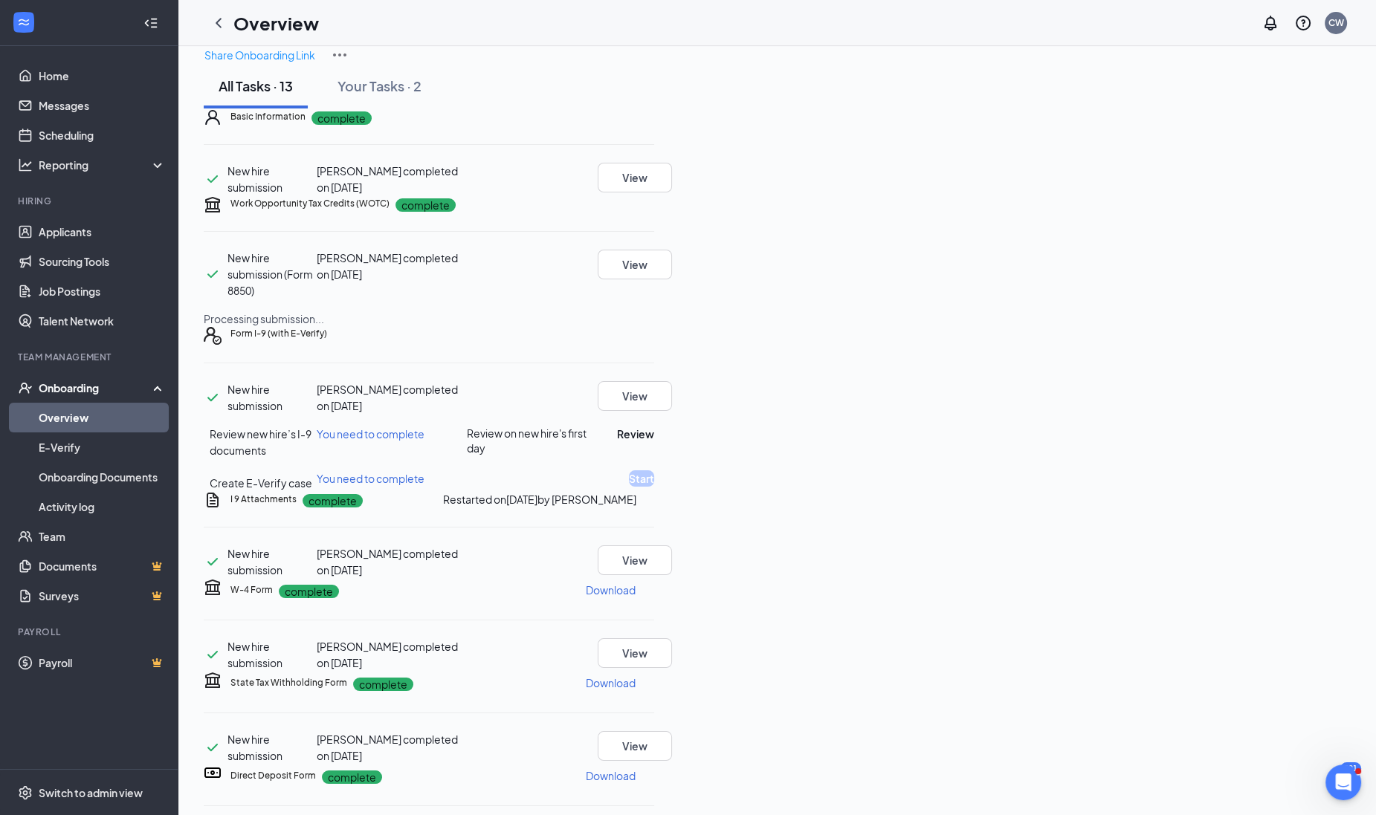
scroll to position [185, 0]
click at [672, 575] on button "View" at bounding box center [634, 560] width 74 height 30
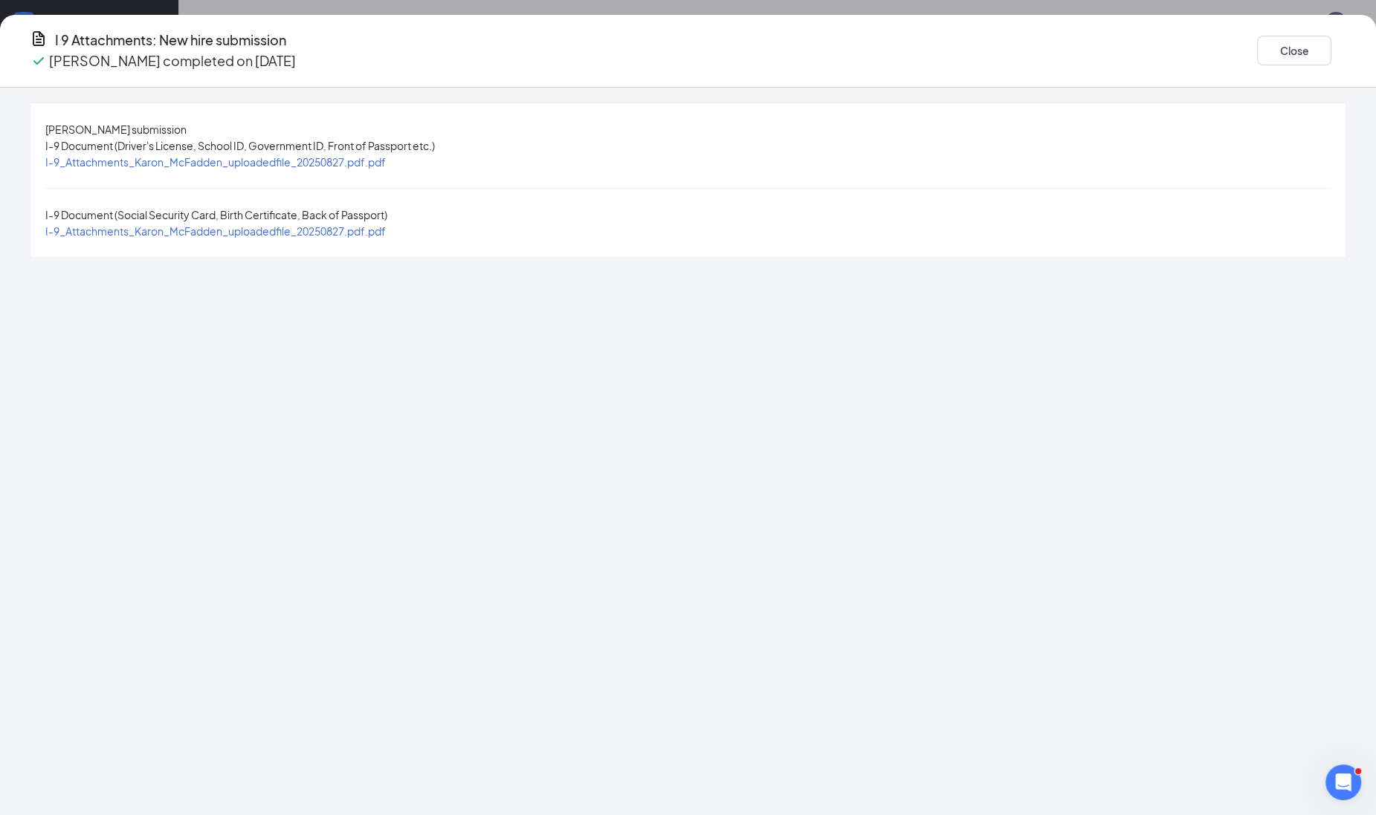
click at [386, 157] on span "I-9_Attachments_Karon_McFadden_uploadedfile_20250827.pdf.pdf" at bounding box center [215, 161] width 340 height 13
click at [386, 226] on div "I-9_Attachments_Karon_McFadden_uploadedfile_20250827.pdf.pdf" at bounding box center [215, 231] width 340 height 16
click at [386, 224] on span "I-9_Attachments_Karon_McFadden_uploadedfile_20250827.pdf.pdf" at bounding box center [215, 230] width 340 height 13
click at [1257, 46] on button "Close" at bounding box center [1294, 51] width 74 height 30
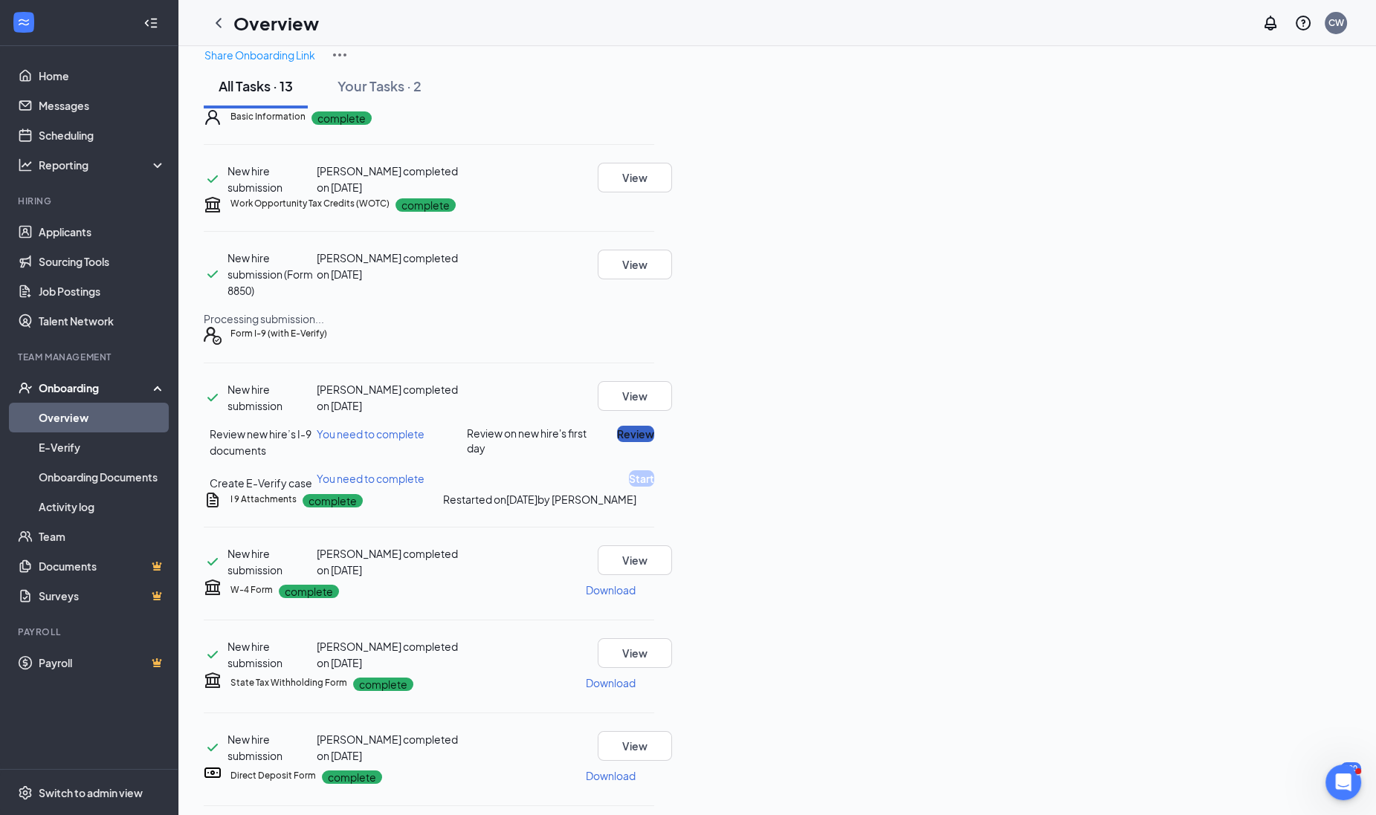
click at [654, 442] on button "Review" at bounding box center [635, 434] width 37 height 16
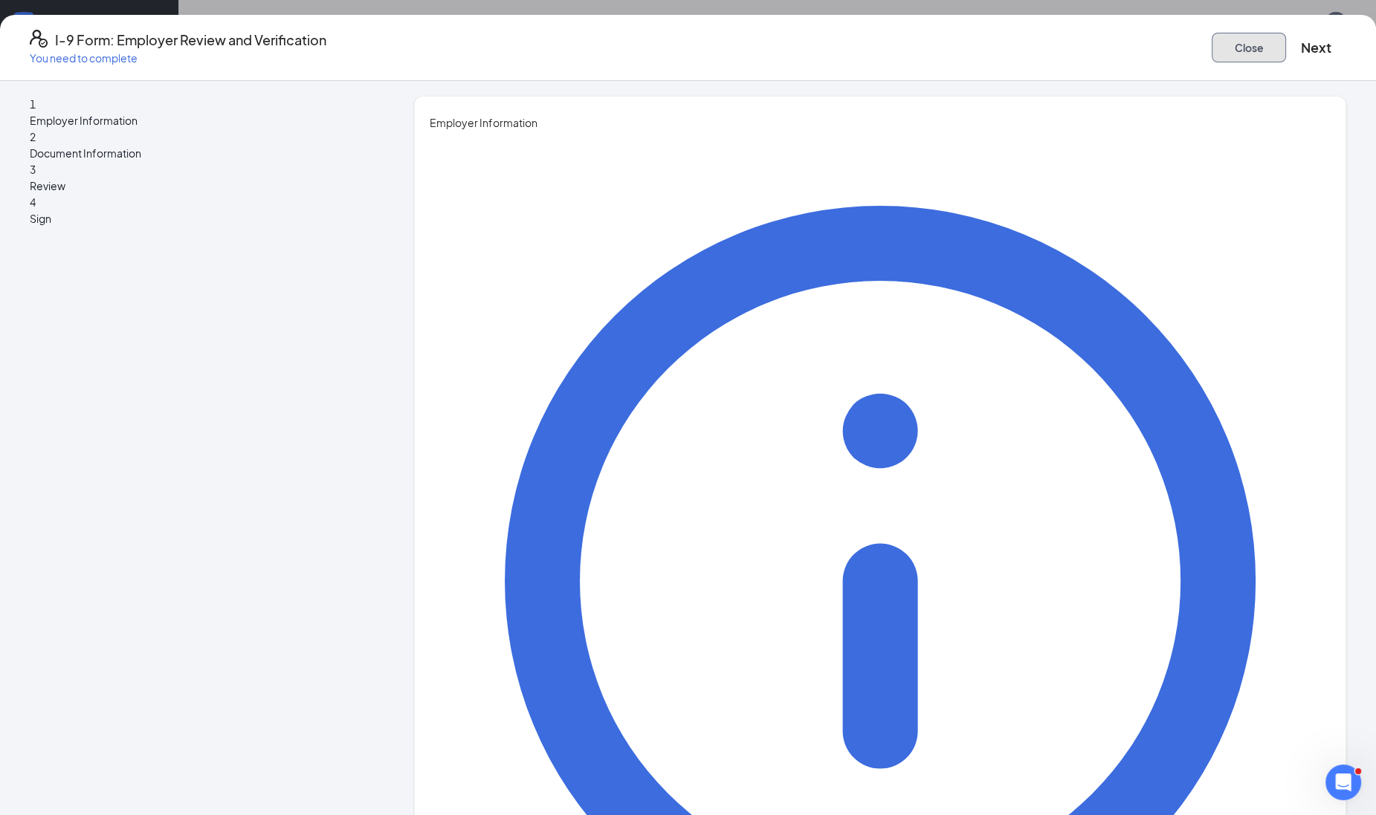
click at [1211, 33] on button "Close" at bounding box center [1248, 48] width 74 height 30
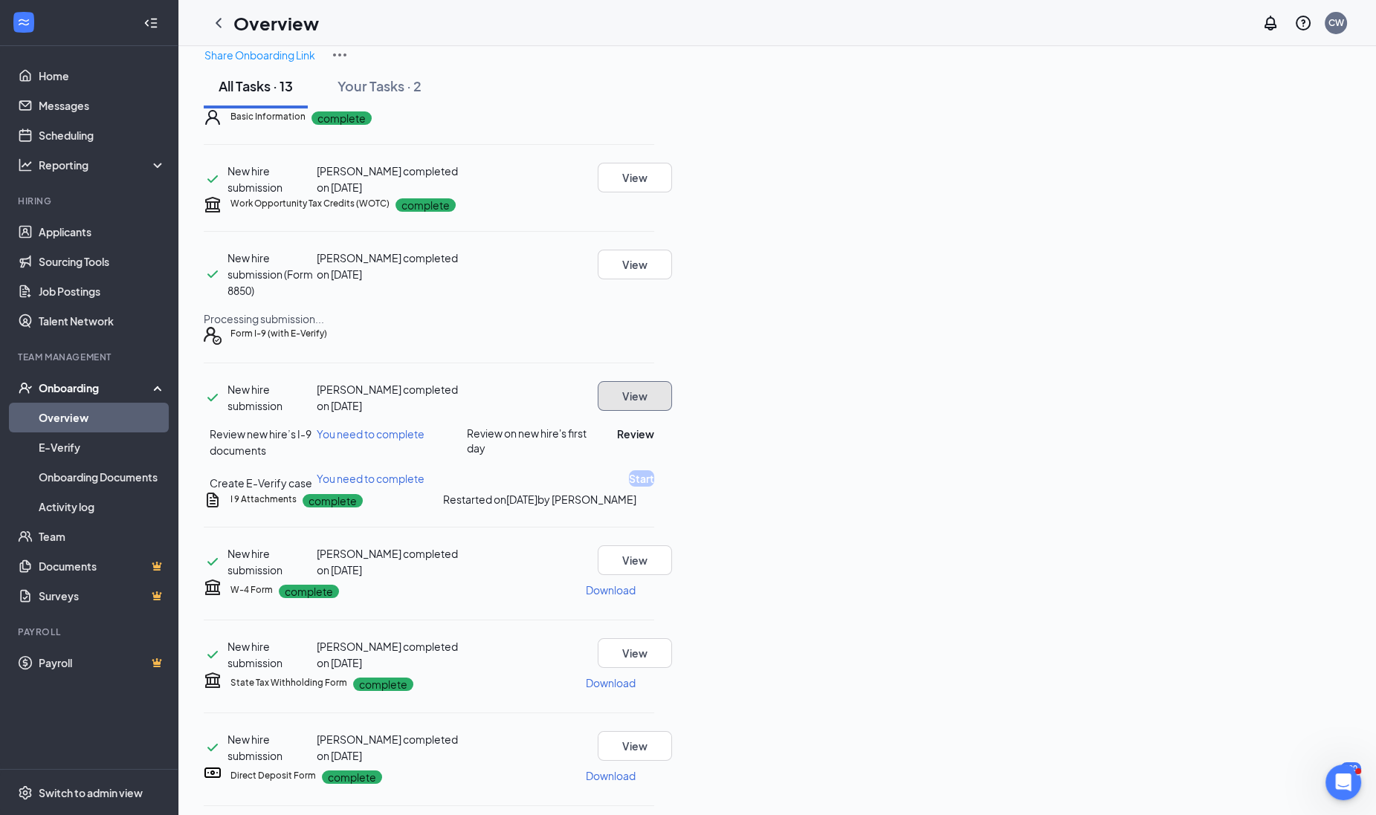
click at [672, 411] on button "View" at bounding box center [634, 396] width 74 height 30
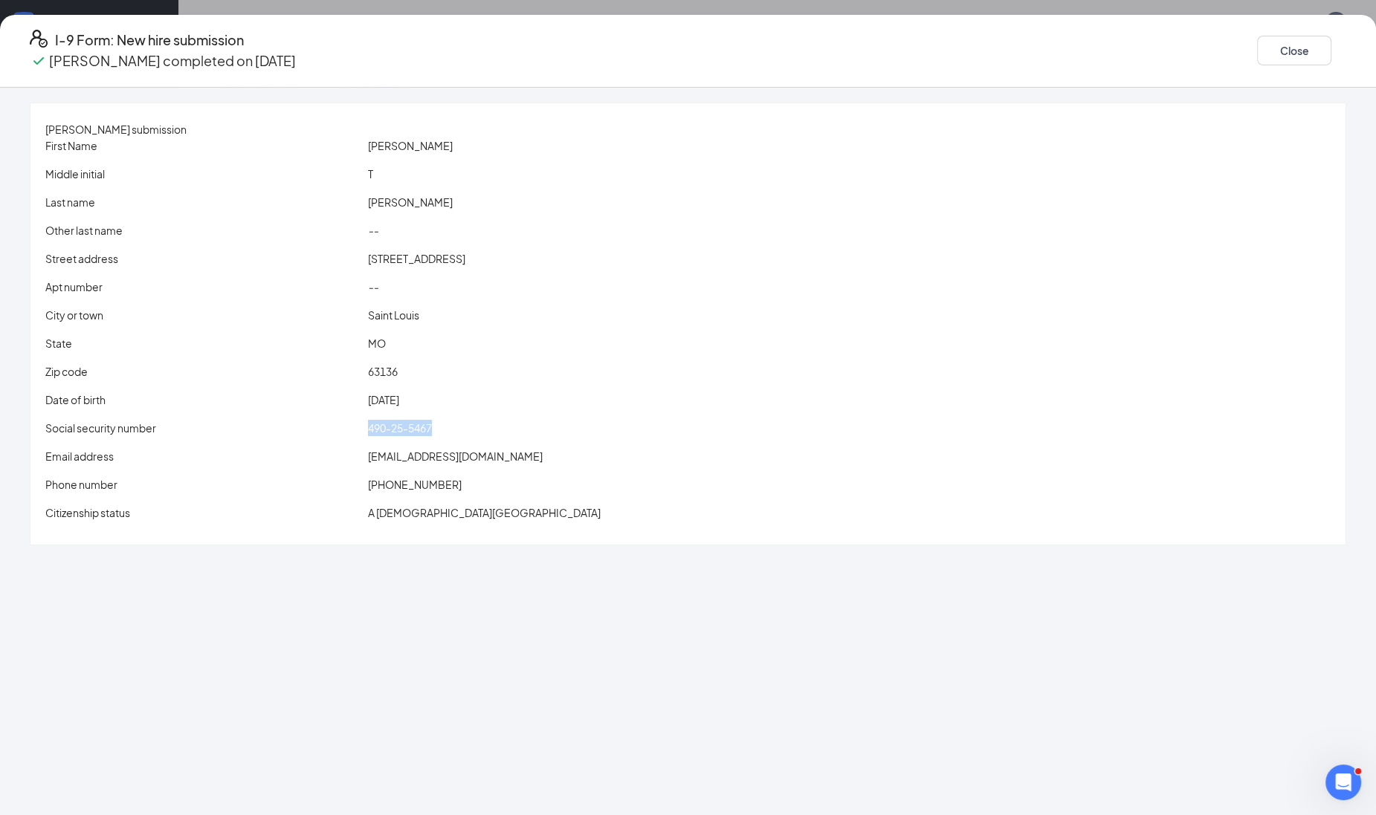
drag, startPoint x: 444, startPoint y: 427, endPoint x: 563, endPoint y: 421, distance: 119.0
click at [563, 421] on div "Social security number 490-25-5467" at bounding box center [687, 428] width 1291 height 16
drag, startPoint x: 563, startPoint y: 421, endPoint x: 502, endPoint y: 421, distance: 60.9
copy div "490-25-5467"
click at [1257, 45] on button "Close" at bounding box center [1294, 51] width 74 height 30
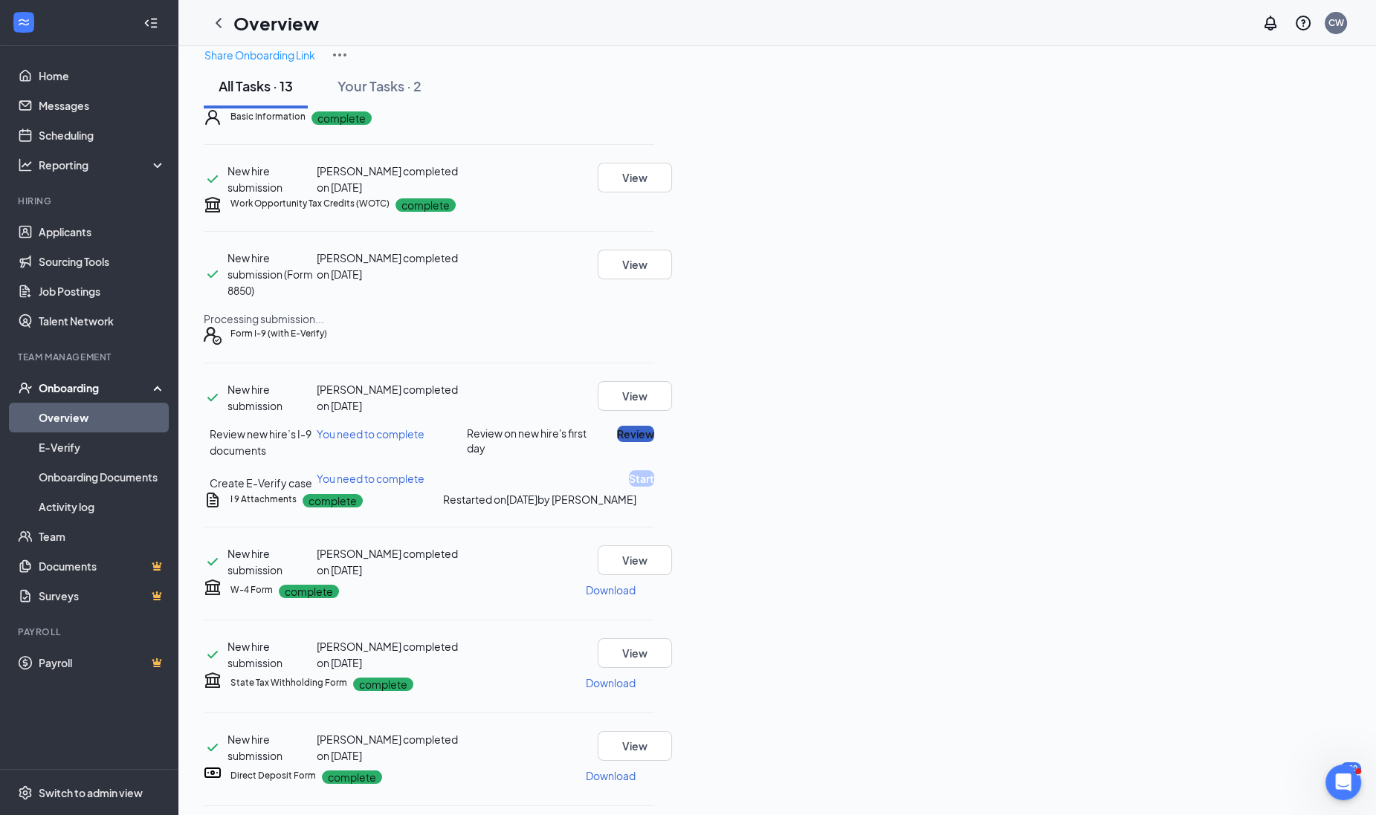
click at [654, 442] on button "Review" at bounding box center [635, 434] width 37 height 16
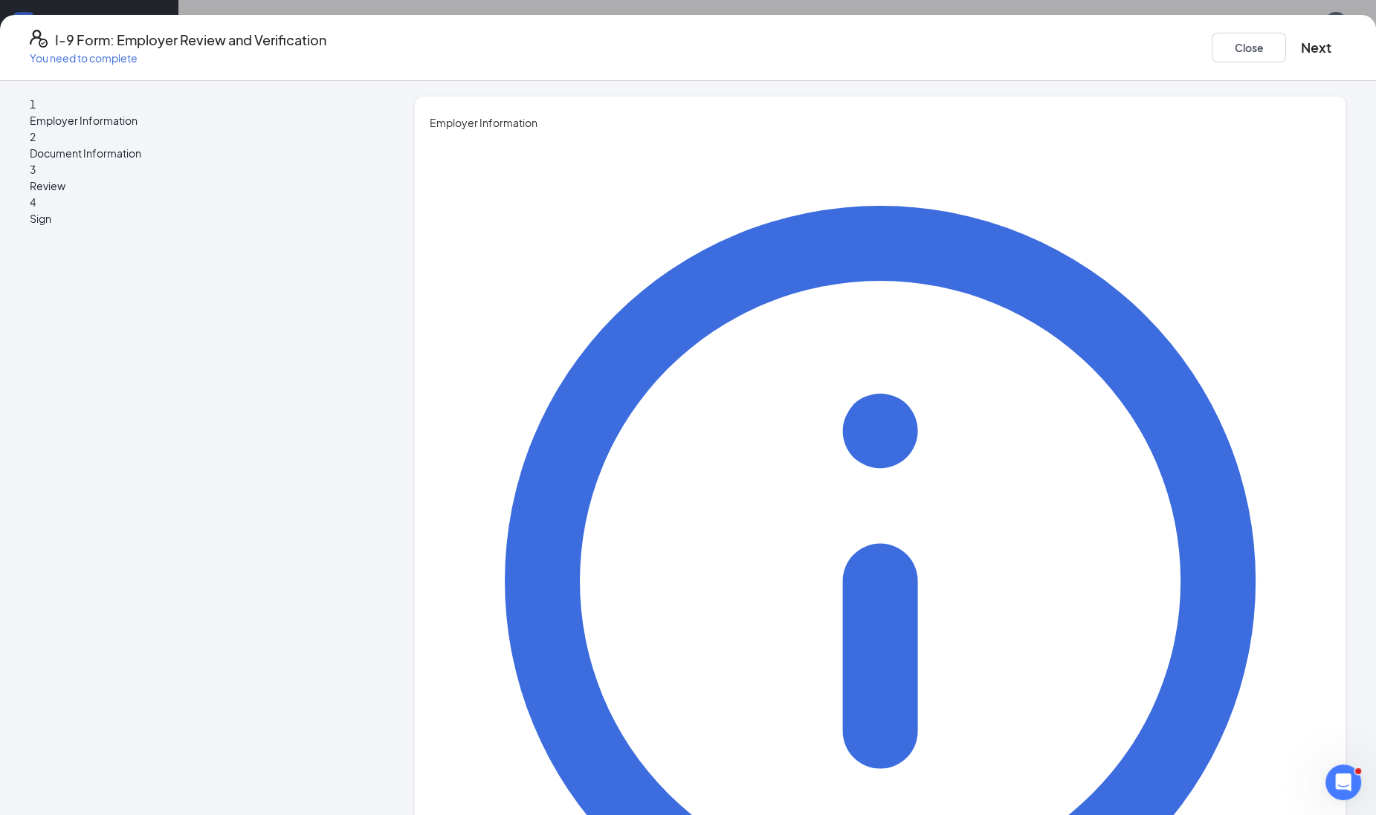
type input "[PERSON_NAME]"
type input "[PERSON_NAME][EMAIL_ADDRESS][PERSON_NAME][DOMAIN_NAME]"
type input "4063965388"
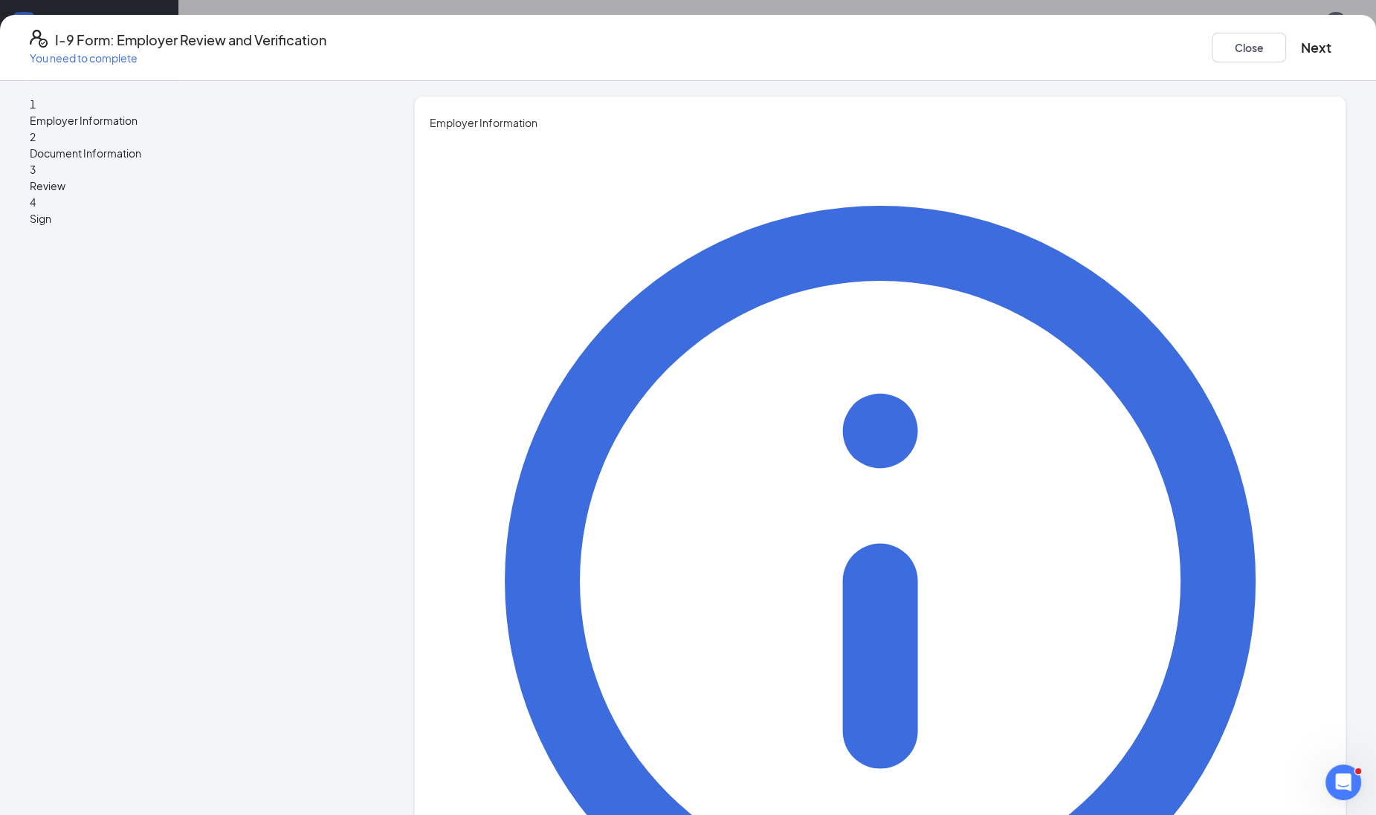
type input "Recruiter"
click at [1301, 53] on button "Next" at bounding box center [1316, 47] width 30 height 21
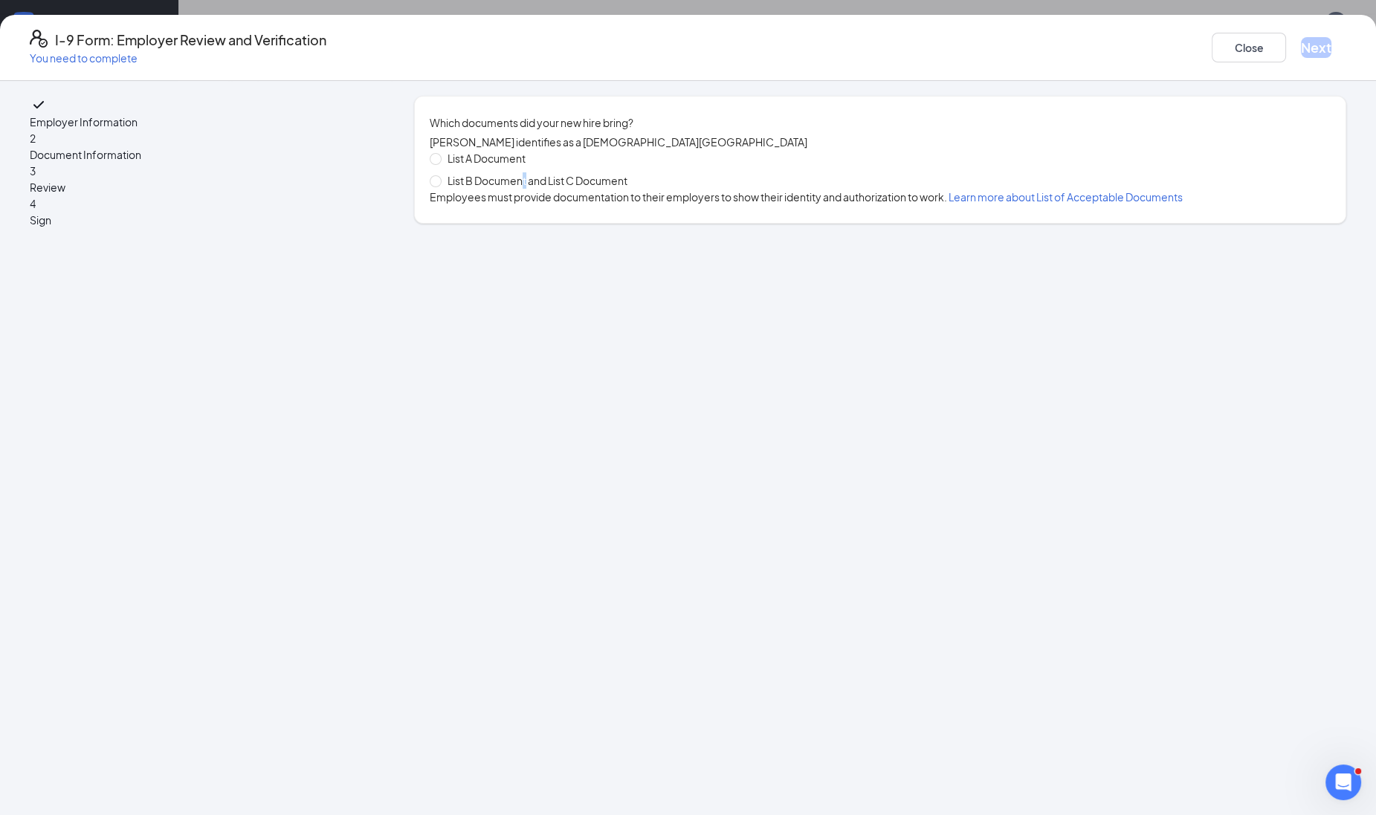
click at [576, 189] on span "List B Document and List C Document" at bounding box center [537, 180] width 192 height 16
click at [440, 186] on input "List B Document and List C Document" at bounding box center [435, 180] width 10 height 10
radio input "true"
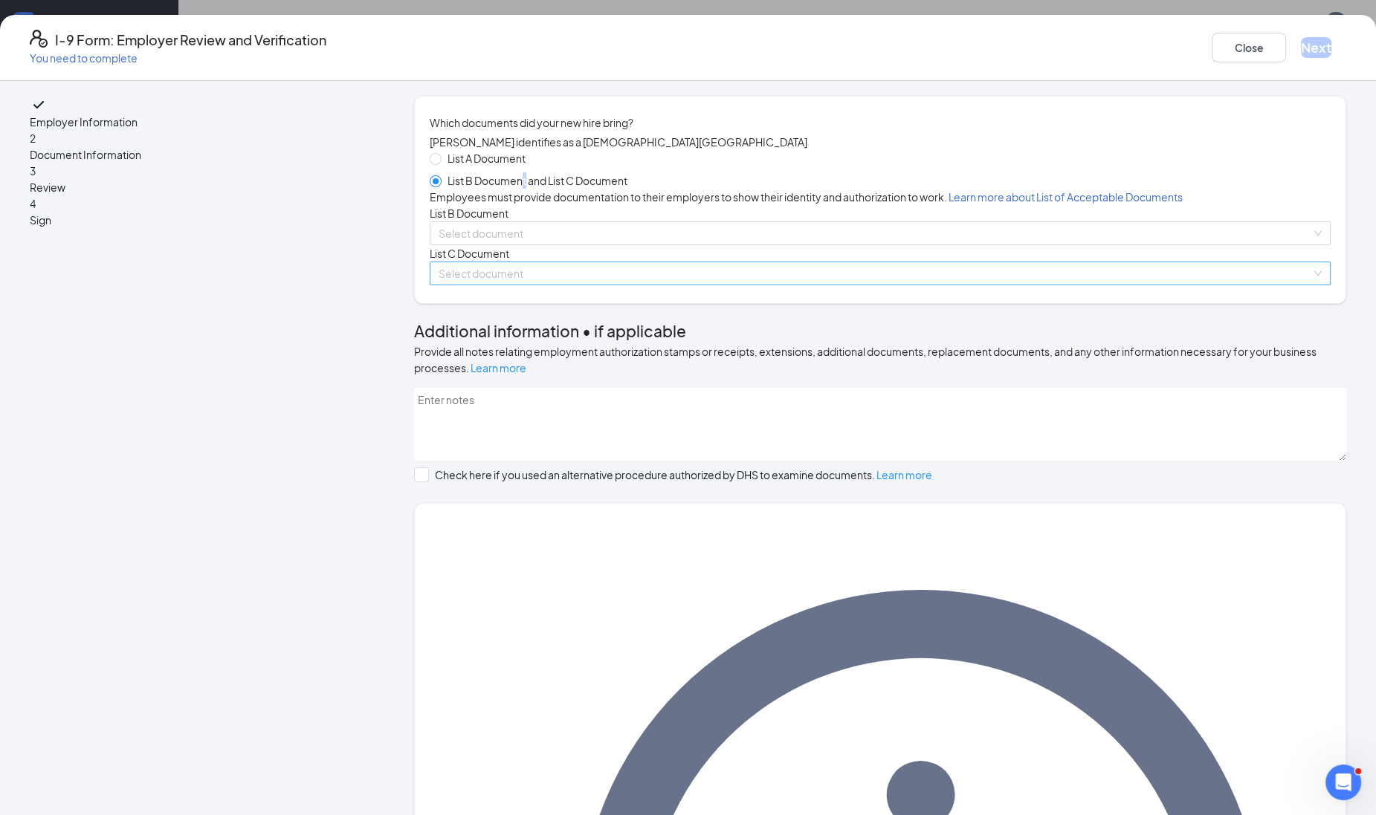
click at [511, 285] on input "search" at bounding box center [874, 273] width 872 height 22
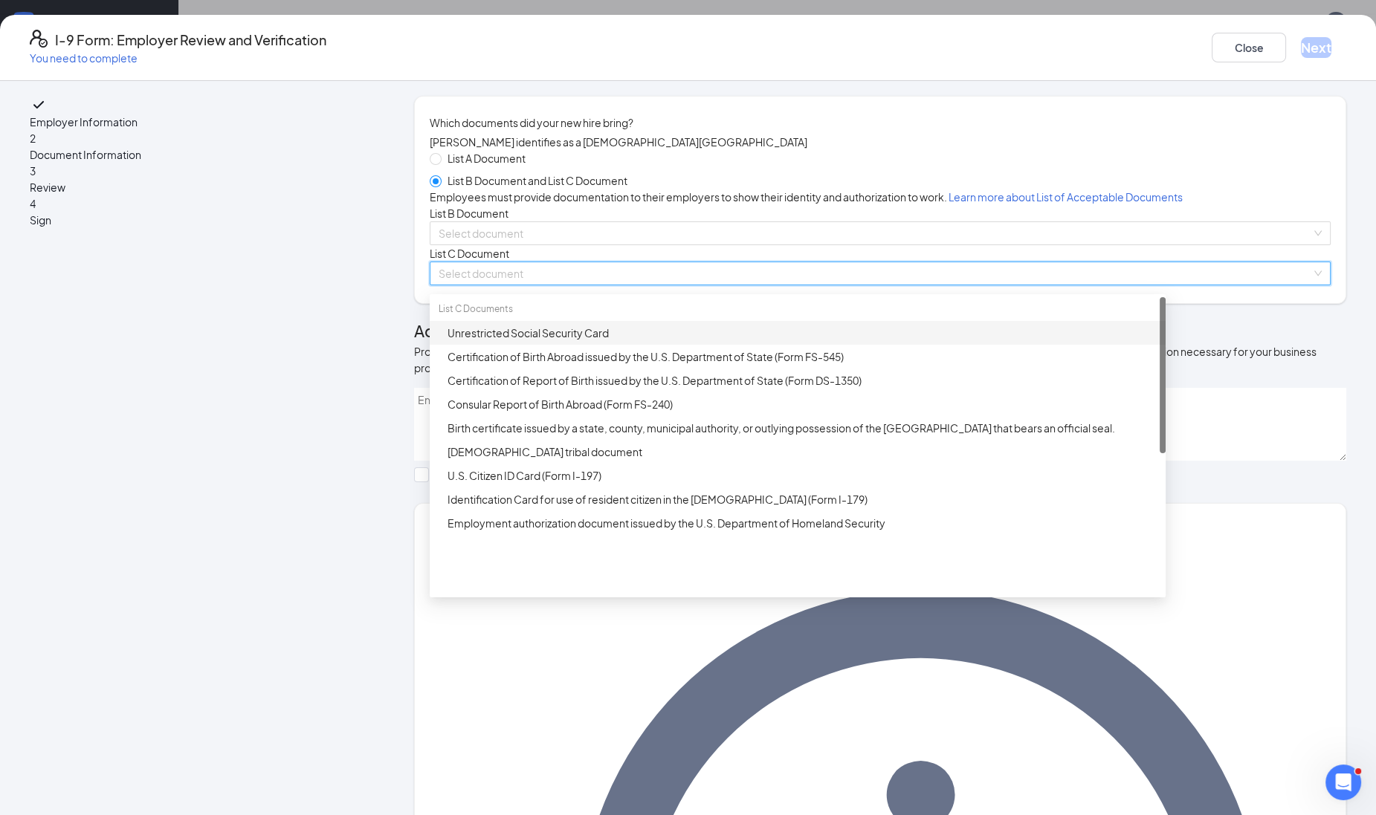
click at [509, 341] on div "Unrestricted Social Security Card" at bounding box center [801, 333] width 709 height 16
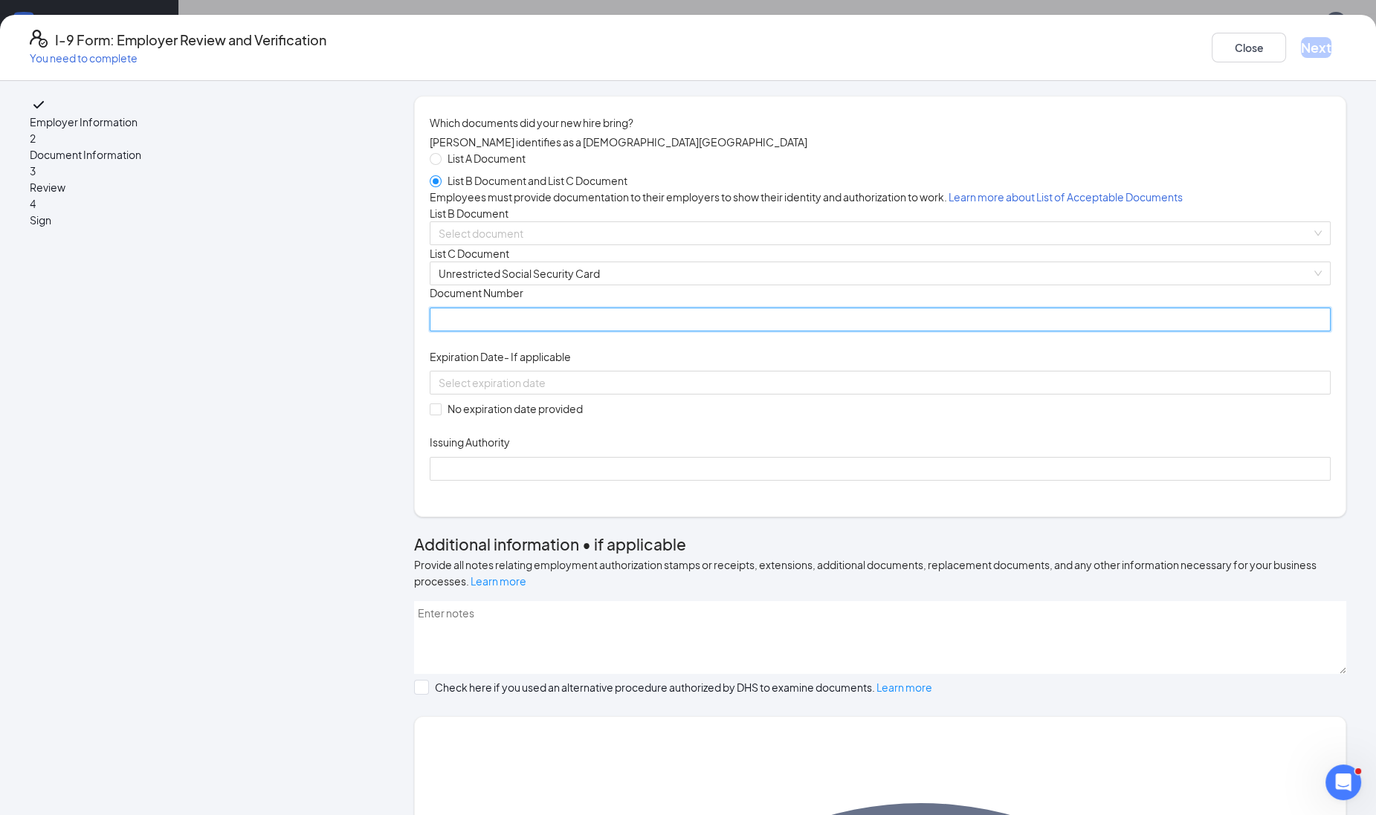
paste input "490-25-5467"
type input "490255467"
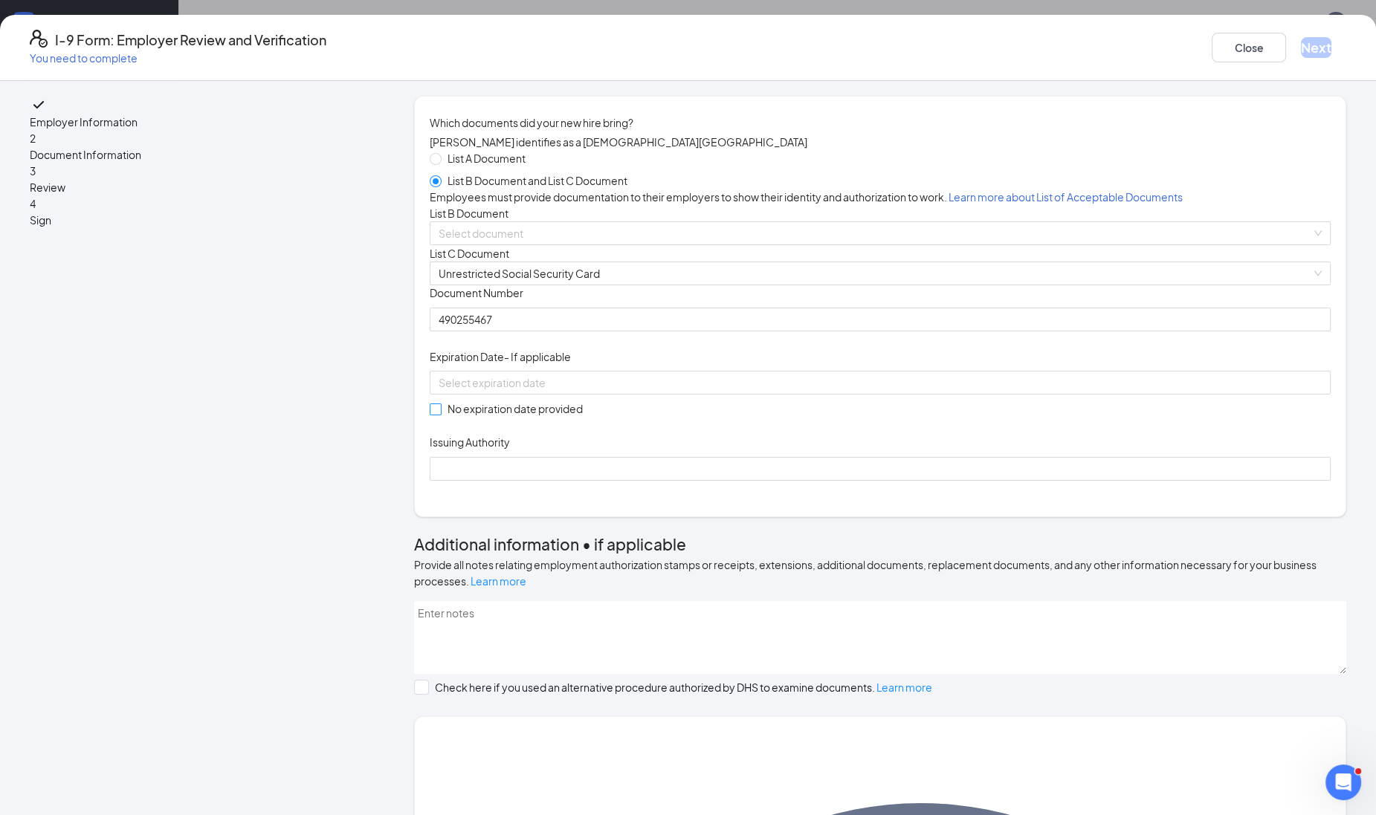
click at [441, 415] on span at bounding box center [436, 410] width 12 height 12
click at [440, 414] on input "No expiration date provided" at bounding box center [435, 409] width 10 height 10
checkbox input "true"
click at [514, 483] on input "Issuing Authority" at bounding box center [880, 471] width 901 height 24
type input "Social Security Administration"
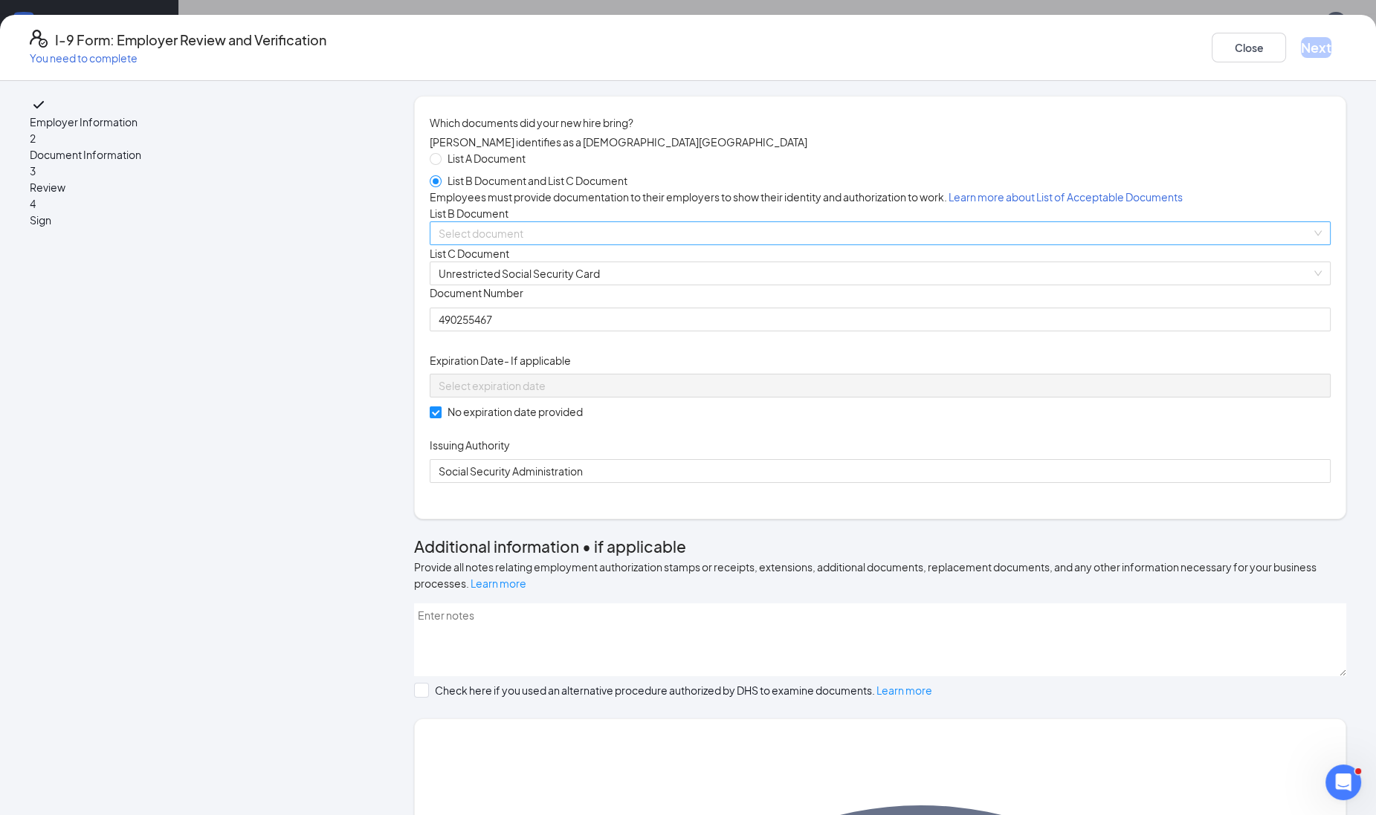
click at [613, 244] on input "search" at bounding box center [874, 233] width 872 height 22
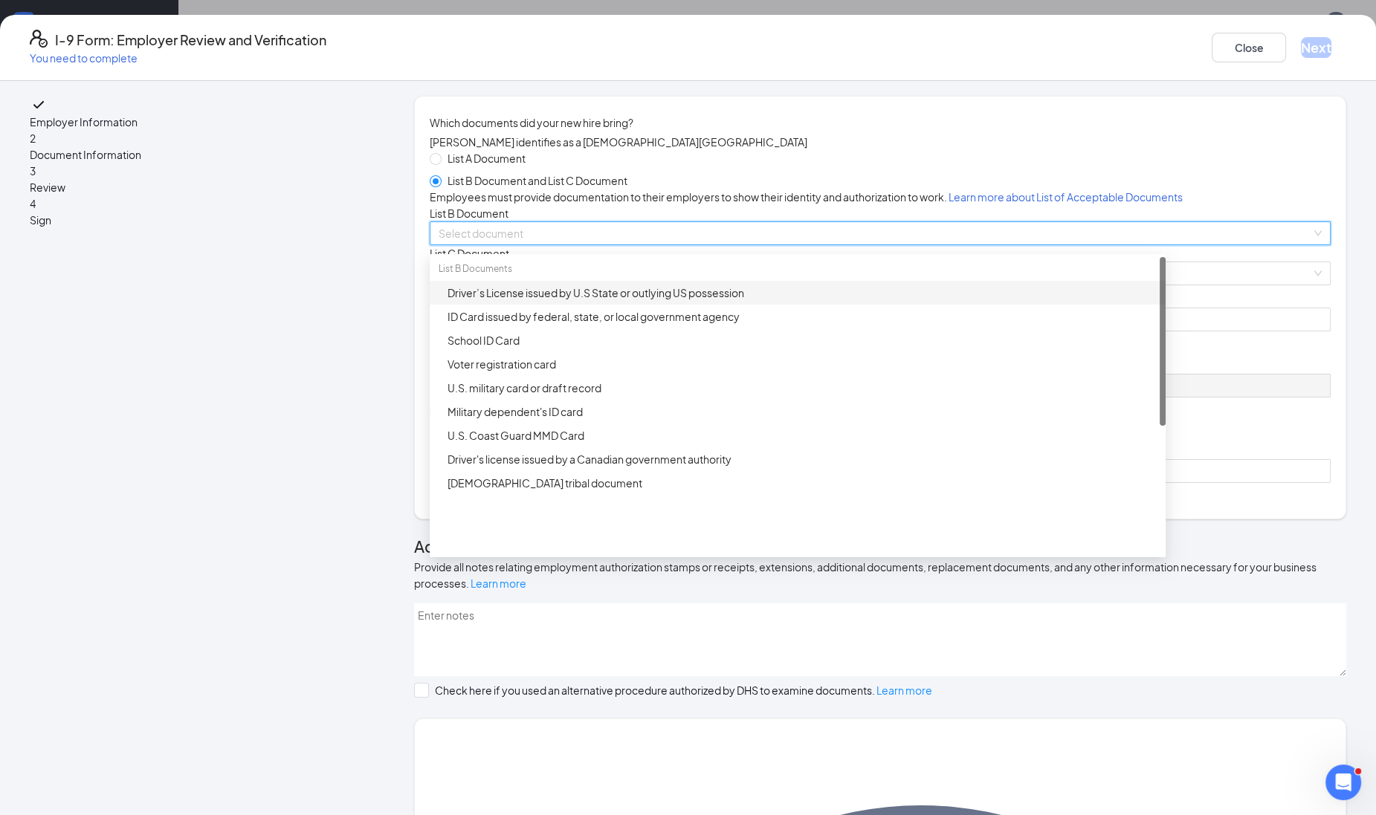
click at [531, 301] on div "Driver’s License issued by U.S State or outlying US possession" at bounding box center [801, 293] width 709 height 16
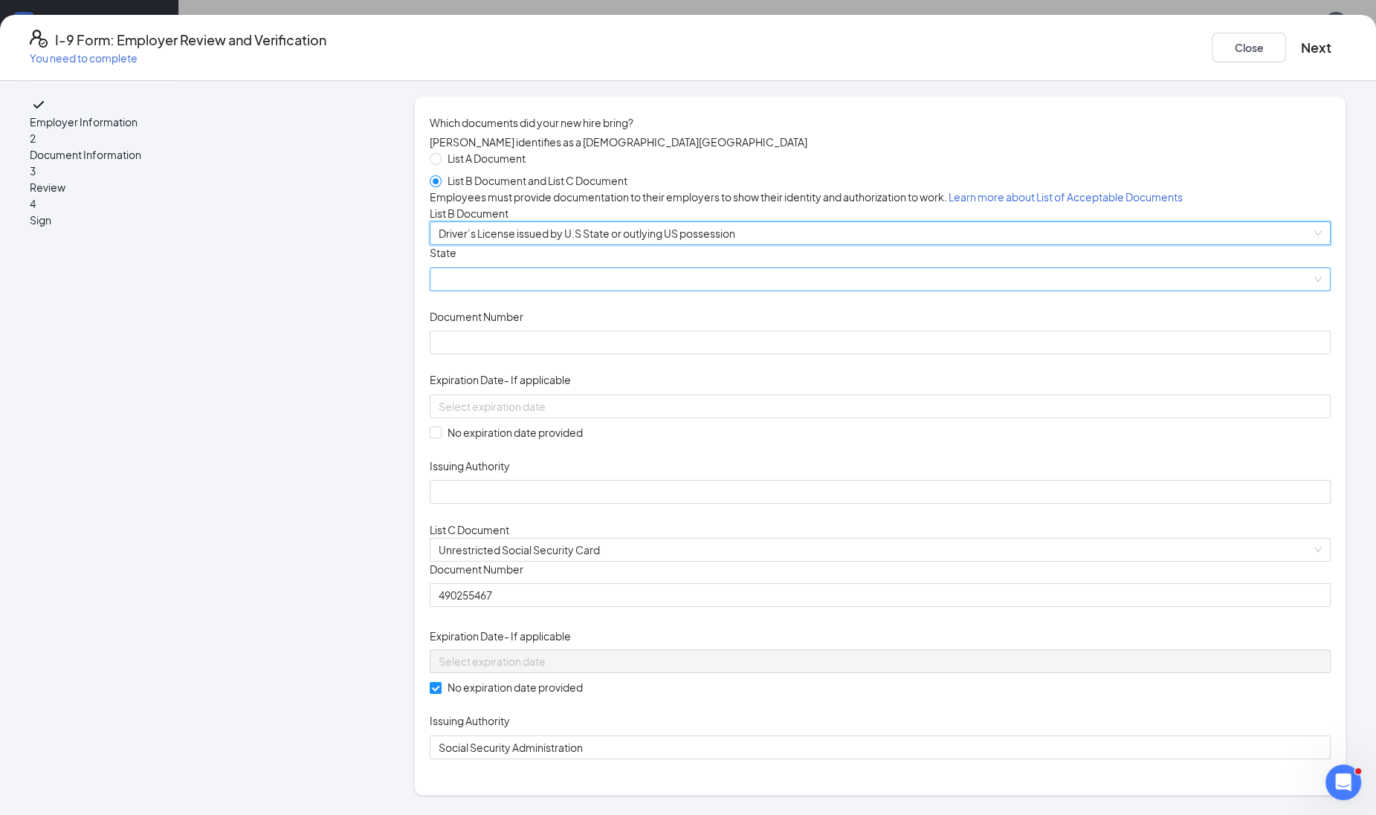
click at [514, 291] on span at bounding box center [879, 279] width 883 height 22
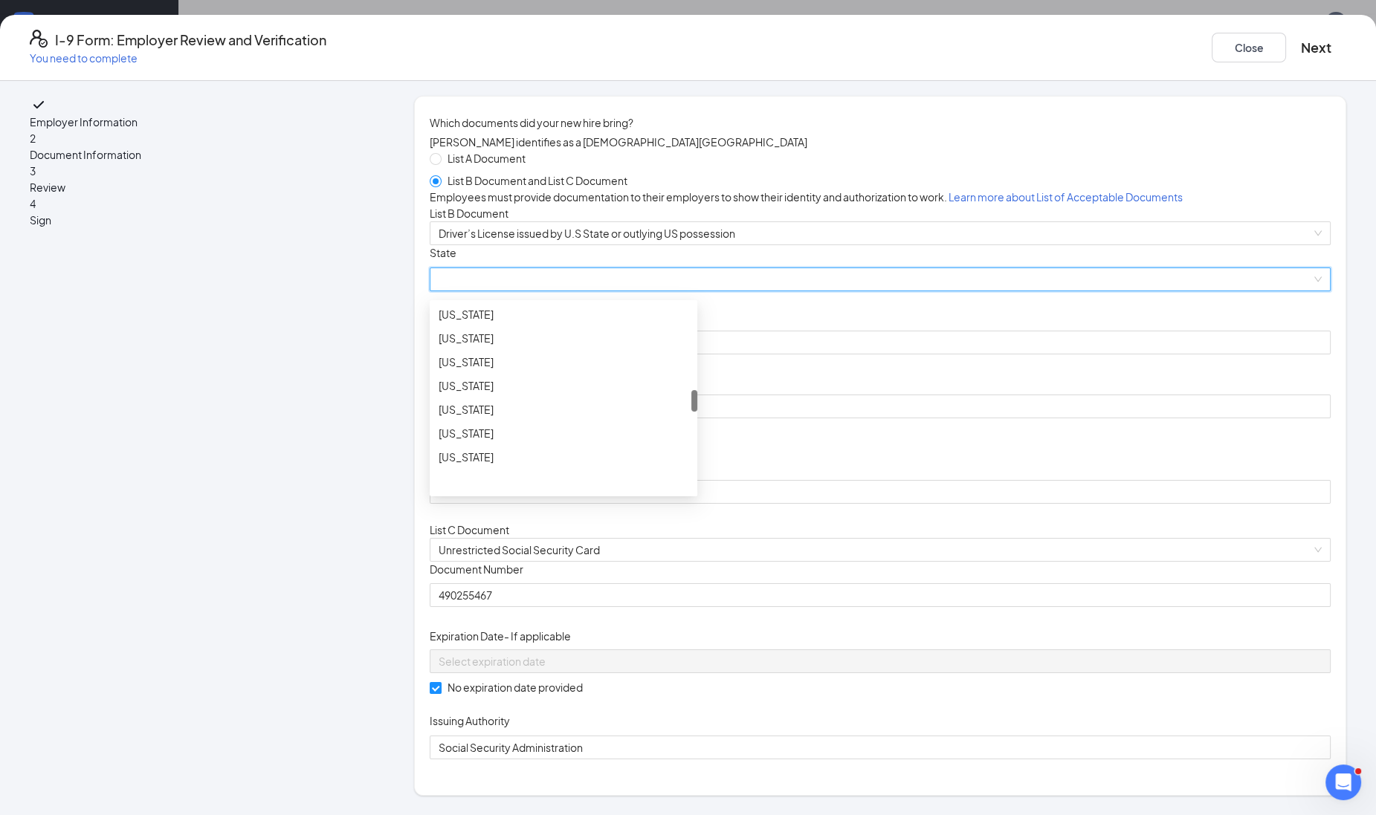
scroll to position [836, 0]
click at [535, 379] on div "[US_STATE]" at bounding box center [563, 371] width 250 height 16
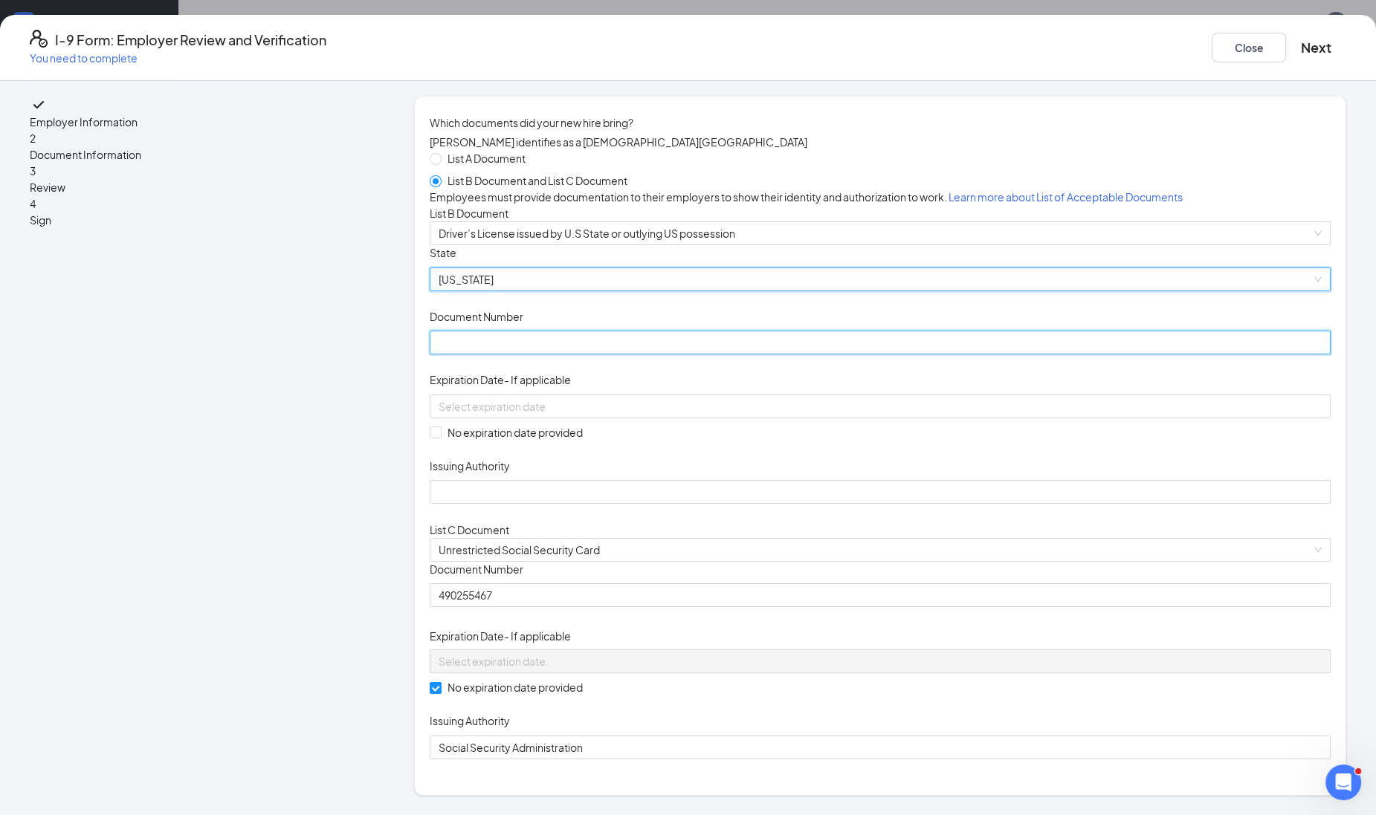
click at [542, 354] on input "Document Number" at bounding box center [880, 343] width 901 height 24
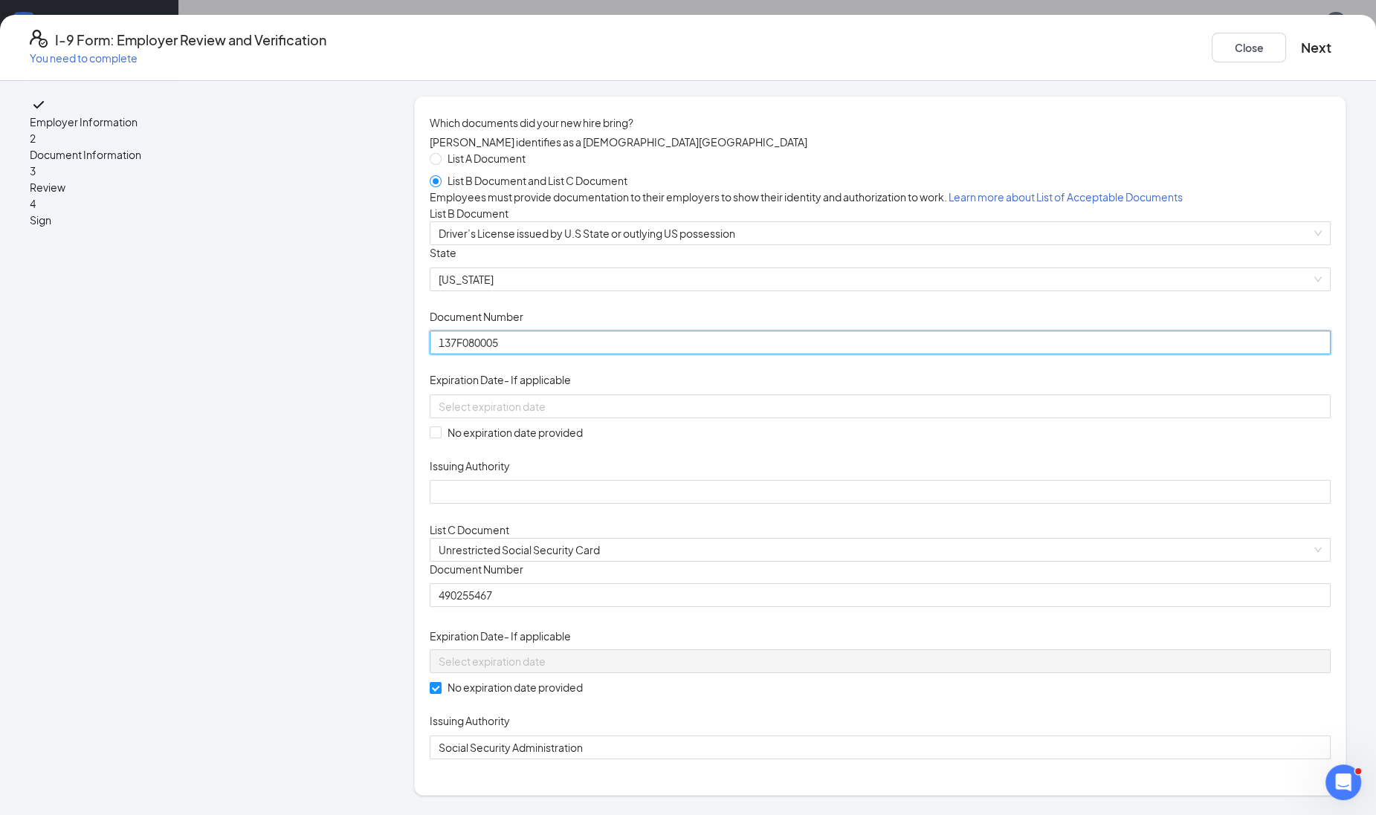
type input "137F080005"
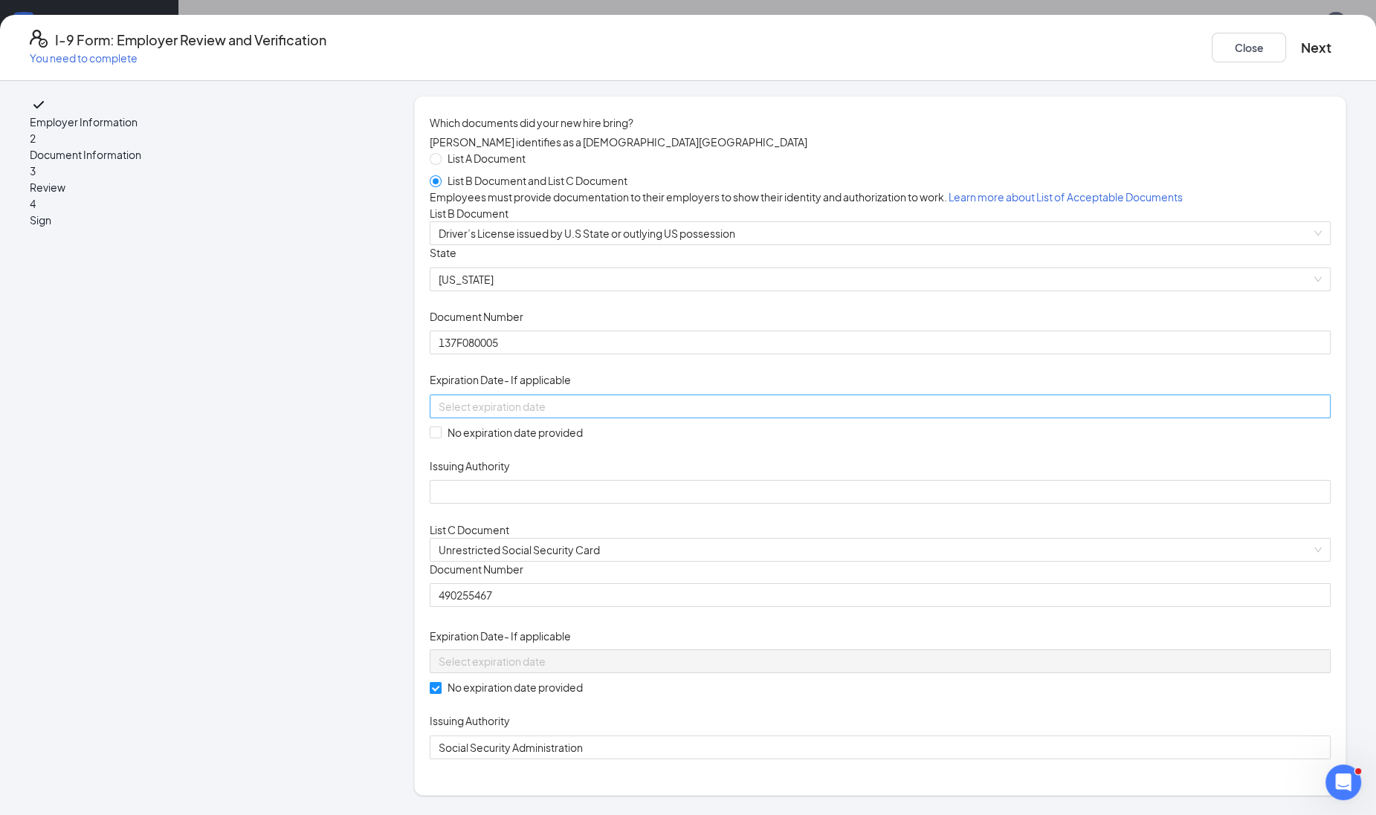
click at [525, 415] on input at bounding box center [878, 406] width 880 height 16
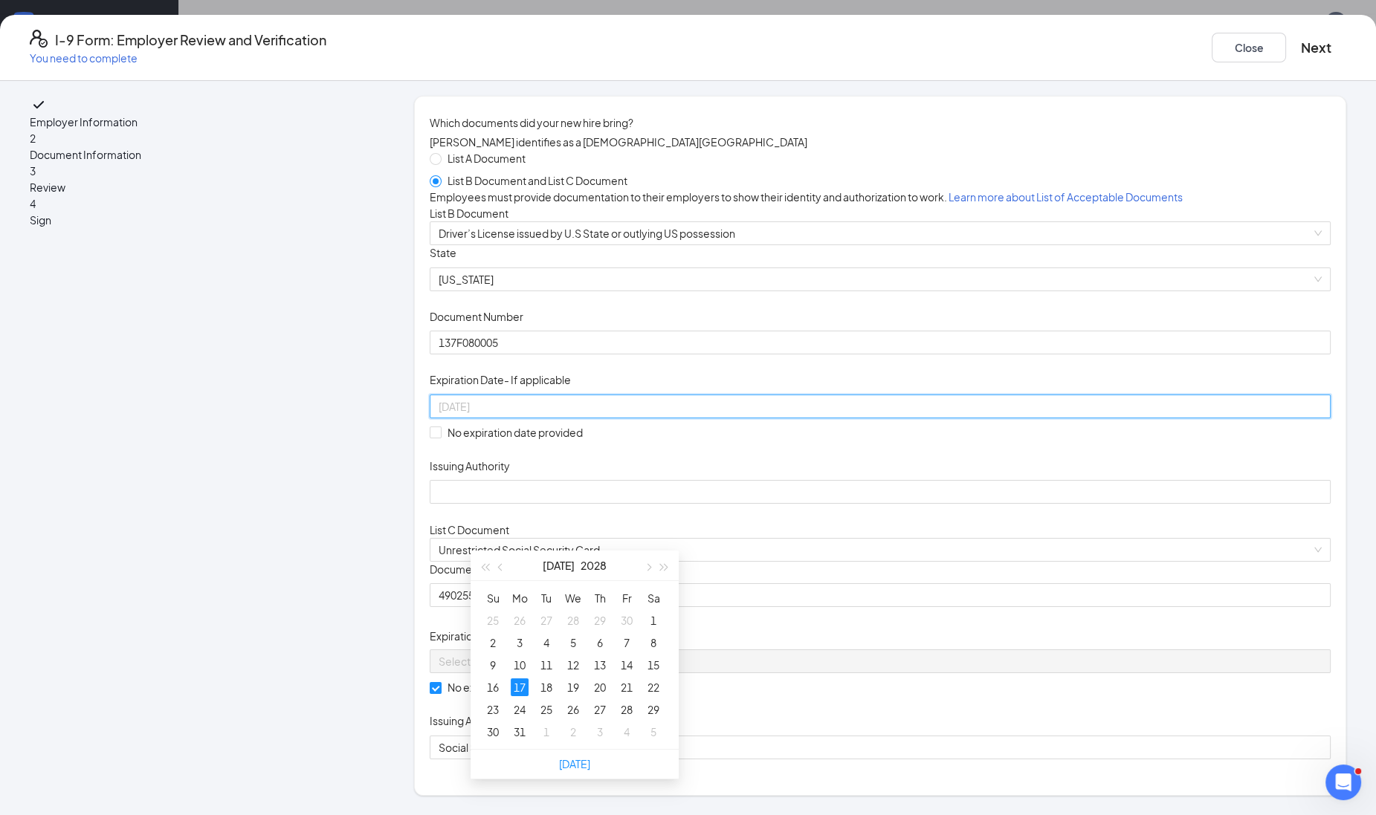
click at [516, 684] on div "17" at bounding box center [520, 687] width 18 height 18
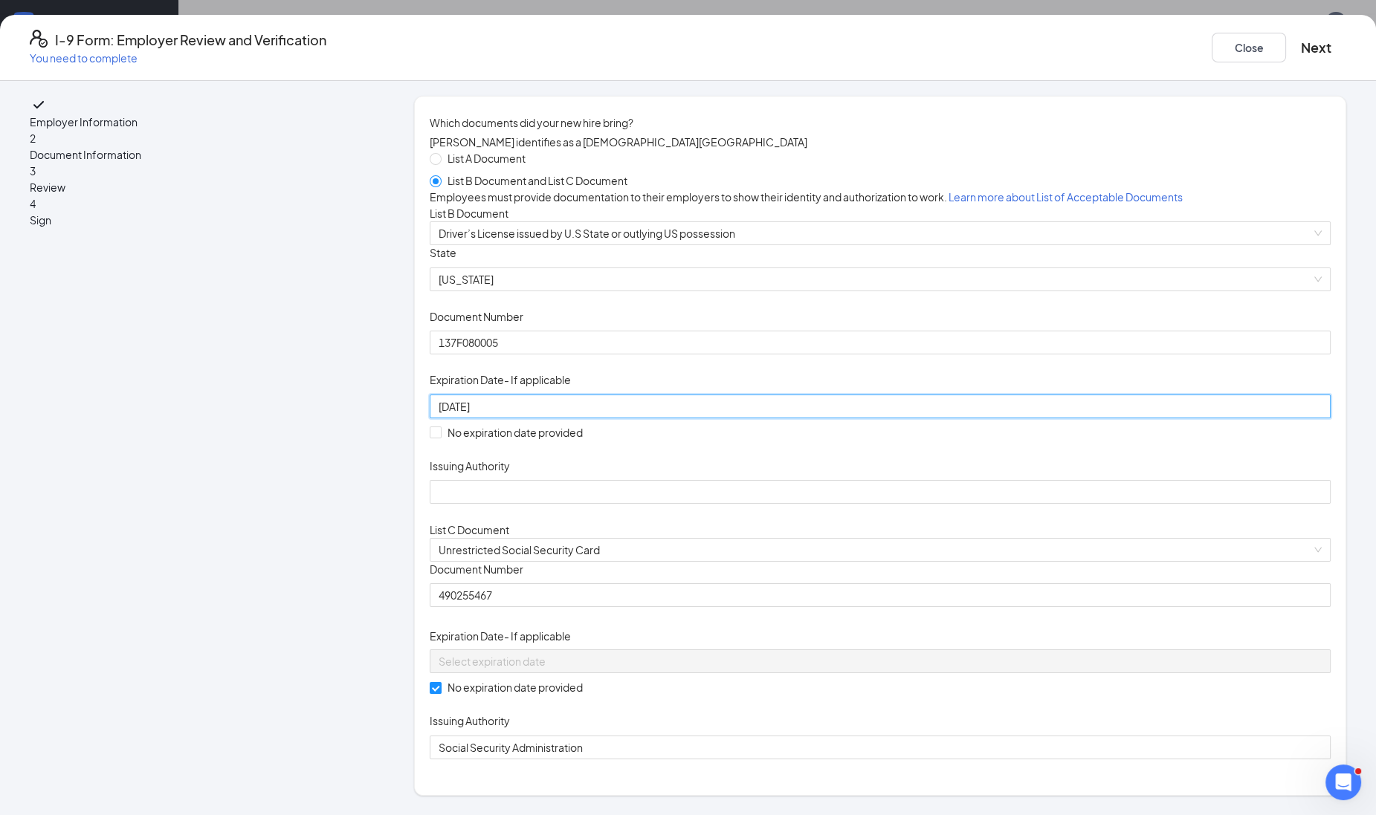
type input "[DATE]"
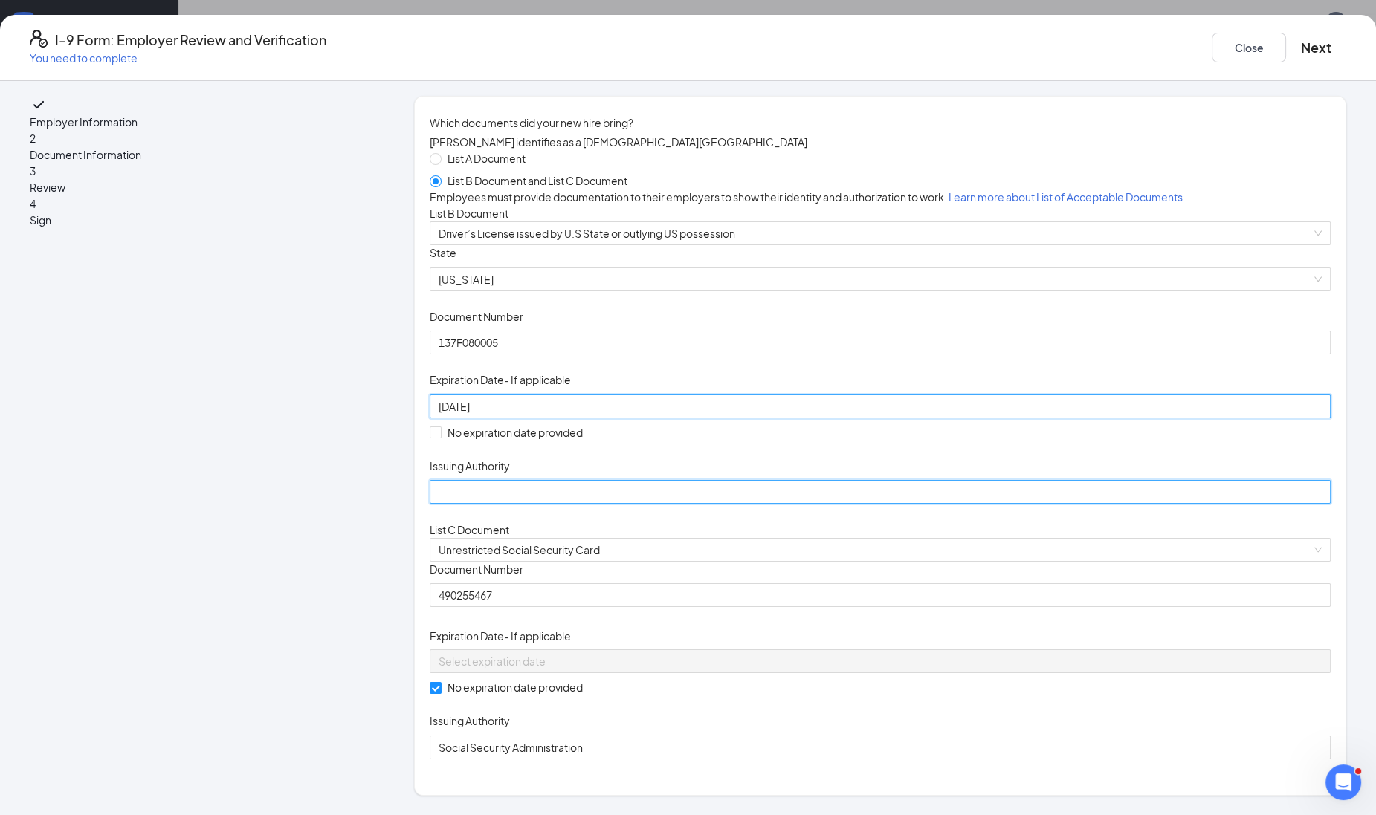
click at [579, 504] on input "Issuing Authority" at bounding box center [880, 492] width 901 height 24
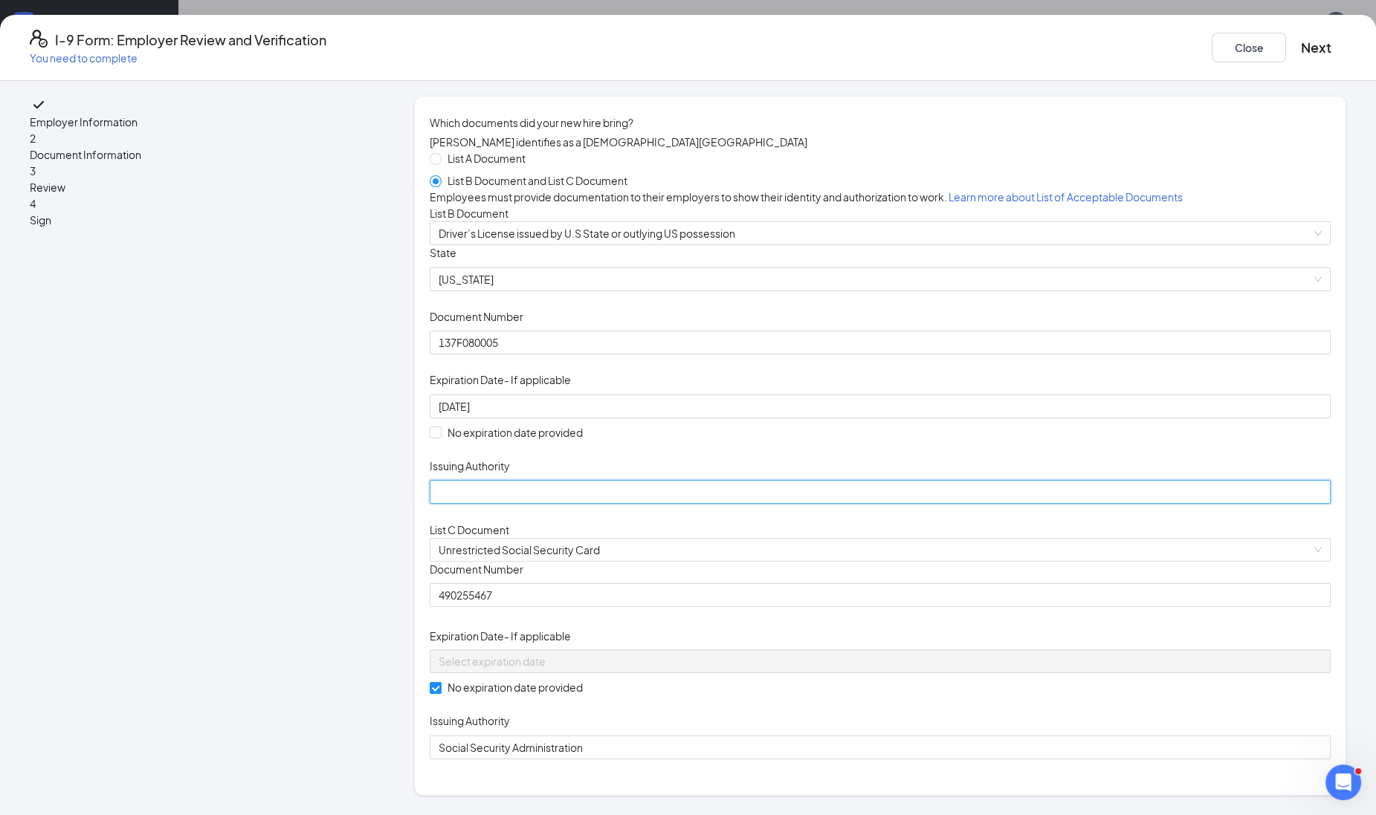
type input "[US_STATE]"
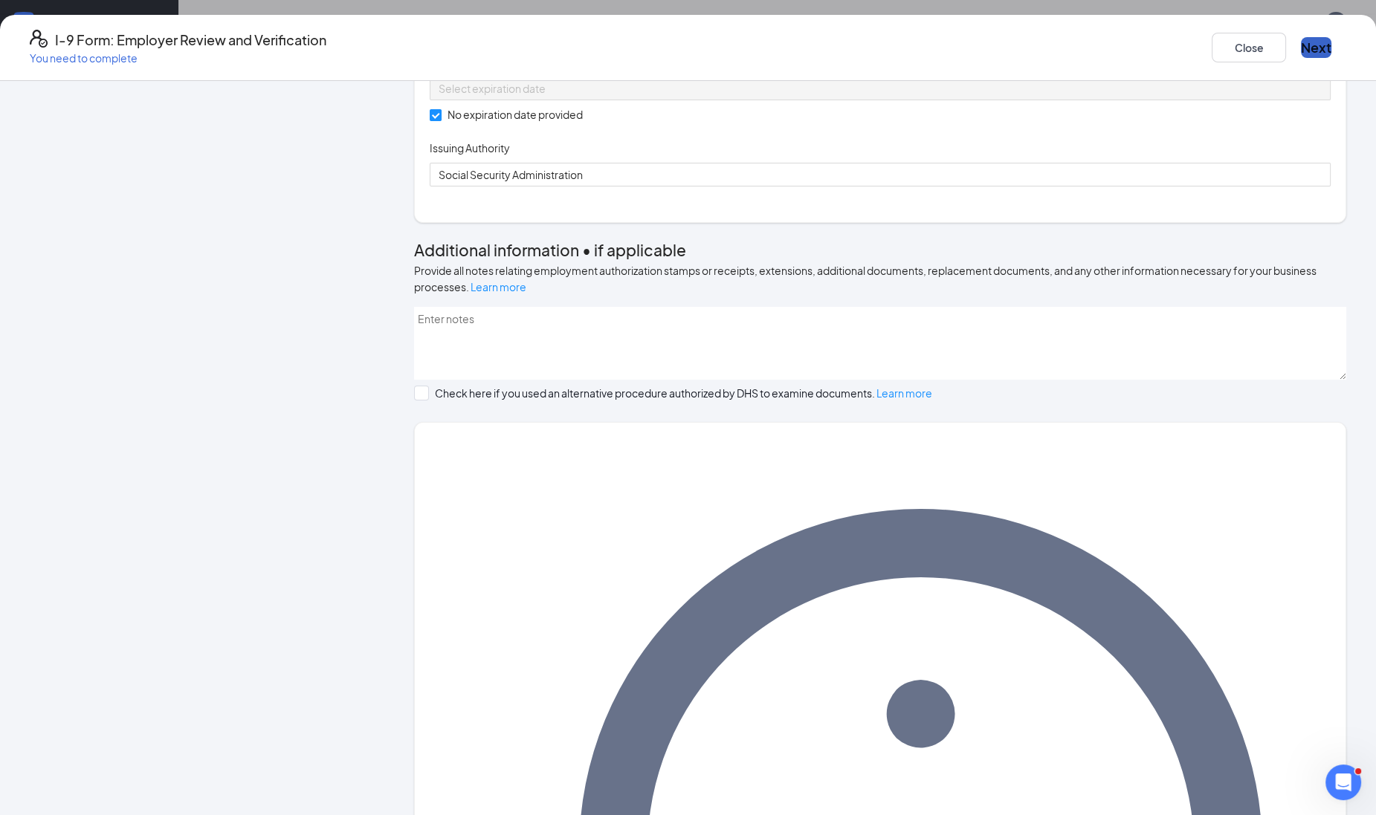
click at [1301, 37] on button "Next" at bounding box center [1316, 47] width 30 height 21
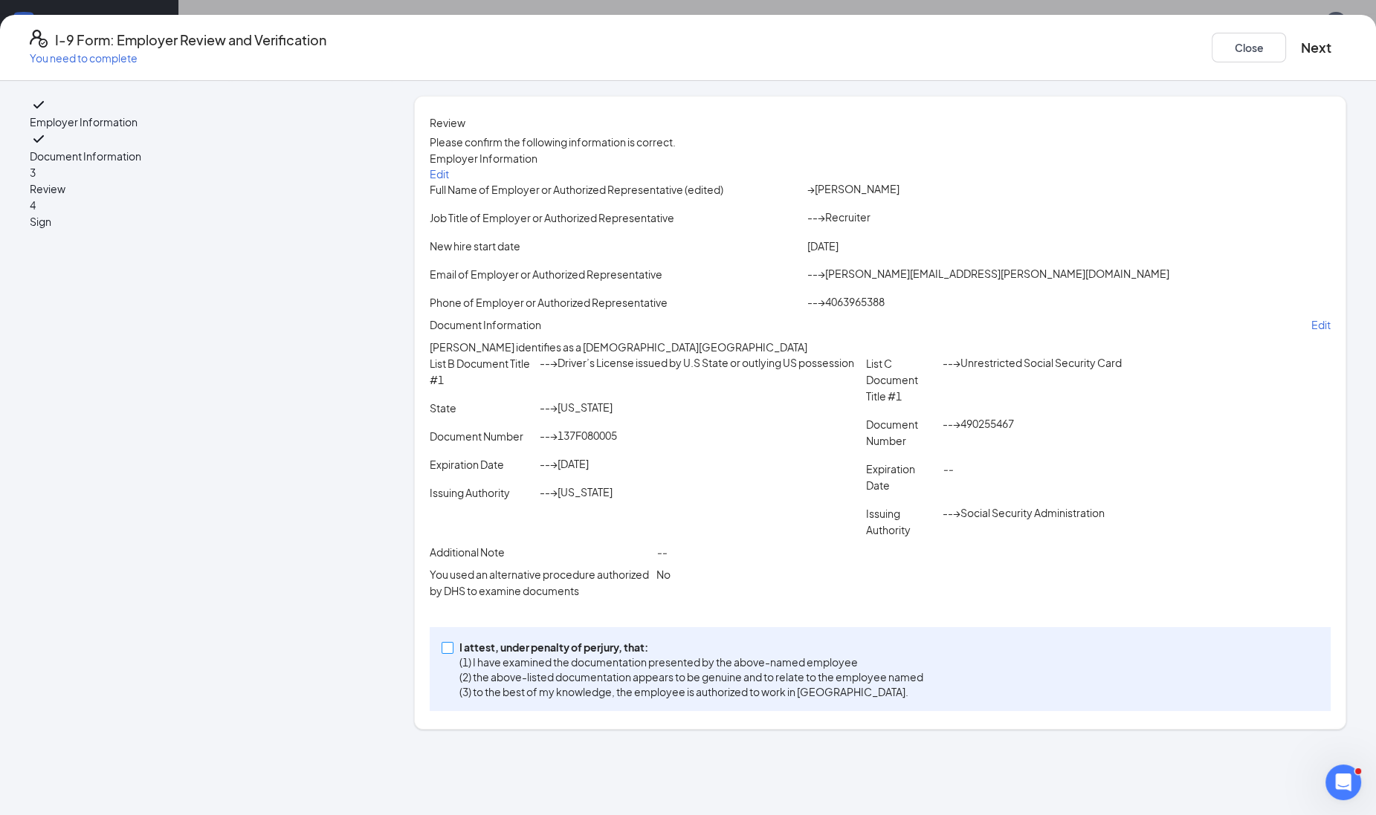
click at [453, 654] on span at bounding box center [447, 648] width 12 height 12
click at [452, 652] on input "I attest, under penalty of [PERSON_NAME], that: (1) I have examined the documen…" at bounding box center [446, 647] width 10 height 10
checkbox input "true"
click at [1211, 30] on div "Close Next" at bounding box center [1278, 48] width 135 height 36
click at [1301, 37] on button "Next" at bounding box center [1316, 47] width 30 height 21
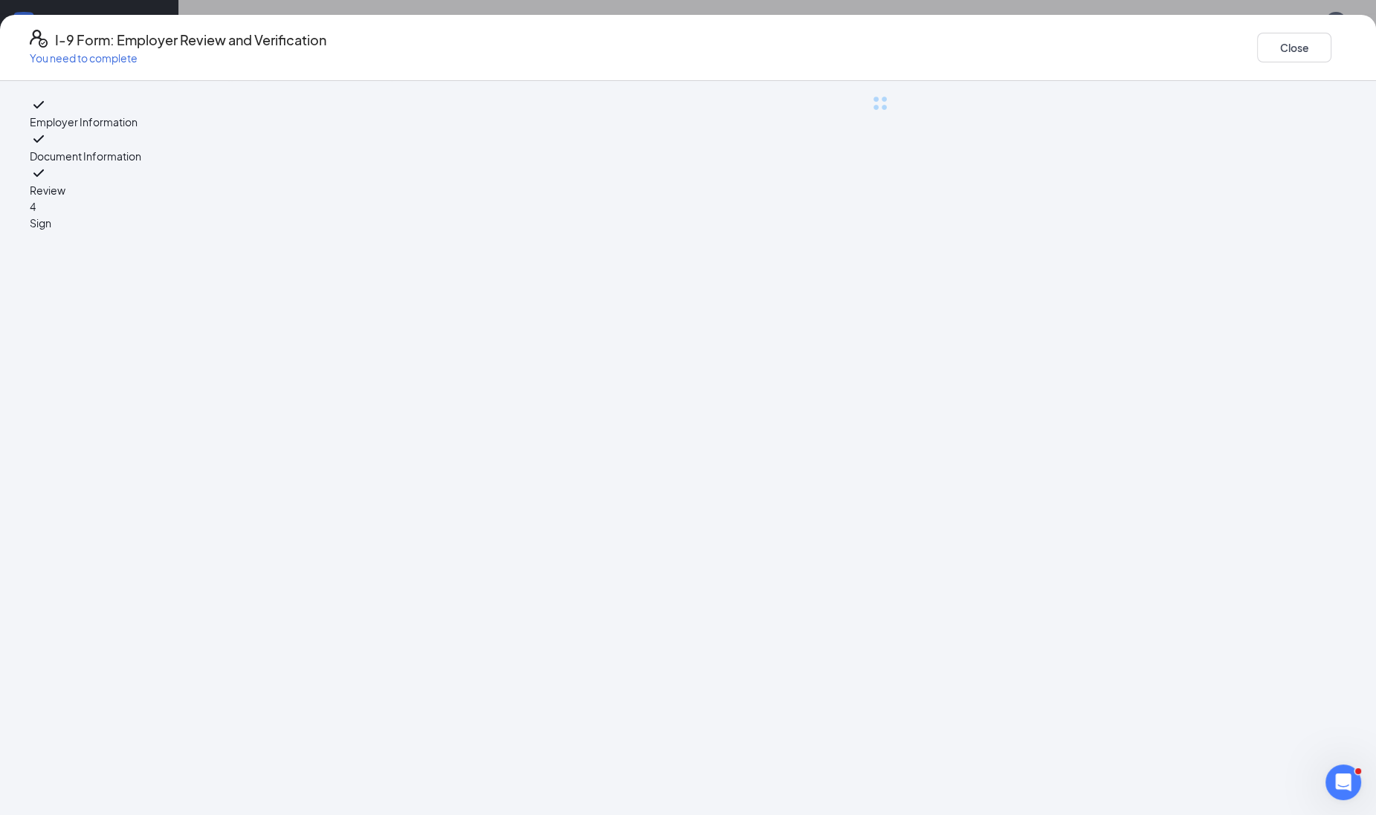
scroll to position [0, 0]
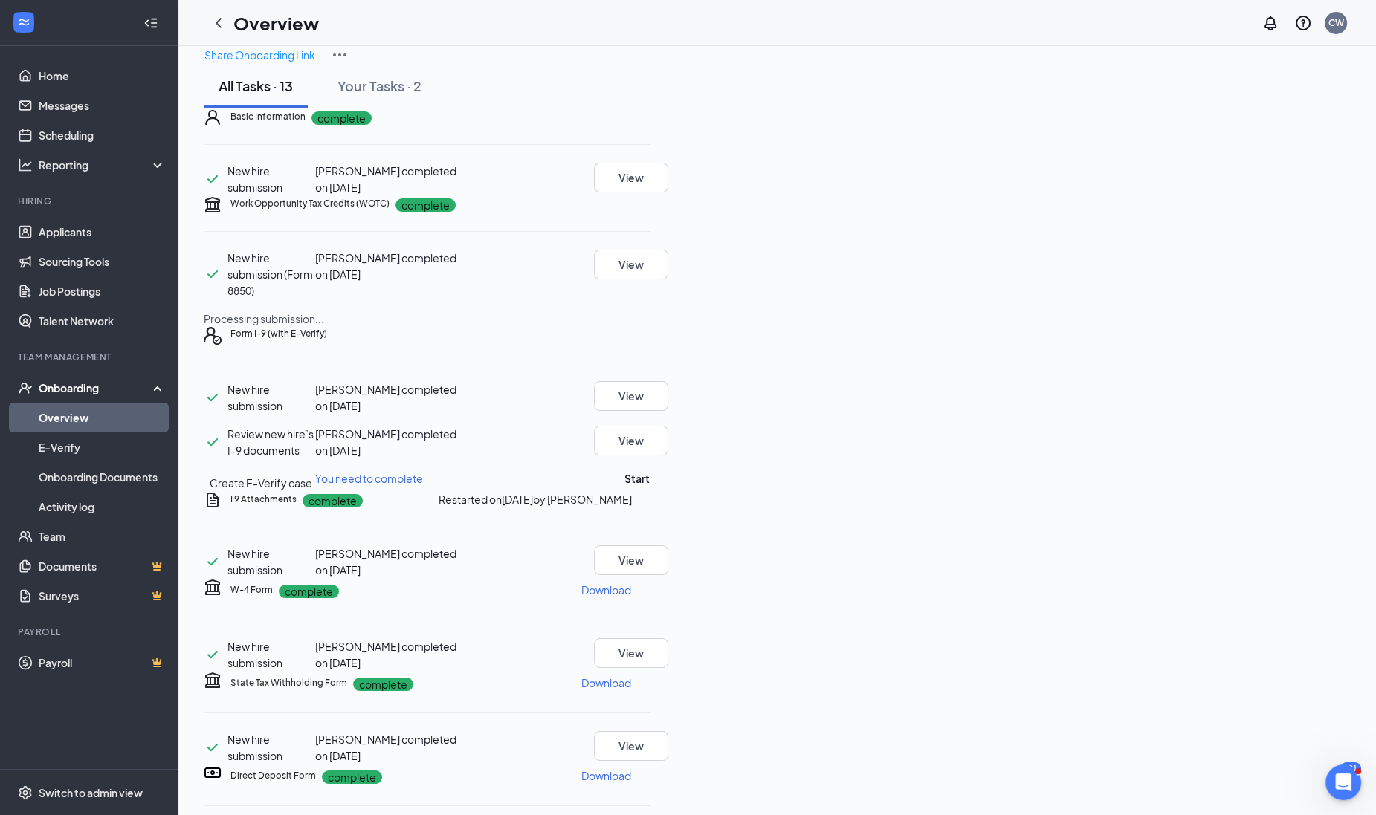
click at [650, 491] on div "Form I-9 (with E-Verify) New hire submission [PERSON_NAME] completed on [DATE] …" at bounding box center [427, 409] width 446 height 164
click at [650, 487] on button "Start" at bounding box center [636, 478] width 25 height 16
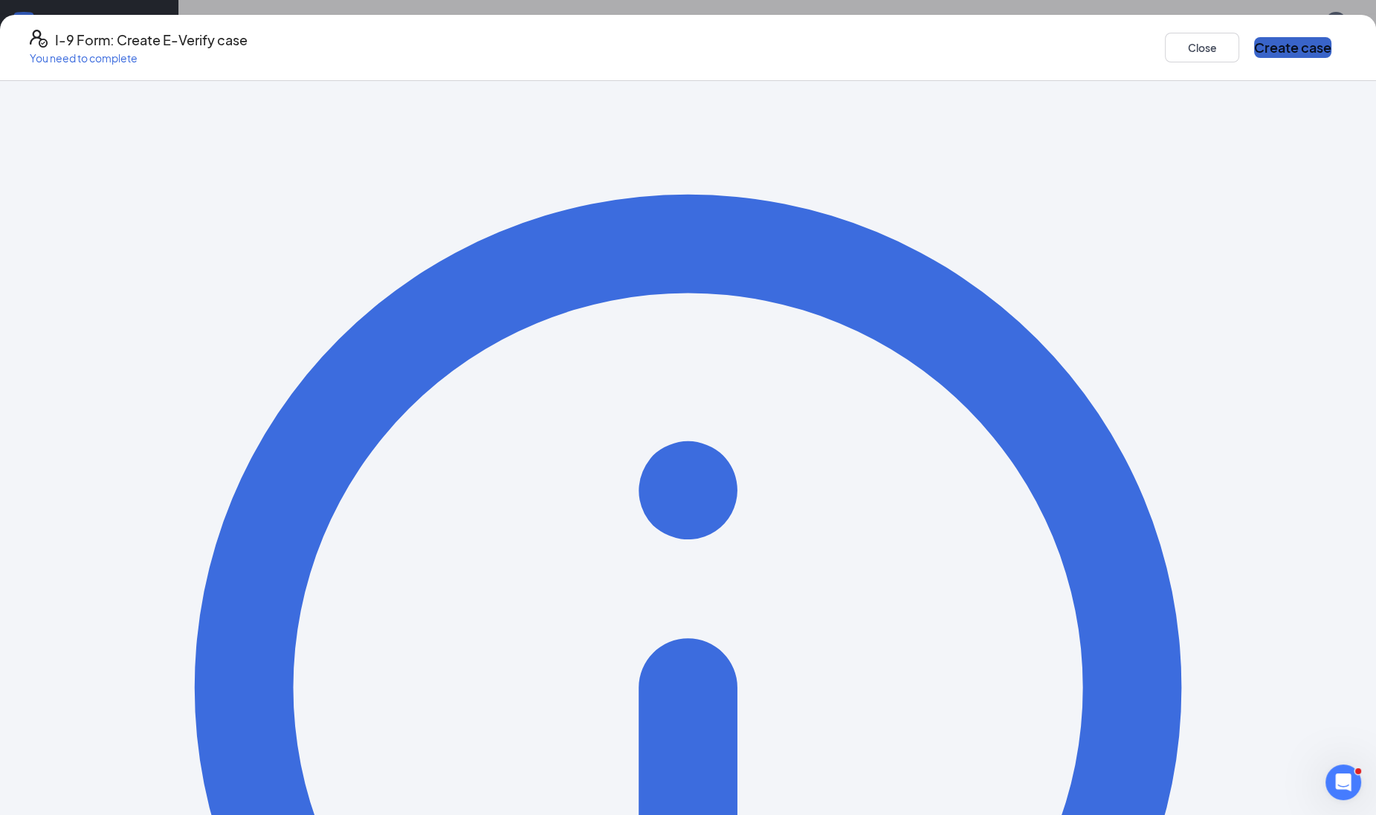
click at [1254, 48] on button "Create case" at bounding box center [1292, 47] width 77 height 21
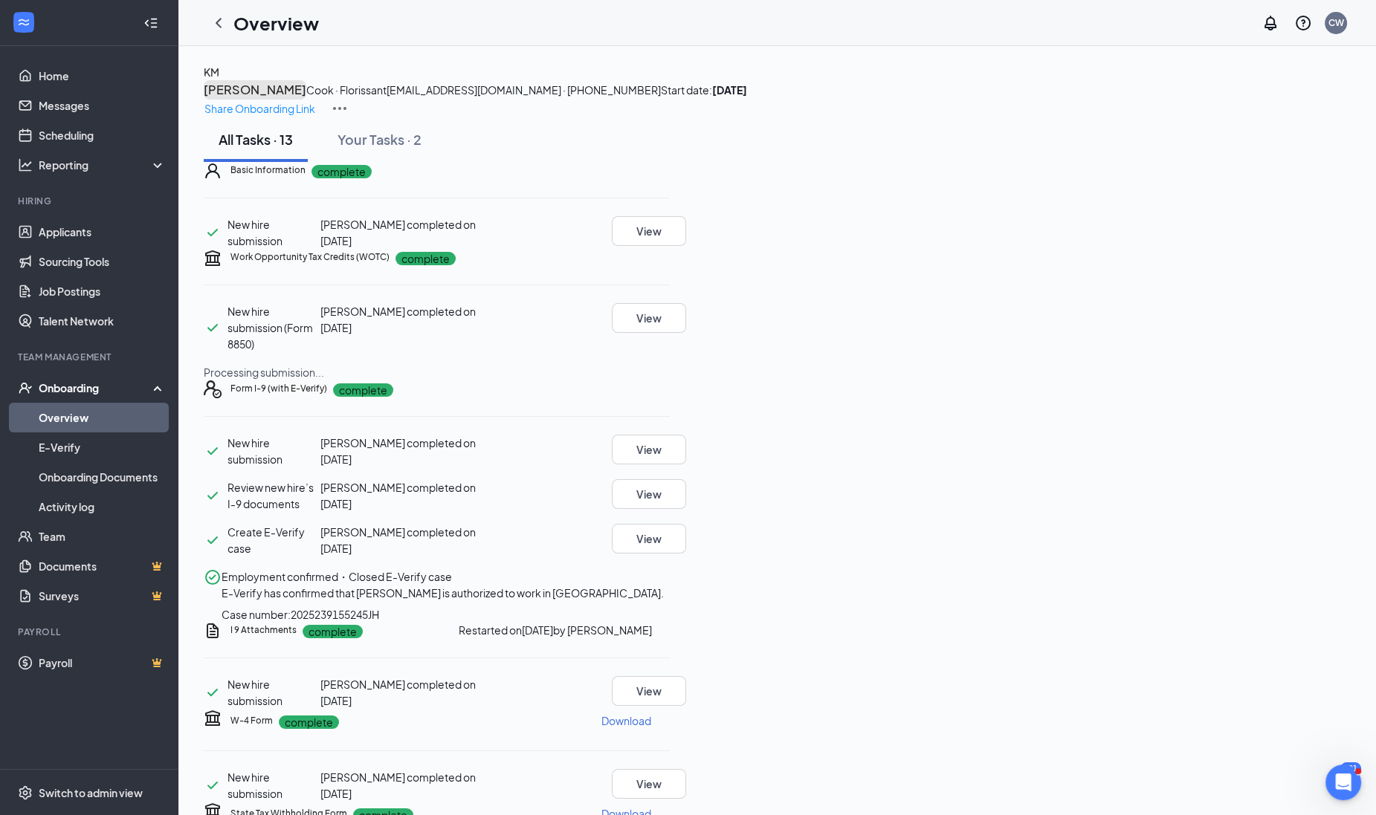
click at [306, 92] on h3 "[PERSON_NAME]" at bounding box center [255, 89] width 103 height 19
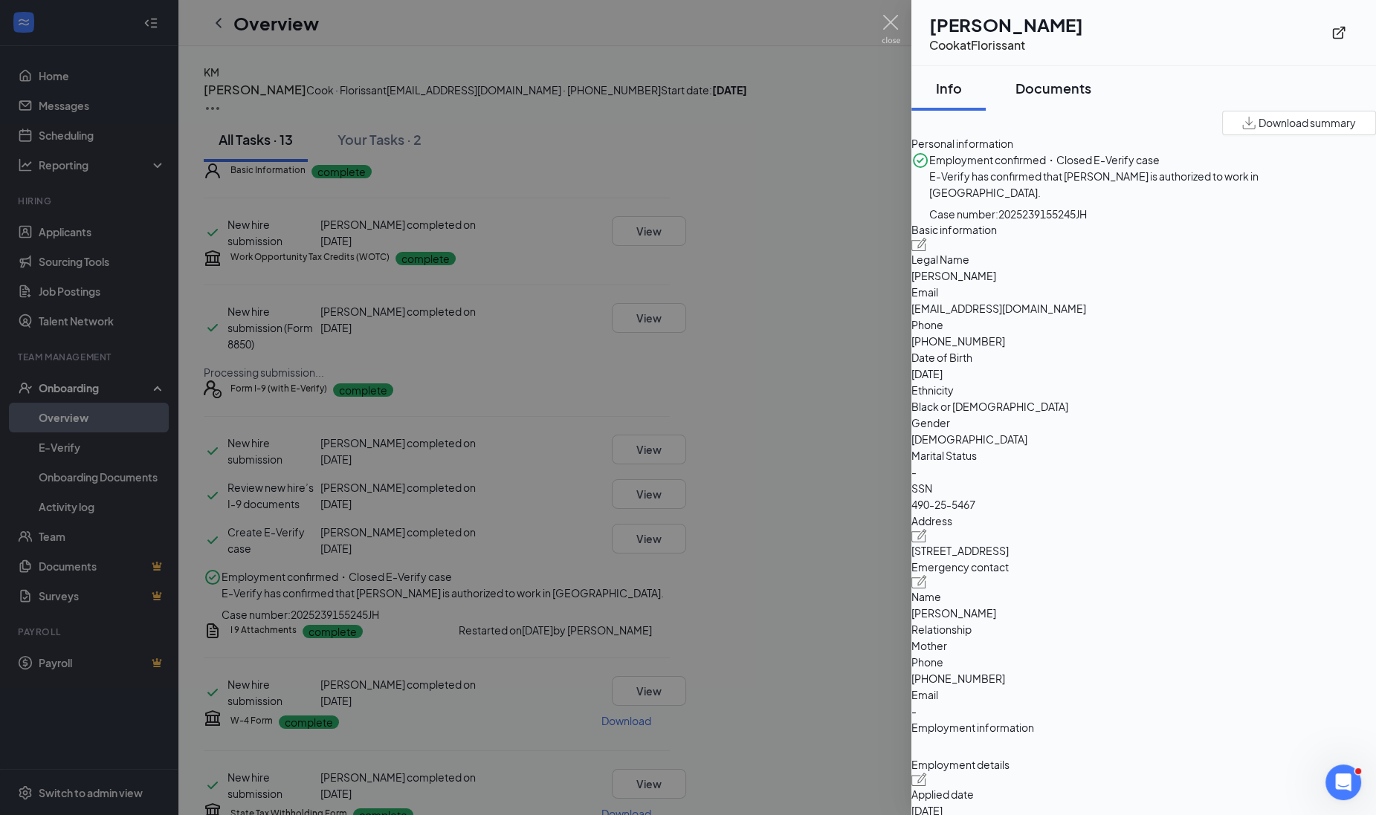
click at [1090, 86] on div "Documents" at bounding box center [1053, 88] width 76 height 19
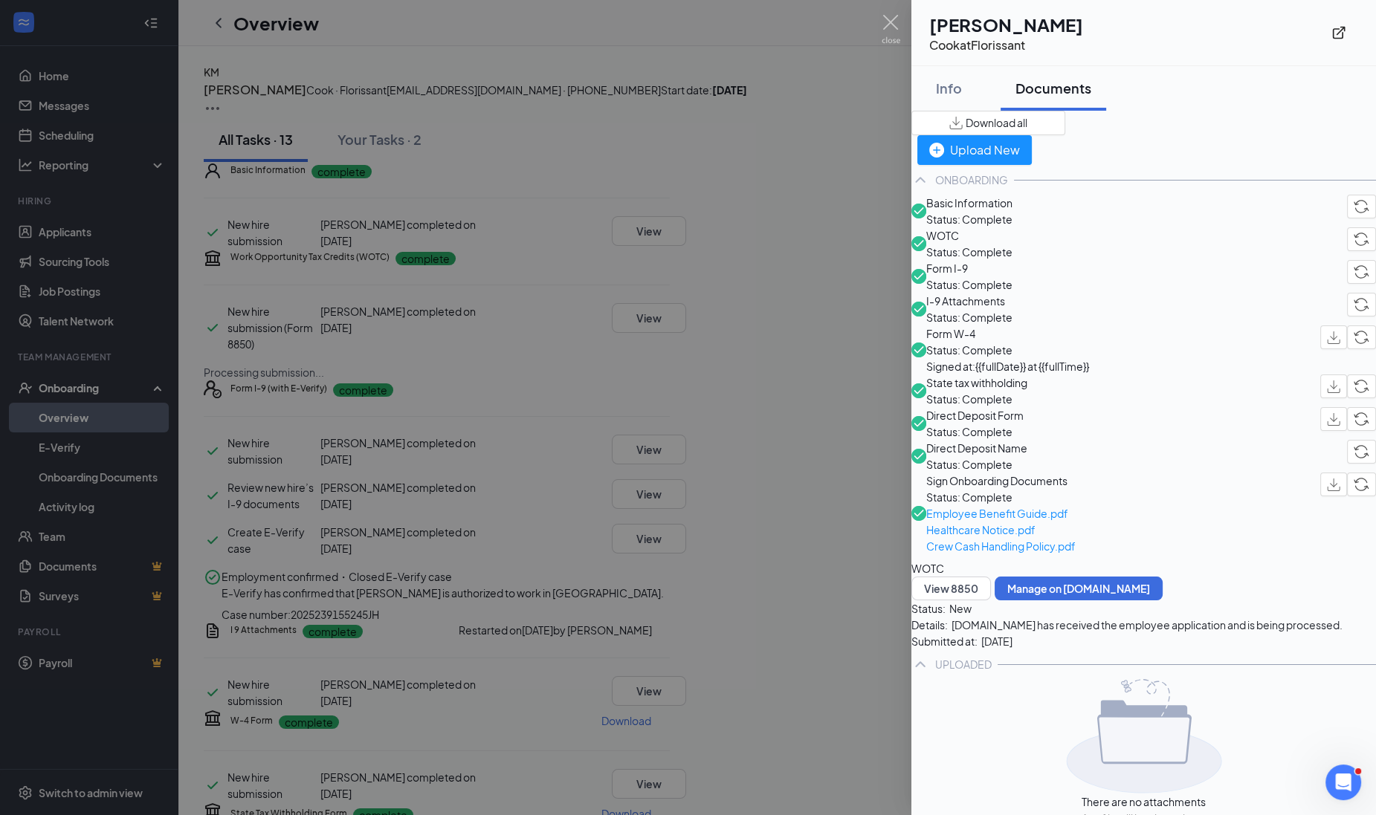
drag, startPoint x: 1095, startPoint y: 39, endPoint x: 1041, endPoint y: 45, distance: 54.5
click at [1083, 39] on div "Cook at [GEOGRAPHIC_DATA]" at bounding box center [1006, 45] width 154 height 16
